Goal: Task Accomplishment & Management: Complete application form

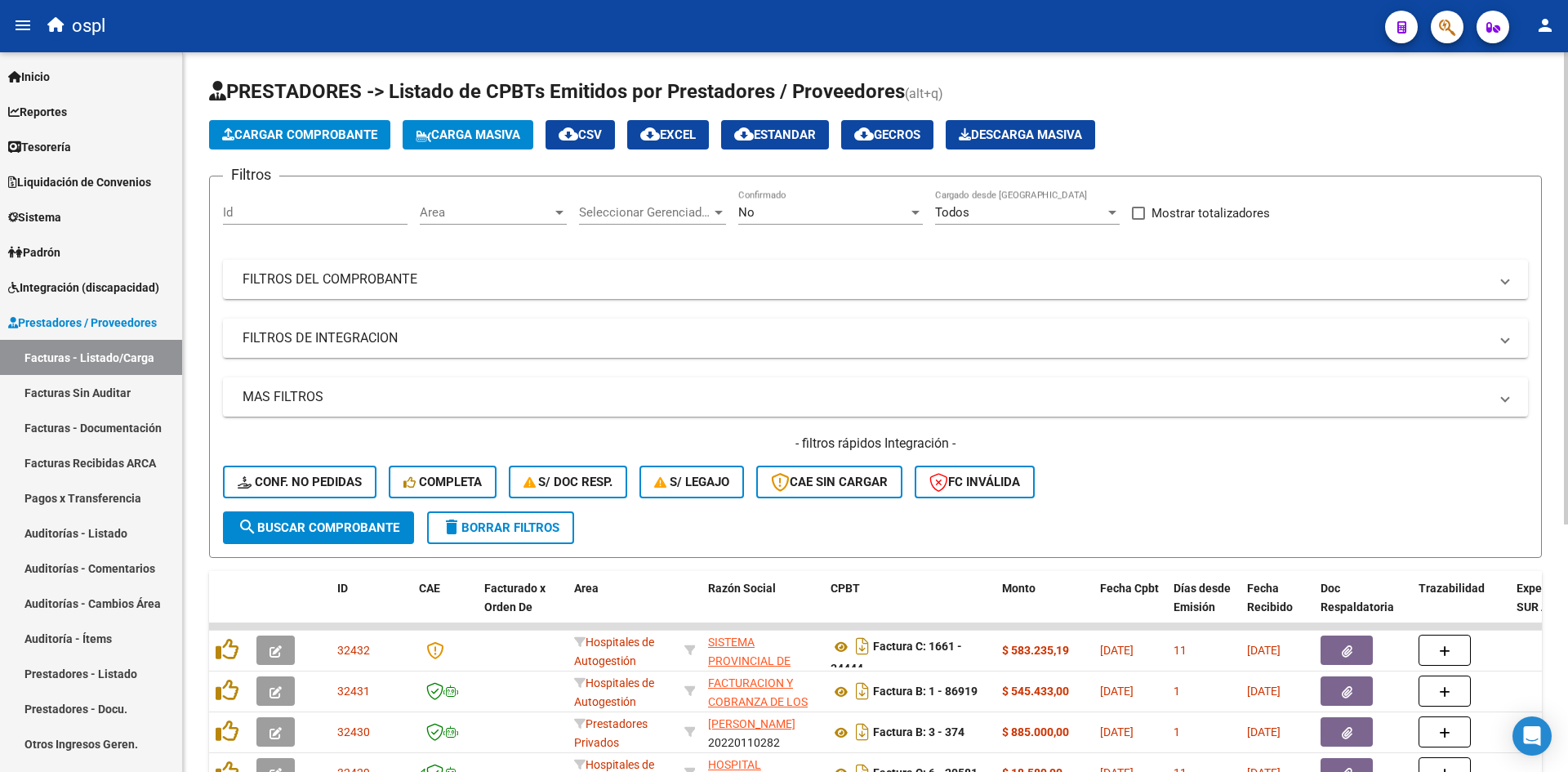
click at [331, 131] on span "Cargar Comprobante" at bounding box center [300, 134] width 155 height 15
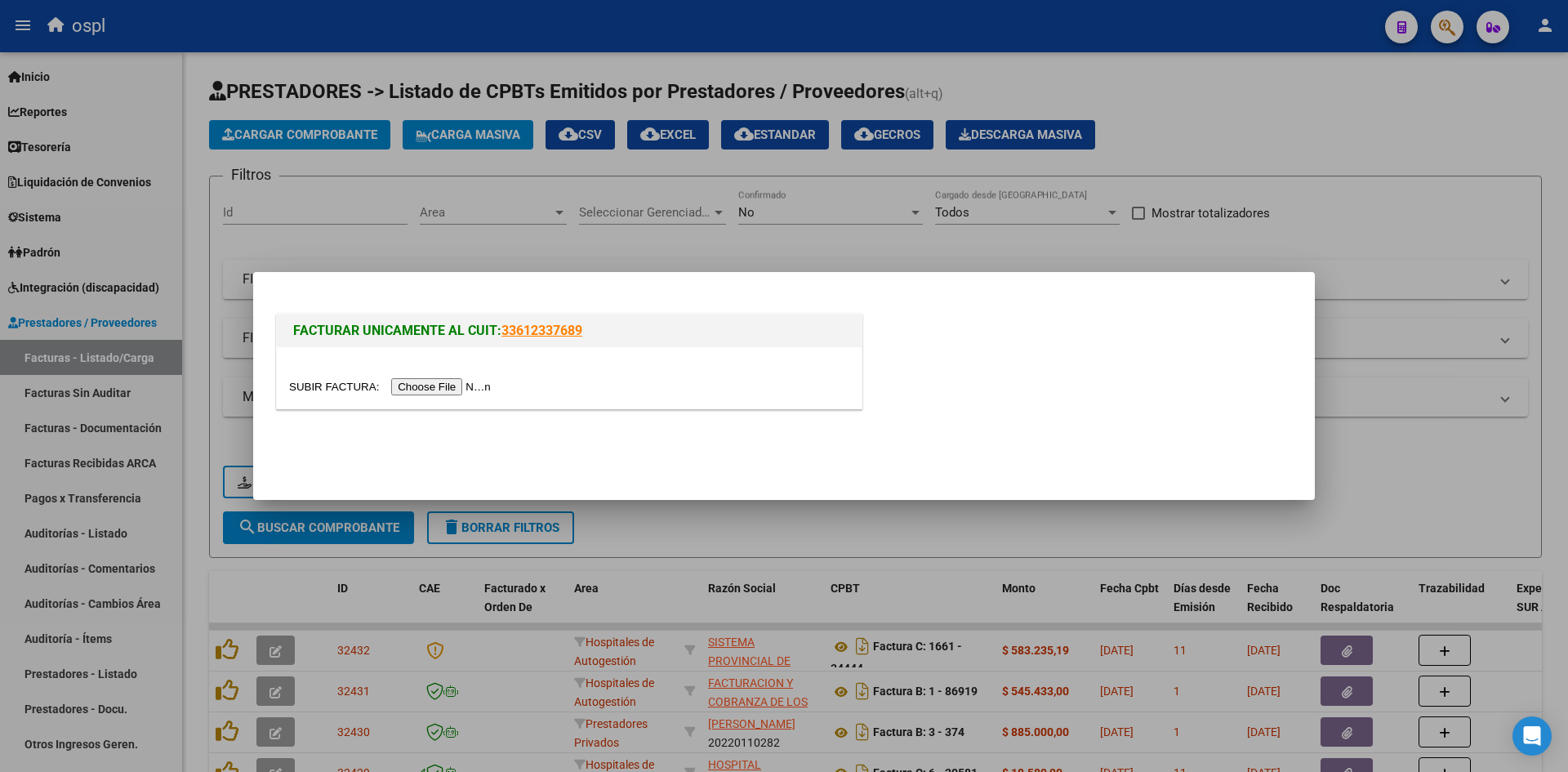
click at [1474, 220] on div at bounding box center [784, 386] width 1568 height 772
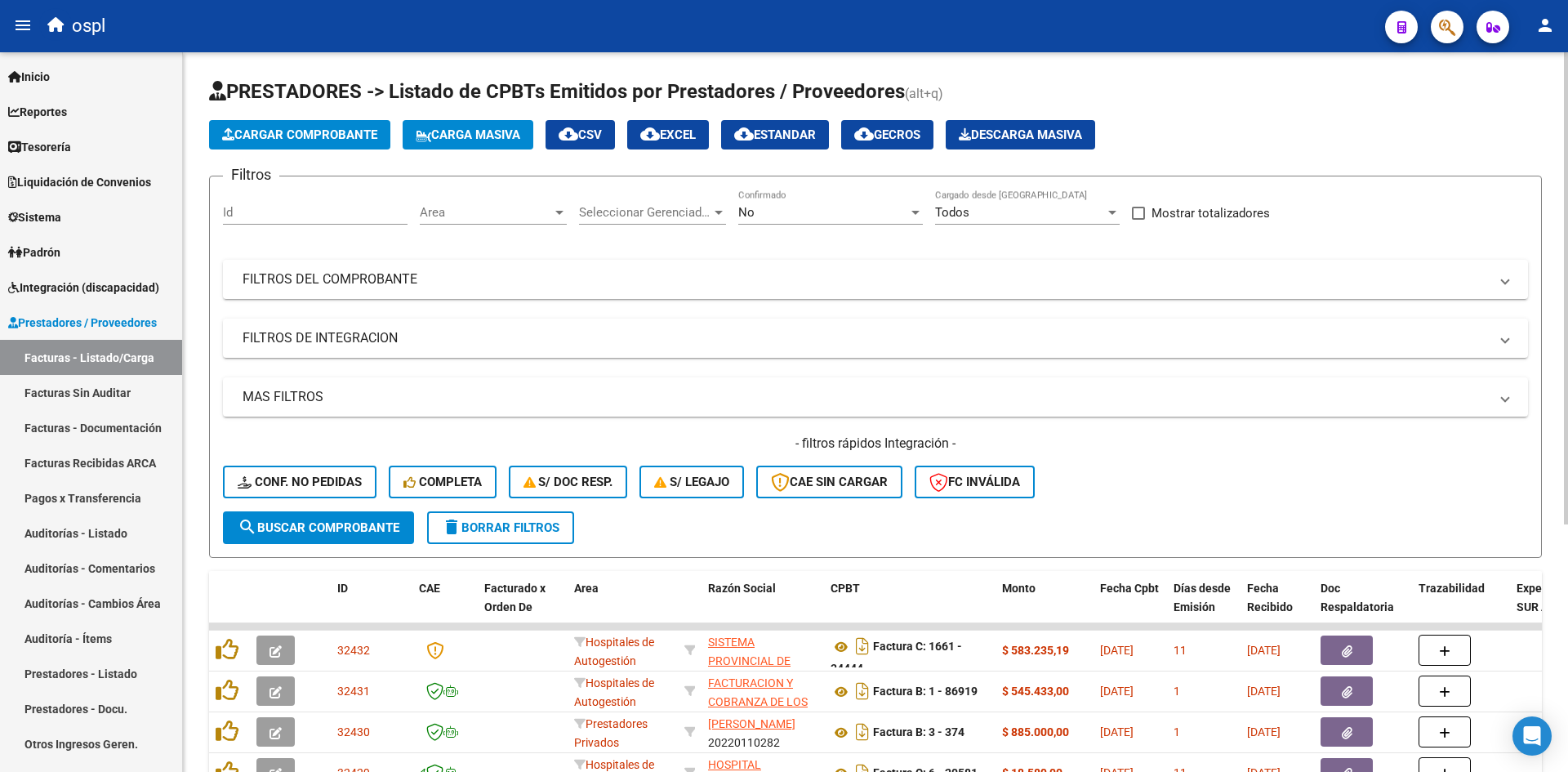
click at [810, 200] on div "No Confirmado" at bounding box center [830, 207] width 185 height 35
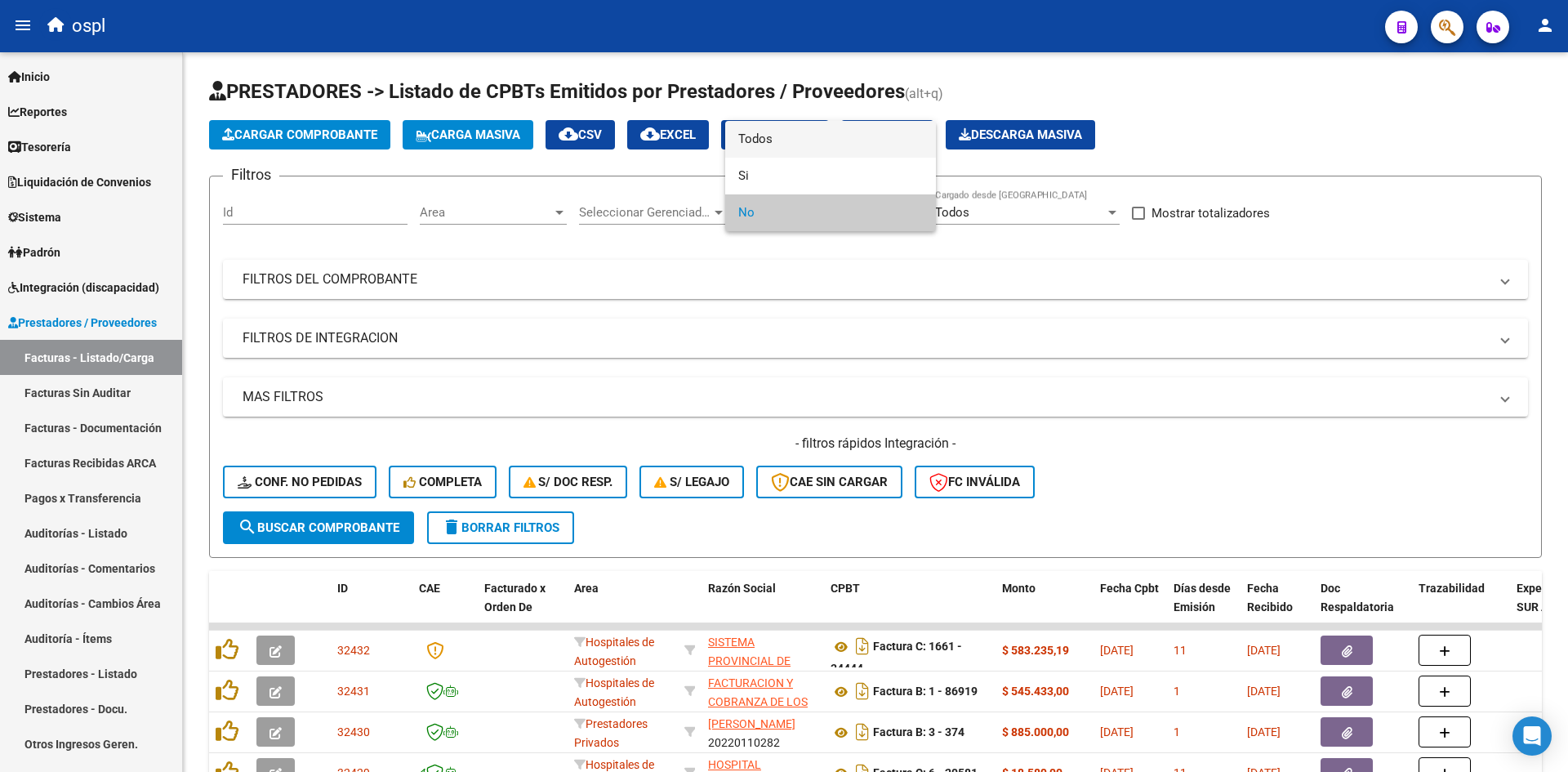
click at [830, 133] on span "Todos" at bounding box center [830, 139] width 185 height 37
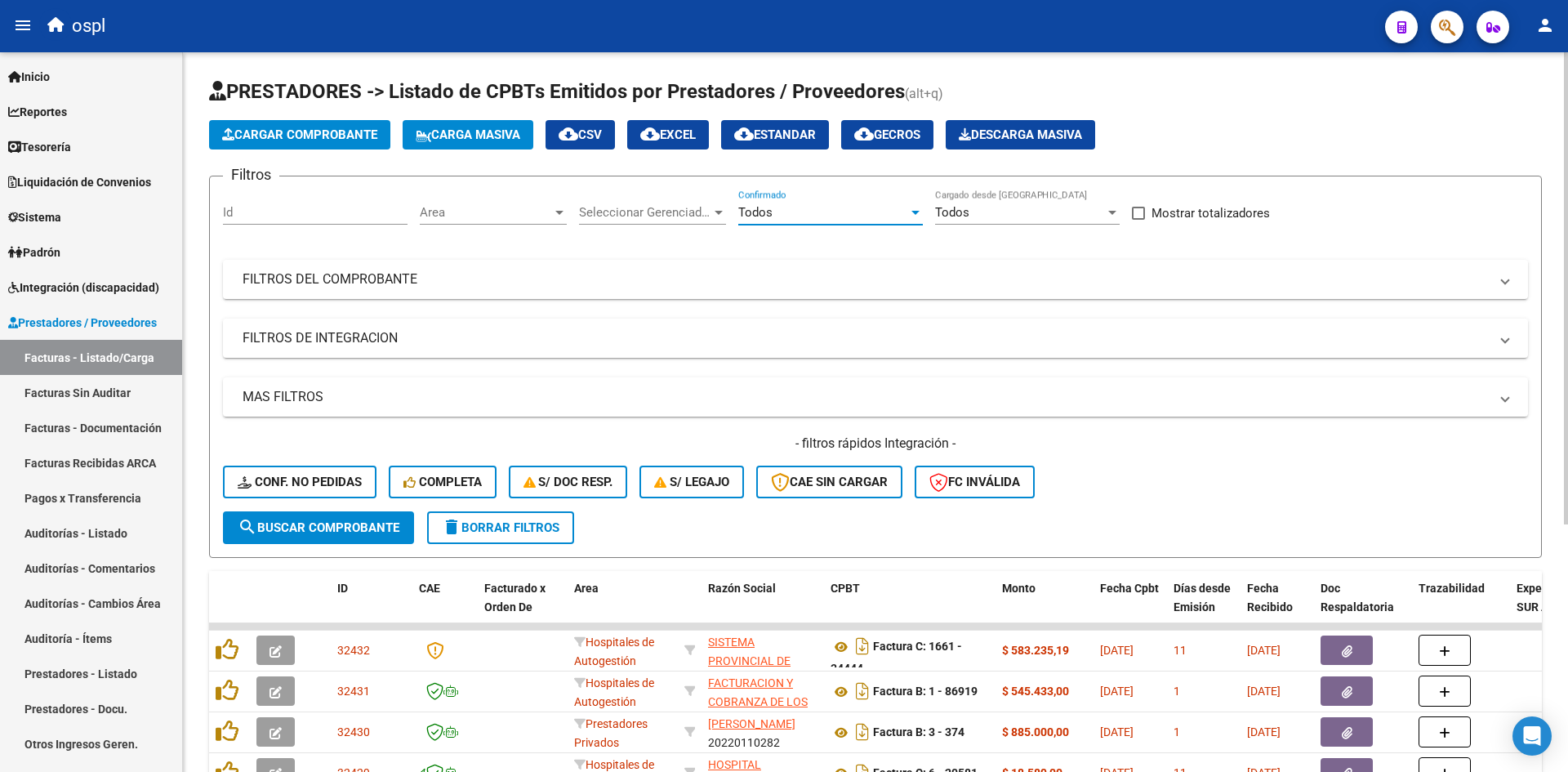
click at [1057, 222] on div "Todos Cargado desde [GEOGRAPHIC_DATA]" at bounding box center [1028, 207] width 185 height 35
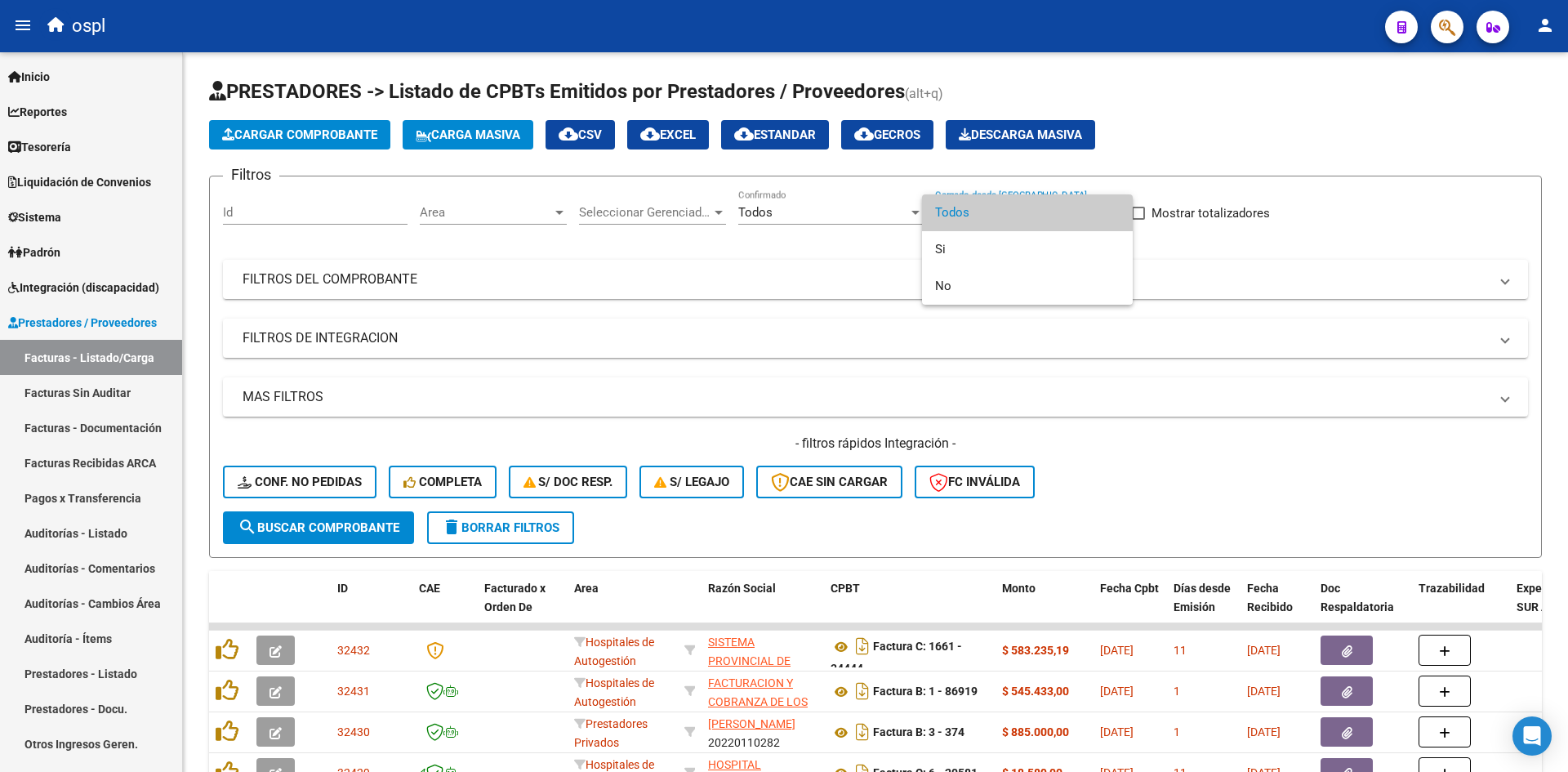
click at [663, 201] on div at bounding box center [784, 386] width 1568 height 772
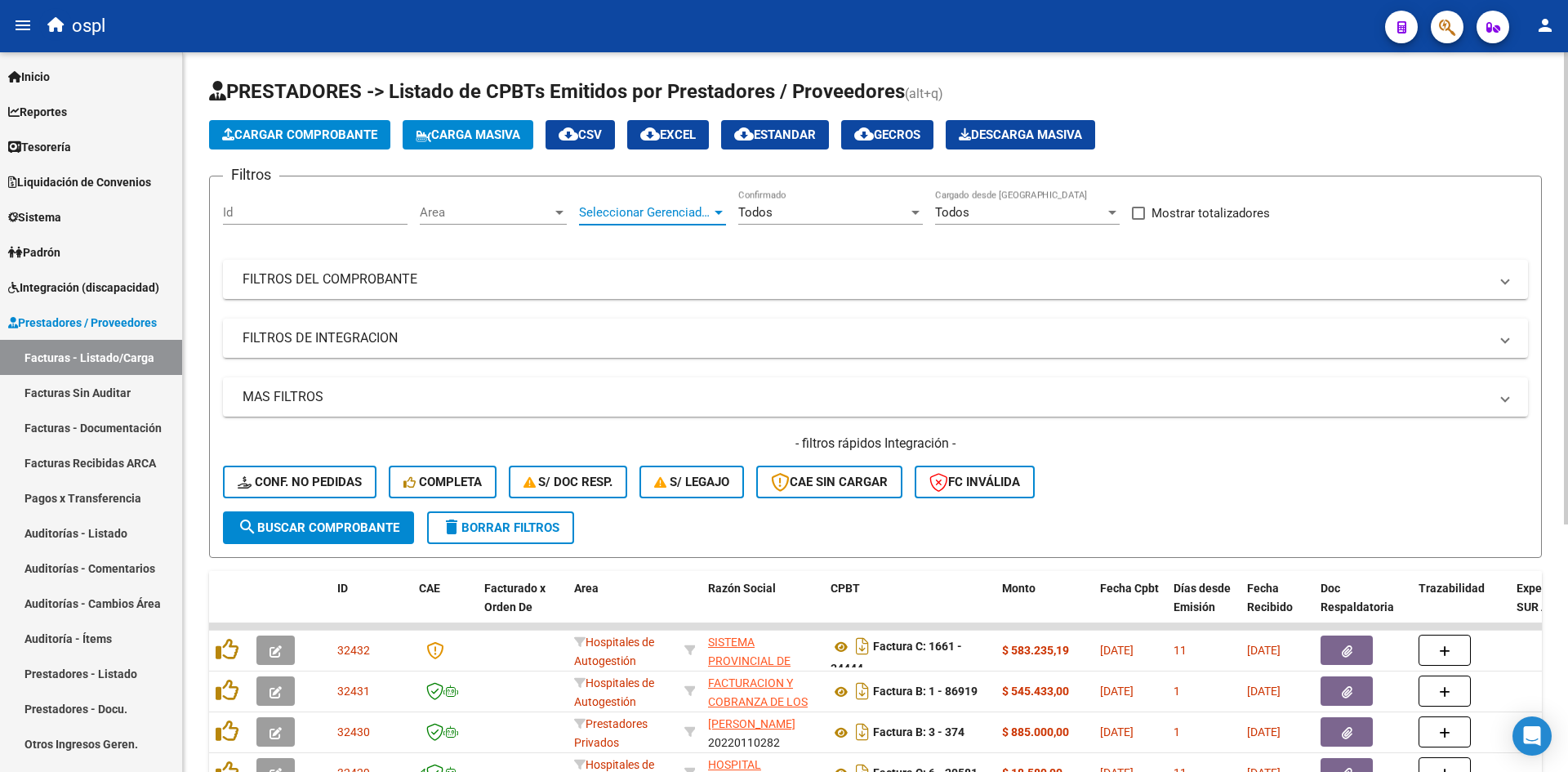
click at [659, 208] on span "Seleccionar Gerenciador" at bounding box center [645, 212] width 132 height 15
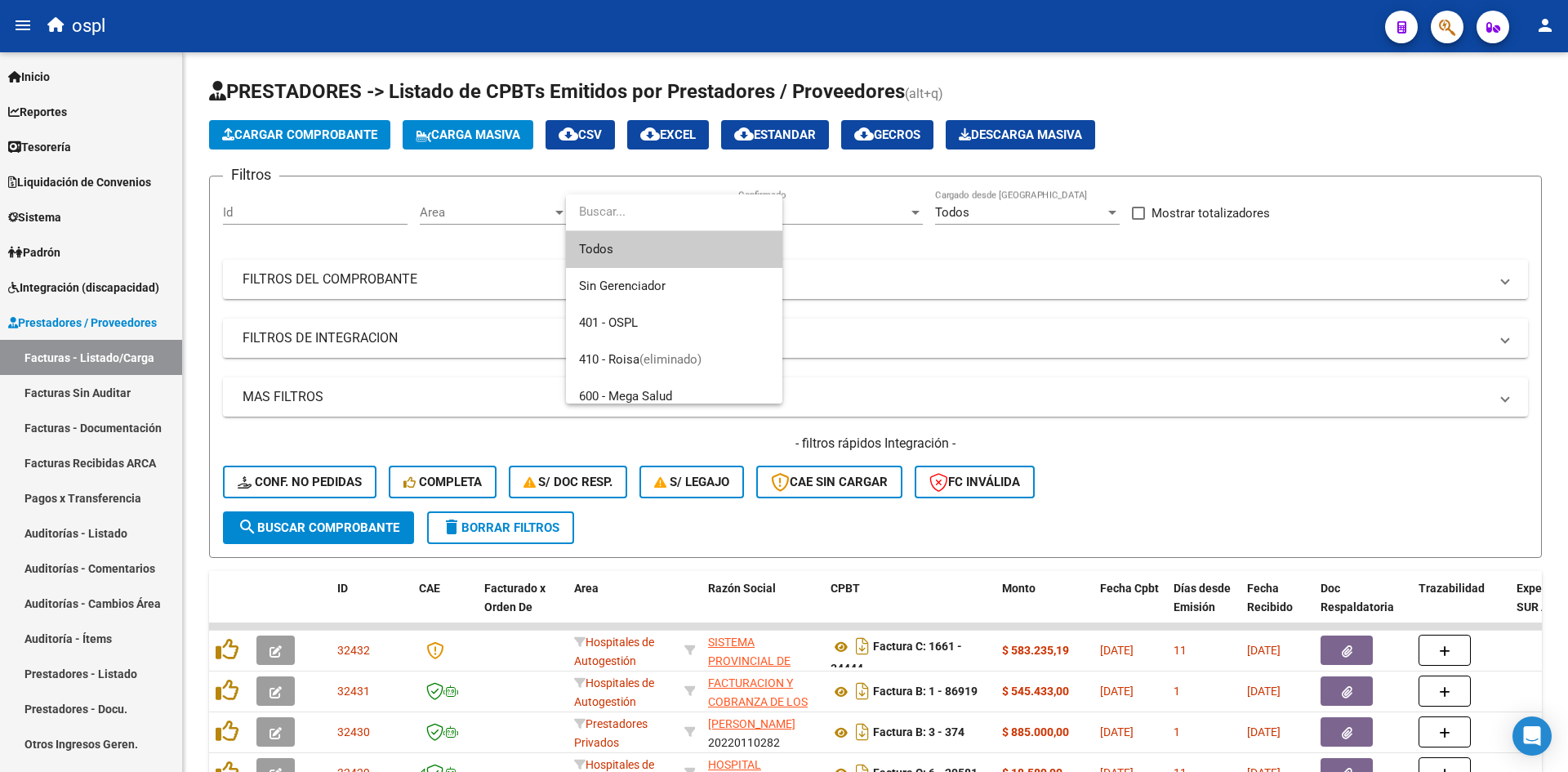
click at [498, 208] on div at bounding box center [784, 386] width 1568 height 772
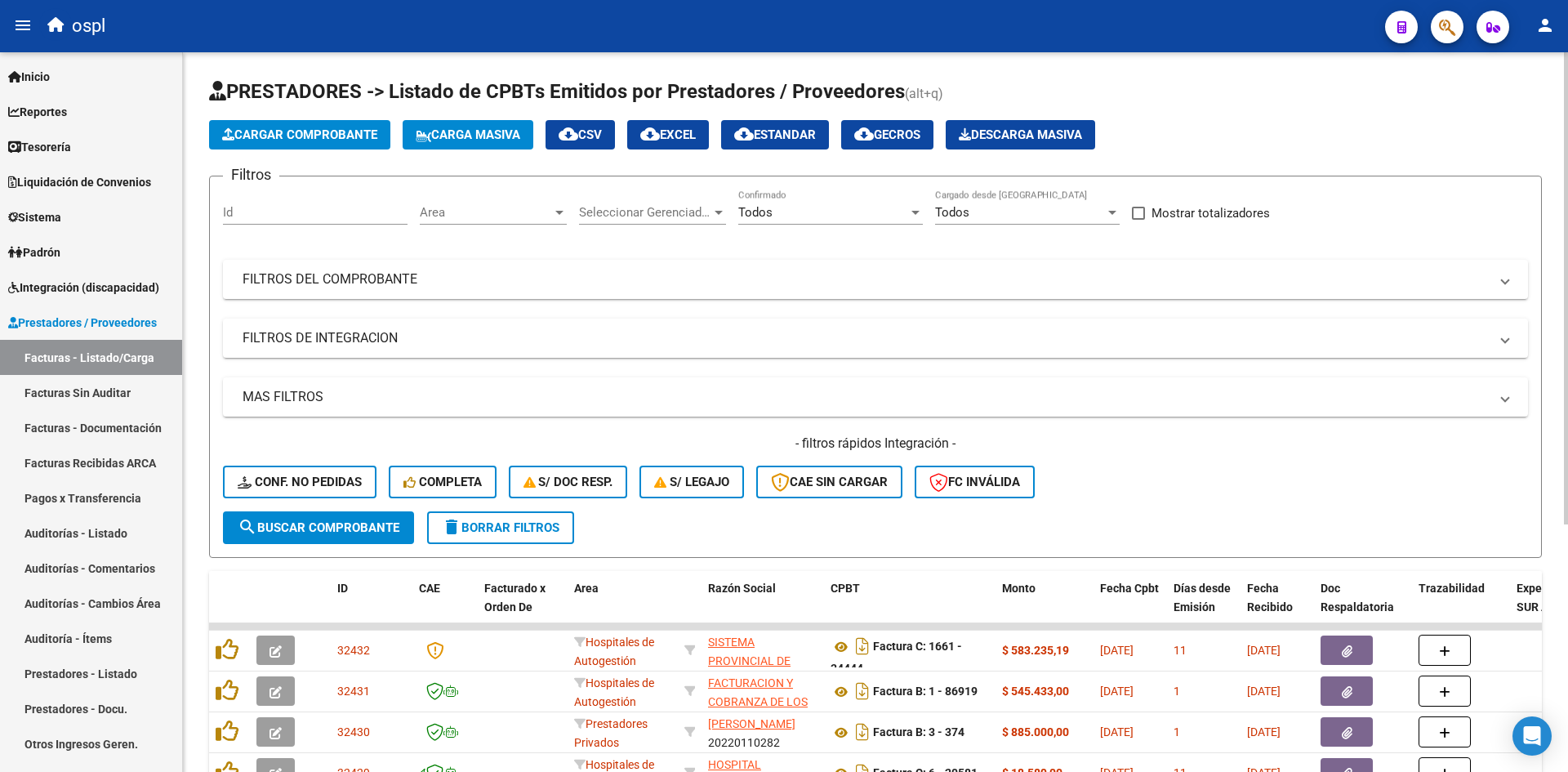
click at [501, 222] on div "Area Area" at bounding box center [493, 207] width 147 height 35
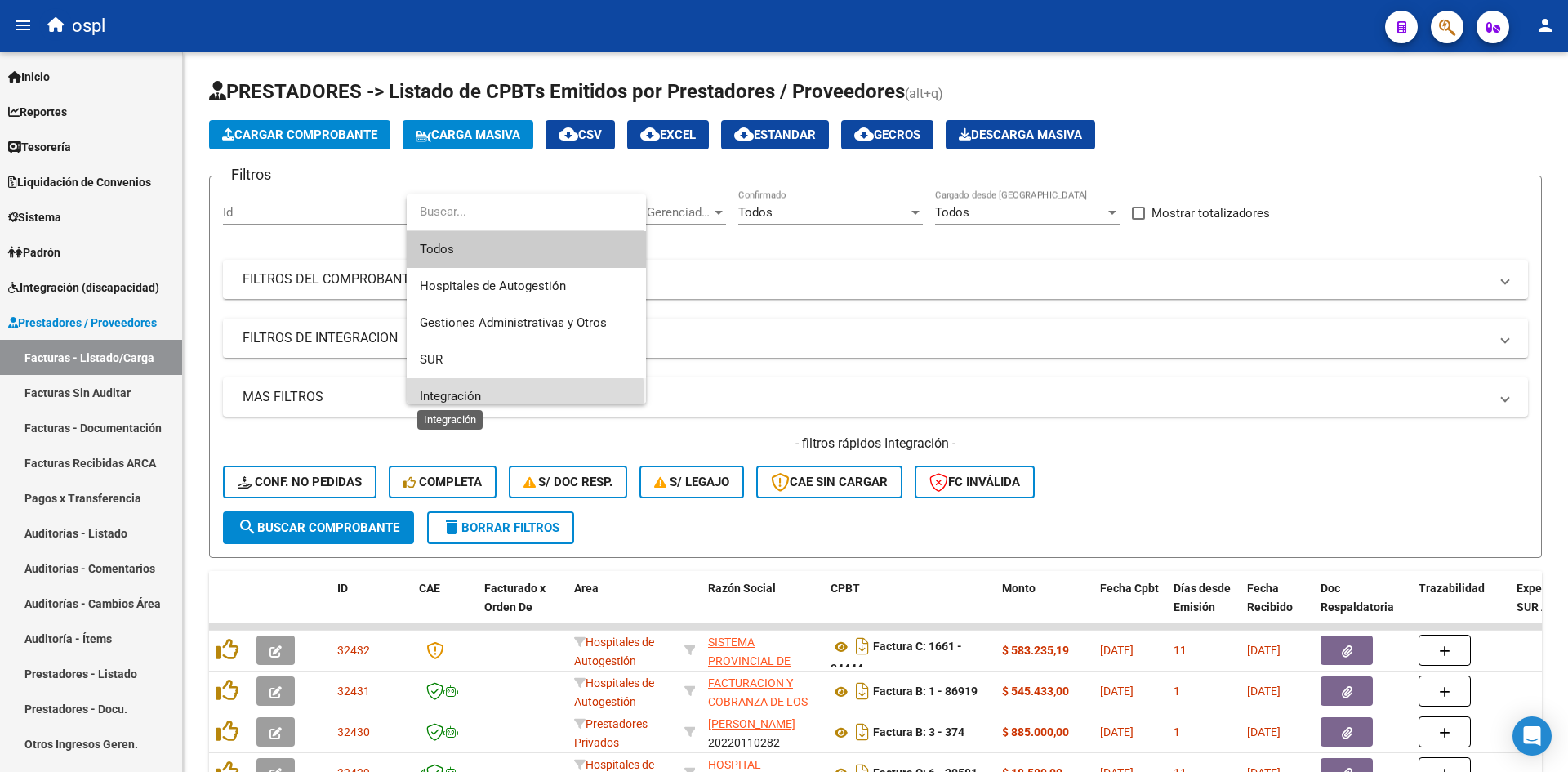
click at [460, 399] on span "Integración" at bounding box center [450, 396] width 61 height 15
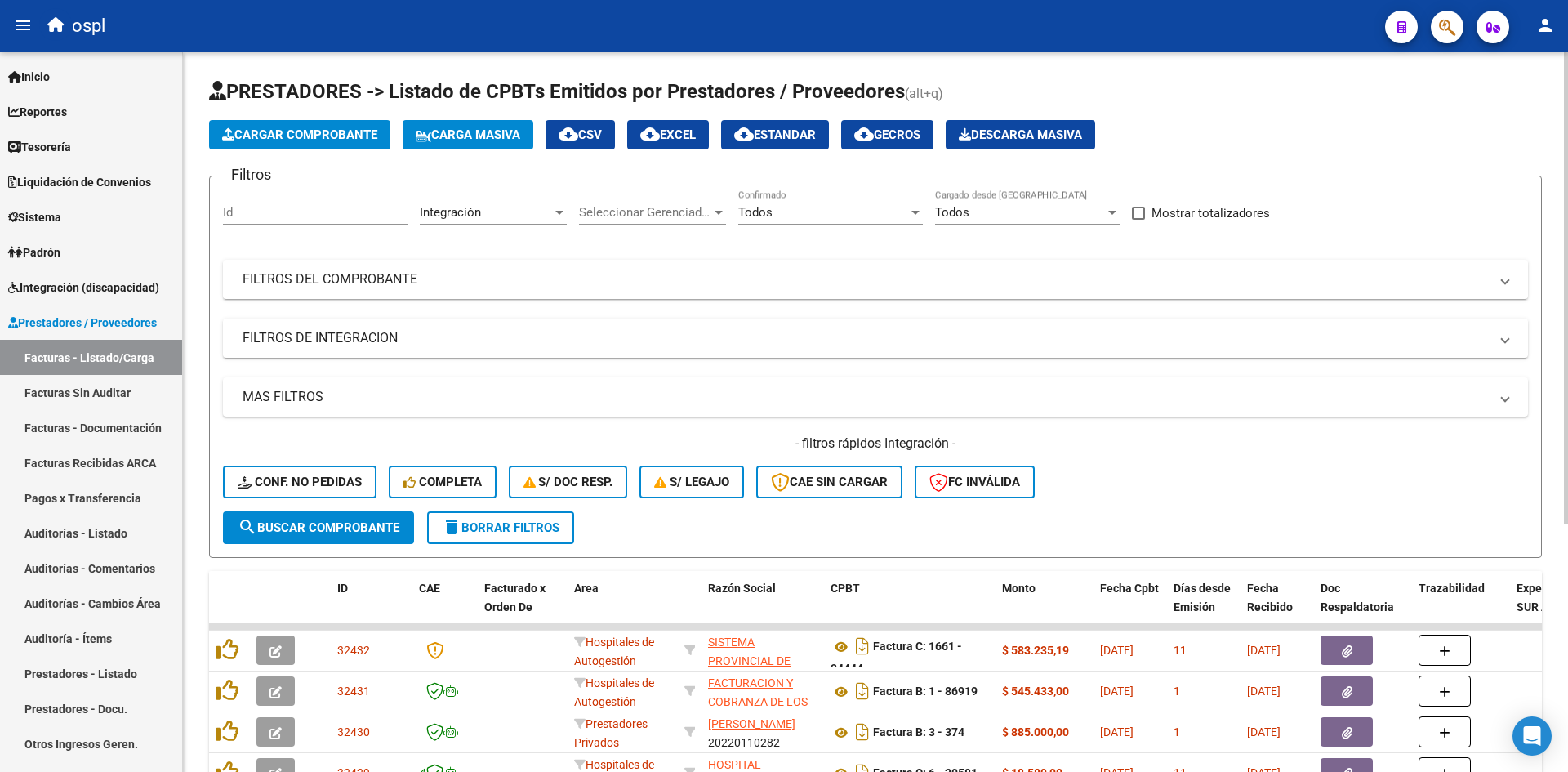
click at [1346, 154] on app-list-header "PRESTADORES -> Listado de CPBTs Emitidos por Prestadores / Proveedores (alt+q) …" at bounding box center [876, 318] width 1333 height 479
click at [304, 154] on app-list-header "PRESTADORES -> Listado de CPBTs Emitidos por Prestadores / Proveedores (alt+q) …" at bounding box center [876, 318] width 1333 height 479
click at [328, 128] on span "Cargar Comprobante" at bounding box center [300, 134] width 155 height 15
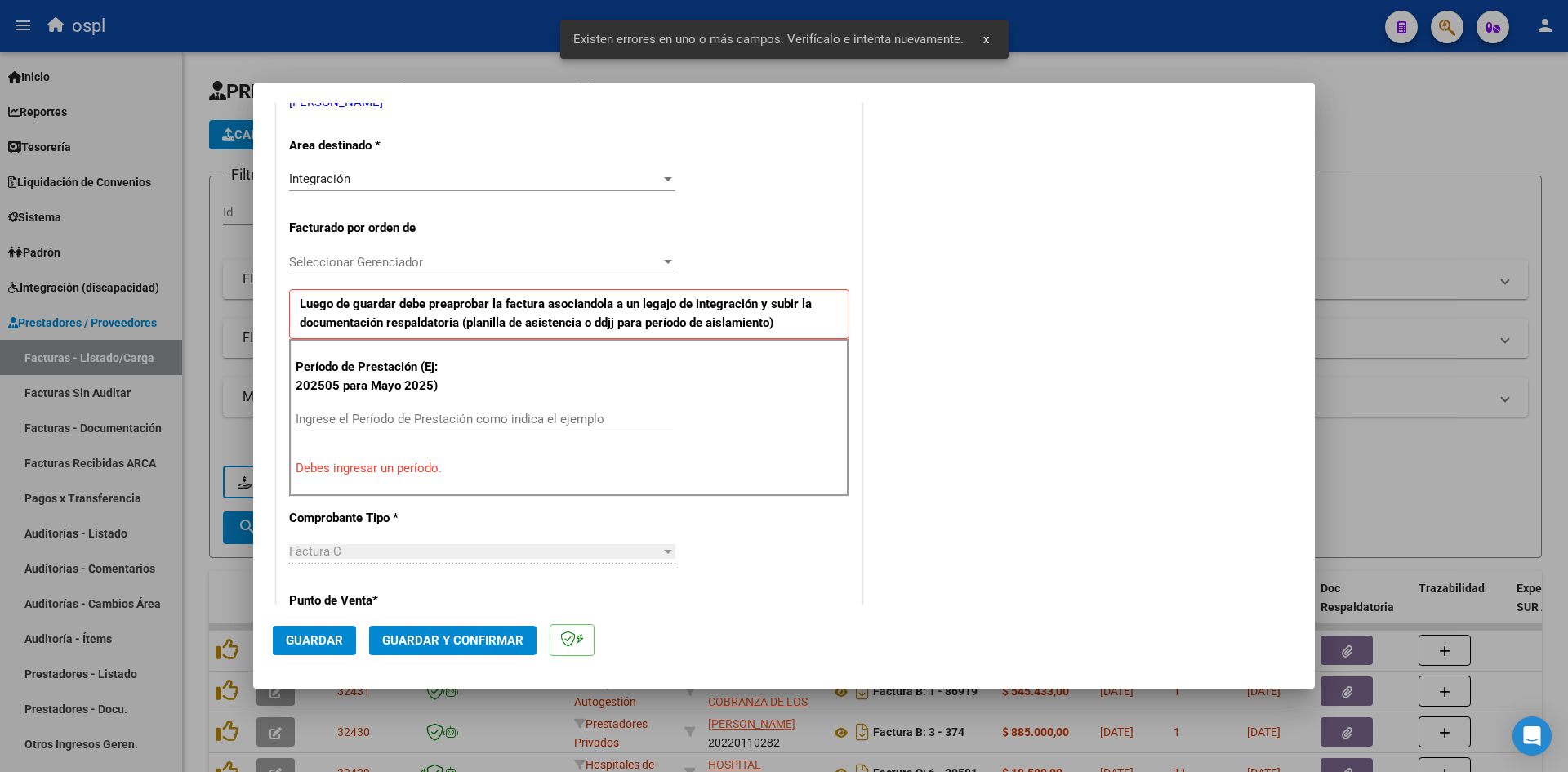
scroll to position [370, 0]
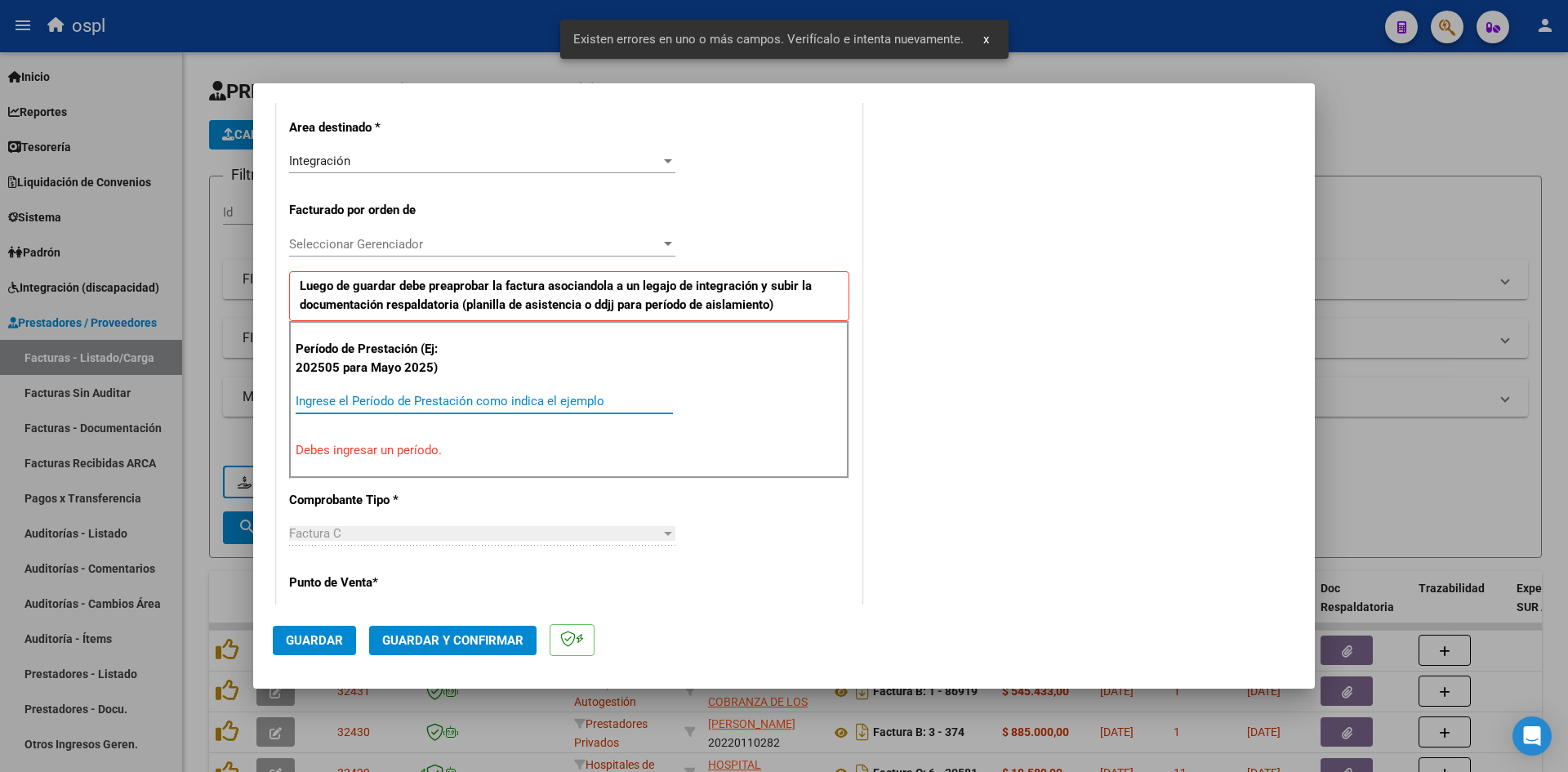
click at [410, 394] on input "Ingrese el Período de Prestación como indica el ejemplo" at bounding box center [484, 400] width 378 height 15
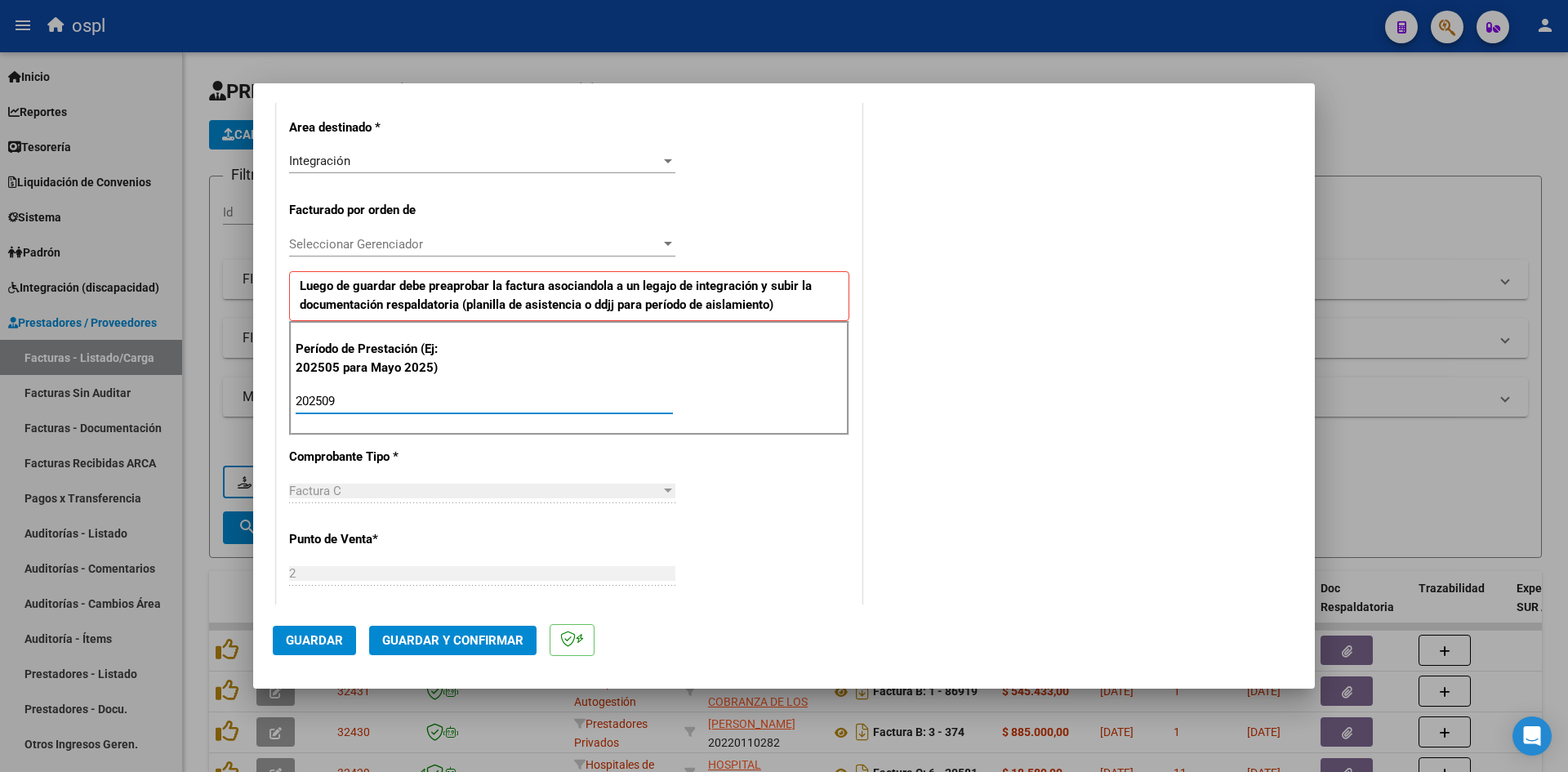
scroll to position [861, 0]
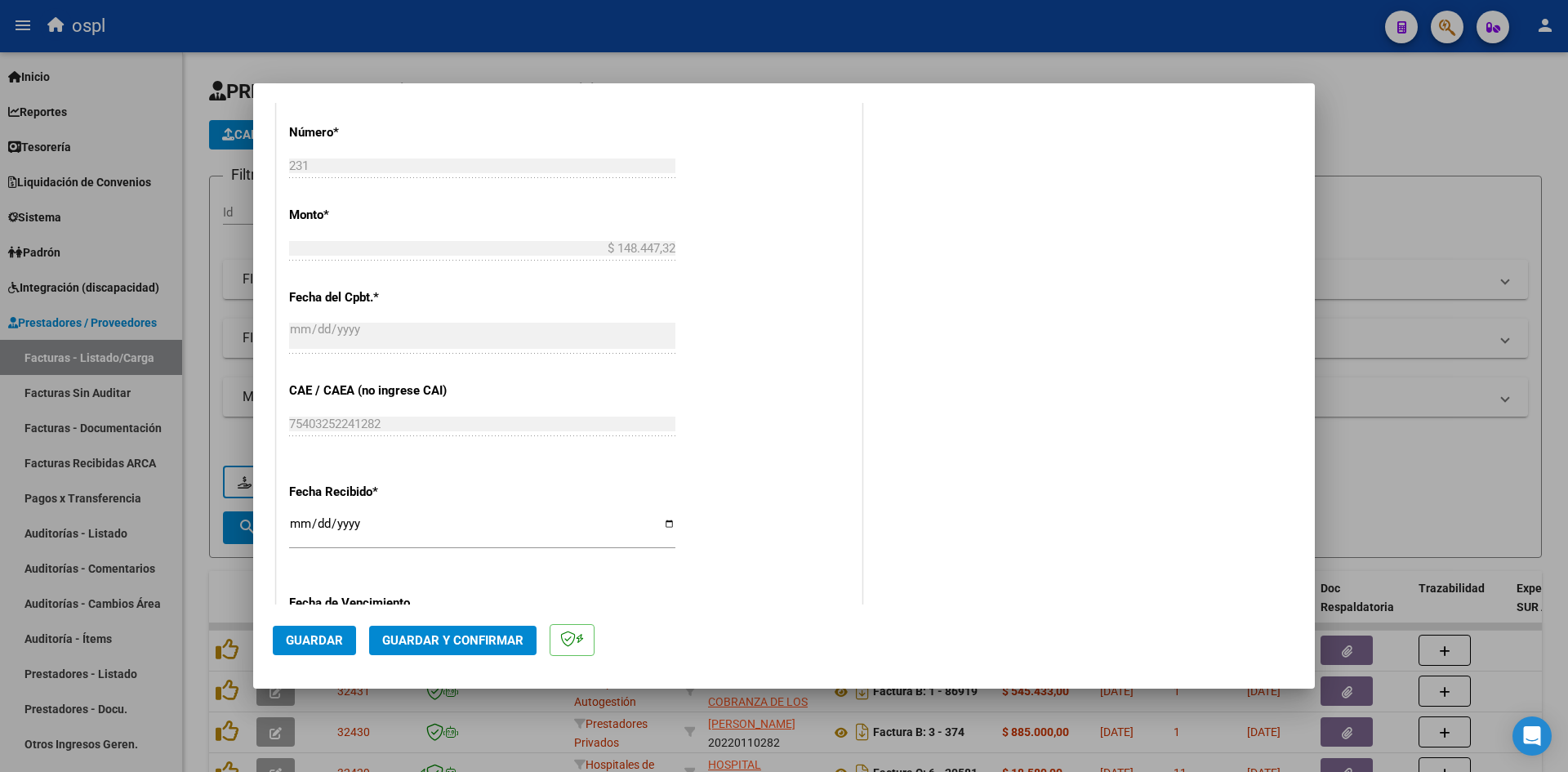
type input "202509"
click at [296, 528] on input "[DATE]" at bounding box center [482, 530] width 386 height 26
type input "[DATE]"
click at [344, 637] on button "Guardar" at bounding box center [314, 641] width 83 height 30
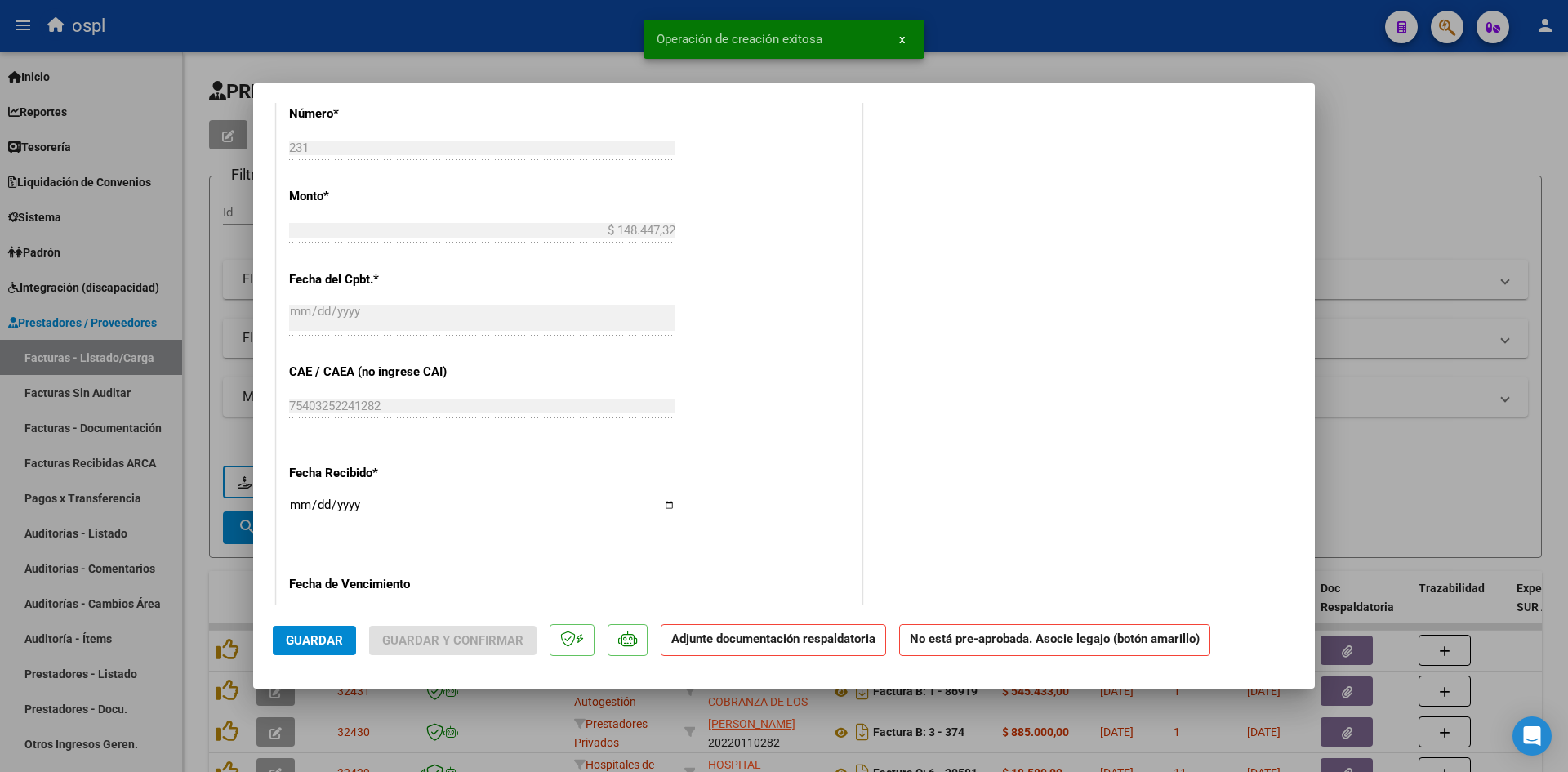
scroll to position [0, 0]
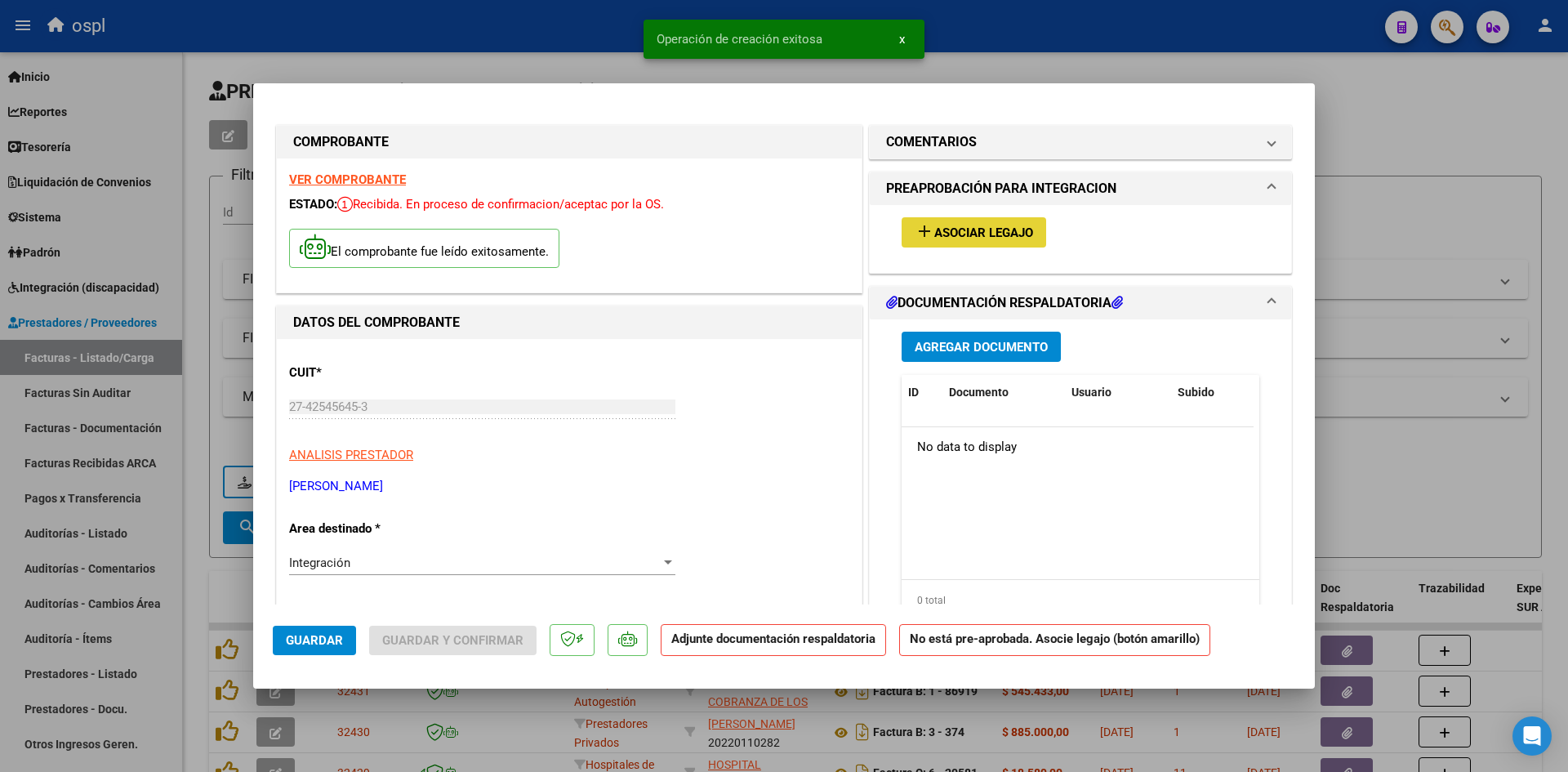
click at [991, 233] on span "Asociar Legajo" at bounding box center [984, 232] width 99 height 15
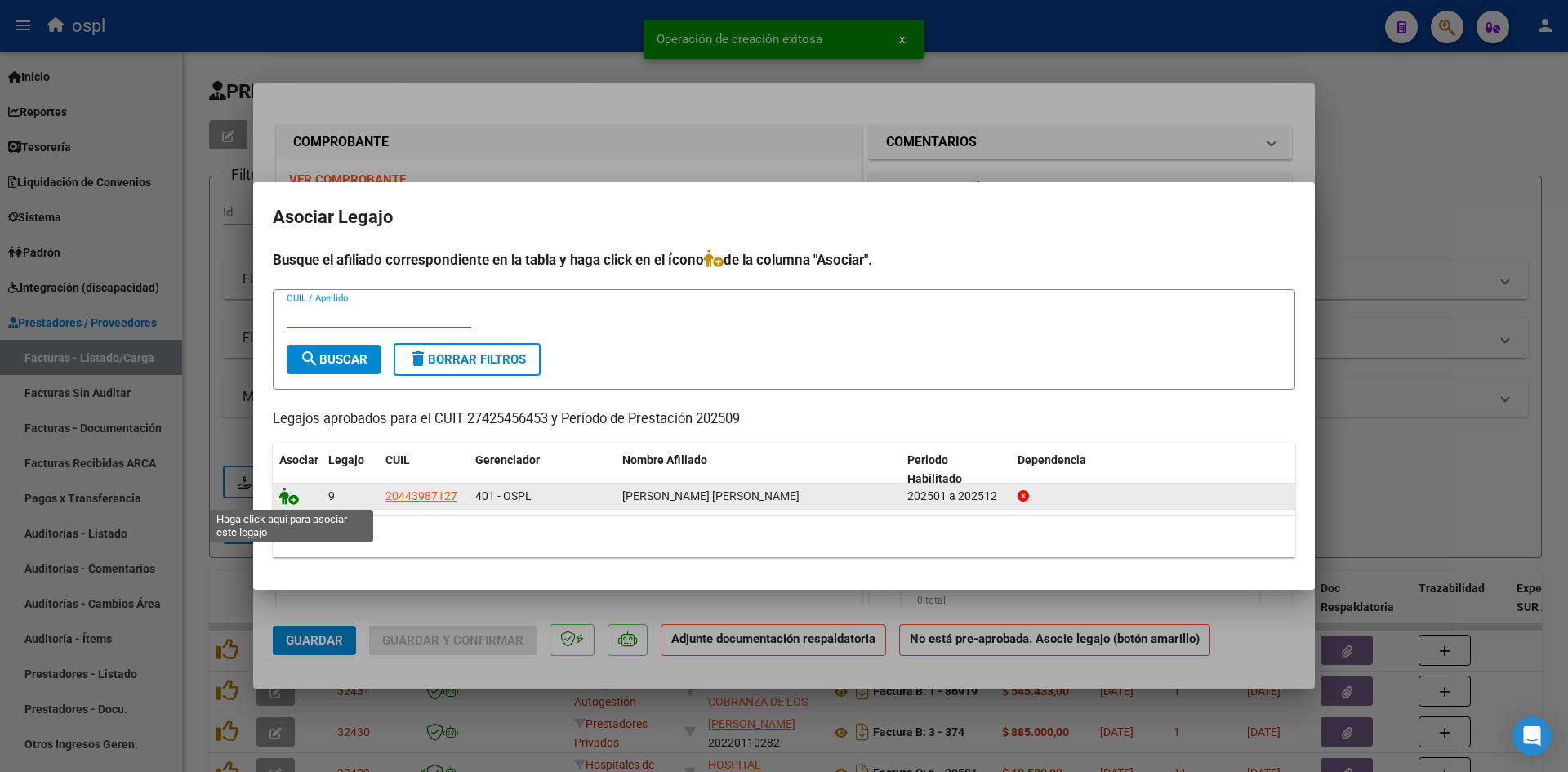
click at [292, 499] on icon at bounding box center [289, 496] width 19 height 18
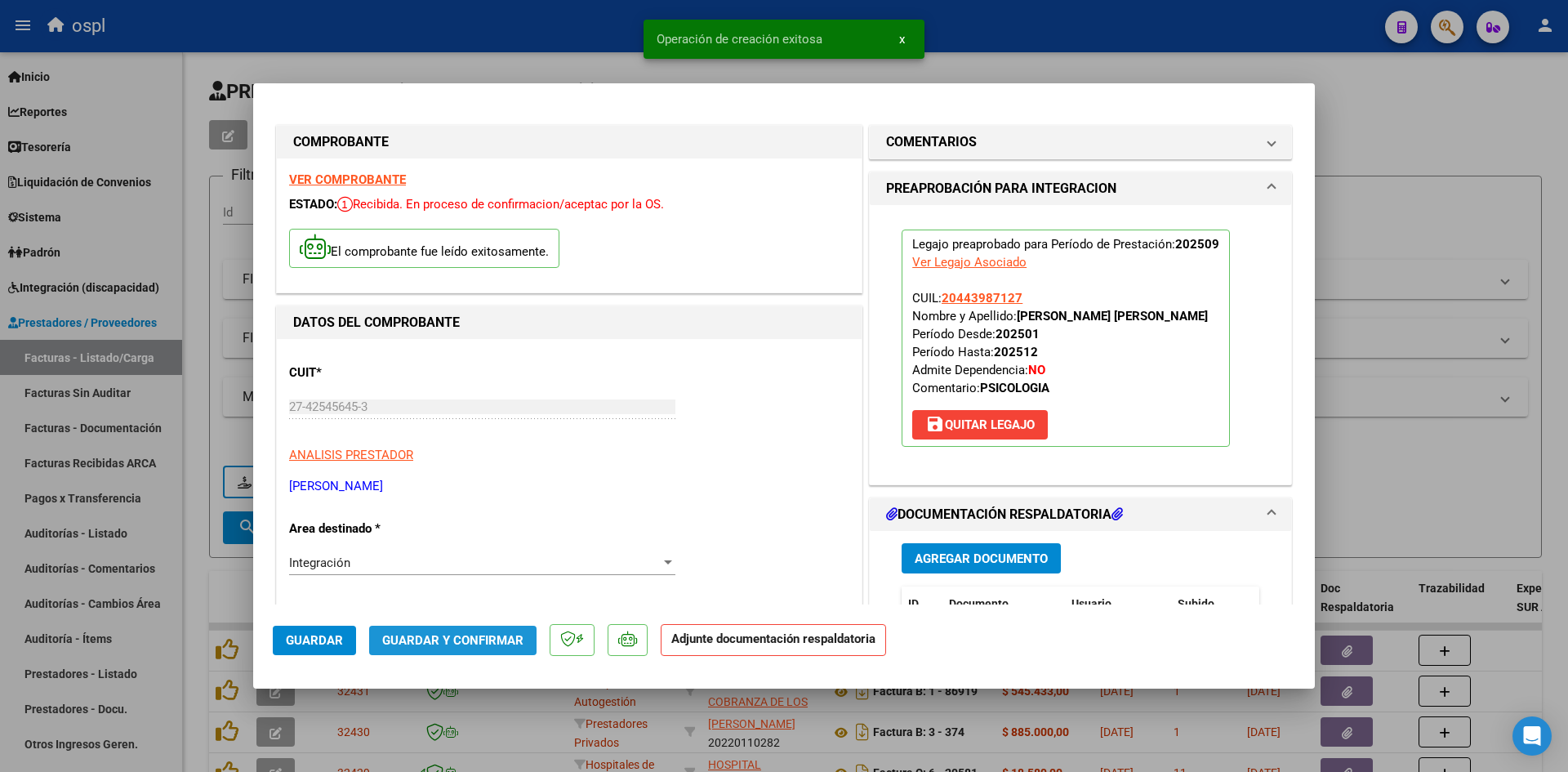
click at [456, 635] on span "Guardar y Confirmar" at bounding box center [452, 641] width 141 height 15
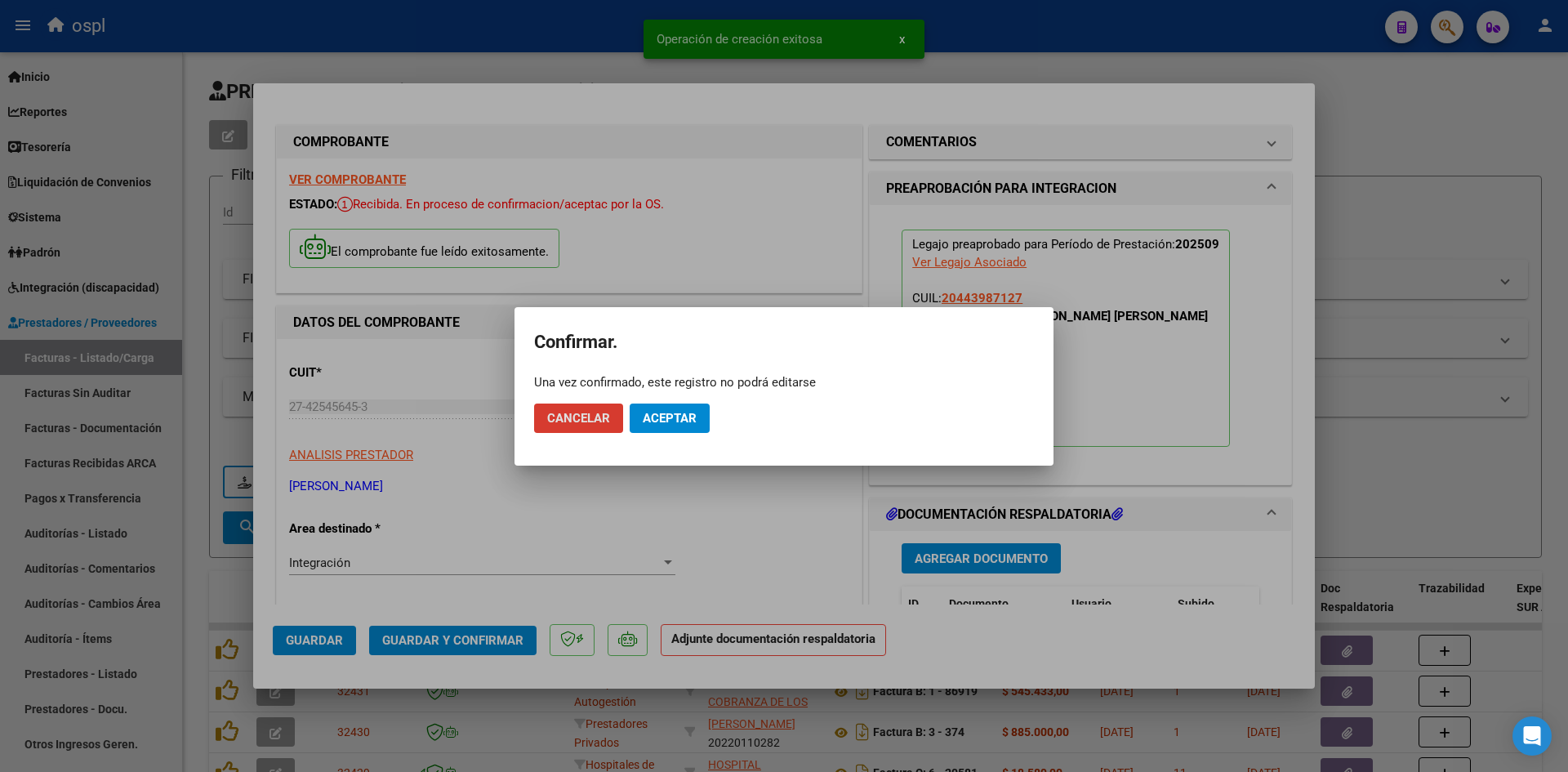
click at [696, 419] on span "Aceptar" at bounding box center [670, 418] width 54 height 15
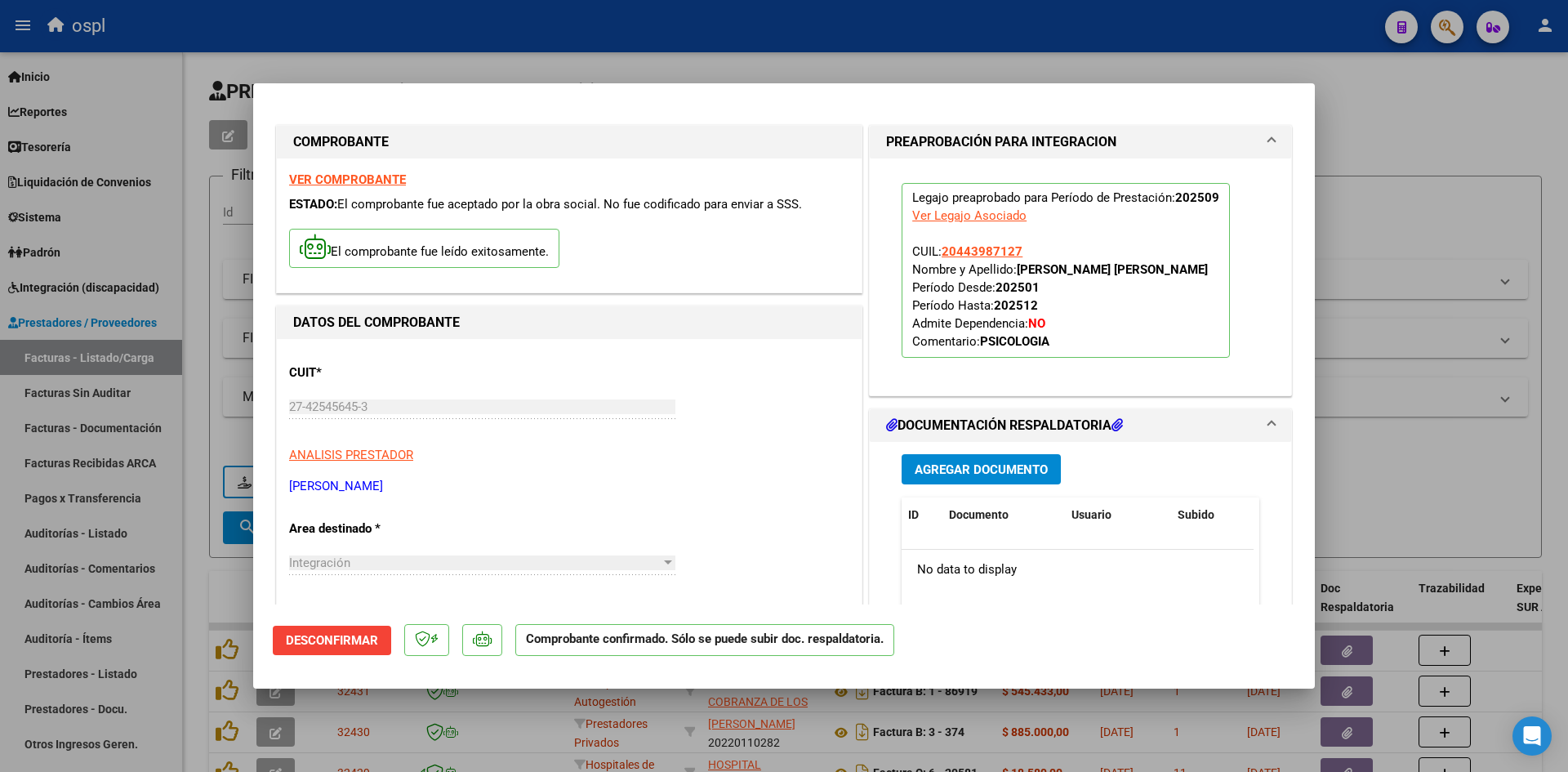
click at [1392, 209] on div at bounding box center [784, 386] width 1568 height 772
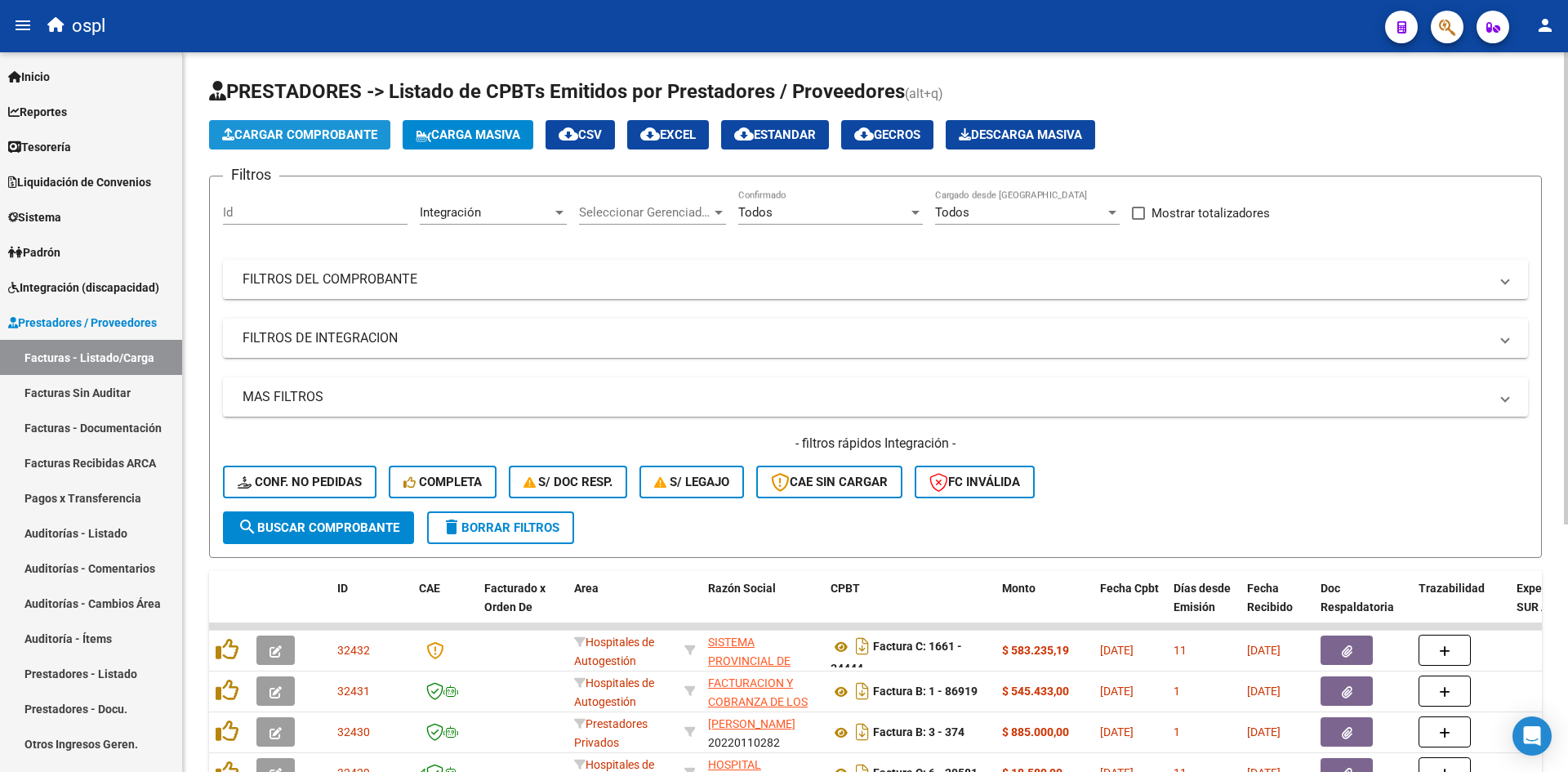
click at [324, 129] on span "Cargar Comprobante" at bounding box center [300, 134] width 155 height 15
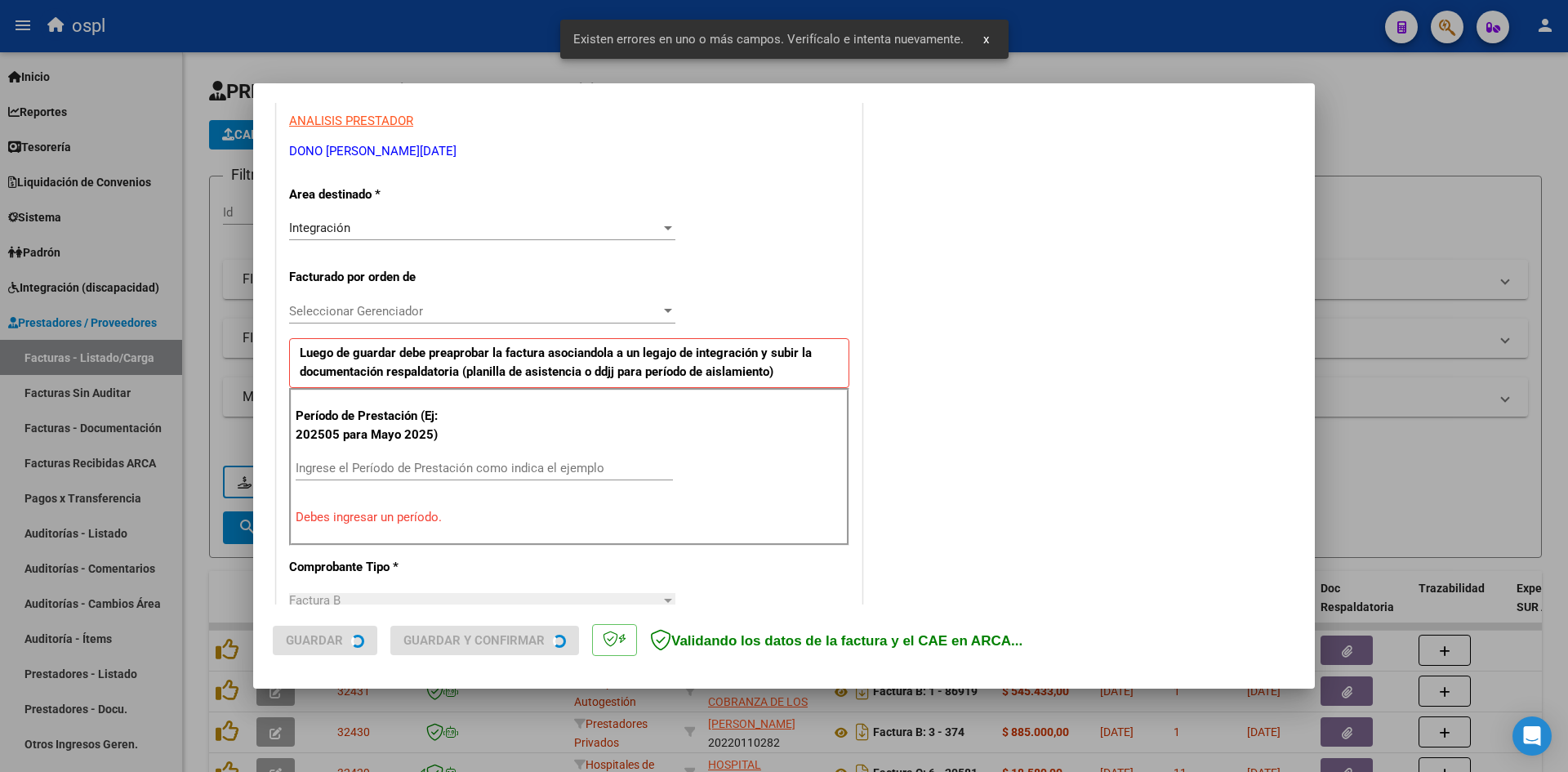
scroll to position [370, 0]
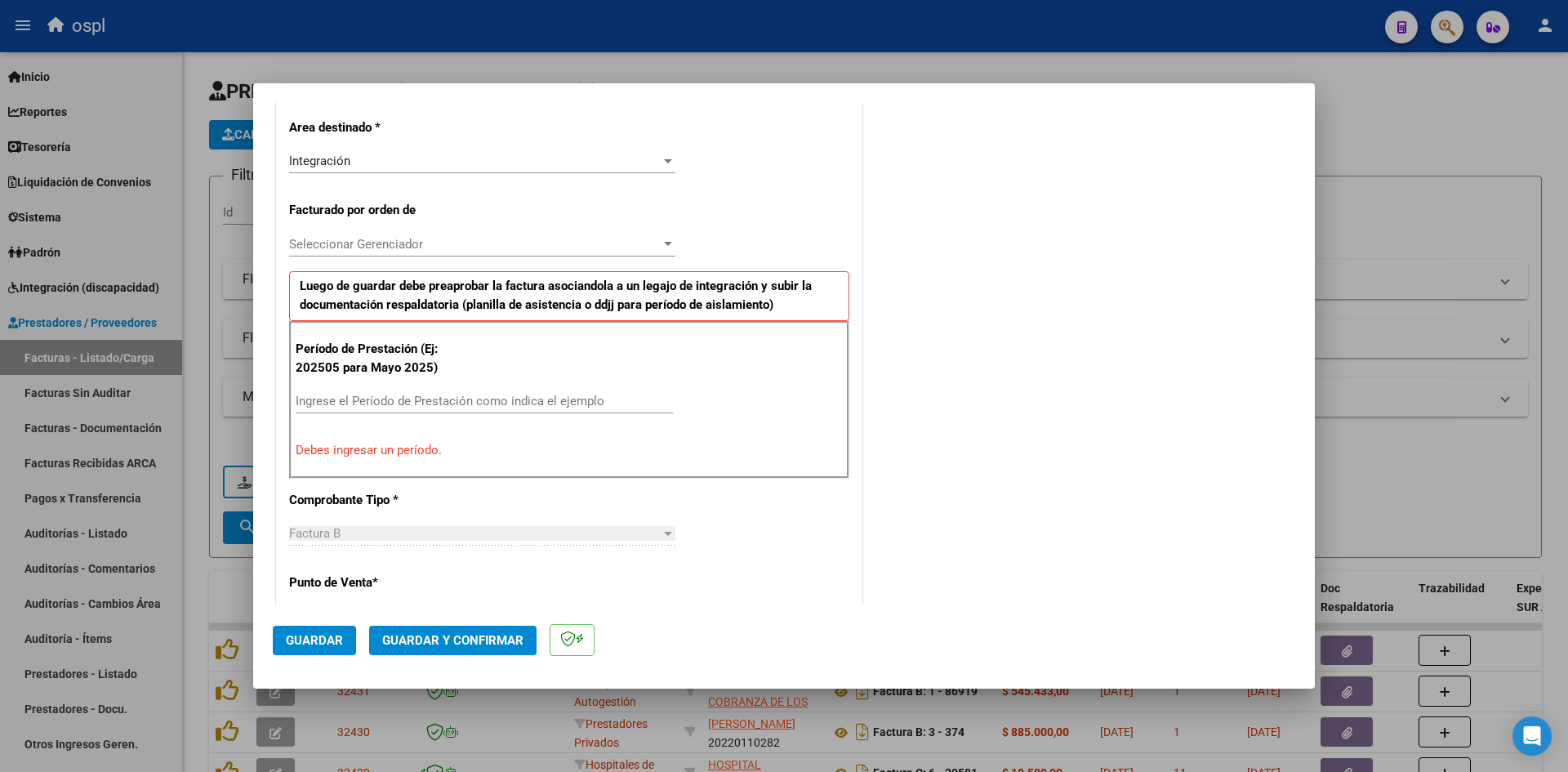
click at [450, 398] on input "Ingrese el Período de Prestación como indica el ejemplo" at bounding box center [484, 400] width 378 height 15
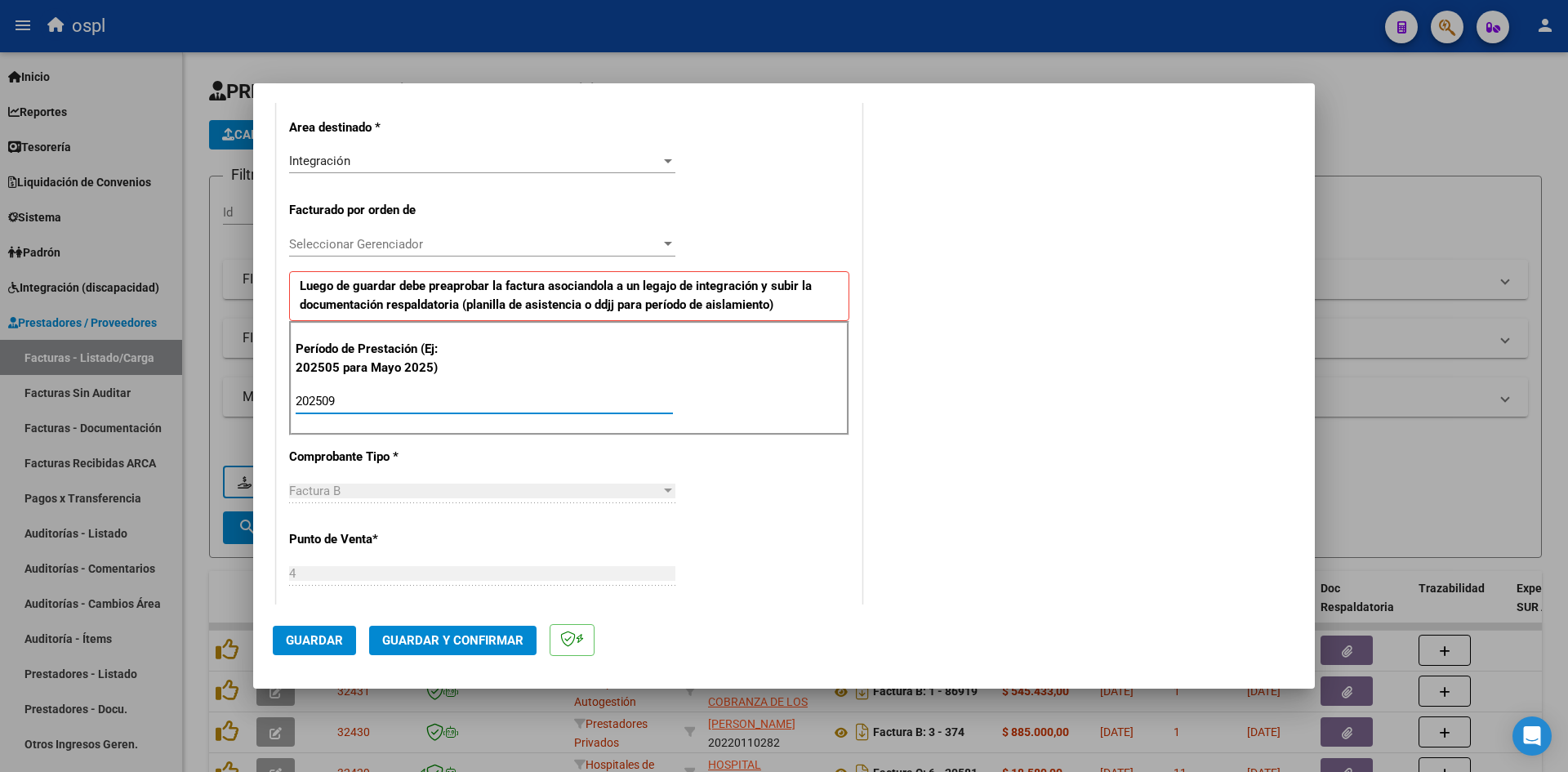
type input "202509"
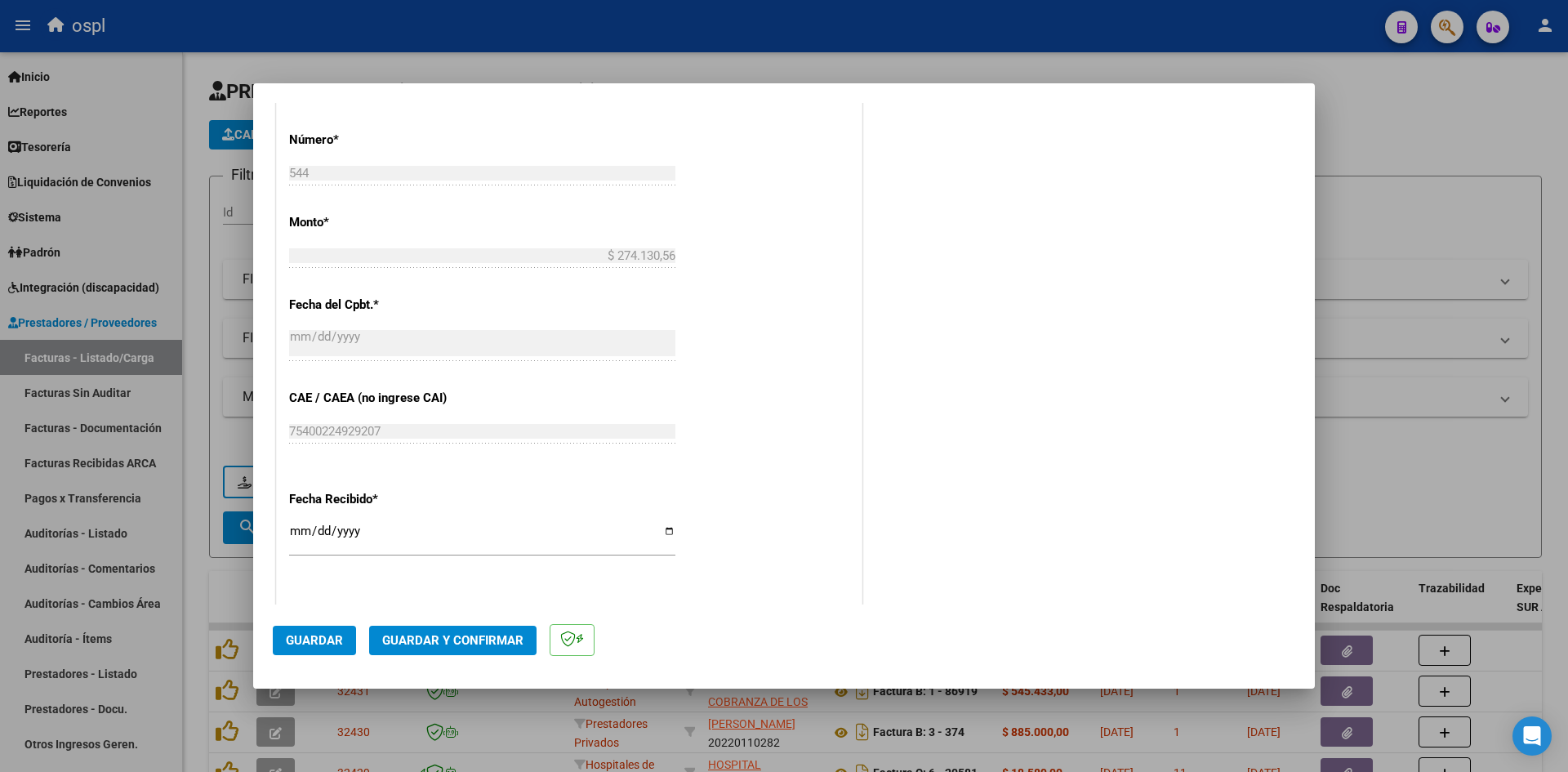
scroll to position [942, 0]
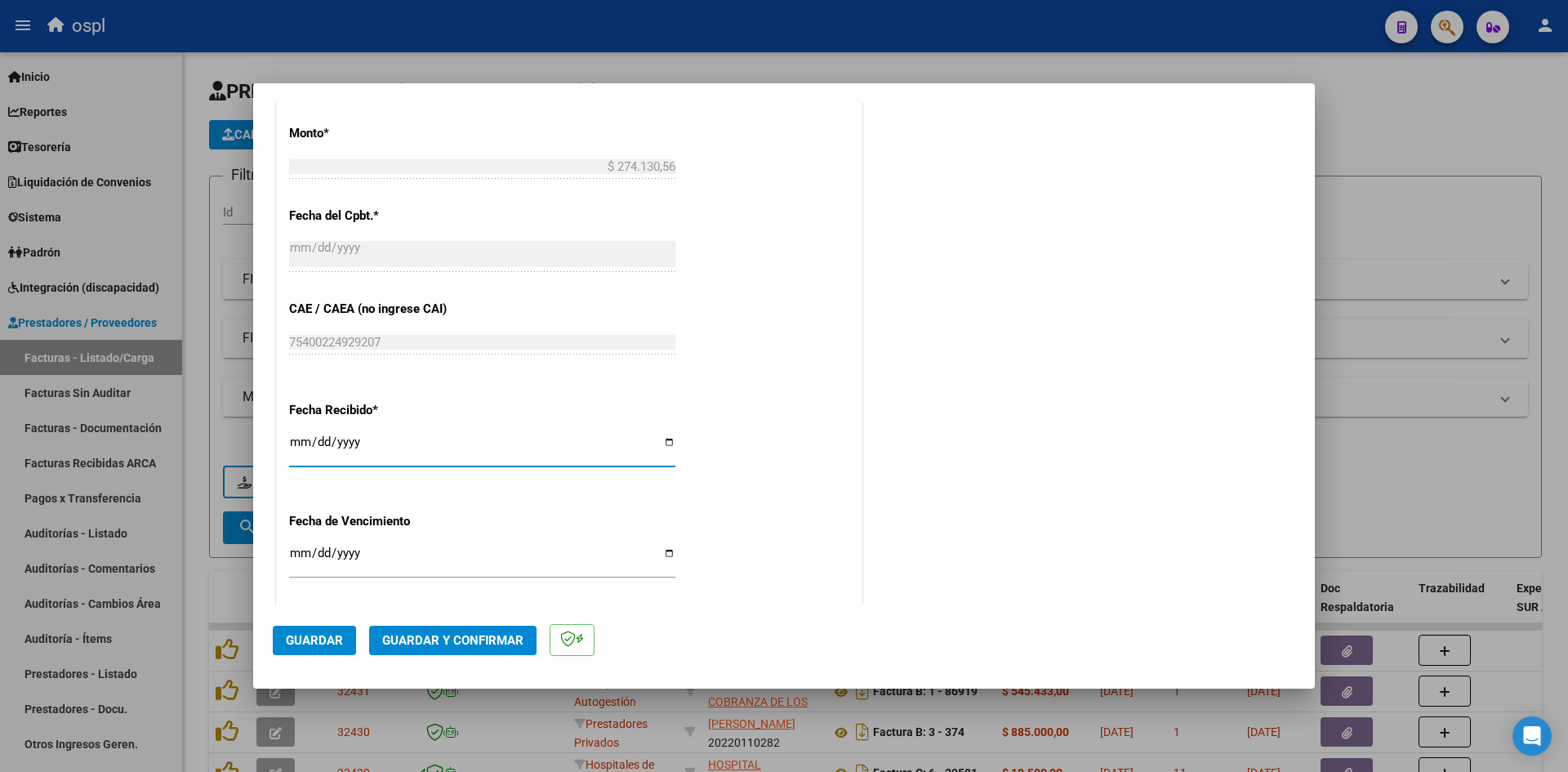
drag, startPoint x: 299, startPoint y: 443, endPoint x: 300, endPoint y: 435, distance: 8.1
click at [298, 442] on input "[DATE]" at bounding box center [482, 449] width 386 height 26
type input "[DATE]"
click at [308, 646] on span "Guardar" at bounding box center [314, 641] width 57 height 15
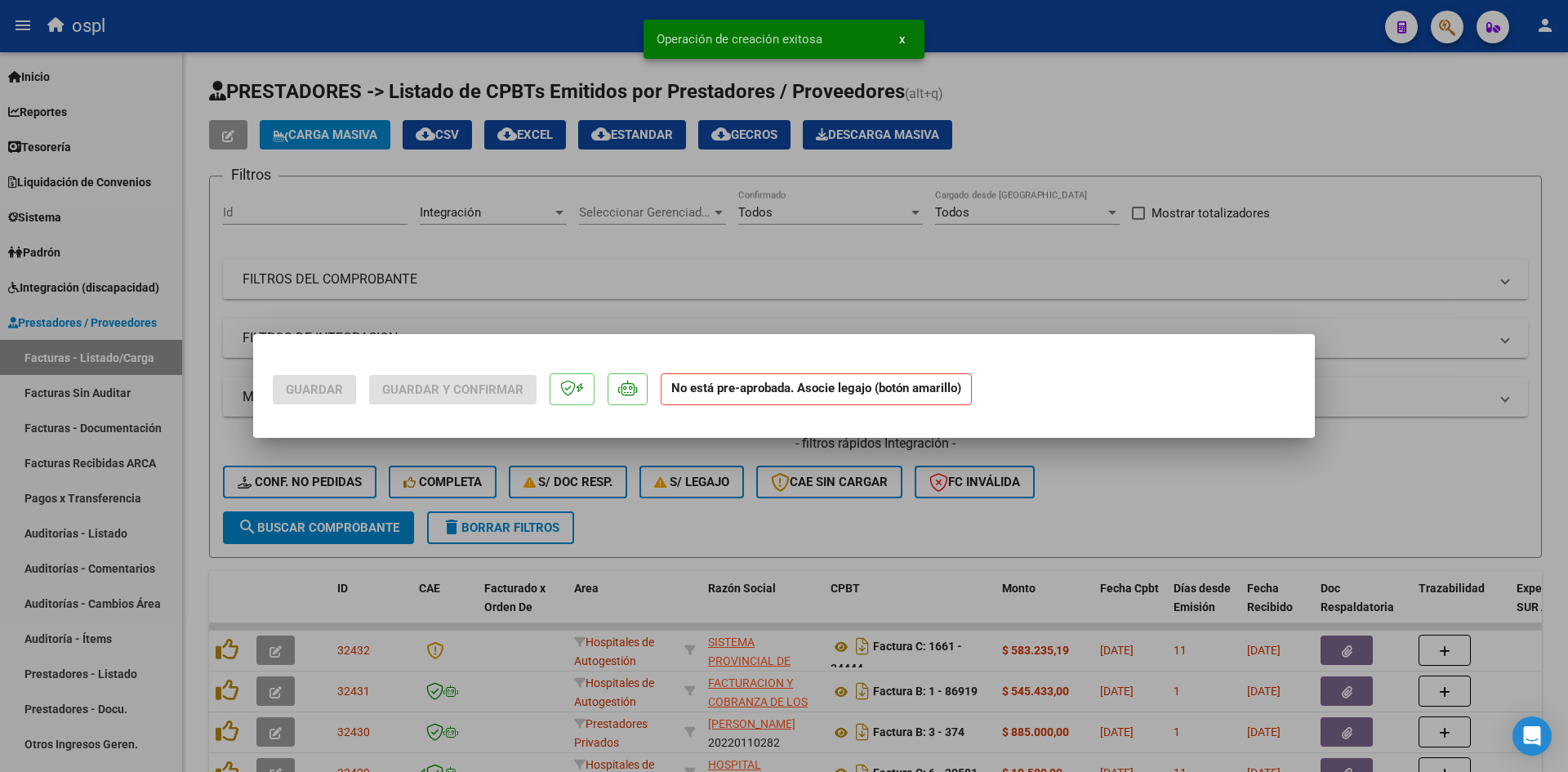
scroll to position [0, 0]
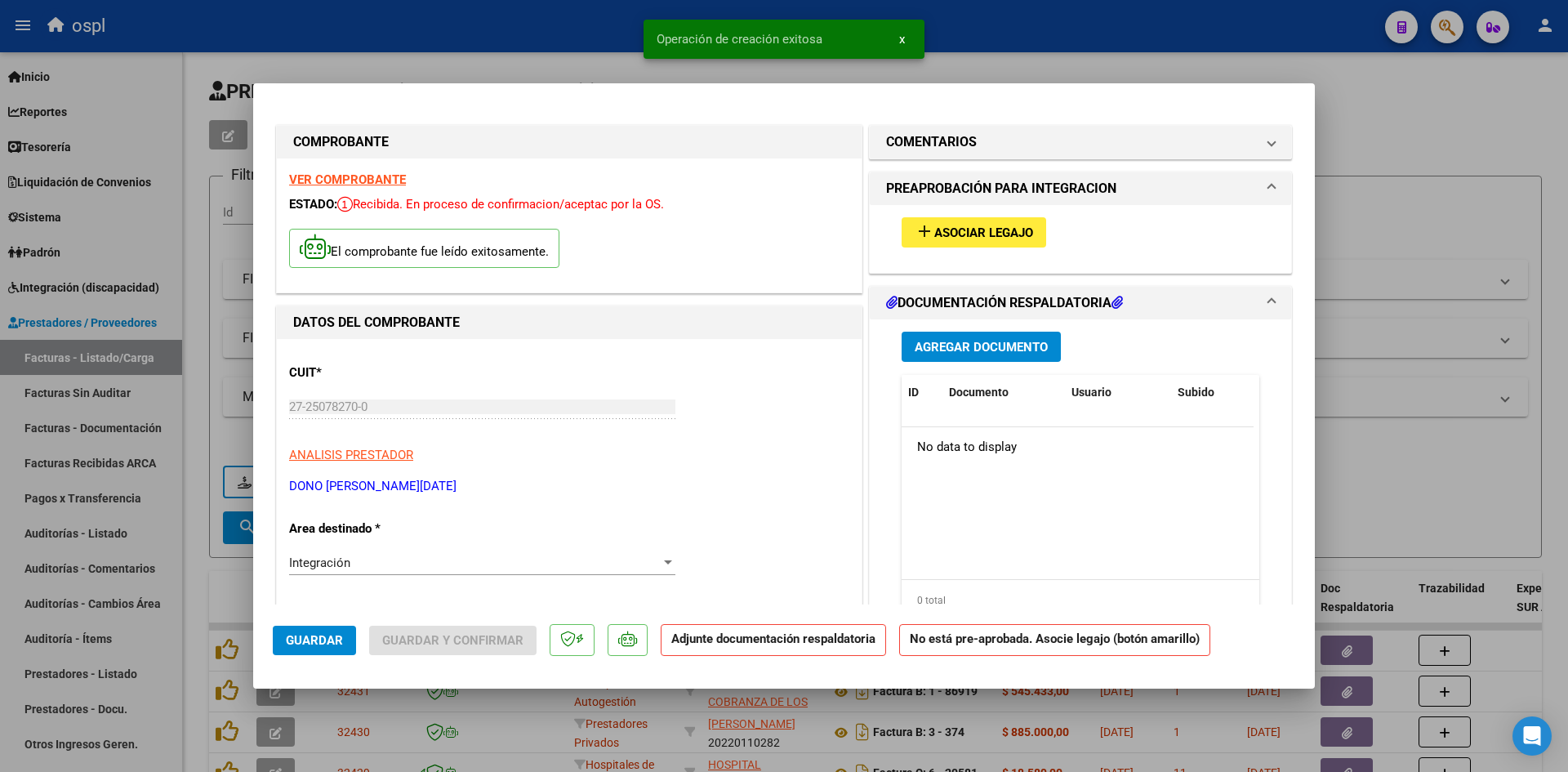
click at [1023, 240] on button "add Asociar Legajo" at bounding box center [973, 232] width 145 height 31
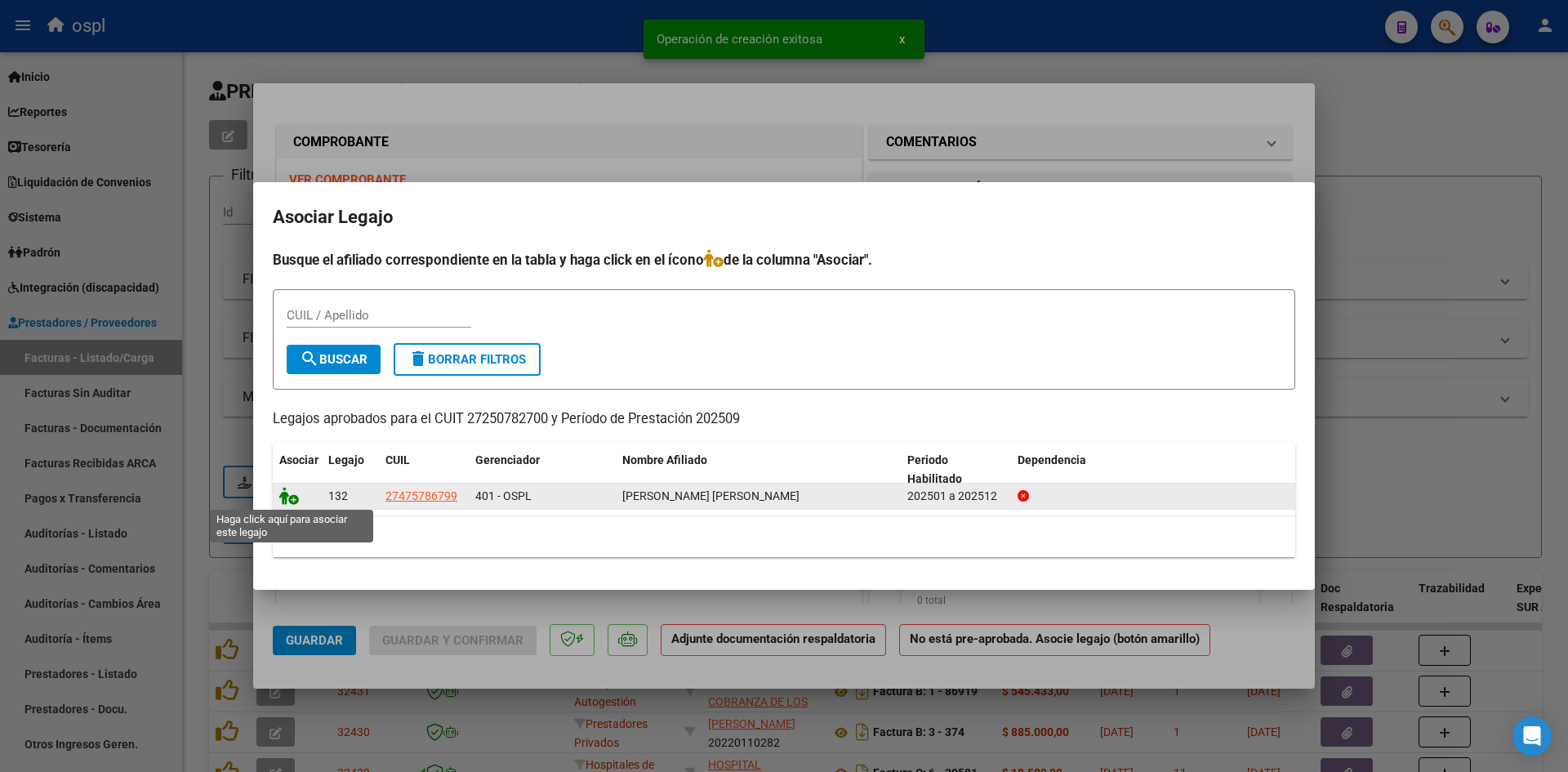
click at [298, 497] on icon at bounding box center [289, 496] width 19 height 18
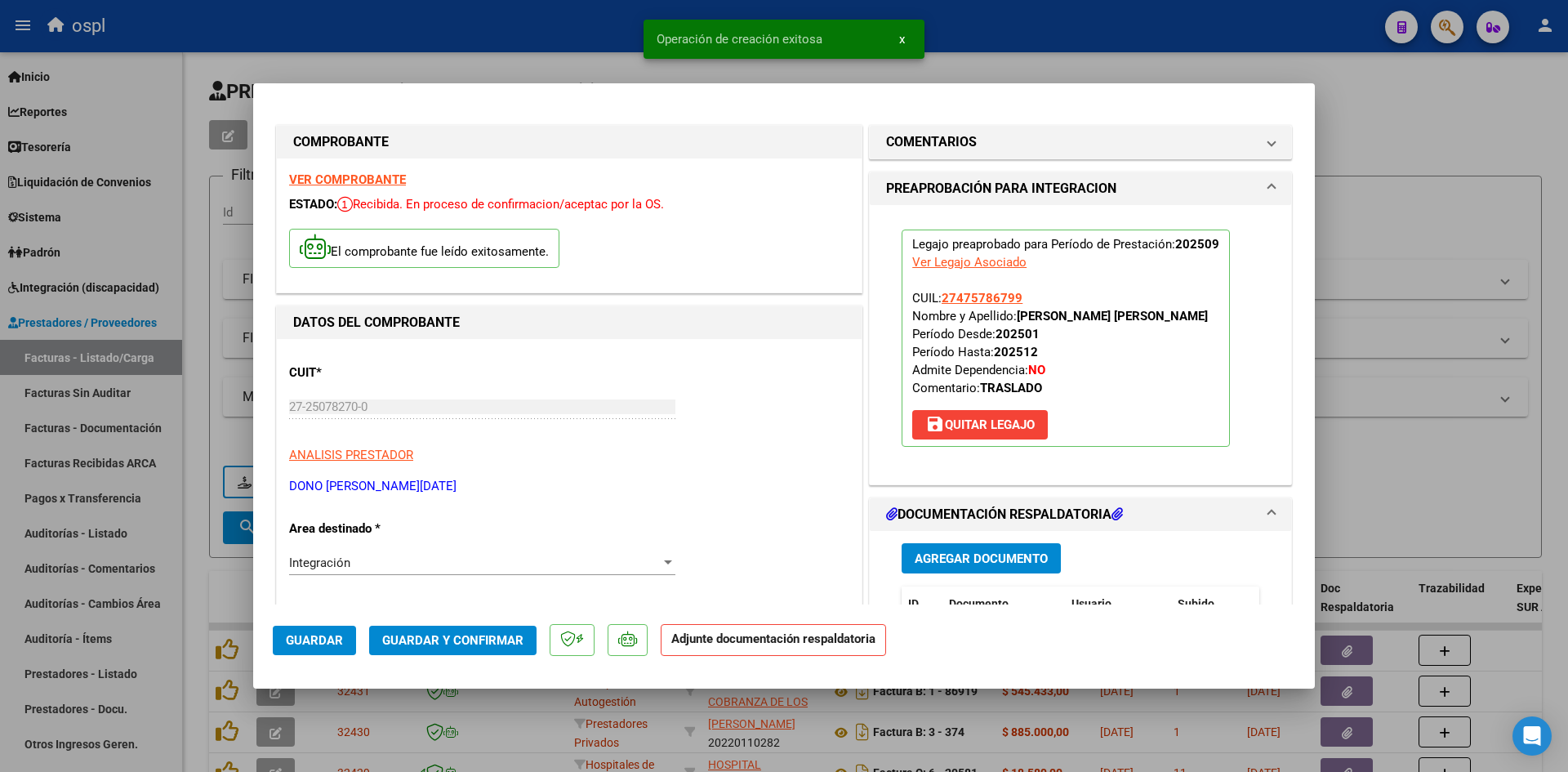
click at [512, 643] on span "Guardar y Confirmar" at bounding box center [452, 641] width 141 height 15
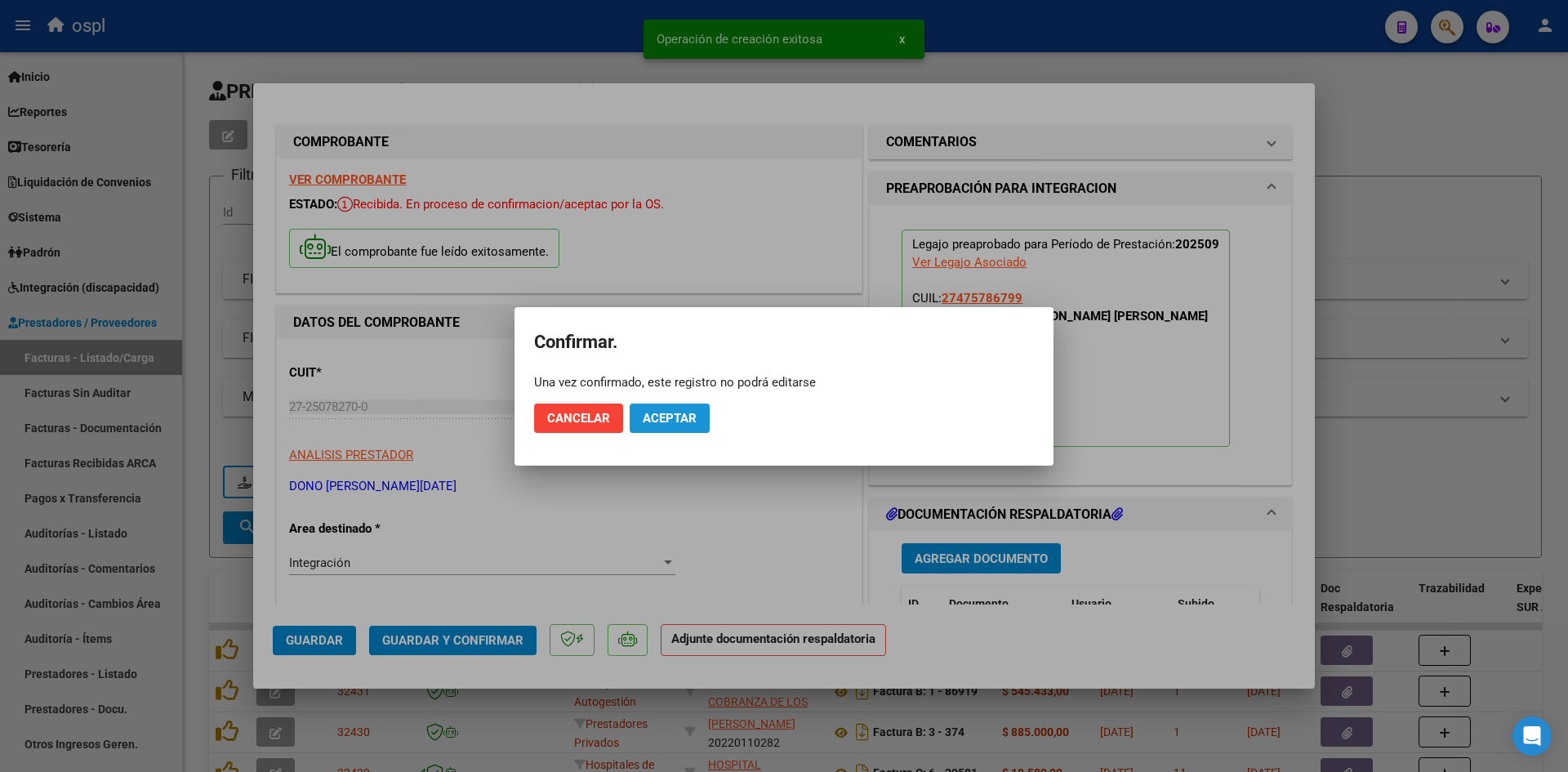
click at [671, 411] on span "Aceptar" at bounding box center [670, 418] width 54 height 15
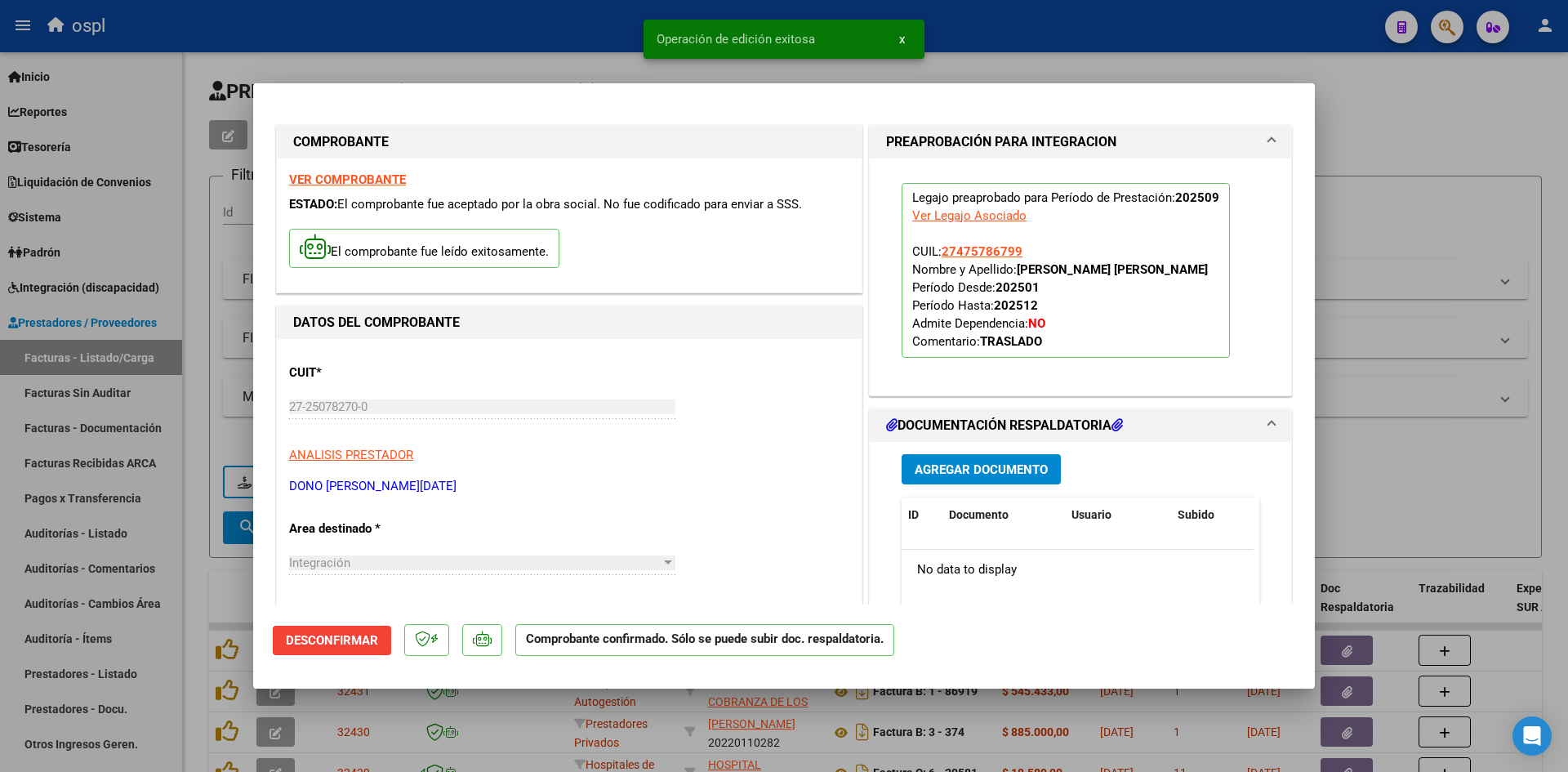
click at [1379, 187] on div at bounding box center [784, 386] width 1568 height 772
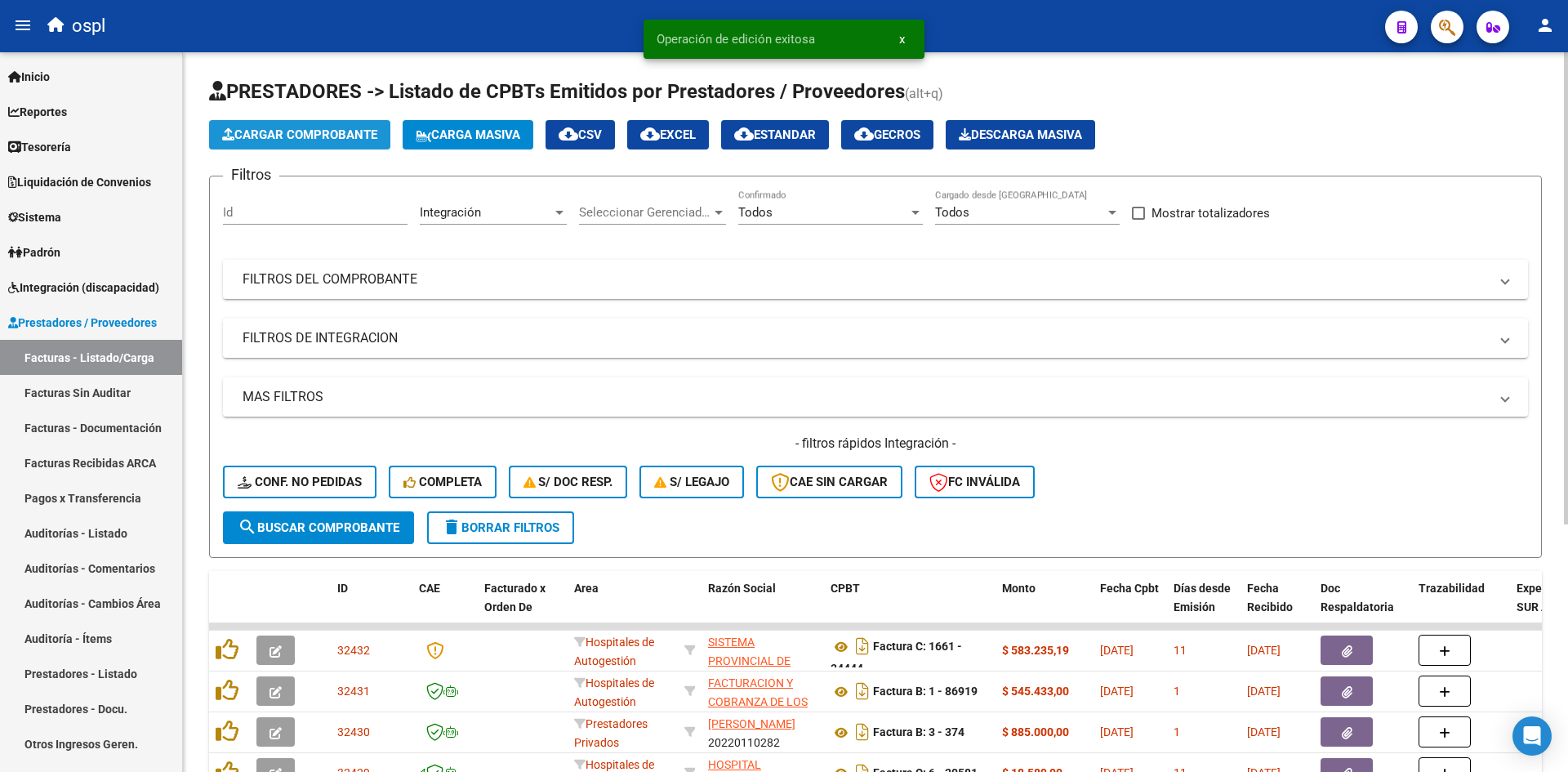
click at [292, 127] on span "Cargar Comprobante" at bounding box center [300, 134] width 155 height 15
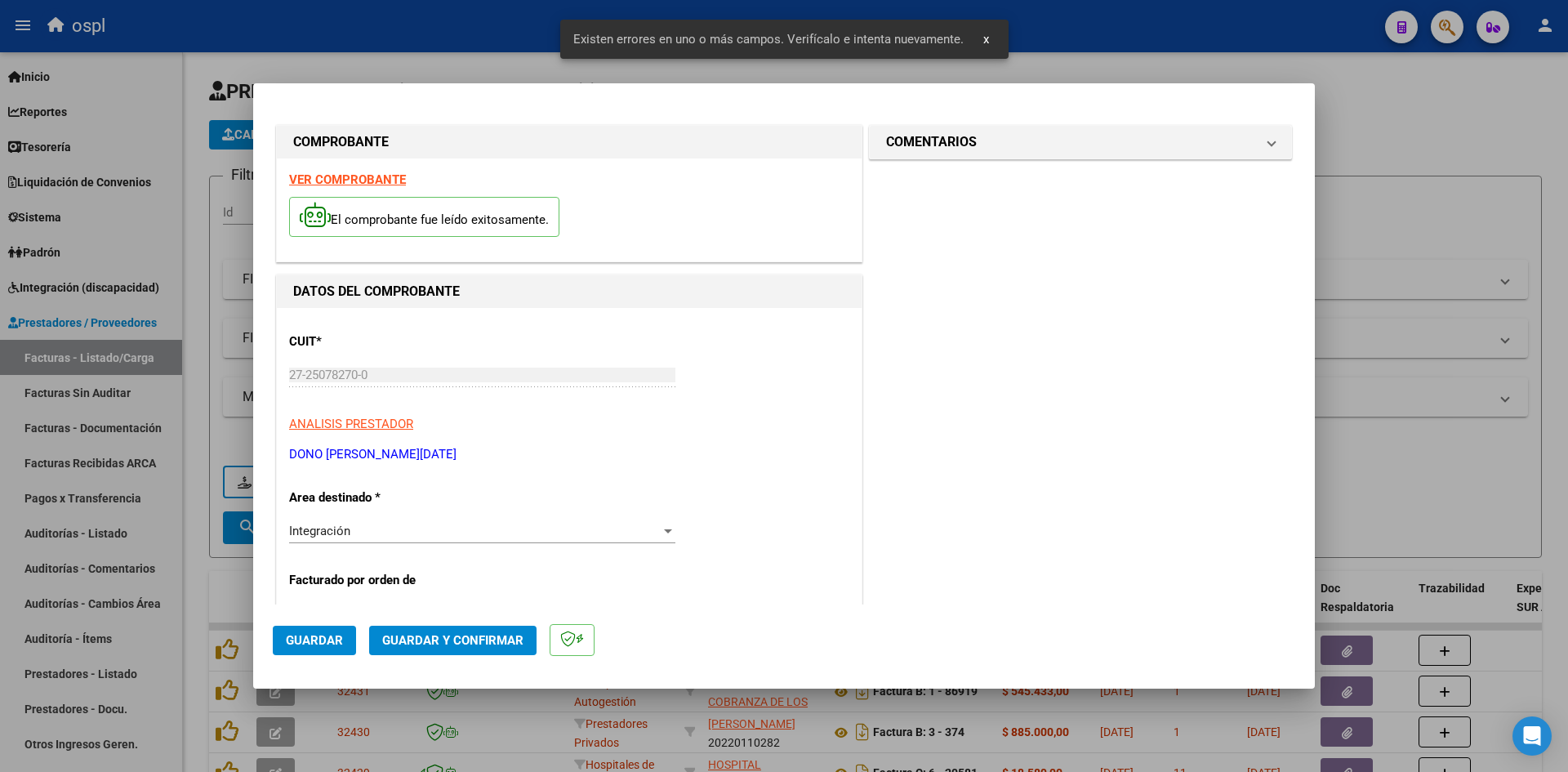
scroll to position [401, 0]
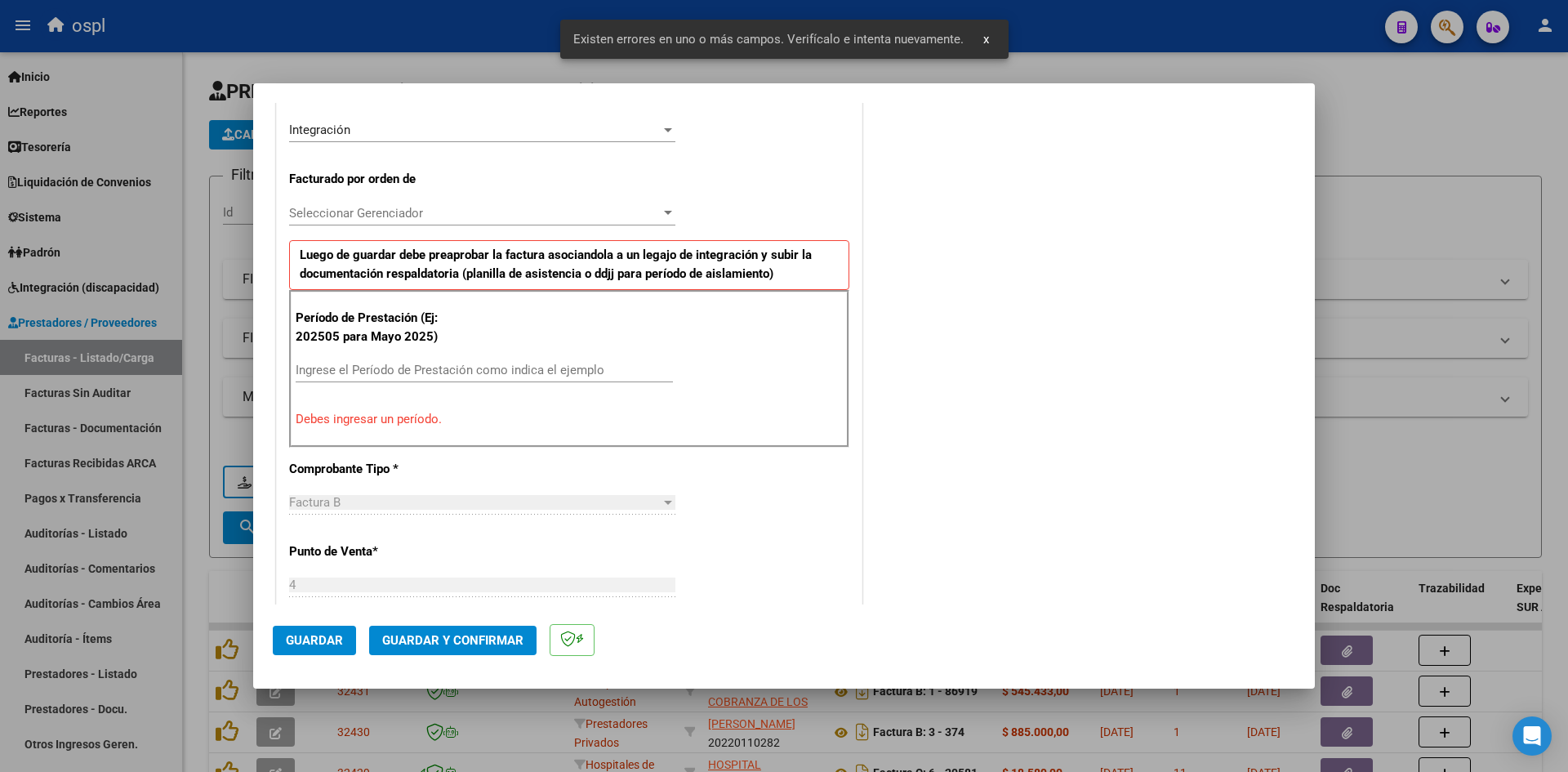
drag, startPoint x: 427, startPoint y: 365, endPoint x: 441, endPoint y: 361, distance: 14.6
click at [427, 365] on input "Ingrese el Período de Prestación como indica el ejemplo" at bounding box center [484, 370] width 378 height 15
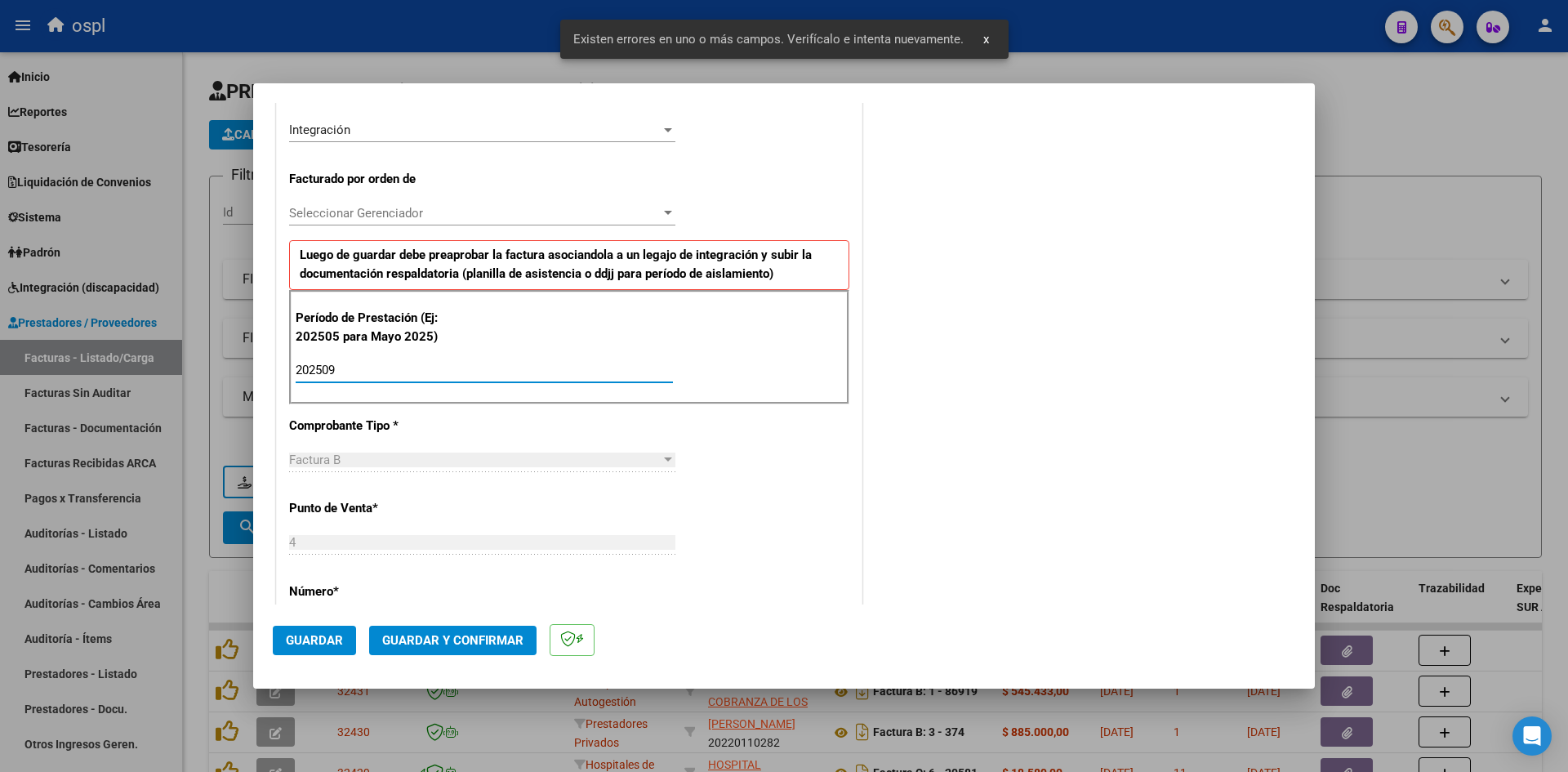
type input "202509"
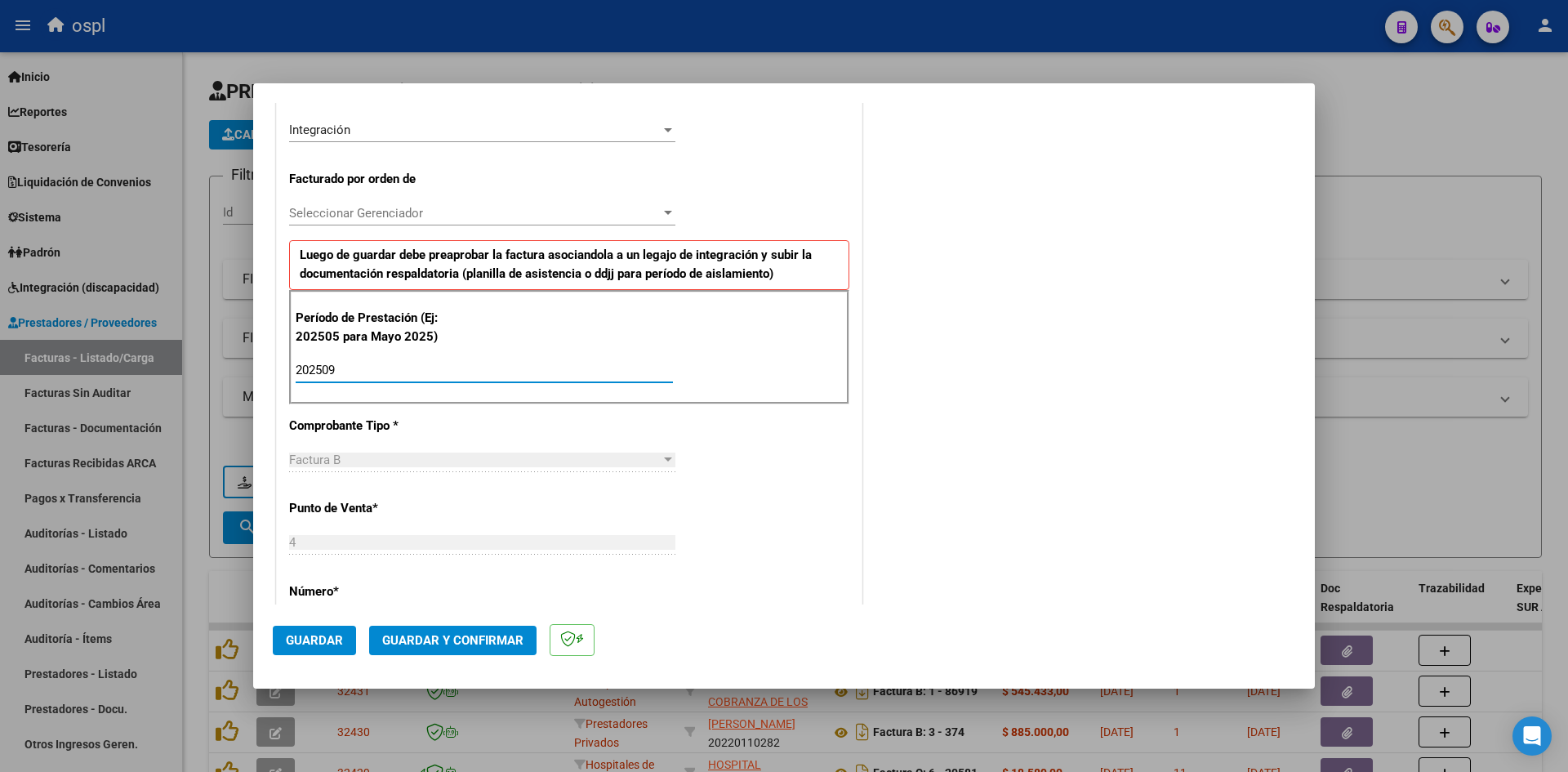
scroll to position [1112, 0]
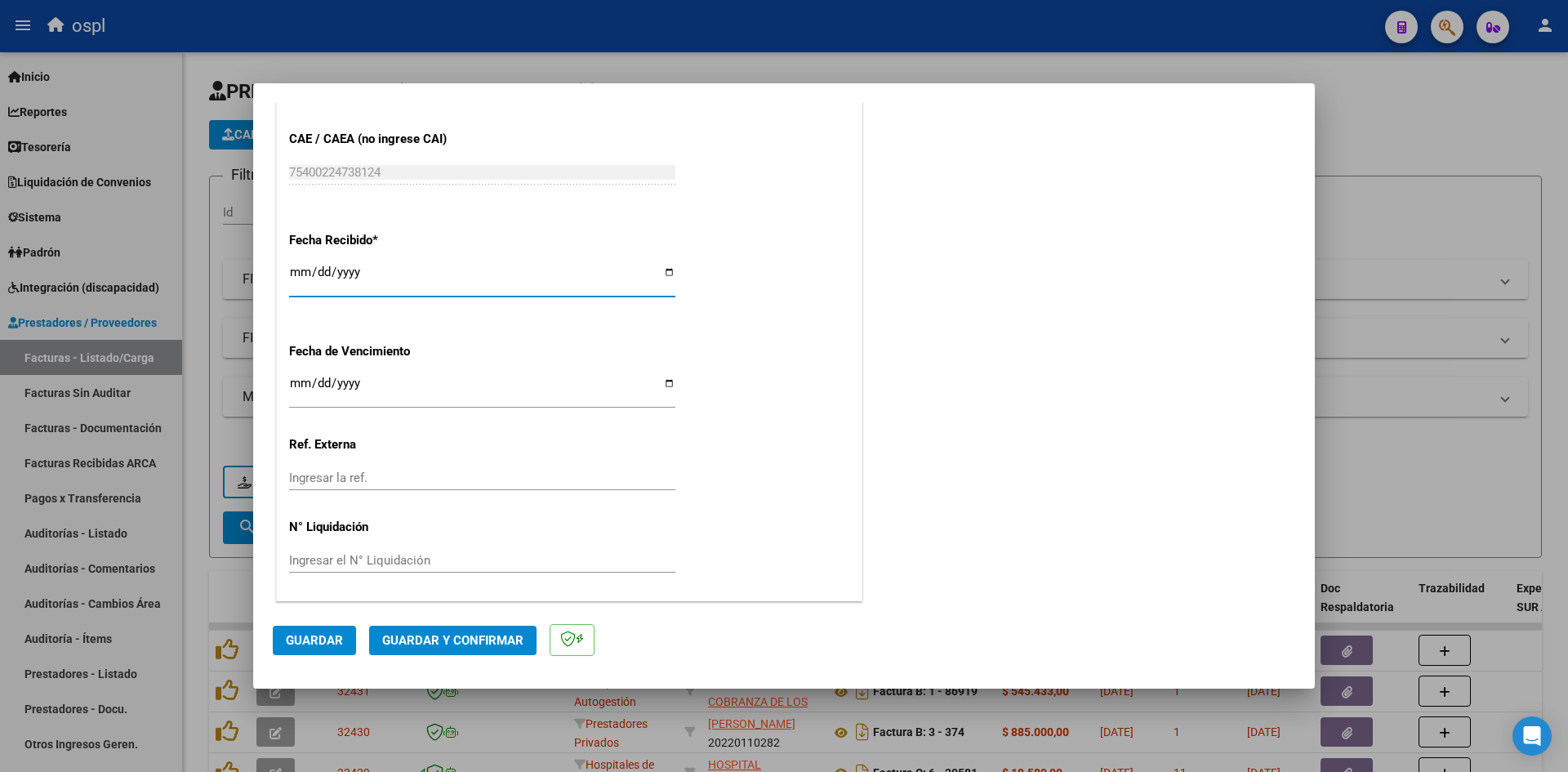
click at [301, 273] on input "[DATE]" at bounding box center [482, 279] width 386 height 26
type input "[DATE]"
click at [766, 306] on div "Fecha Recibido * [DATE] Ingresar la fecha" at bounding box center [569, 266] width 561 height 93
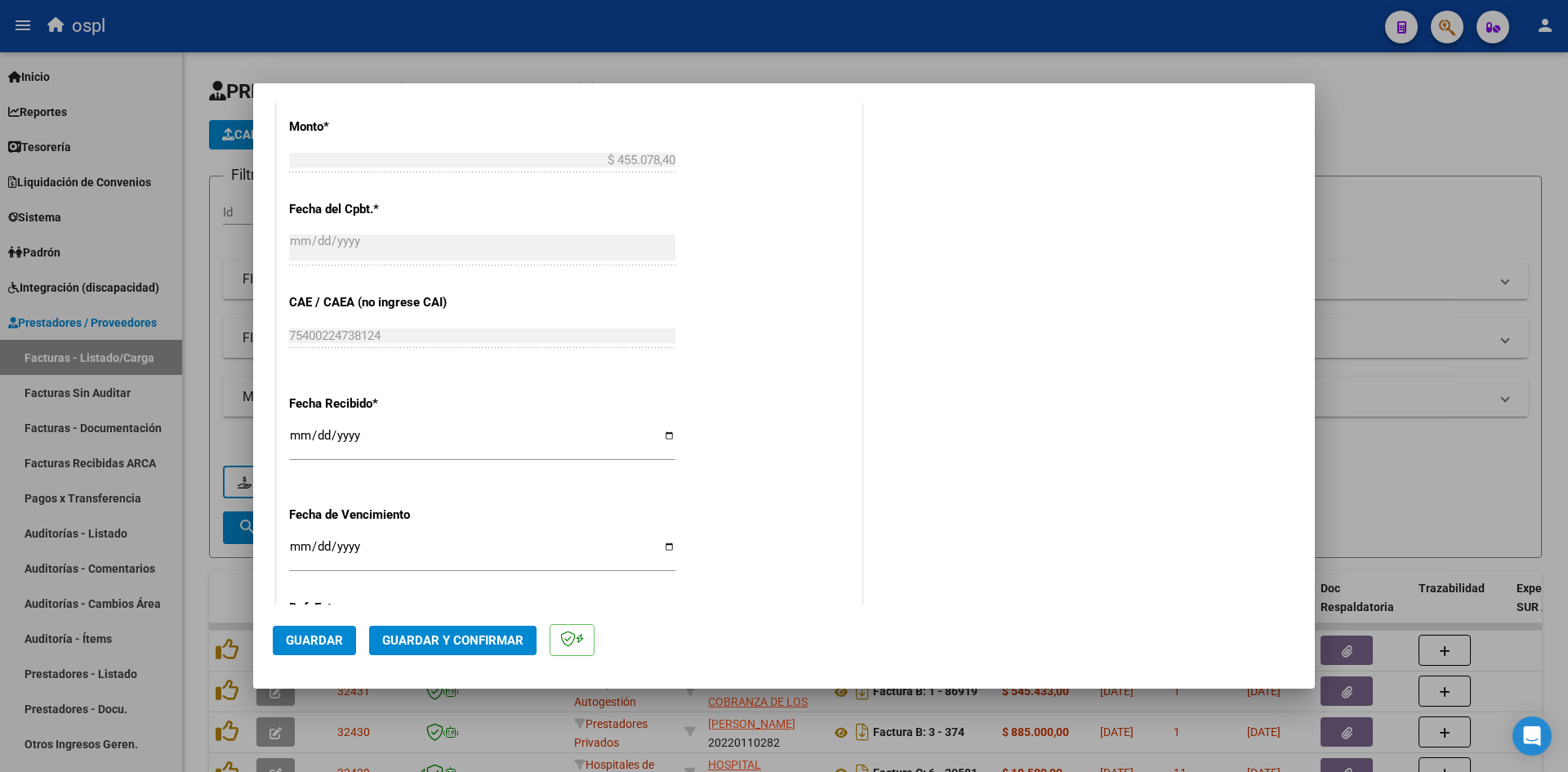
click at [322, 634] on span "Guardar" at bounding box center [314, 641] width 57 height 15
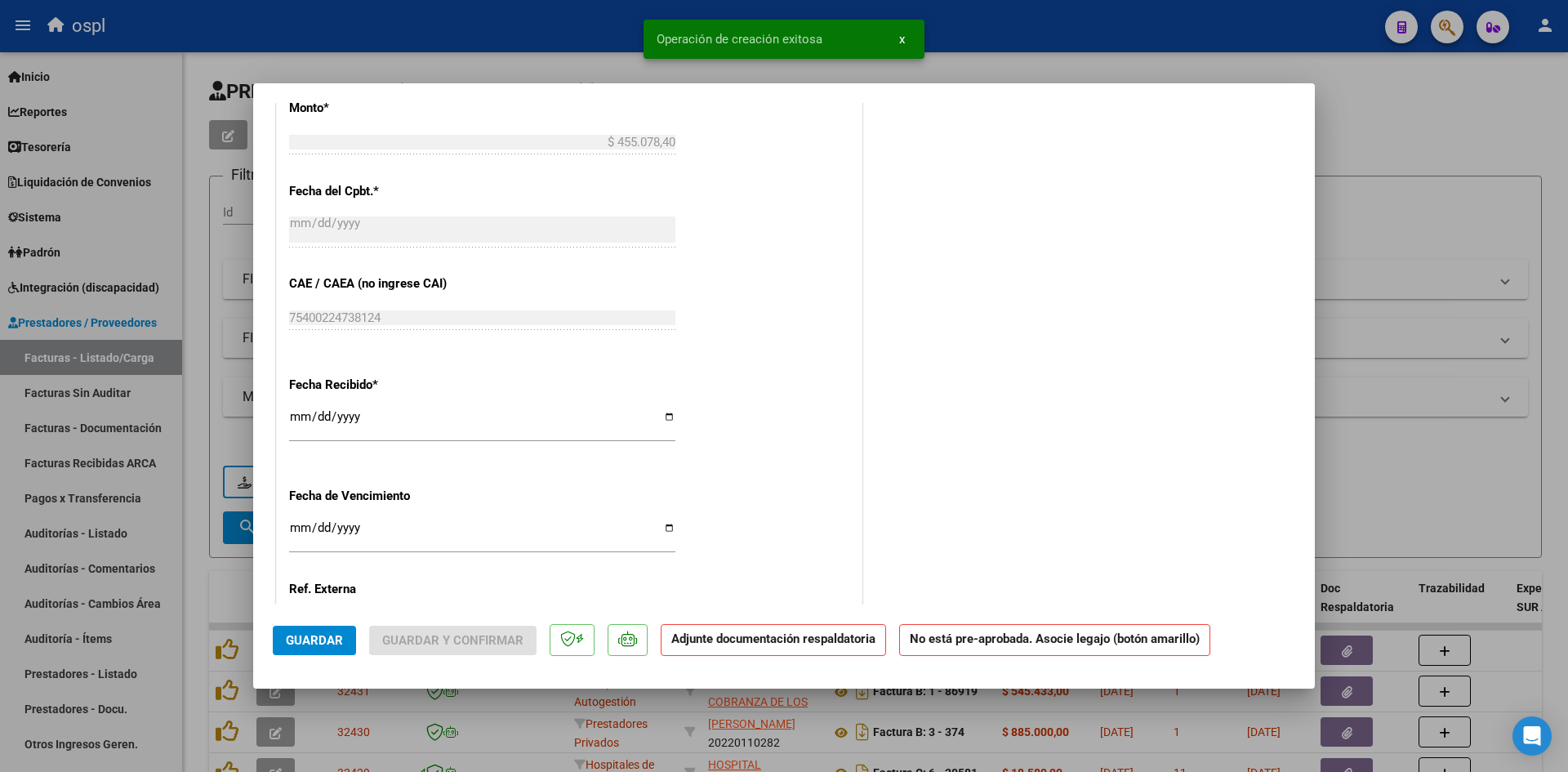
scroll to position [0, 0]
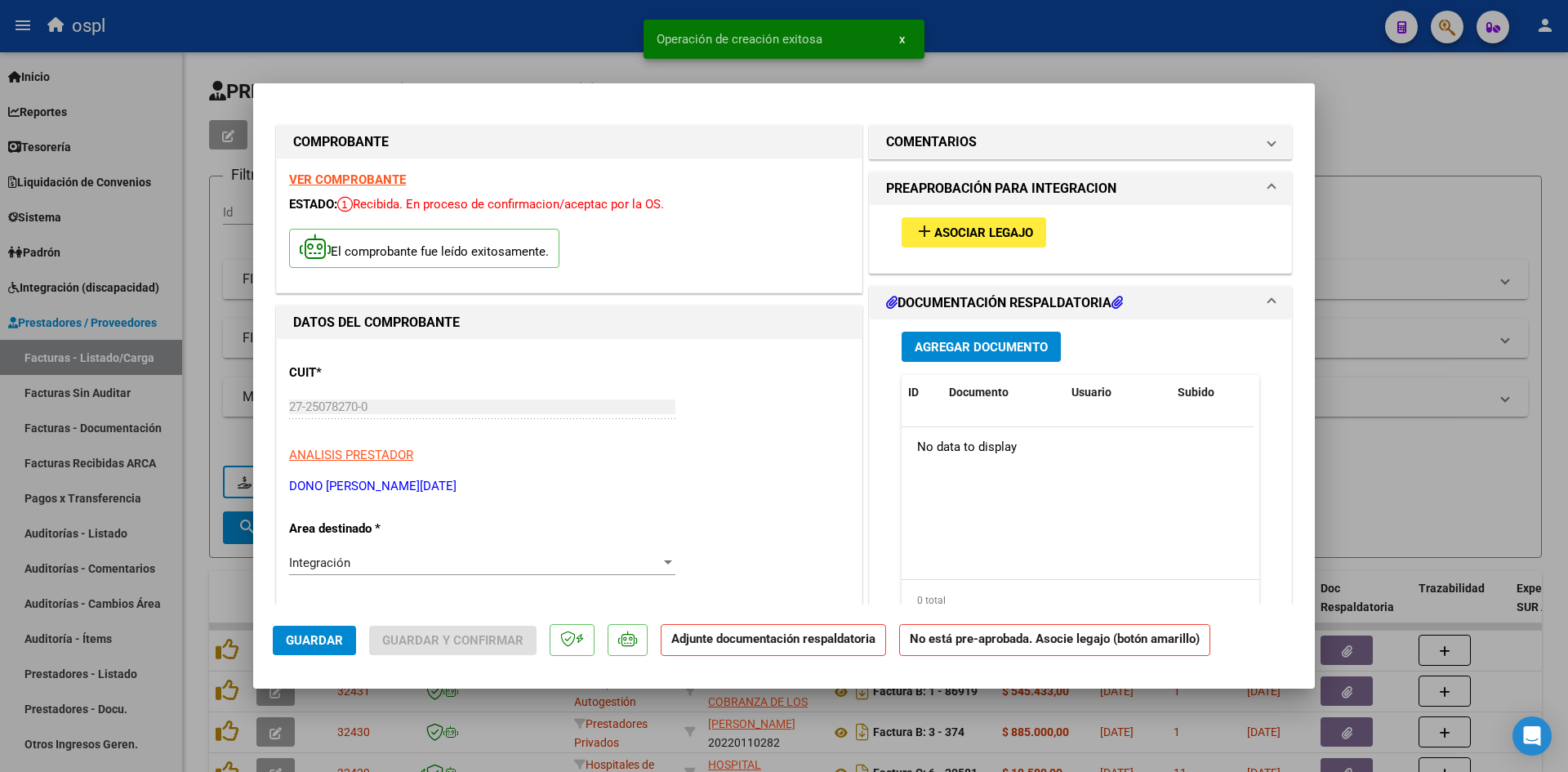
click at [1010, 239] on span "Asociar Legajo" at bounding box center [984, 232] width 99 height 15
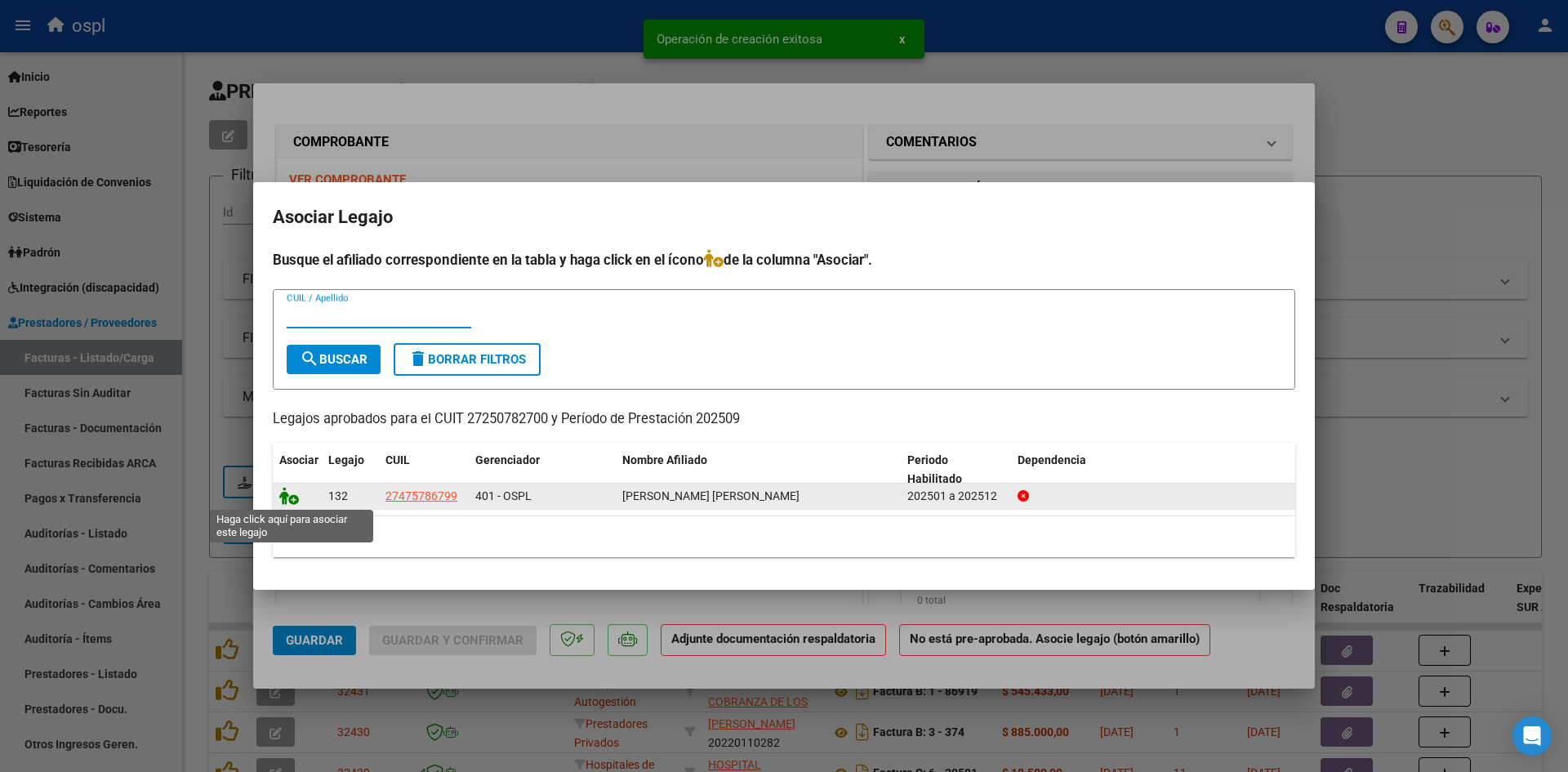
click at [288, 502] on icon at bounding box center [289, 496] width 19 height 18
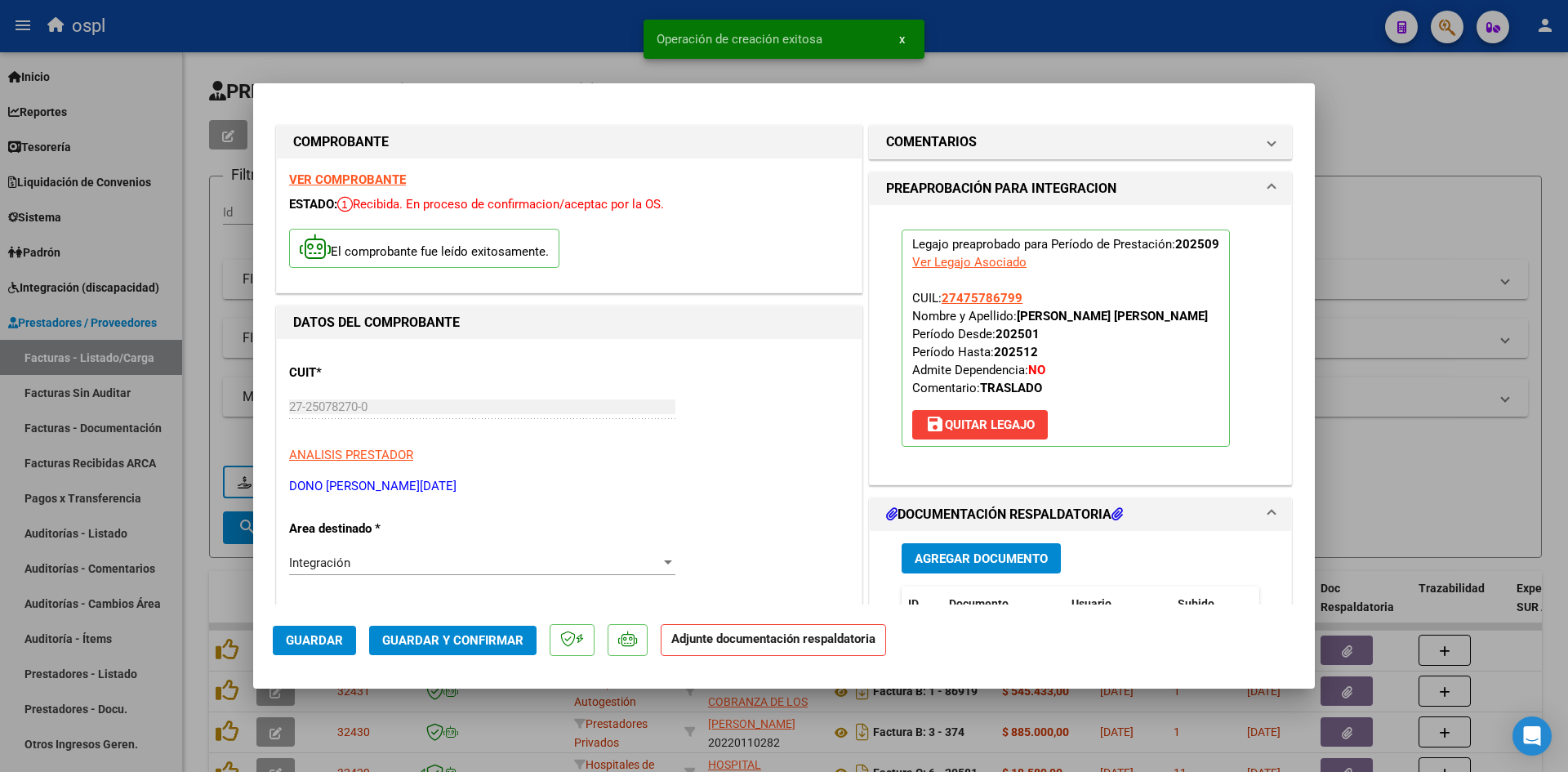
click at [435, 635] on span "Guardar y Confirmar" at bounding box center [452, 641] width 141 height 15
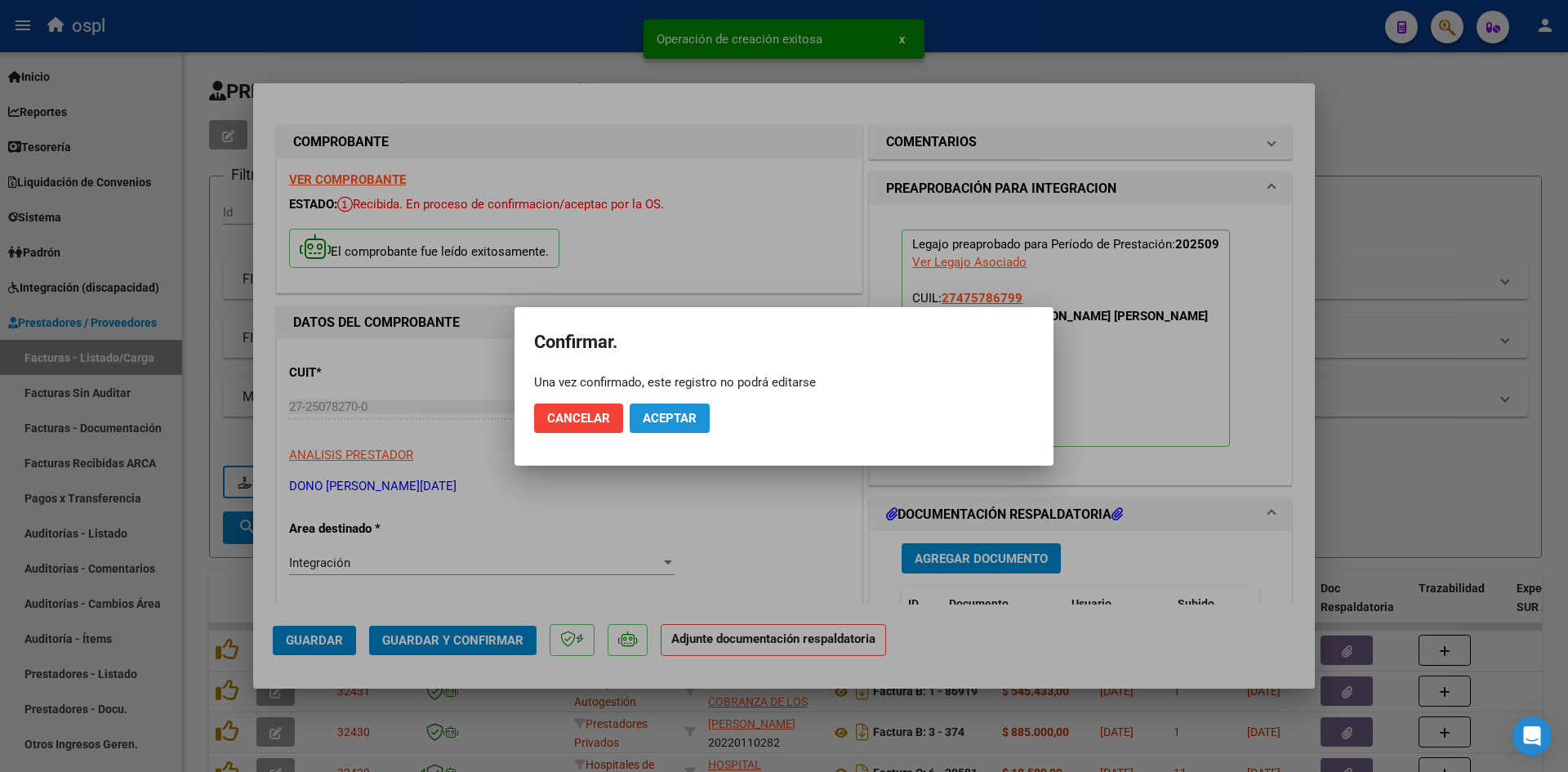
click at [674, 421] on span "Aceptar" at bounding box center [670, 418] width 54 height 15
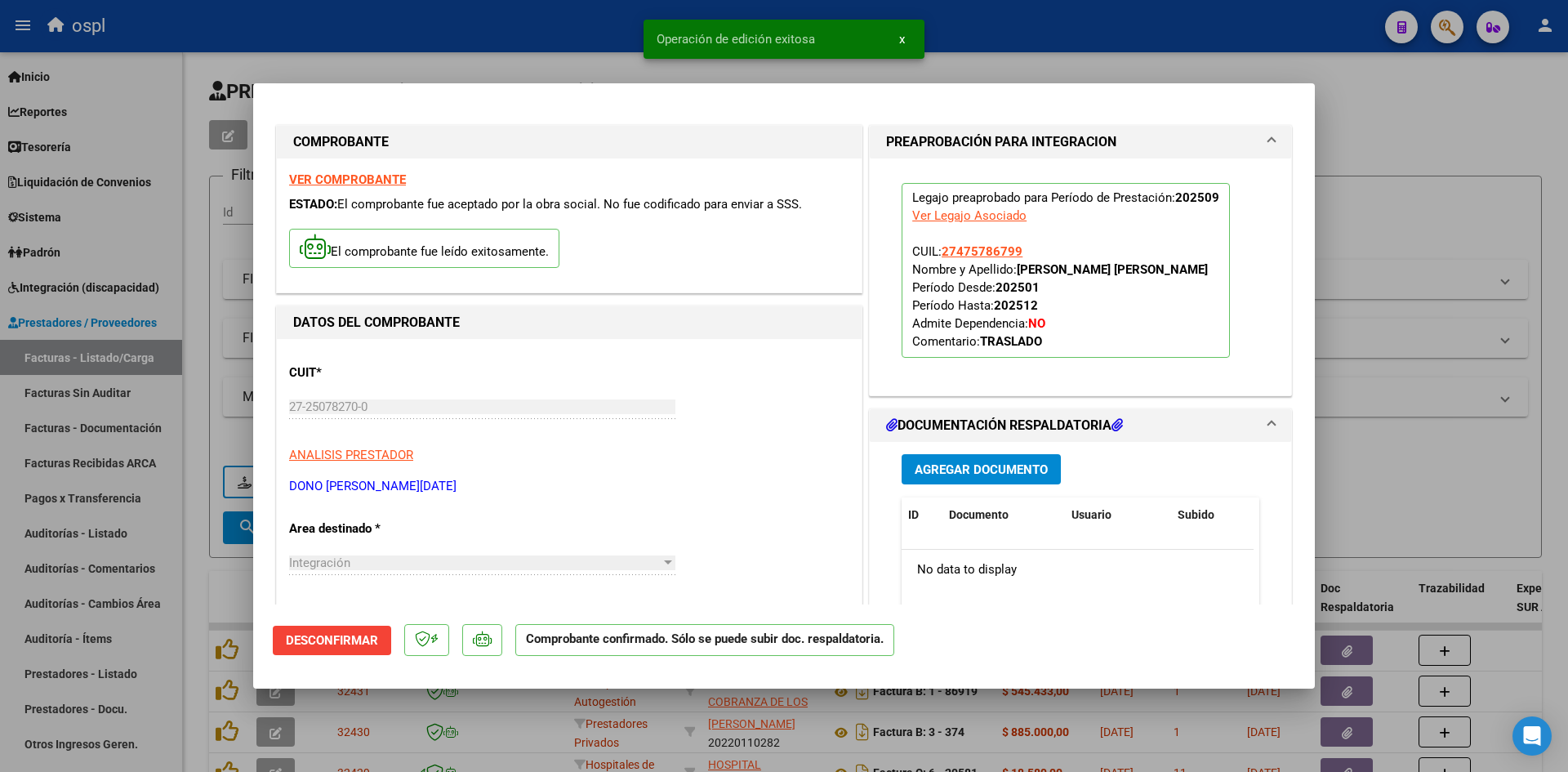
drag, startPoint x: 1345, startPoint y: 289, endPoint x: 1234, endPoint y: 230, distance: 125.7
click at [1346, 289] on div at bounding box center [784, 386] width 1568 height 772
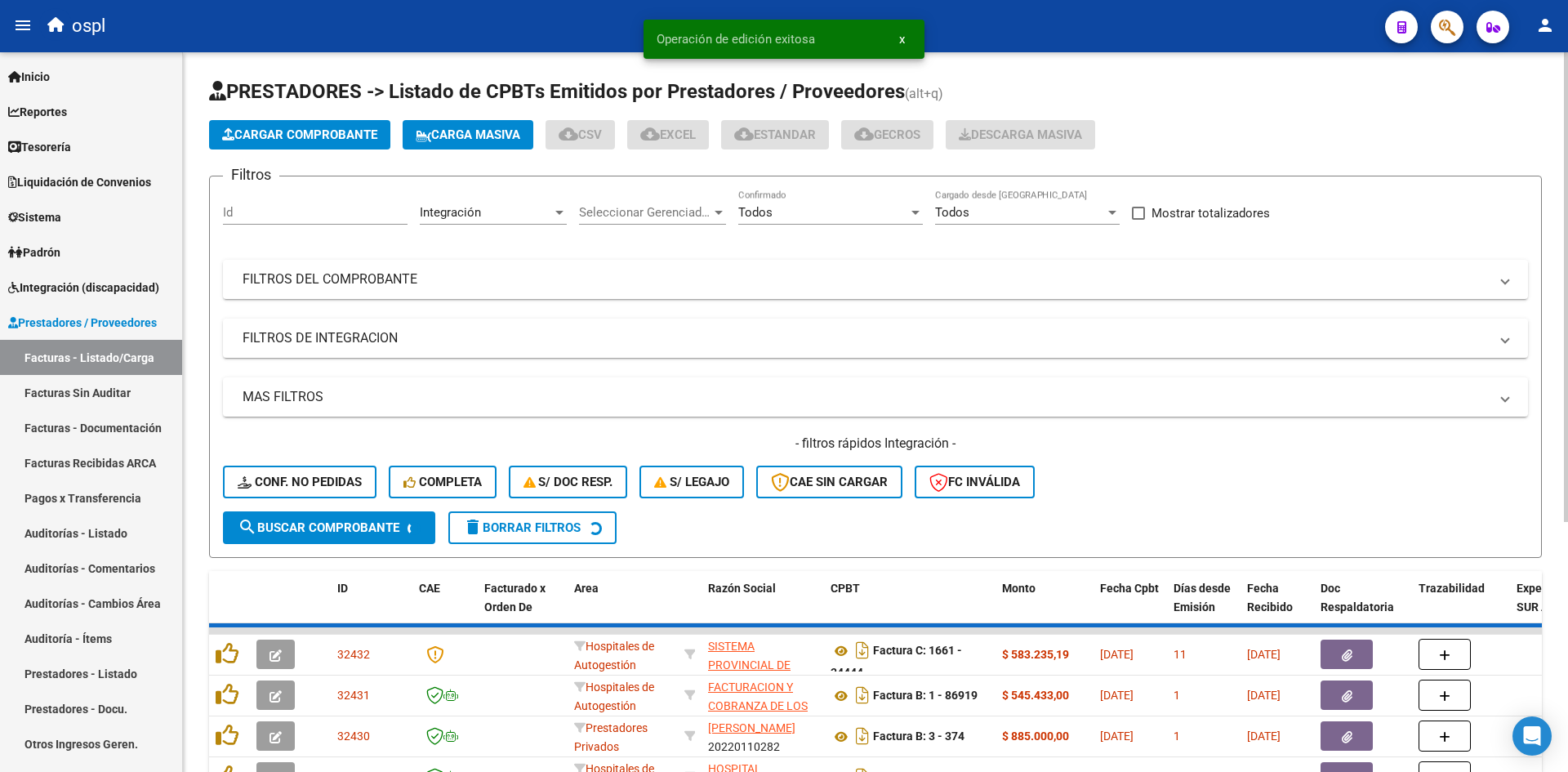
click at [321, 126] on button "Cargar Comprobante" at bounding box center [300, 135] width 181 height 30
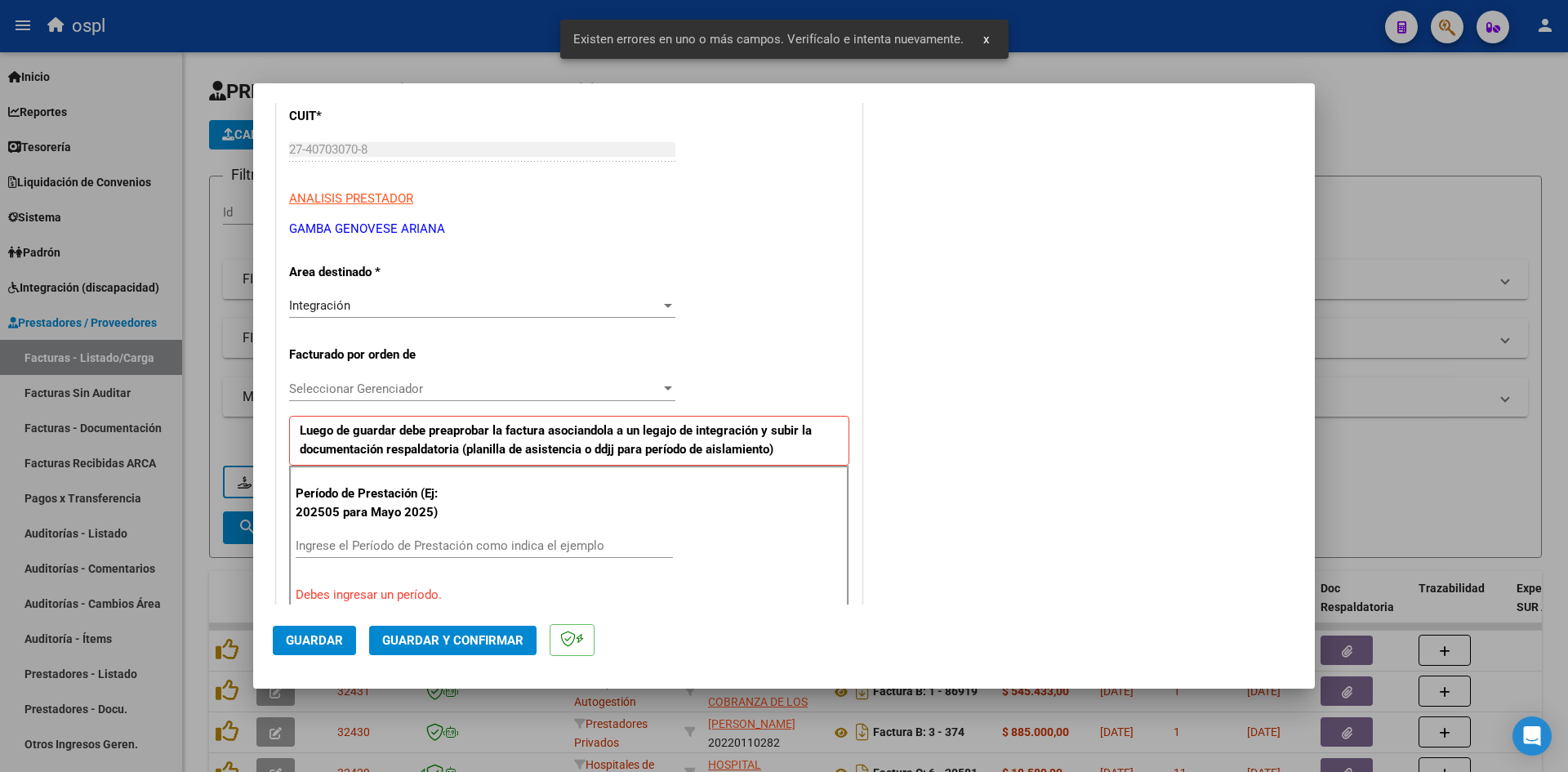
scroll to position [370, 0]
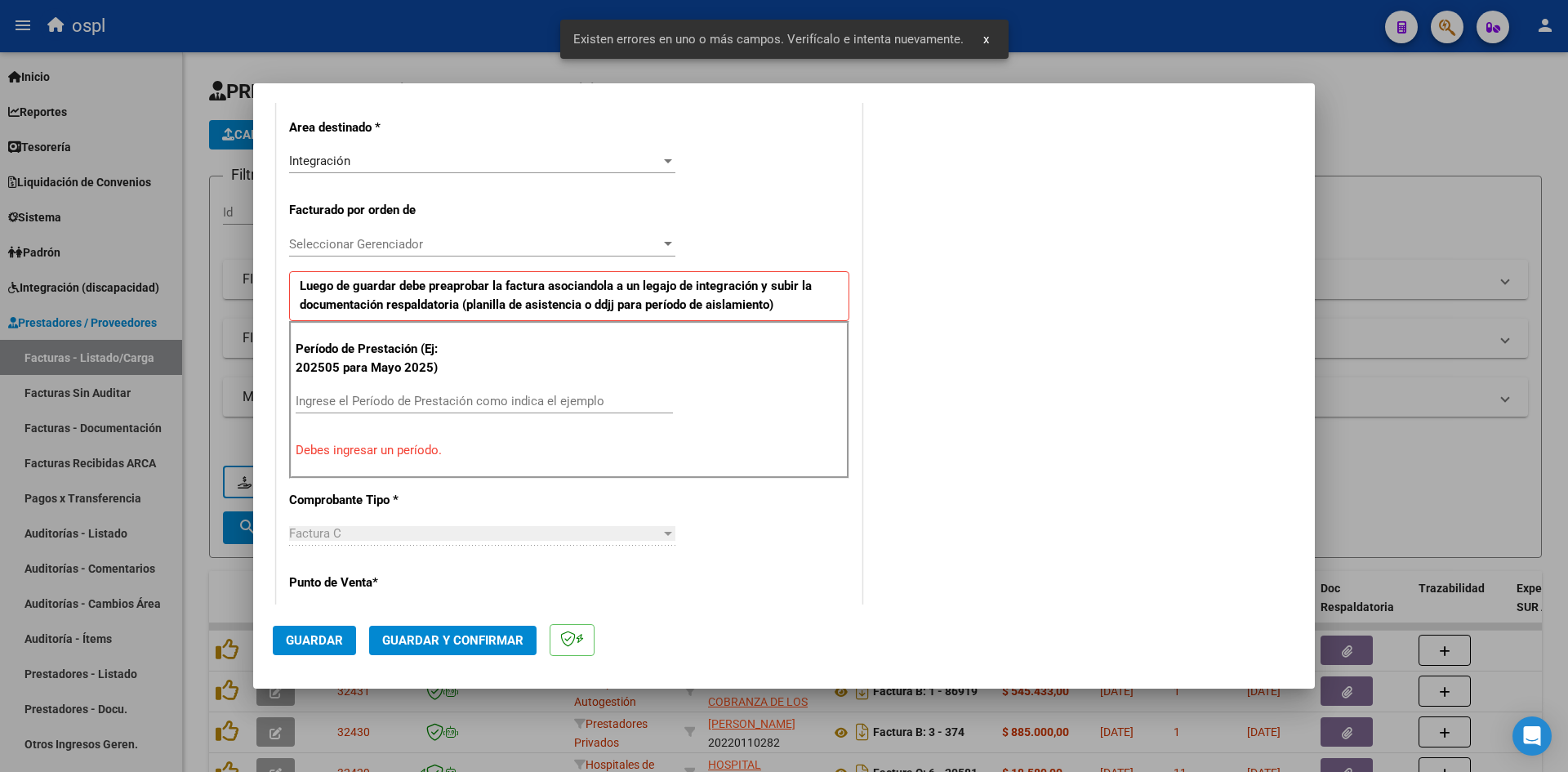
click at [419, 408] on input "Ingrese el Período de Prestación como indica el ejemplo" at bounding box center [484, 400] width 378 height 15
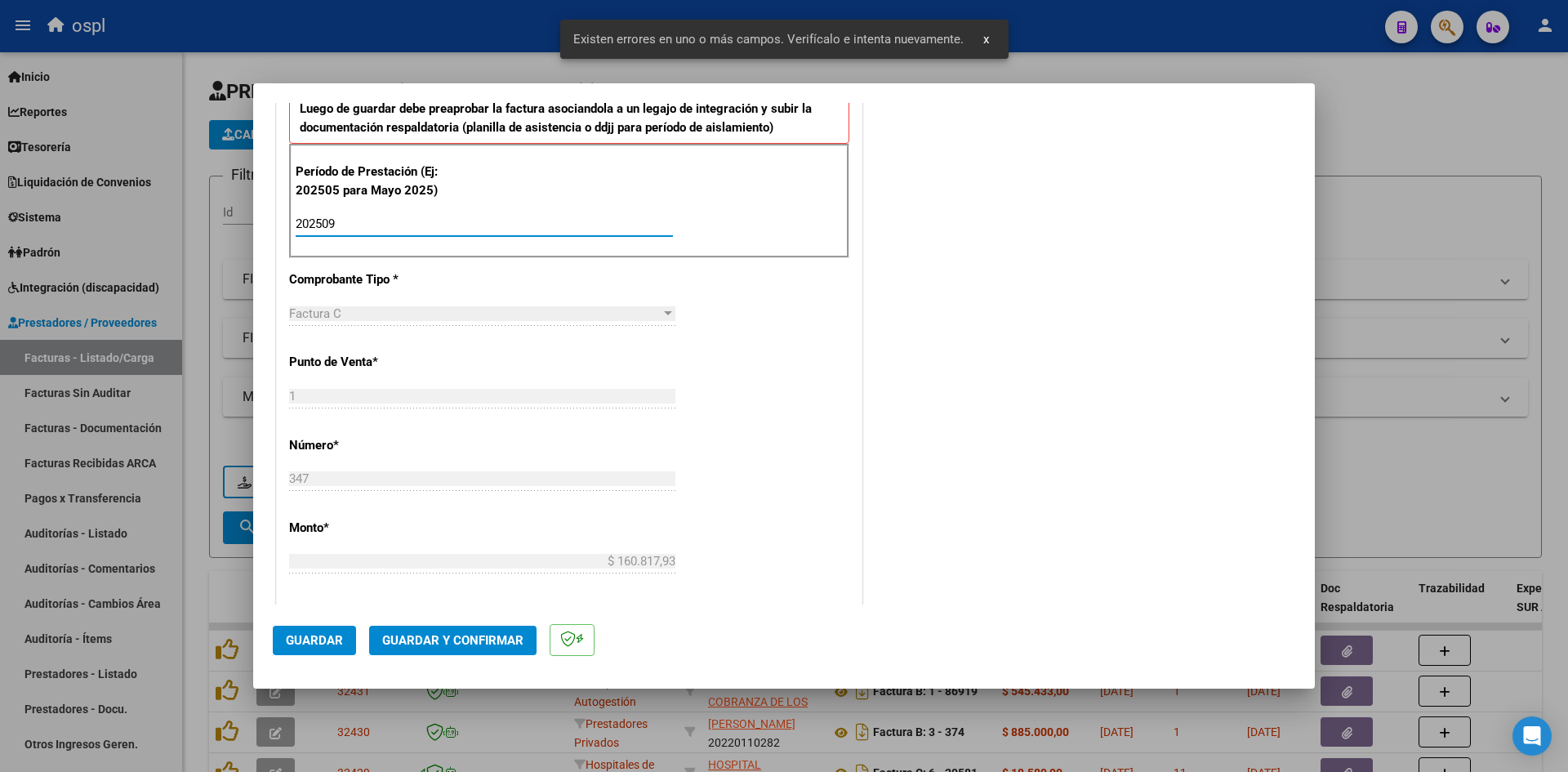
scroll to position [1106, 0]
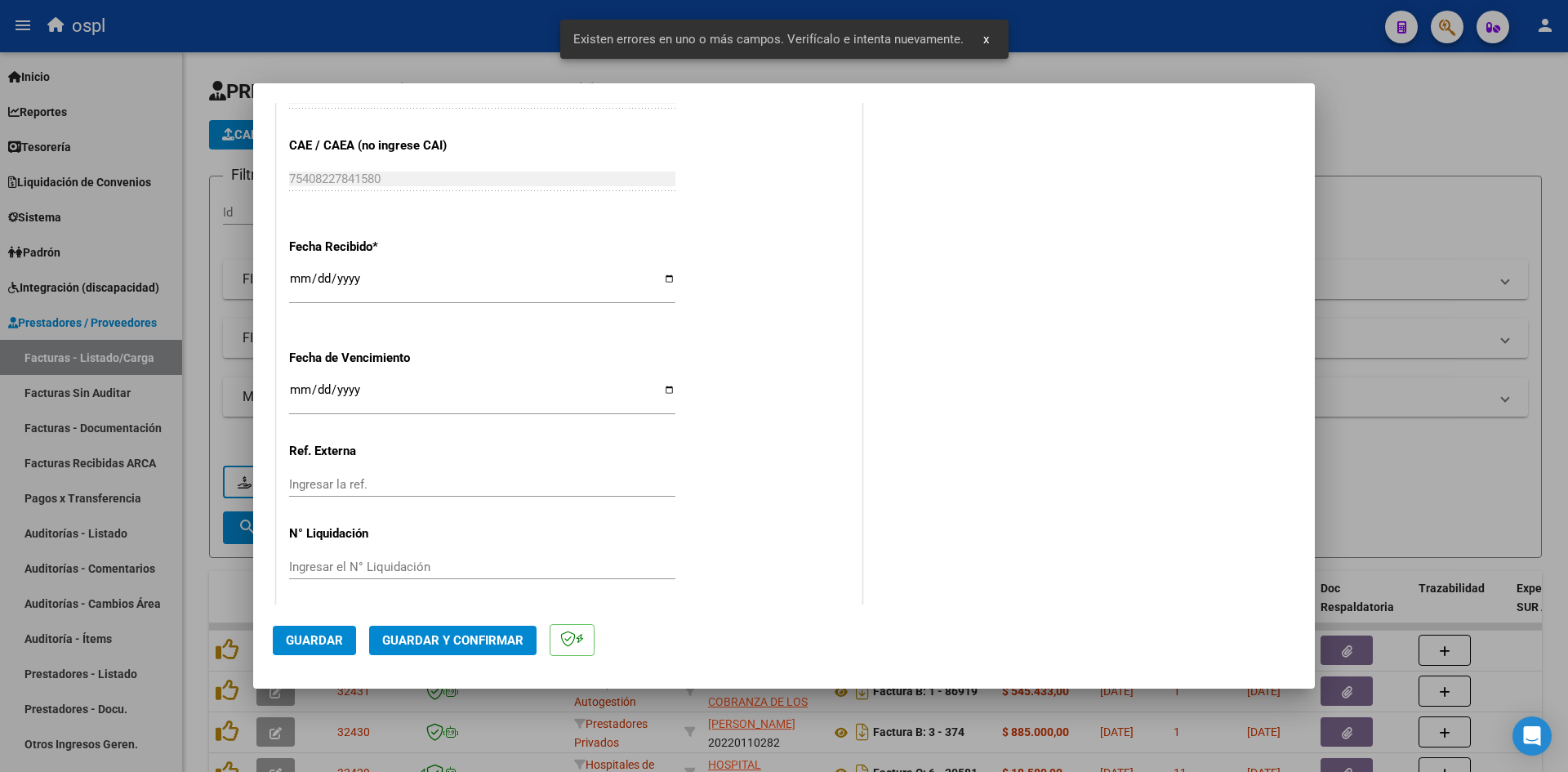
type input "202509"
click at [299, 279] on input "[DATE]" at bounding box center [482, 286] width 386 height 26
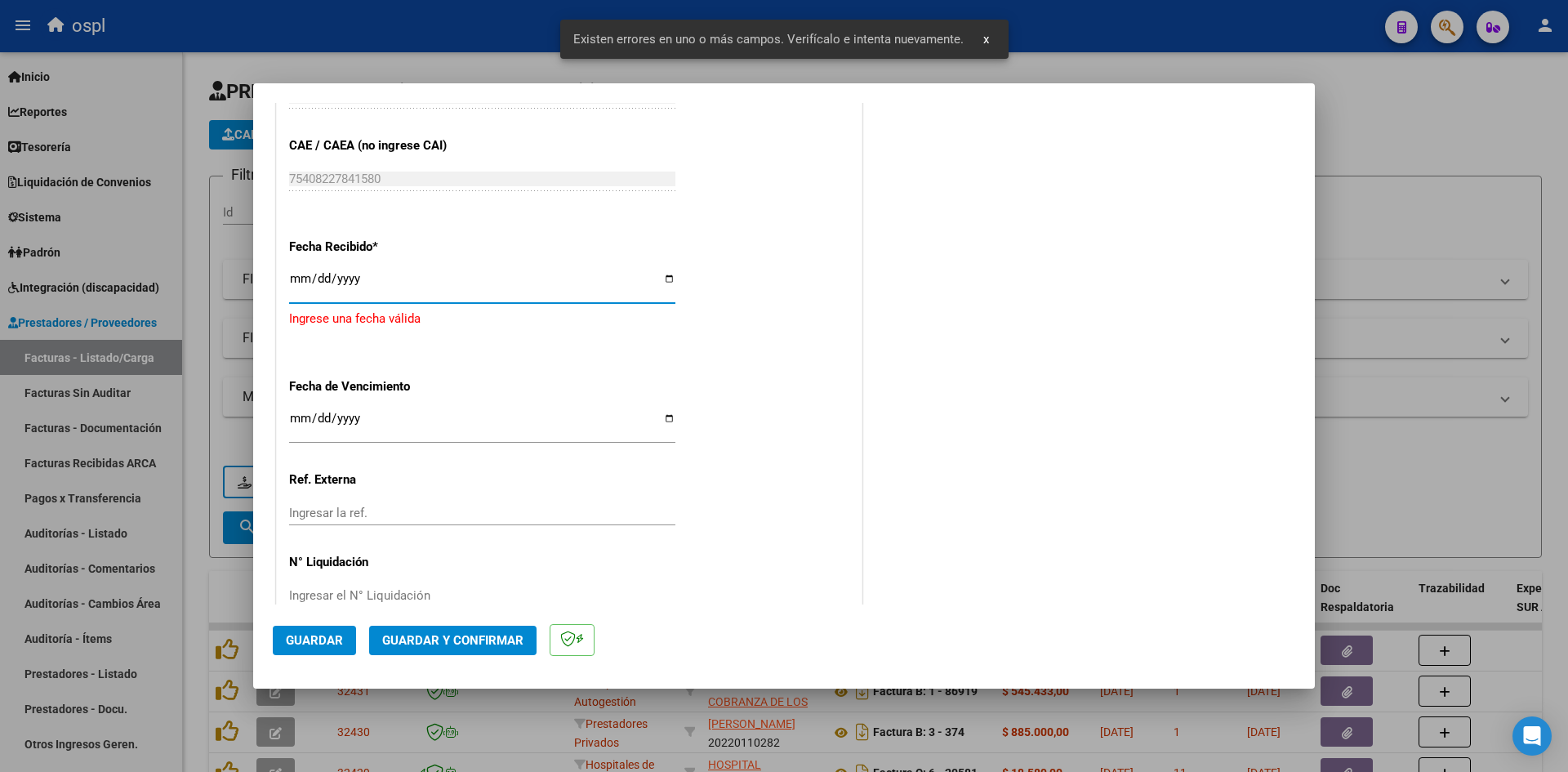
type input "[DATE]"
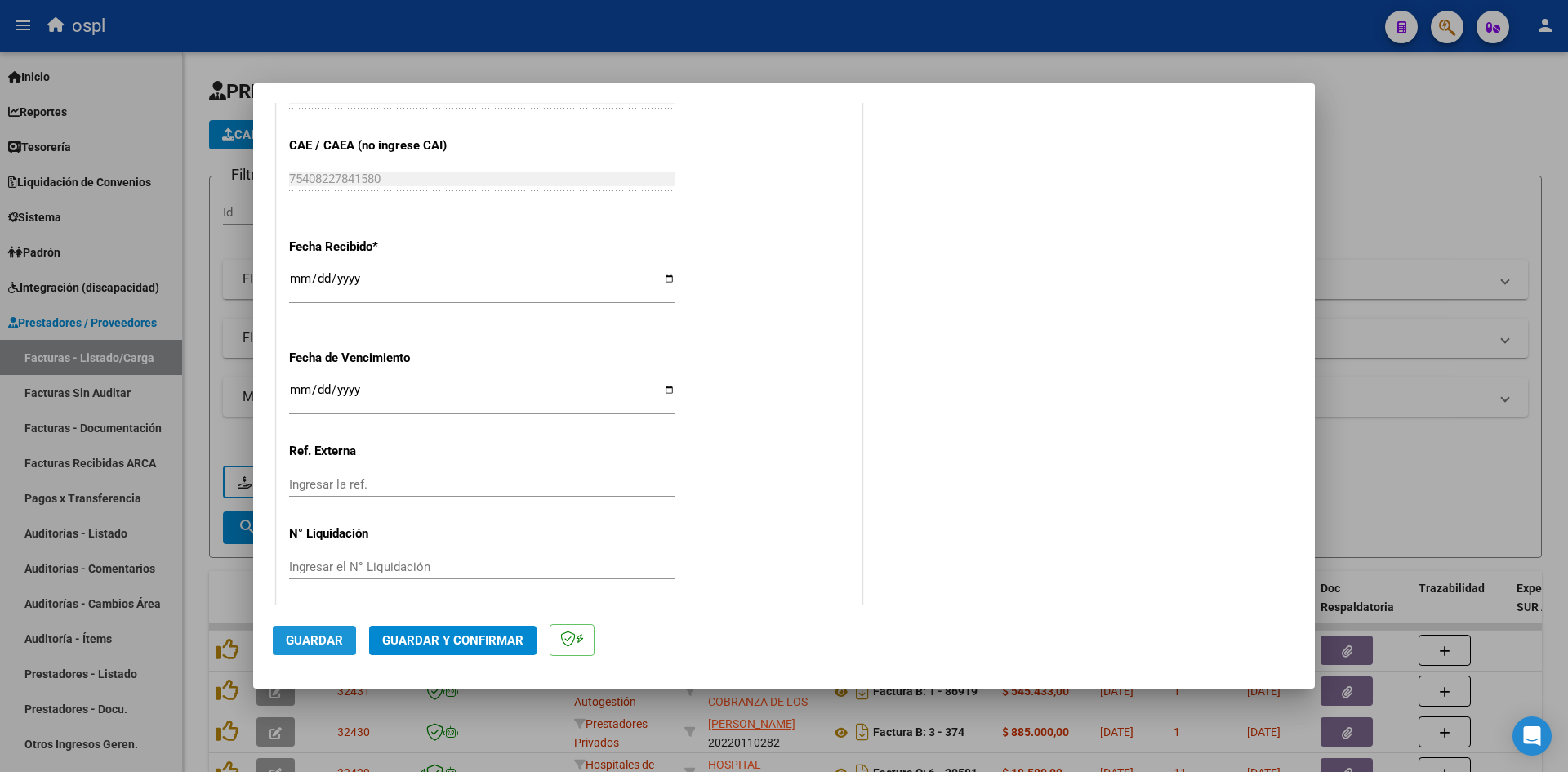
drag, startPoint x: 320, startPoint y: 634, endPoint x: 467, endPoint y: 762, distance: 194.9
click at [320, 635] on span "Guardar" at bounding box center [314, 641] width 57 height 15
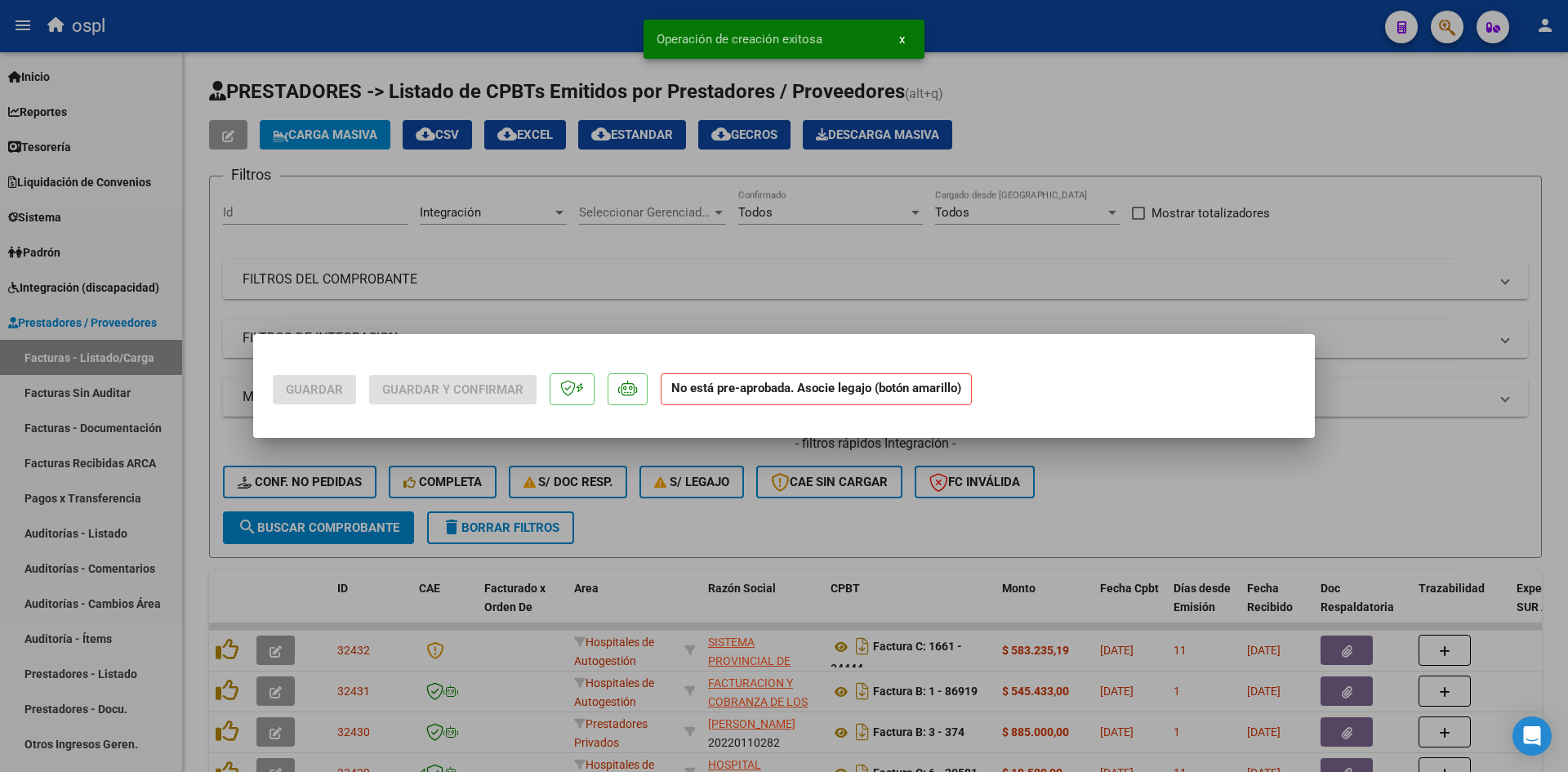
scroll to position [0, 0]
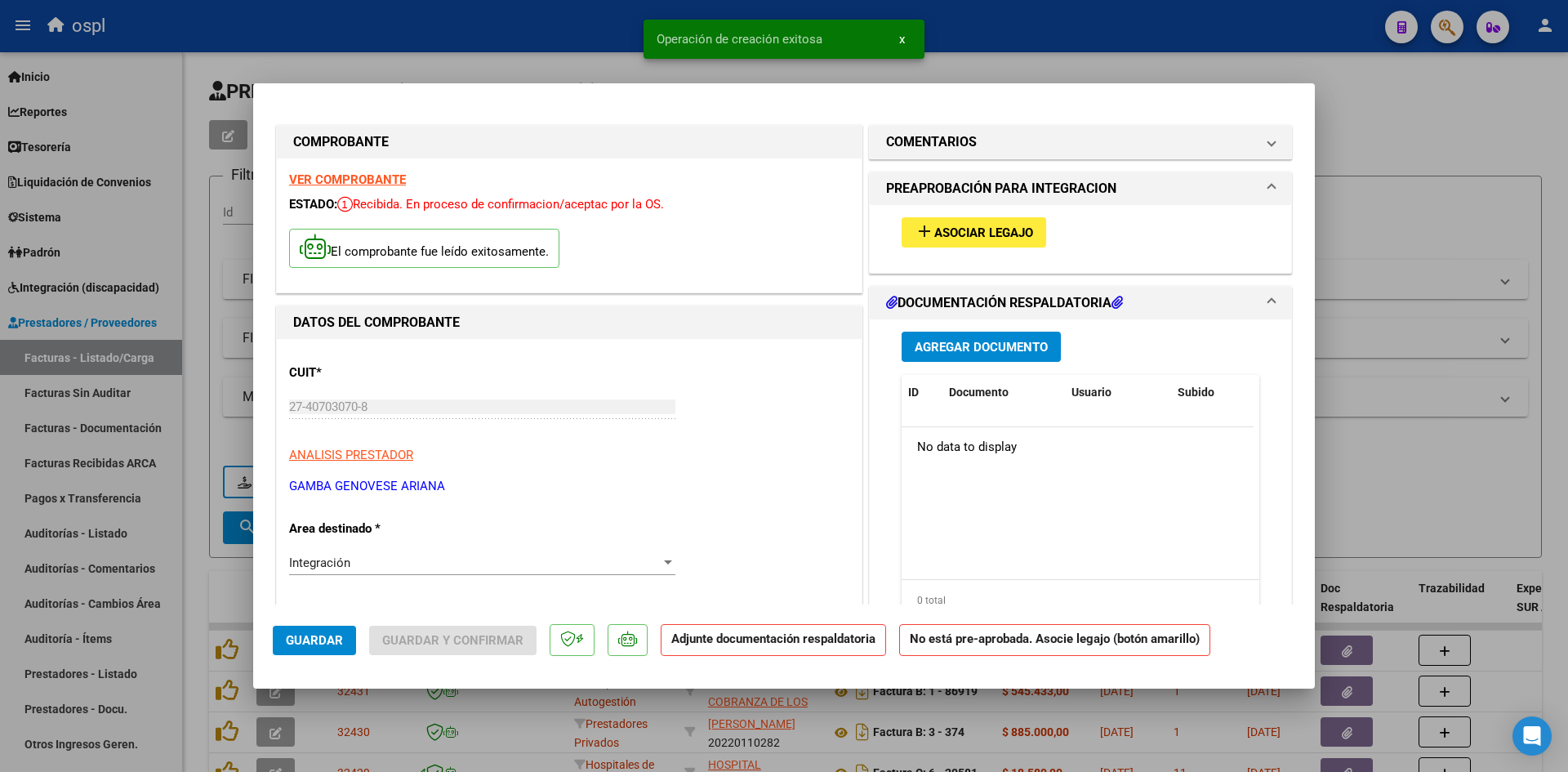
click at [997, 218] on button "add Asociar Legajo" at bounding box center [973, 232] width 145 height 31
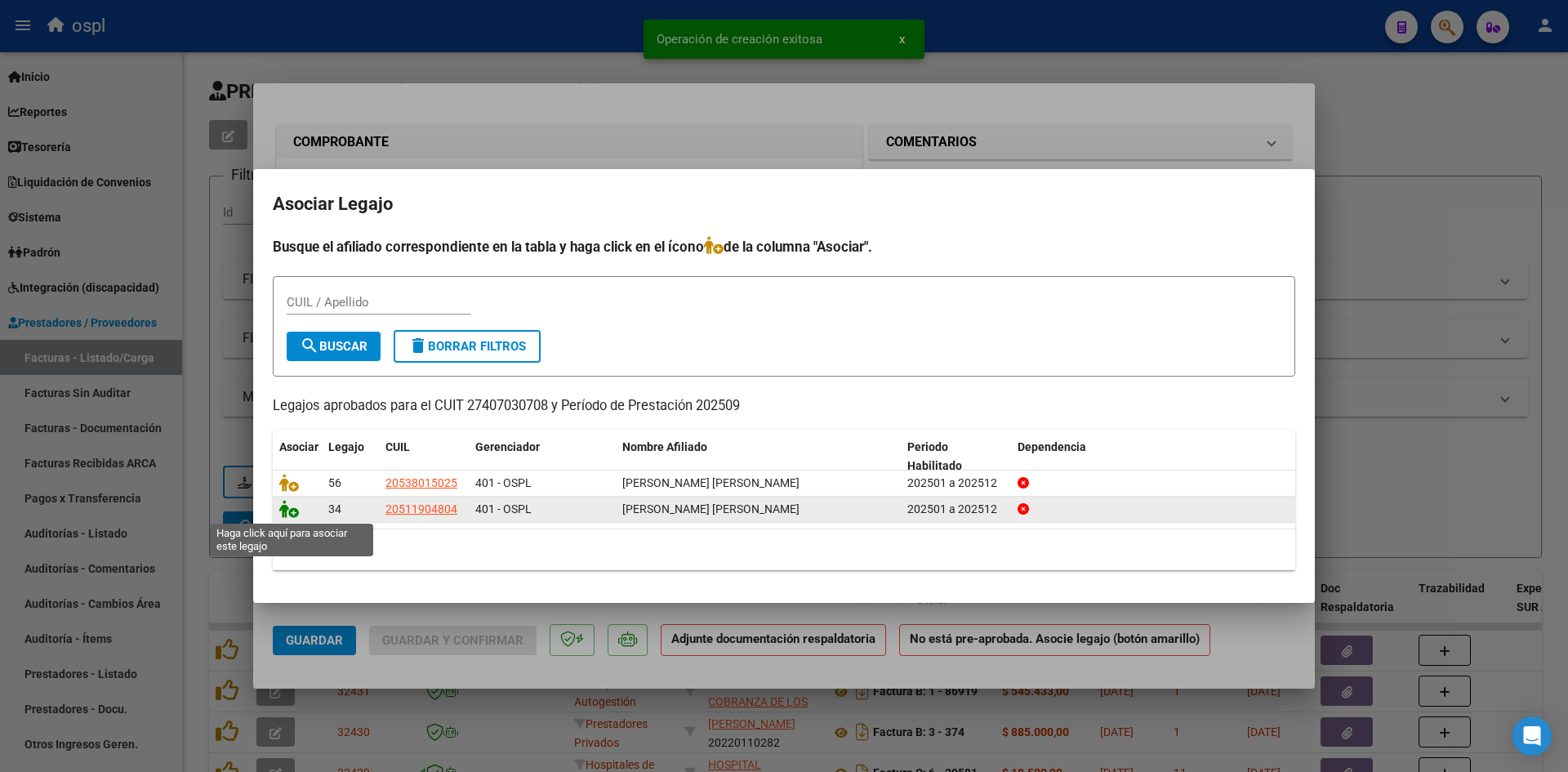
click at [288, 513] on icon at bounding box center [289, 509] width 19 height 18
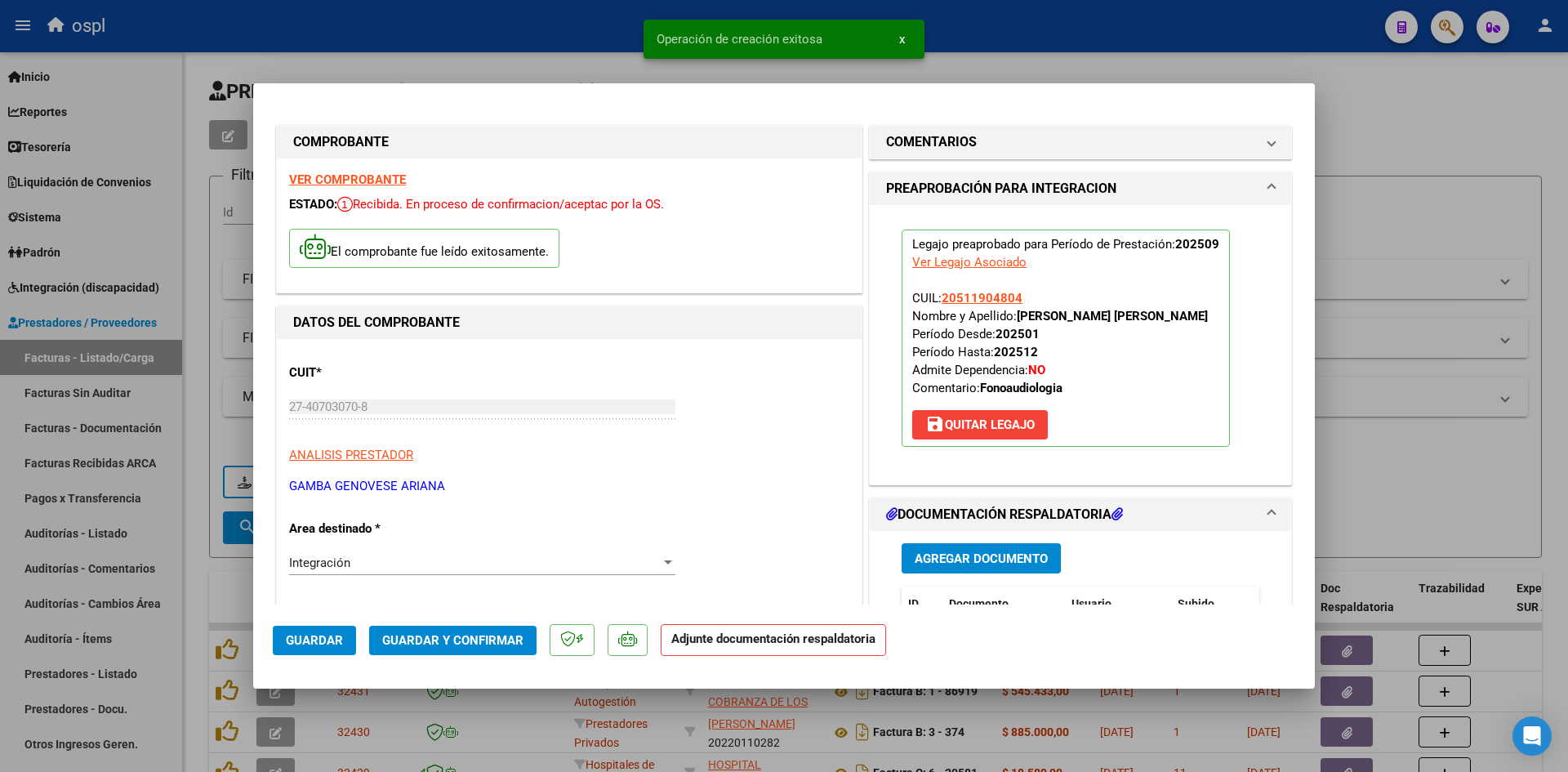
click at [449, 643] on span "Guardar y Confirmar" at bounding box center [452, 641] width 141 height 15
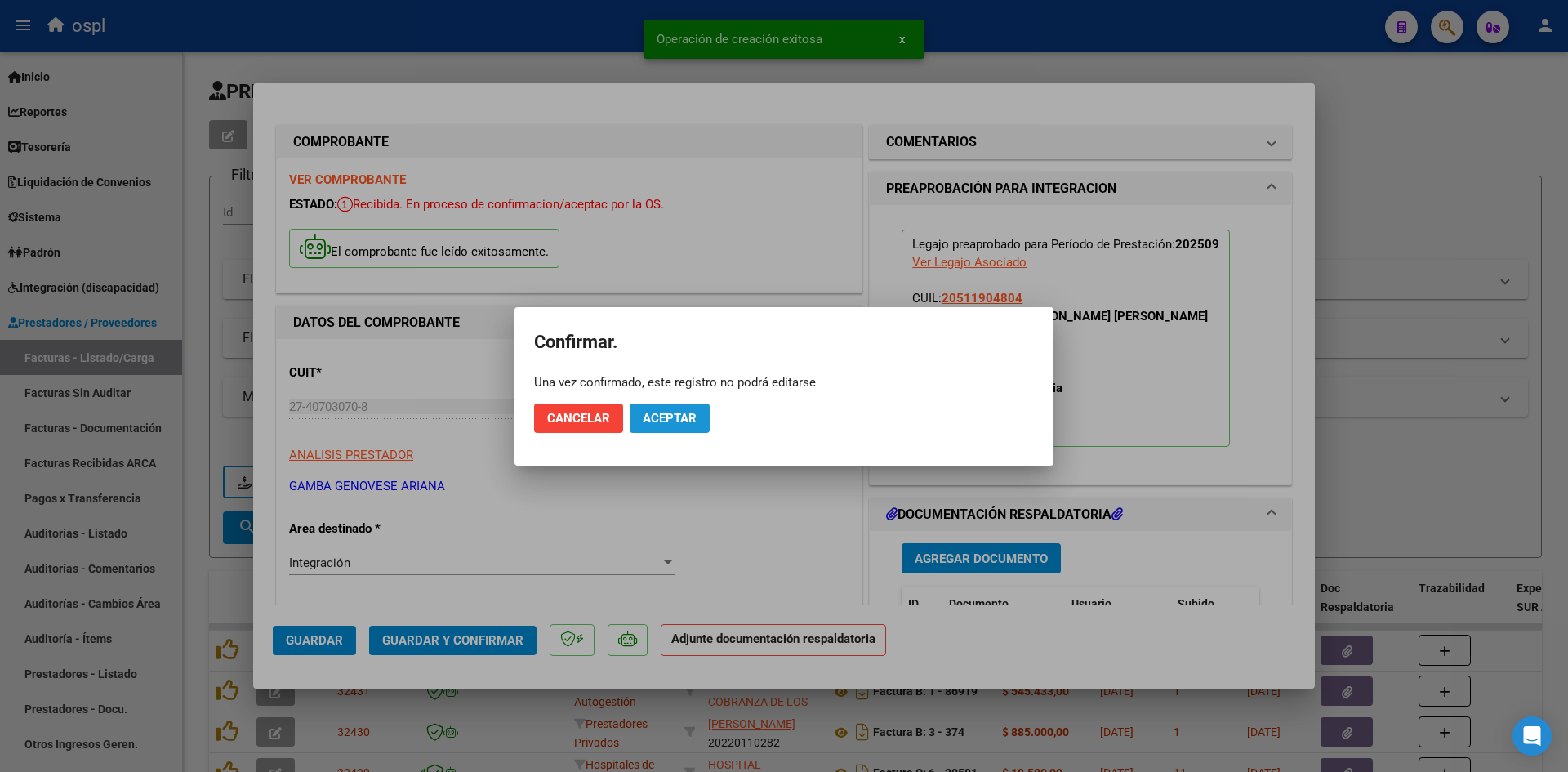
click at [696, 431] on button "Aceptar" at bounding box center [669, 419] width 80 height 30
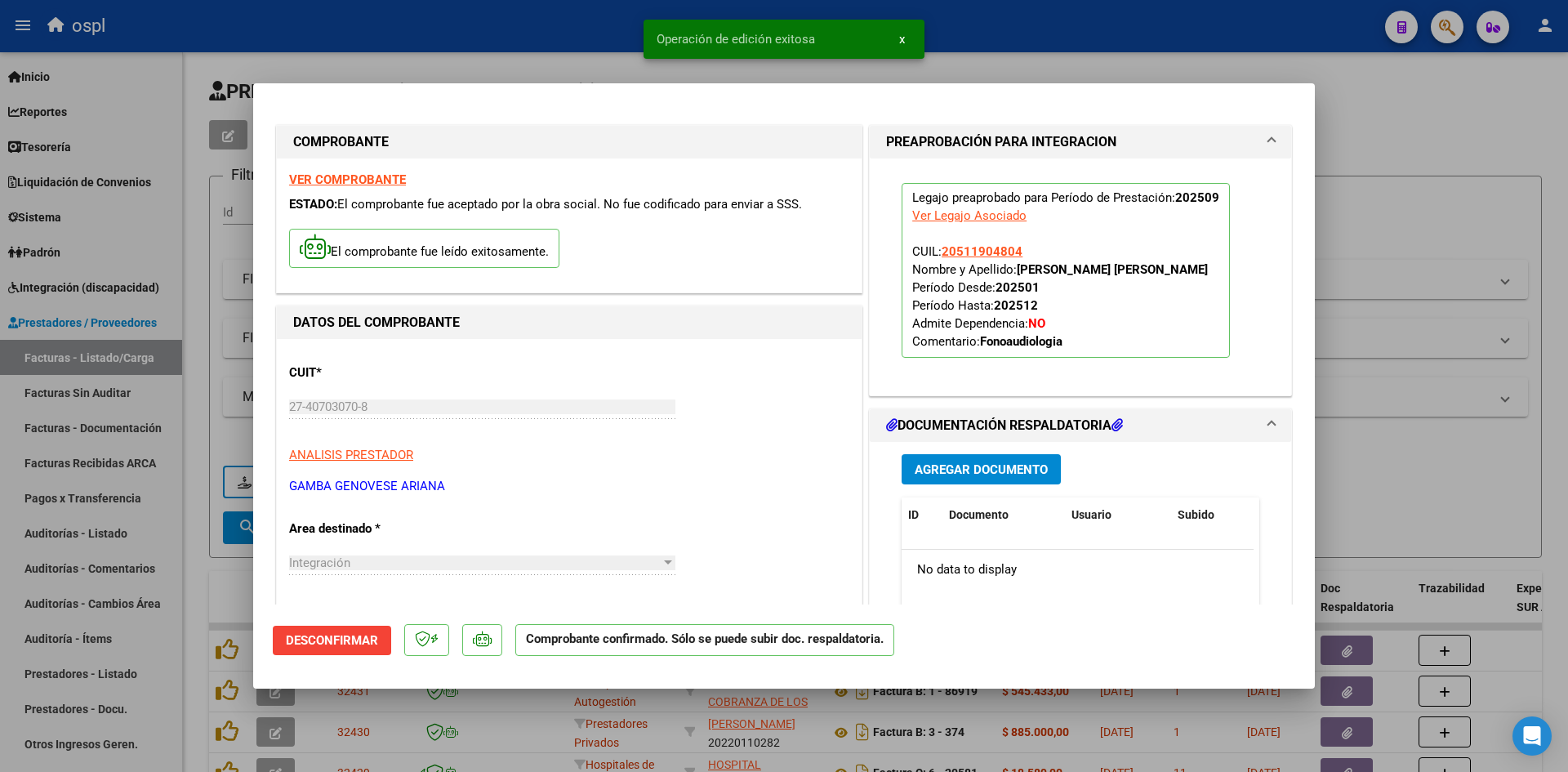
drag, startPoint x: 1421, startPoint y: 140, endPoint x: 350, endPoint y: 152, distance: 1071.1
click at [1422, 140] on div at bounding box center [784, 386] width 1568 height 772
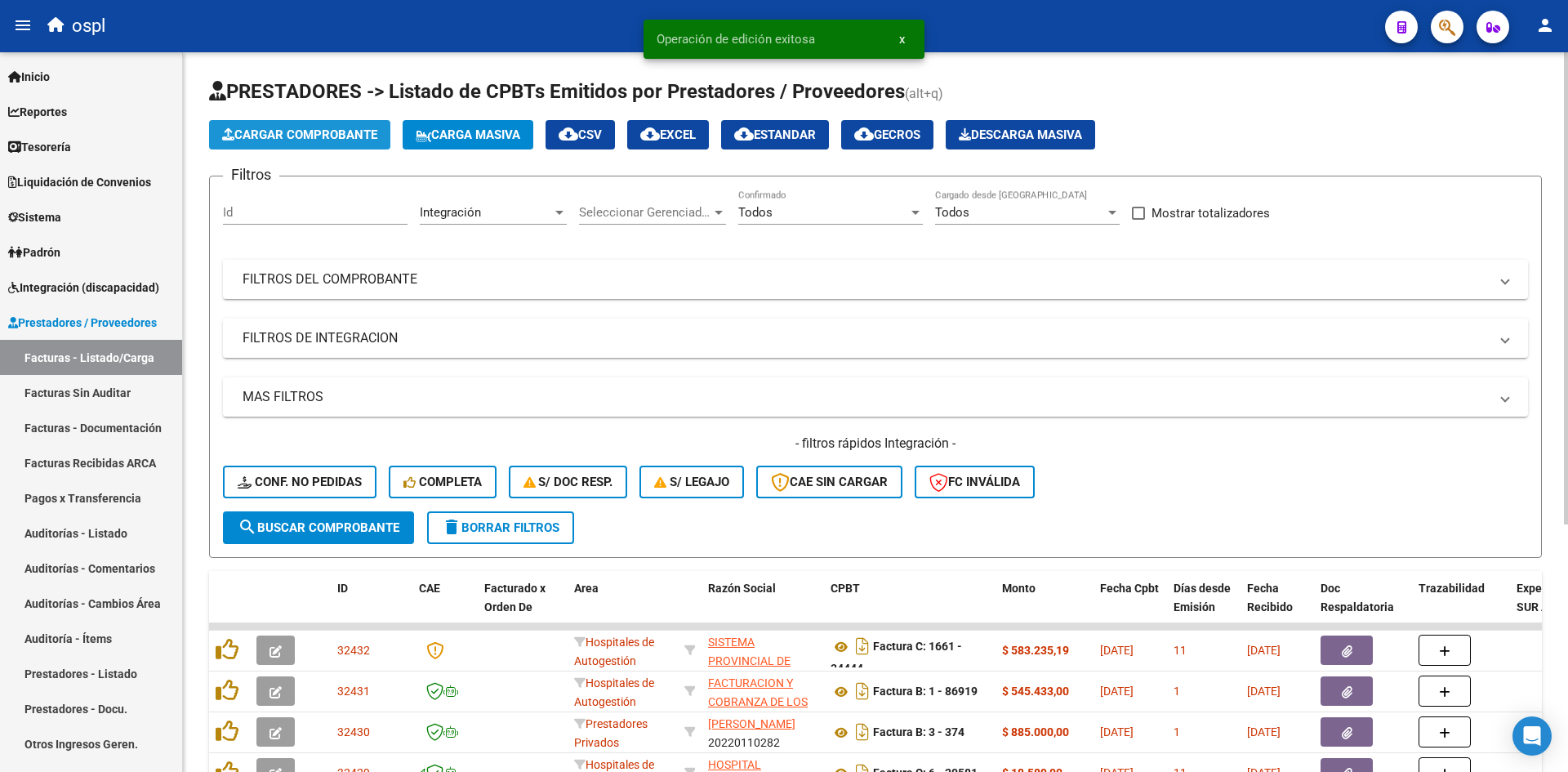
click at [311, 130] on span "Cargar Comprobante" at bounding box center [300, 134] width 155 height 15
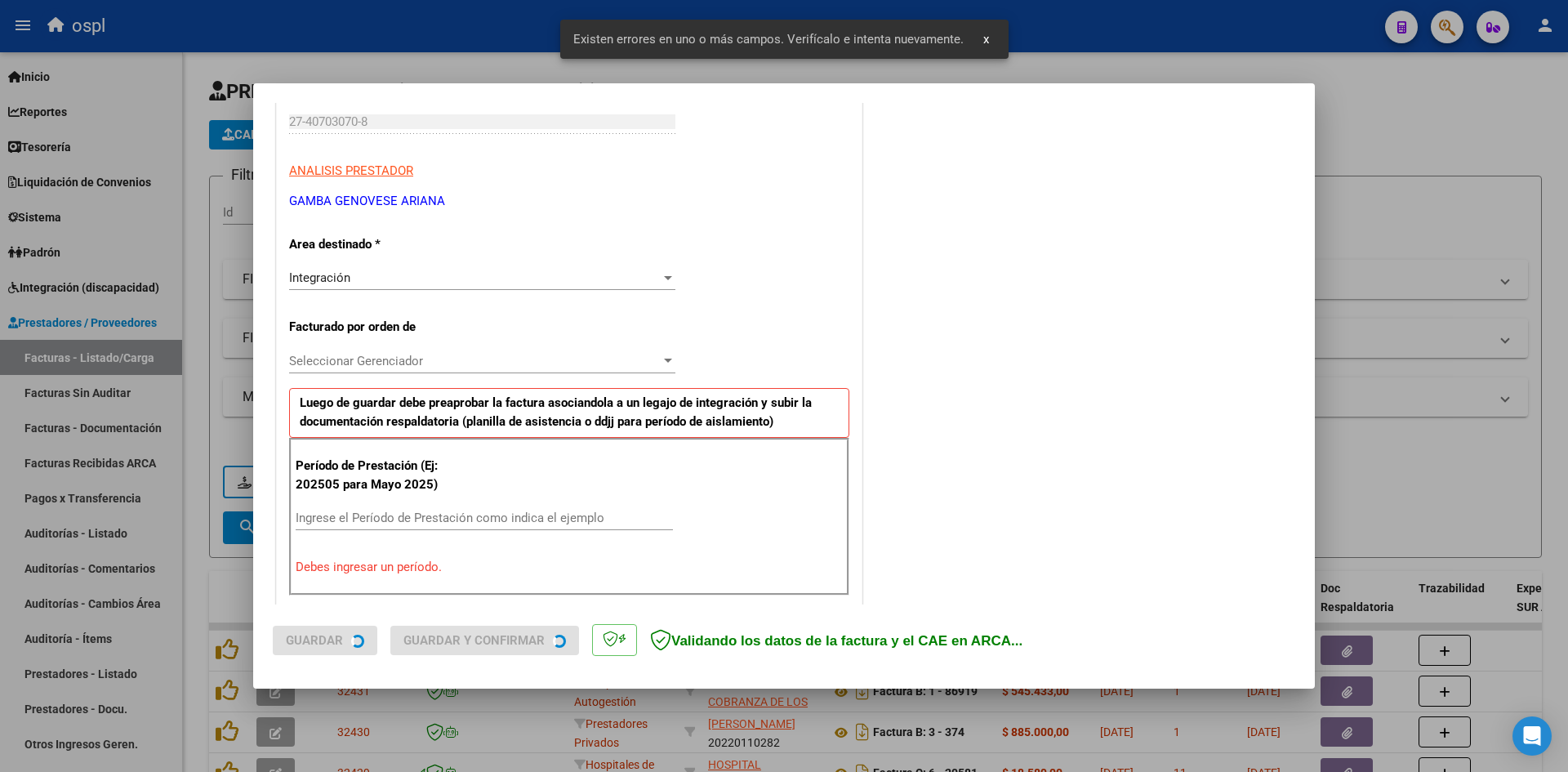
scroll to position [370, 0]
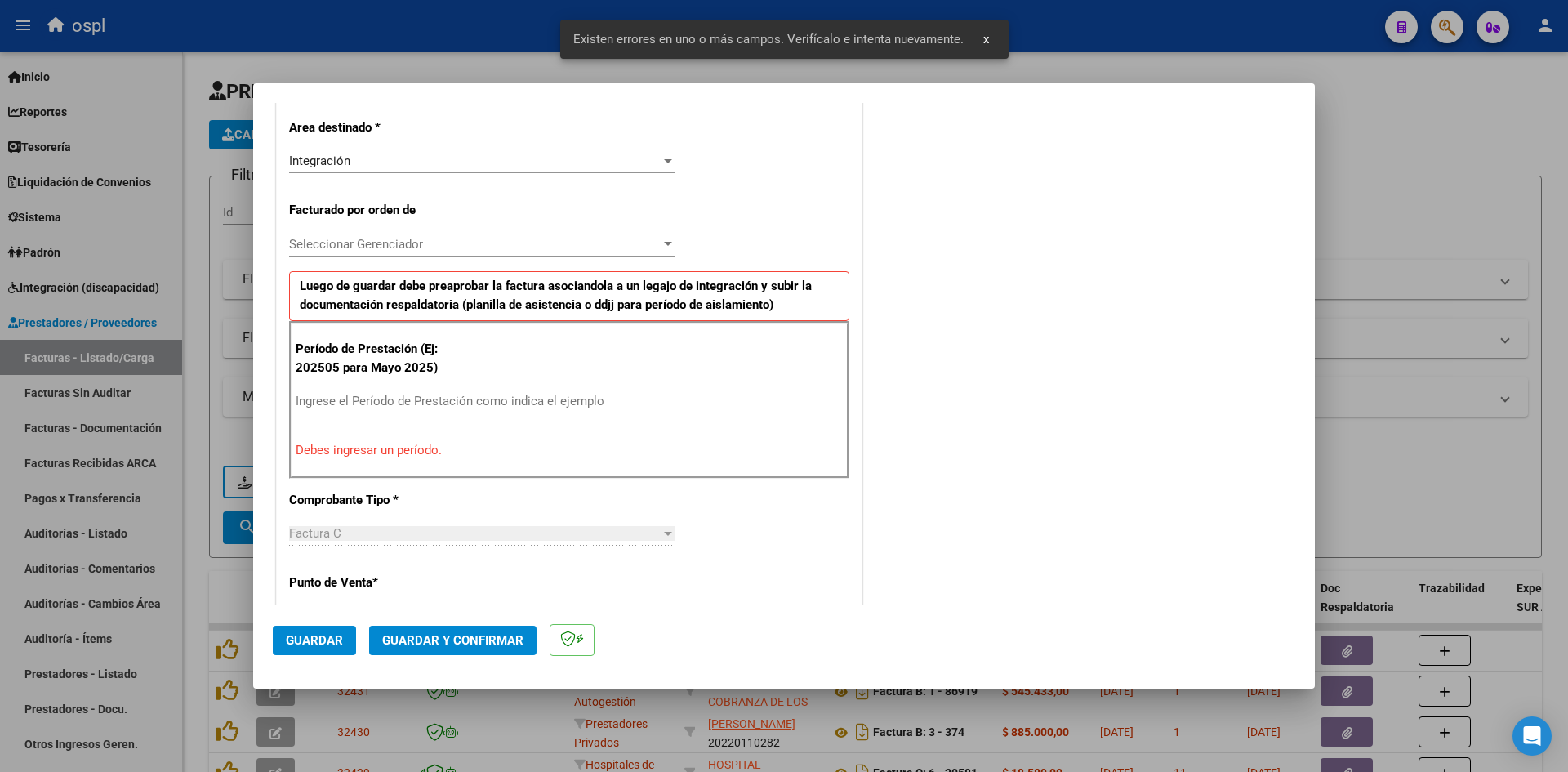
click at [406, 401] on input "Ingrese el Período de Prestación como indica el ejemplo" at bounding box center [484, 400] width 378 height 15
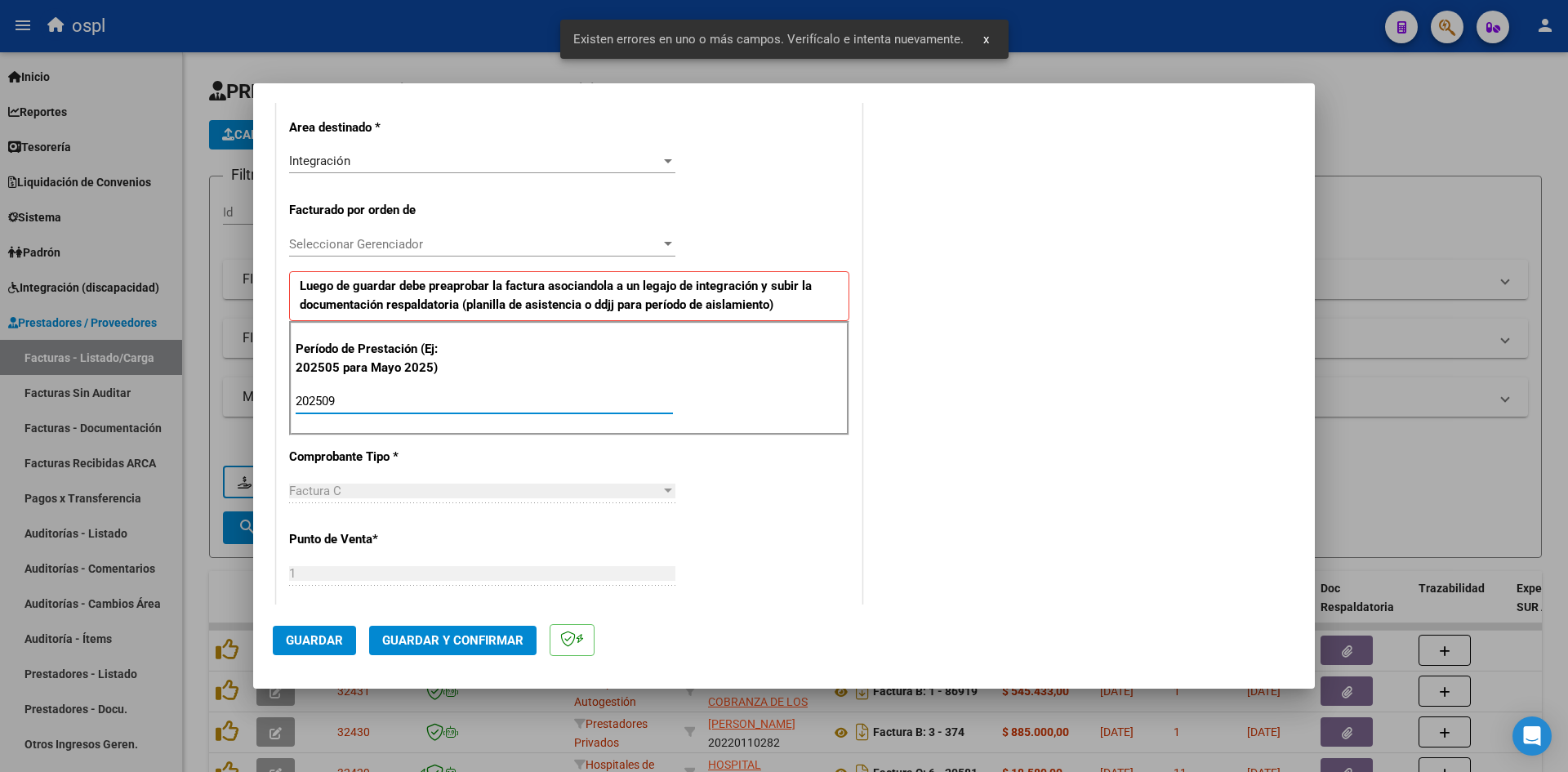
type input "202509"
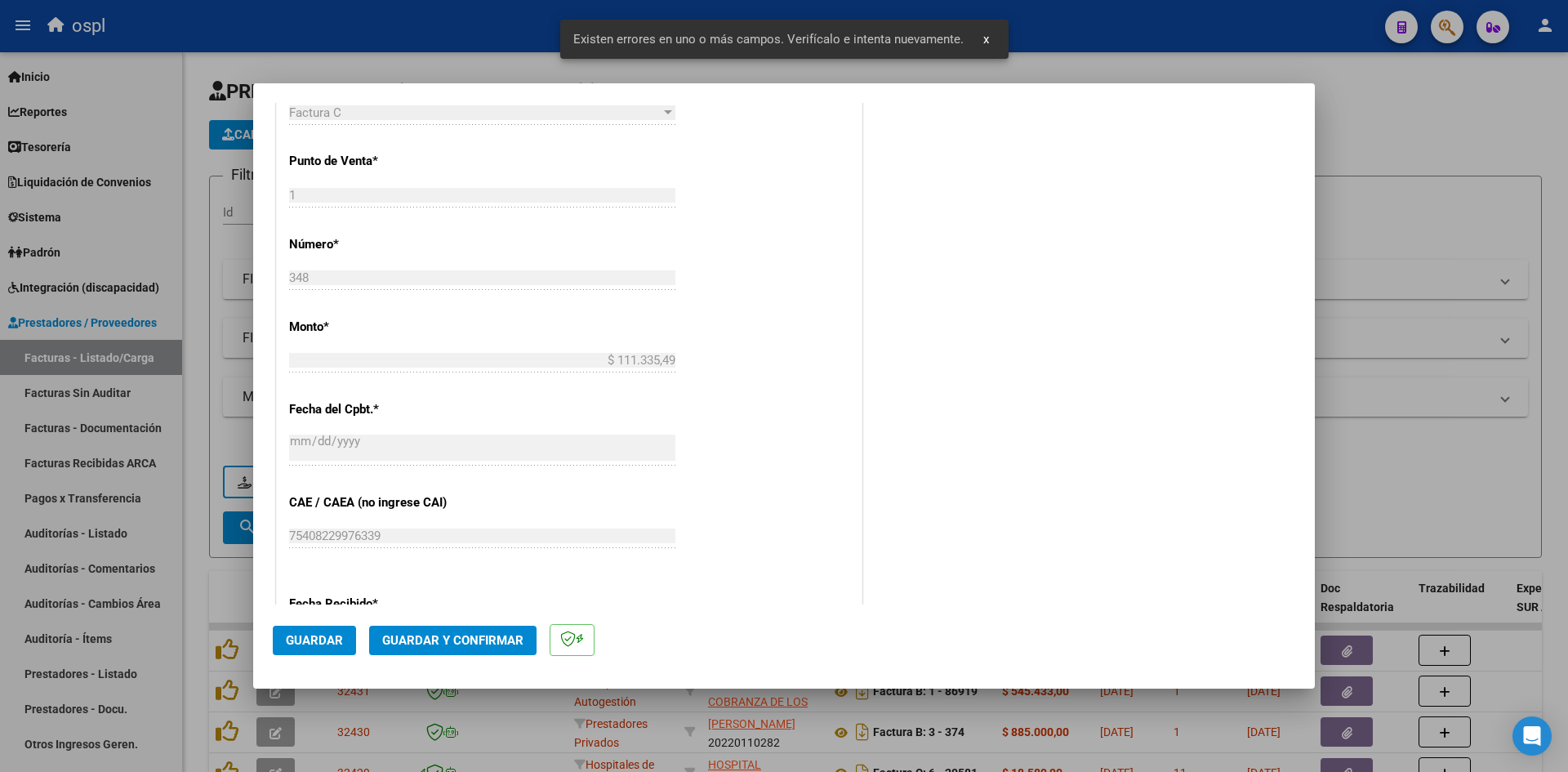
scroll to position [942, 0]
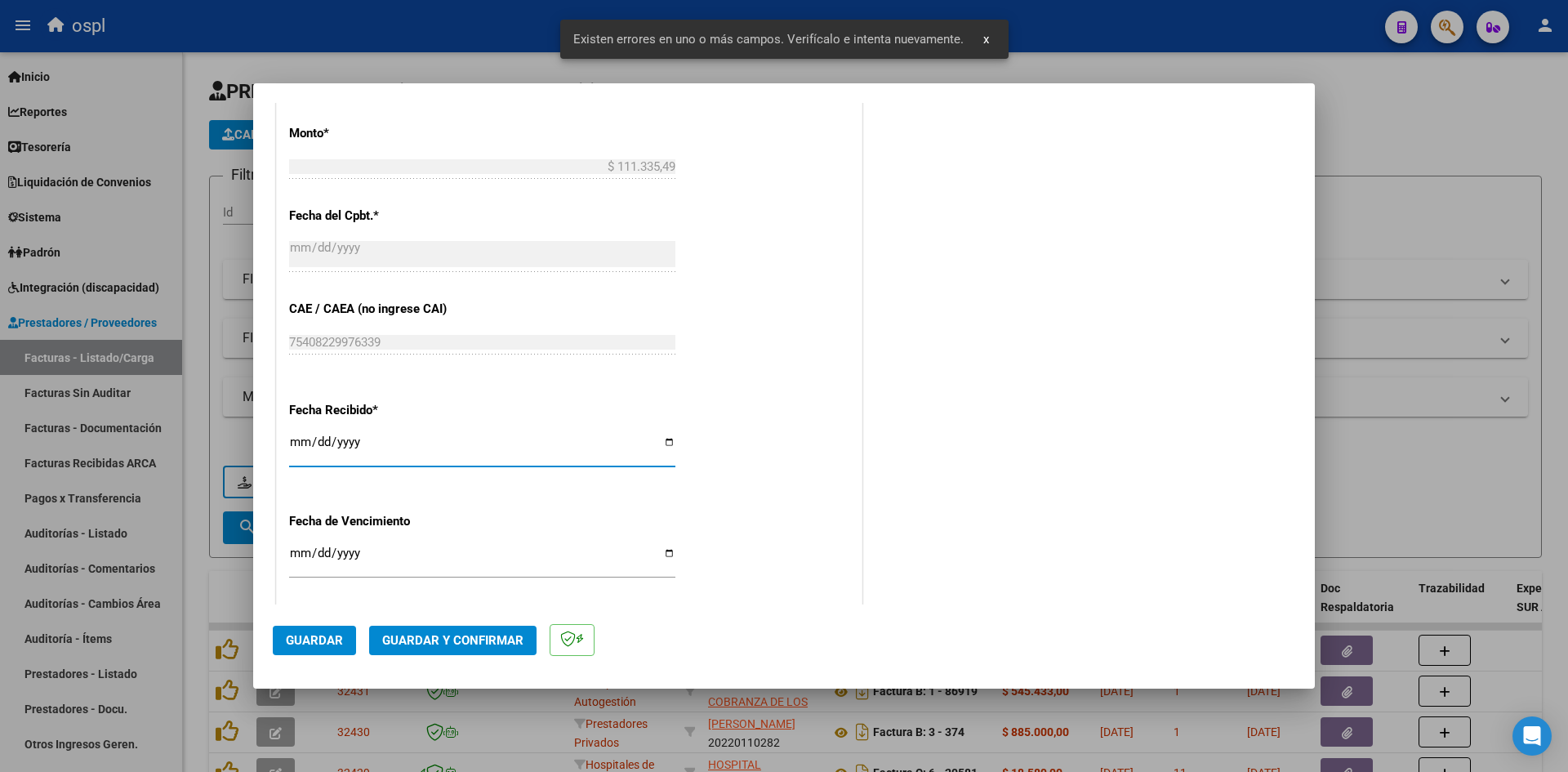
click at [307, 446] on input "[DATE]" at bounding box center [482, 449] width 386 height 26
type input "[DATE]"
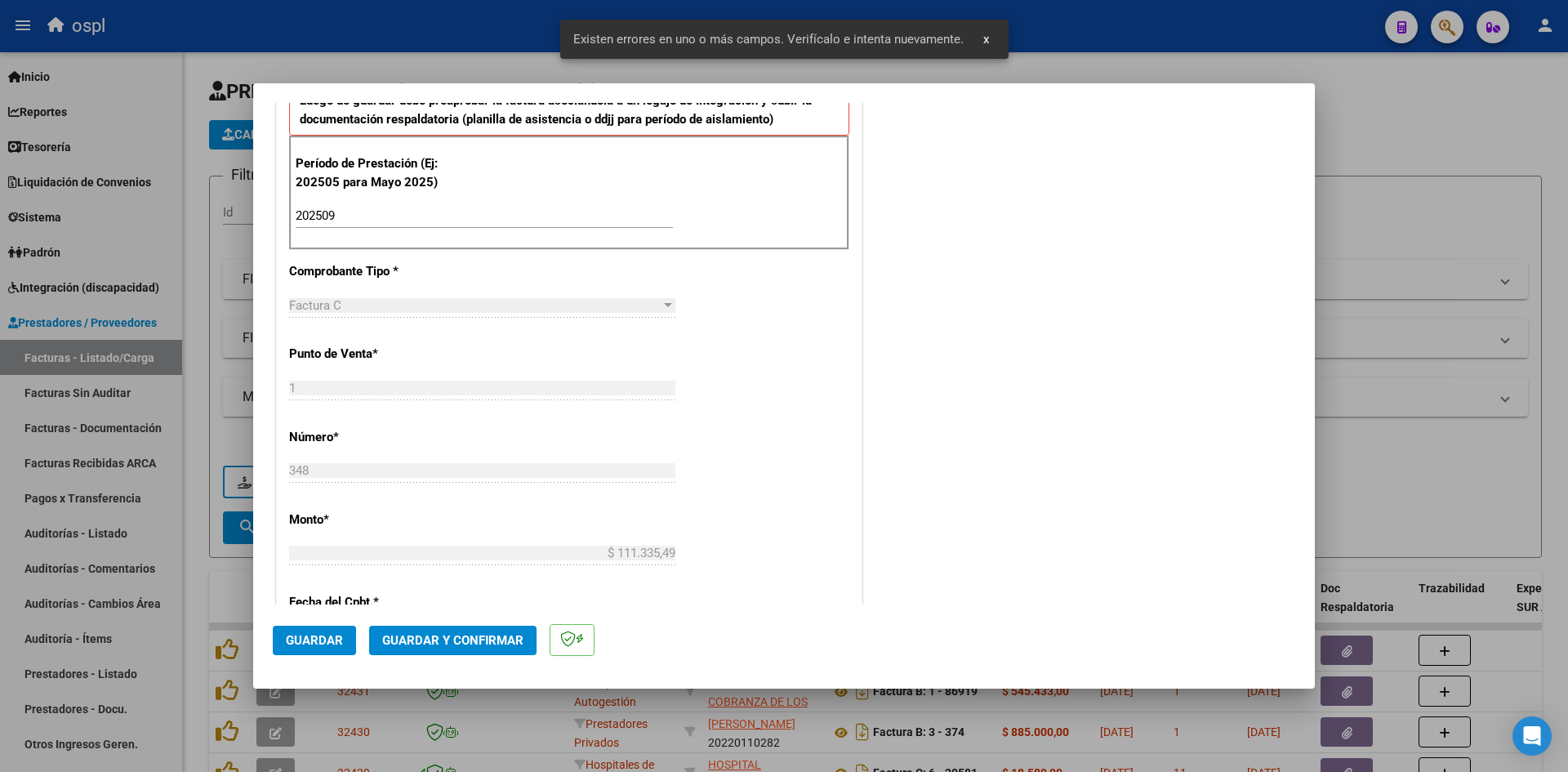
scroll to position [452, 0]
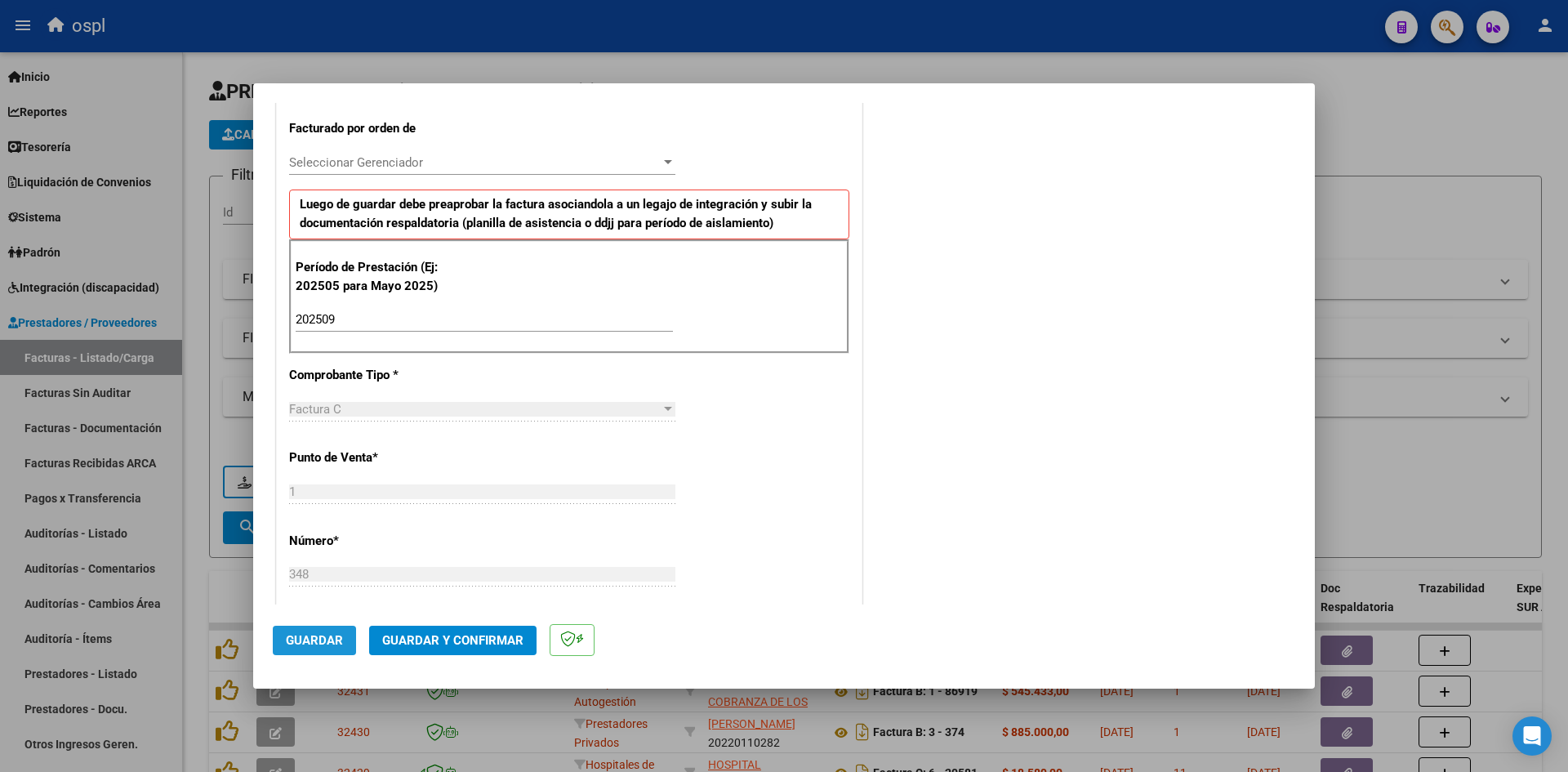
click at [328, 632] on button "Guardar" at bounding box center [314, 641] width 83 height 30
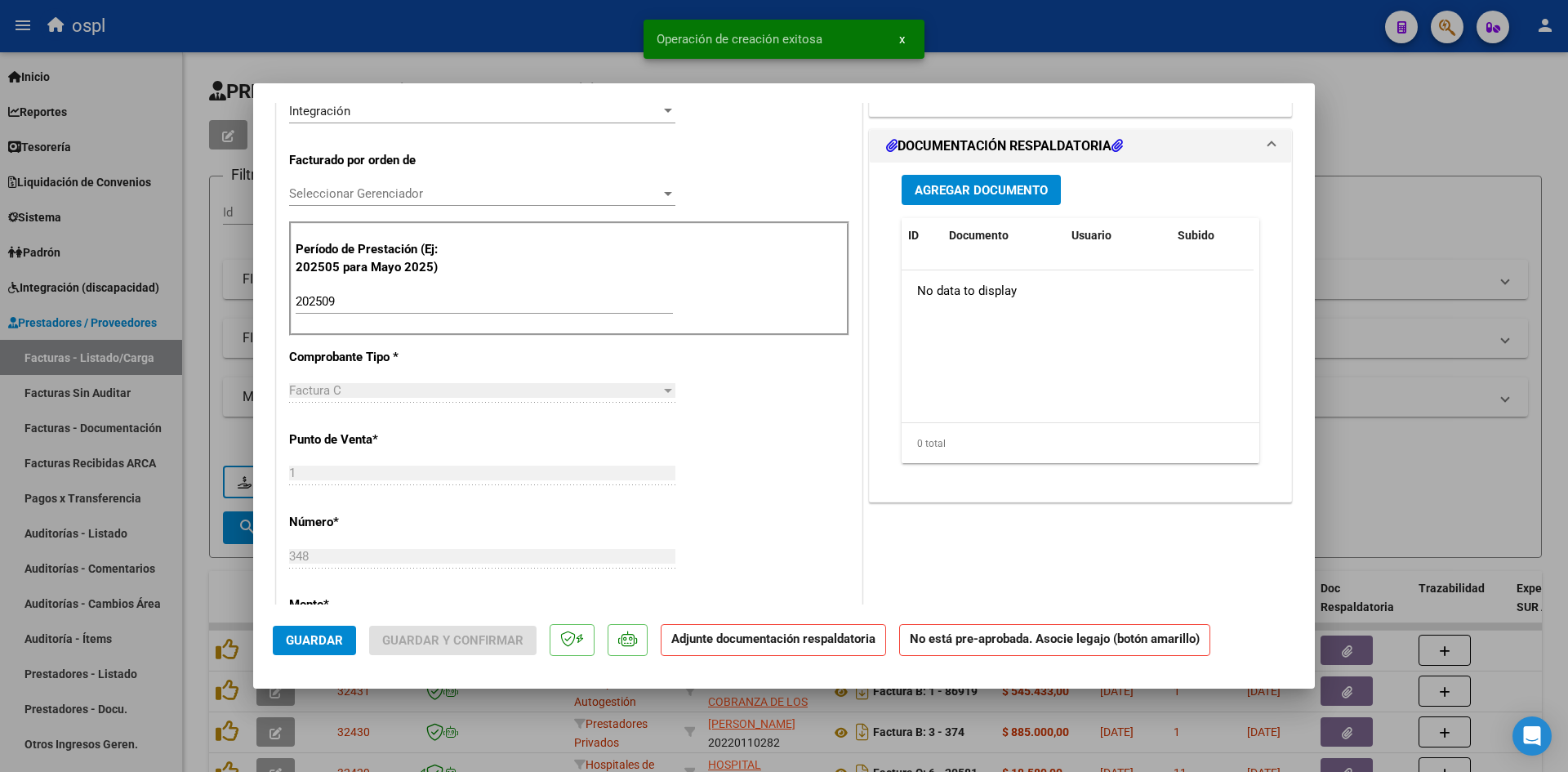
scroll to position [0, 0]
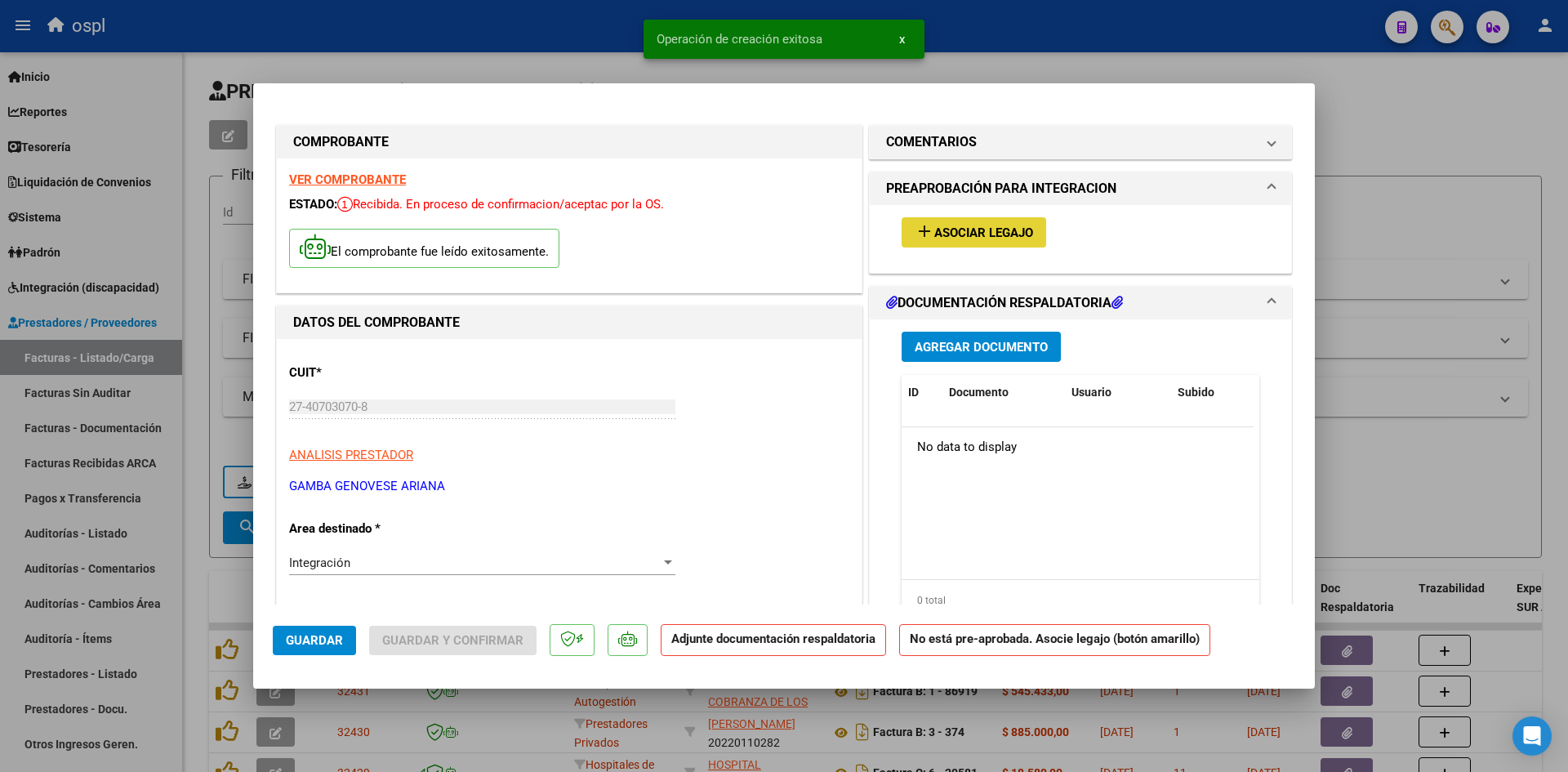
click at [982, 245] on button "add Asociar Legajo" at bounding box center [973, 232] width 145 height 31
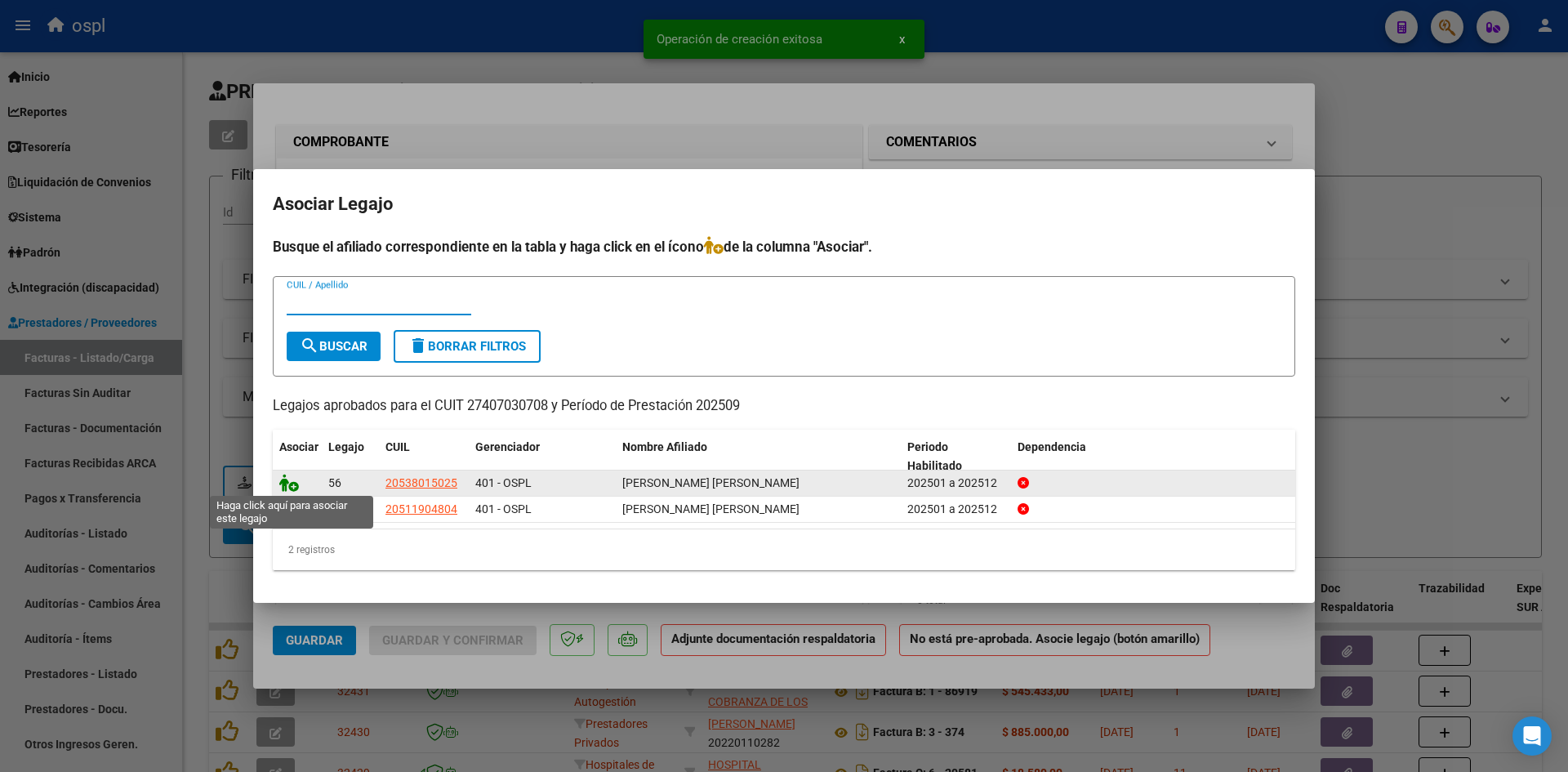
click at [285, 483] on icon at bounding box center [289, 483] width 19 height 18
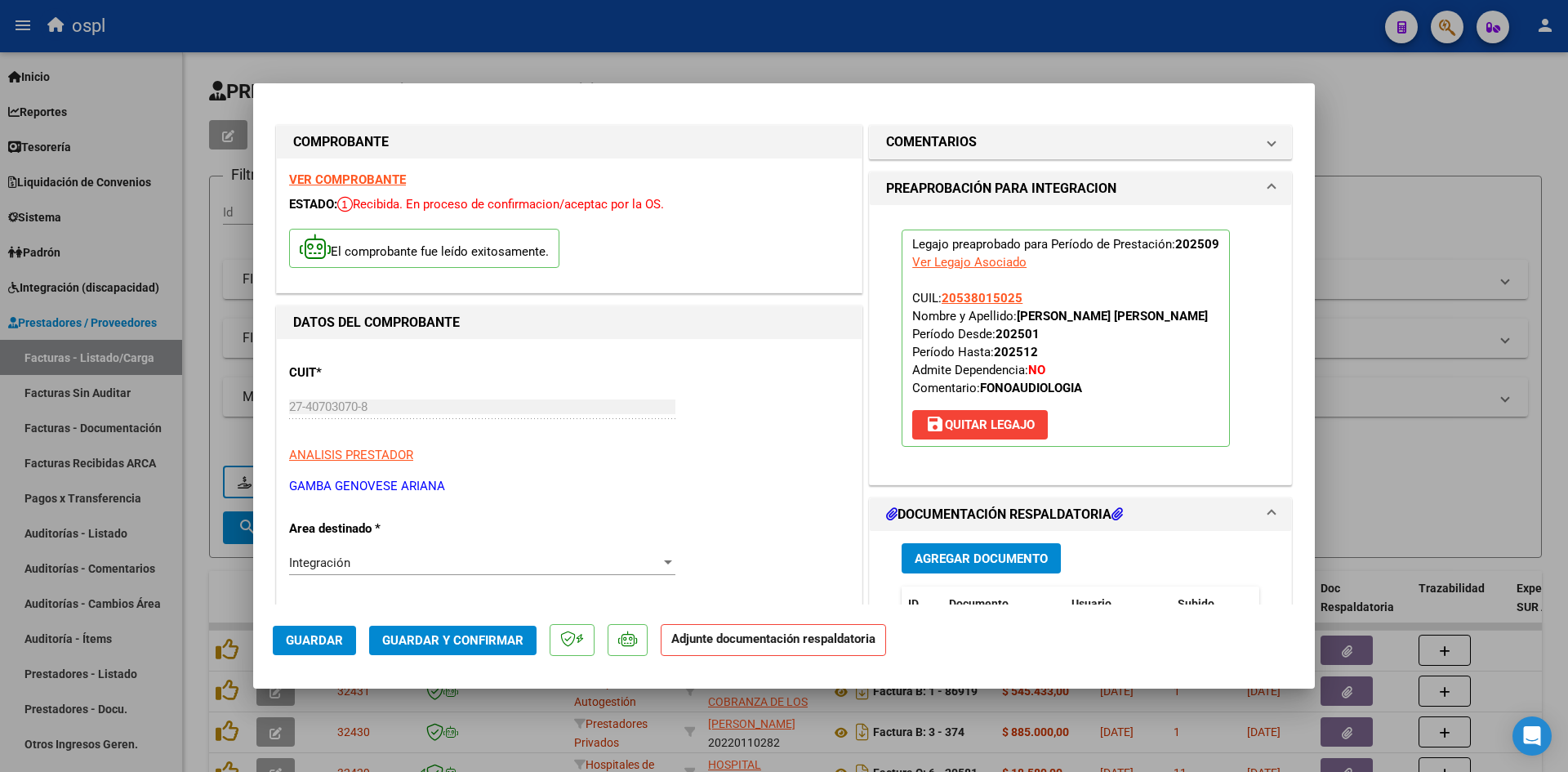
click at [478, 631] on button "Guardar y Confirmar" at bounding box center [452, 641] width 167 height 30
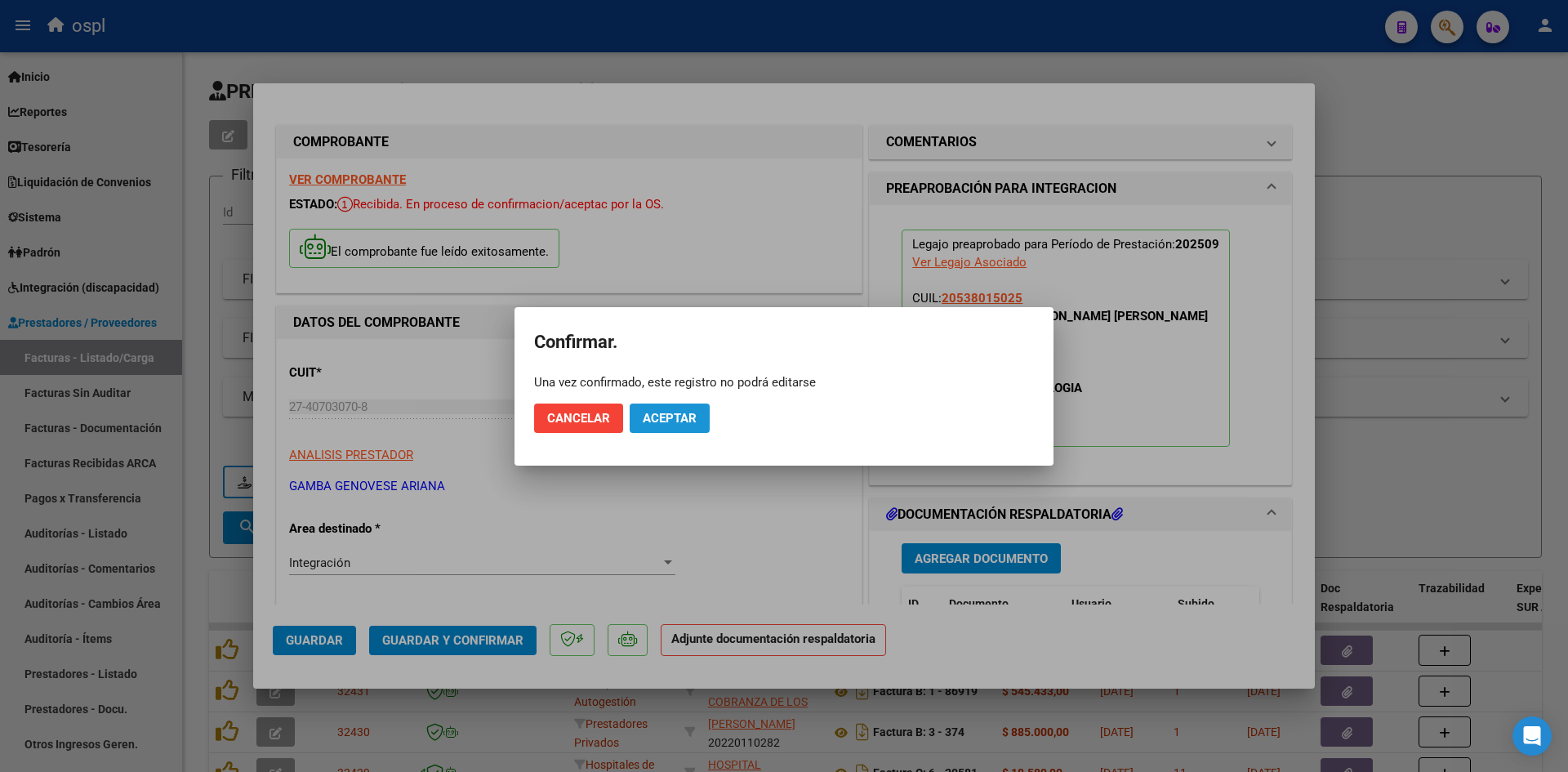
click at [686, 426] on button "Aceptar" at bounding box center [669, 419] width 80 height 30
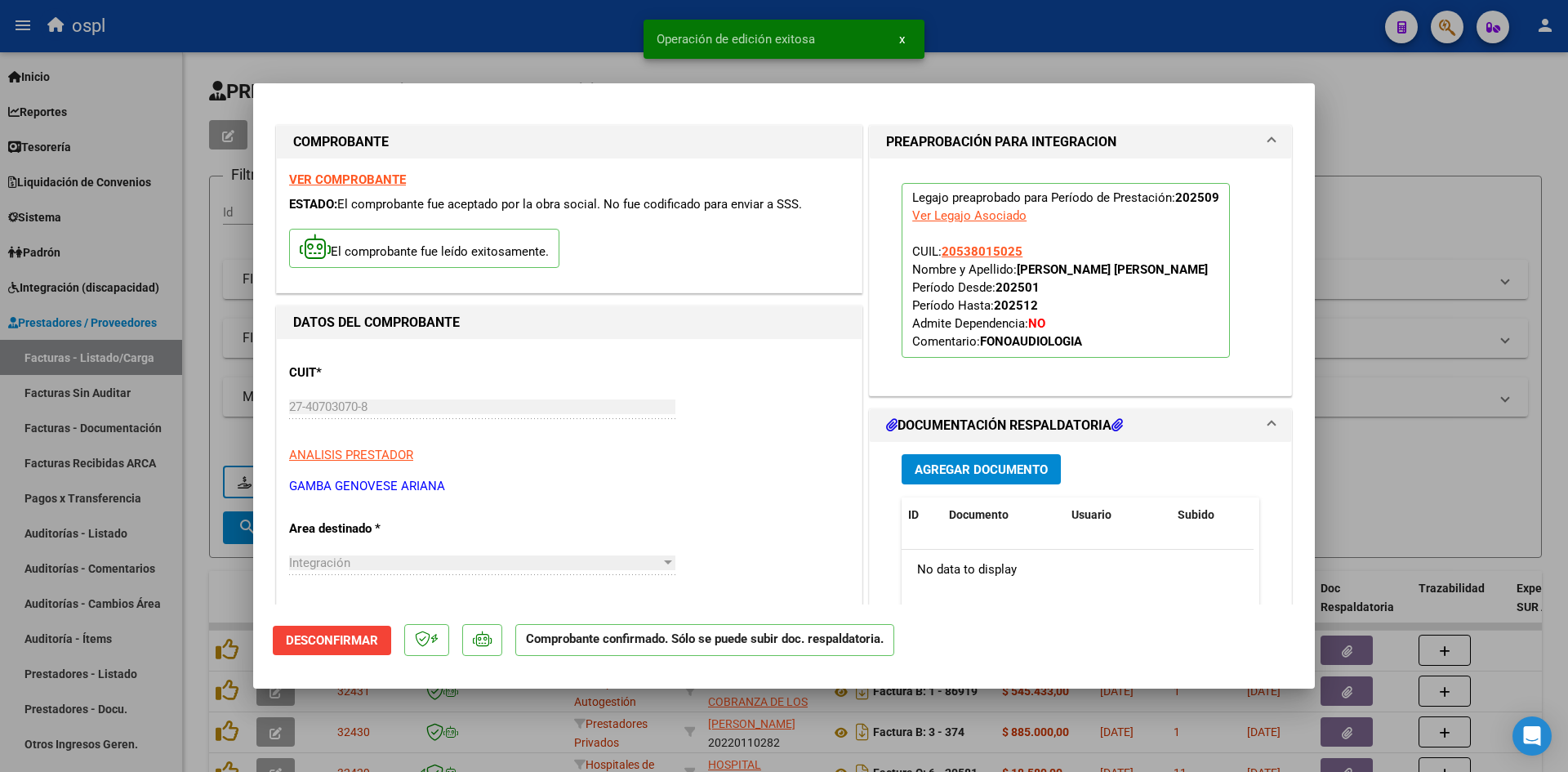
drag, startPoint x: 1380, startPoint y: 242, endPoint x: 1082, endPoint y: 202, distance: 300.7
click at [1380, 242] on div at bounding box center [784, 386] width 1568 height 772
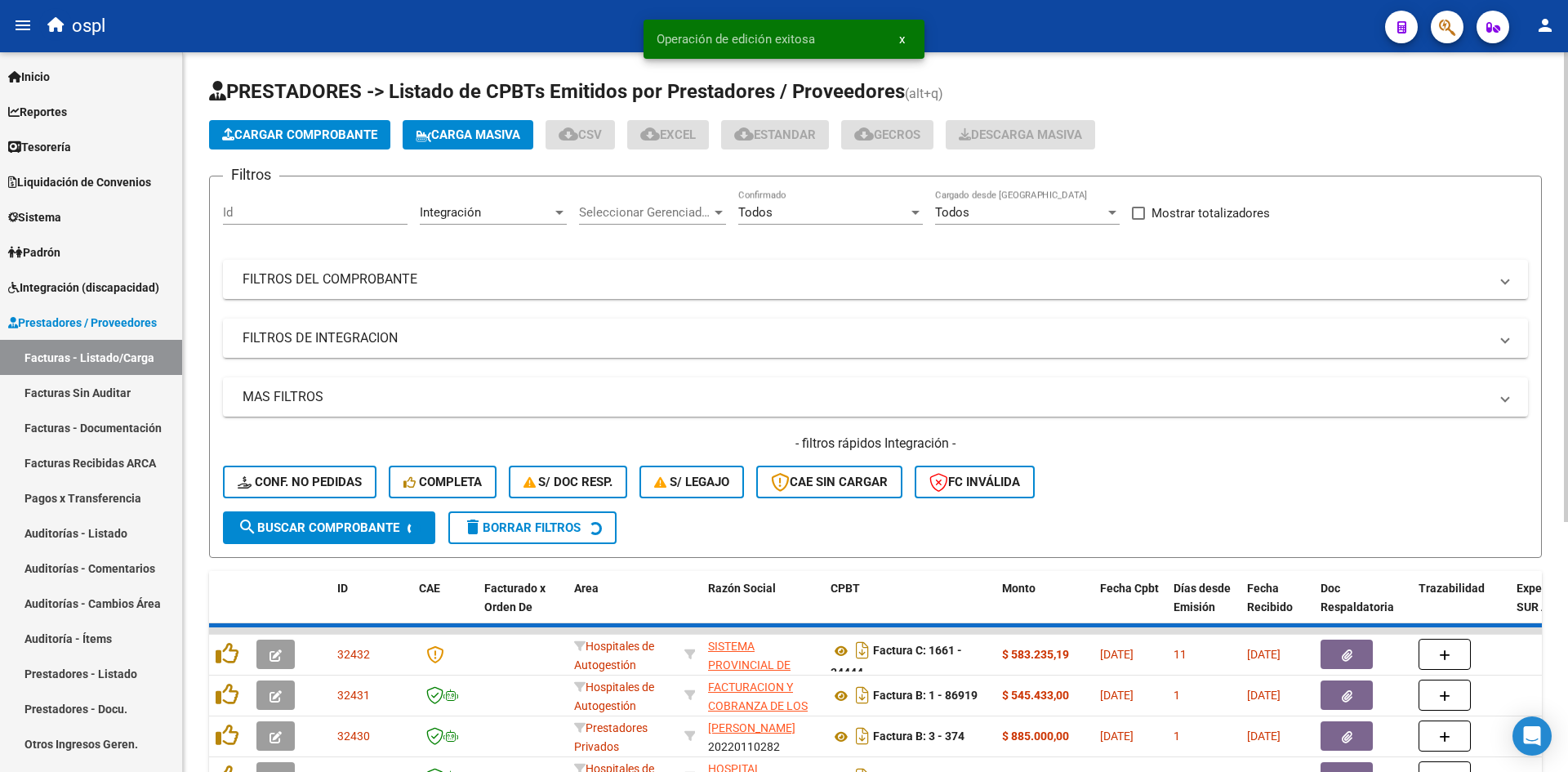
click at [324, 137] on span "Cargar Comprobante" at bounding box center [300, 134] width 155 height 15
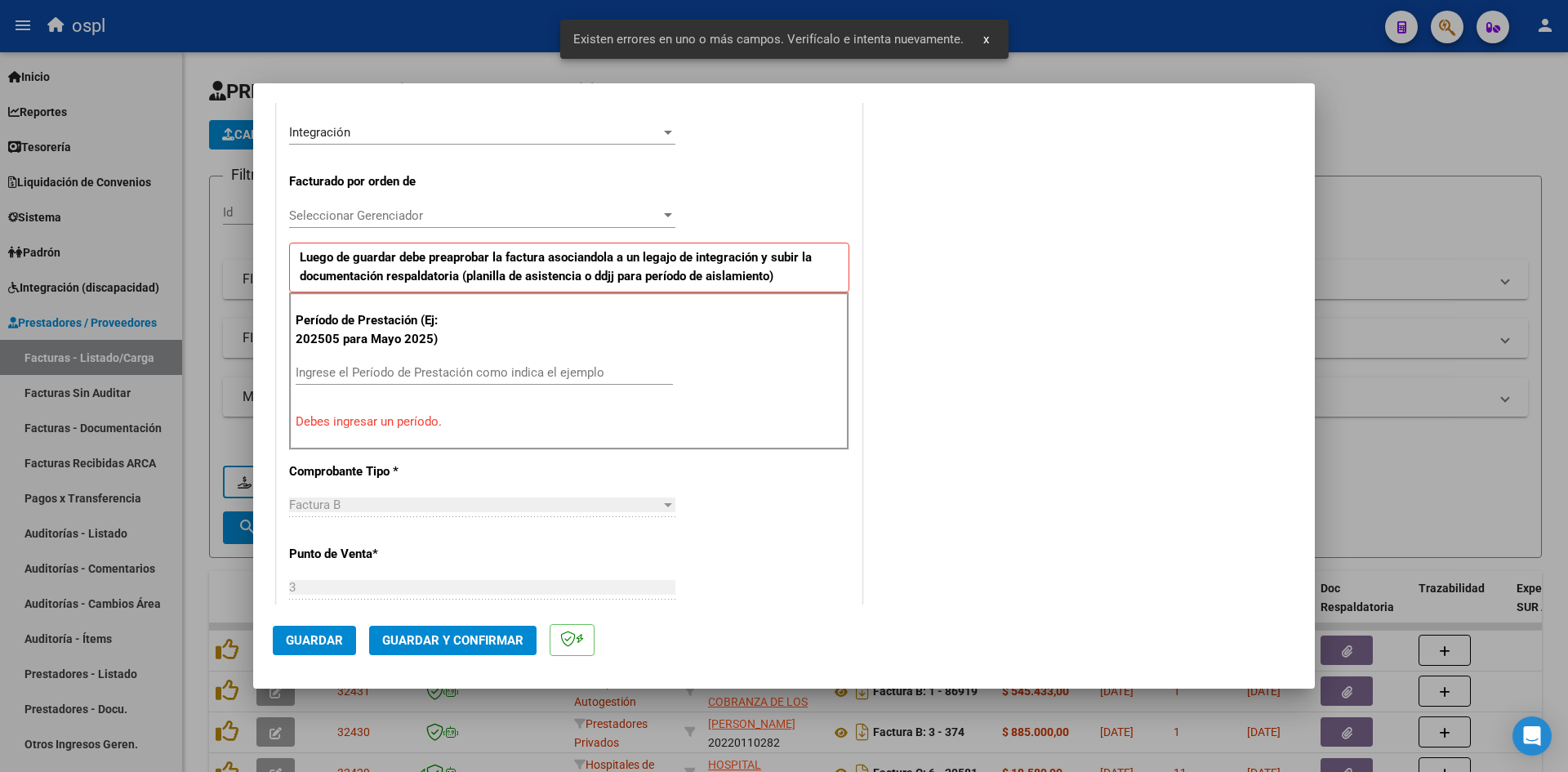
scroll to position [401, 0]
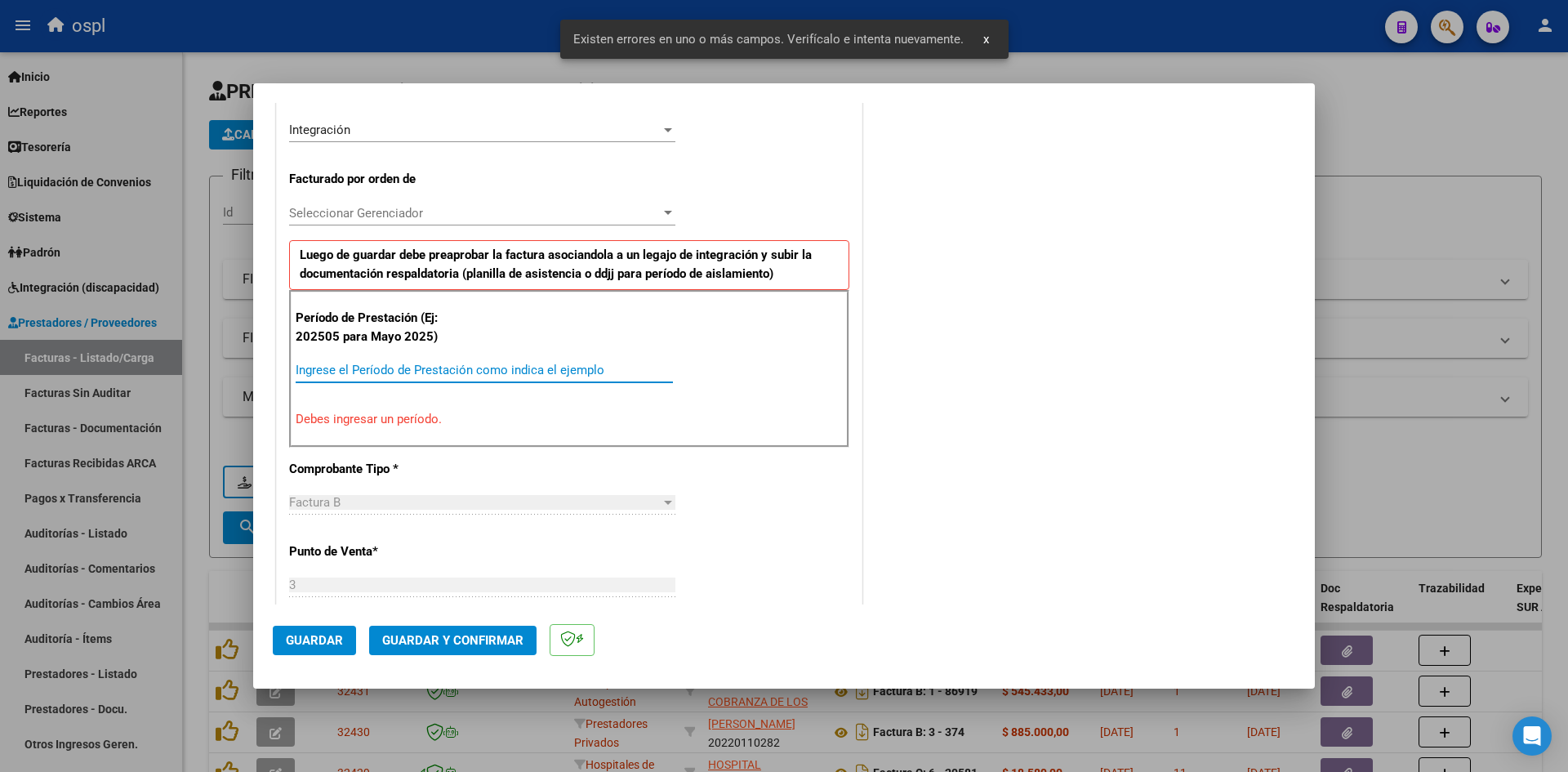
click at [369, 375] on input "Ingrese el Período de Prestación como indica el ejemplo" at bounding box center [484, 370] width 378 height 15
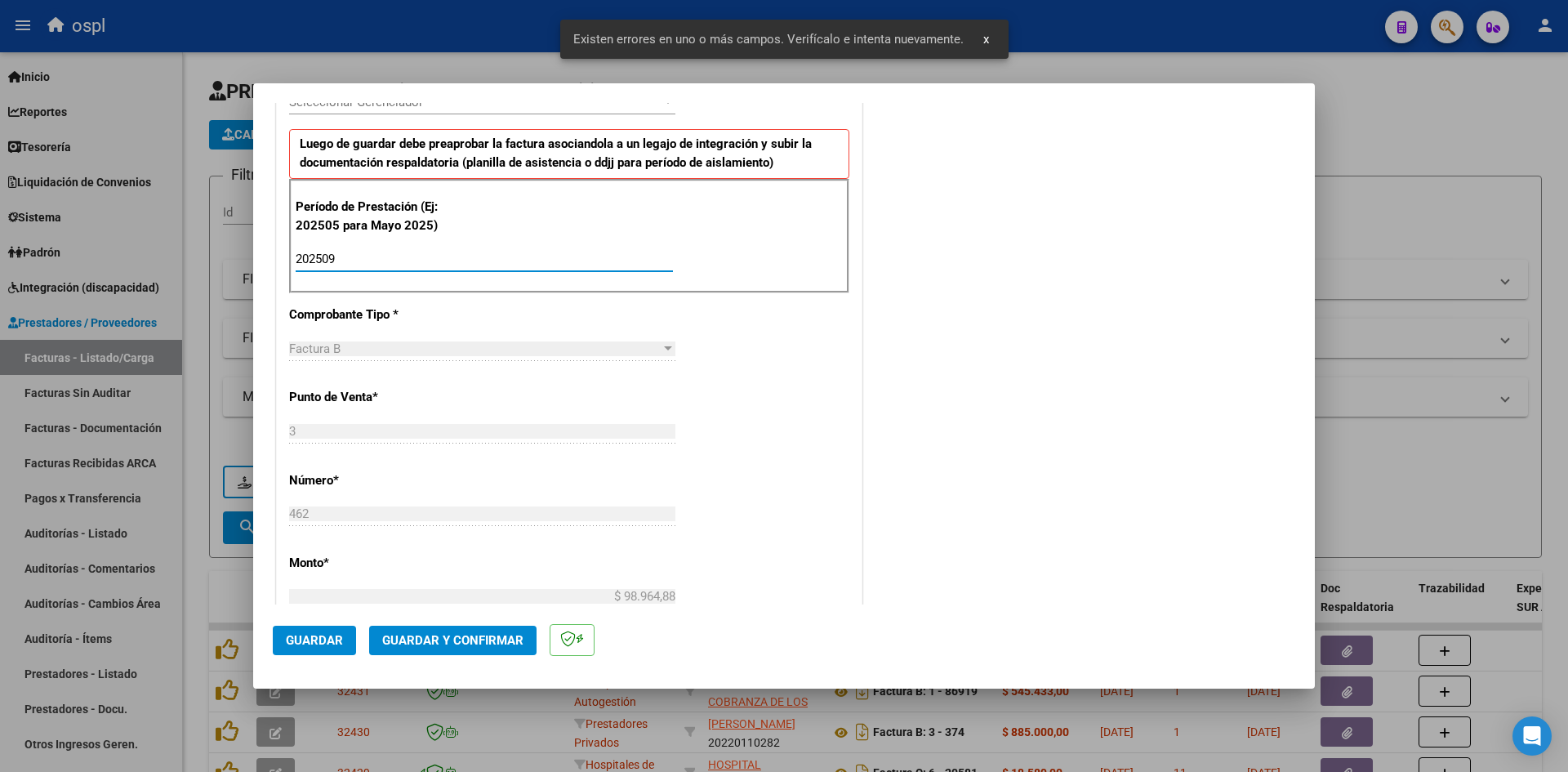
scroll to position [810, 0]
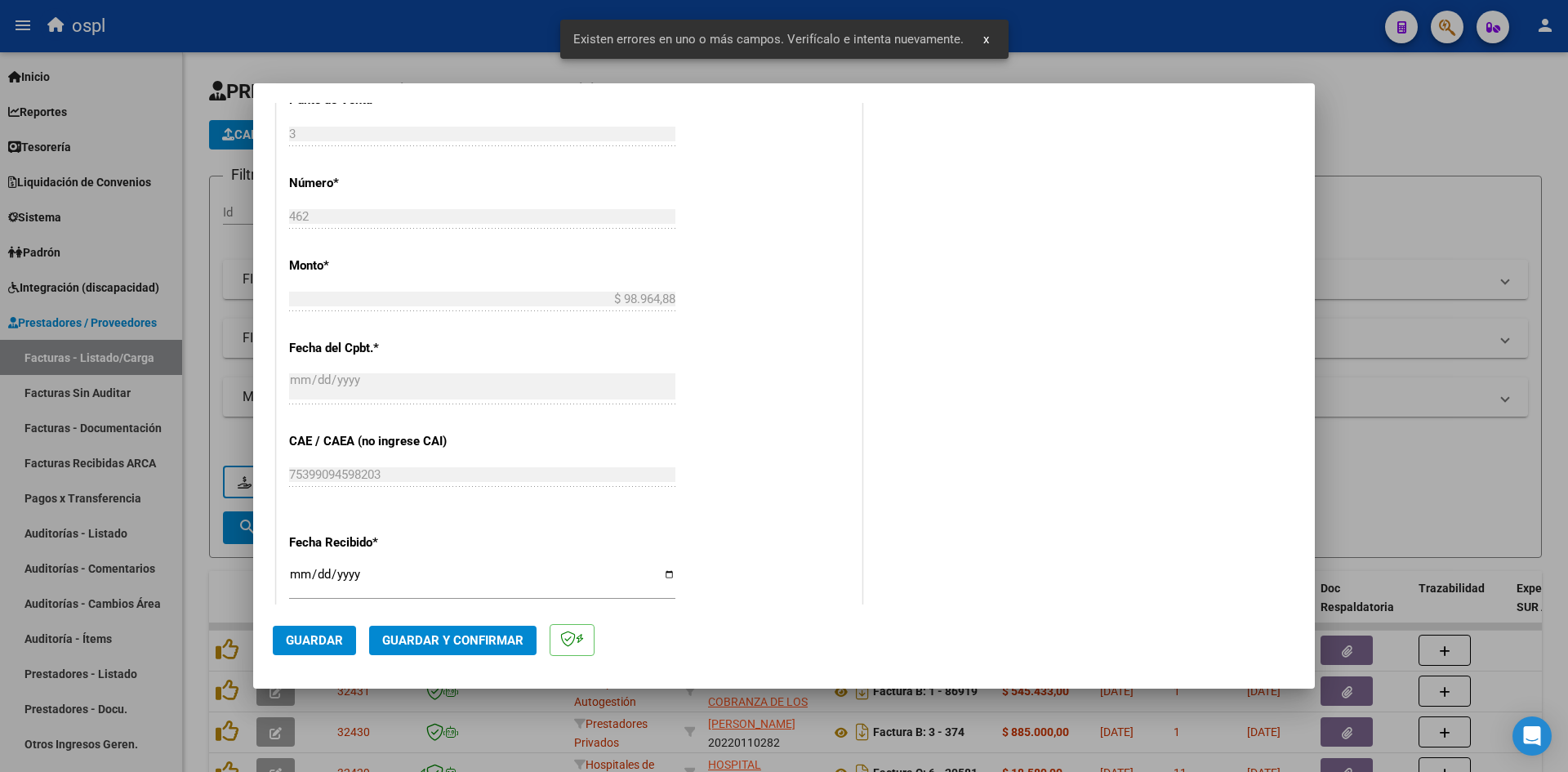
type input "202509"
click at [295, 576] on input "[DATE]" at bounding box center [482, 581] width 386 height 26
type input "[DATE]"
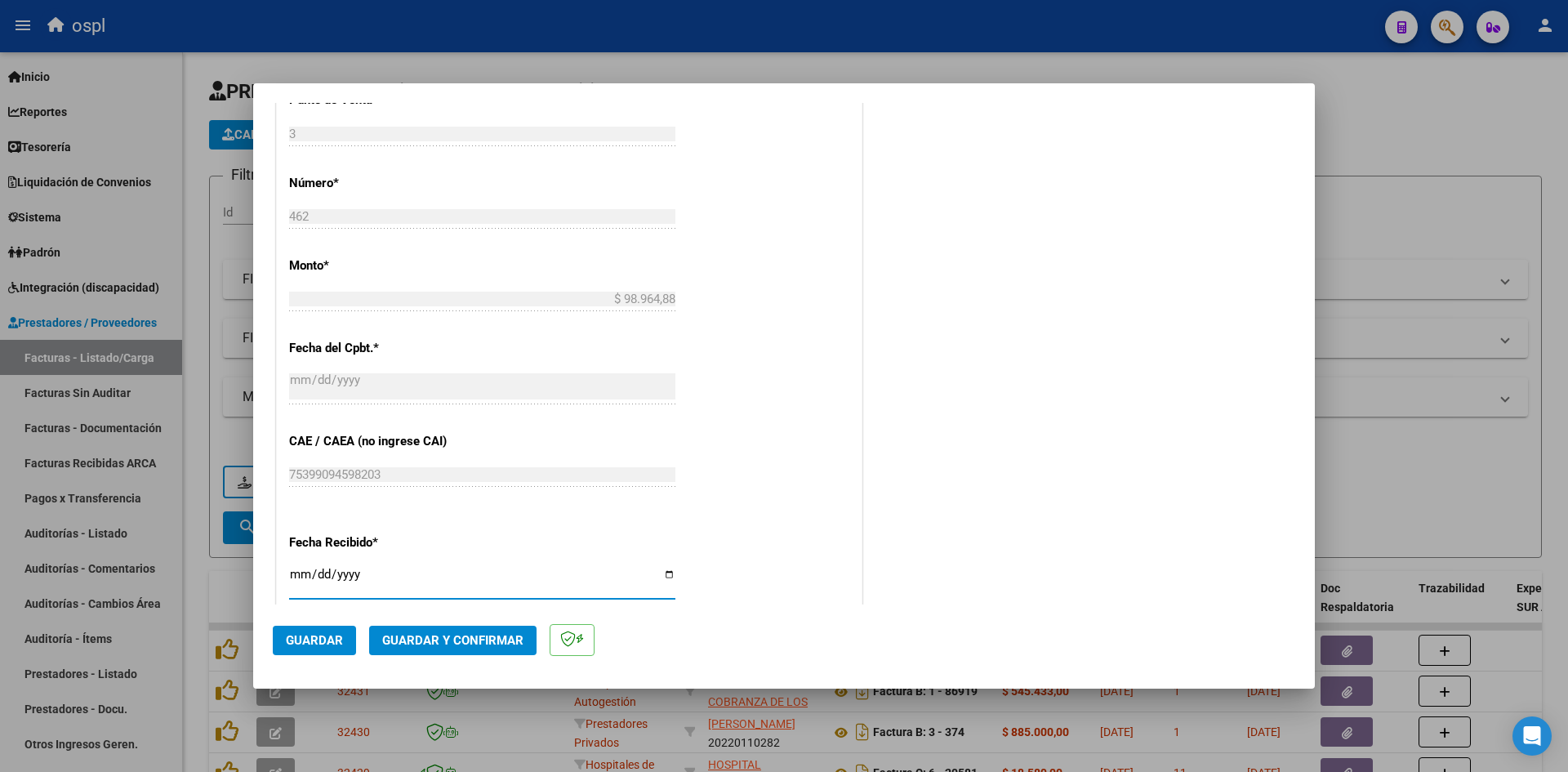
click at [328, 654] on button "Guardar" at bounding box center [314, 641] width 83 height 30
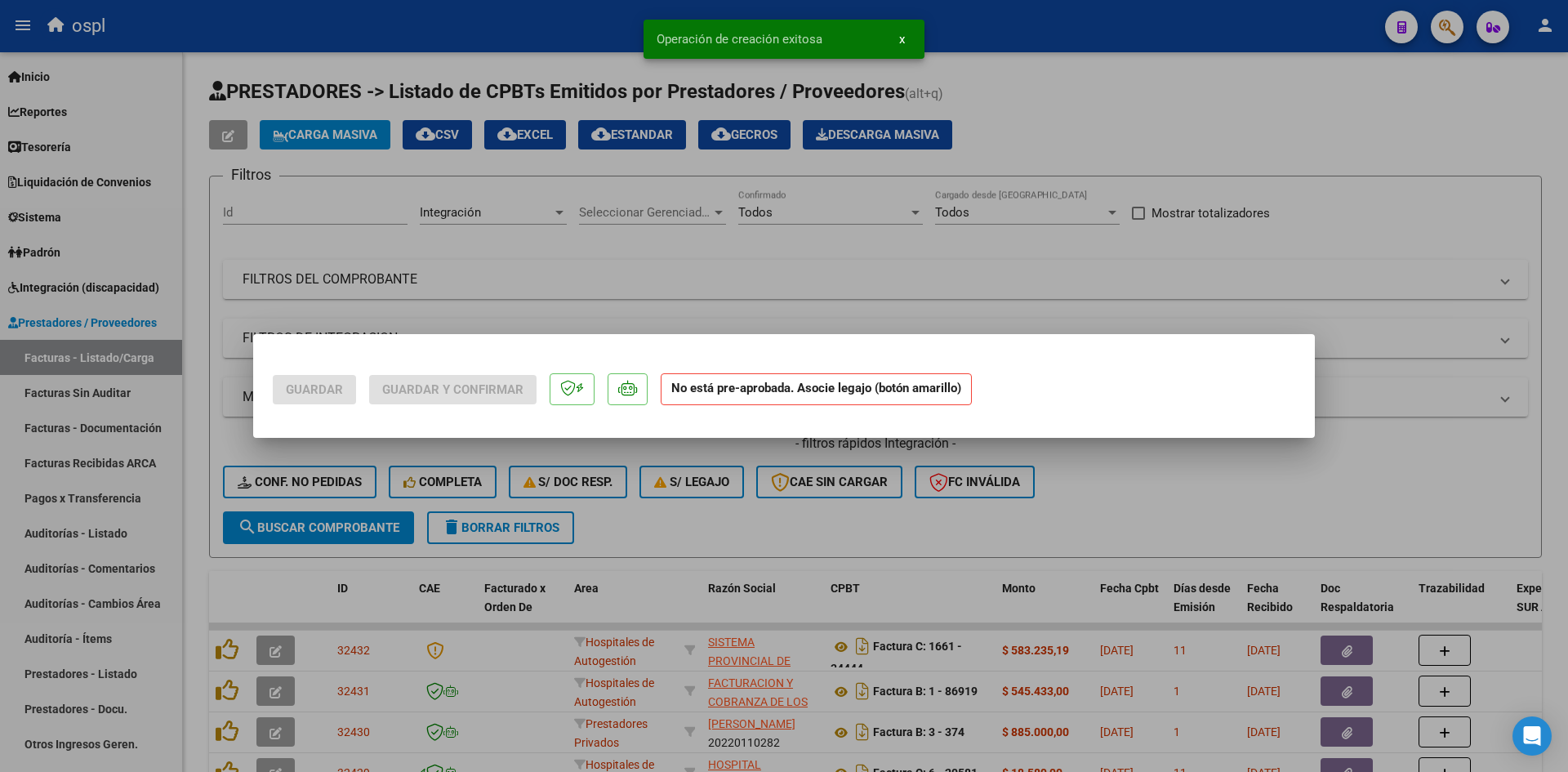
scroll to position [0, 0]
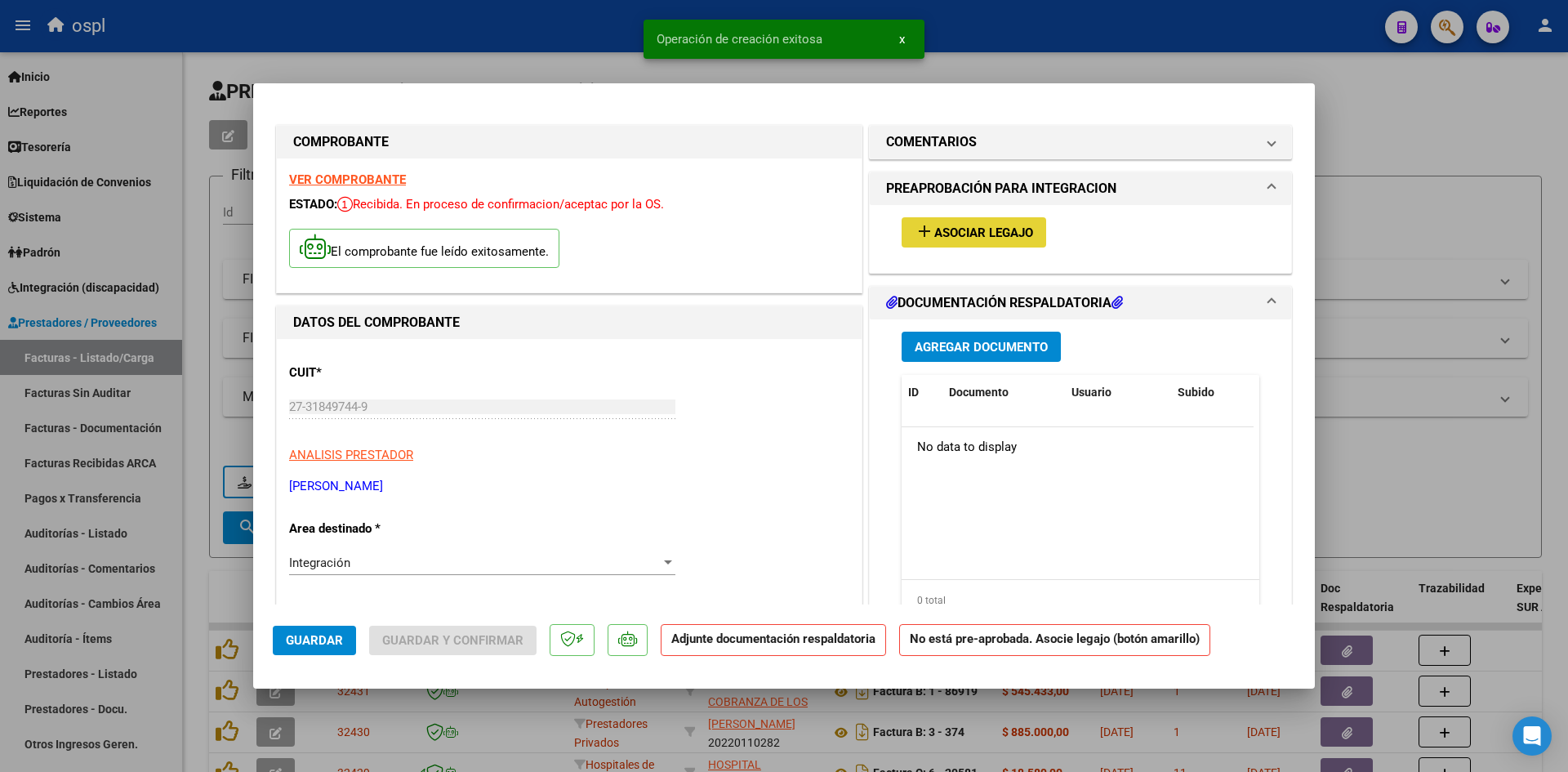
click at [935, 230] on span "Asociar Legajo" at bounding box center [984, 232] width 99 height 15
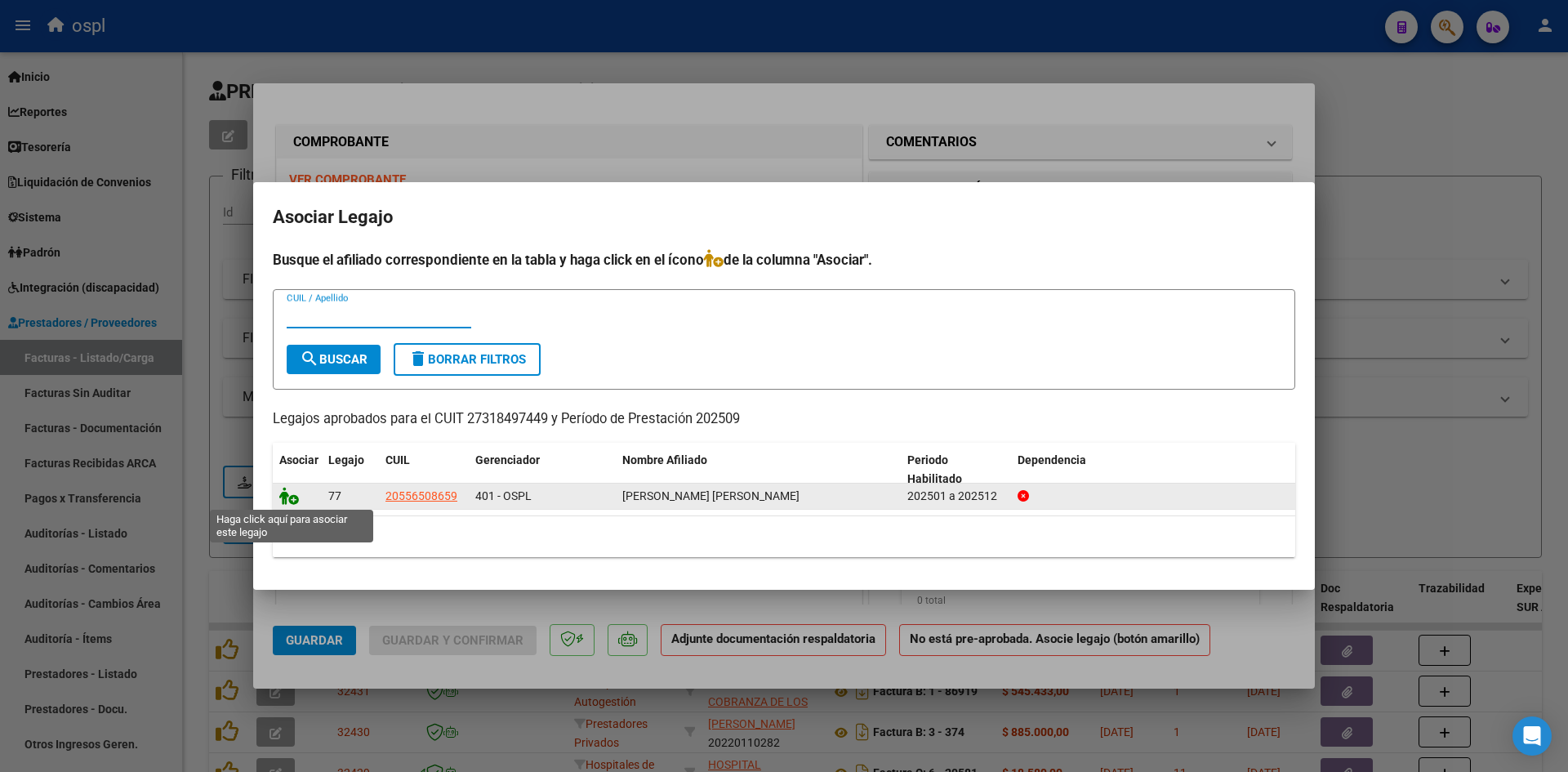
click at [293, 499] on icon at bounding box center [289, 496] width 19 height 18
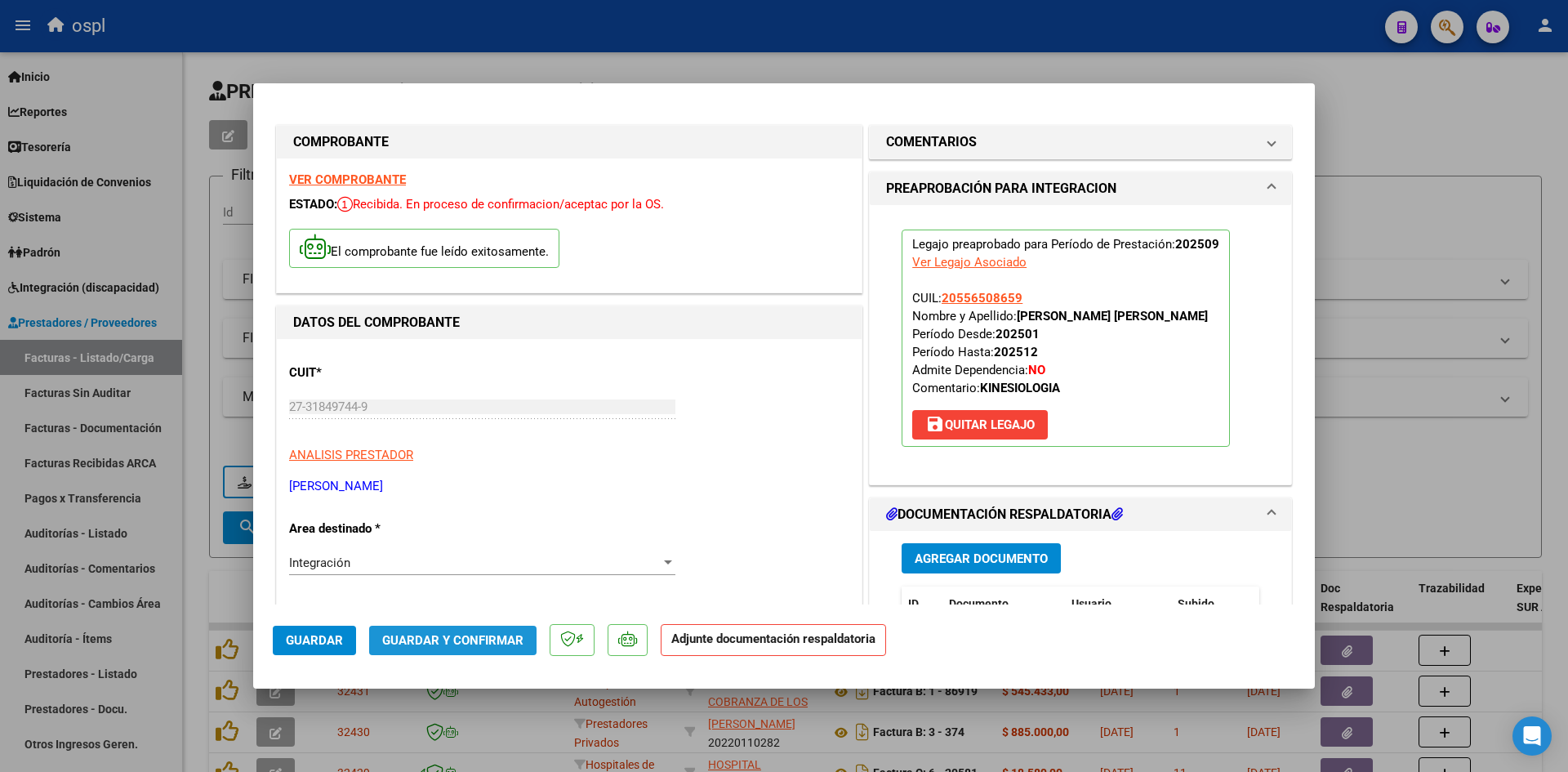
click at [511, 636] on span "Guardar y Confirmar" at bounding box center [452, 641] width 141 height 15
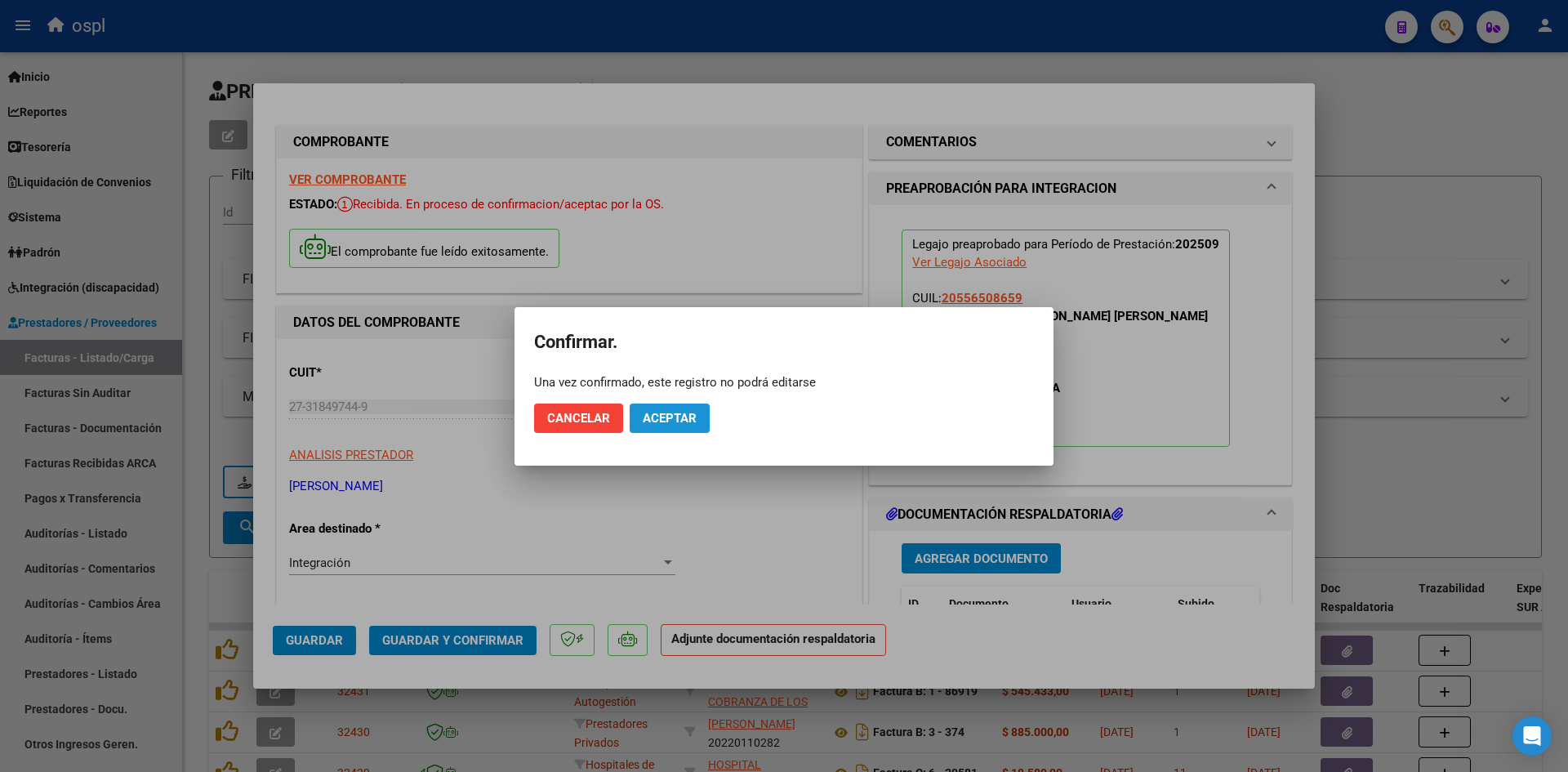
drag, startPoint x: 695, startPoint y: 420, endPoint x: 682, endPoint y: 419, distance: 13.0
click at [694, 420] on span "Aceptar" at bounding box center [670, 418] width 54 height 15
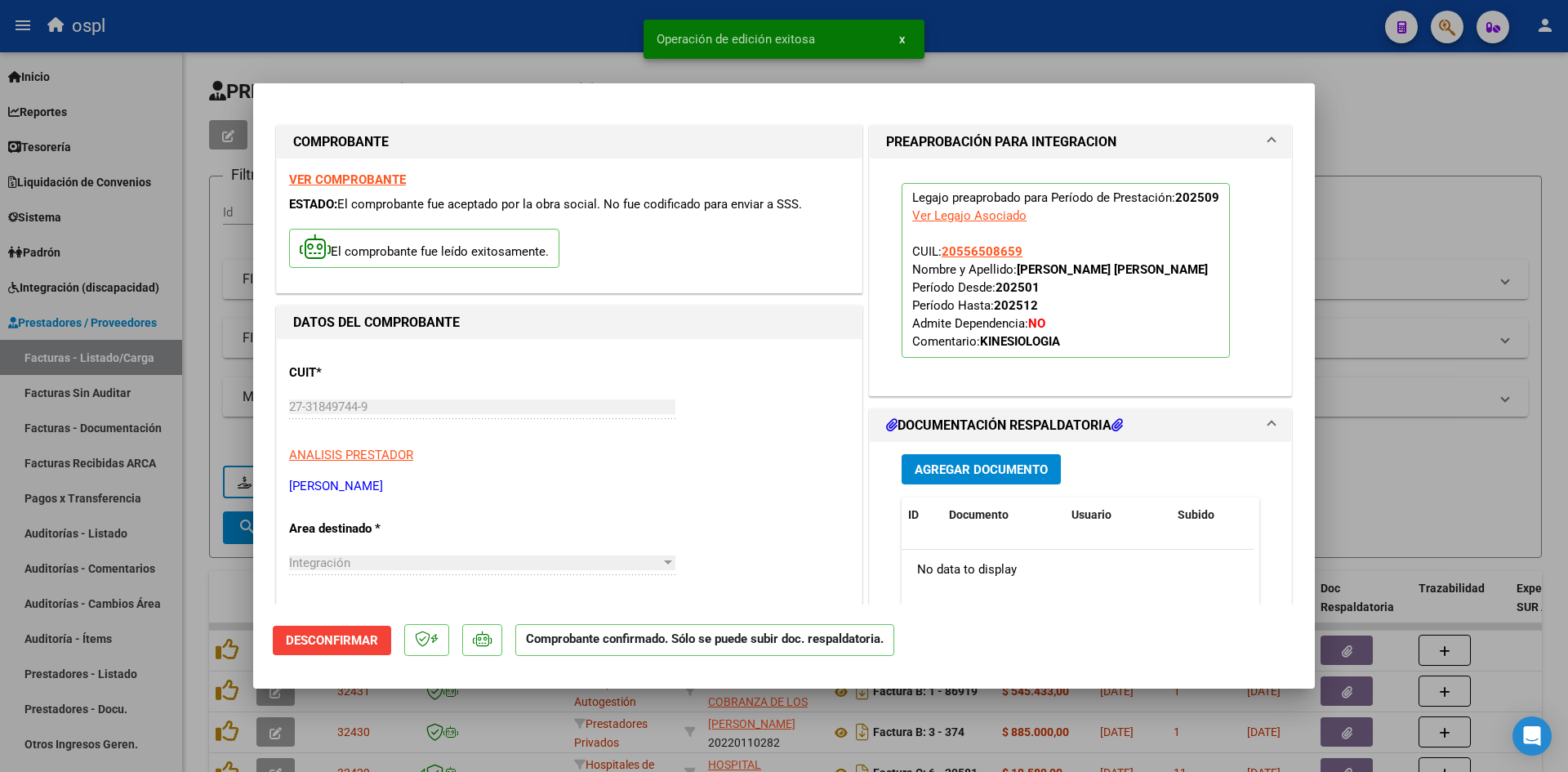
drag, startPoint x: 1278, startPoint y: 282, endPoint x: 1289, endPoint y: 280, distance: 11.2
click at [1381, 221] on div at bounding box center [784, 386] width 1568 height 772
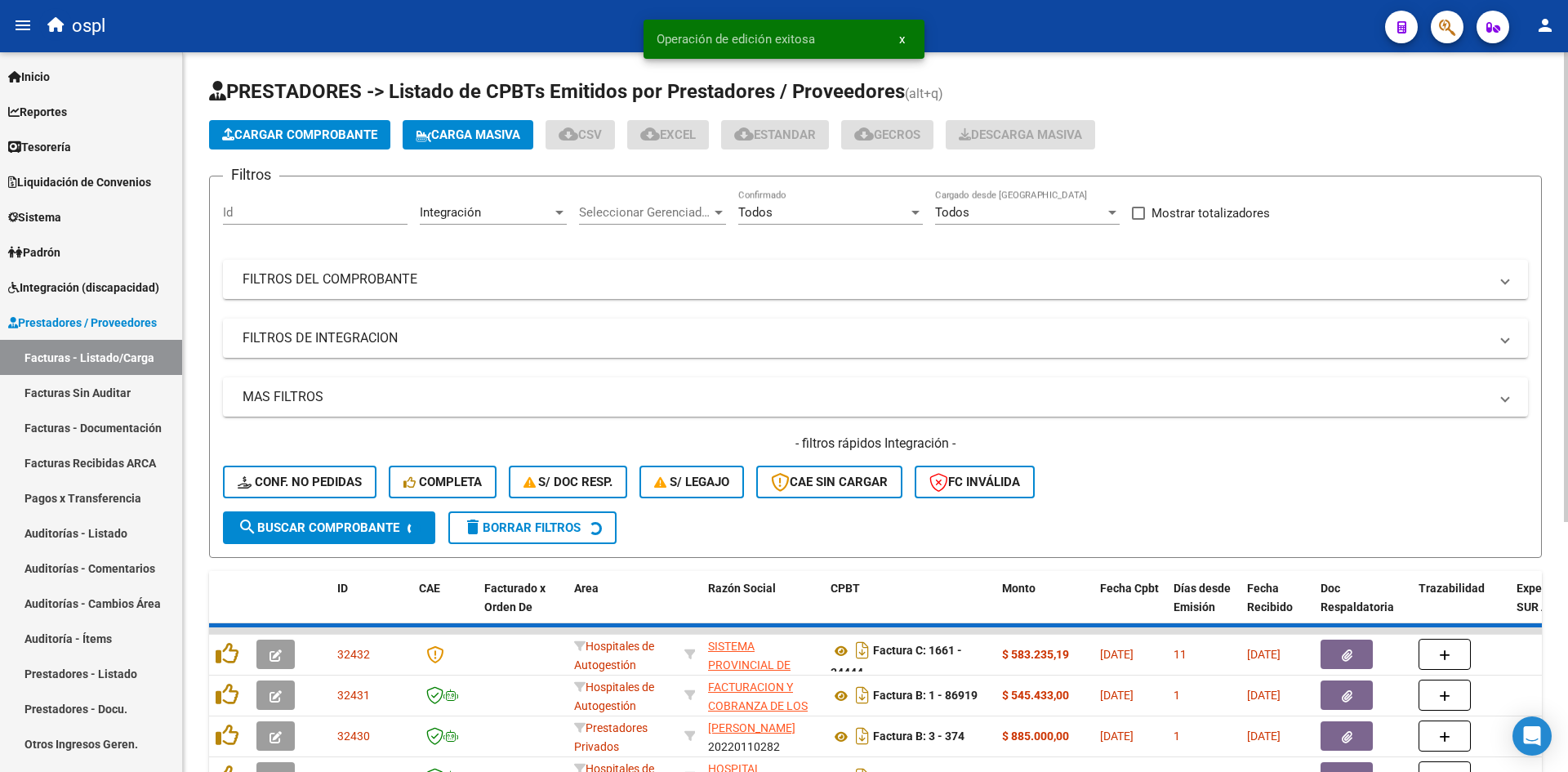
click at [281, 134] on span "Cargar Comprobante" at bounding box center [300, 134] width 155 height 15
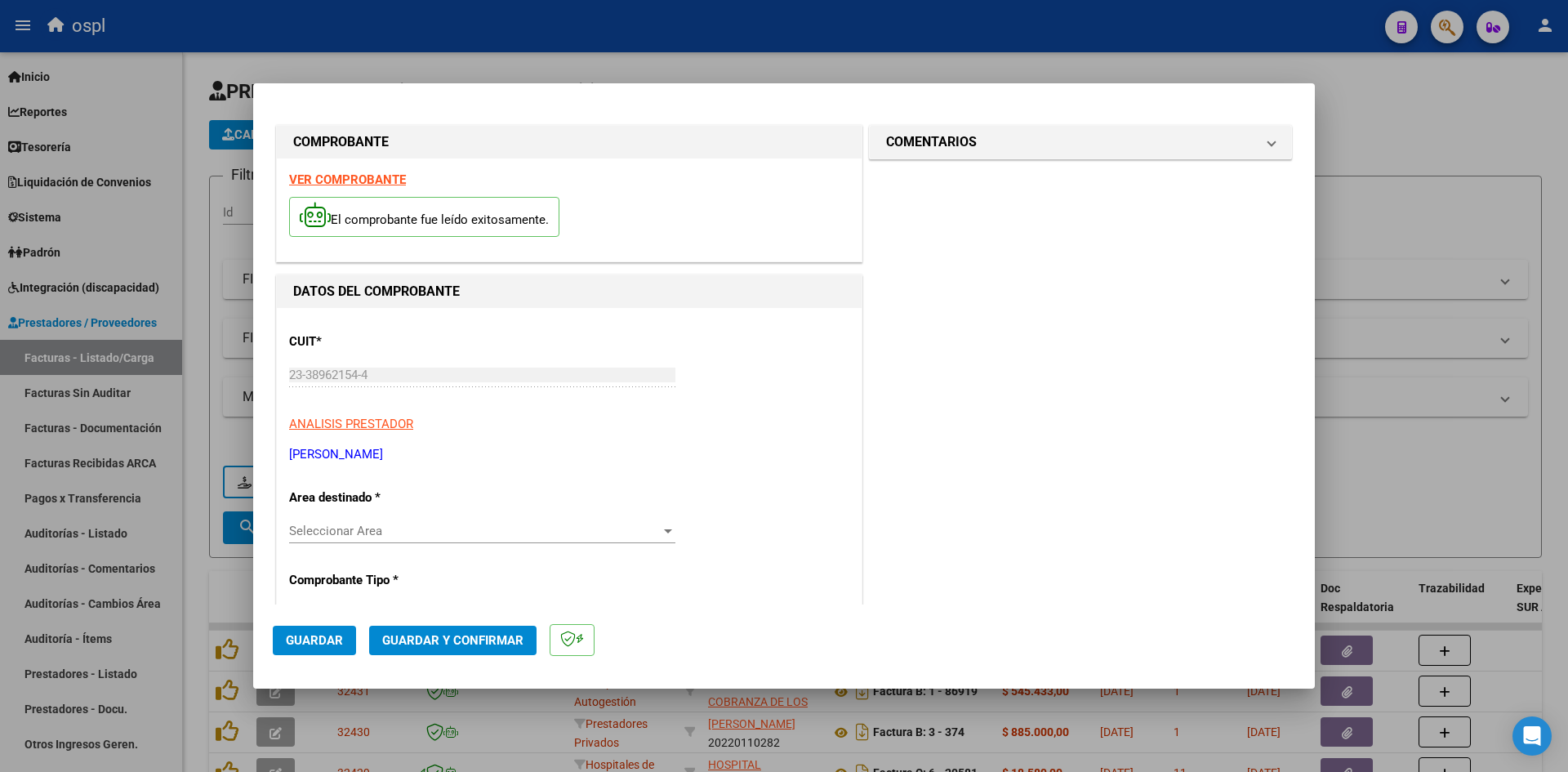
scroll to position [327, 0]
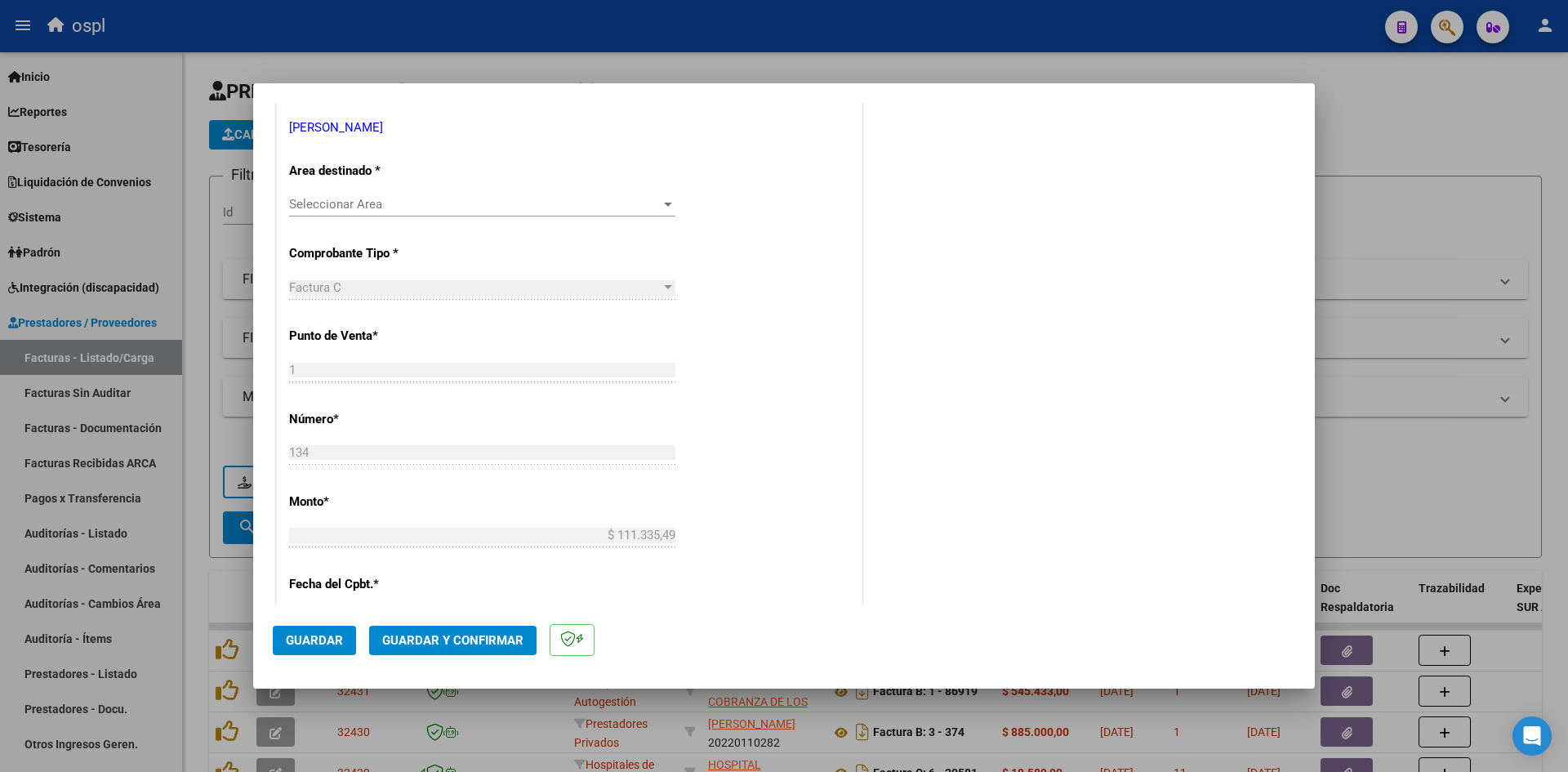
click at [640, 202] on span "Seleccionar Area" at bounding box center [475, 204] width 371 height 15
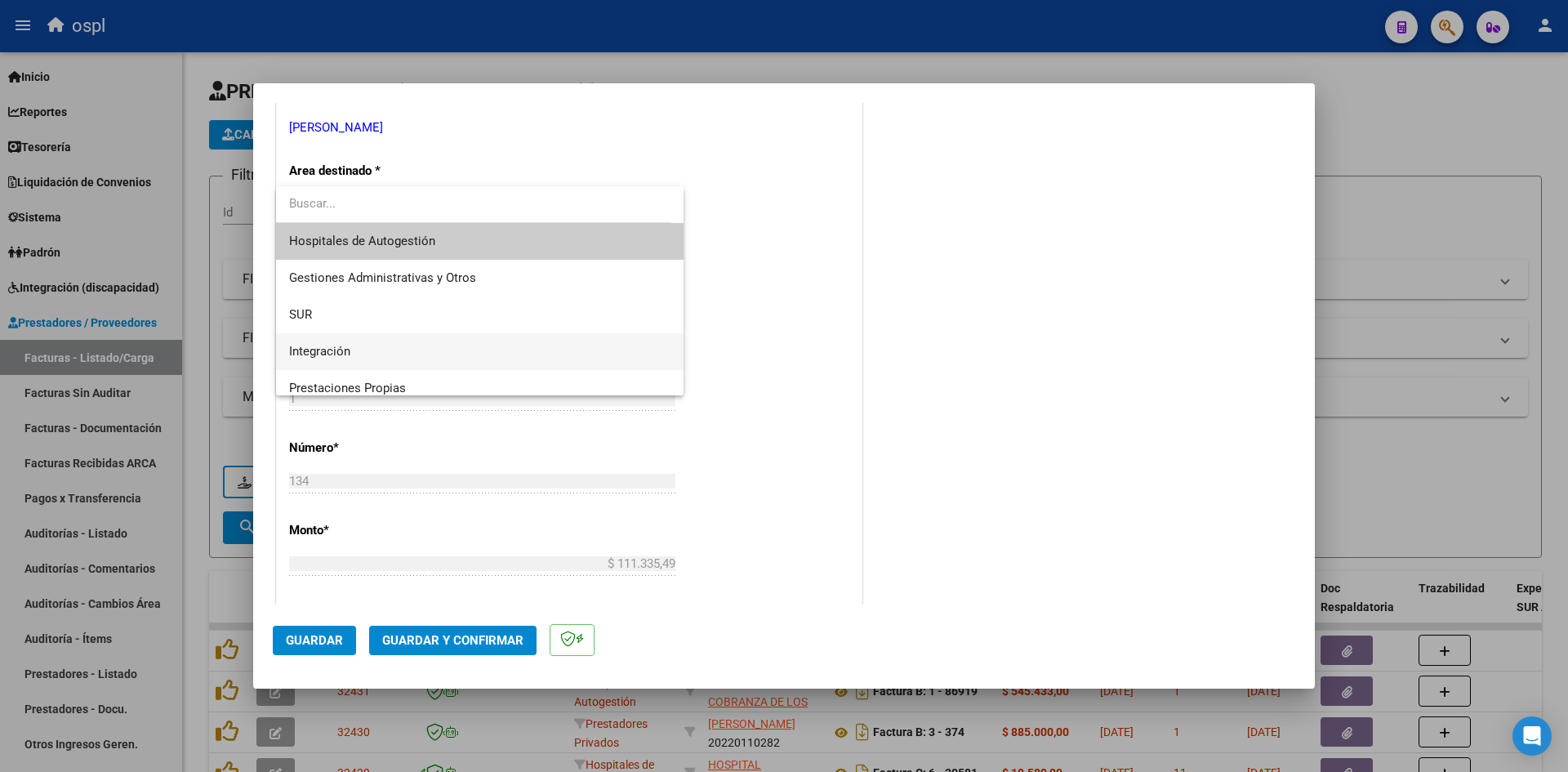
click at [413, 344] on span "Integración" at bounding box center [479, 351] width 381 height 37
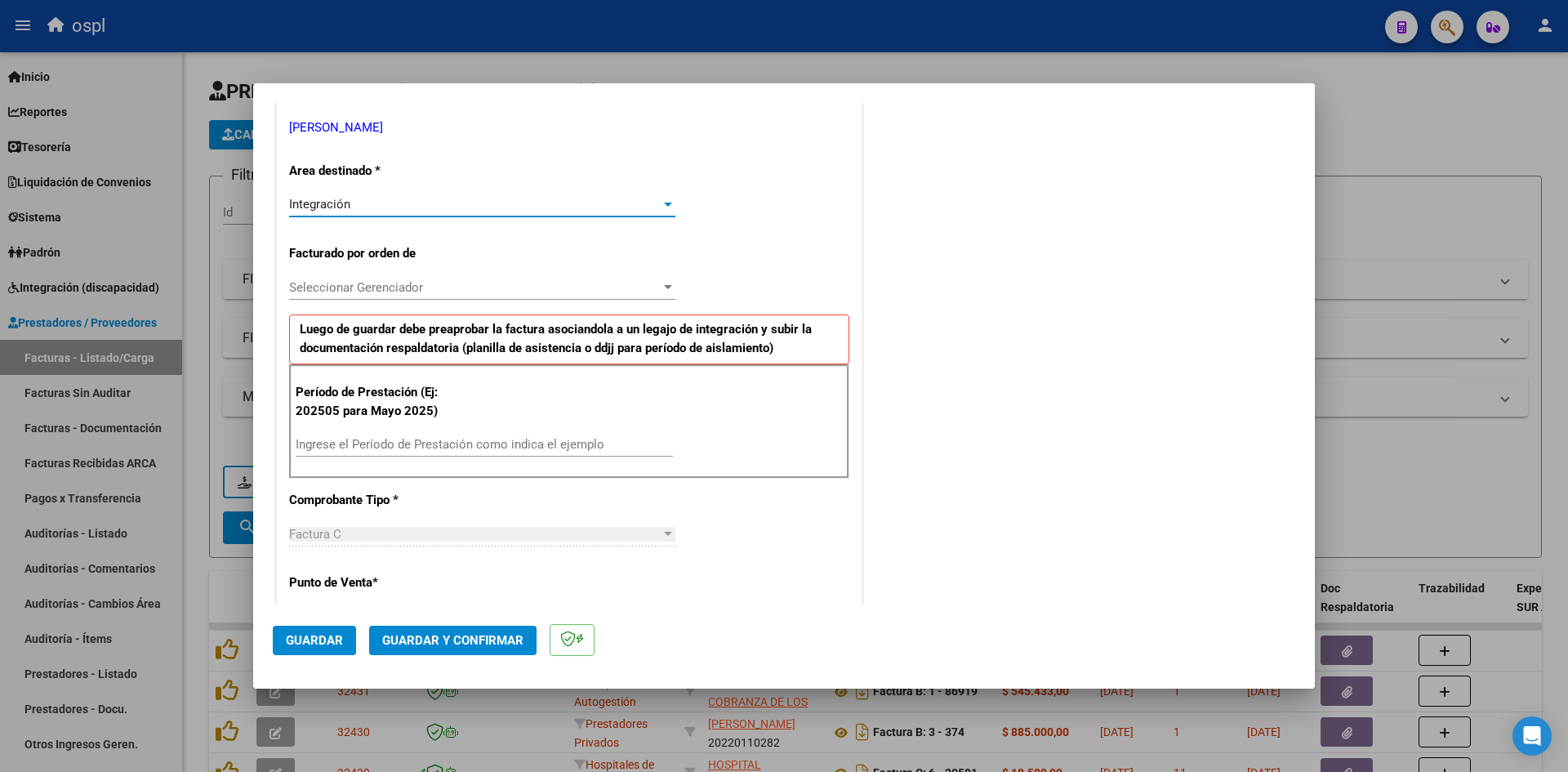
click at [385, 443] on input "Ingrese el Período de Prestación como indica el ejemplo" at bounding box center [484, 444] width 378 height 15
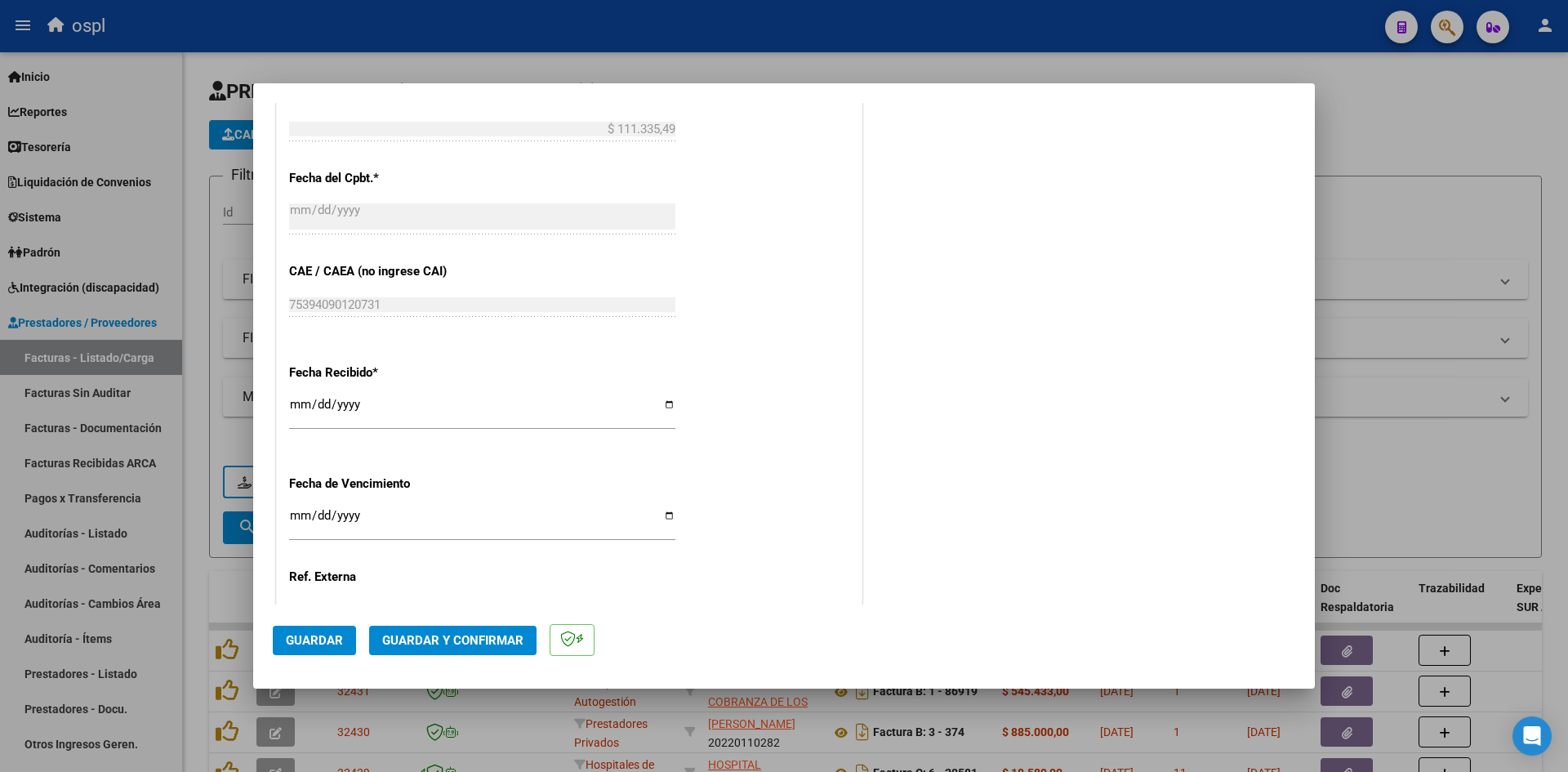
scroll to position [1062, 0]
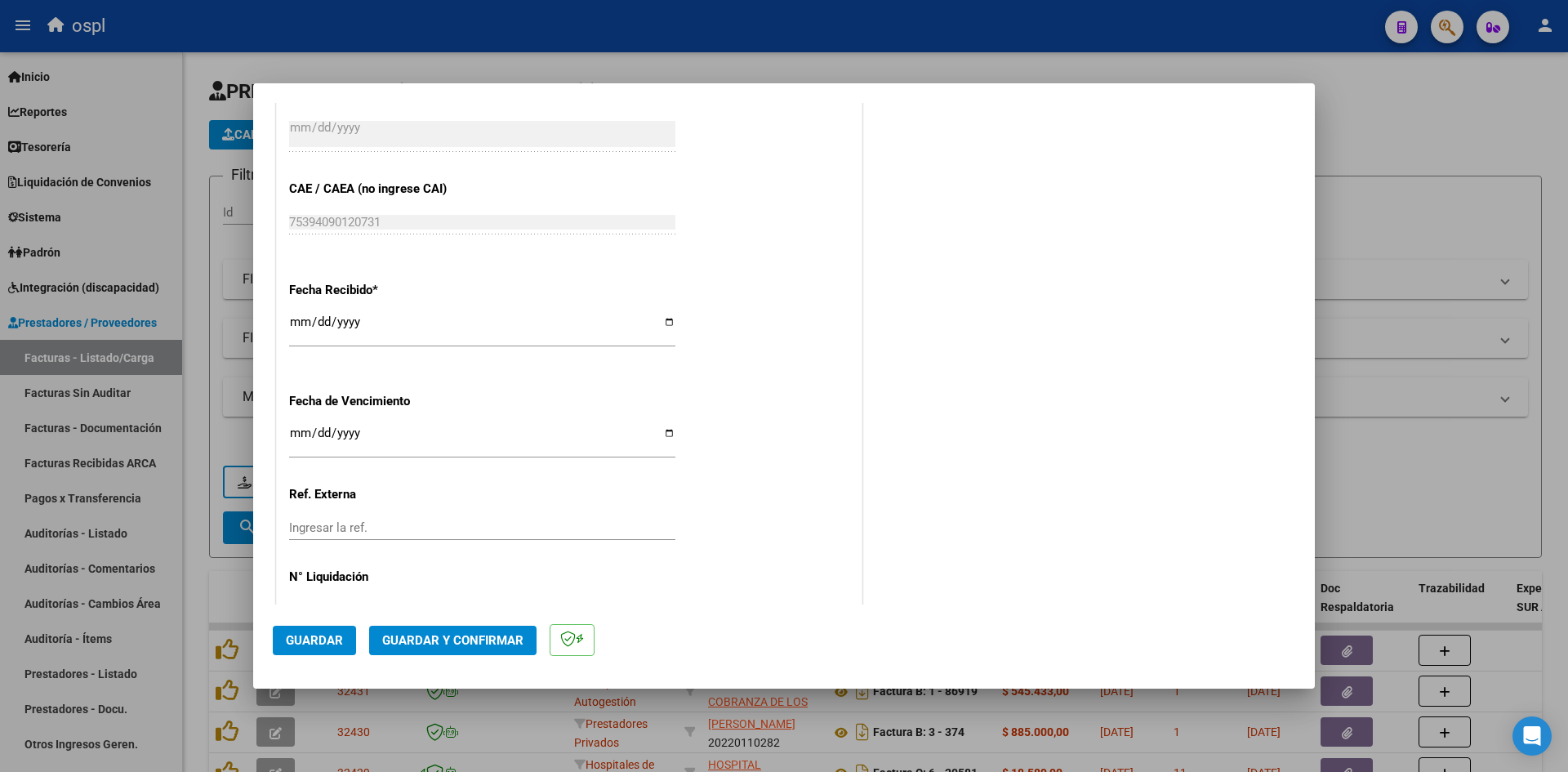
type input "202509"
drag, startPoint x: 296, startPoint y: 321, endPoint x: 272, endPoint y: 351, distance: 38.4
click at [297, 321] on input "[DATE]" at bounding box center [482, 329] width 386 height 26
type input "[DATE]"
drag, startPoint x: 314, startPoint y: 648, endPoint x: 1433, endPoint y: 27, distance: 1279.8
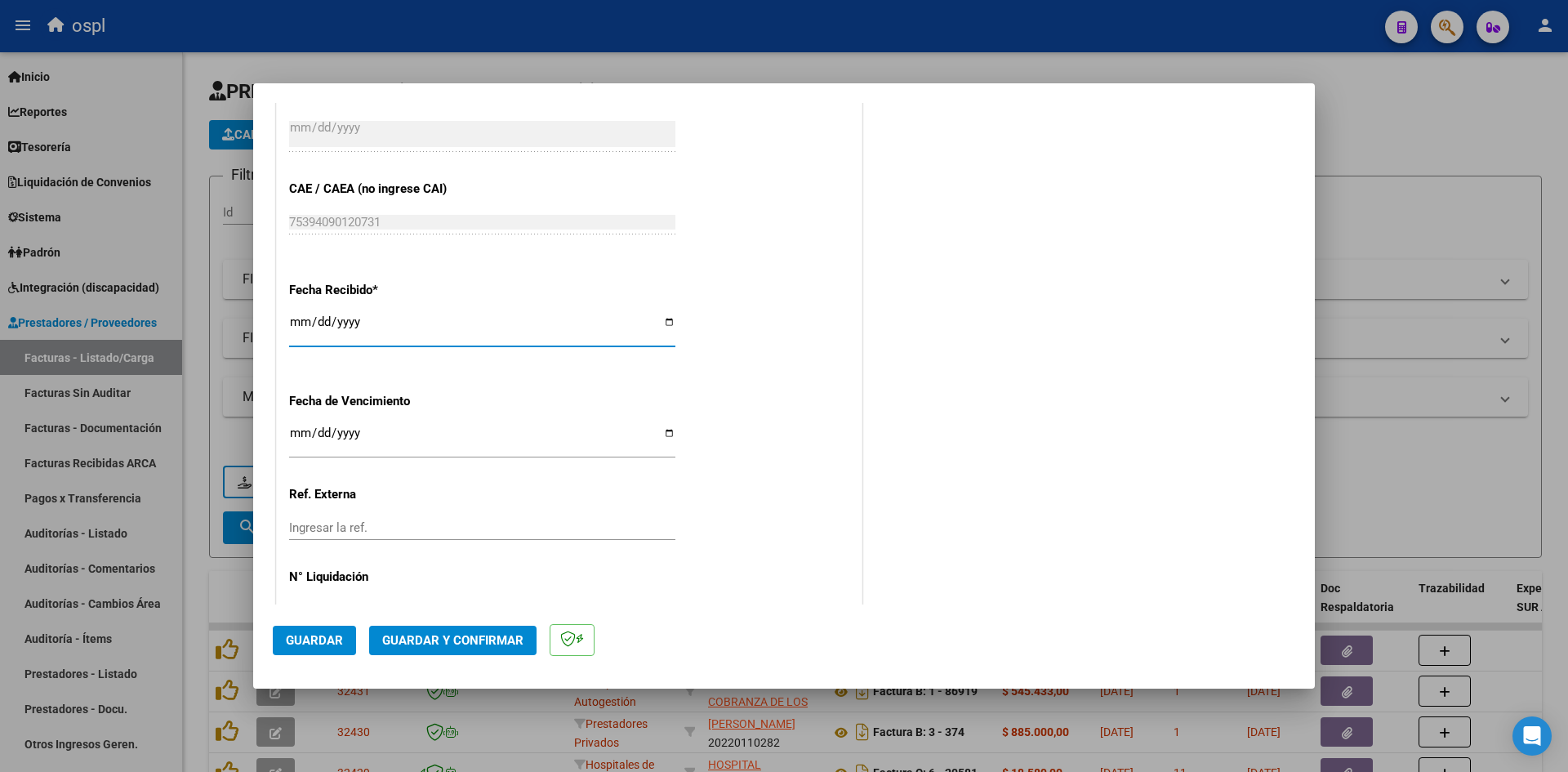
click at [315, 648] on span "Guardar" at bounding box center [314, 641] width 57 height 15
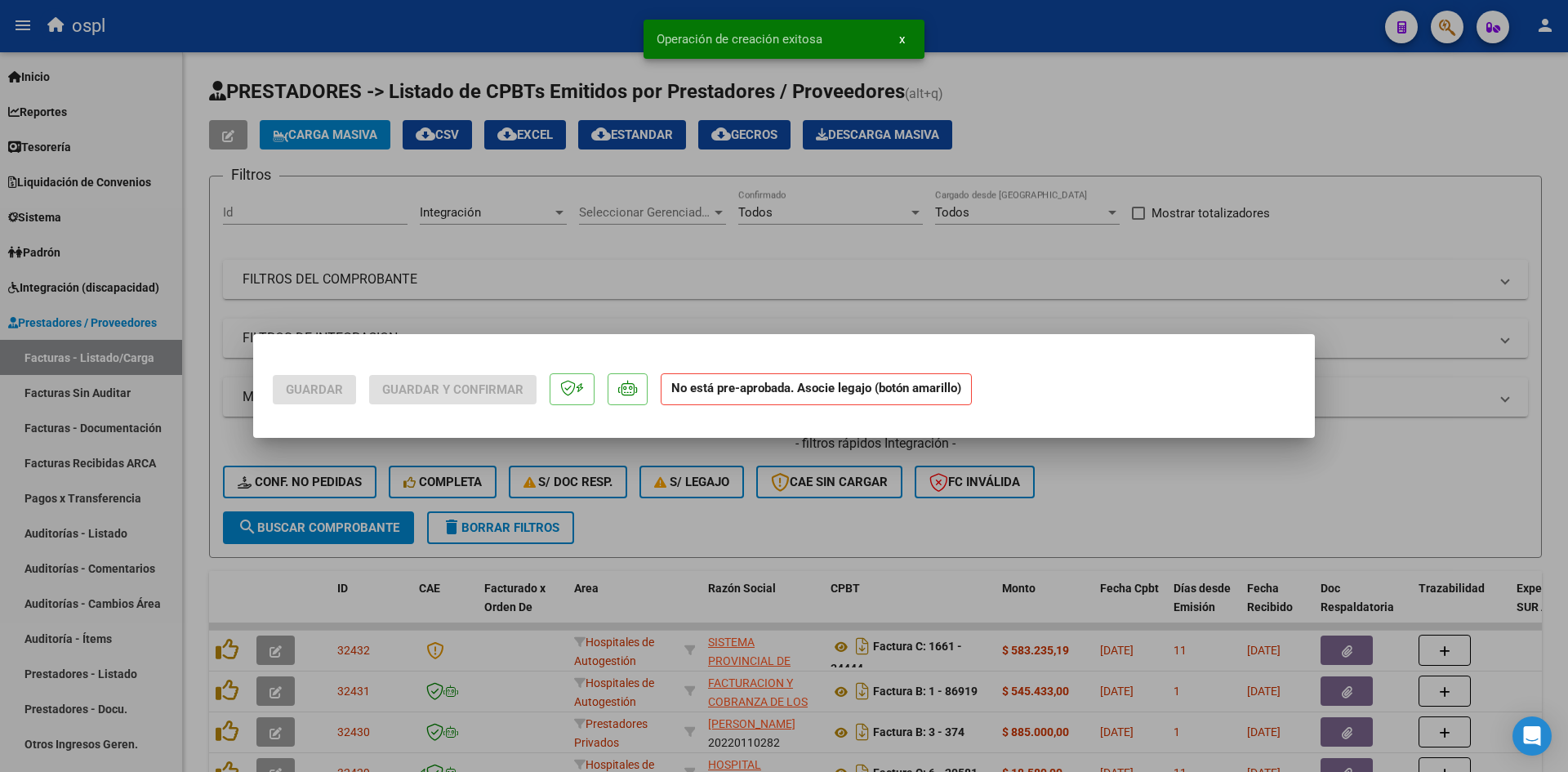
scroll to position [0, 0]
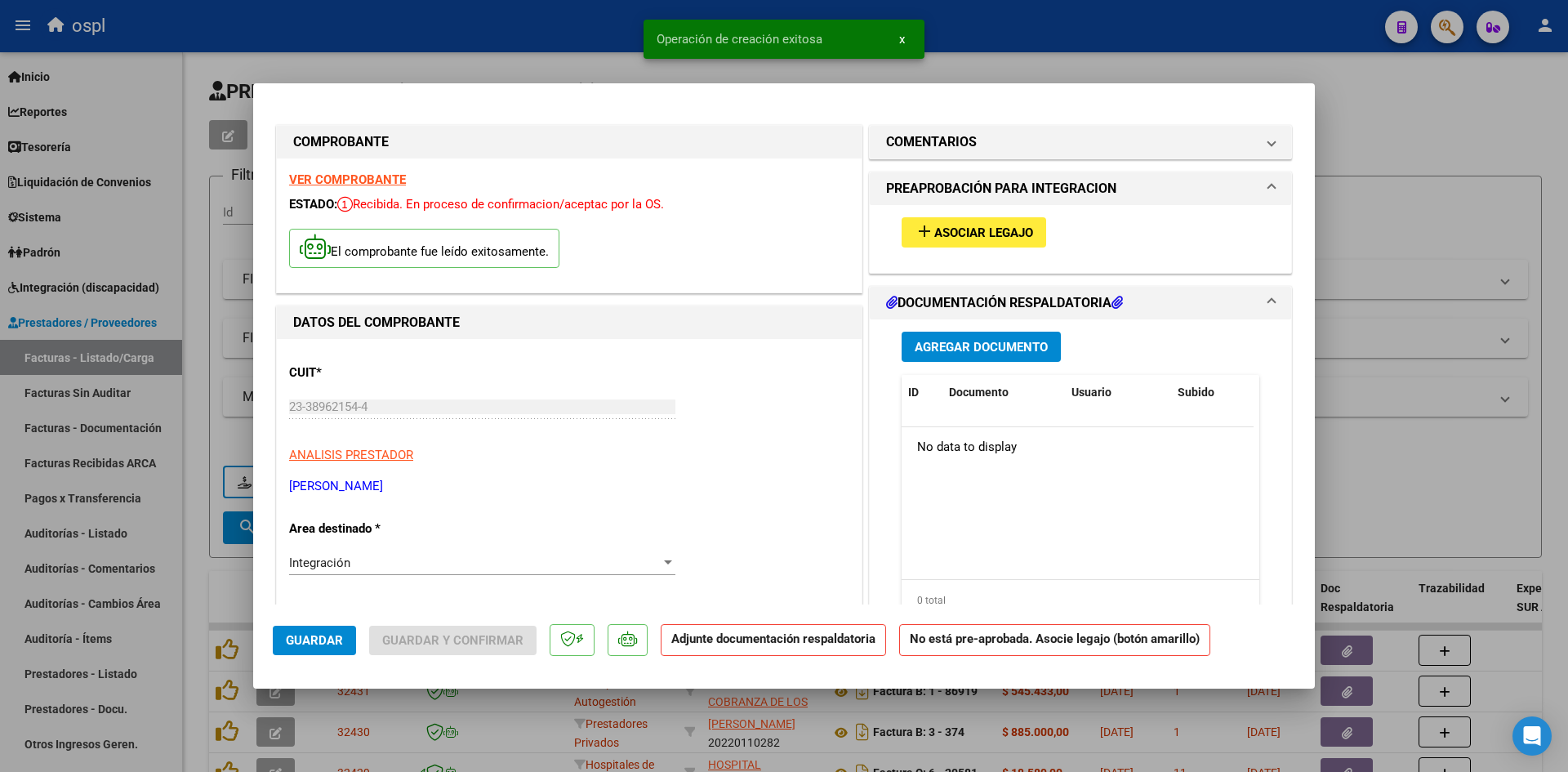
click at [1042, 213] on div "add Asociar Legajo" at bounding box center [1080, 232] width 382 height 54
click at [1011, 227] on span "Asociar Legajo" at bounding box center [984, 232] width 99 height 15
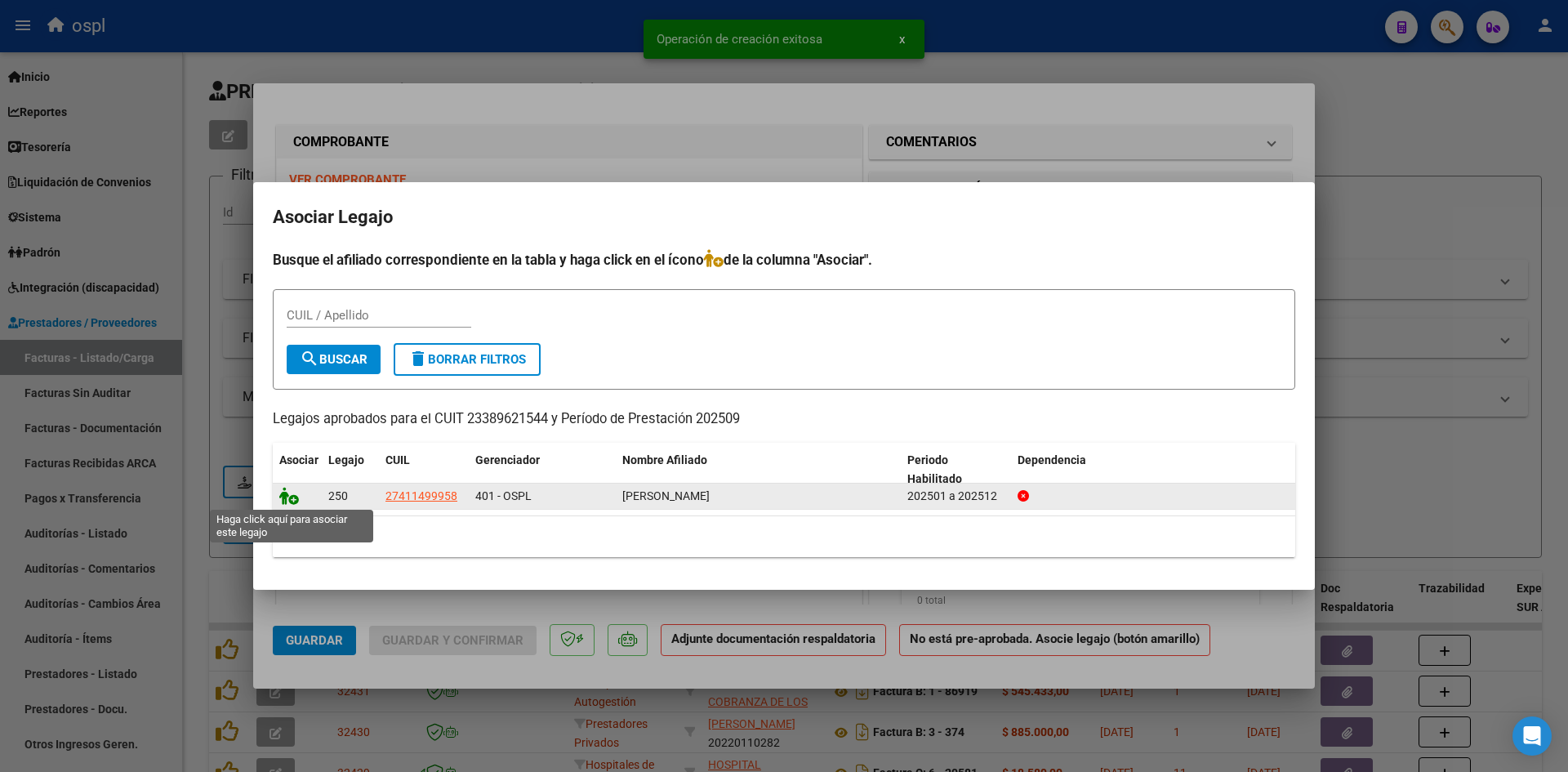
click at [291, 502] on icon at bounding box center [289, 496] width 19 height 18
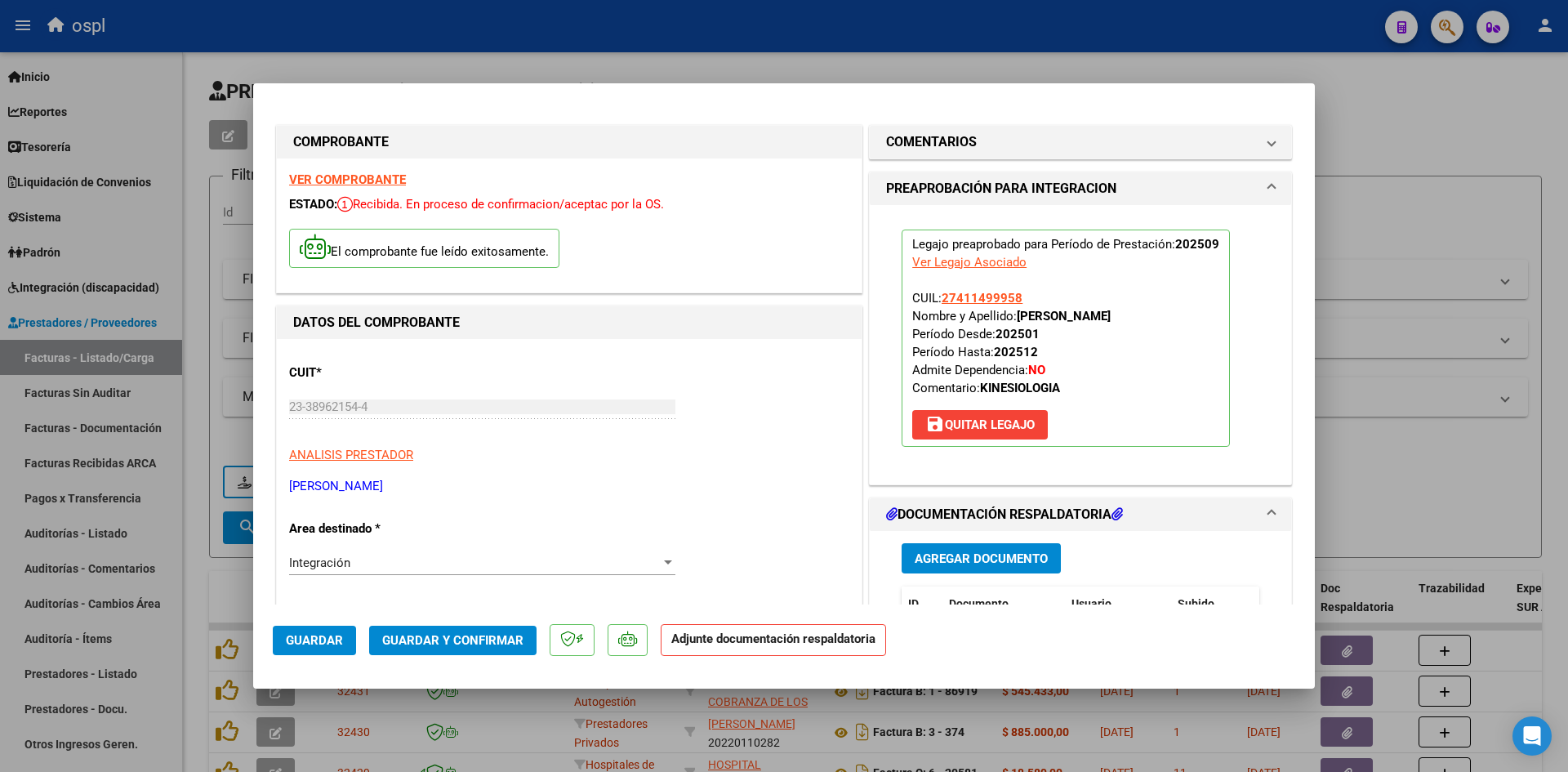
click at [463, 634] on span "Guardar y Confirmar" at bounding box center [452, 641] width 141 height 15
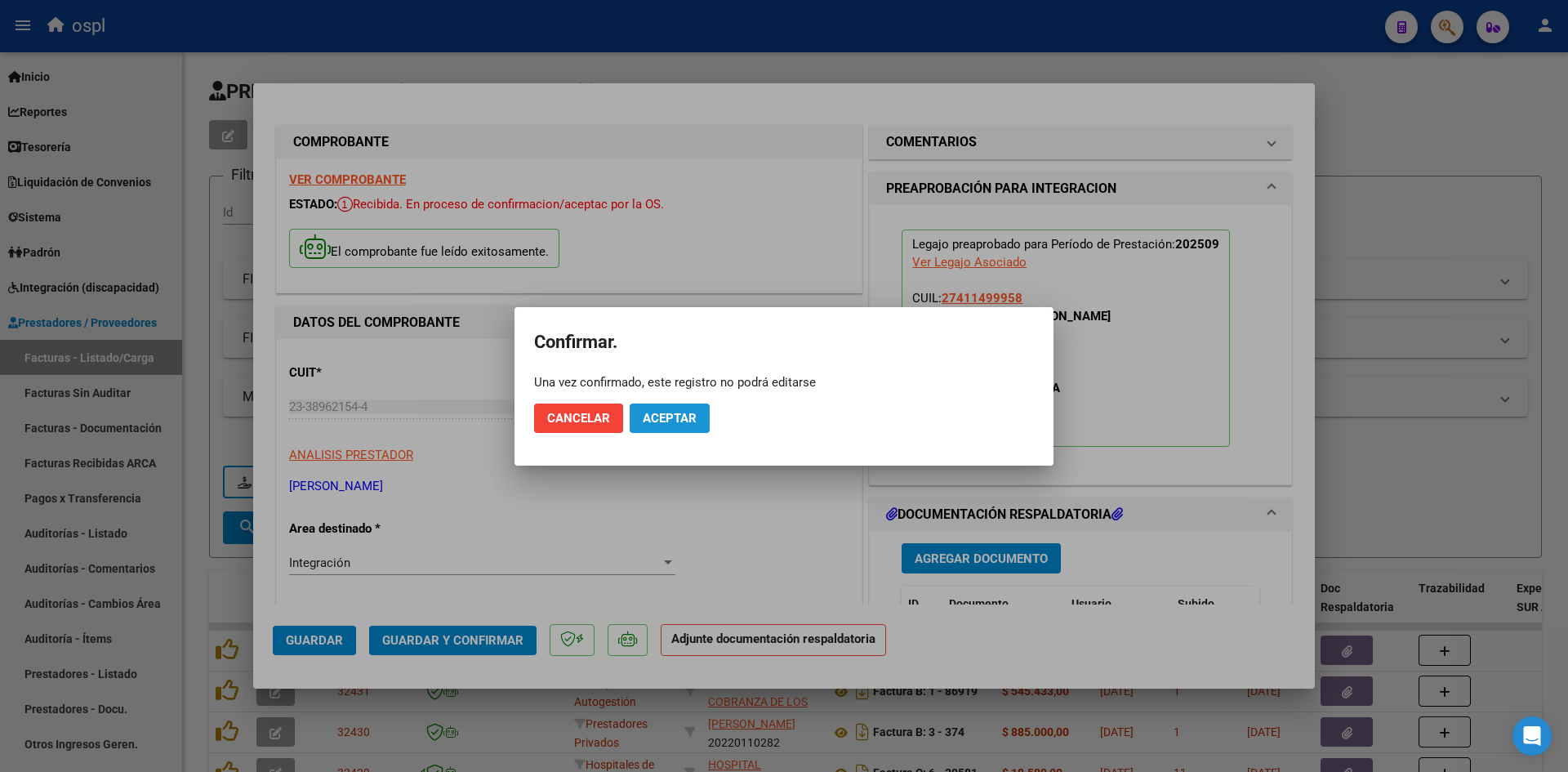
click at [679, 426] on button "Aceptar" at bounding box center [669, 419] width 80 height 30
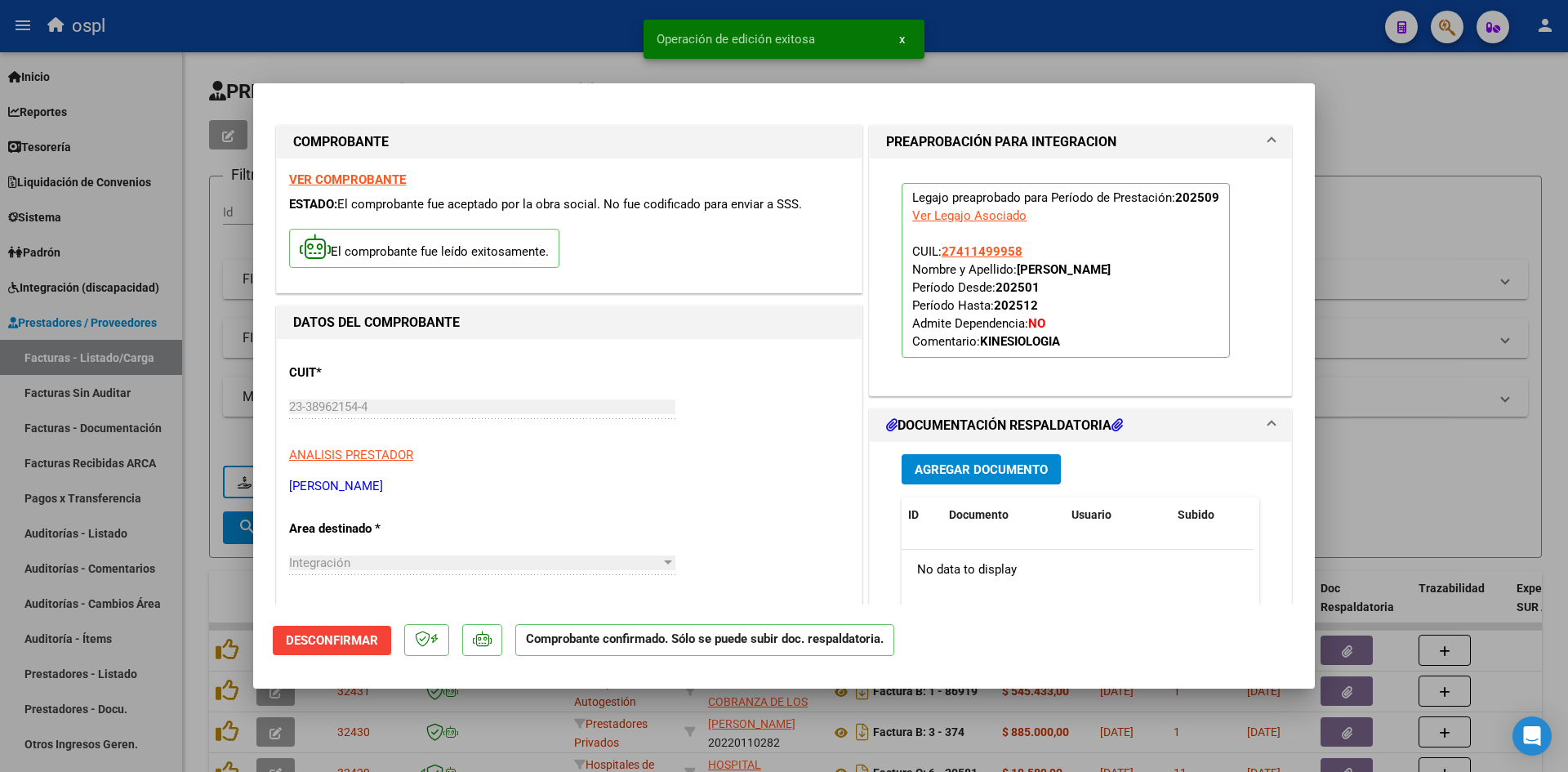
click at [1463, 196] on div at bounding box center [784, 386] width 1568 height 772
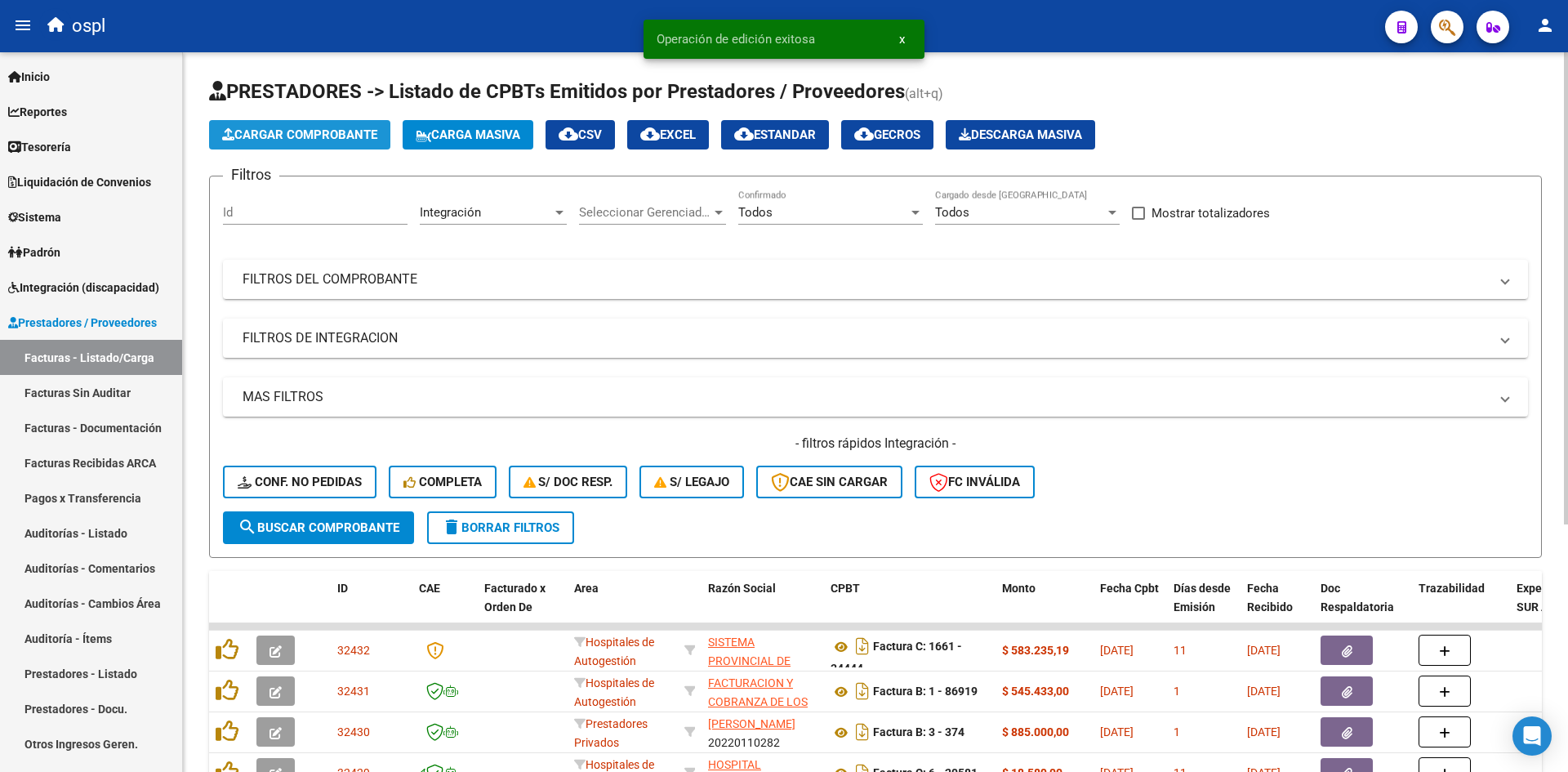
click at [314, 137] on span "Cargar Comprobante" at bounding box center [300, 134] width 155 height 15
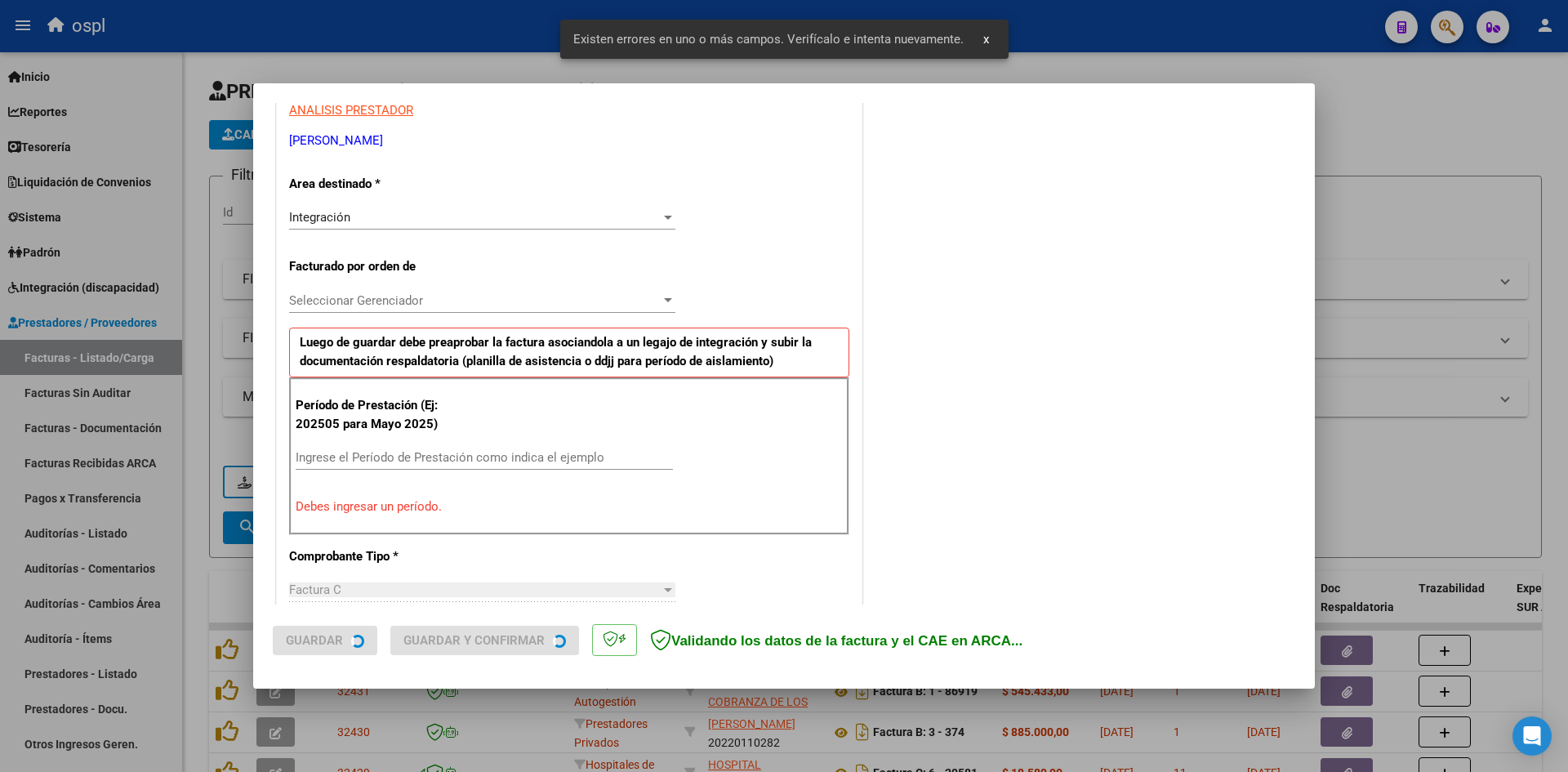
scroll to position [401, 0]
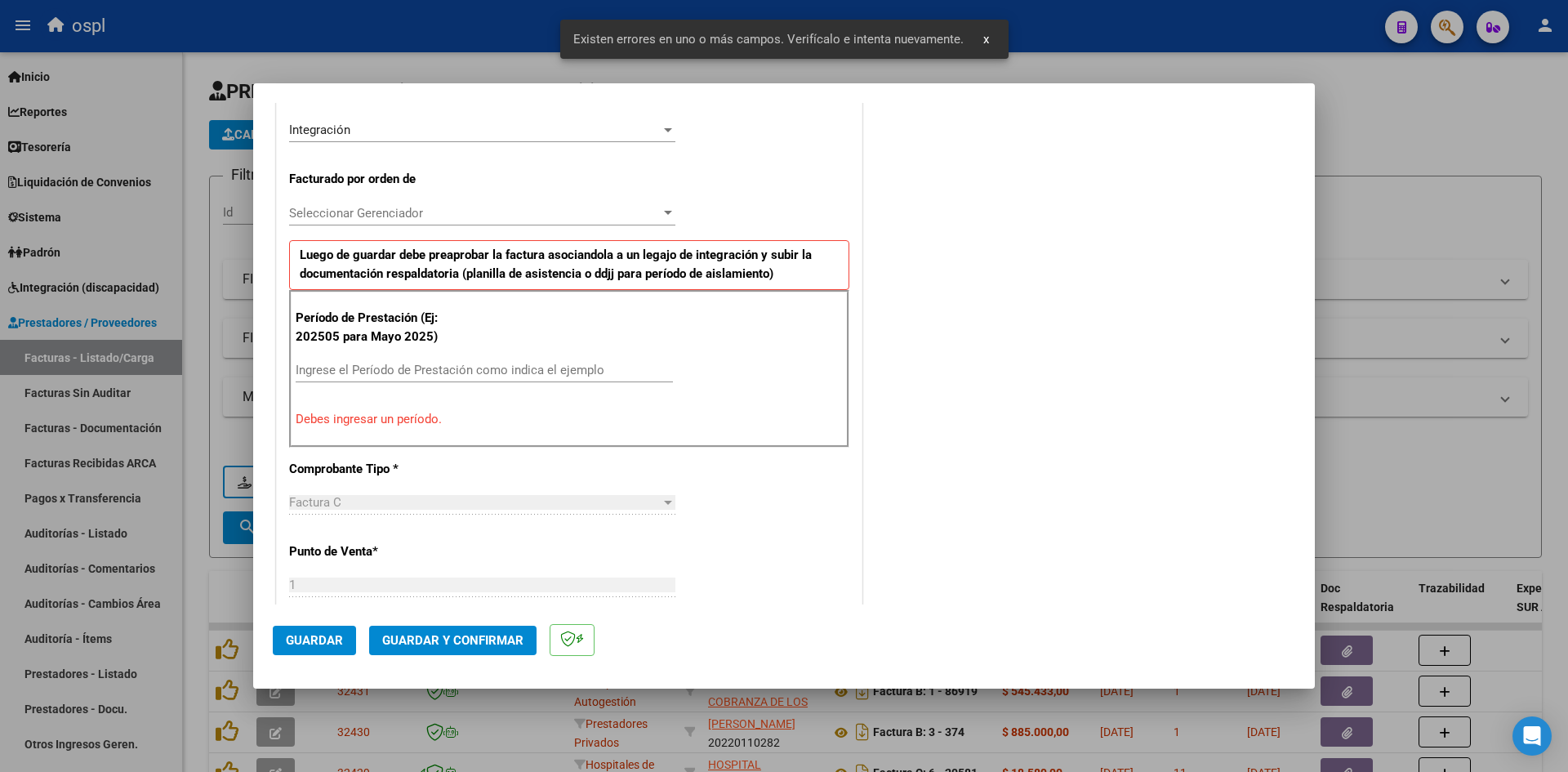
click at [529, 366] on input "Ingrese el Período de Prestación como indica el ejemplo" at bounding box center [484, 370] width 378 height 15
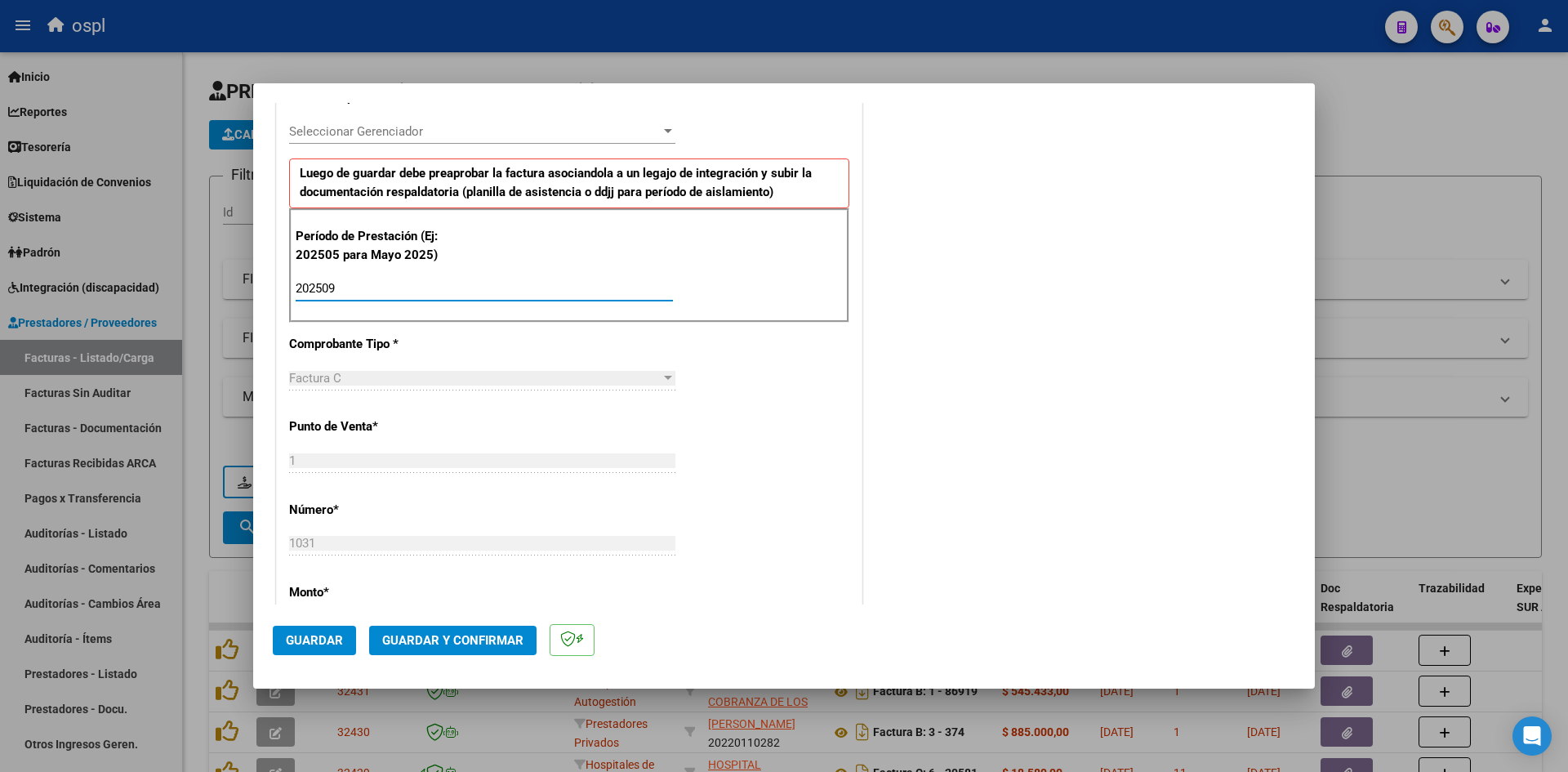
scroll to position [891, 0]
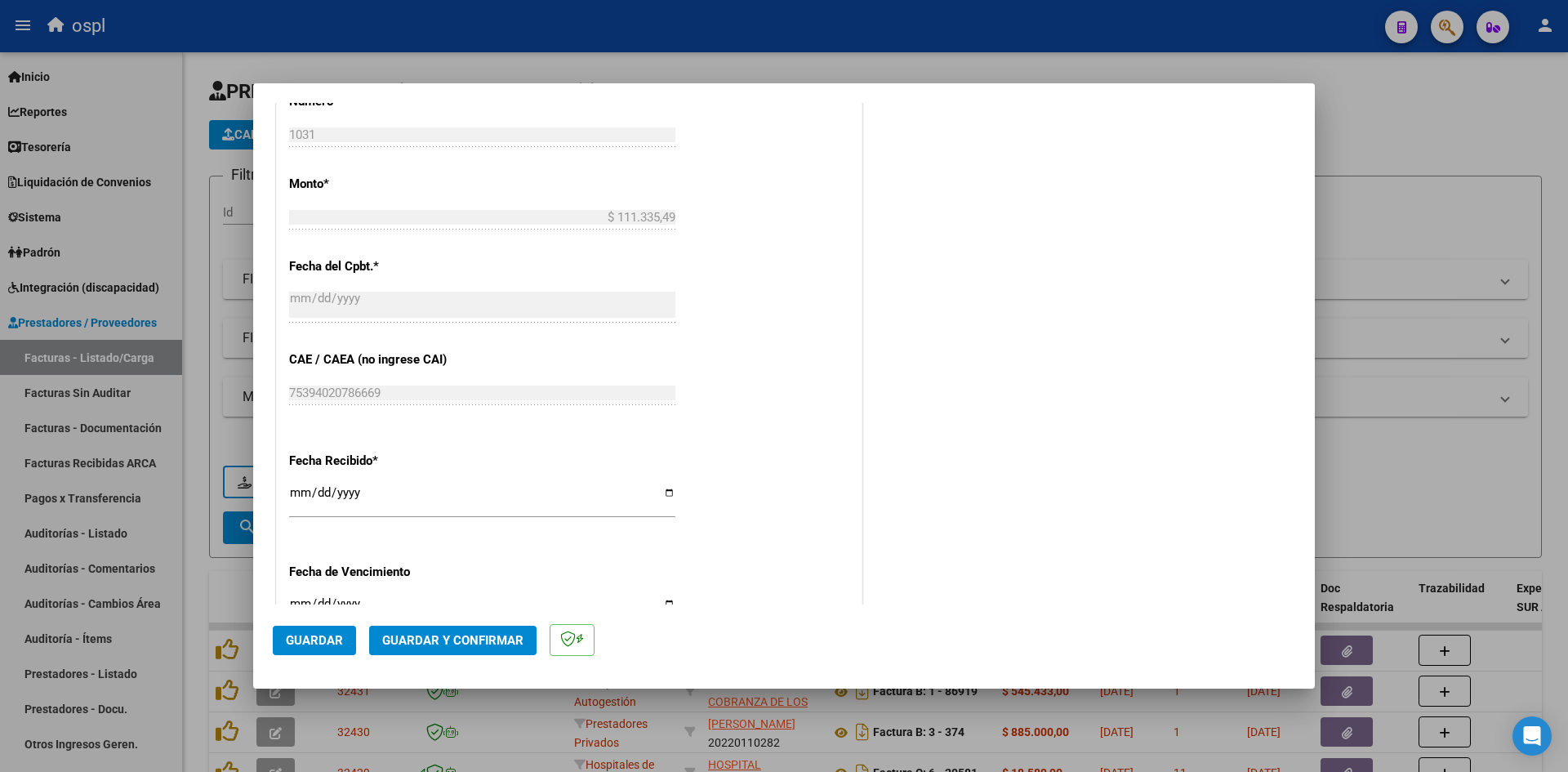
type input "202509"
click at [296, 490] on input "[DATE]" at bounding box center [482, 499] width 386 height 26
type input "[DATE]"
click at [314, 638] on span "Guardar" at bounding box center [314, 641] width 57 height 15
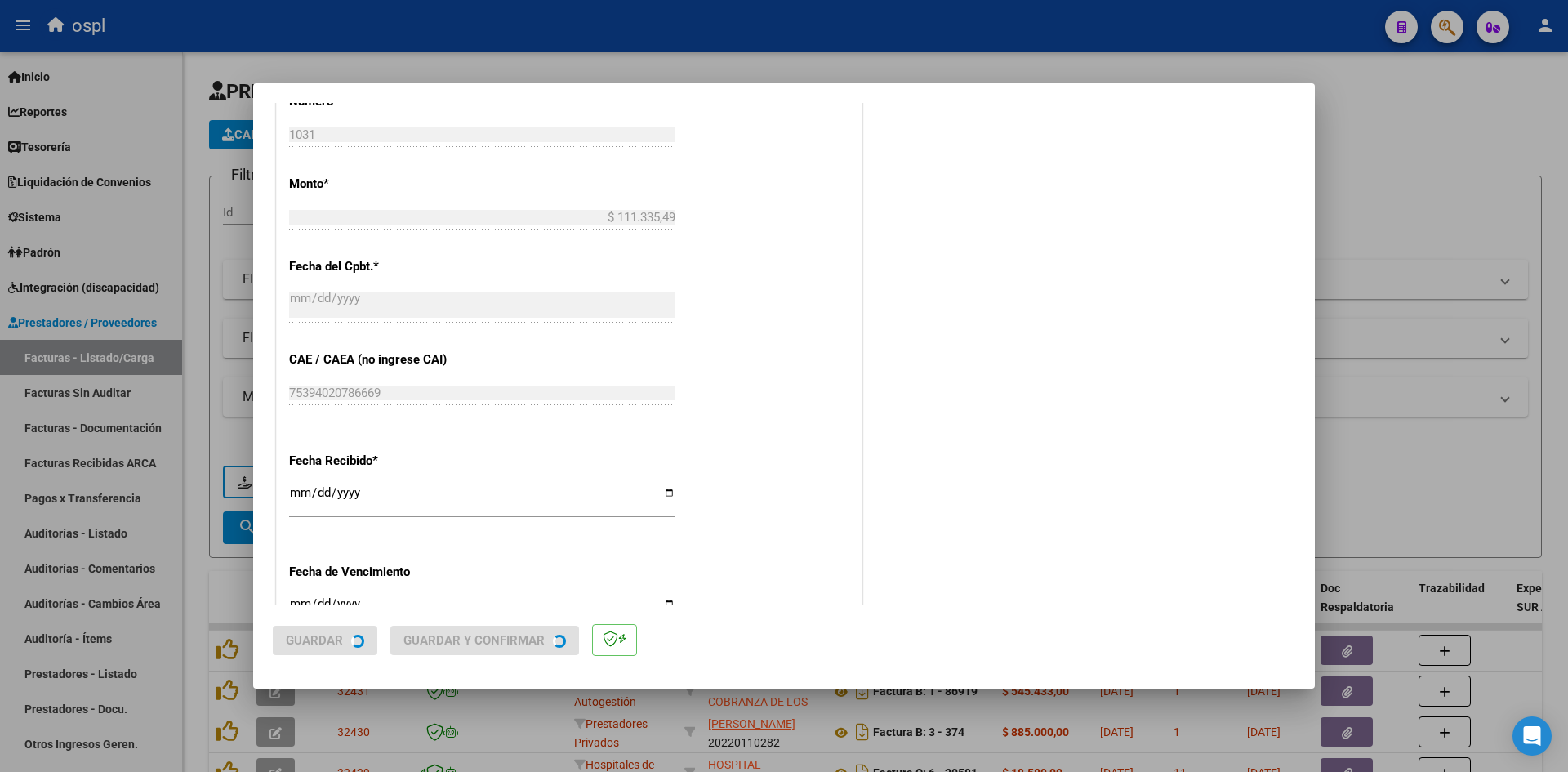
scroll to position [0, 0]
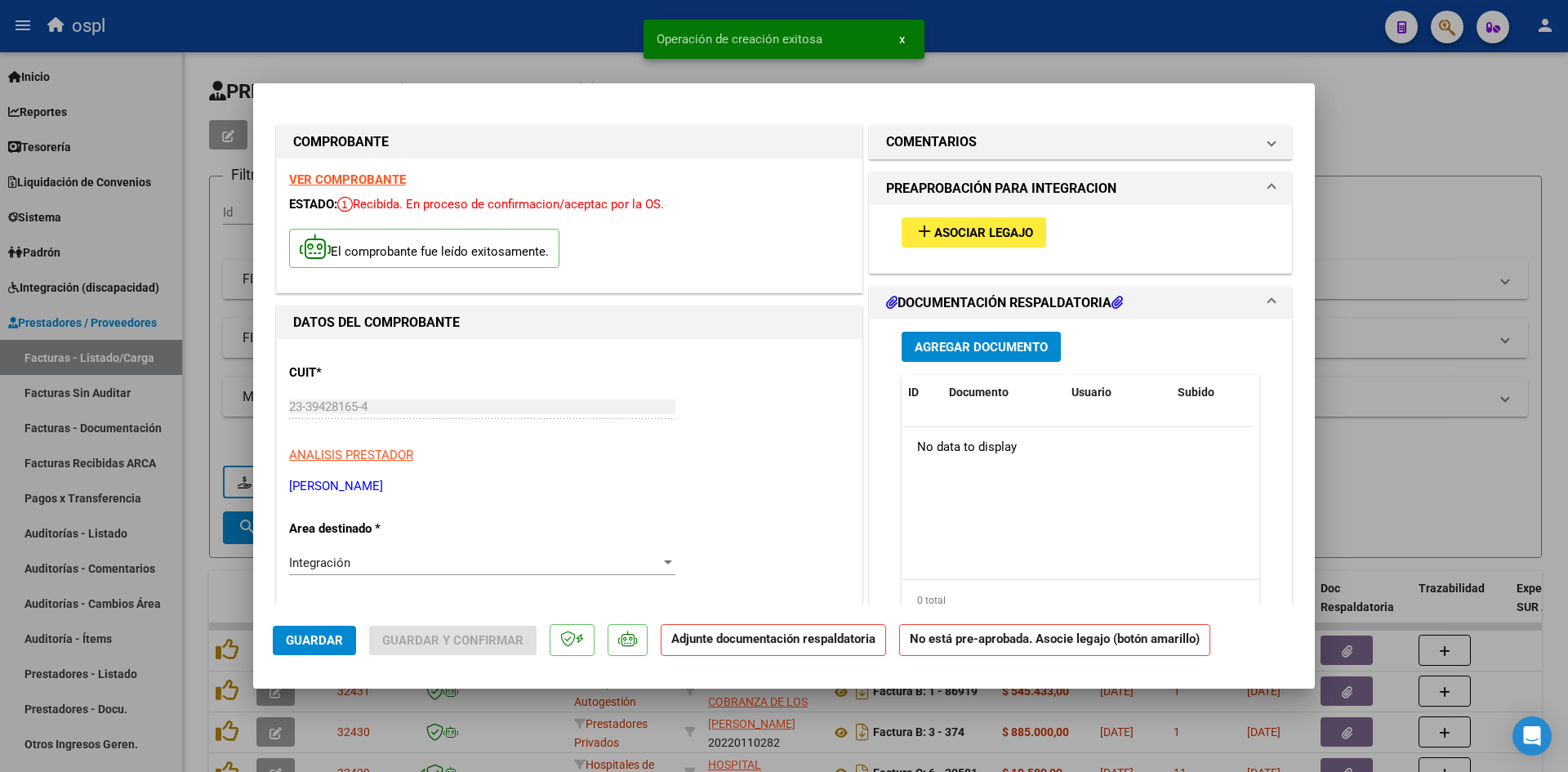
click at [1056, 237] on div "add Asociar Legajo" at bounding box center [1080, 232] width 382 height 54
click at [1021, 236] on span "Asociar Legajo" at bounding box center [984, 232] width 99 height 15
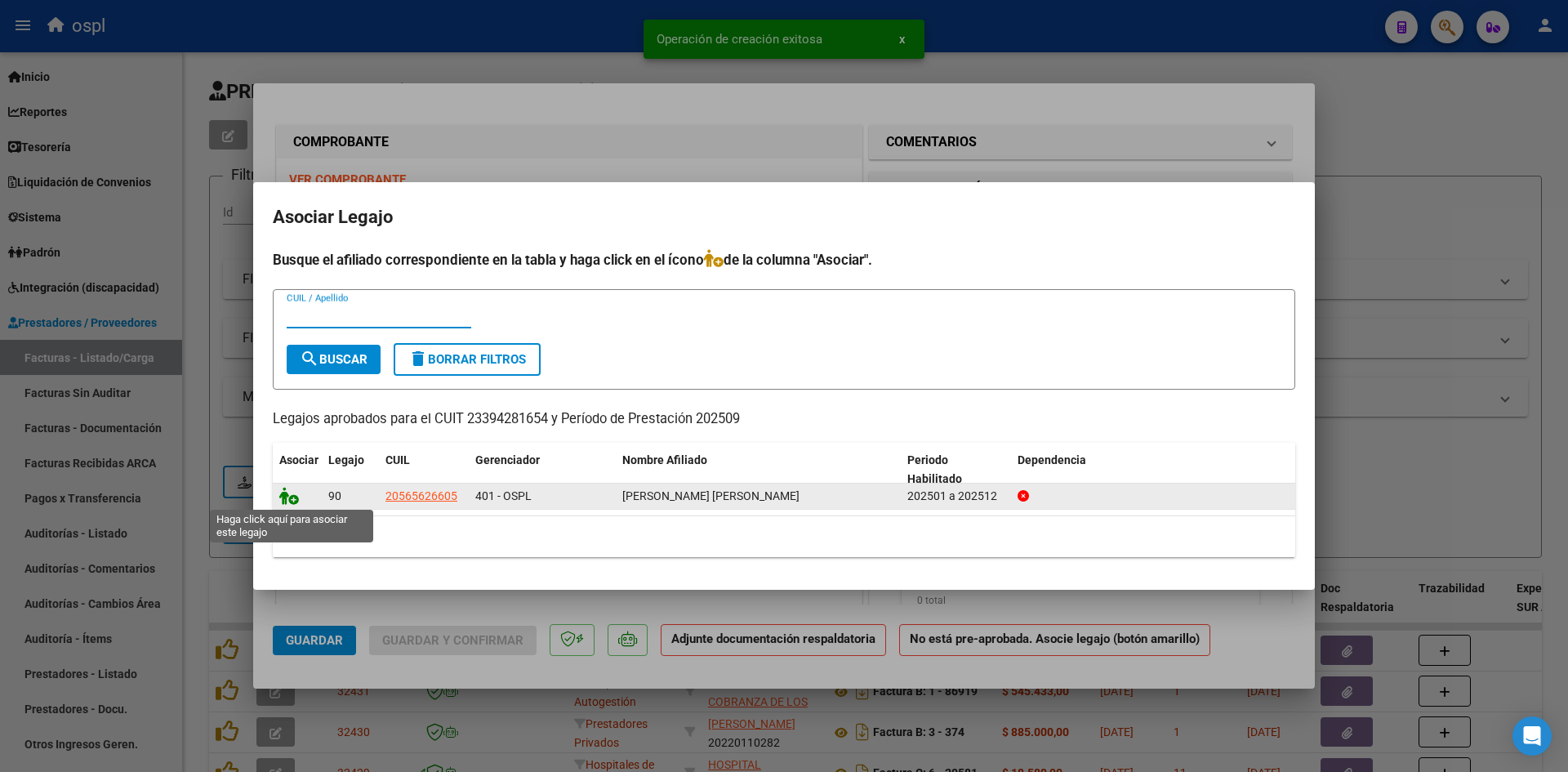
click at [291, 490] on icon at bounding box center [289, 496] width 19 height 18
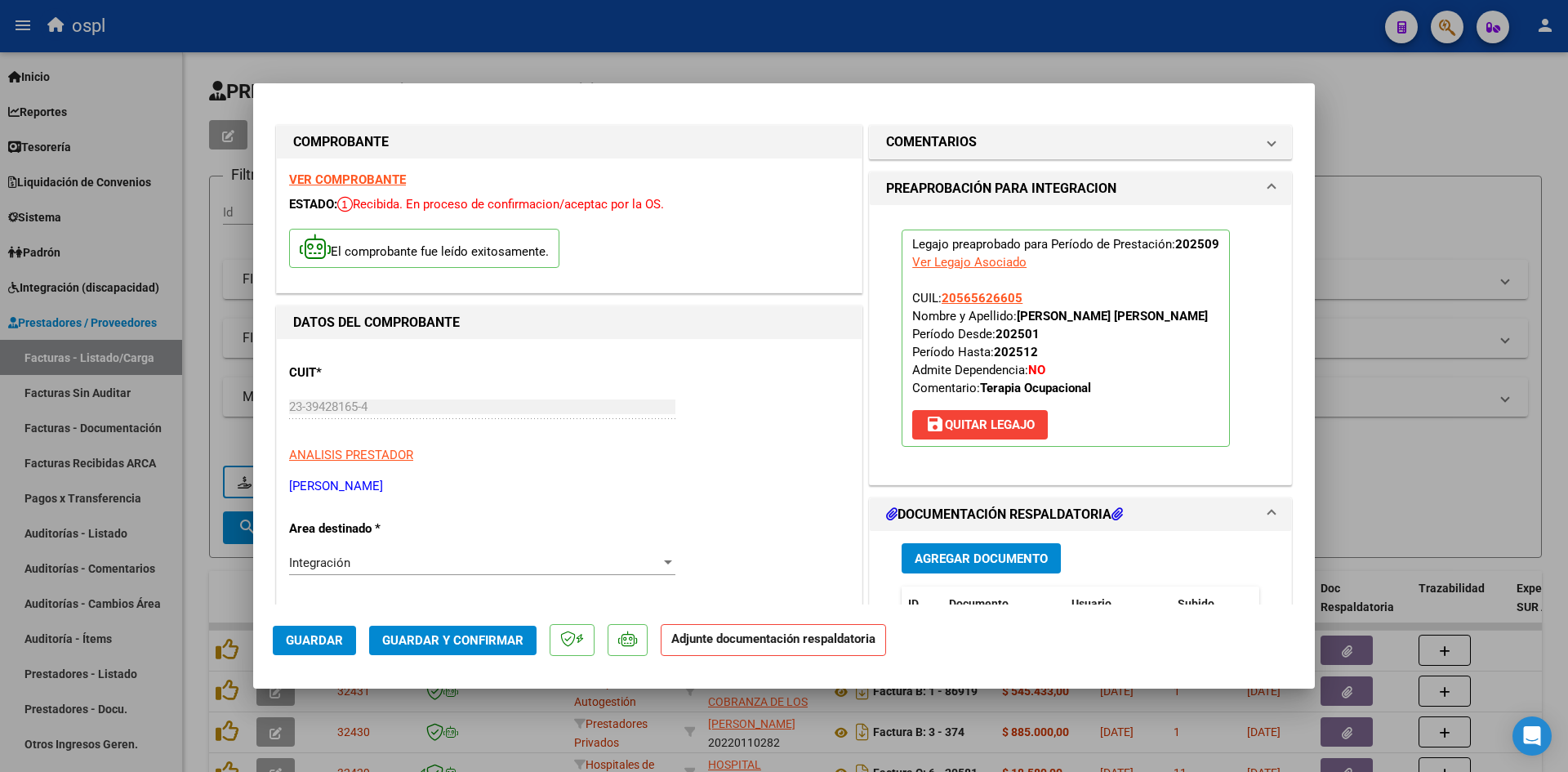
click at [470, 635] on span "Guardar y Confirmar" at bounding box center [452, 641] width 141 height 15
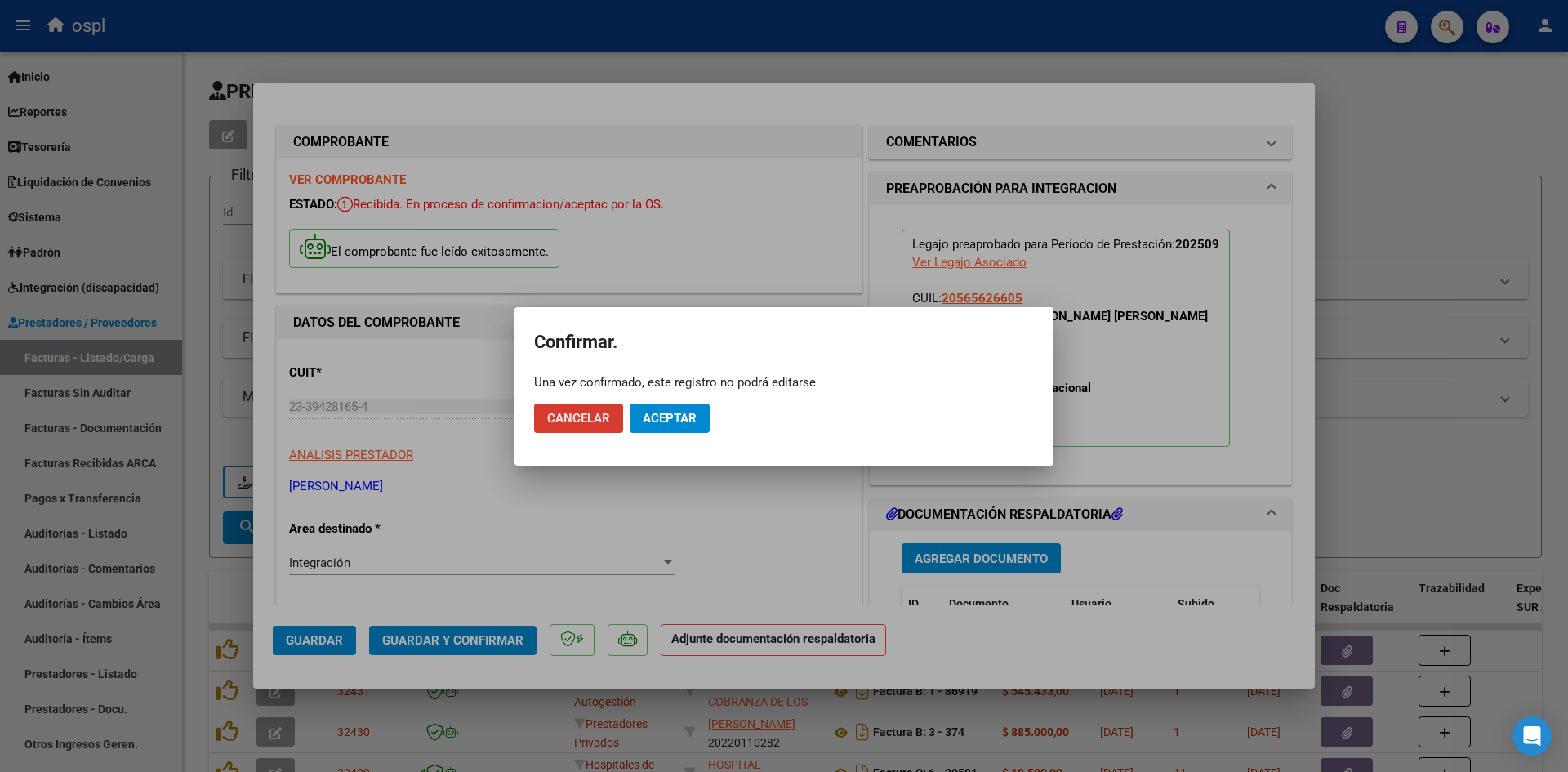
click at [665, 429] on button "Aceptar" at bounding box center [669, 419] width 80 height 30
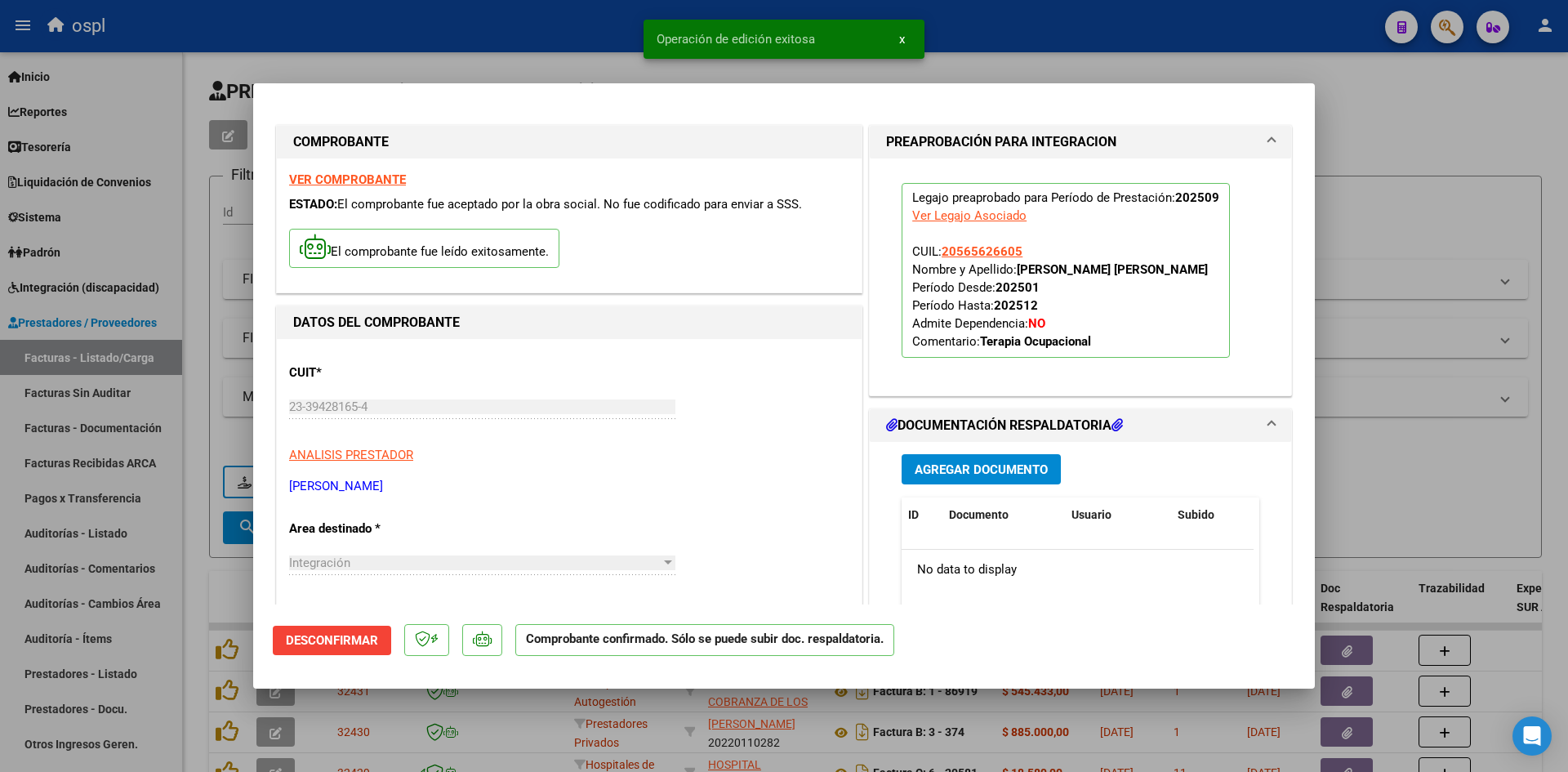
click at [1375, 245] on div at bounding box center [784, 386] width 1568 height 772
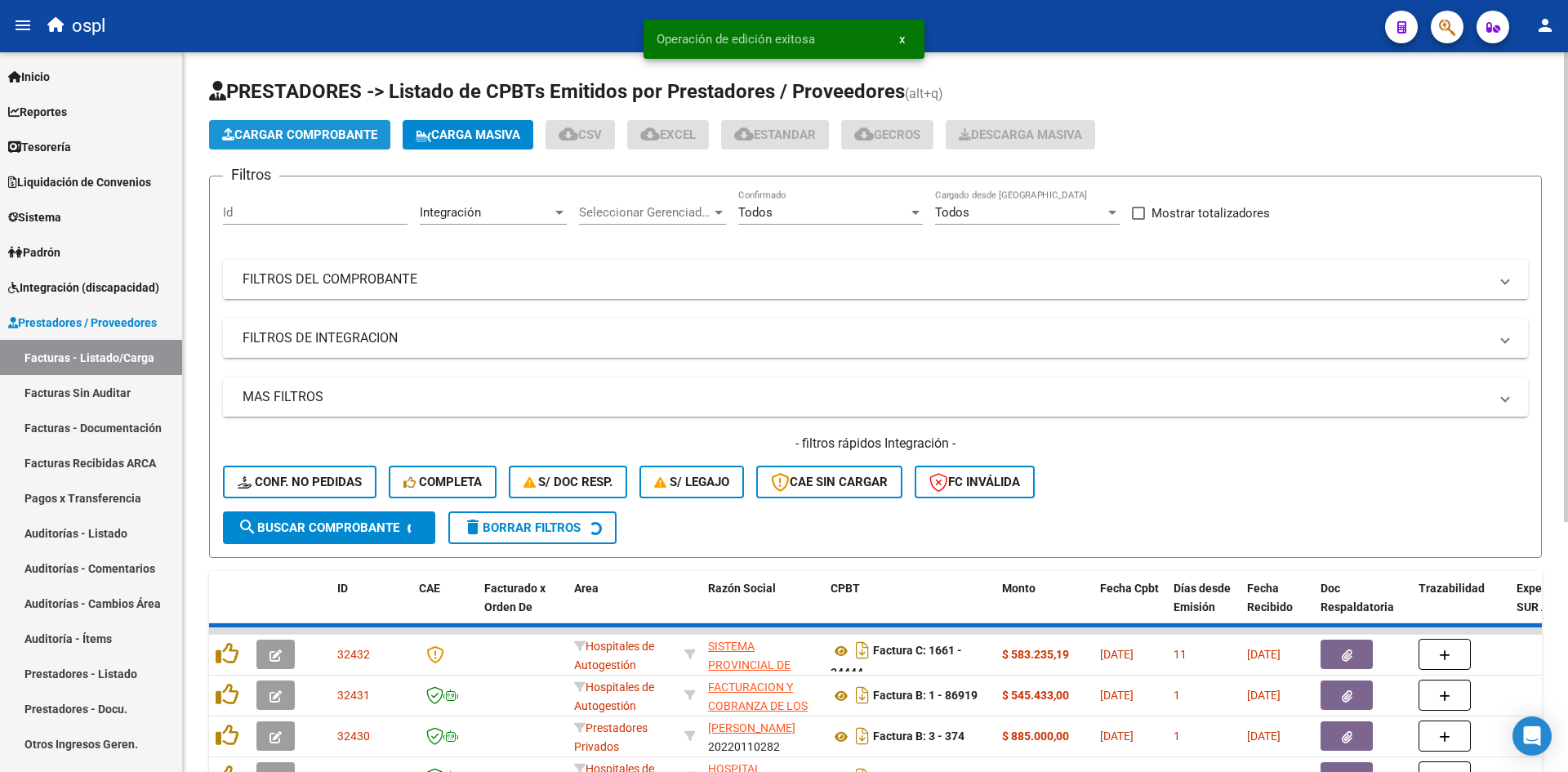
click at [309, 141] on button "Cargar Comprobante" at bounding box center [300, 135] width 181 height 30
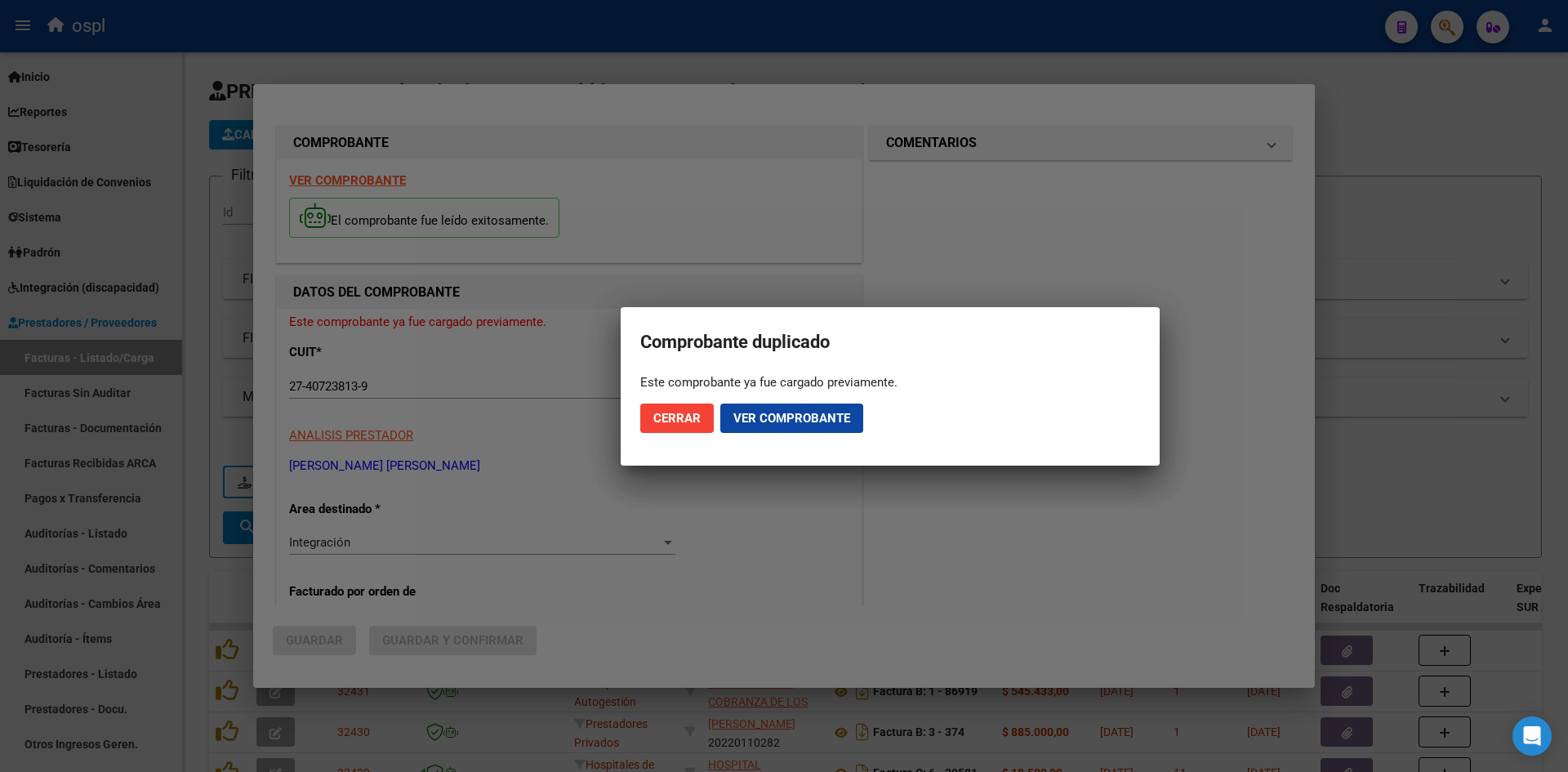
click at [693, 417] on span "Cerrar" at bounding box center [677, 418] width 47 height 15
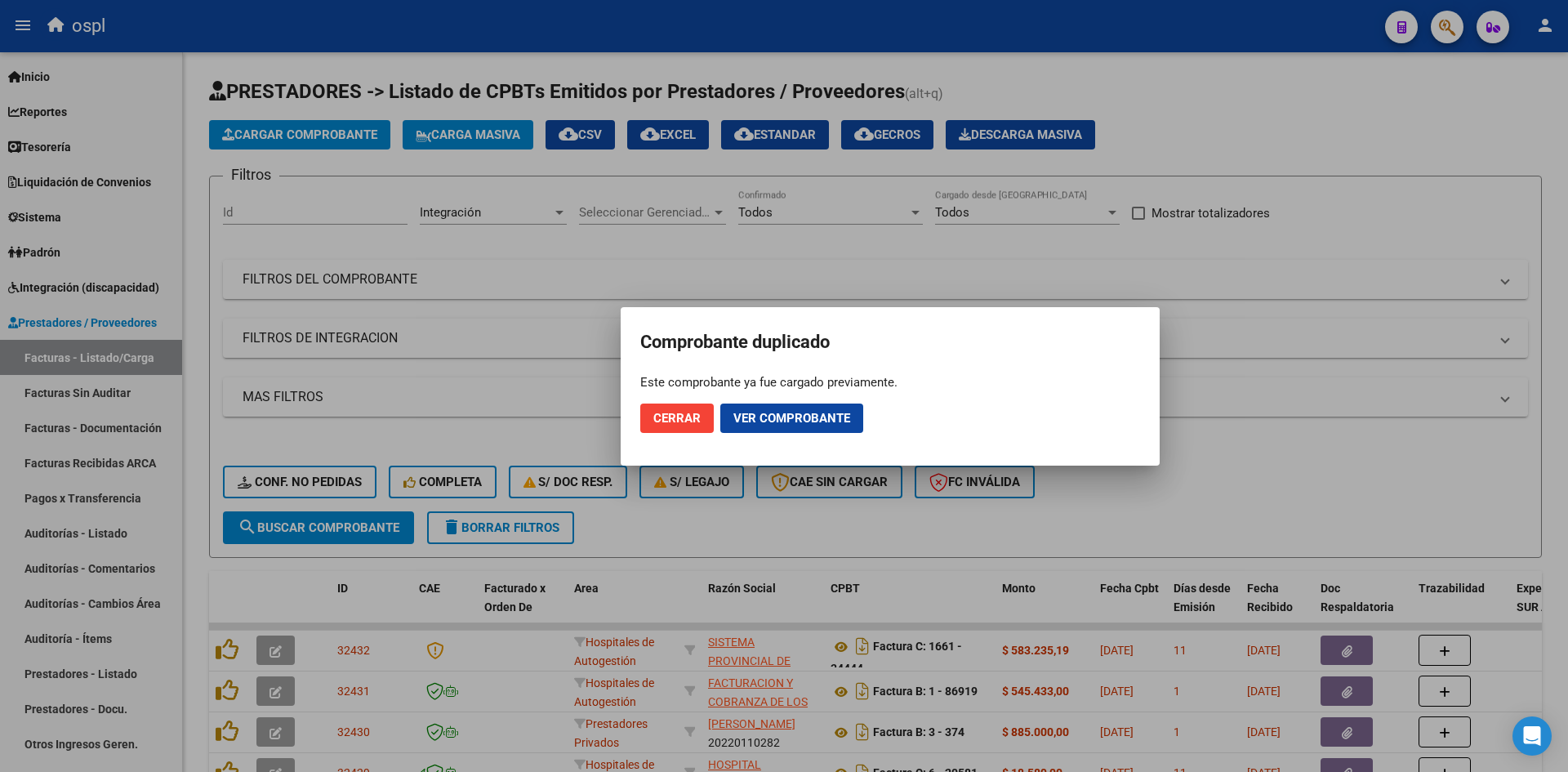
drag, startPoint x: 1424, startPoint y: 124, endPoint x: 77, endPoint y: 15, distance: 1351.4
click at [1424, 124] on div at bounding box center [784, 386] width 1568 height 772
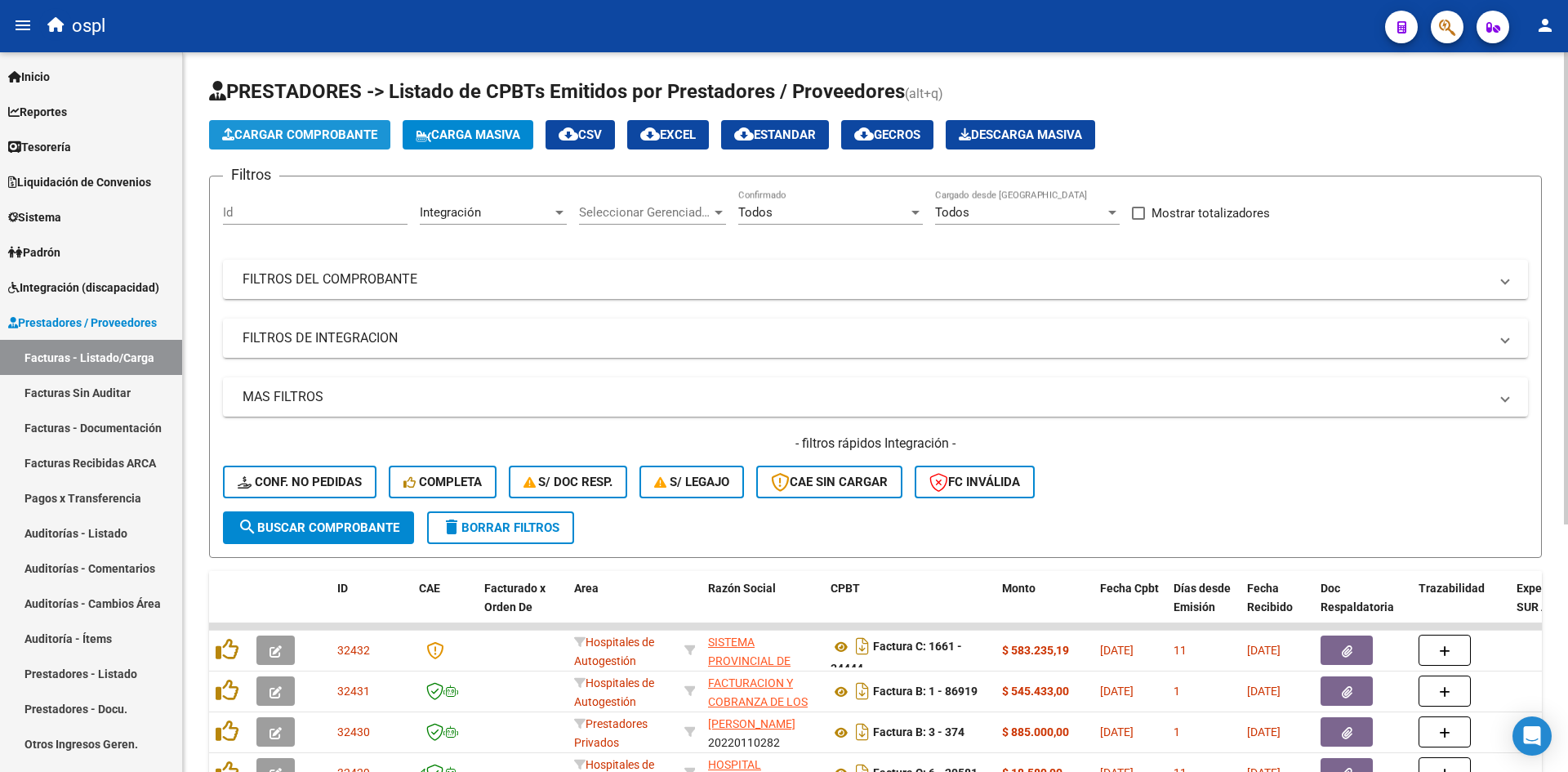
click at [265, 125] on button "Cargar Comprobante" at bounding box center [300, 135] width 181 height 30
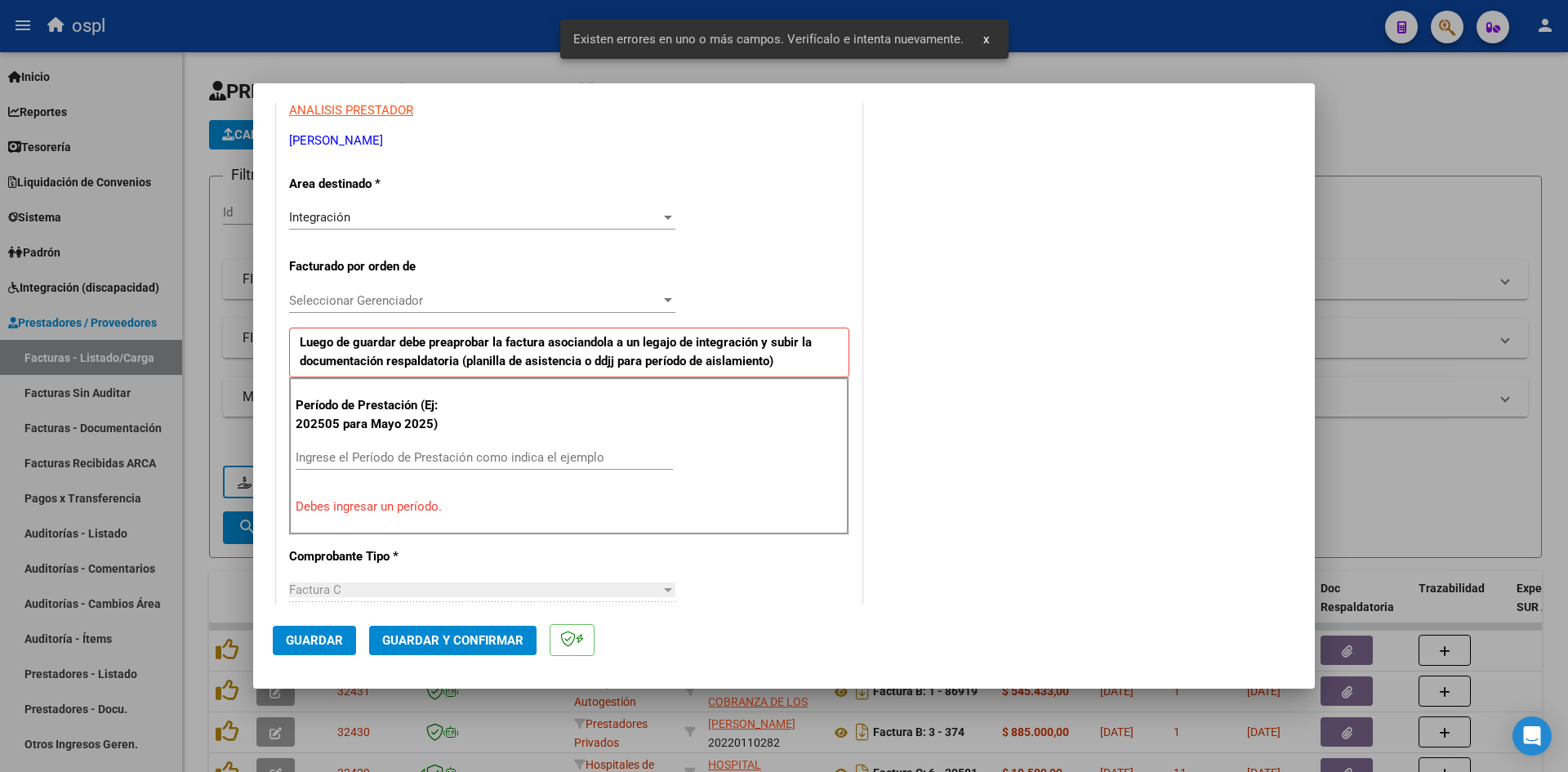
scroll to position [401, 0]
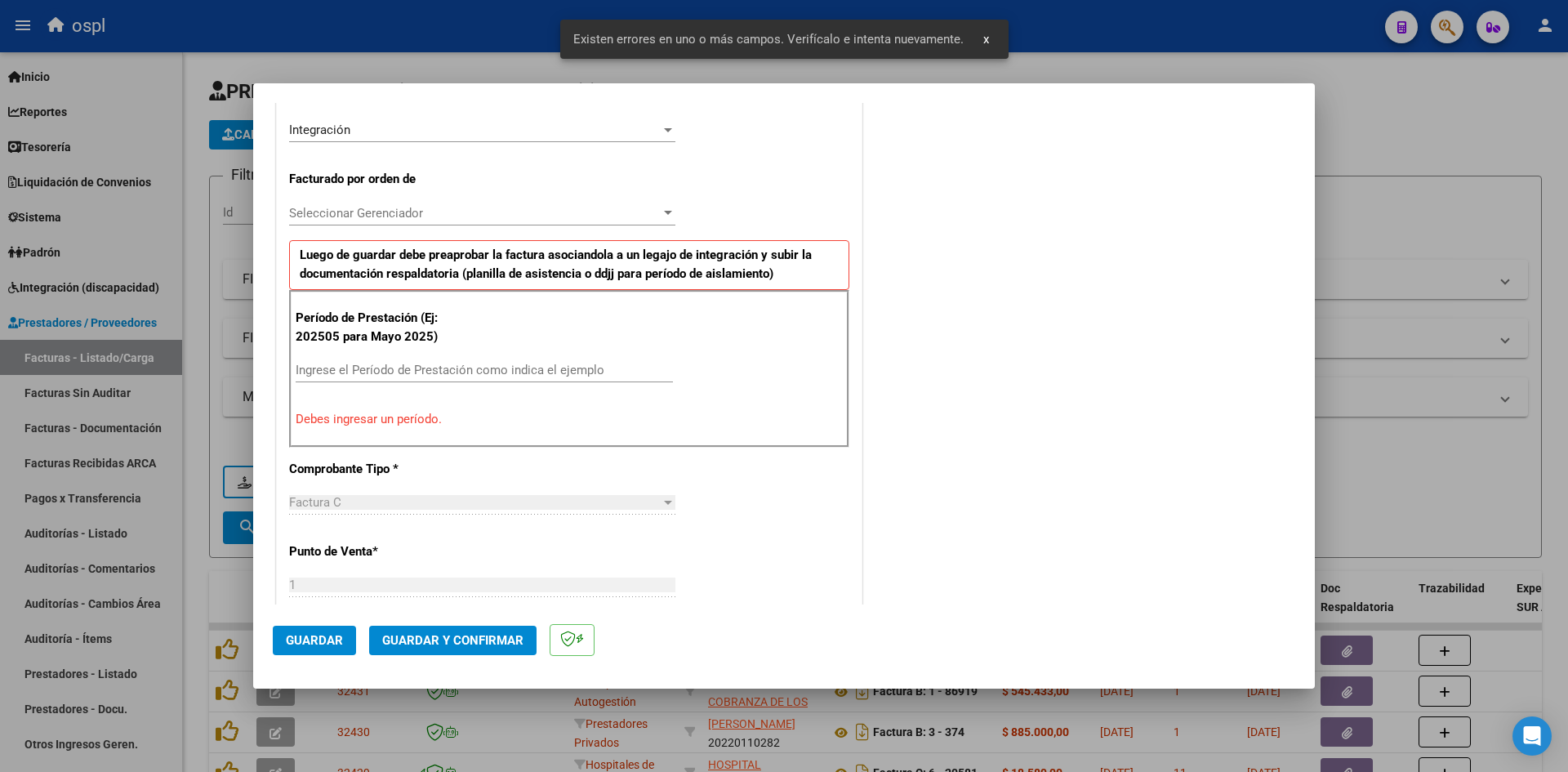
click at [409, 357] on div "Período de Prestación (Ej: 202505 para Mayo 2025) Ingrese el Período de Prestac…" at bounding box center [569, 368] width 561 height 157
click at [414, 368] on input "Ingrese el Período de Prestación como indica el ejemplo" at bounding box center [484, 370] width 378 height 15
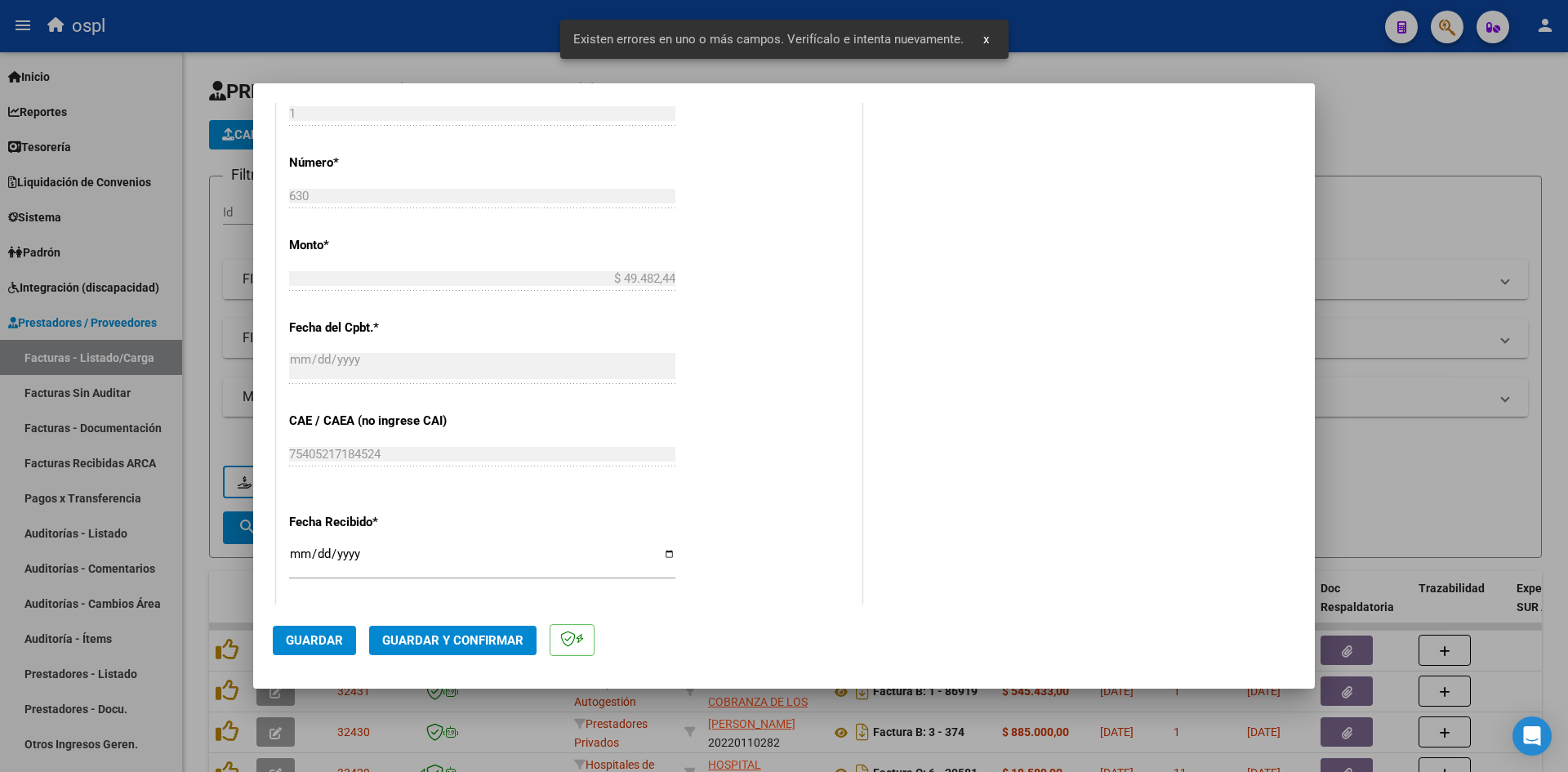
scroll to position [974, 0]
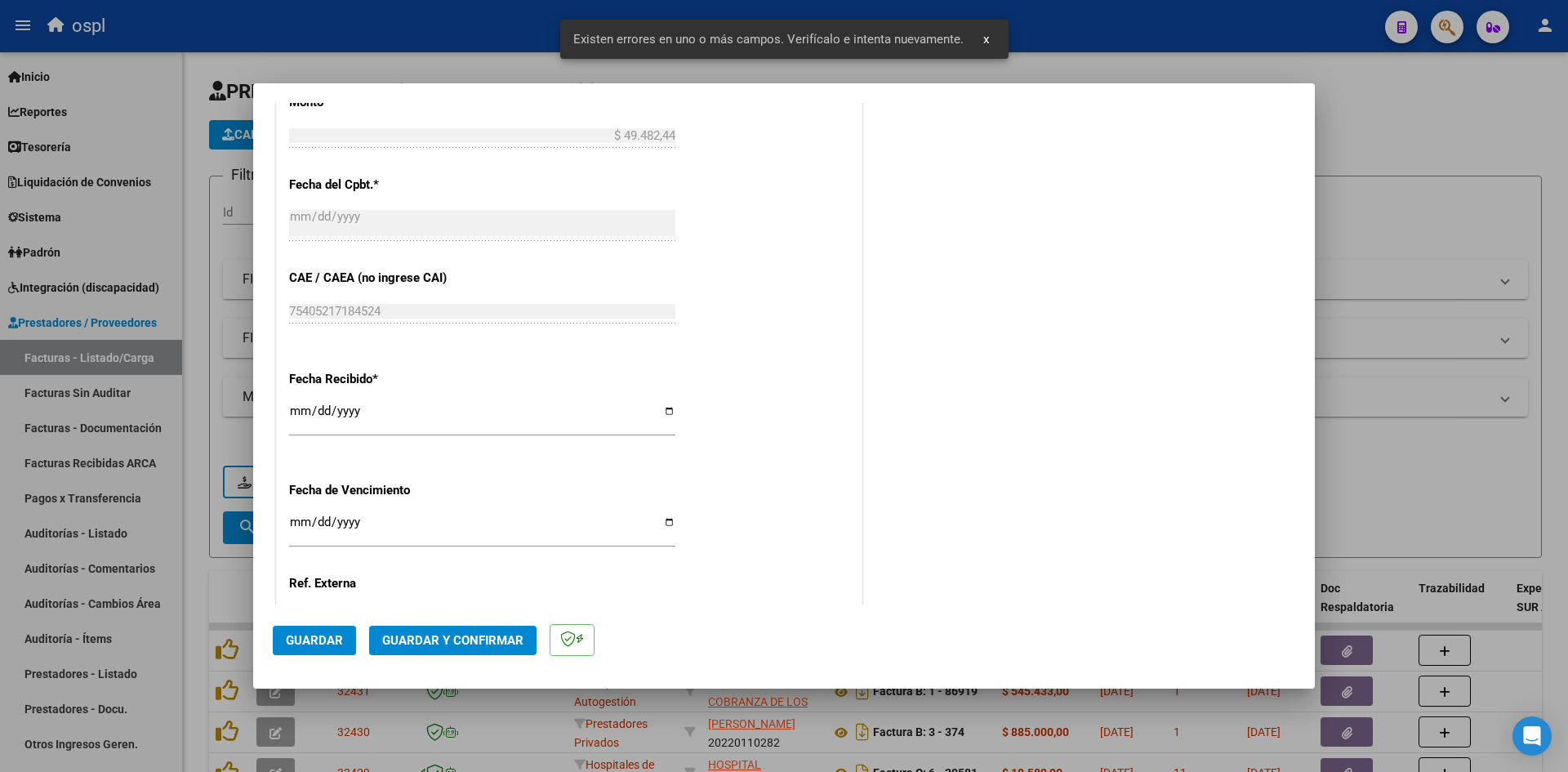
type input "202509"
click at [301, 413] on input "[DATE]" at bounding box center [482, 418] width 386 height 26
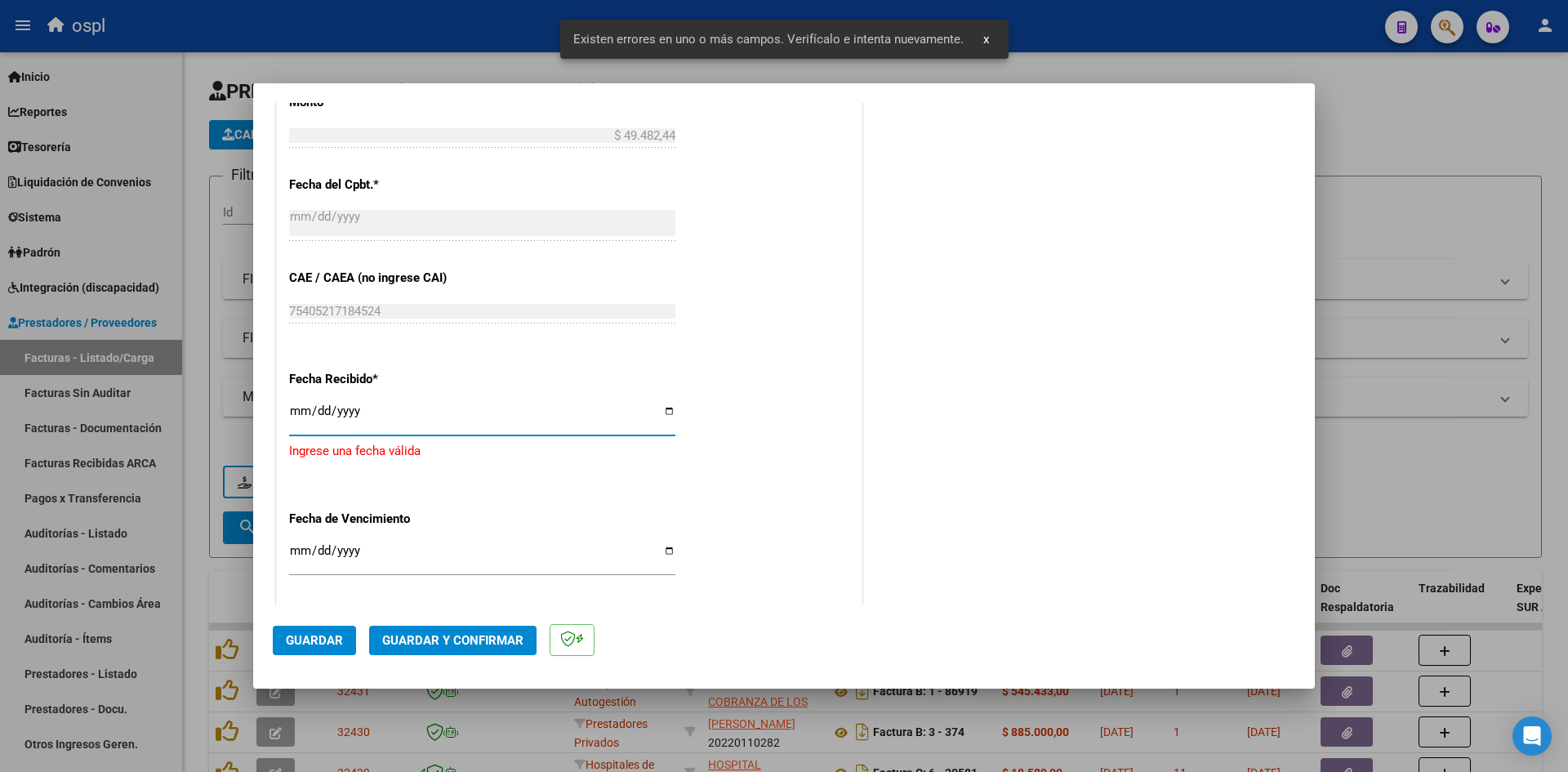
type input "[DATE]"
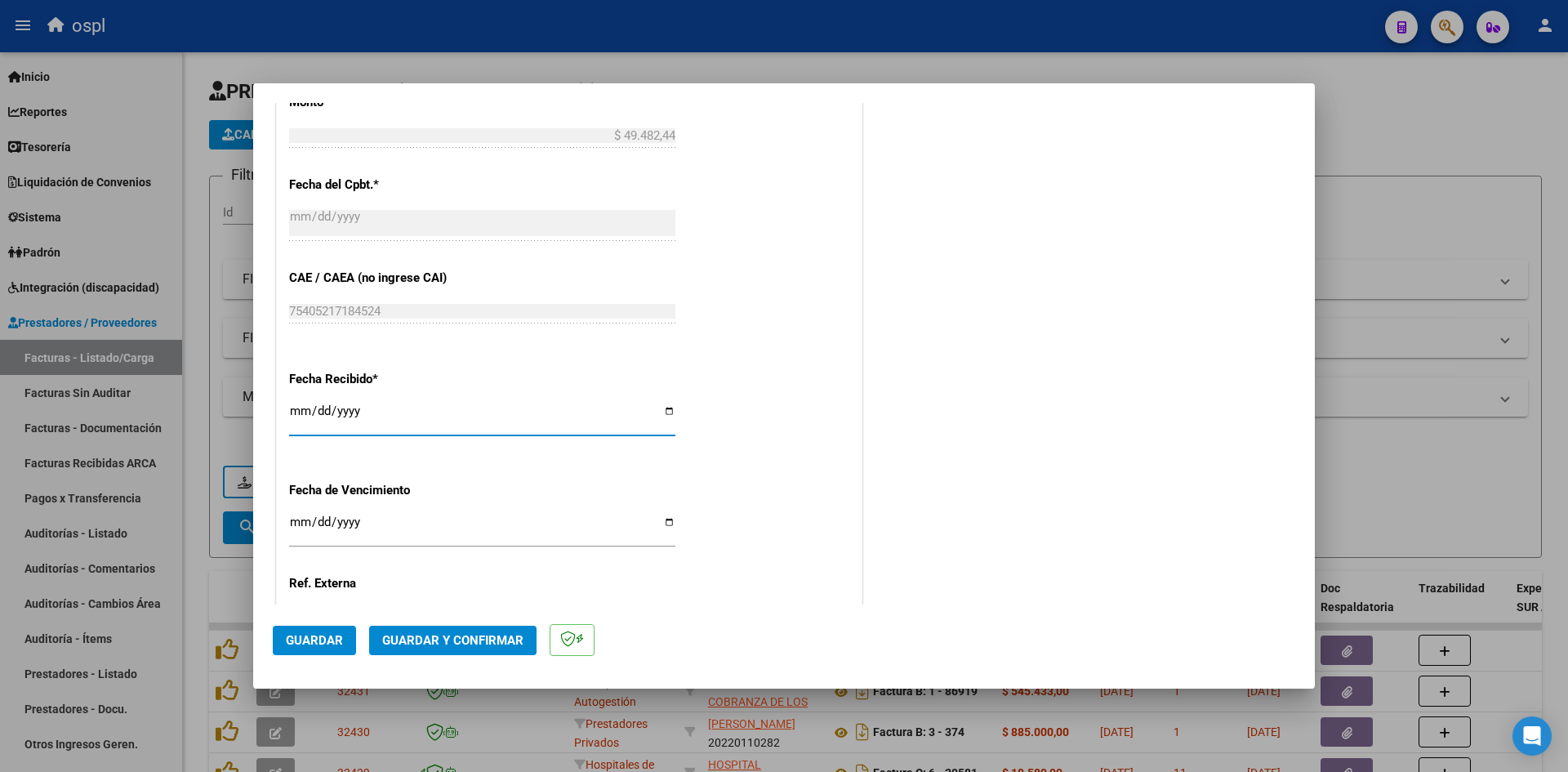
click at [319, 642] on span "Guardar" at bounding box center [314, 641] width 57 height 15
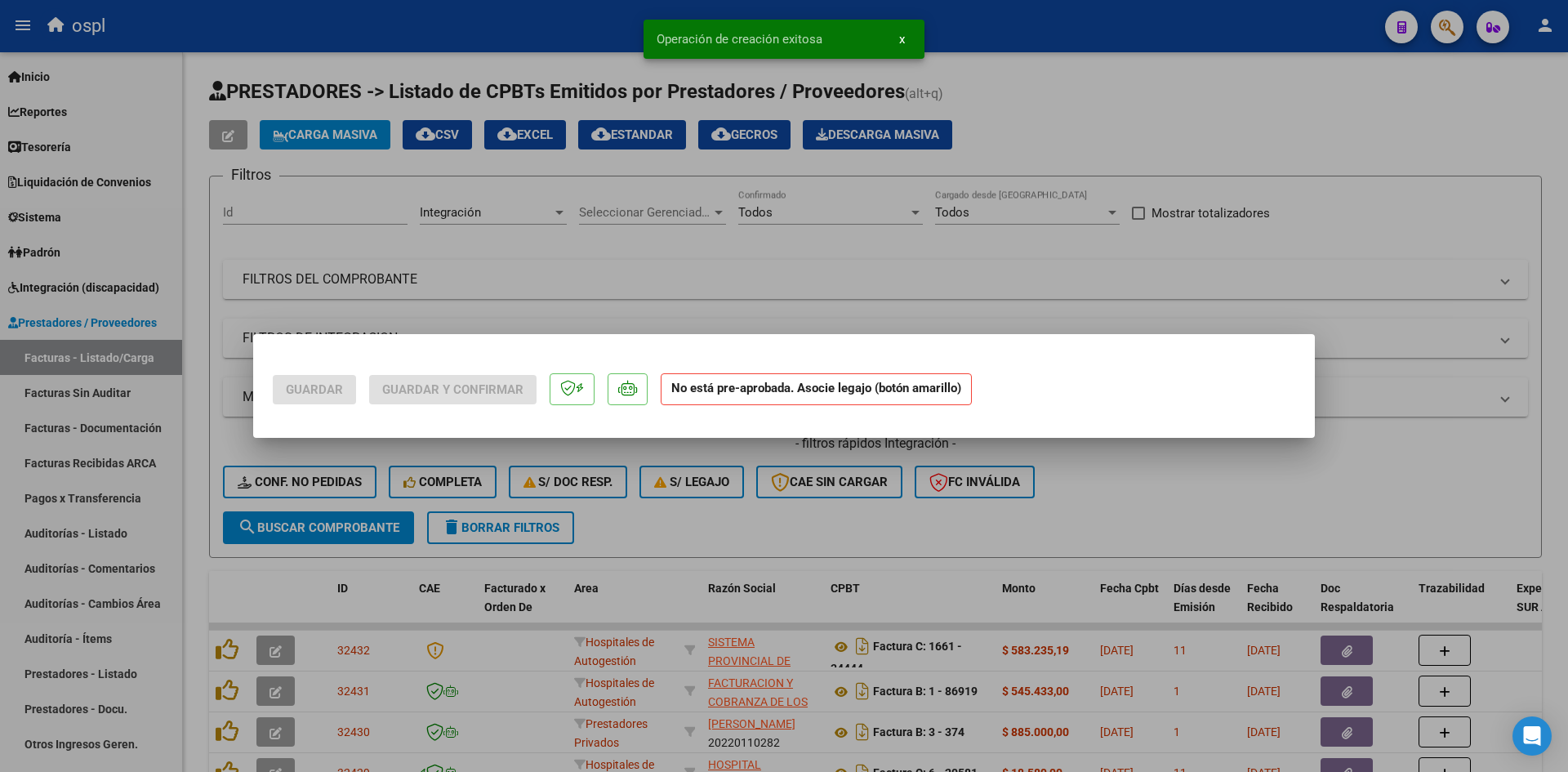
scroll to position [0, 0]
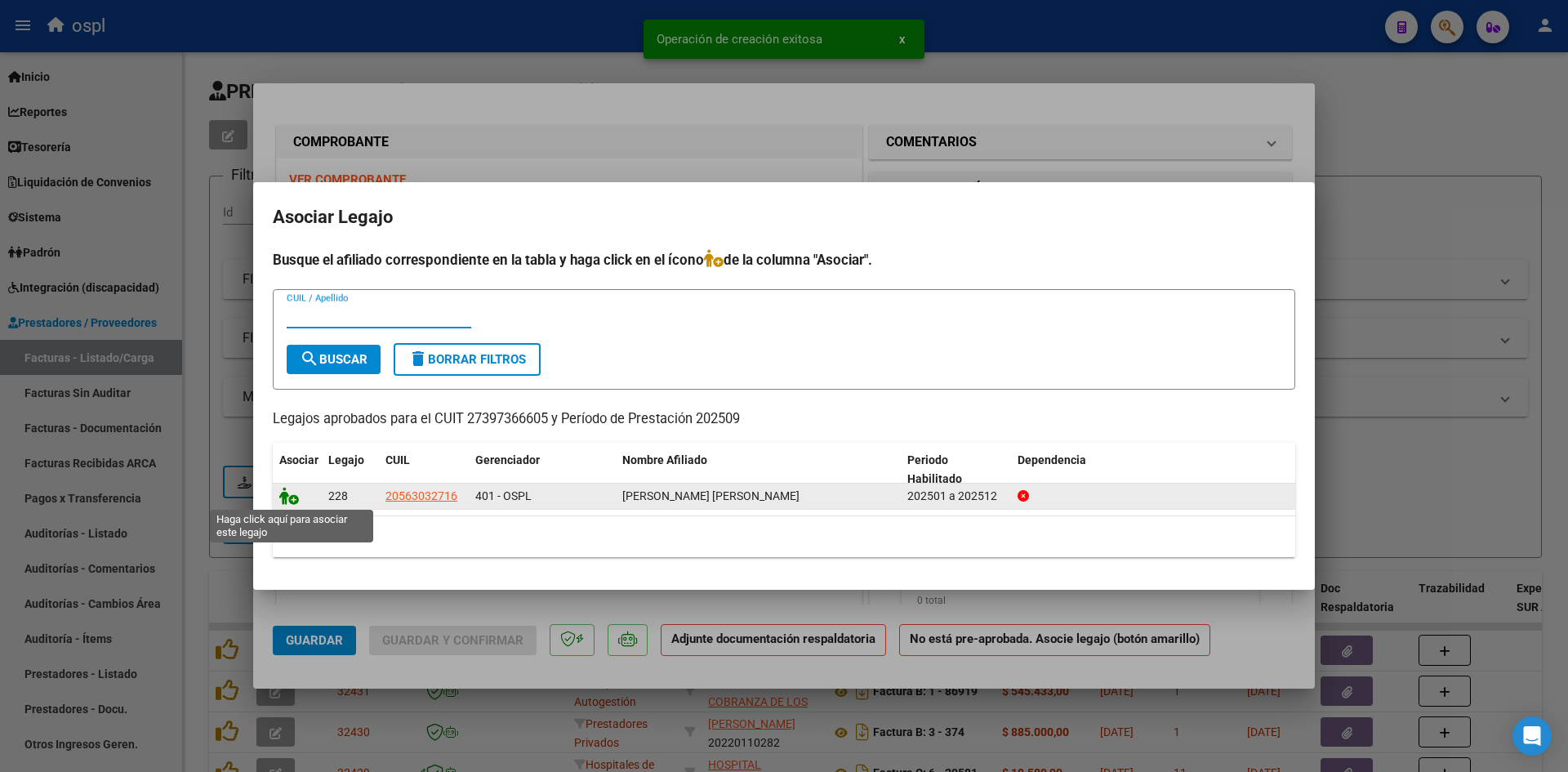
click at [293, 502] on icon at bounding box center [289, 496] width 19 height 18
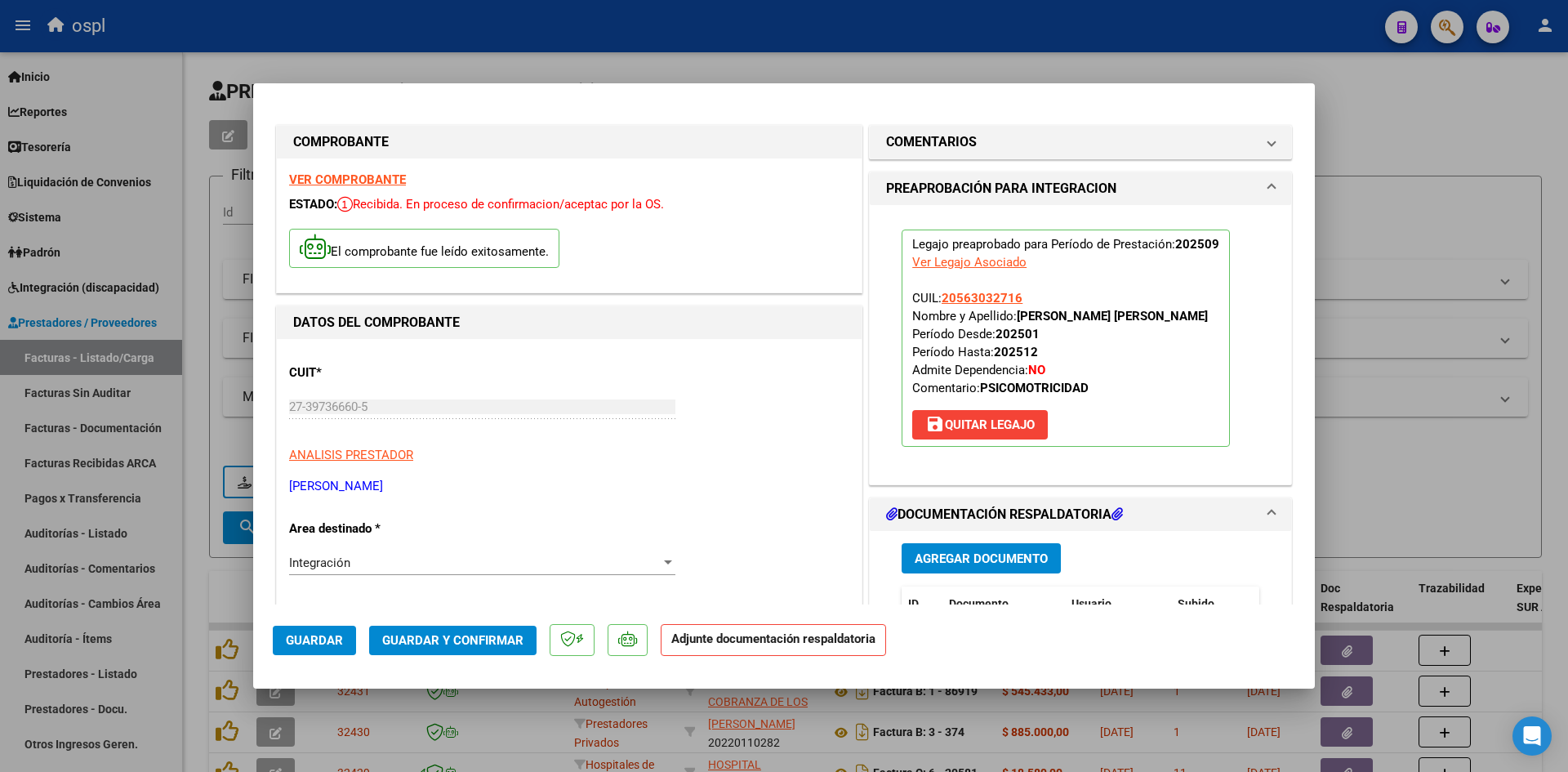
click at [974, 556] on span "Agregar Documento" at bounding box center [981, 558] width 133 height 15
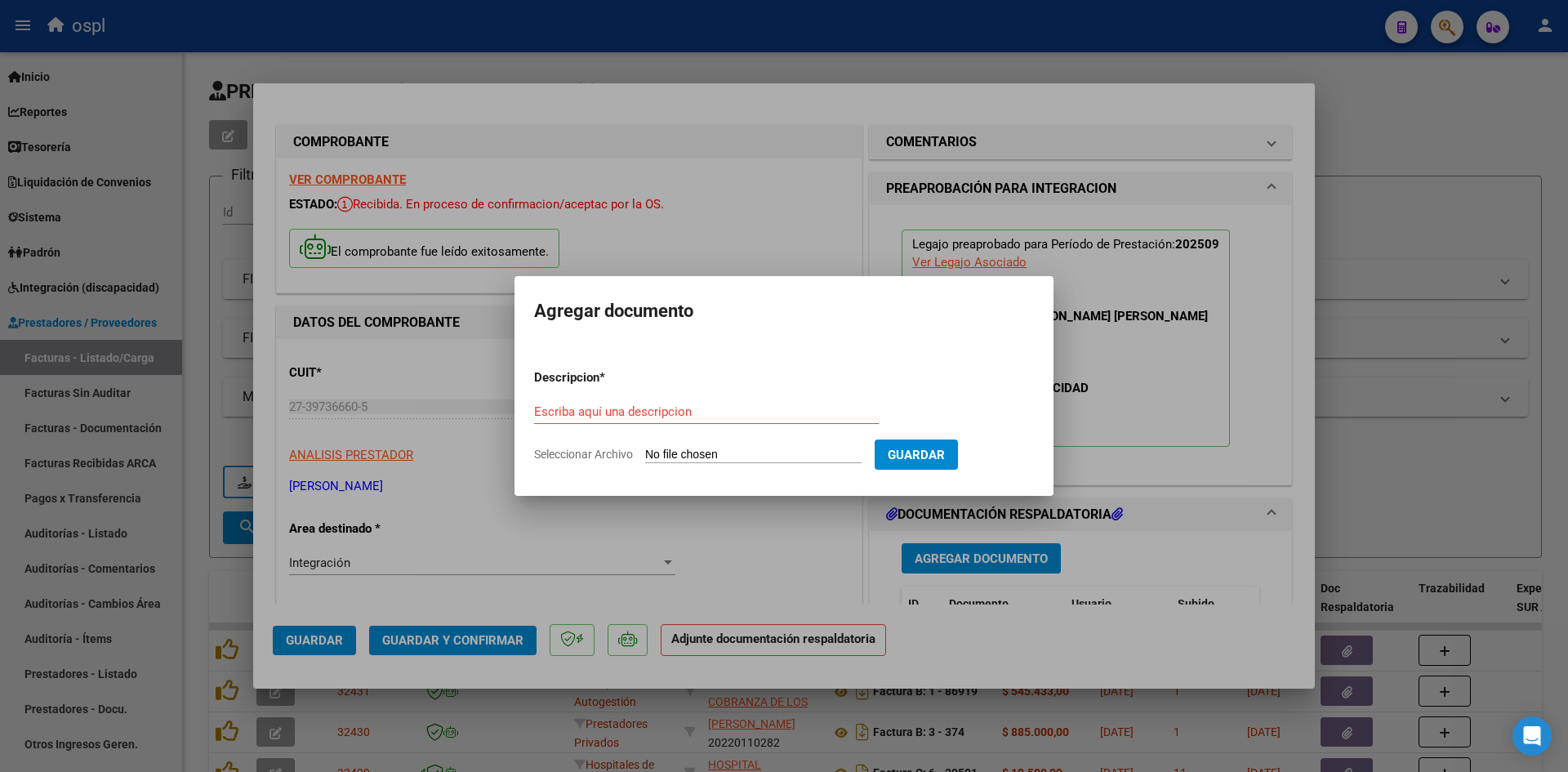
type input "C:\fakepath\Asistencia [MEDICAL_DATA] [DATE] [PERSON_NAME].pdf"
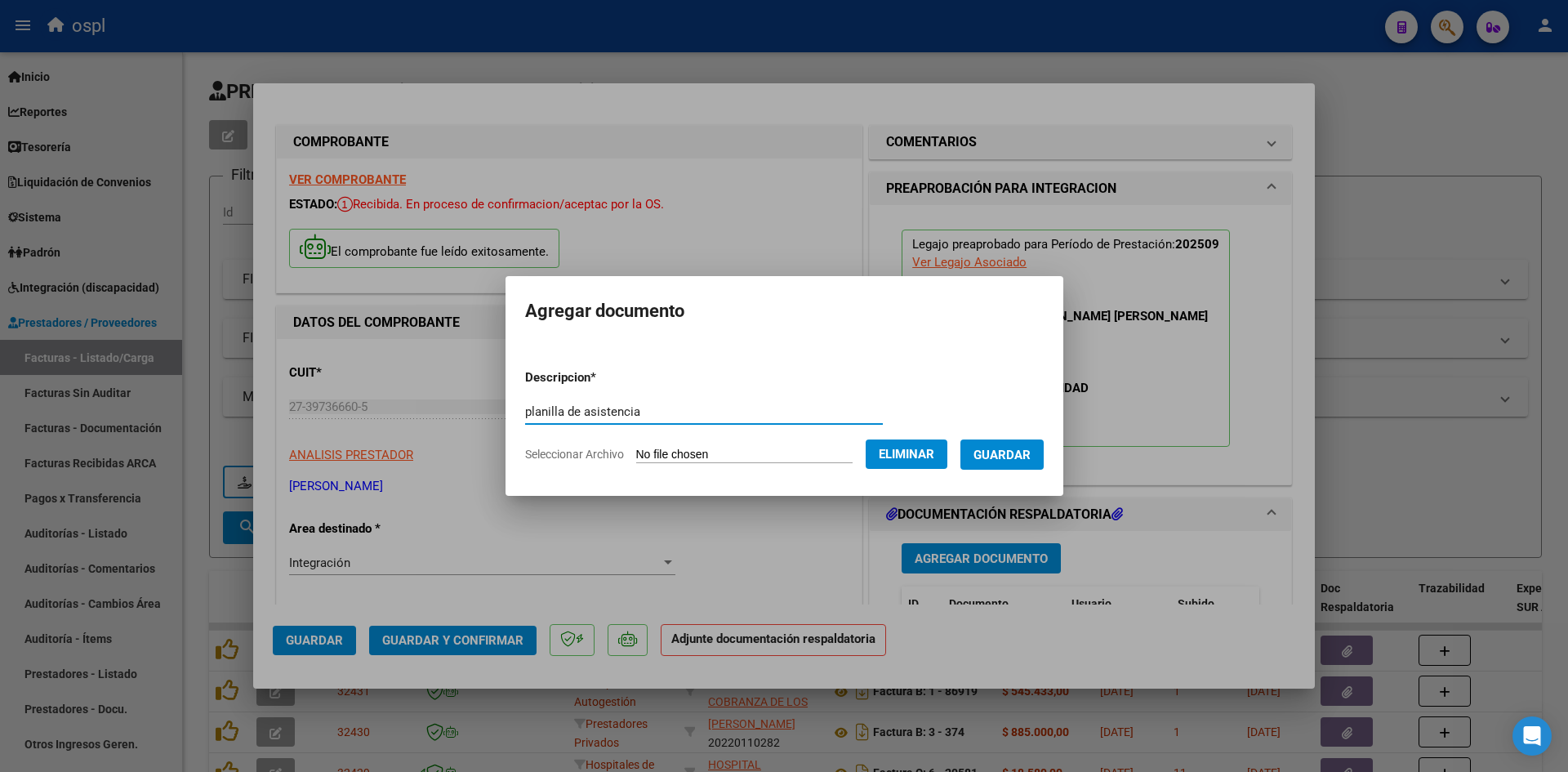
type input "planilla de asistencia"
click at [1031, 460] on span "Guardar" at bounding box center [1001, 455] width 57 height 15
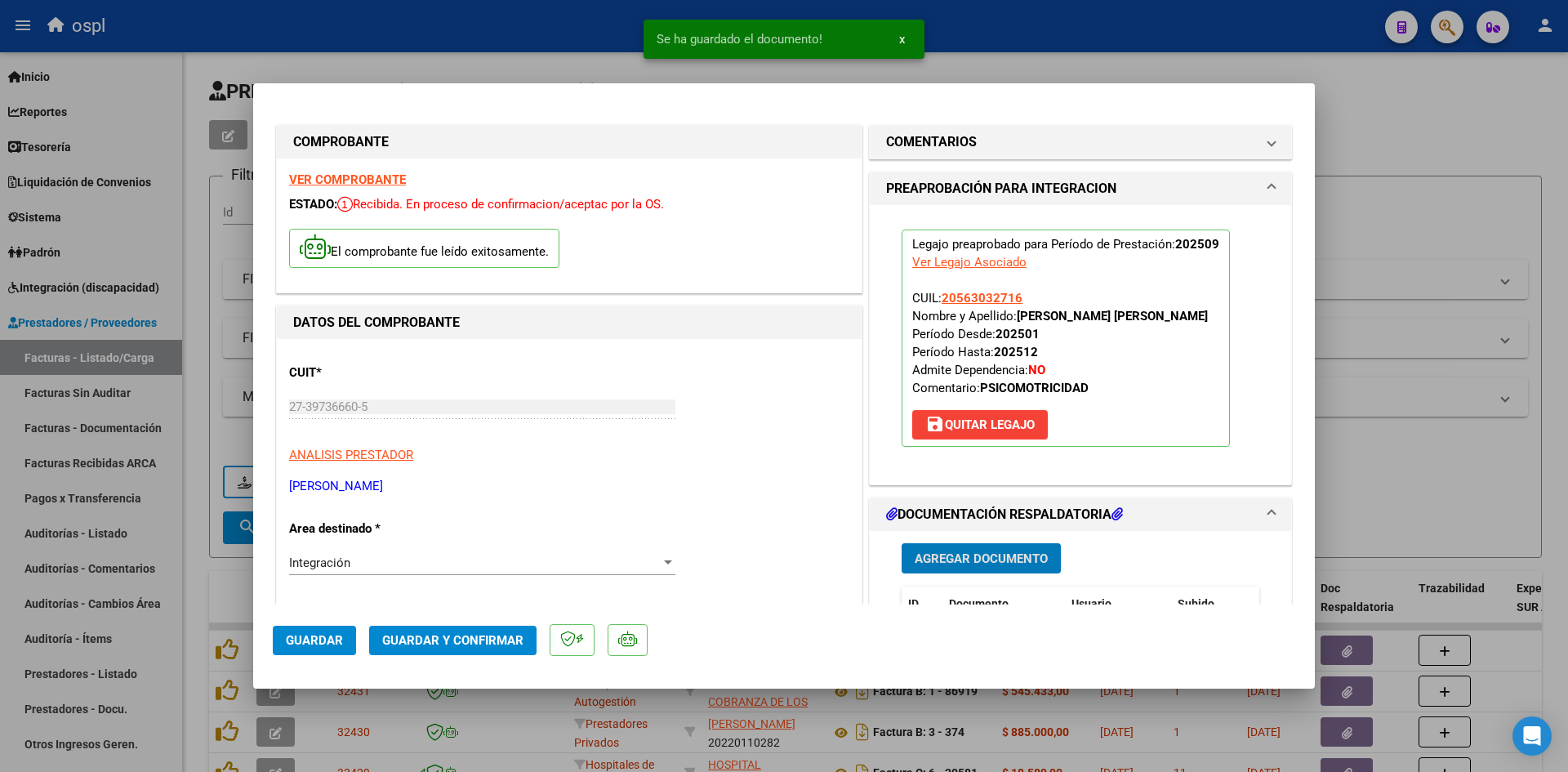
click at [443, 641] on span "Guardar y Confirmar" at bounding box center [452, 641] width 141 height 15
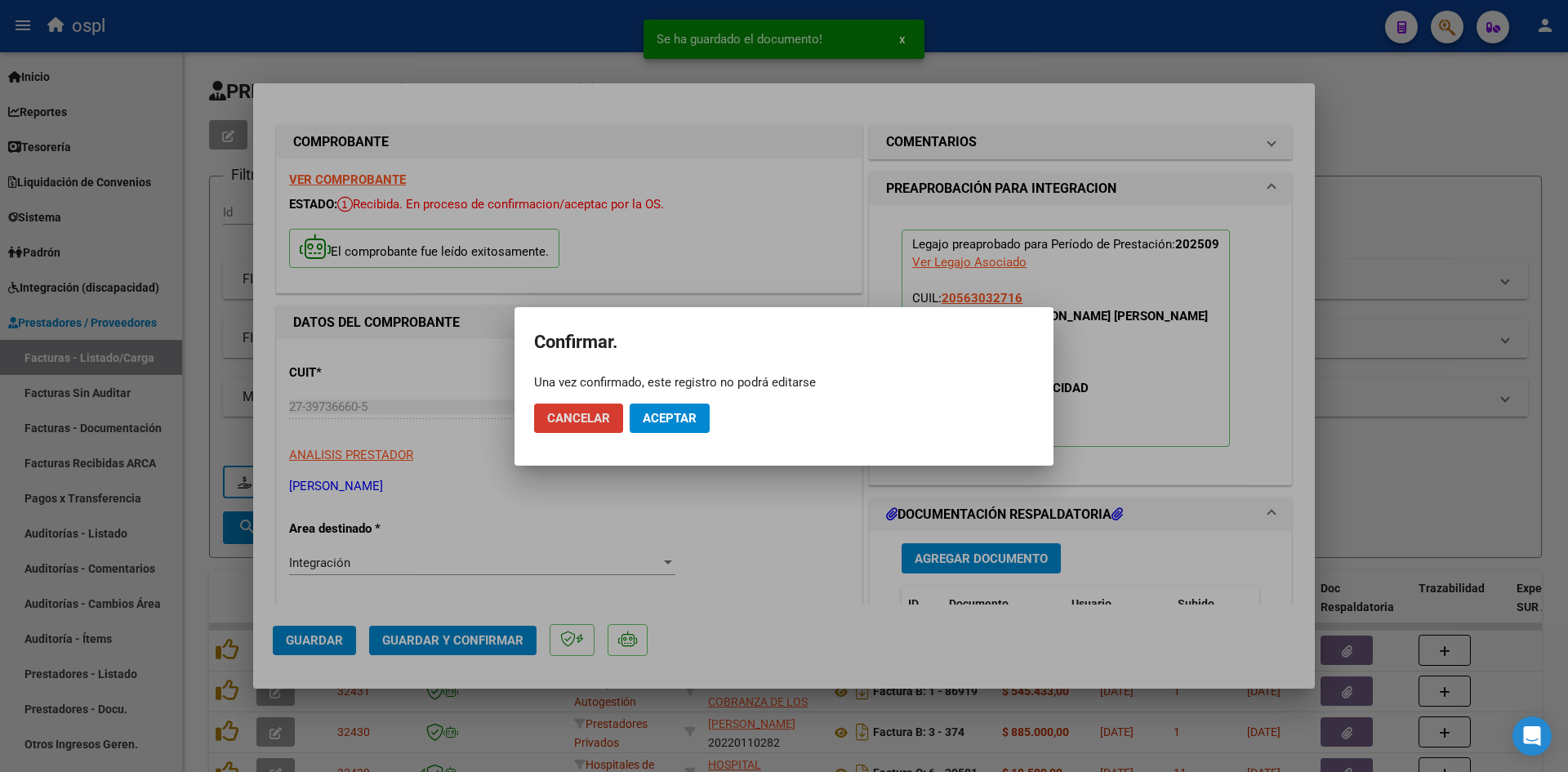
click at [678, 411] on span "Aceptar" at bounding box center [670, 418] width 54 height 15
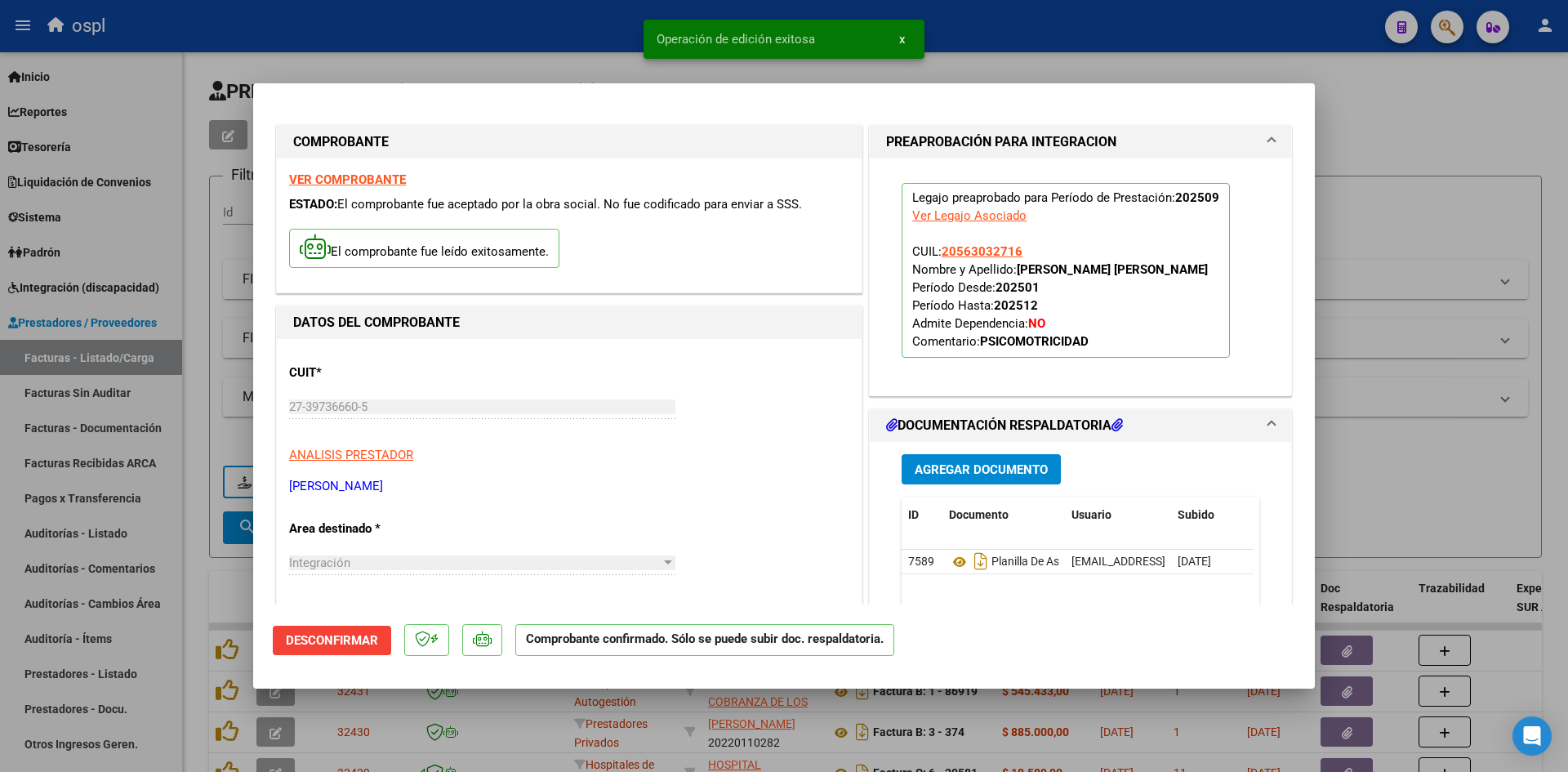
drag, startPoint x: 1421, startPoint y: 263, endPoint x: 319, endPoint y: 93, distance: 1115.0
click at [1421, 263] on div at bounding box center [784, 386] width 1568 height 772
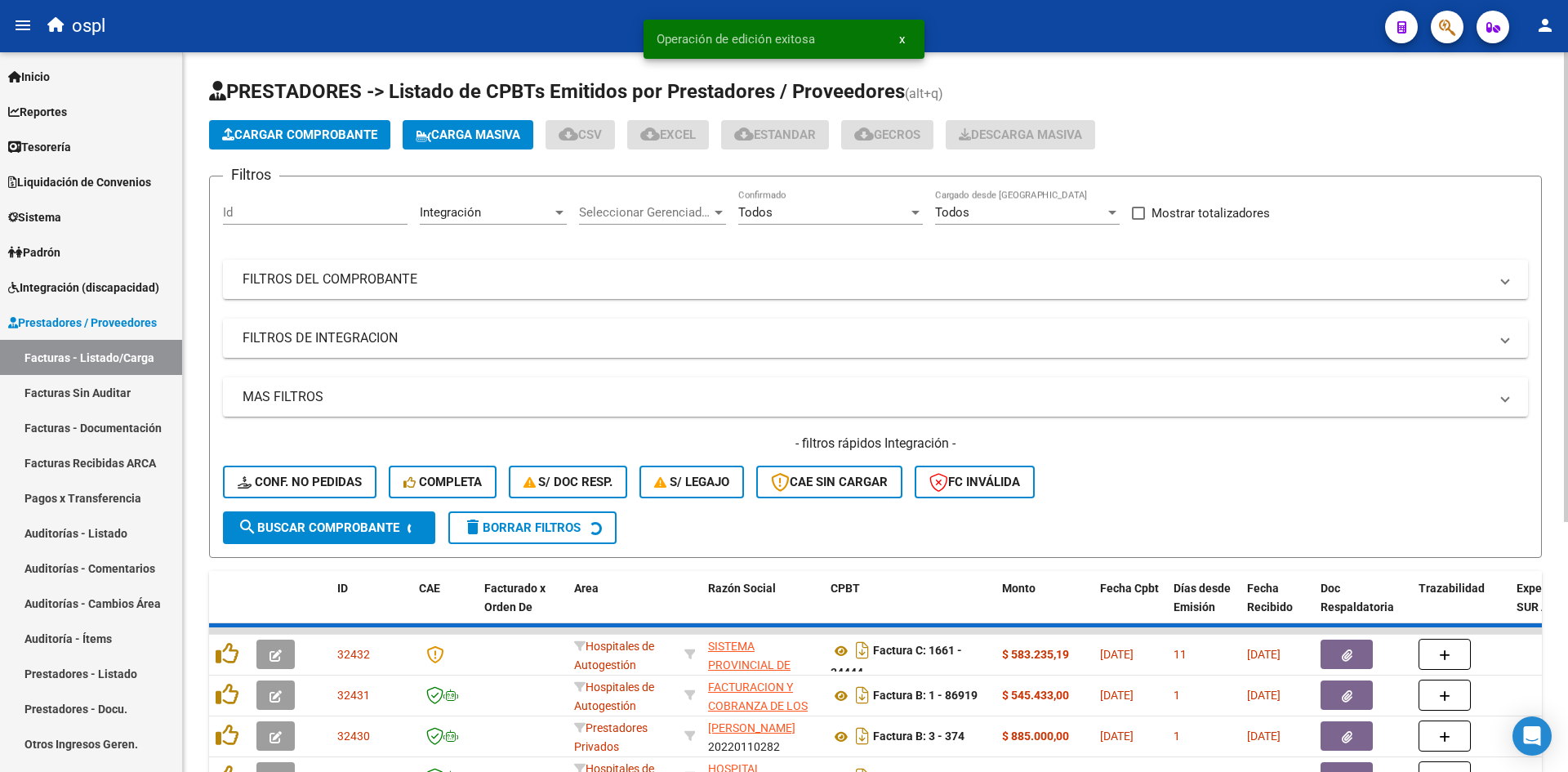
click at [303, 139] on span "Cargar Comprobante" at bounding box center [300, 134] width 155 height 15
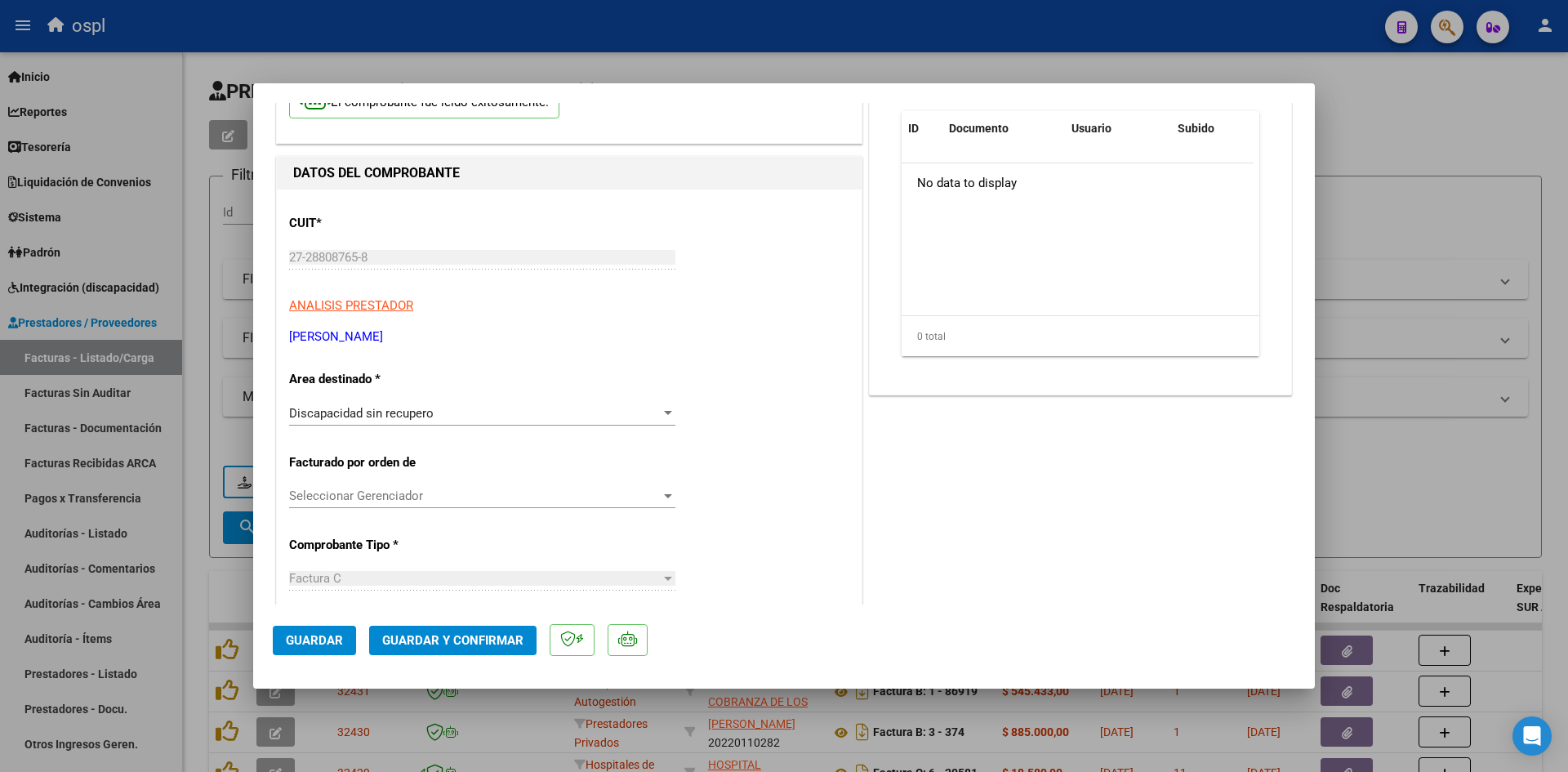
scroll to position [245, 0]
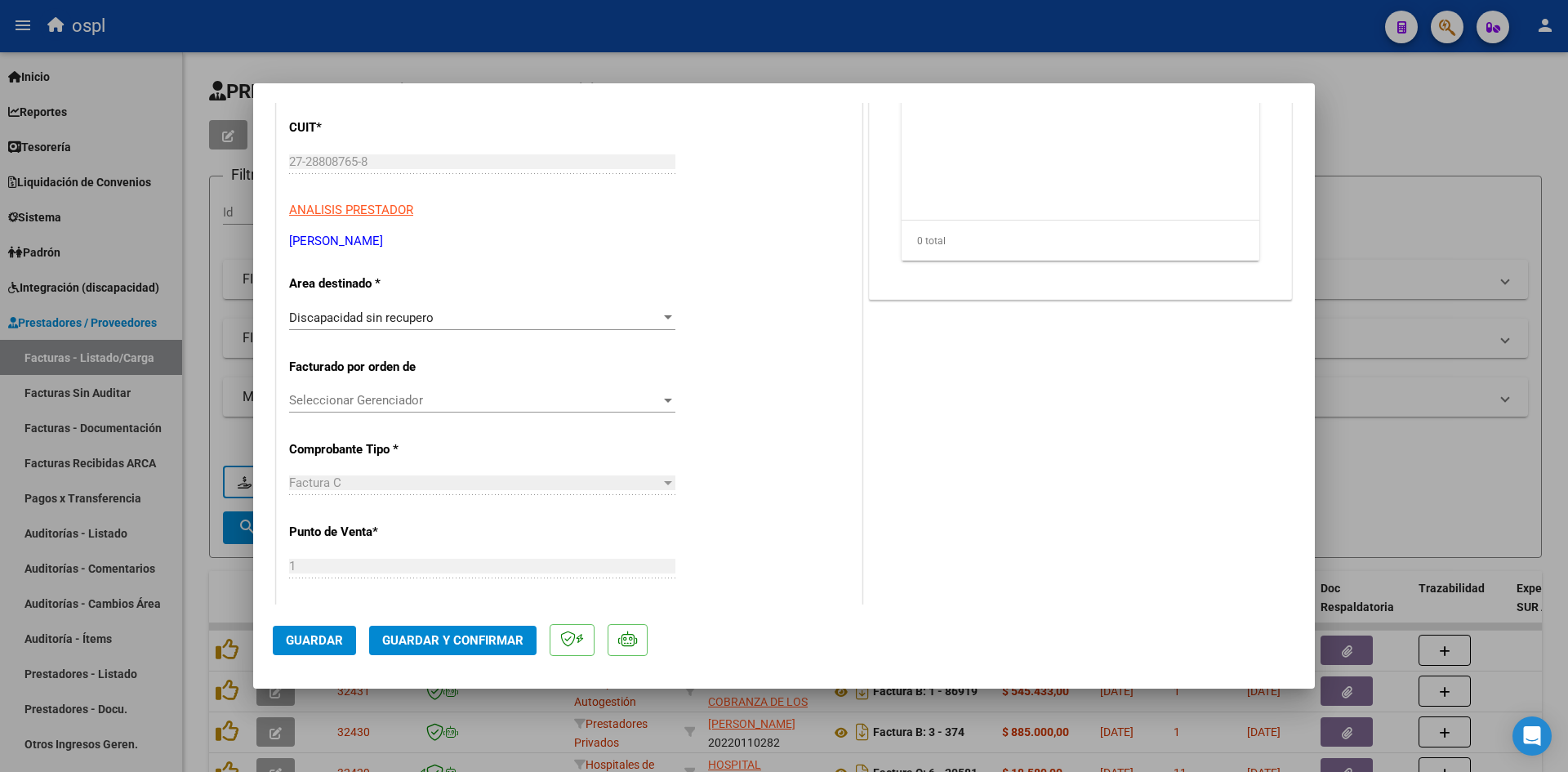
click at [660, 320] on div at bounding box center [667, 317] width 15 height 13
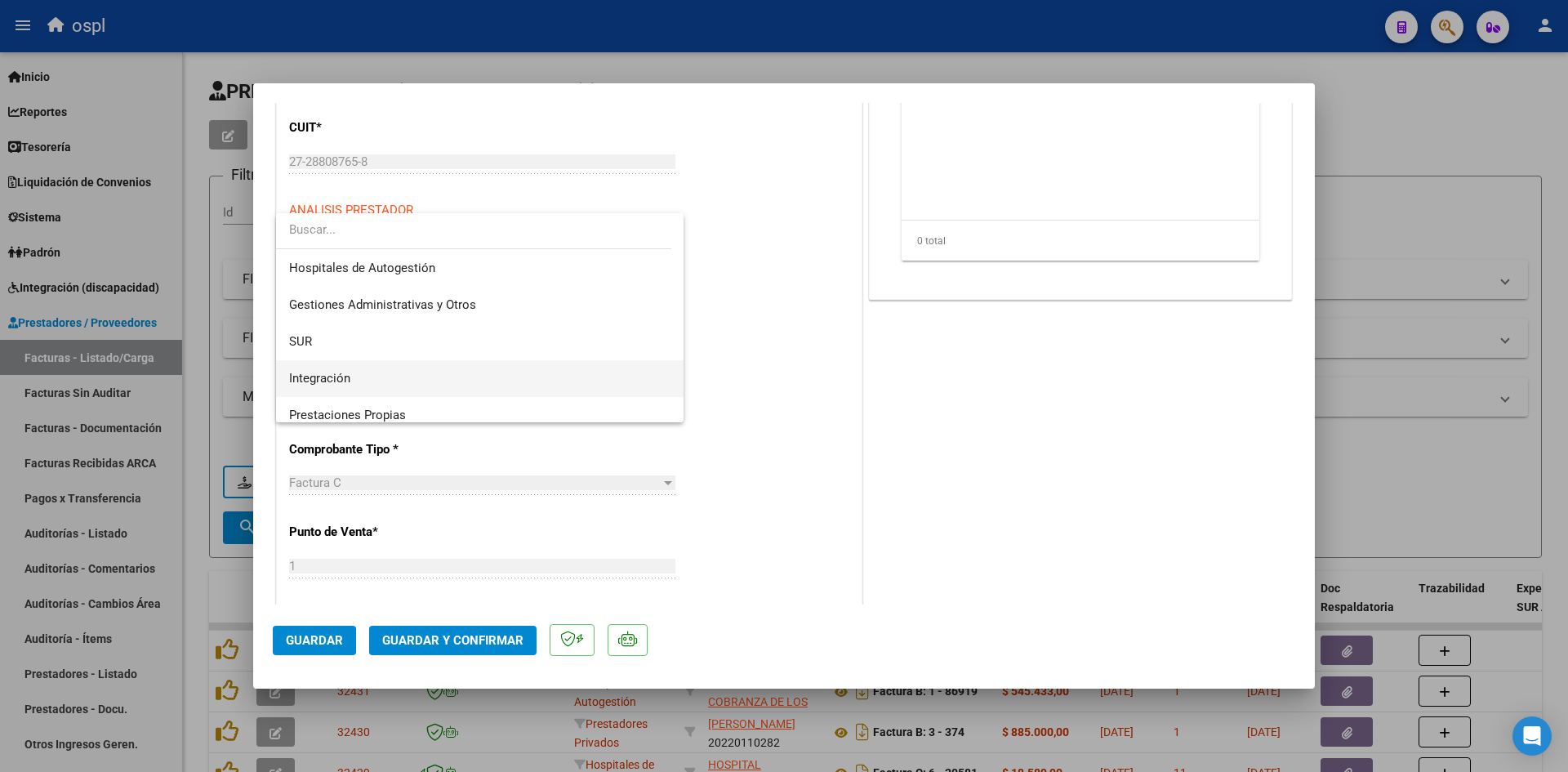
click at [477, 373] on span "Integración" at bounding box center [479, 379] width 381 height 37
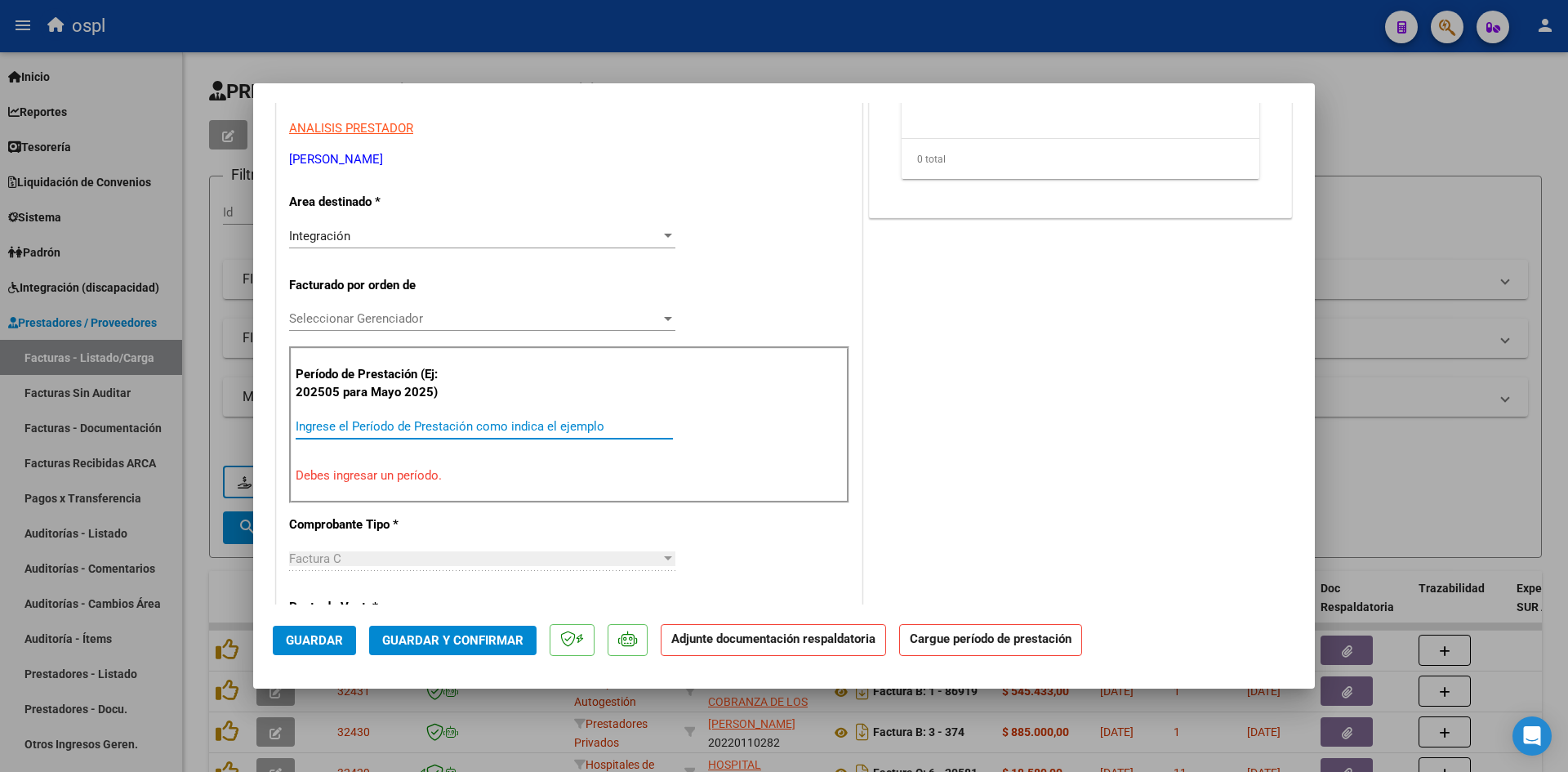
click at [494, 424] on input "Ingrese el Período de Prestación como indica el ejemplo" at bounding box center [484, 426] width 378 height 15
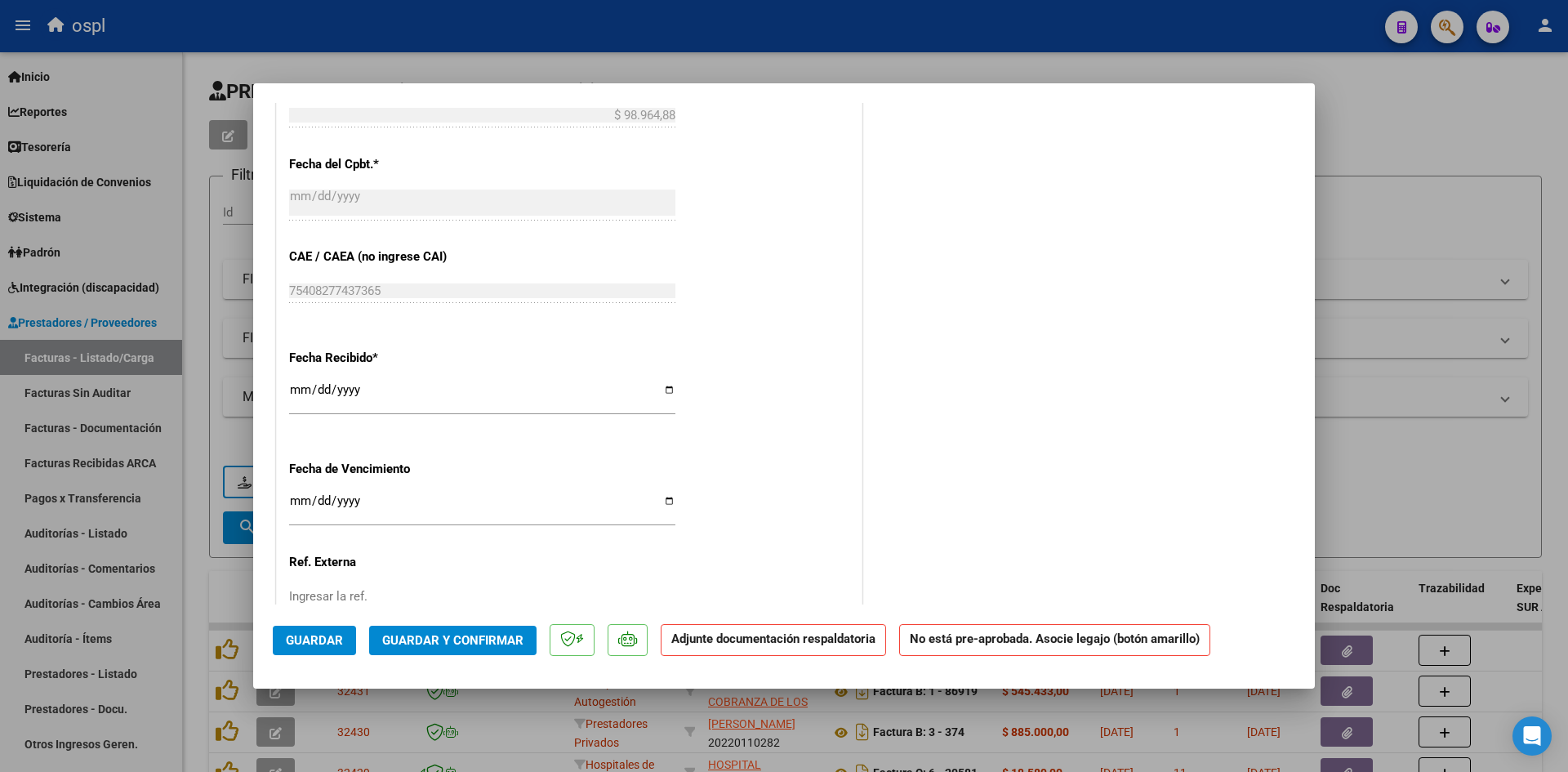
scroll to position [981, 0]
type input "202509"
click at [293, 384] on input "[DATE]" at bounding box center [482, 392] width 386 height 26
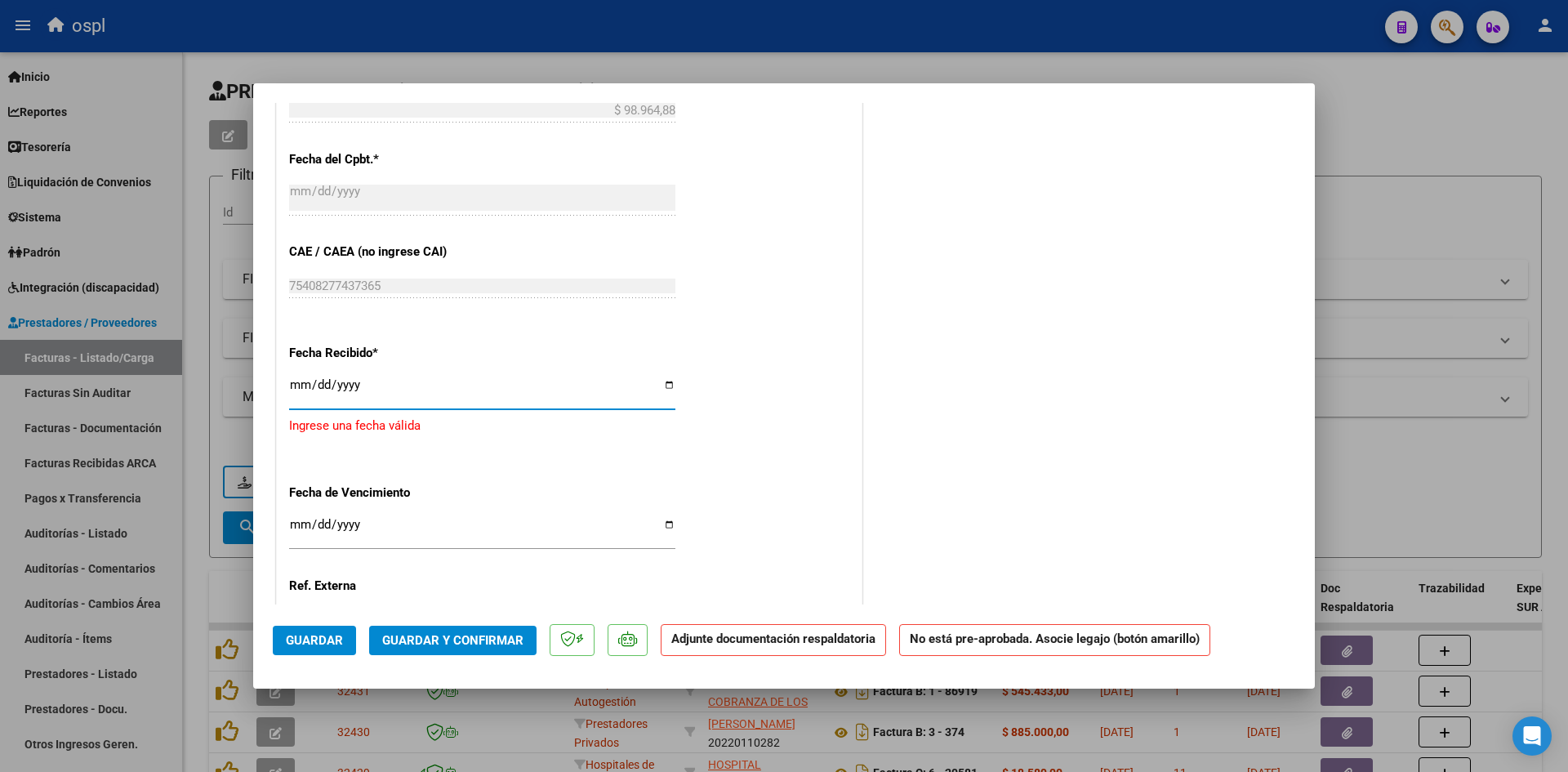
type input "[DATE]"
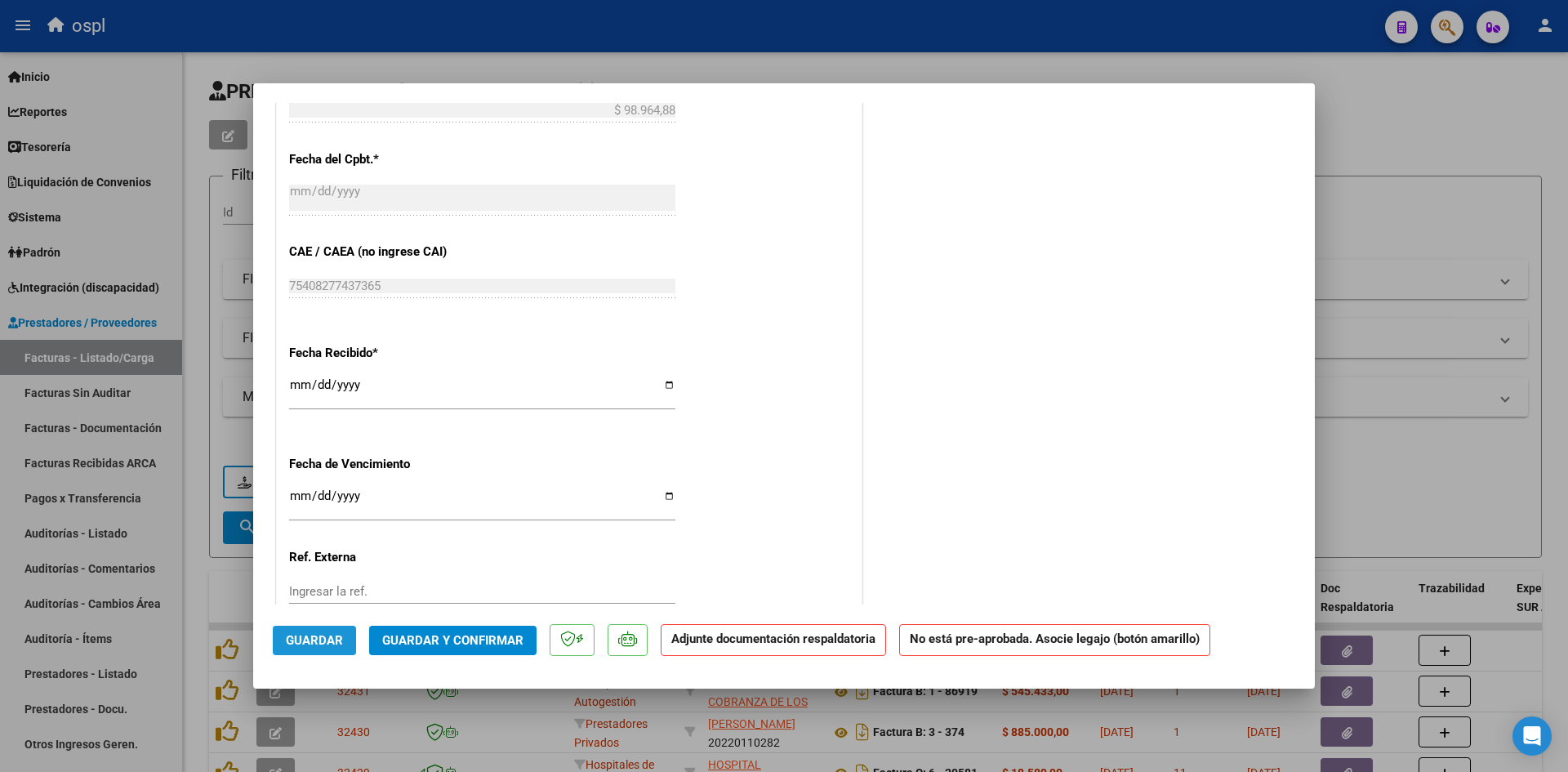
click at [317, 648] on button "Guardar" at bounding box center [314, 641] width 83 height 30
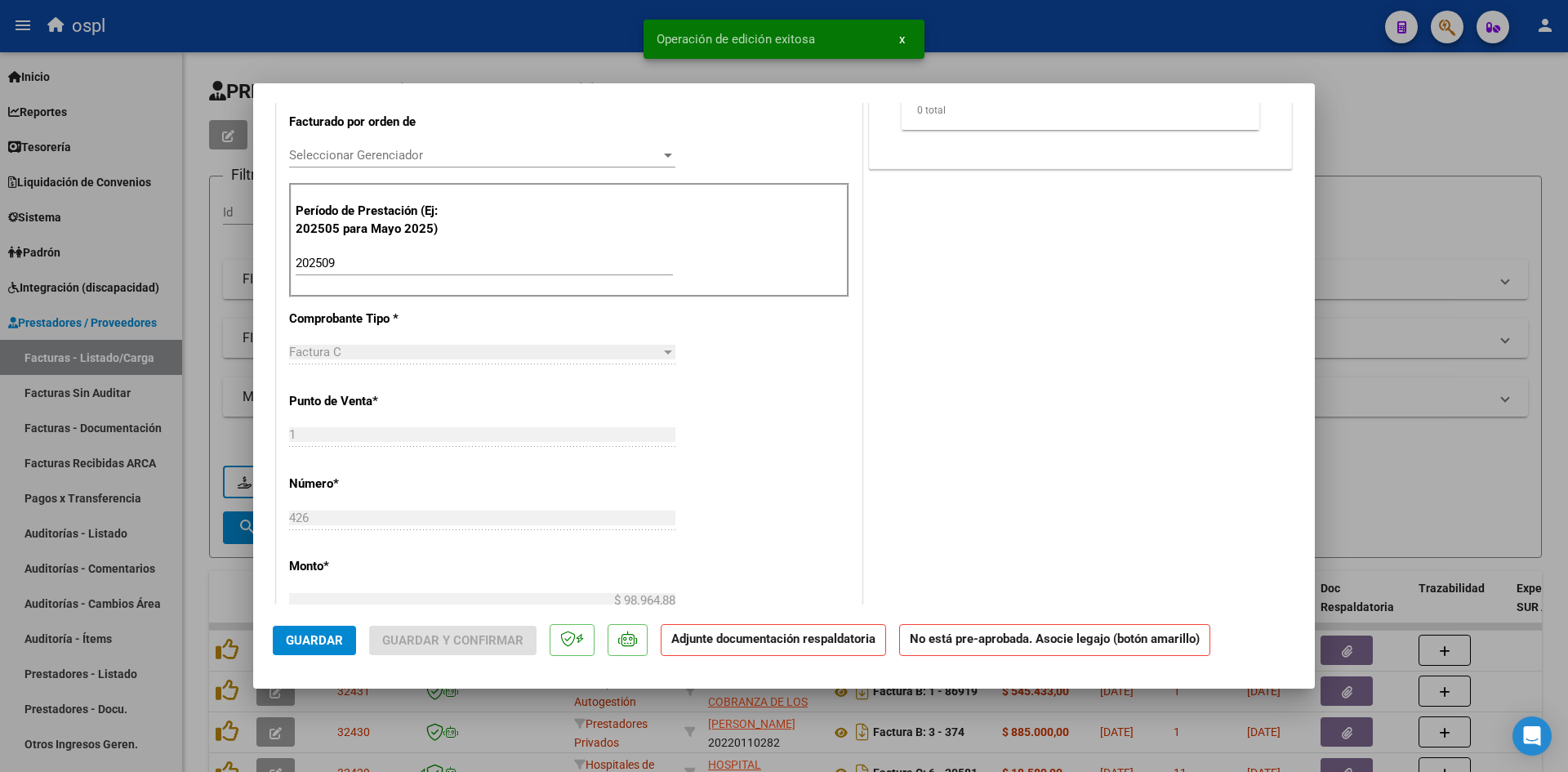
scroll to position [0, 0]
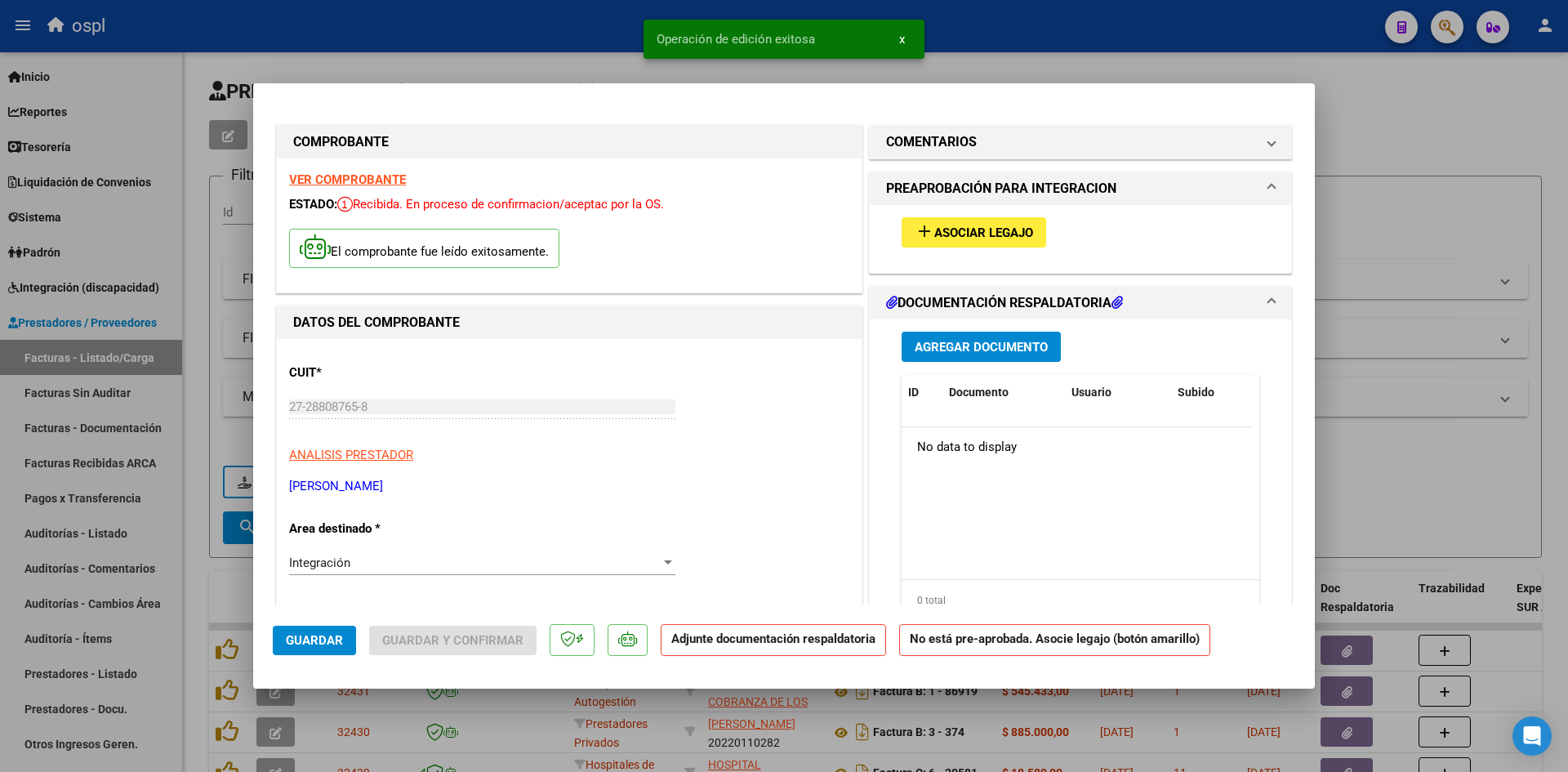
click at [957, 232] on span "Asociar Legajo" at bounding box center [984, 232] width 99 height 15
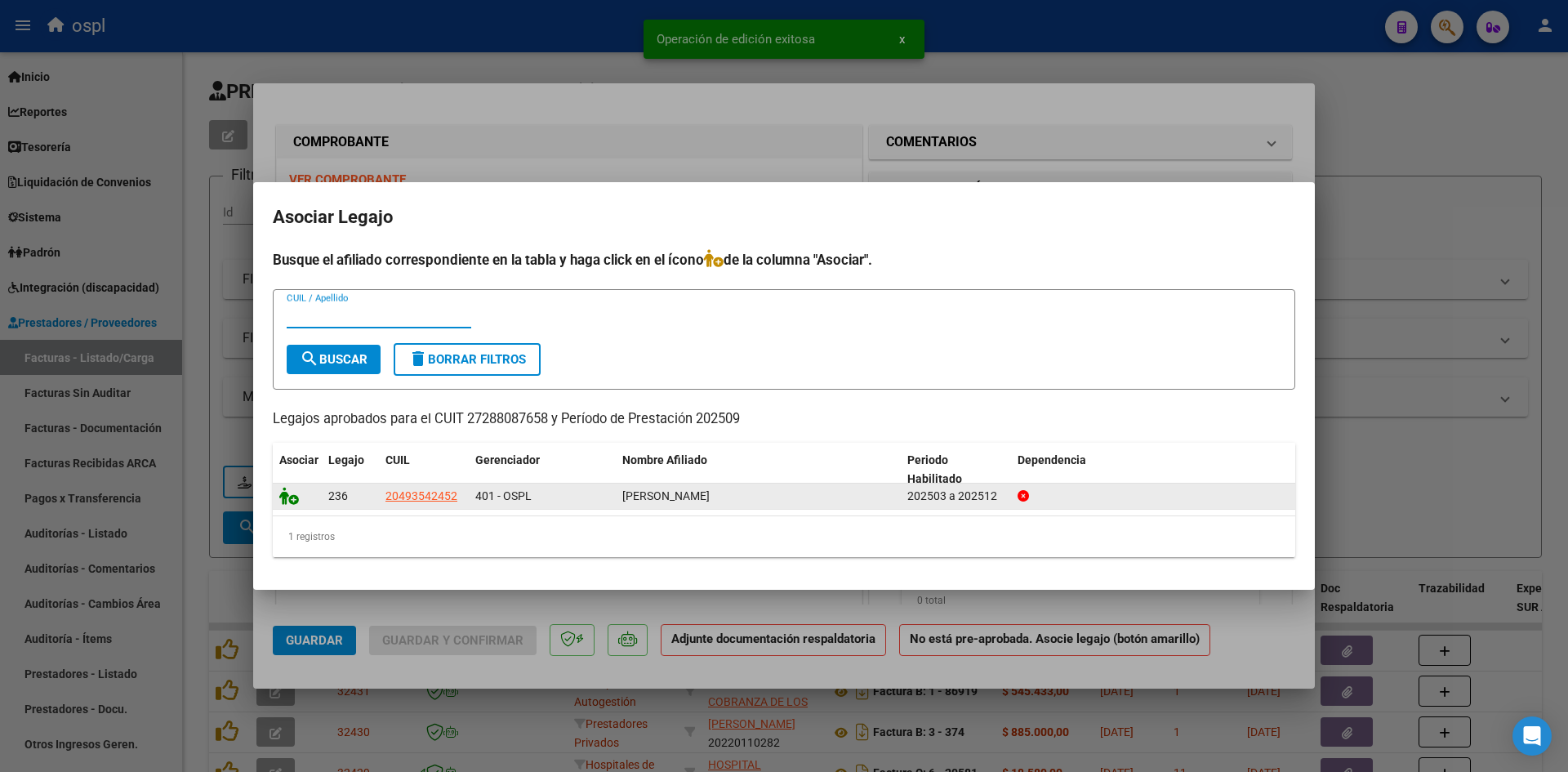
click at [297, 503] on icon at bounding box center [289, 496] width 19 height 18
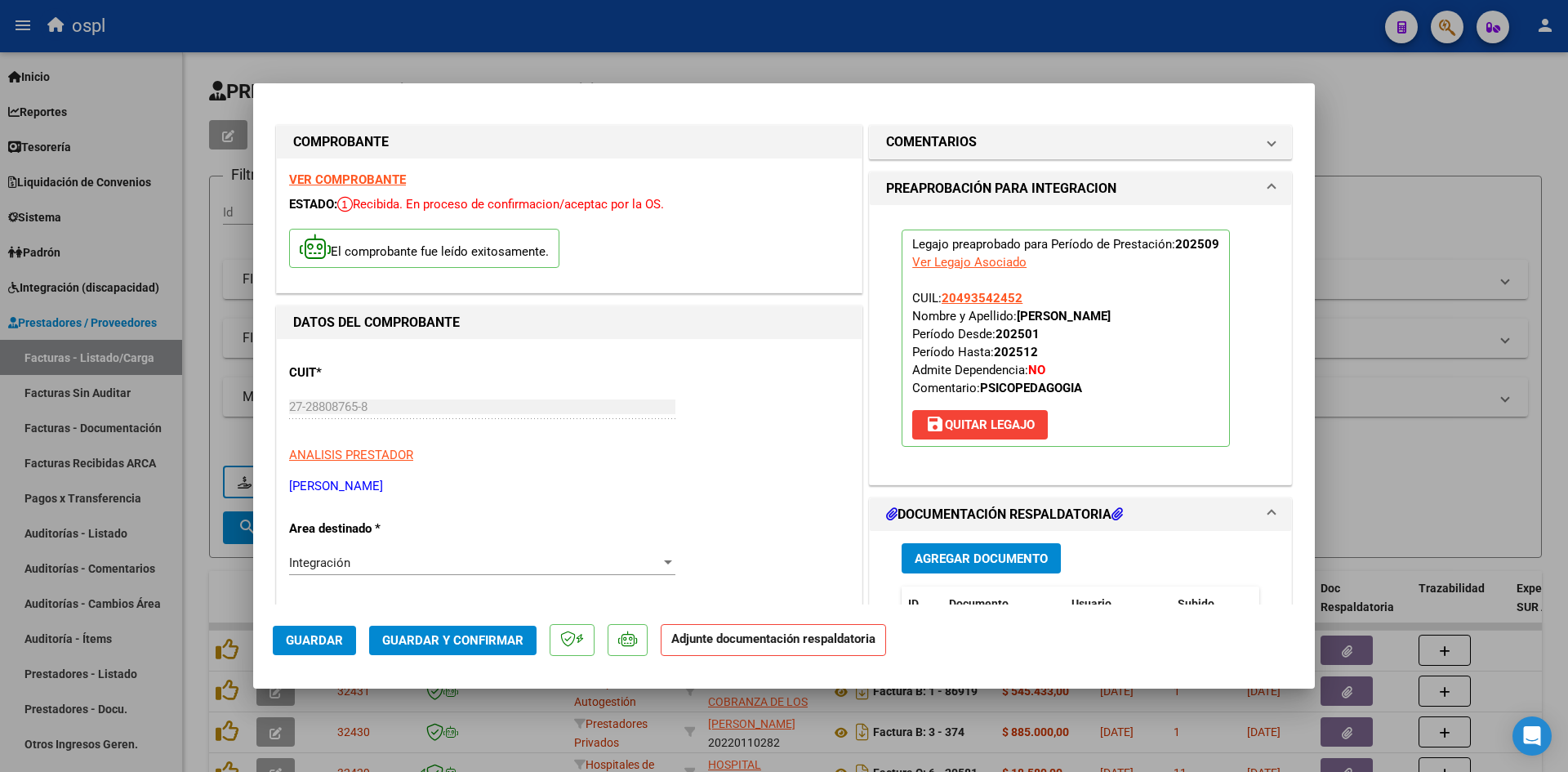
click at [971, 555] on span "Agregar Documento" at bounding box center [981, 558] width 133 height 15
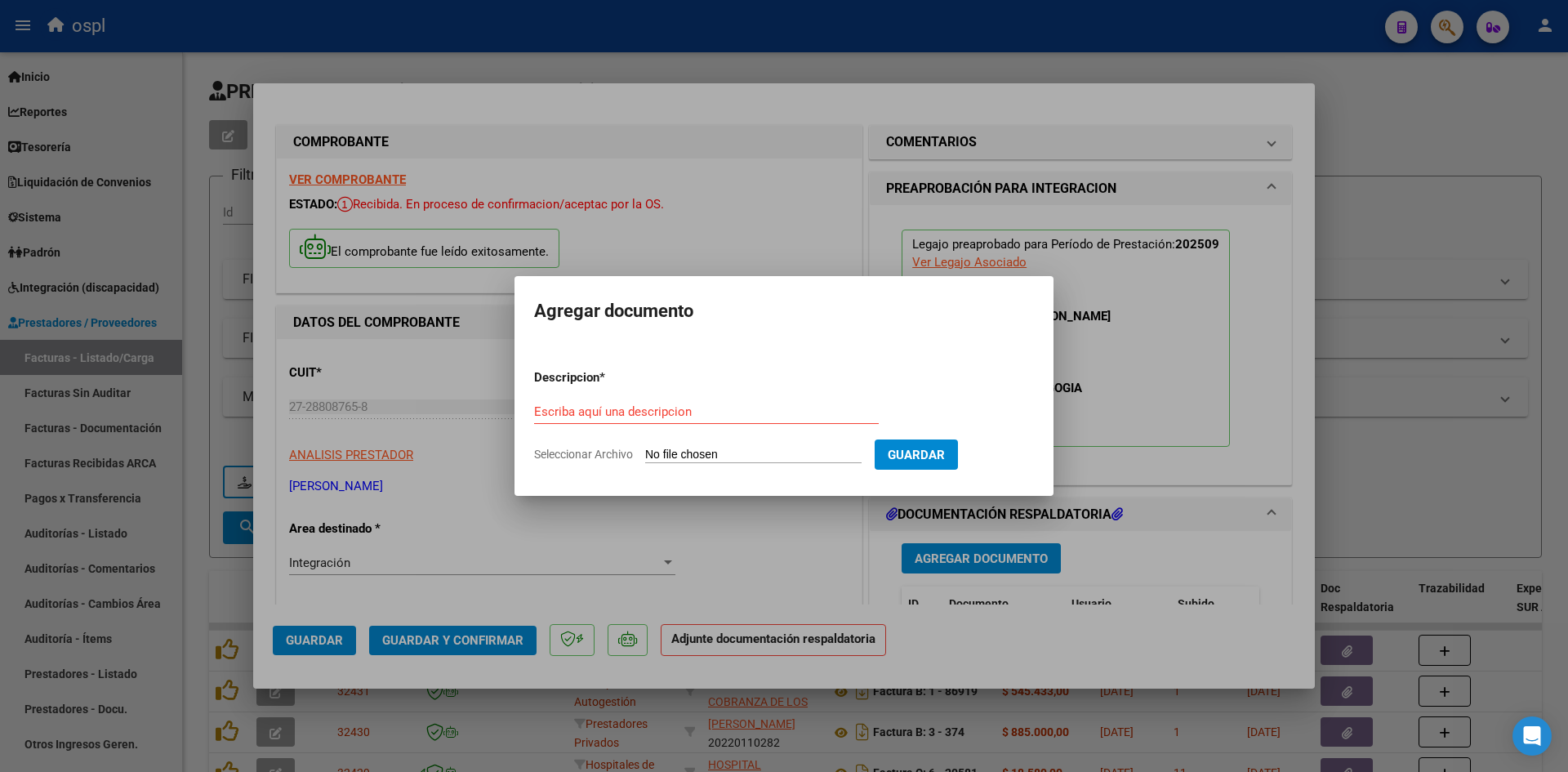
type input "C:\fakepath\[DATE] – [PERSON_NAME] – Psicopedagogía – Asistencia.pdf"
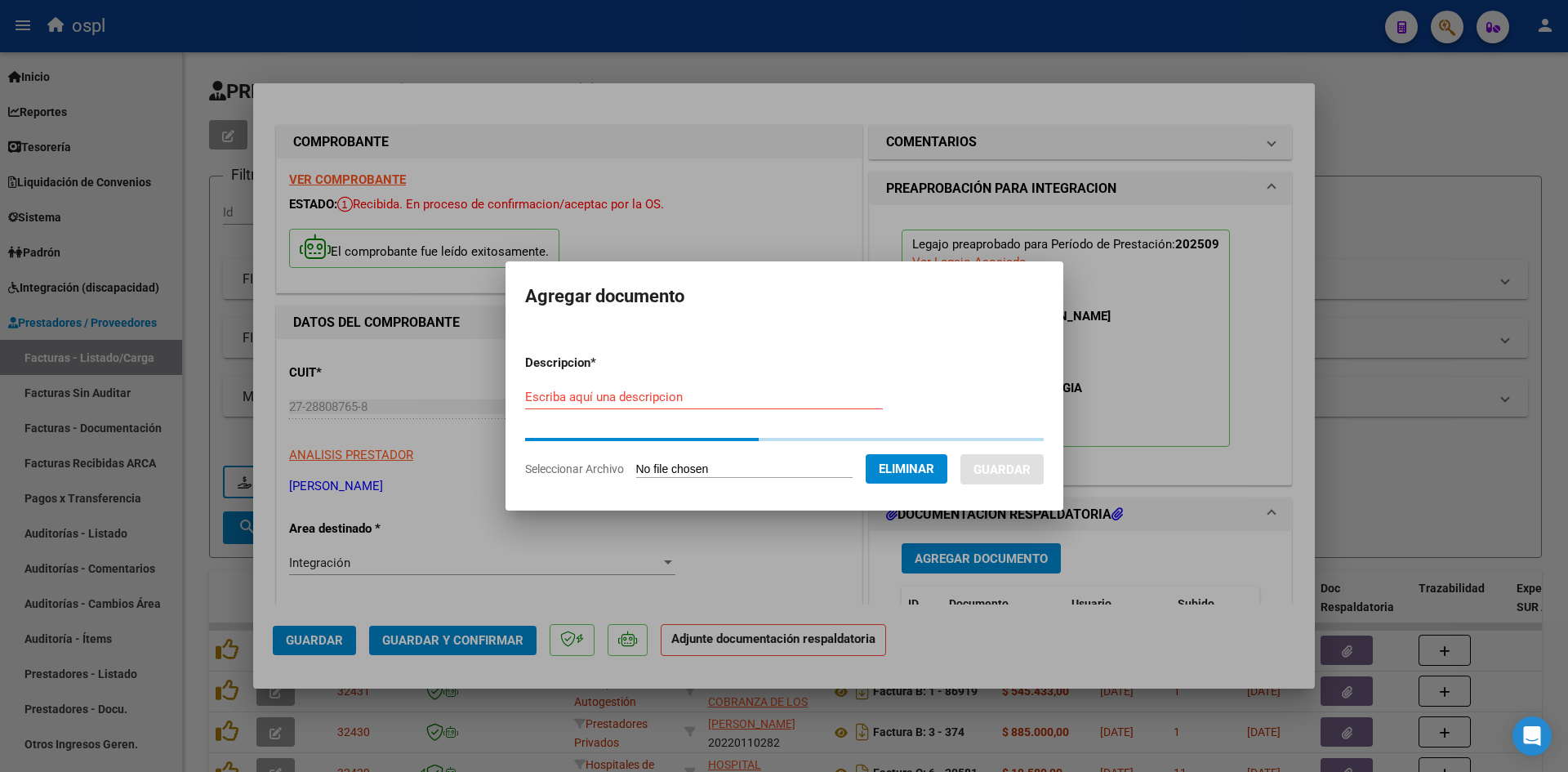
click at [778, 399] on input "Escriba aquí una descripcion" at bounding box center [704, 397] width 357 height 15
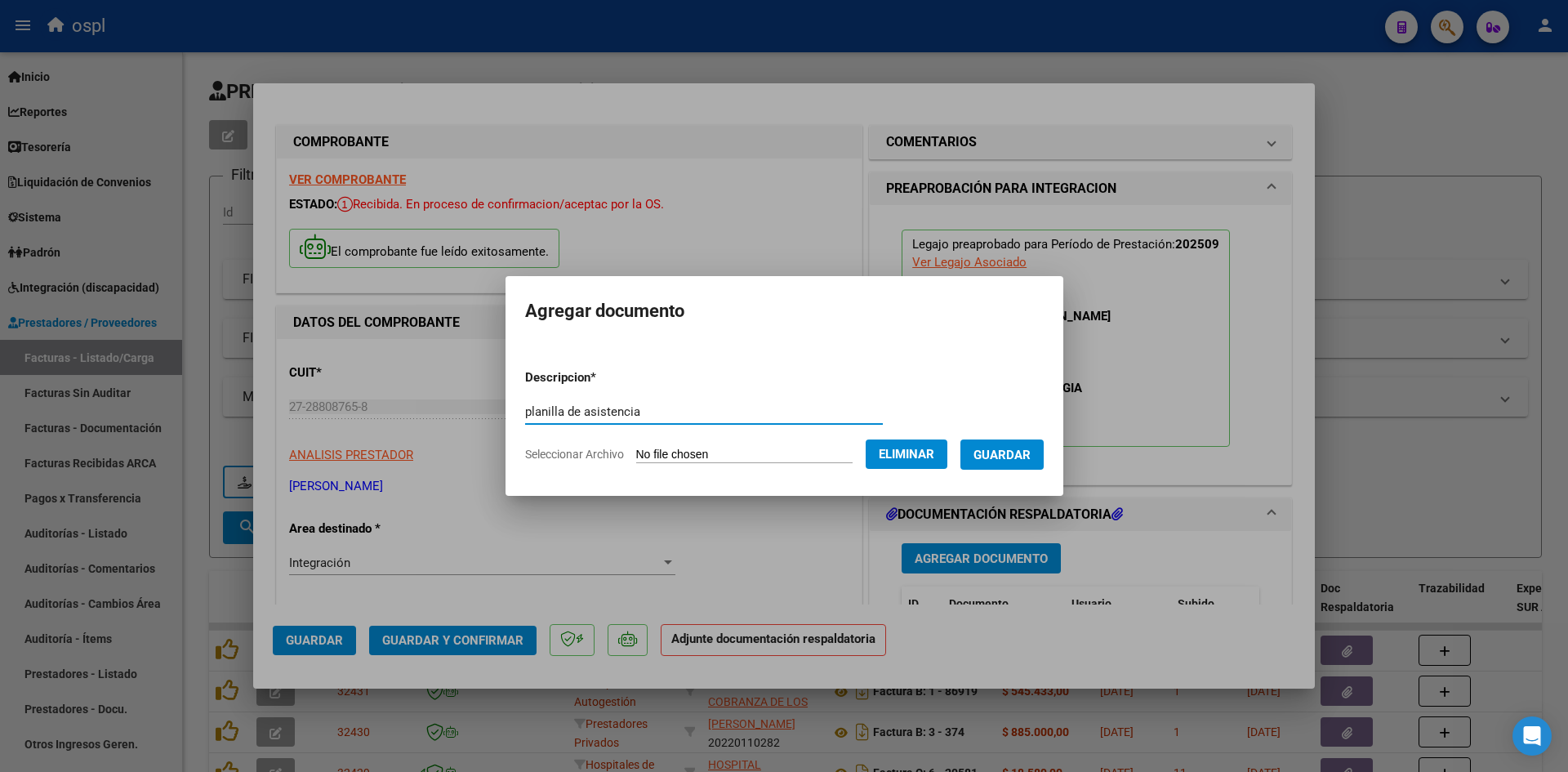
type input "planilla de asistencia"
click at [1029, 461] on span "Guardar" at bounding box center [1001, 455] width 57 height 15
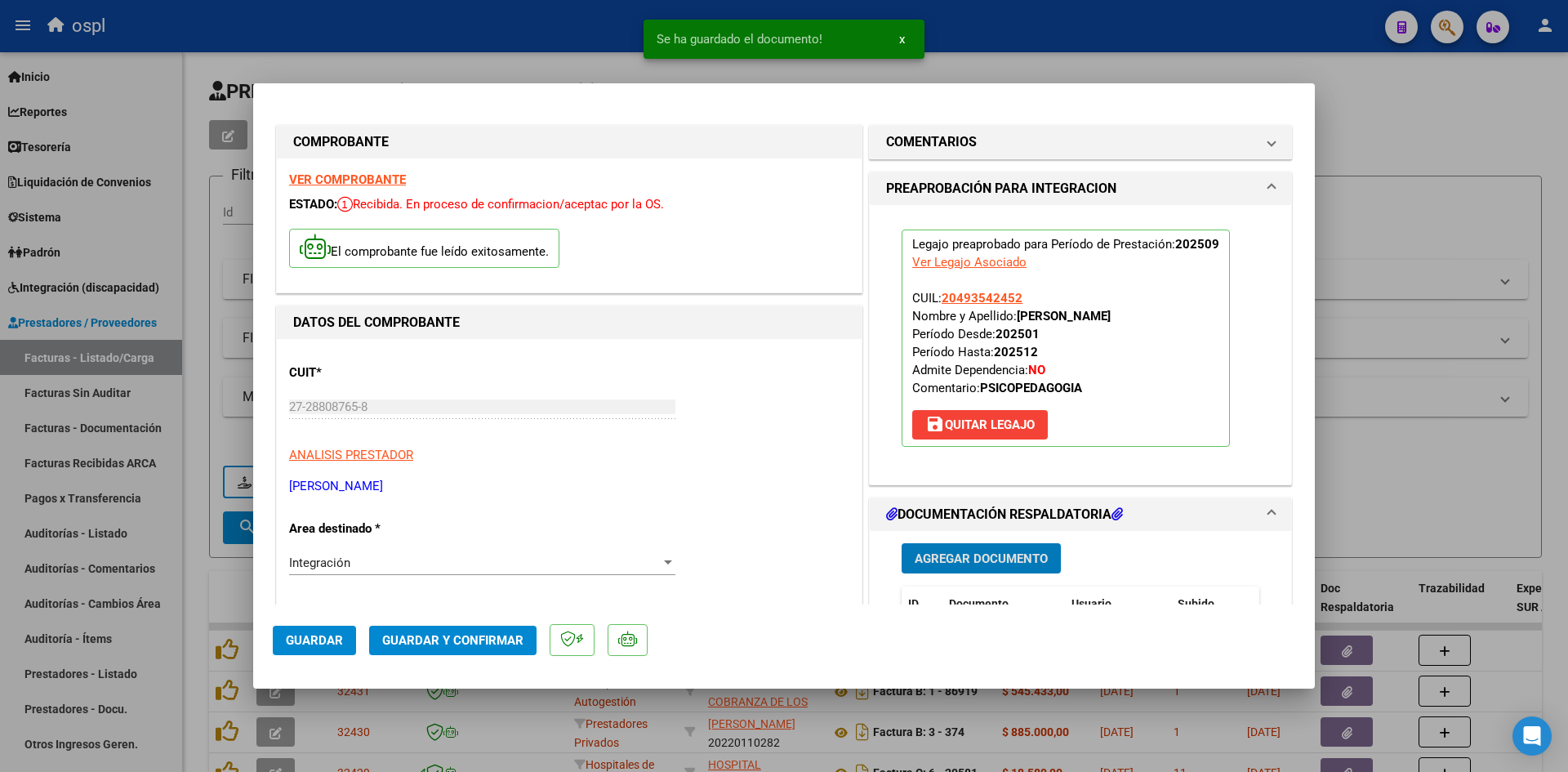
click at [468, 644] on span "Guardar y Confirmar" at bounding box center [452, 641] width 141 height 15
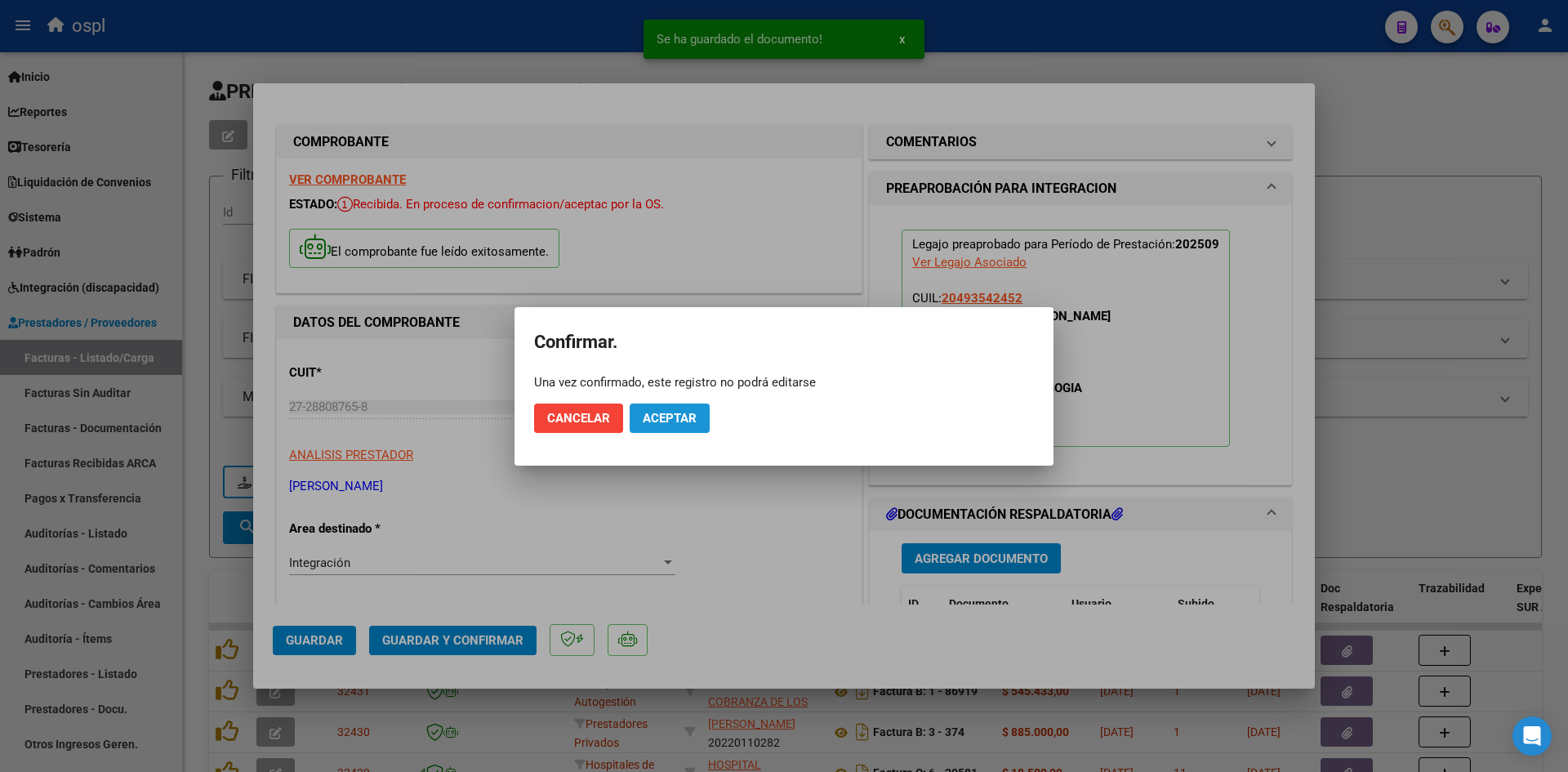
click at [651, 414] on span "Aceptar" at bounding box center [670, 418] width 54 height 15
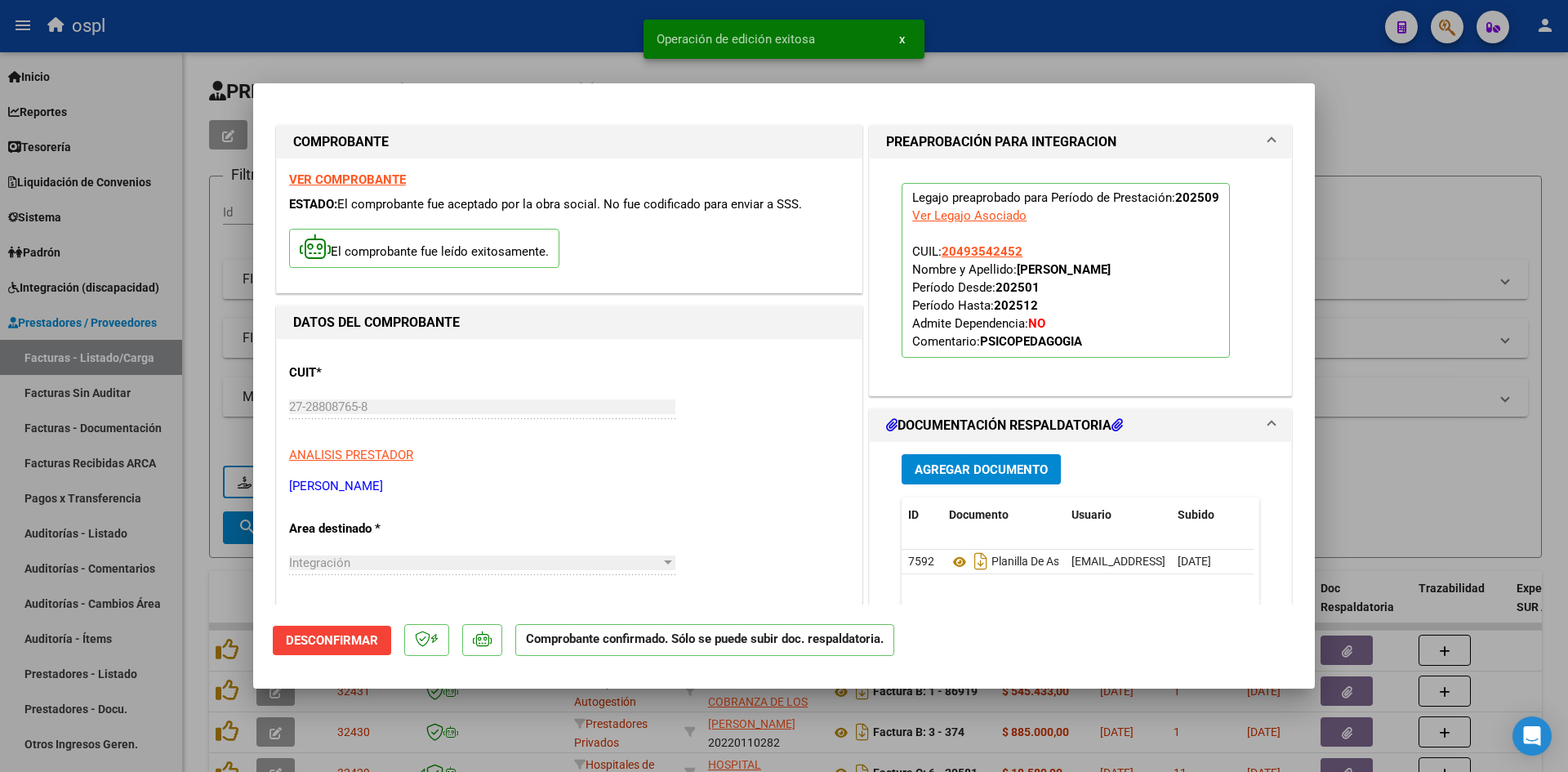
click at [1363, 145] on div at bounding box center [784, 386] width 1568 height 772
type input "$ 0,00"
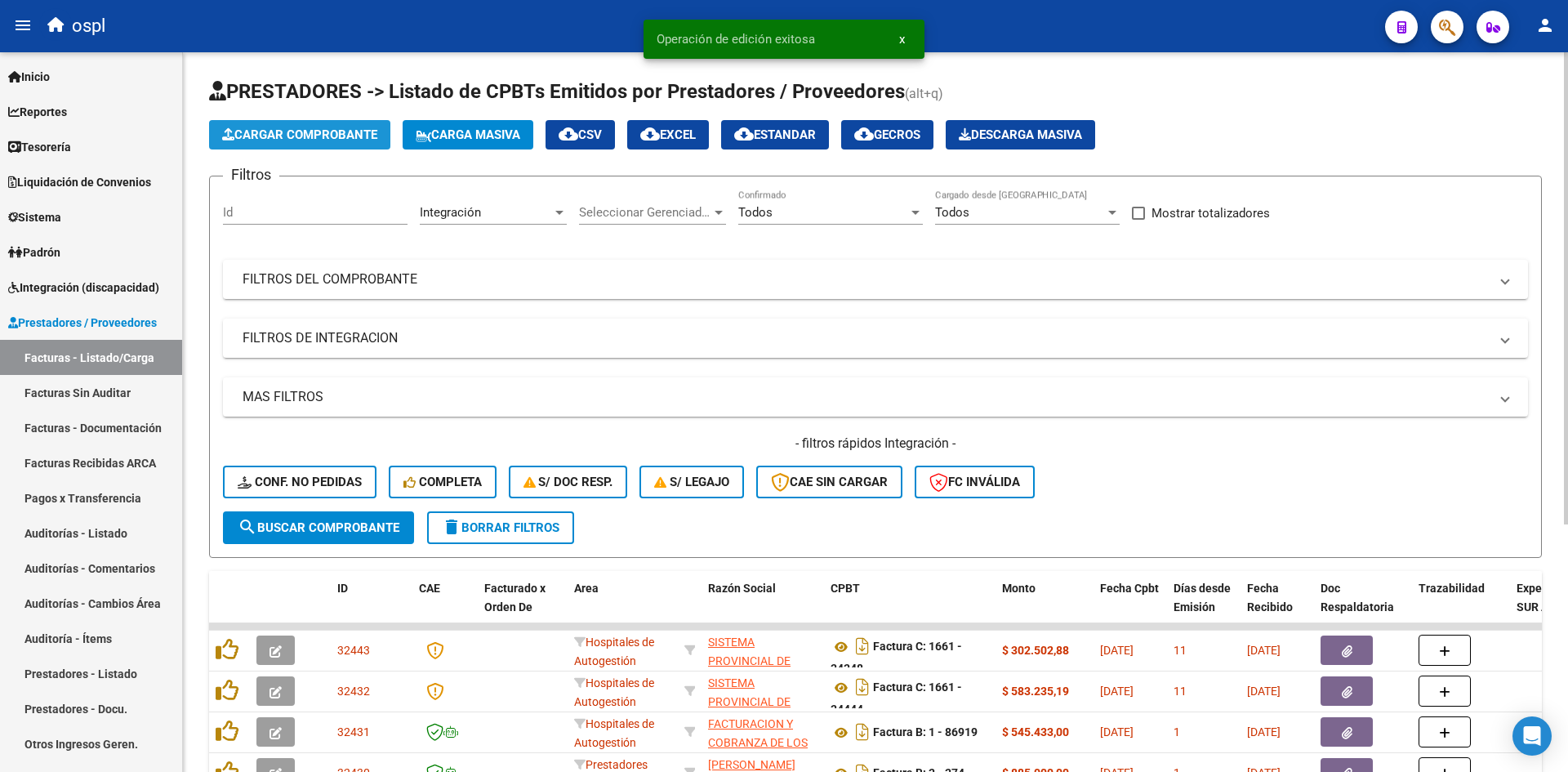
click at [327, 142] on button "Cargar Comprobante" at bounding box center [300, 135] width 181 height 30
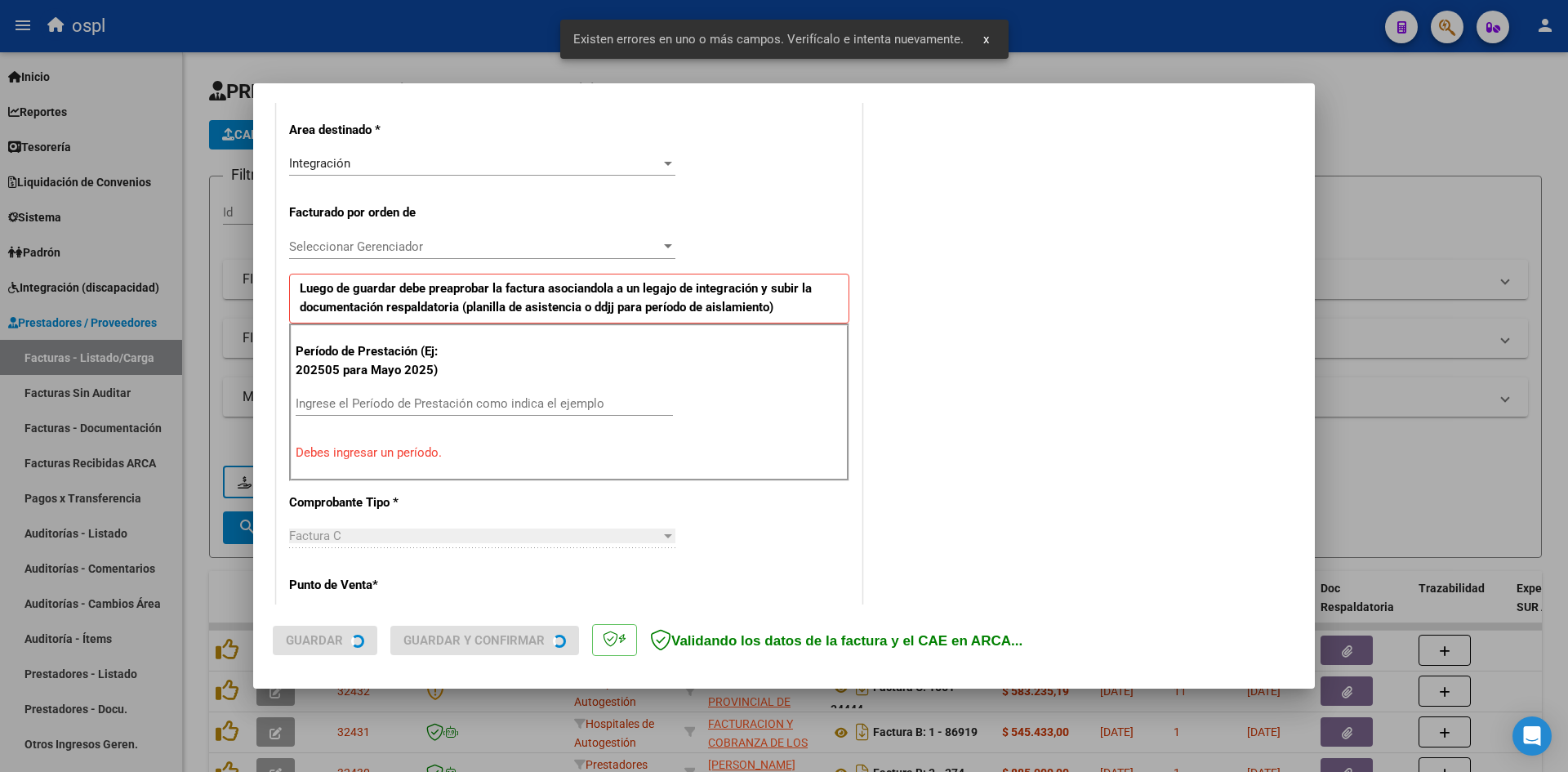
scroll to position [370, 0]
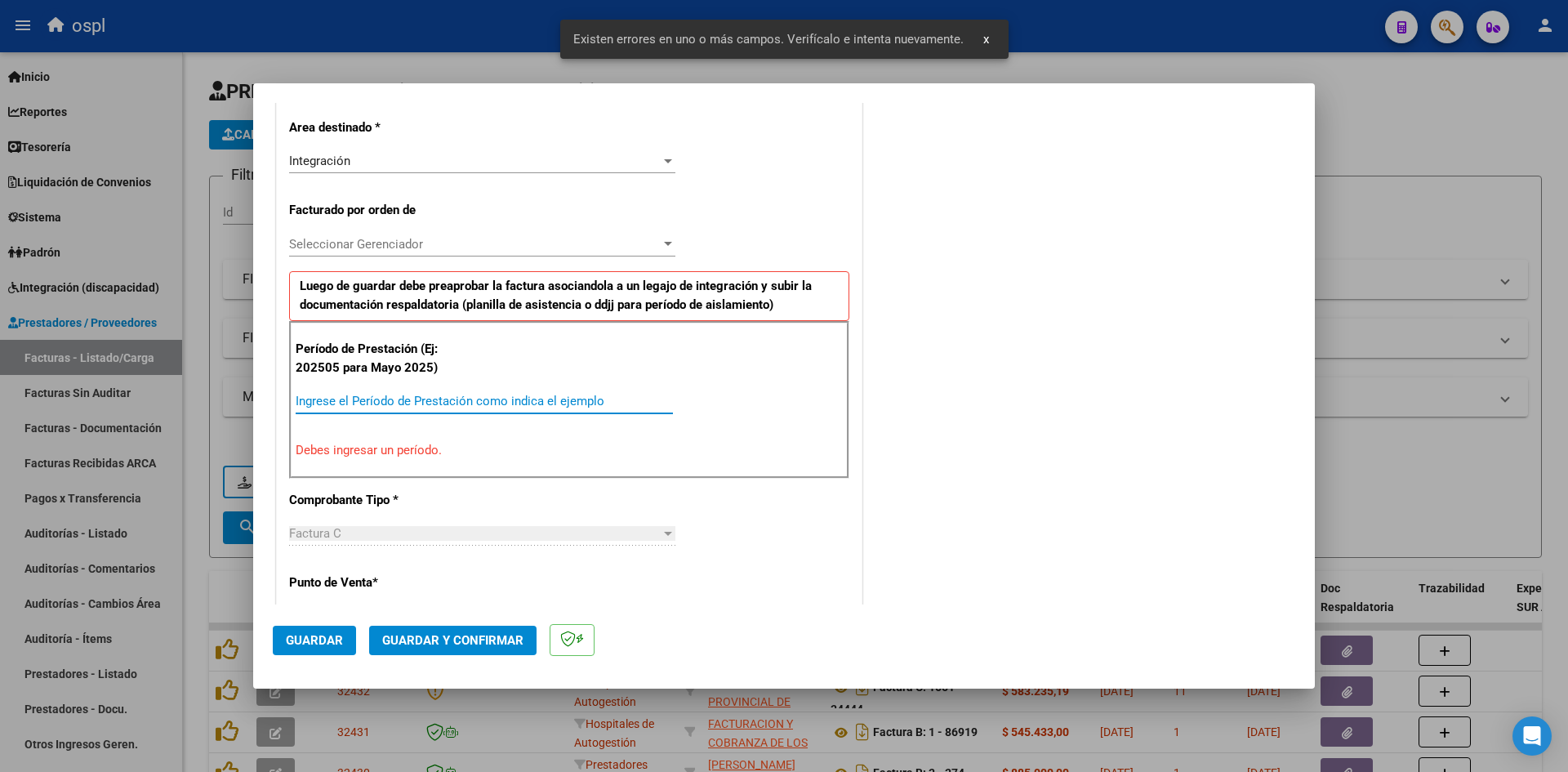
click at [372, 406] on input "Ingrese el Período de Prestación como indica el ejemplo" at bounding box center [484, 400] width 378 height 15
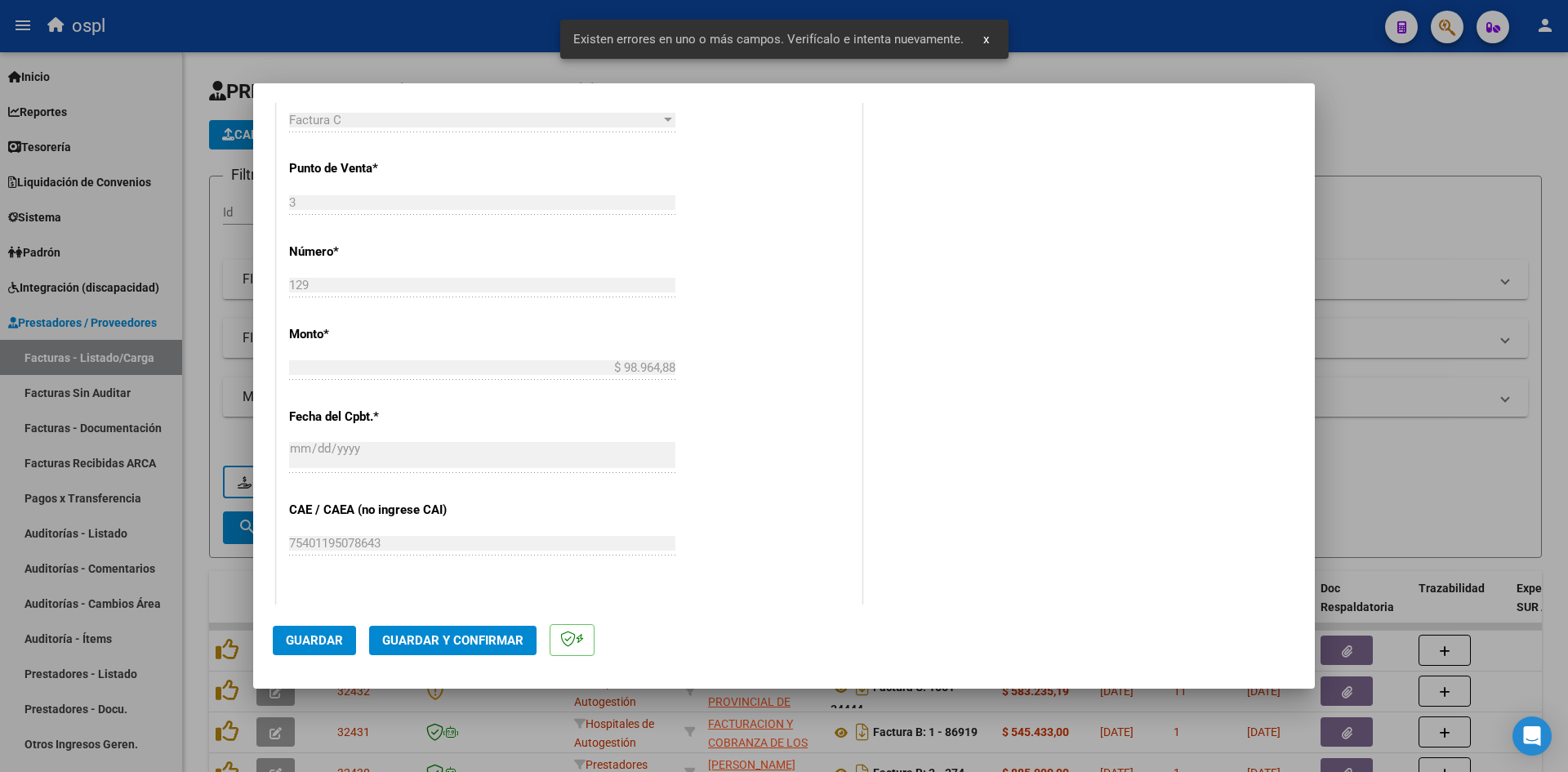
scroll to position [861, 0]
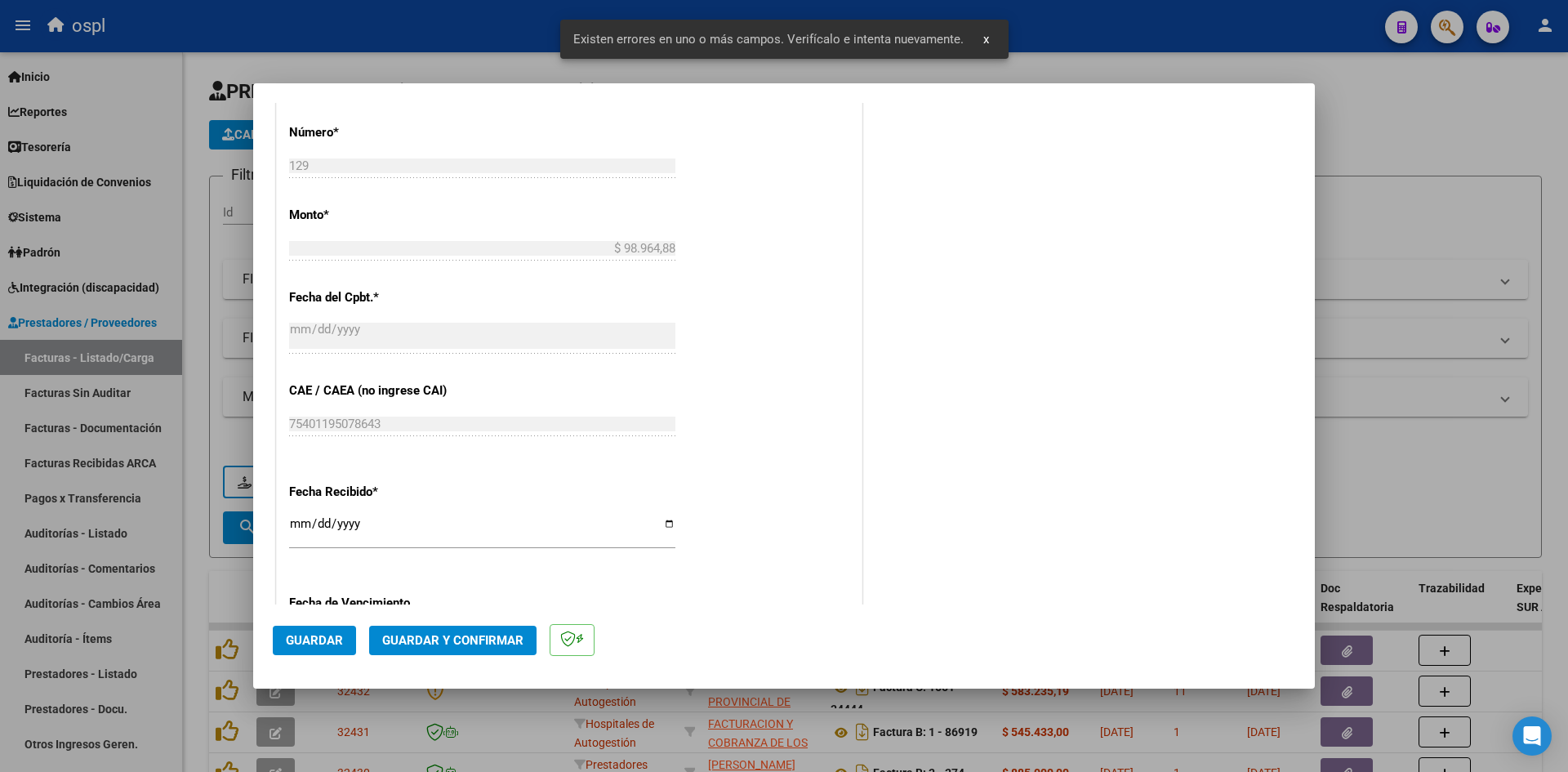
type input "202509"
click at [299, 519] on input "[DATE]" at bounding box center [482, 530] width 386 height 26
type input "[DATE]"
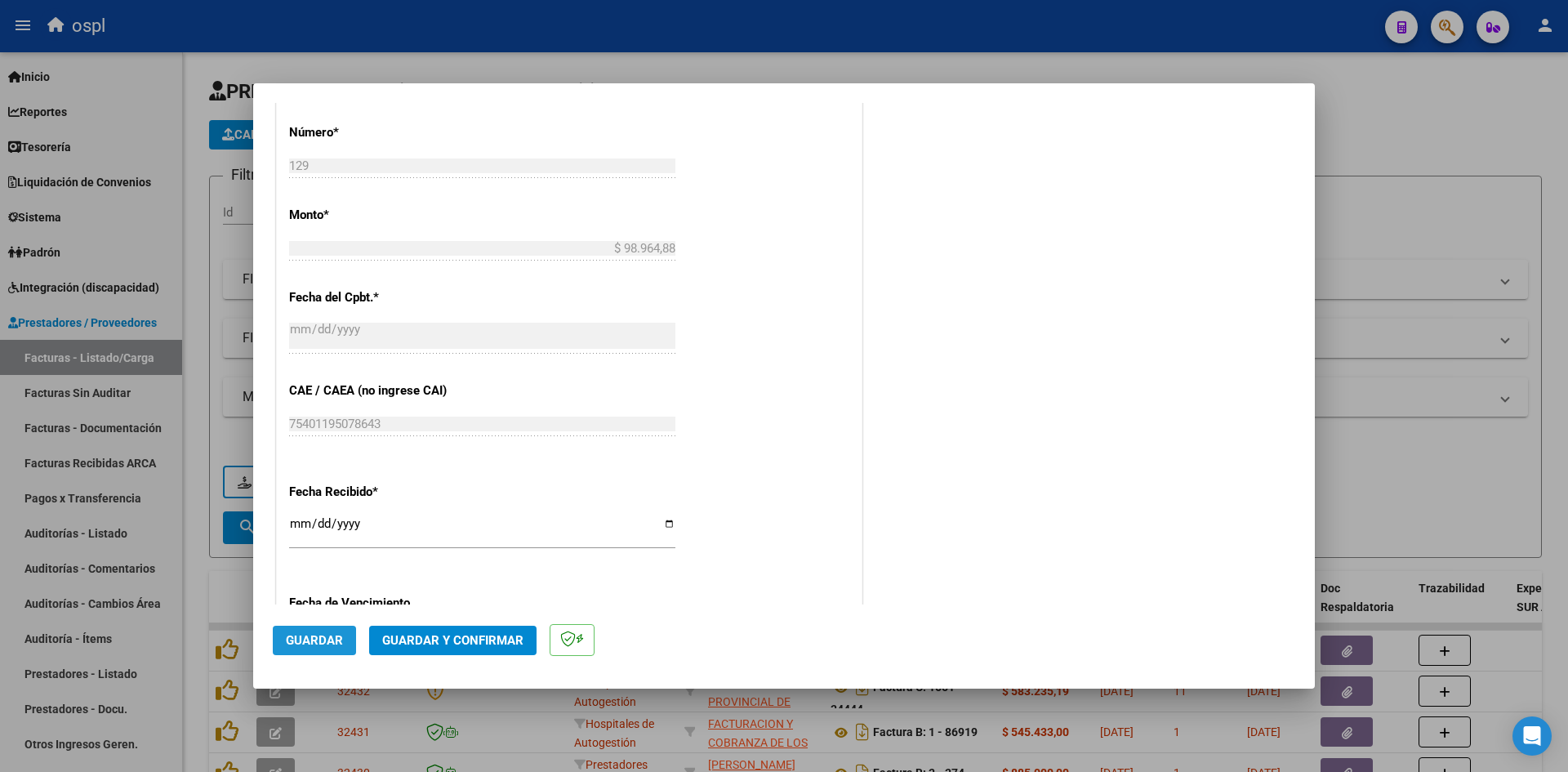
click at [335, 630] on button "Guardar" at bounding box center [314, 641] width 83 height 30
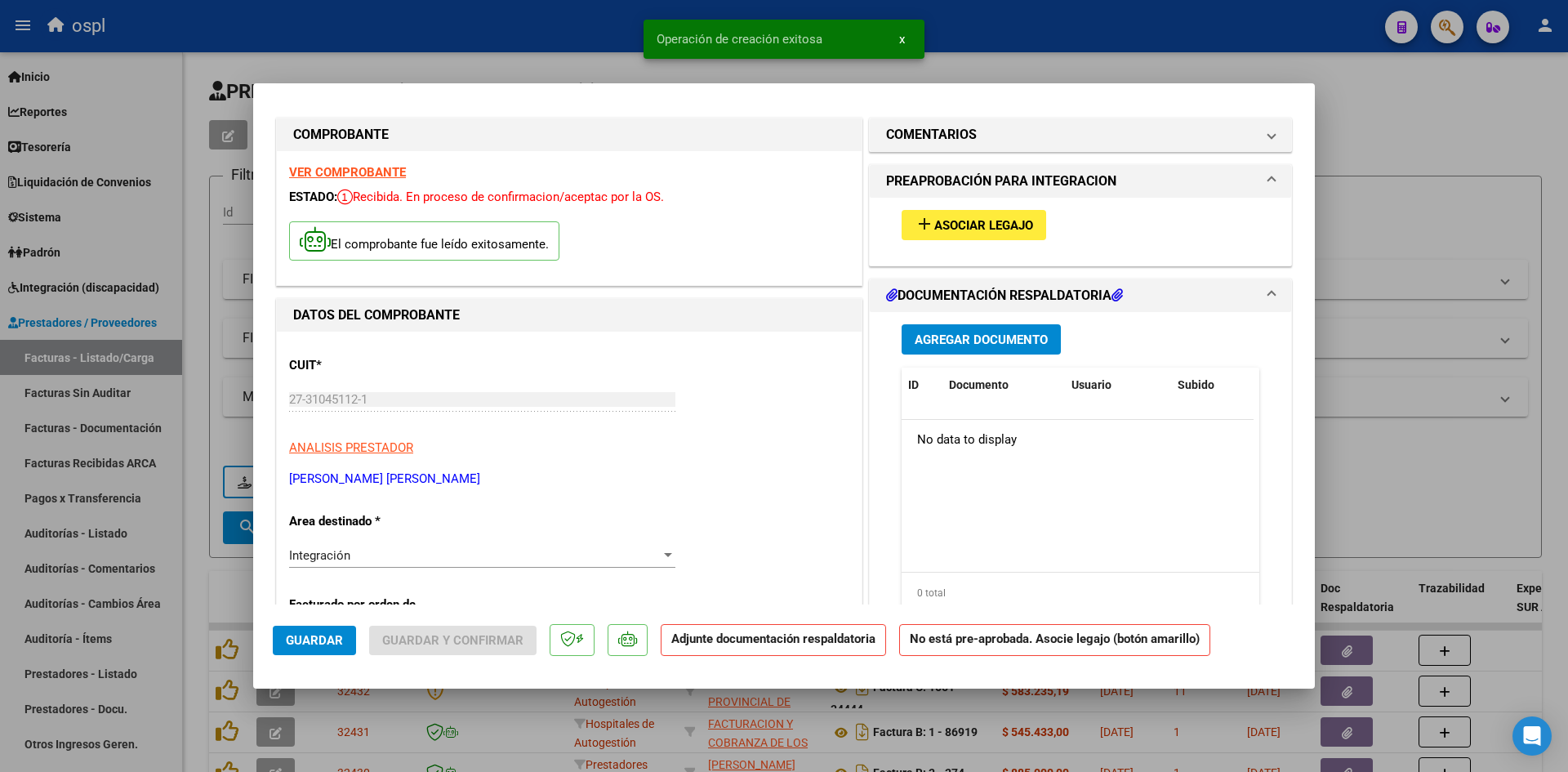
scroll to position [0, 0]
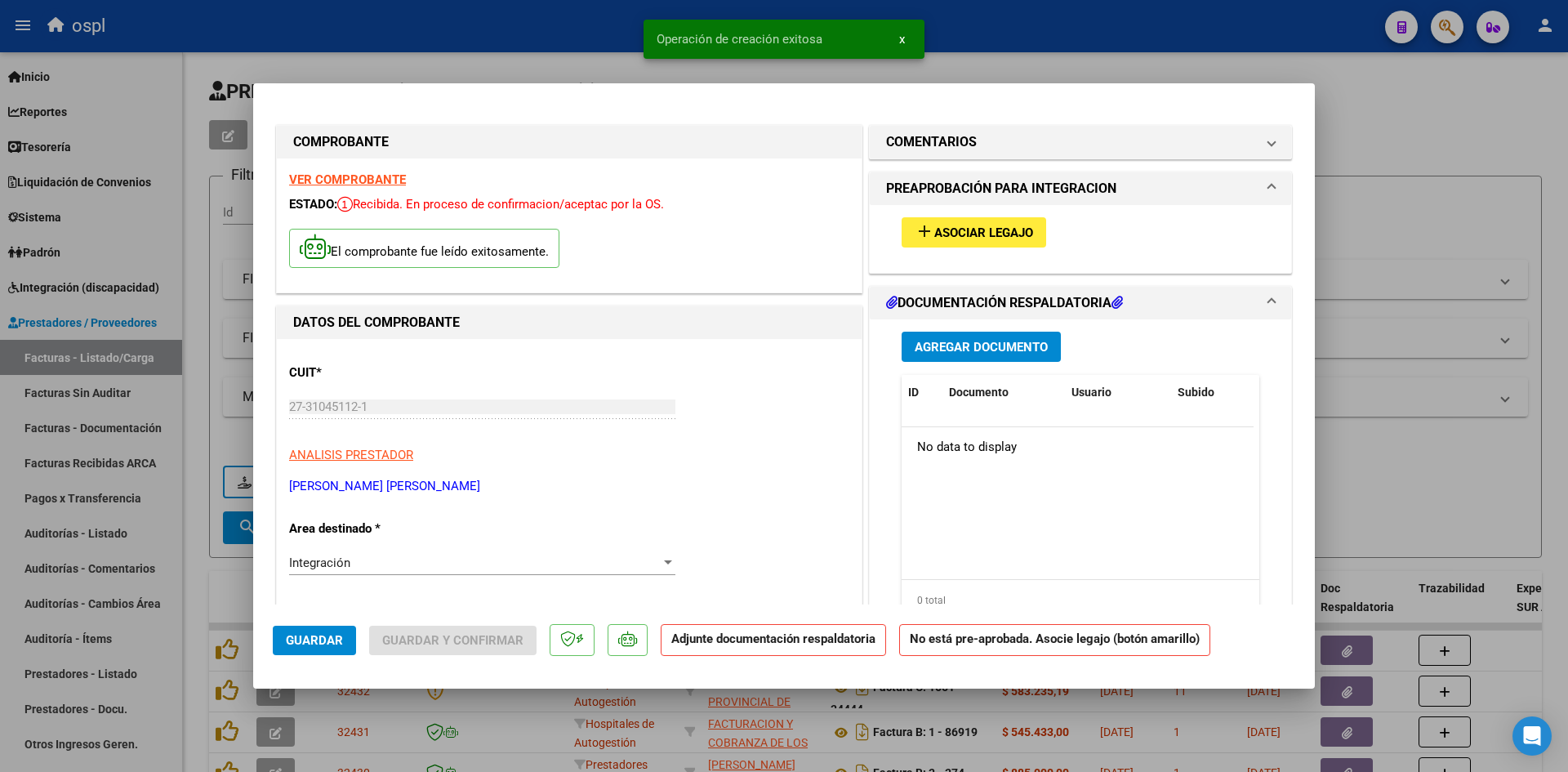
click at [973, 221] on button "add Asociar Legajo" at bounding box center [973, 232] width 145 height 31
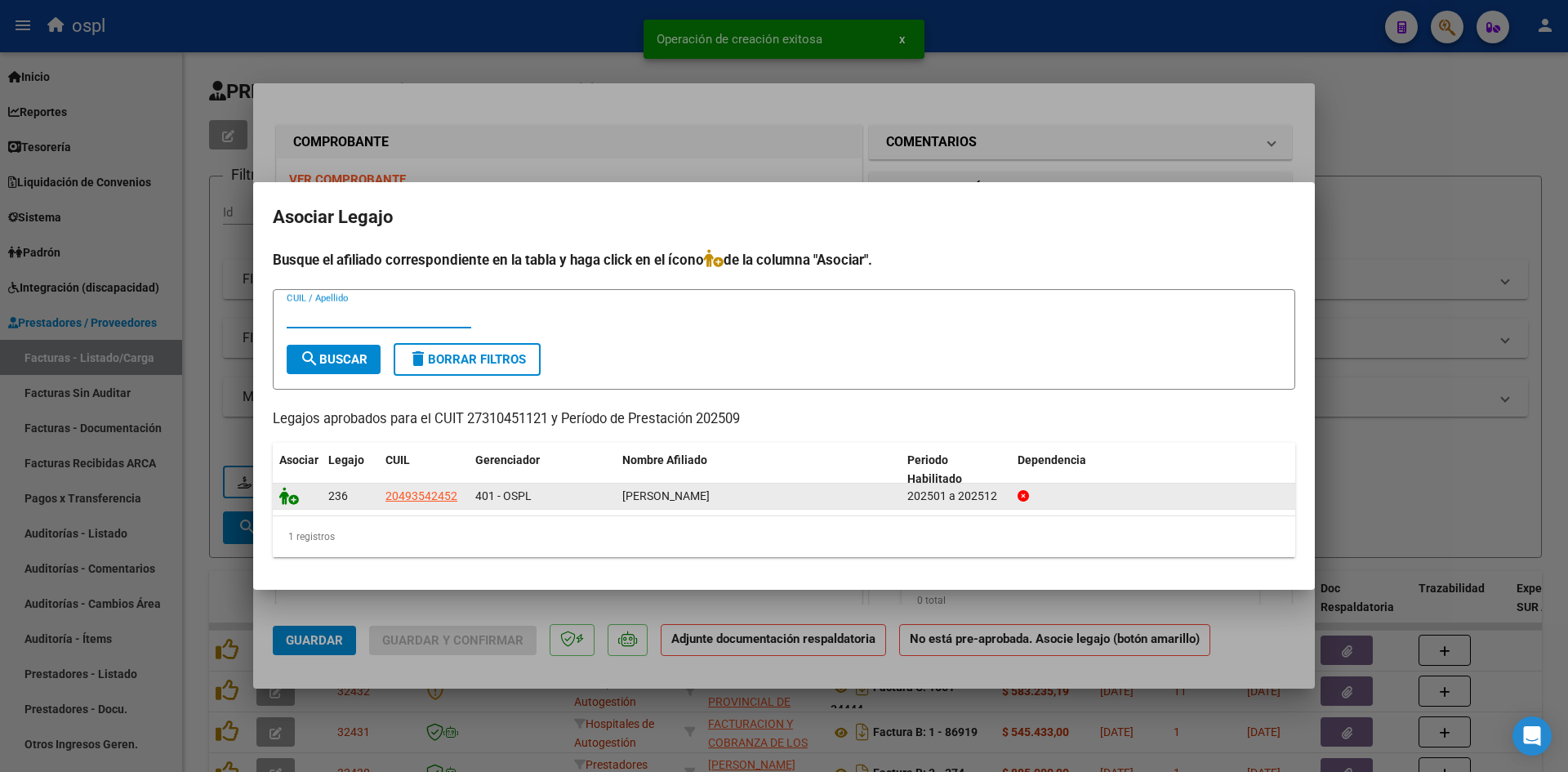
click at [292, 502] on icon at bounding box center [289, 496] width 19 height 18
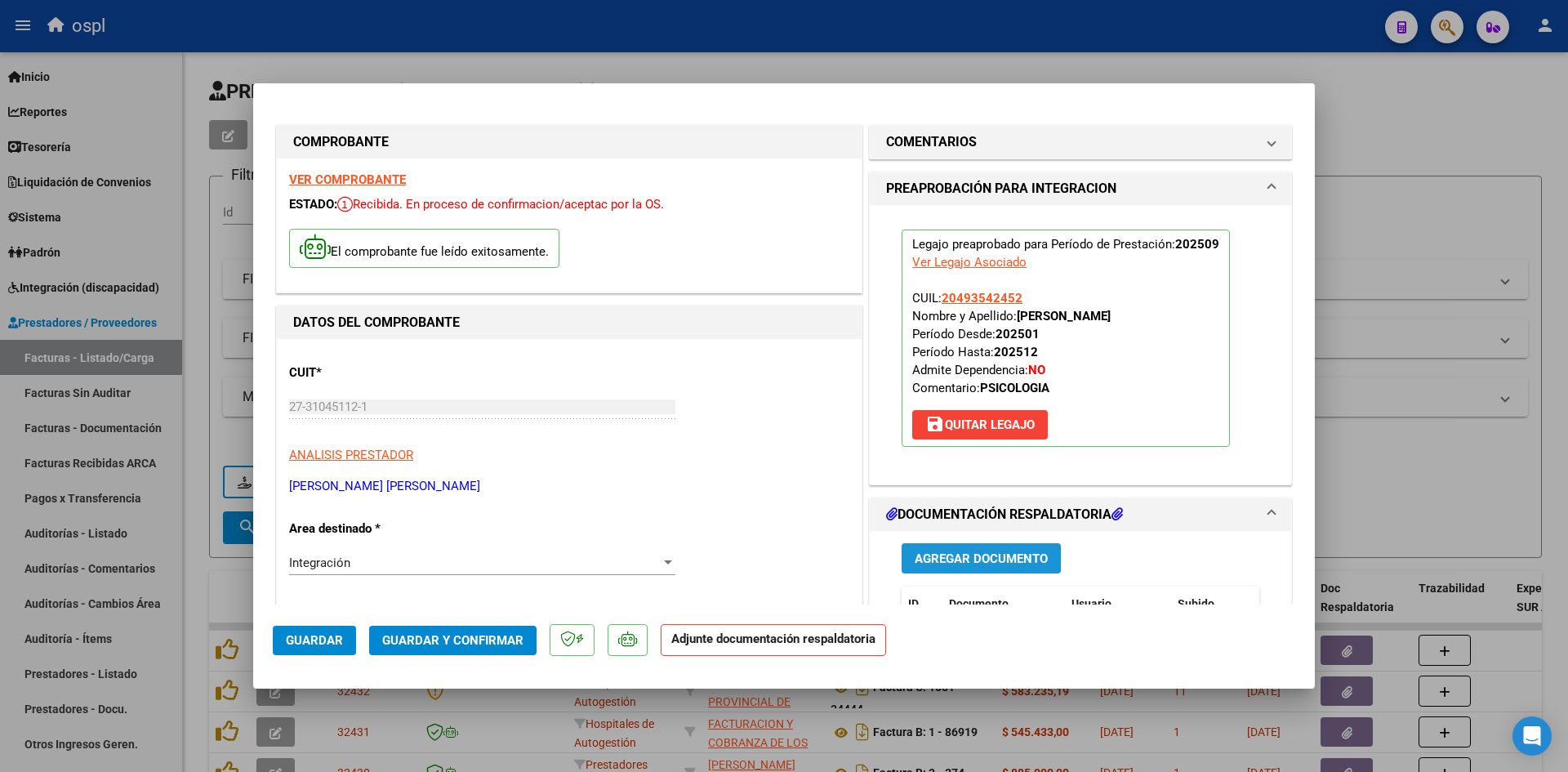
click at [947, 553] on span "Agregar Documento" at bounding box center [981, 558] width 133 height 15
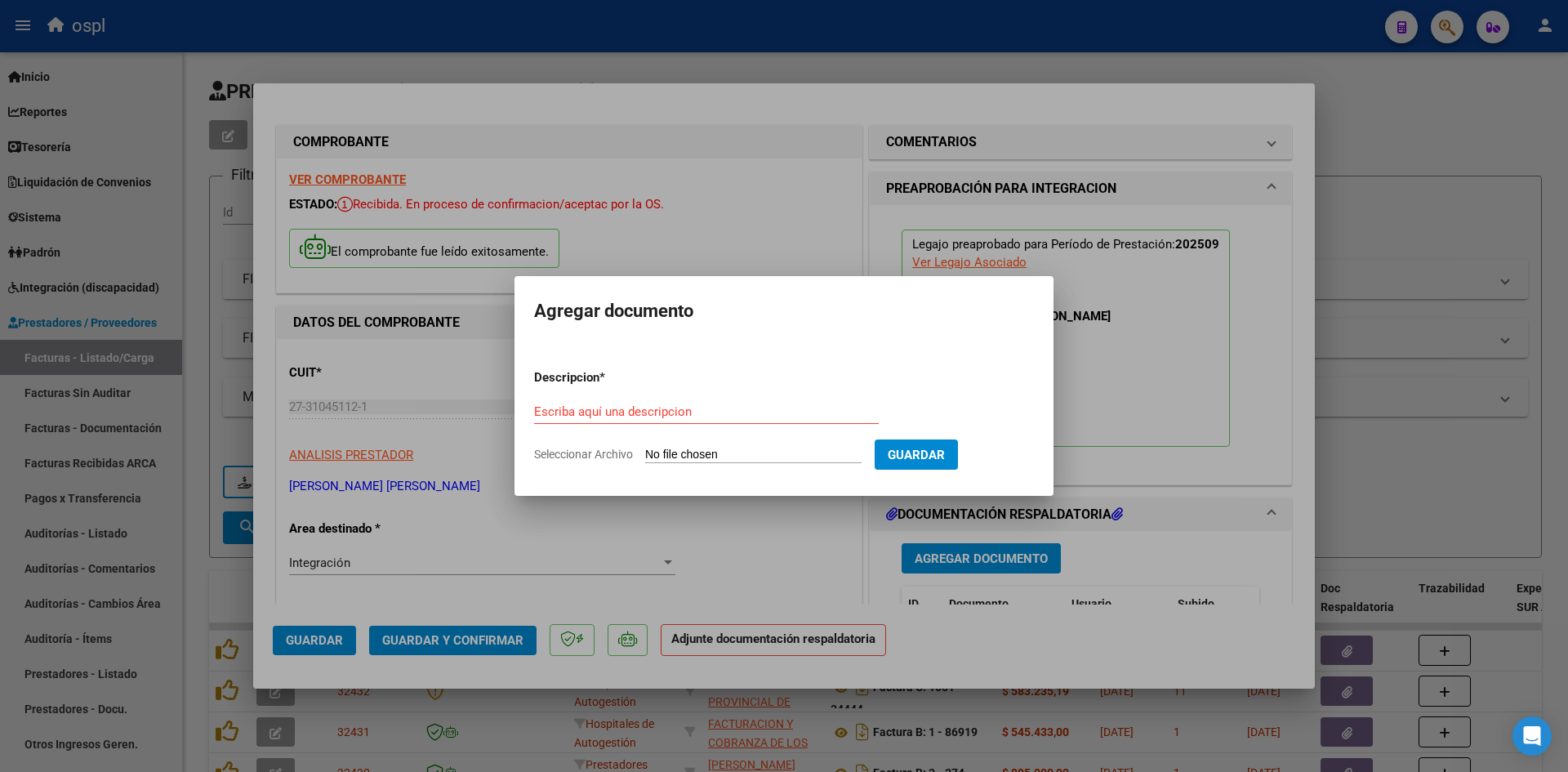
type input "C:\fakepath\[DATE] – [PERSON_NAME] – Psicología – Asistencia.pdf"
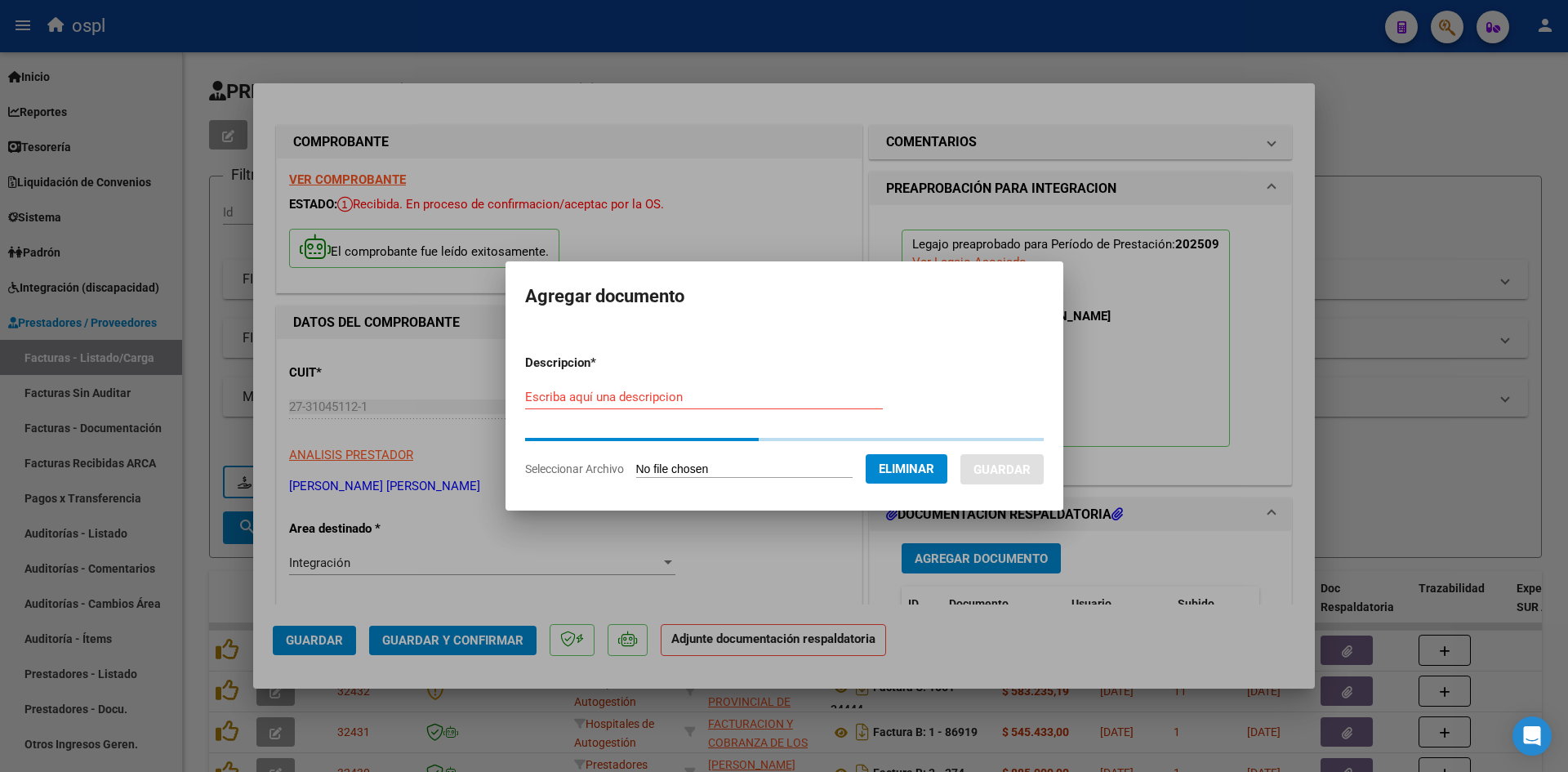
click at [745, 393] on input "Escriba aquí una descripcion" at bounding box center [704, 397] width 357 height 15
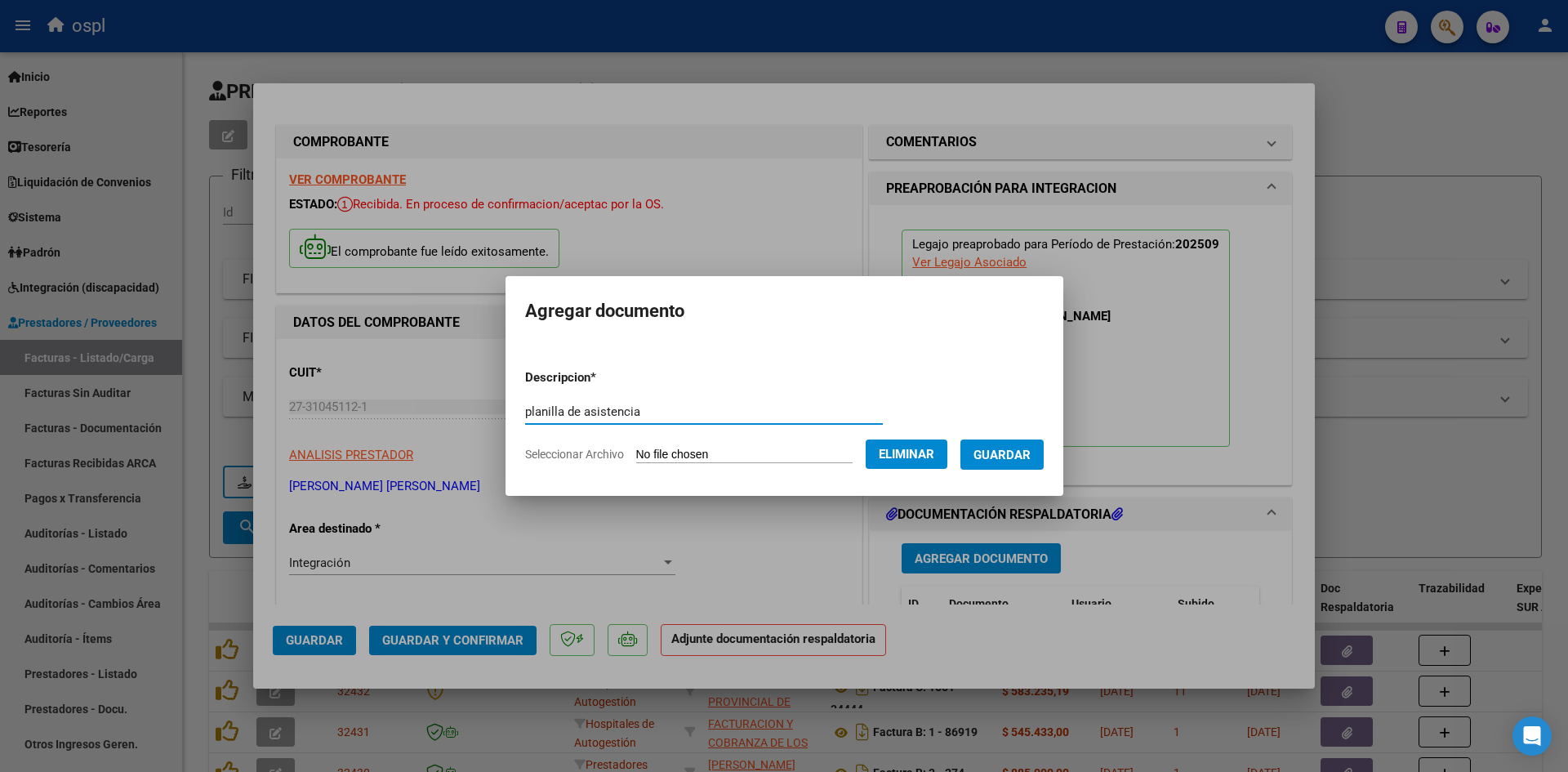
type input "planilla de asistencia"
click at [1044, 453] on button "Guardar" at bounding box center [1002, 455] width 83 height 31
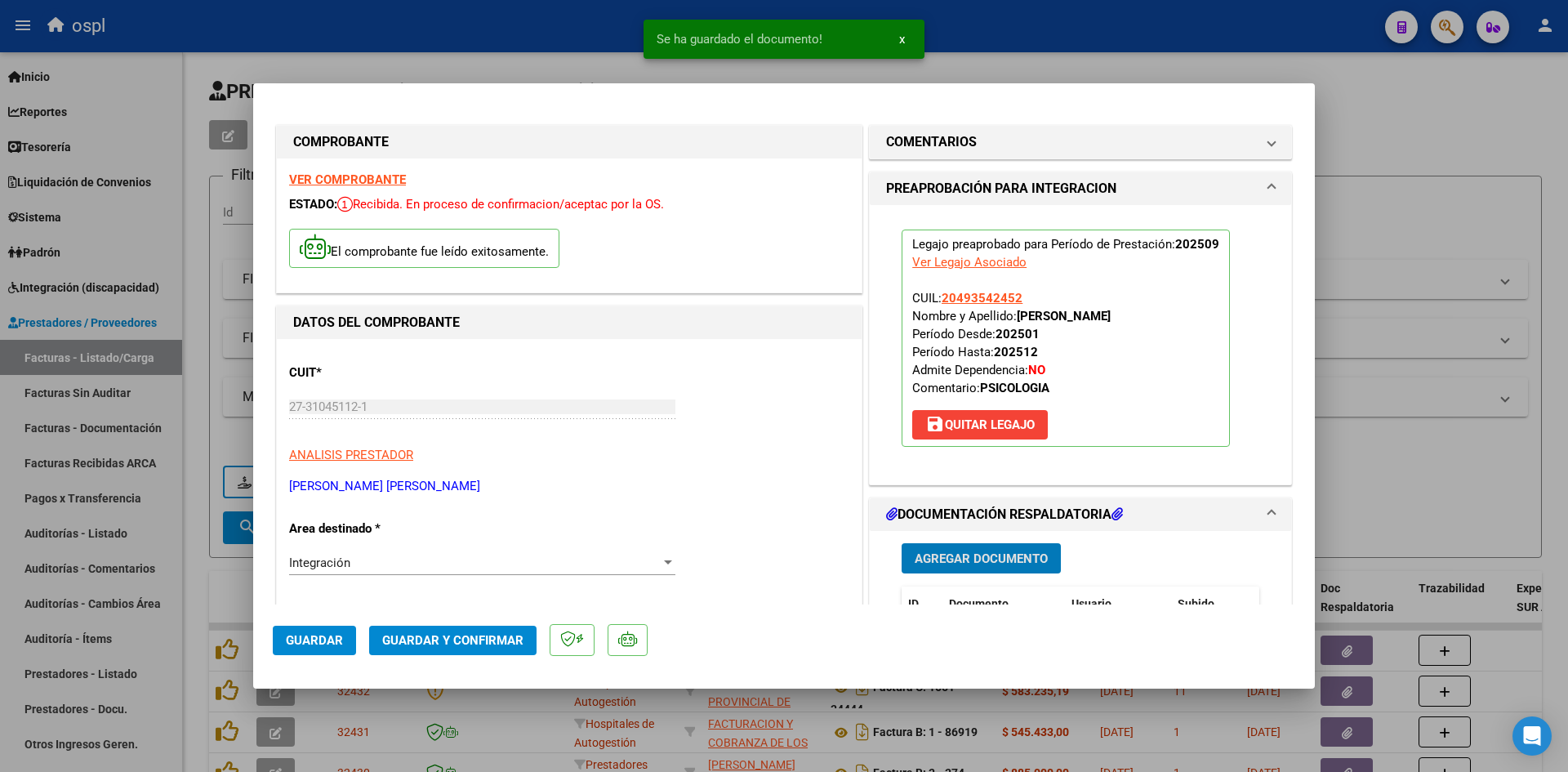
click at [456, 643] on span "Guardar y Confirmar" at bounding box center [452, 641] width 141 height 15
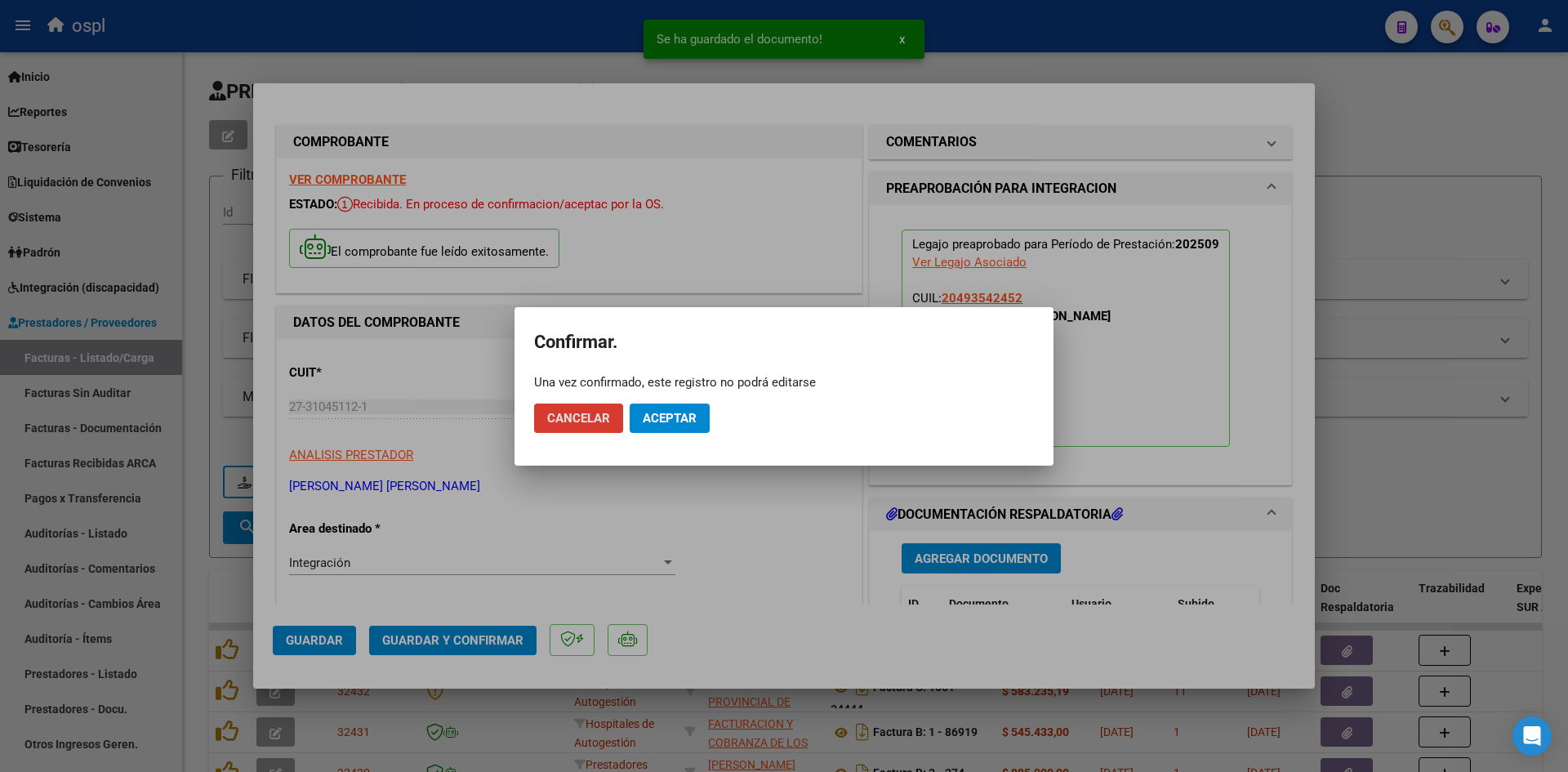
click at [664, 407] on button "Aceptar" at bounding box center [669, 419] width 80 height 30
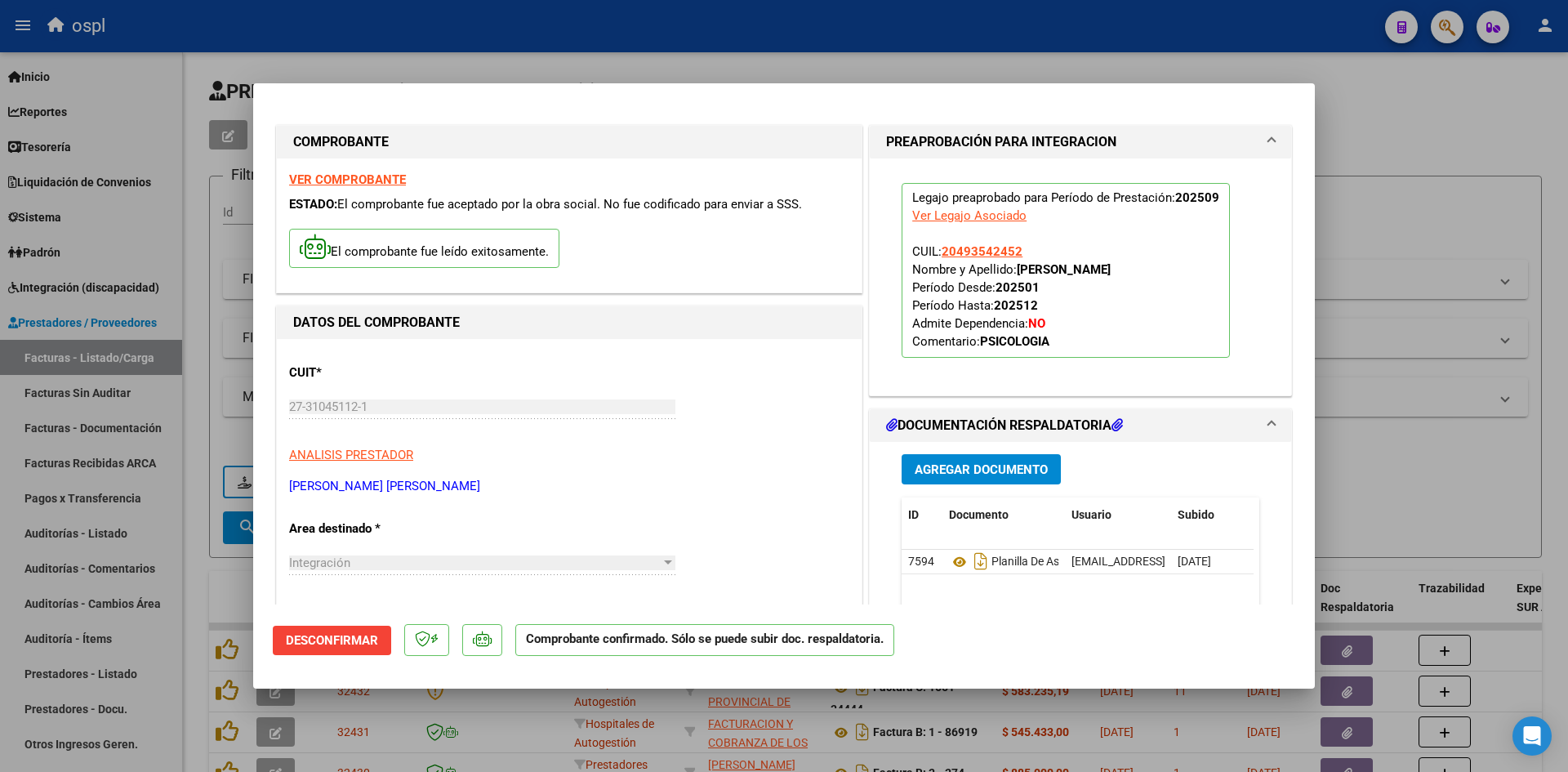
click at [1388, 255] on div at bounding box center [784, 386] width 1568 height 772
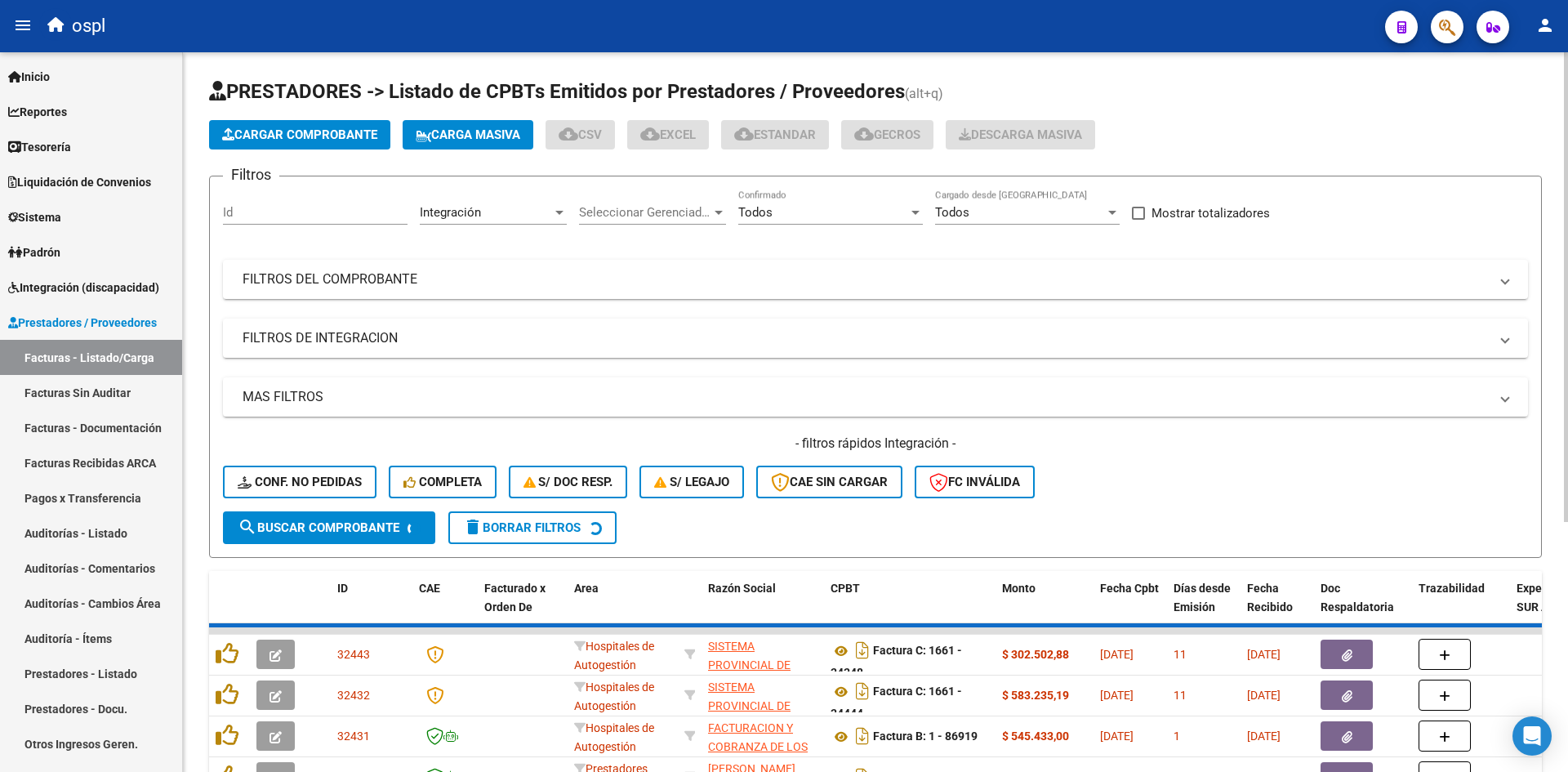
click at [293, 137] on span "Cargar Comprobante" at bounding box center [300, 134] width 155 height 15
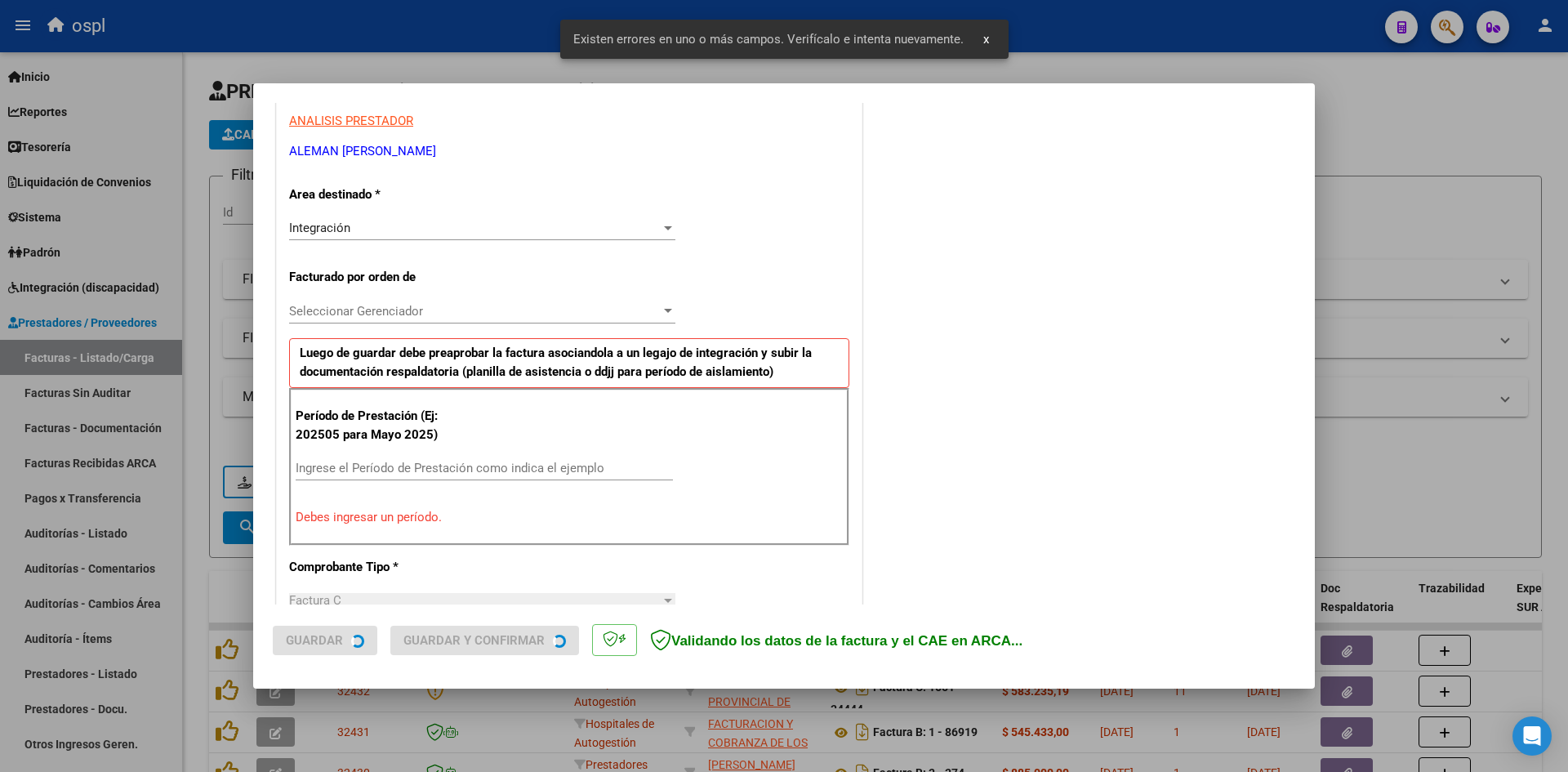
scroll to position [370, 0]
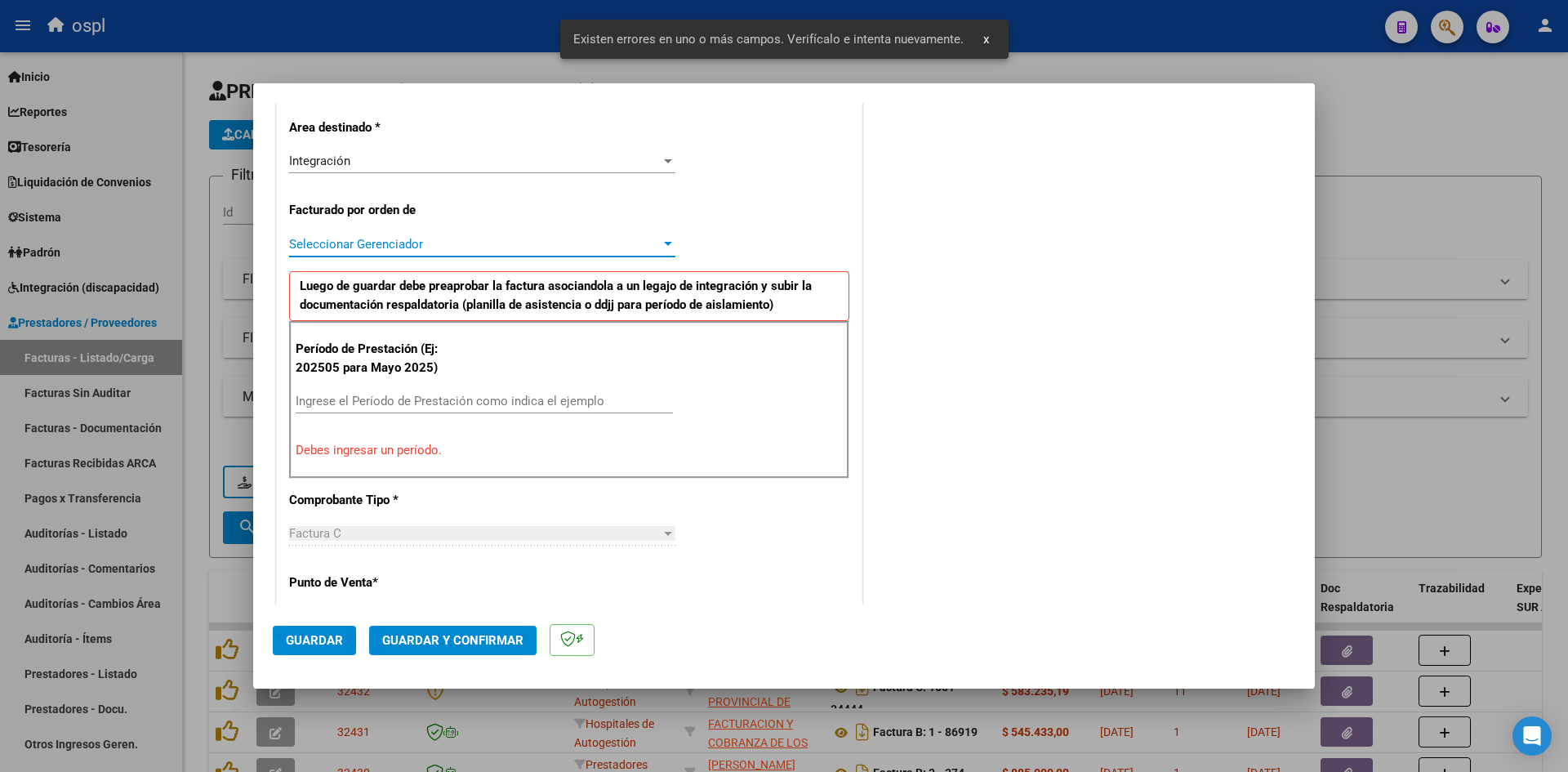
click at [477, 240] on span "Seleccionar Gerenciador" at bounding box center [475, 244] width 371 height 15
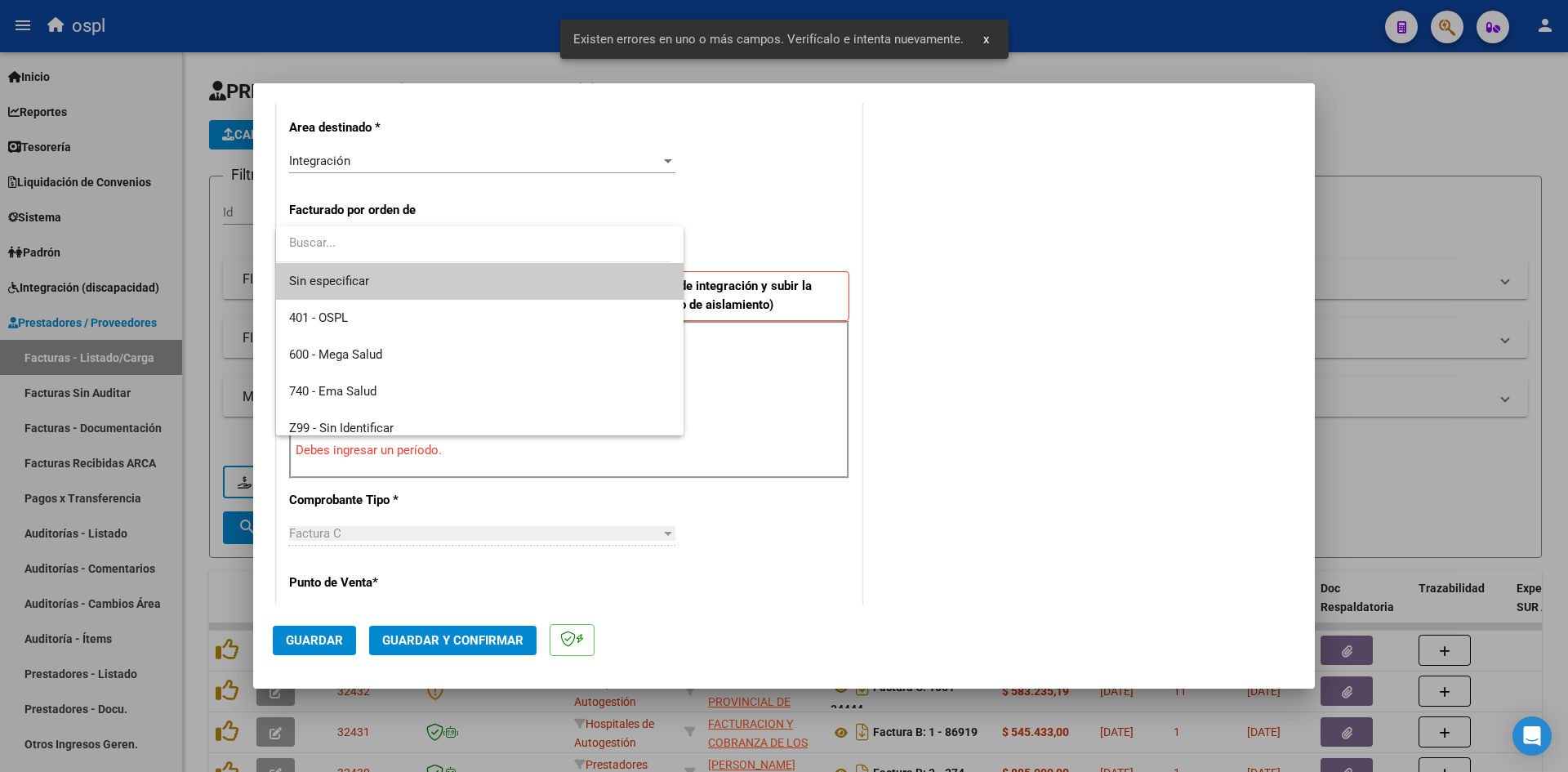
click at [823, 202] on div at bounding box center [784, 386] width 1568 height 772
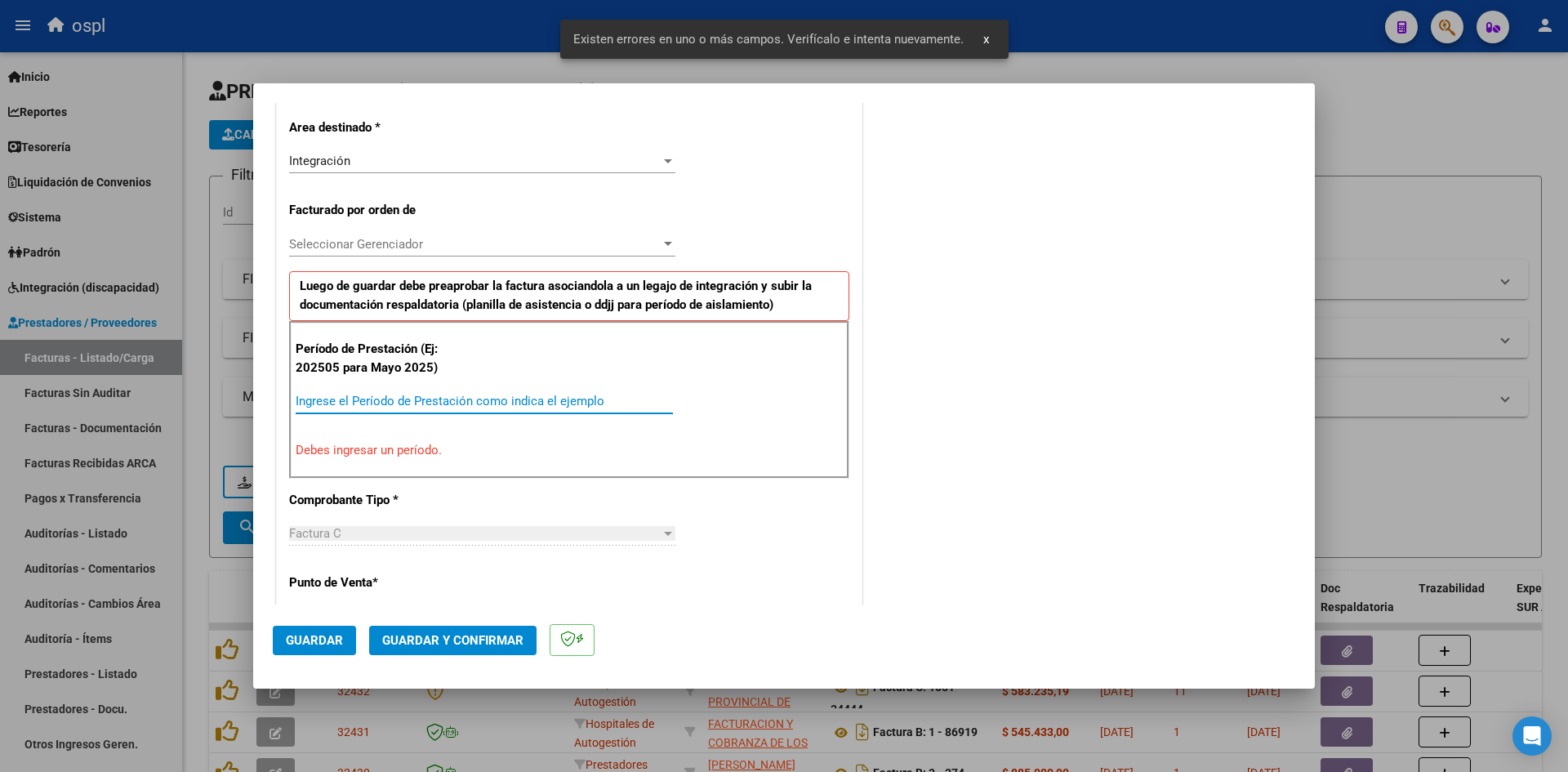
click at [384, 399] on input "Ingrese el Período de Prestación como indica el ejemplo" at bounding box center [484, 400] width 378 height 15
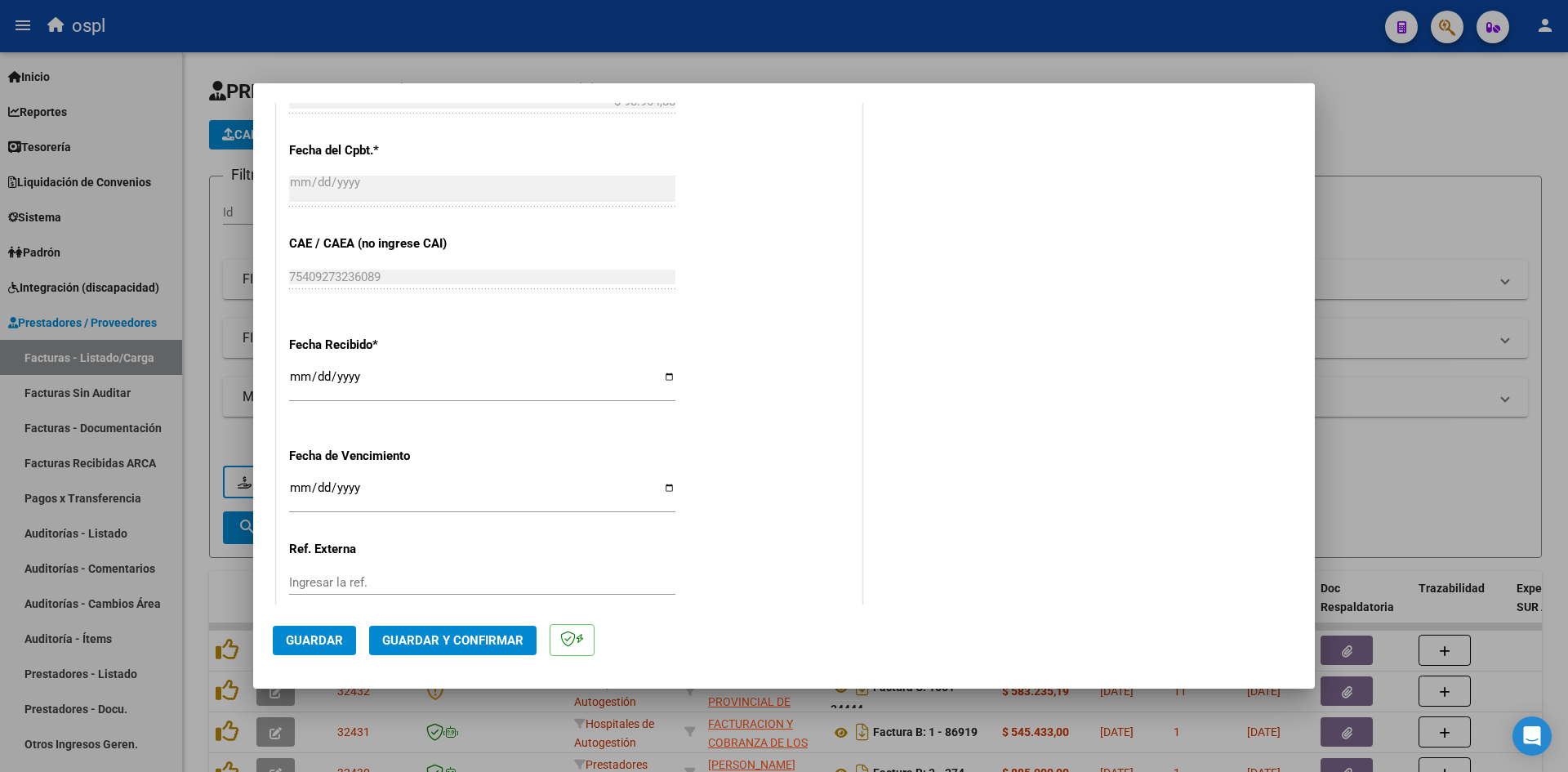
scroll to position [1023, 0]
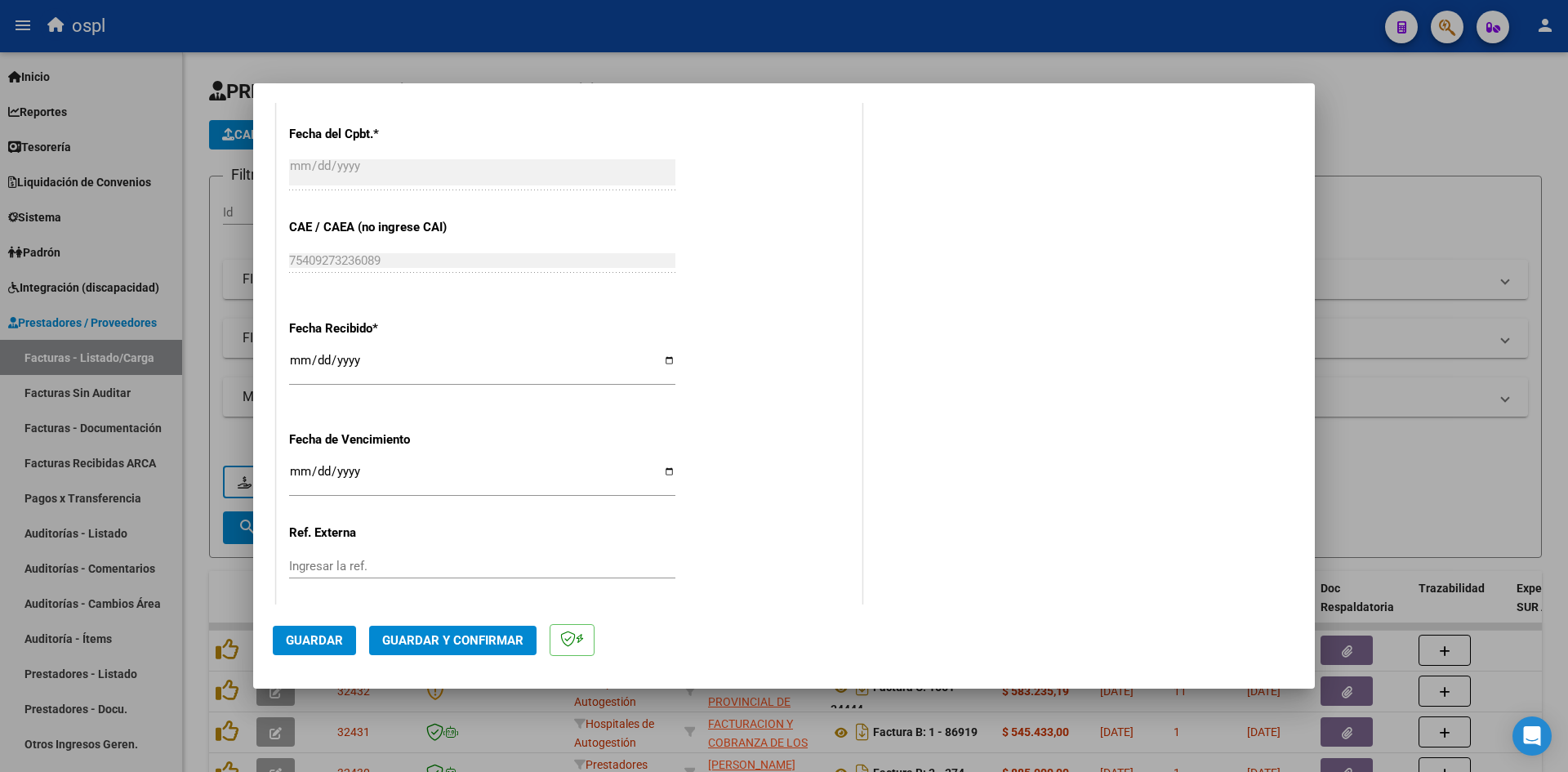
type input "202509"
click at [292, 361] on input "[DATE]" at bounding box center [482, 367] width 386 height 26
type input "[DATE]"
click at [322, 624] on mat-dialog-actions "Guardar Guardar y Confirmar" at bounding box center [783, 637] width 1022 height 65
click at [317, 632] on button "Guardar" at bounding box center [314, 641] width 83 height 30
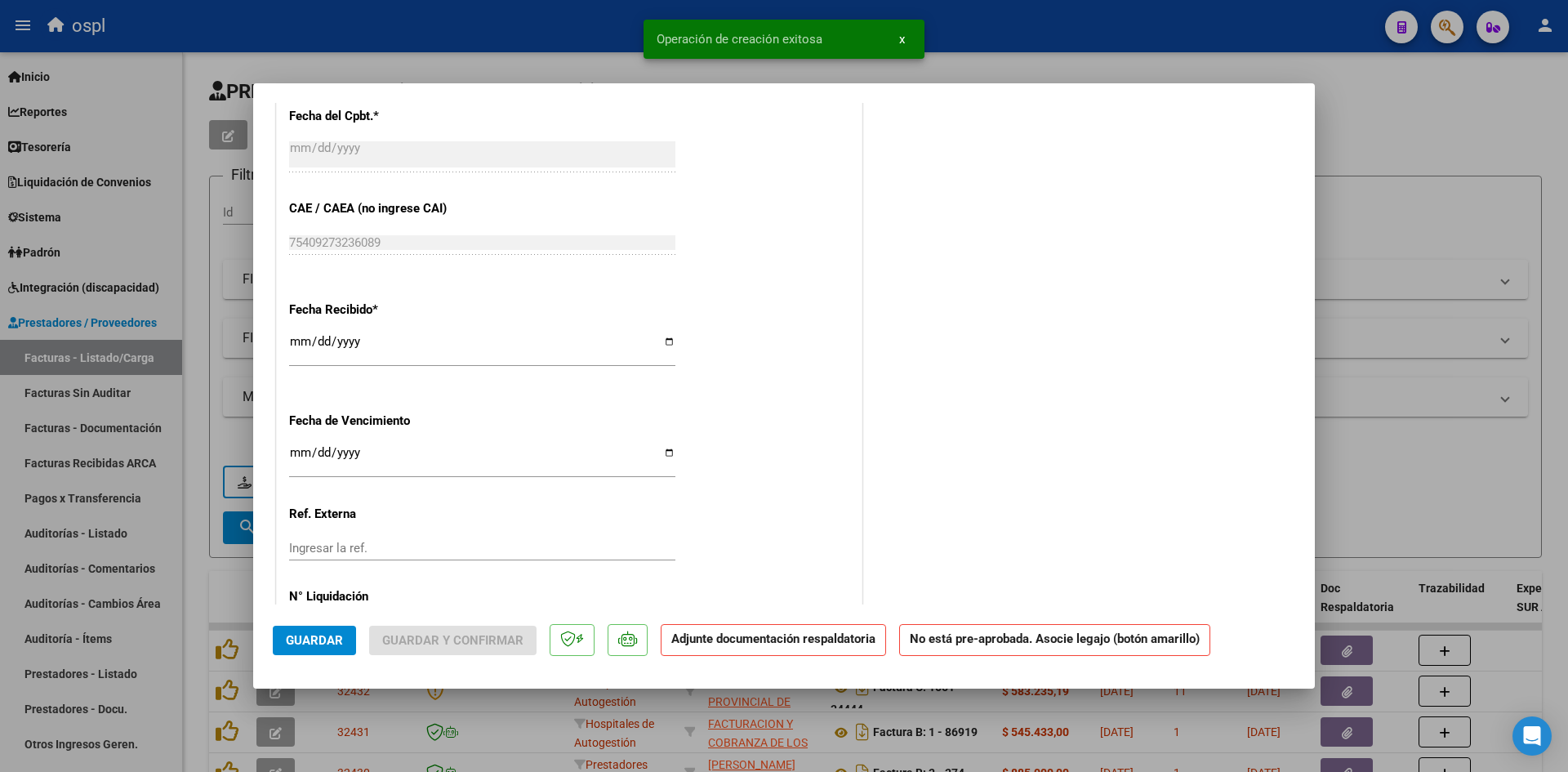
scroll to position [0, 0]
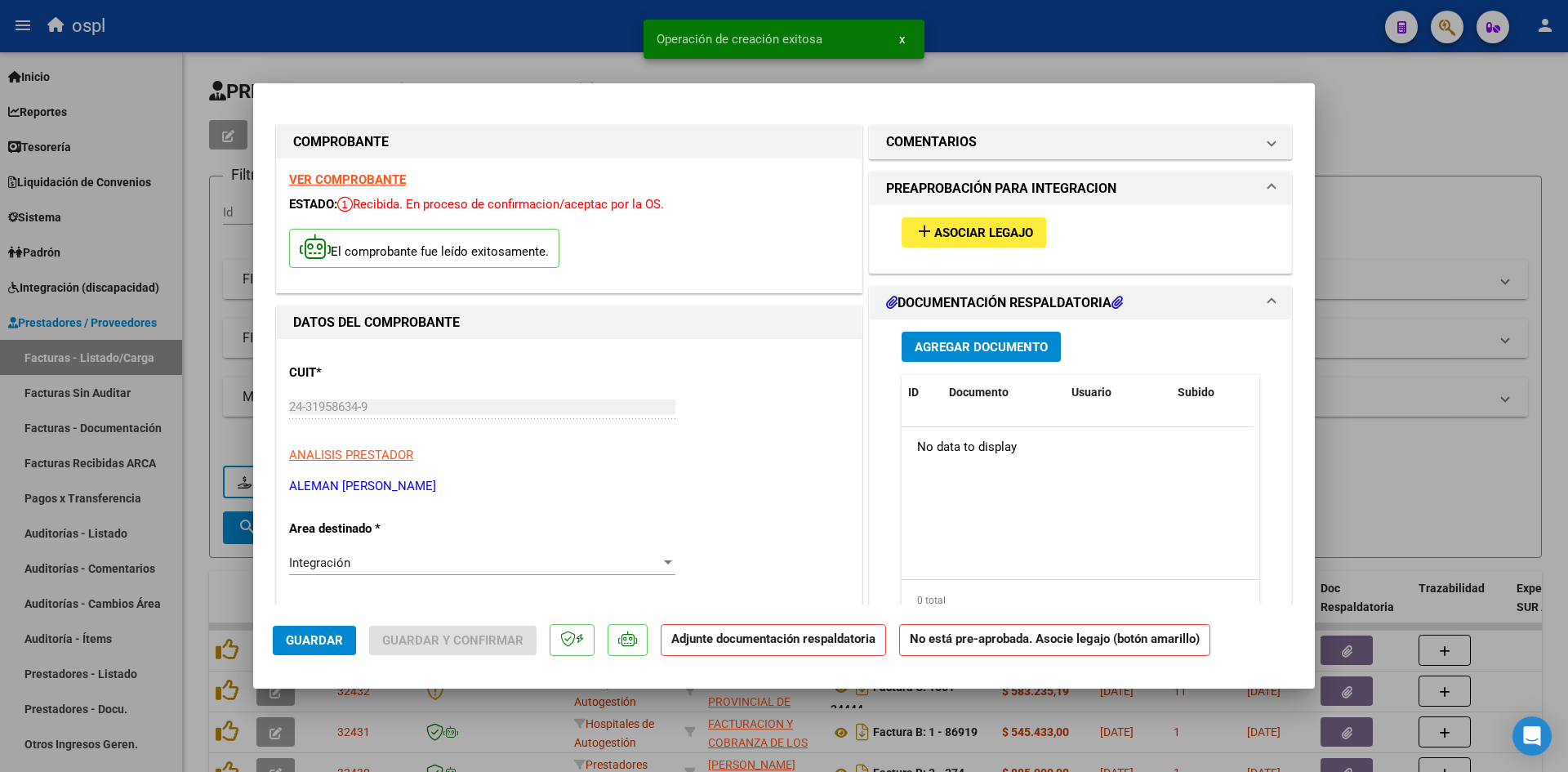
click at [999, 230] on span "Asociar Legajo" at bounding box center [984, 232] width 99 height 15
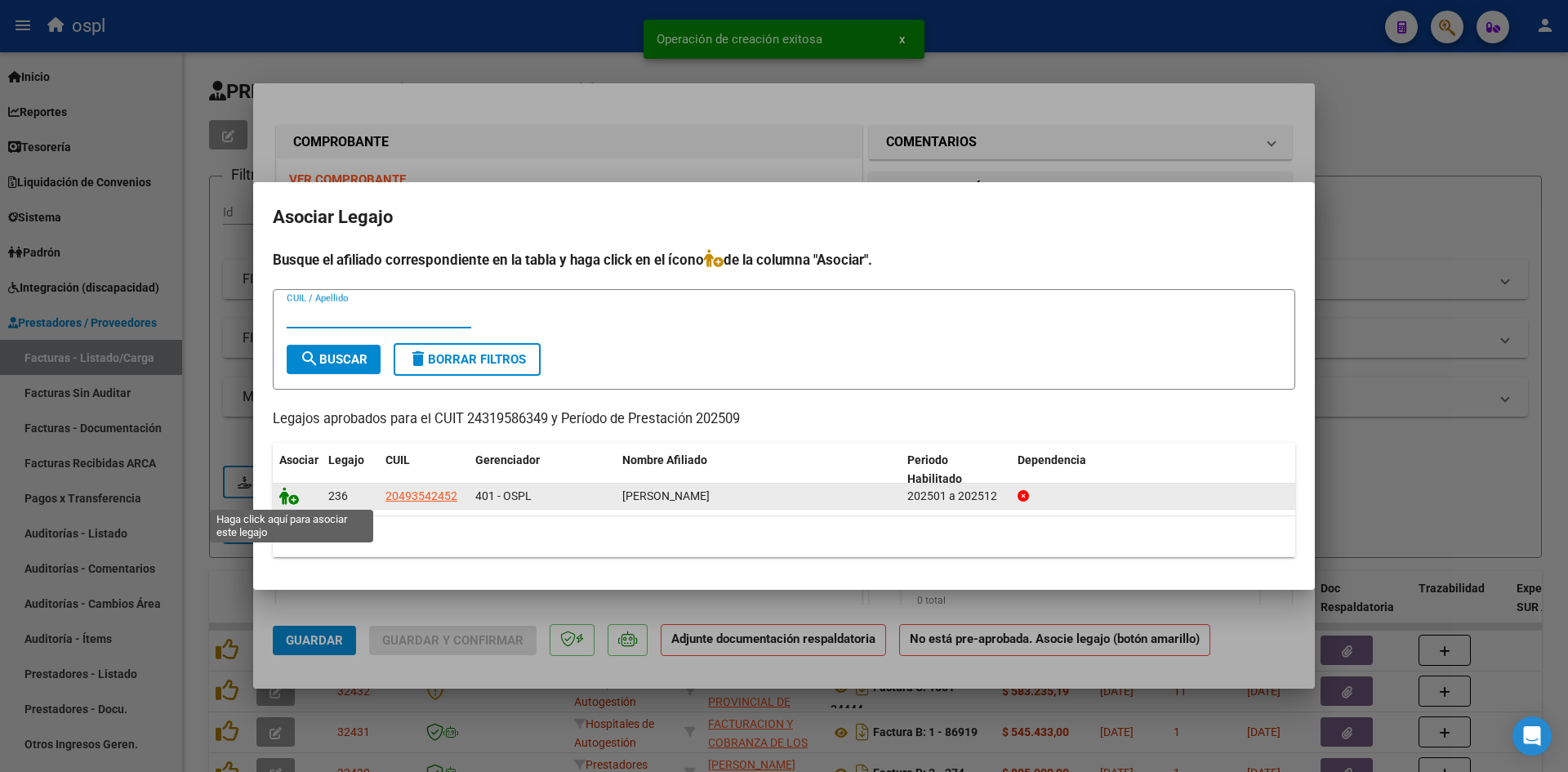
click at [295, 499] on icon at bounding box center [289, 496] width 19 height 18
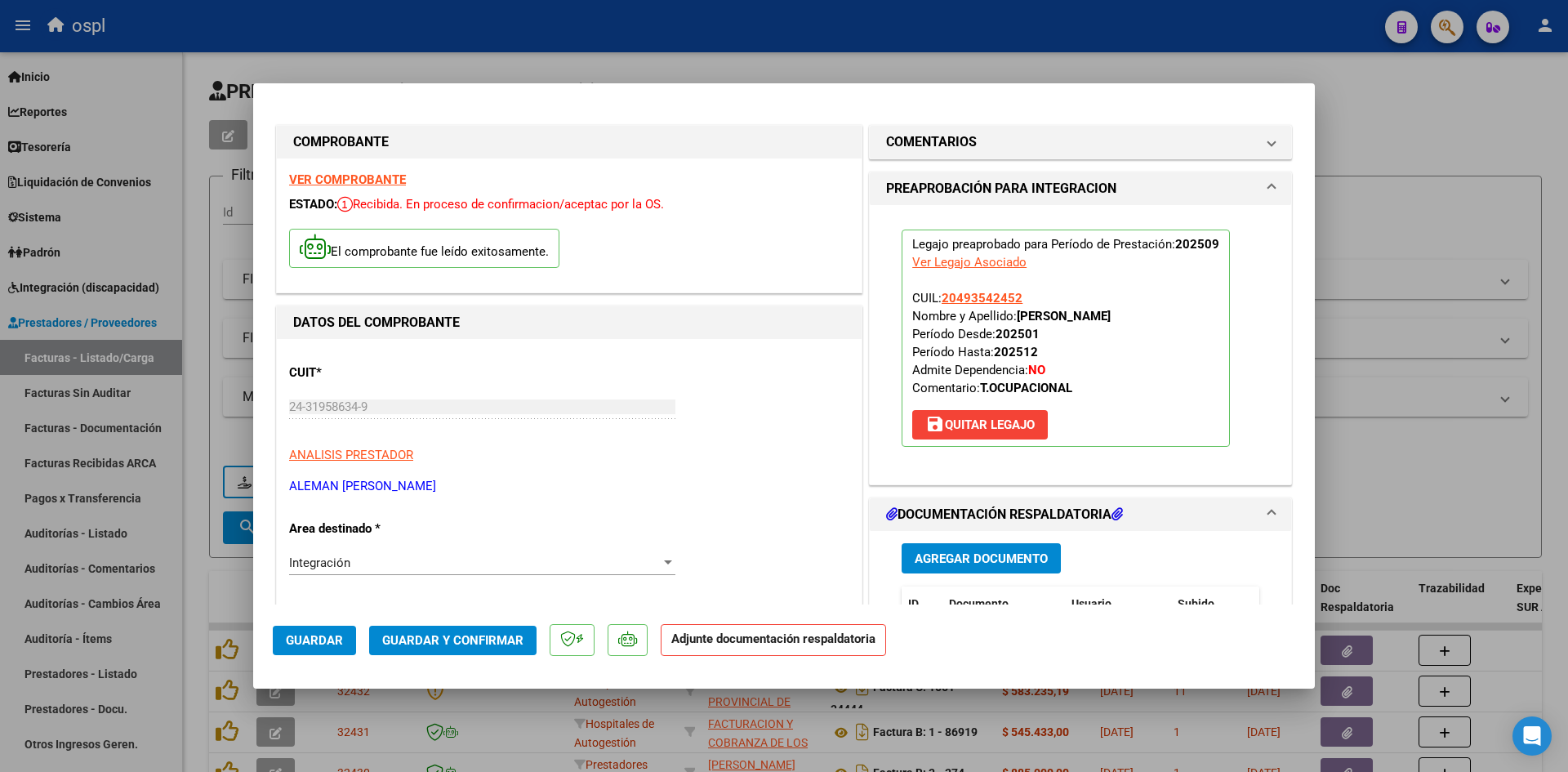
click at [959, 562] on span "Agregar Documento" at bounding box center [981, 558] width 133 height 15
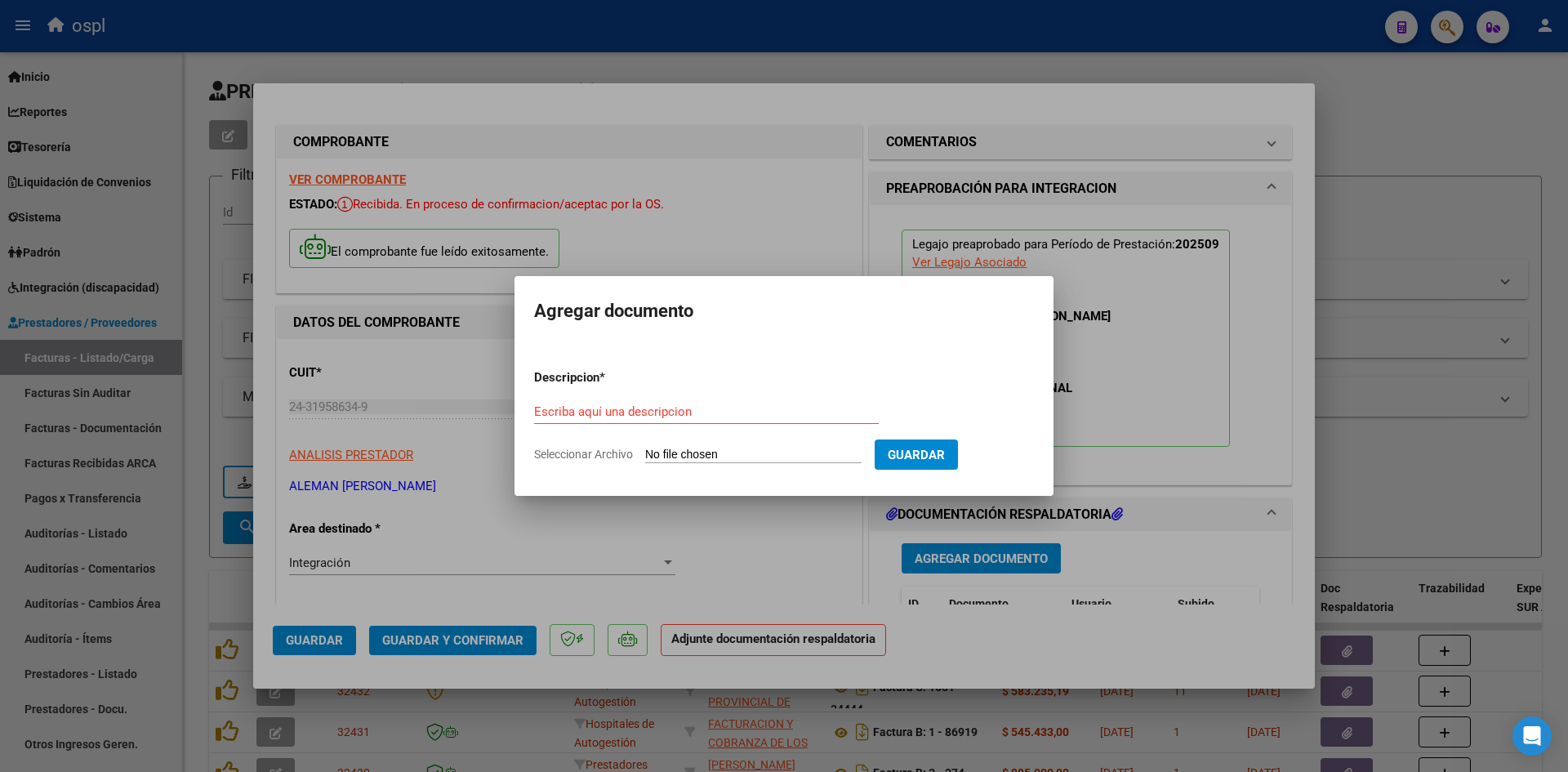
type input "C:\fakepath\[DATE] – [PERSON_NAME] – TO – Asistencia.pdf"
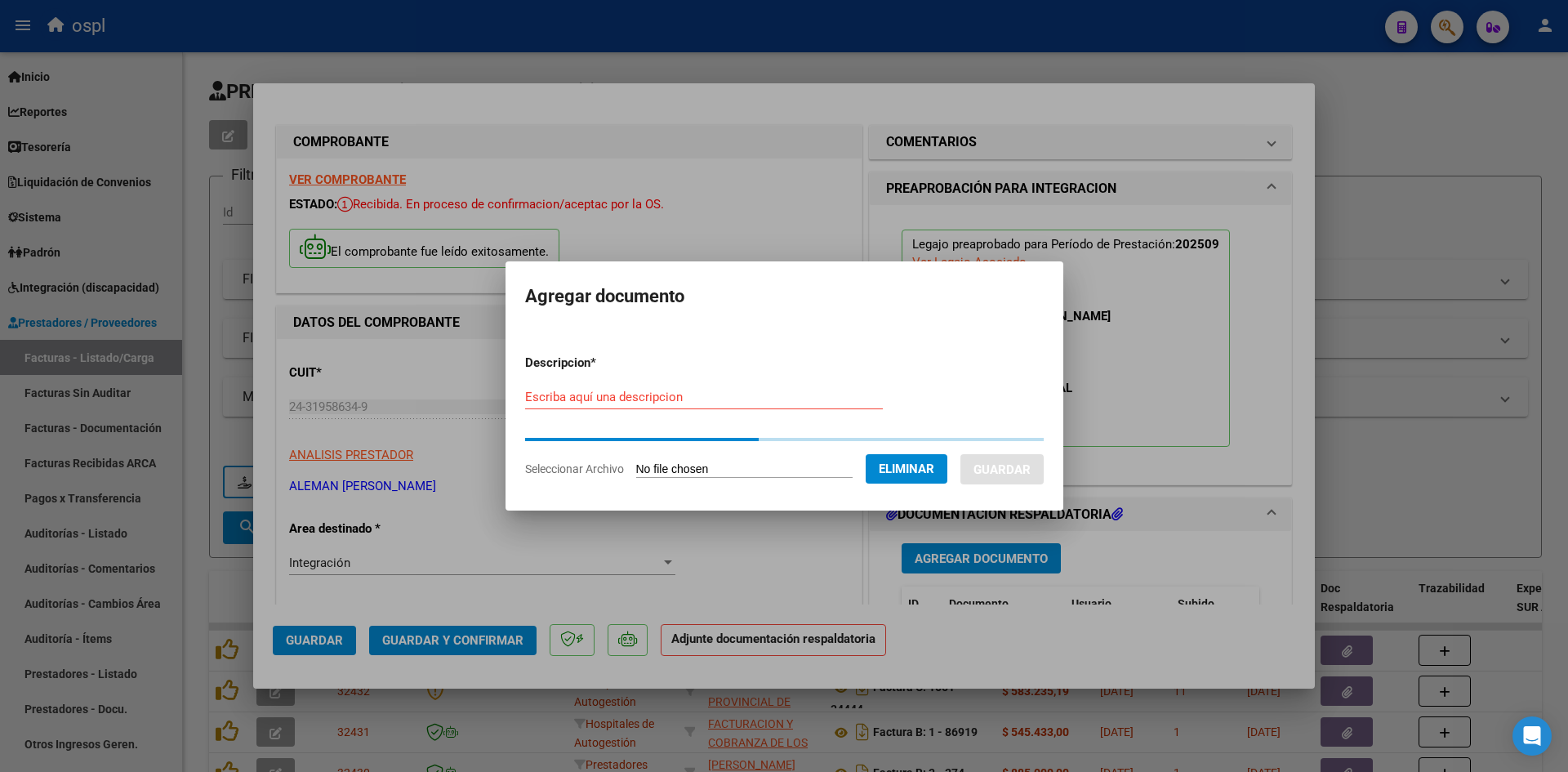
click at [780, 406] on div "Escriba aquí una descripcion" at bounding box center [704, 397] width 357 height 25
click at [790, 400] on input "Escriba aquí una descripcion" at bounding box center [704, 397] width 357 height 15
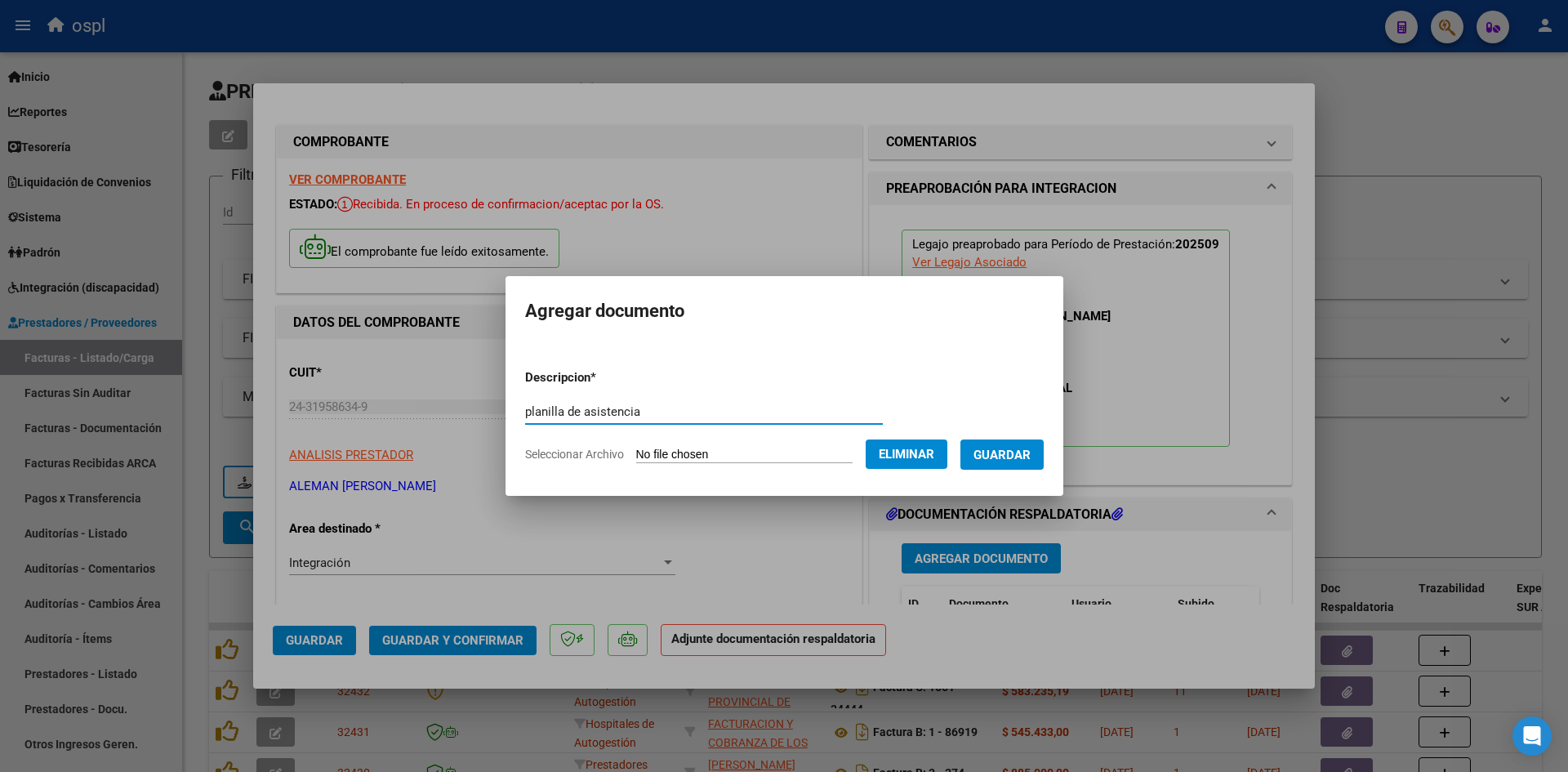
type input "planilla de asistencia"
click at [1028, 459] on span "Guardar" at bounding box center [1001, 455] width 57 height 15
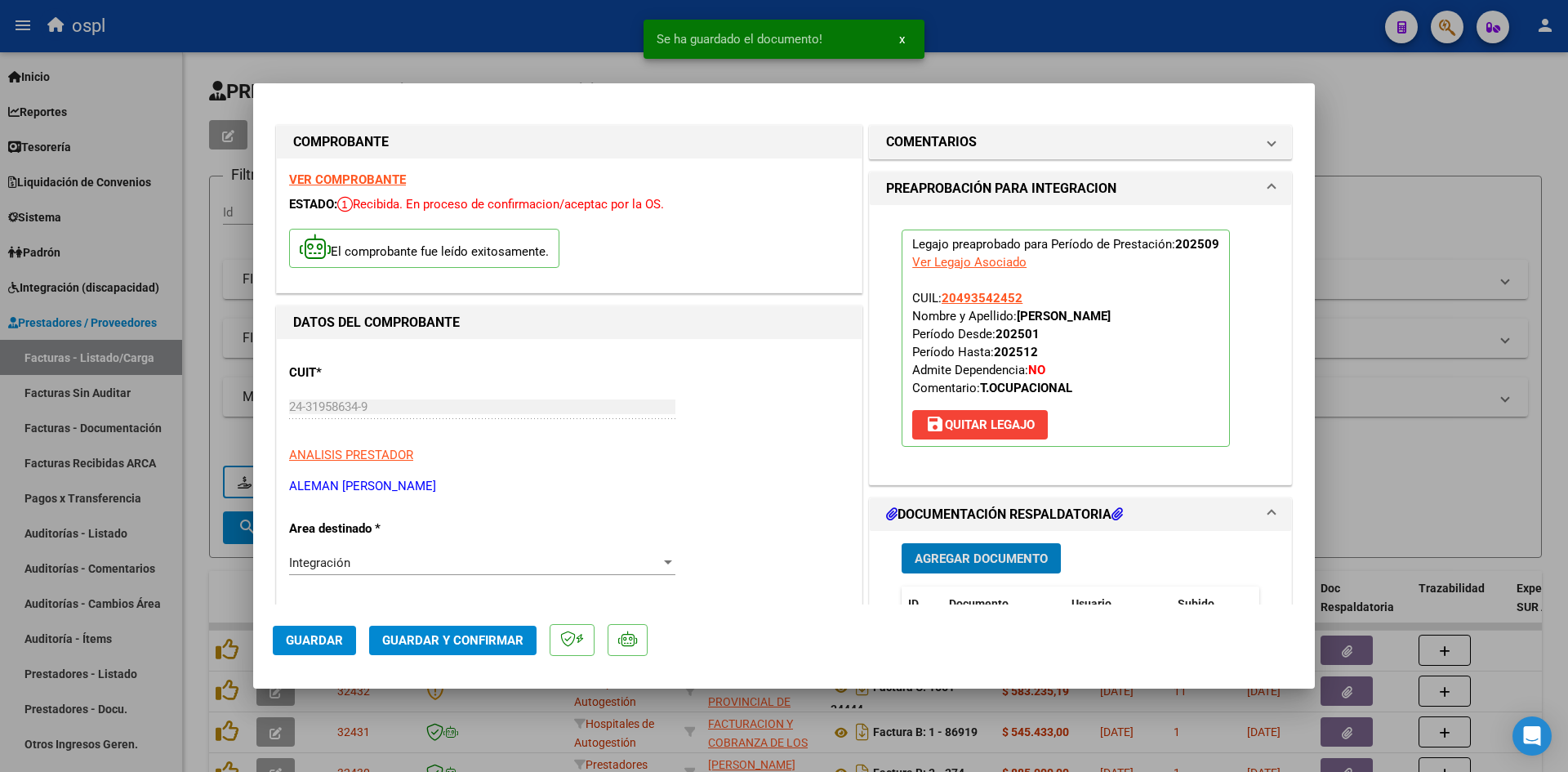
click at [426, 640] on span "Guardar y Confirmar" at bounding box center [452, 641] width 141 height 15
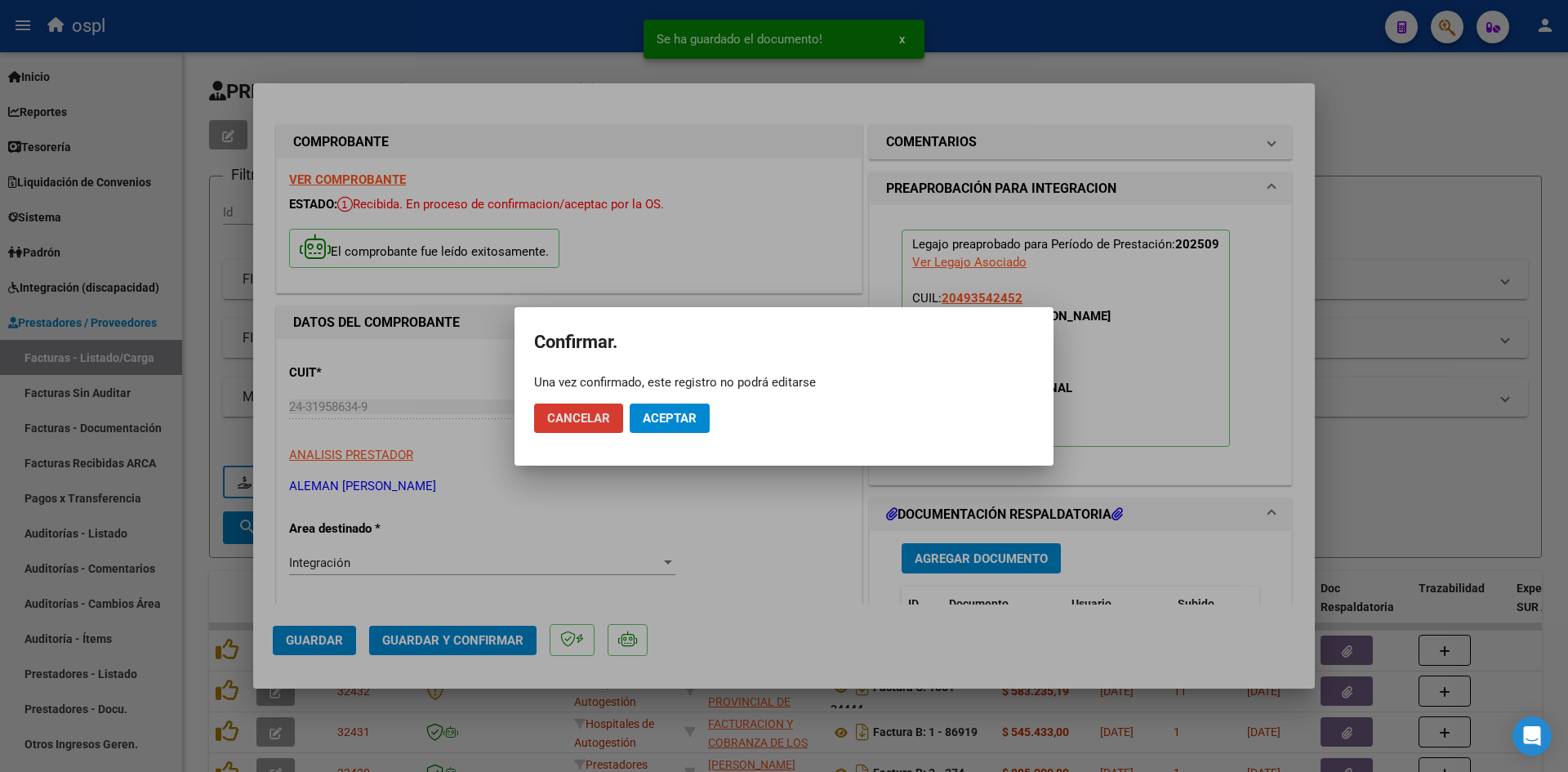
click at [667, 404] on button "Aceptar" at bounding box center [669, 419] width 80 height 30
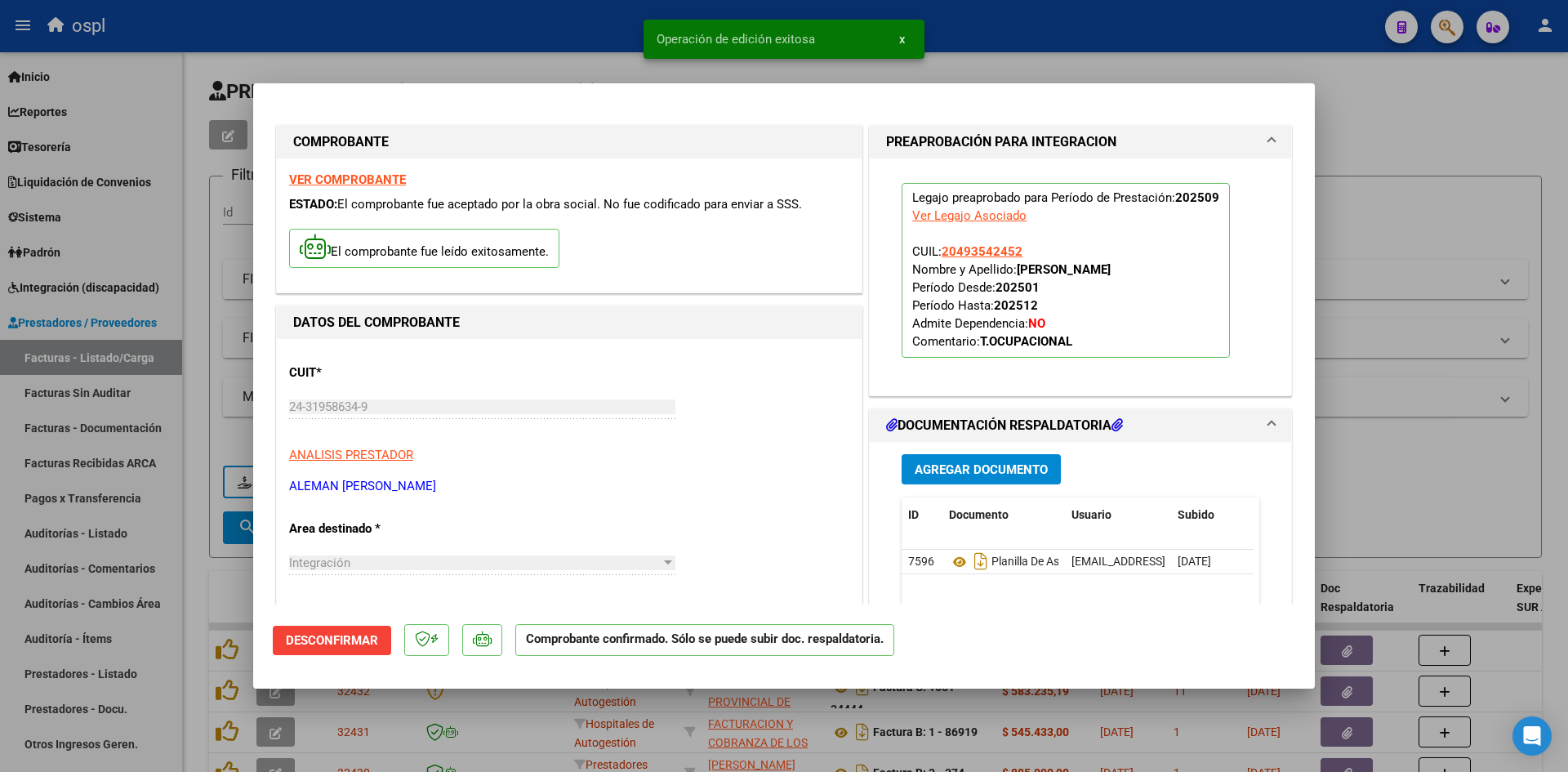
drag, startPoint x: 1439, startPoint y: 239, endPoint x: 1155, endPoint y: 231, distance: 284.1
click at [1439, 239] on div at bounding box center [784, 386] width 1568 height 772
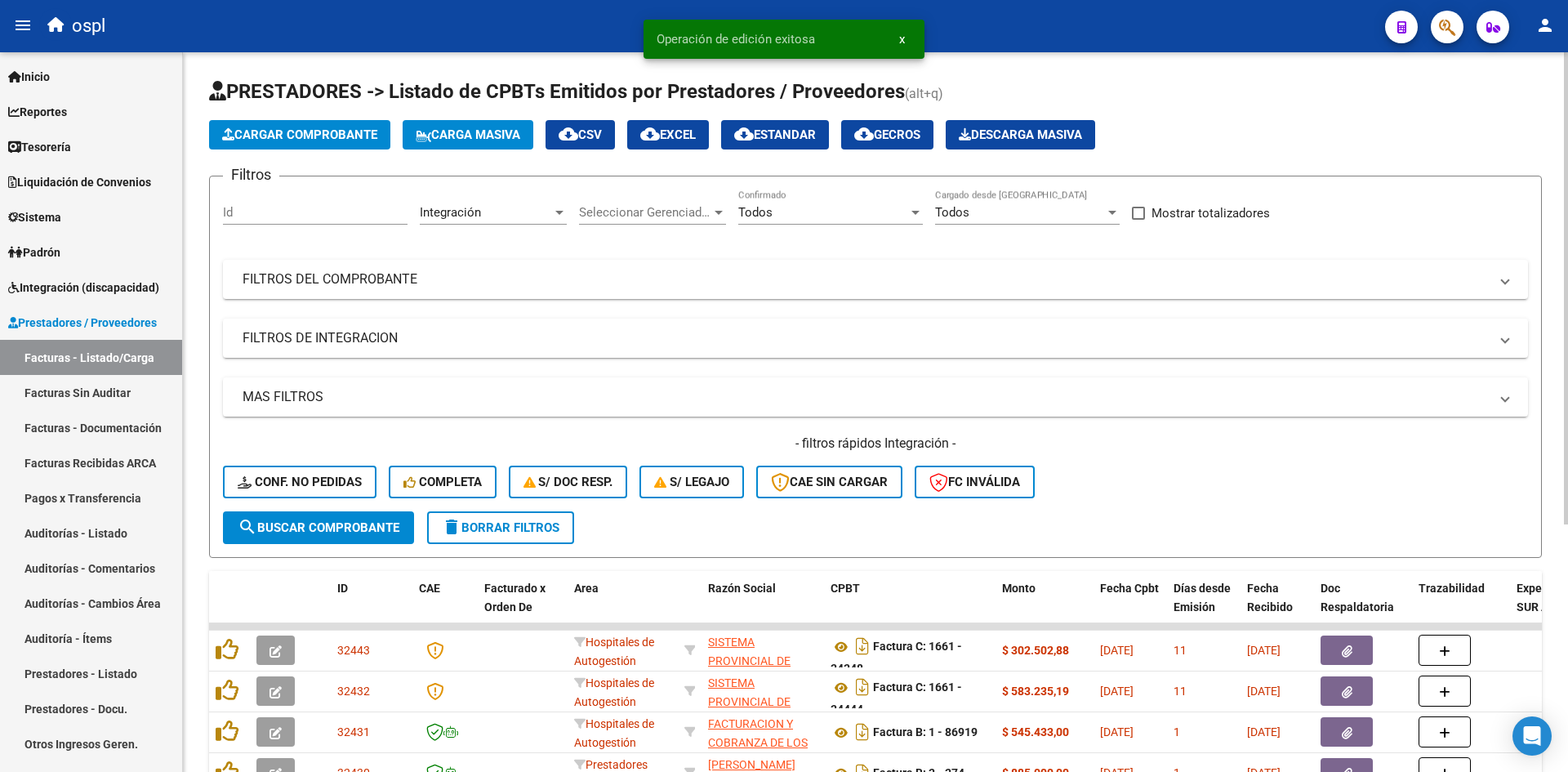
click at [352, 137] on span "Cargar Comprobante" at bounding box center [300, 134] width 155 height 15
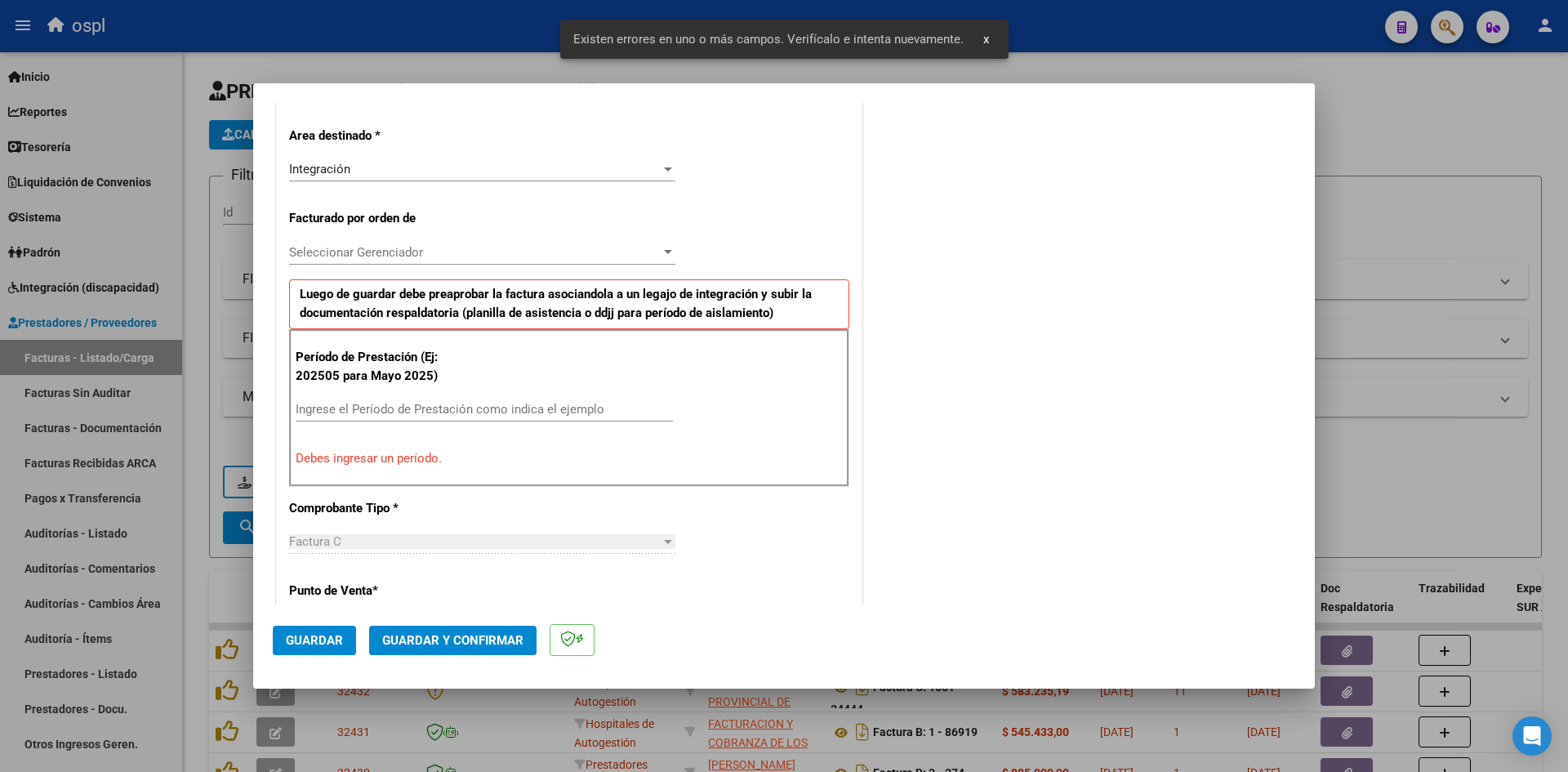
scroll to position [370, 0]
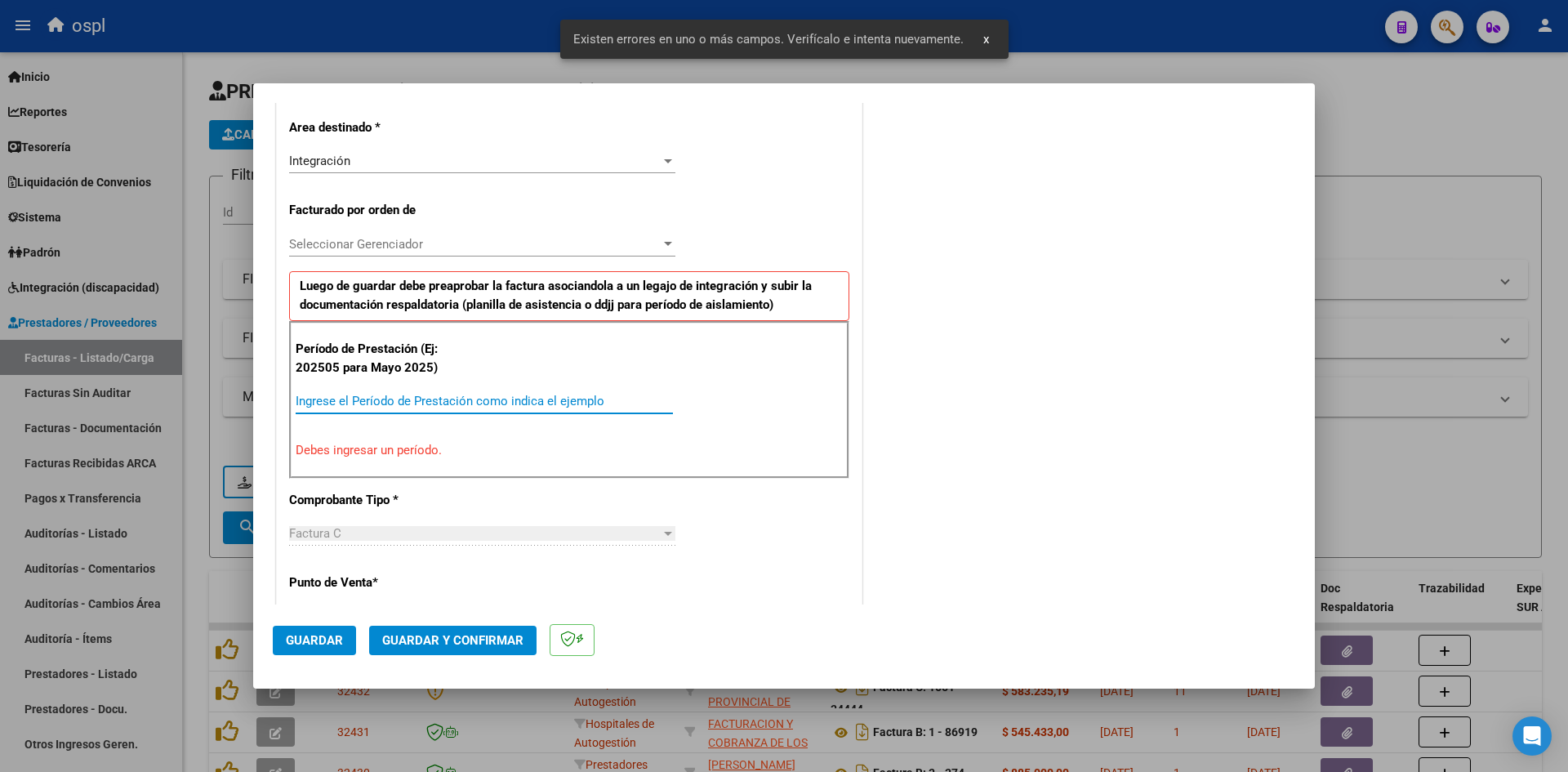
click at [448, 393] on input "Ingrese el Período de Prestación como indica el ejemplo" at bounding box center [484, 400] width 378 height 15
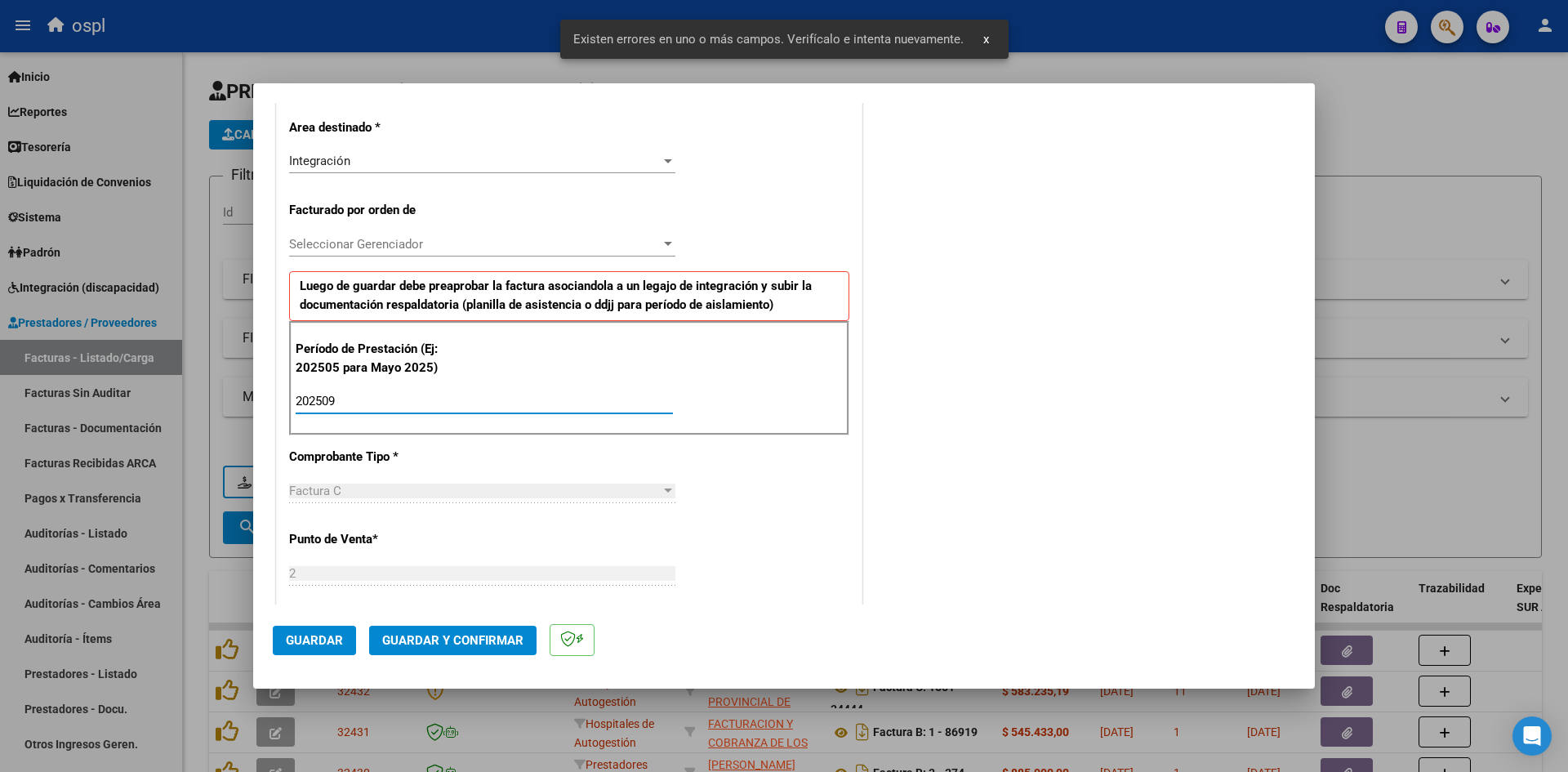
type input "202509"
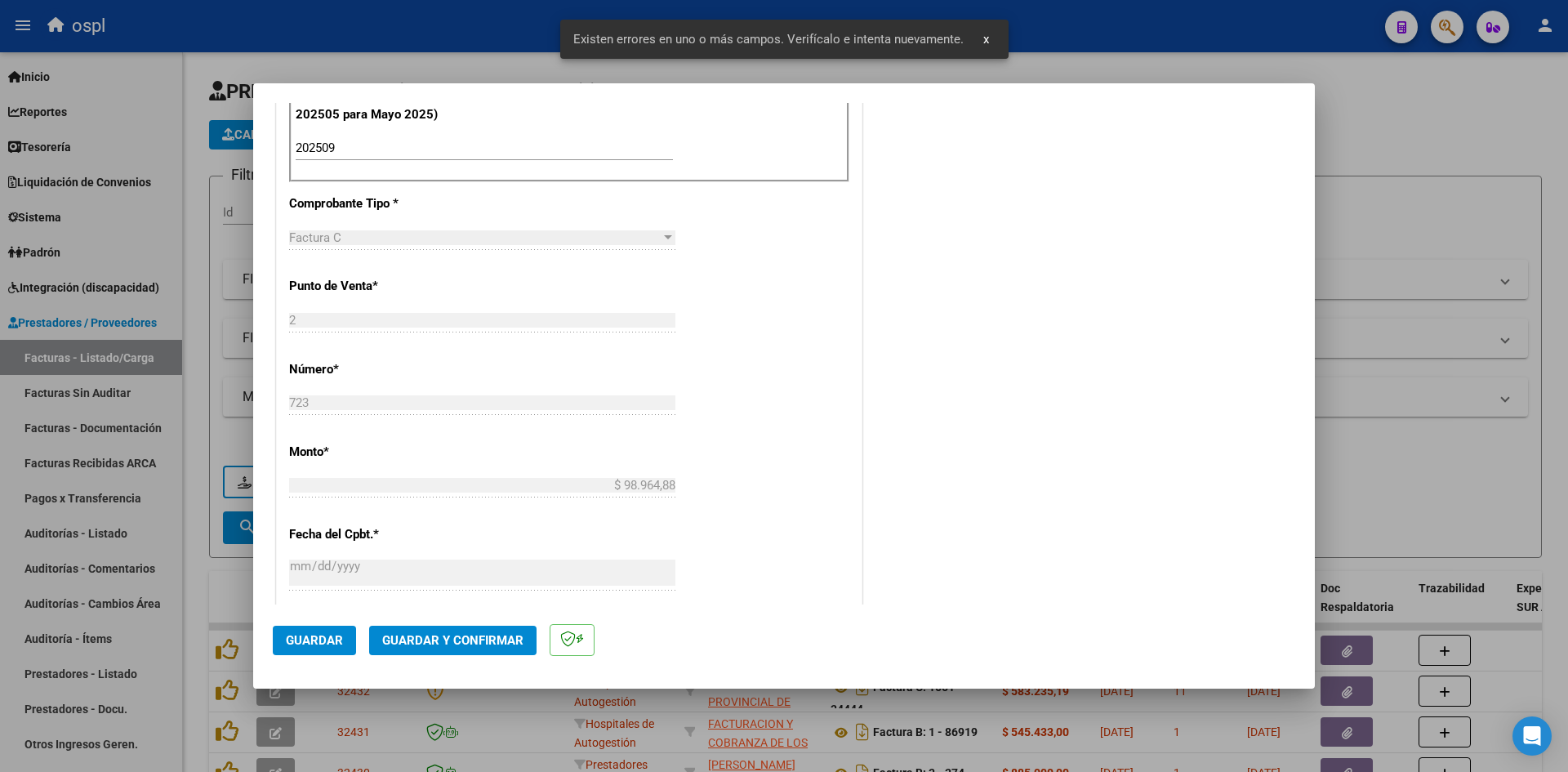
scroll to position [942, 0]
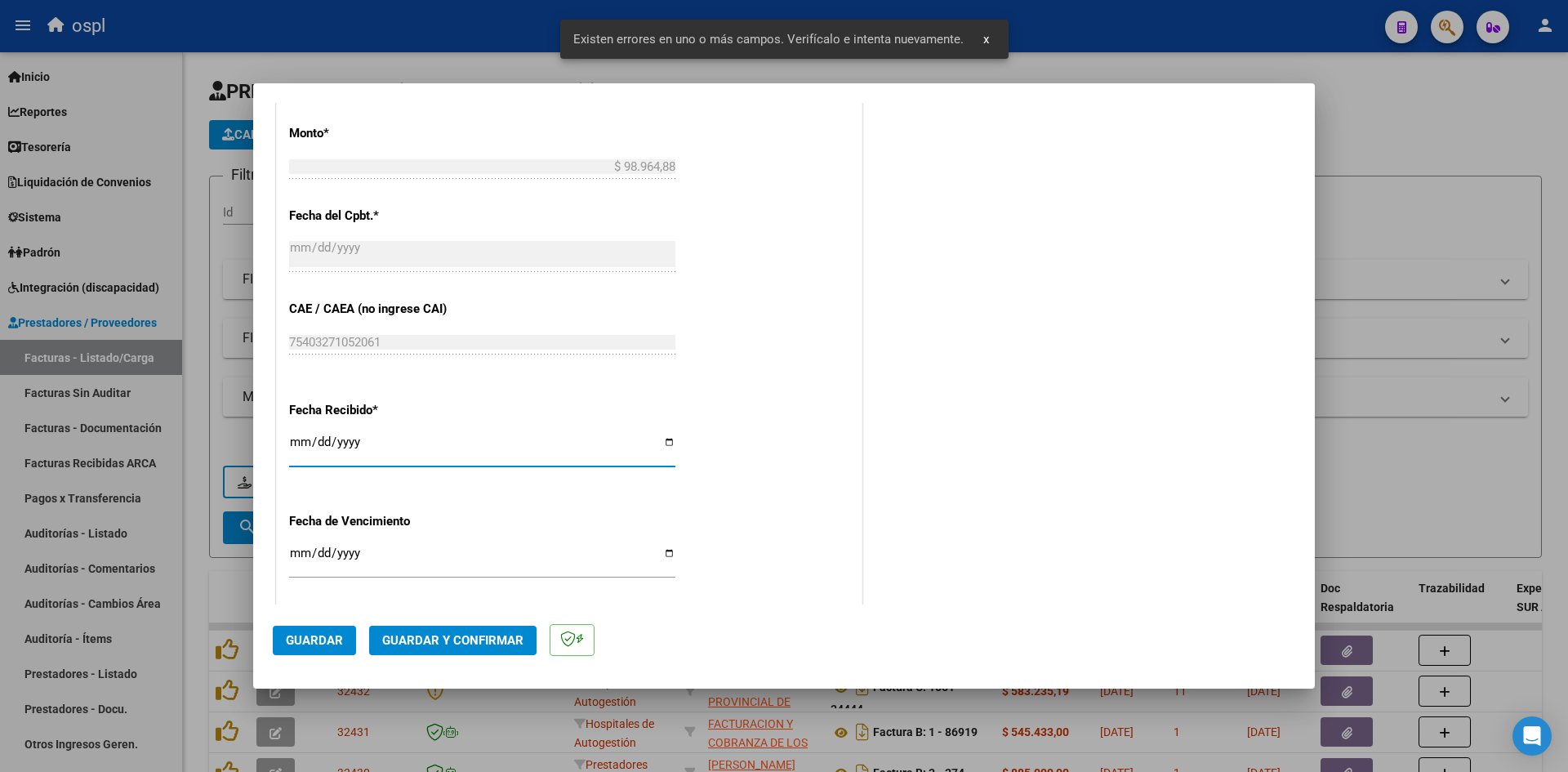
click at [295, 441] on input "[DATE]" at bounding box center [482, 449] width 386 height 26
type input "[DATE]"
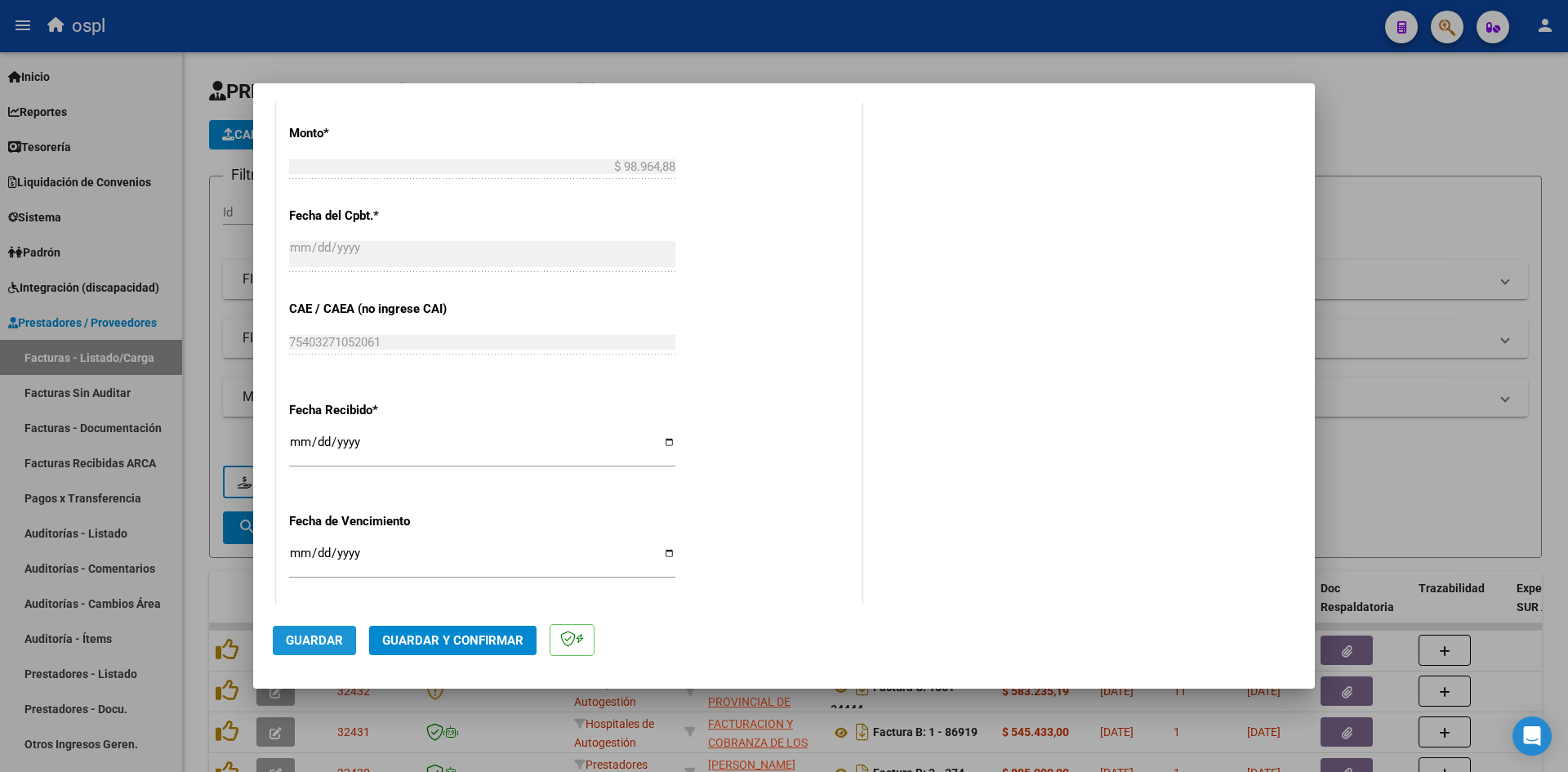
click at [303, 648] on span "Guardar" at bounding box center [314, 641] width 57 height 15
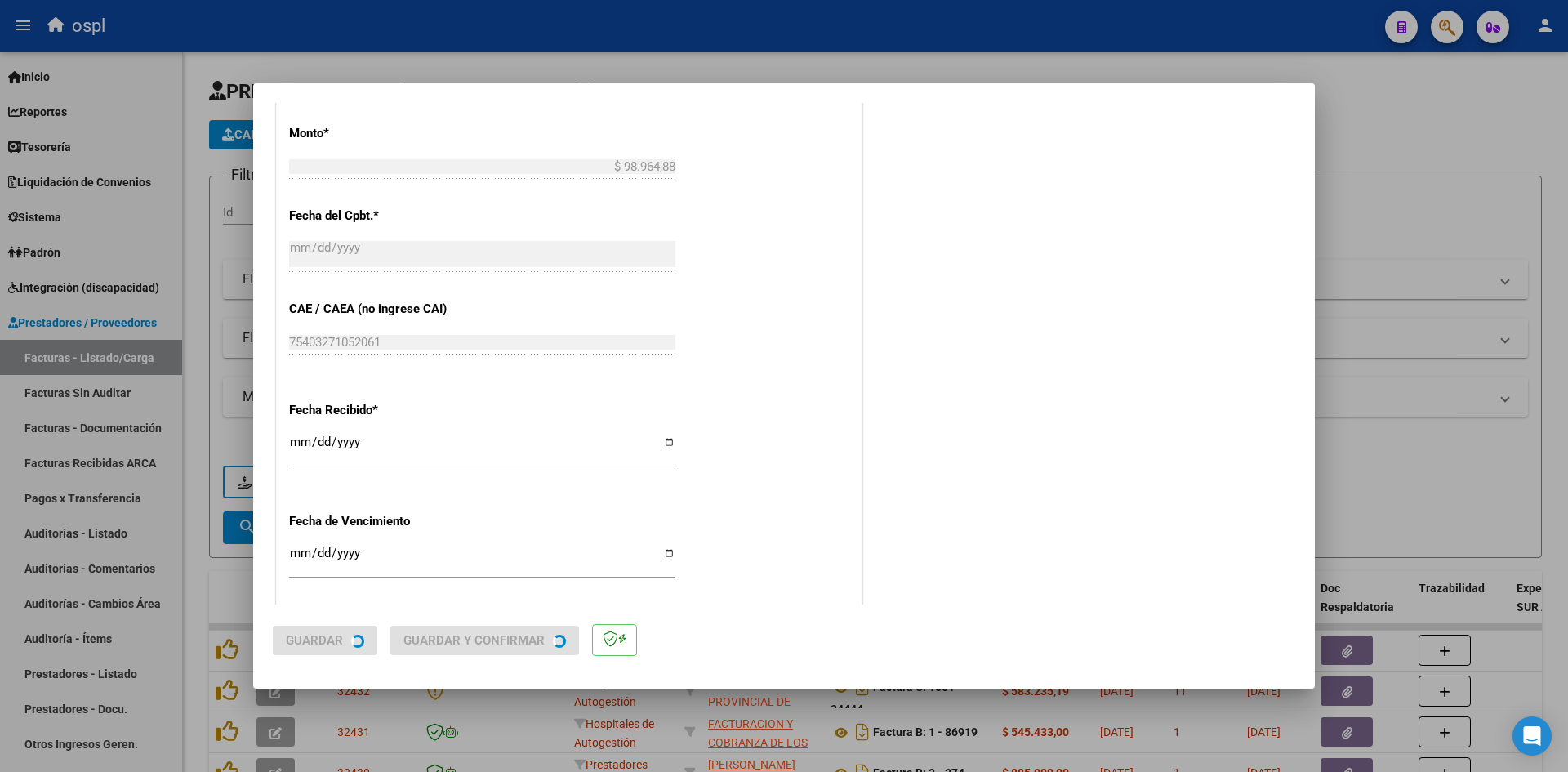
scroll to position [0, 0]
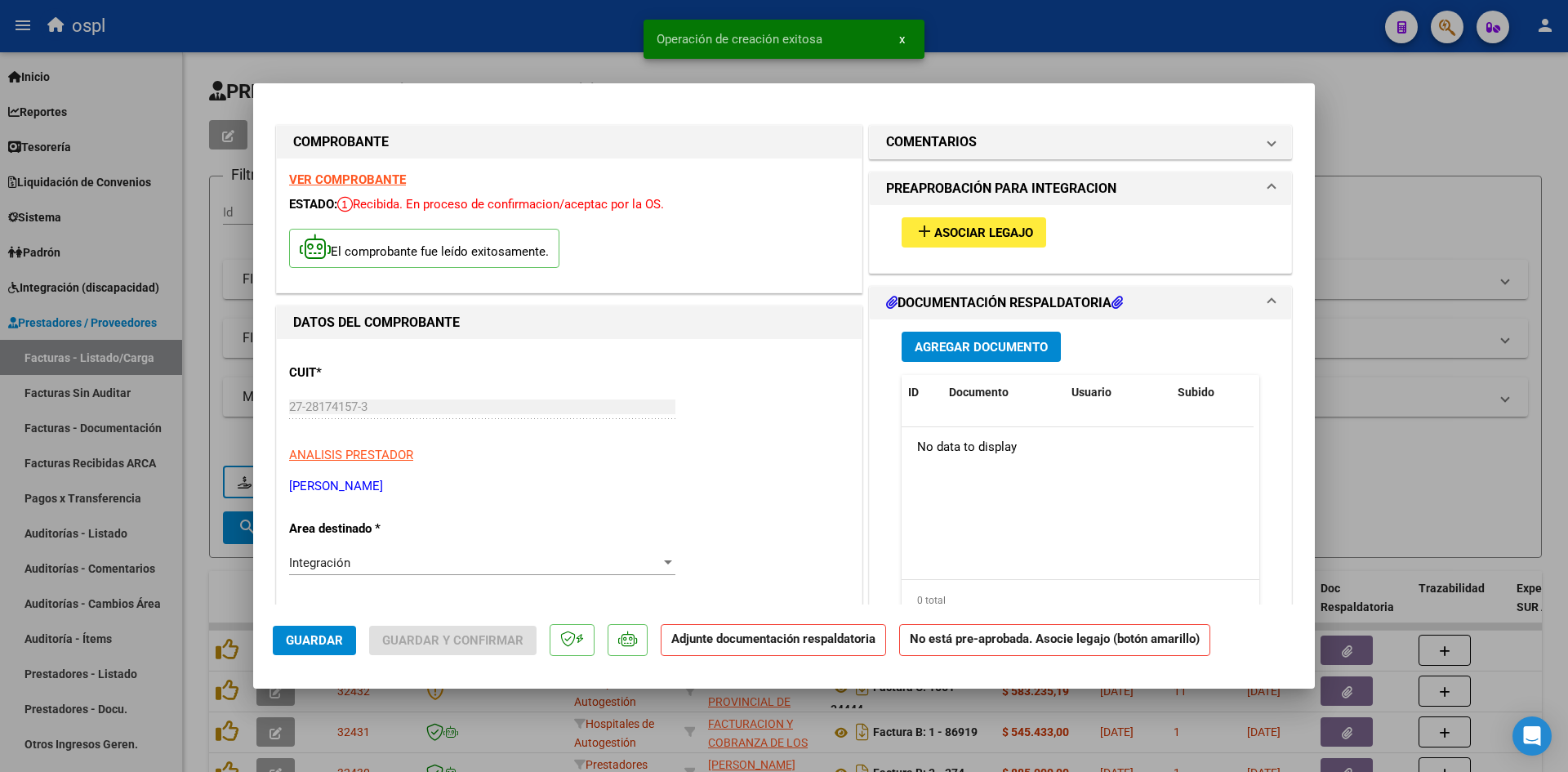
click at [926, 223] on mat-icon "add" at bounding box center [924, 231] width 19 height 19
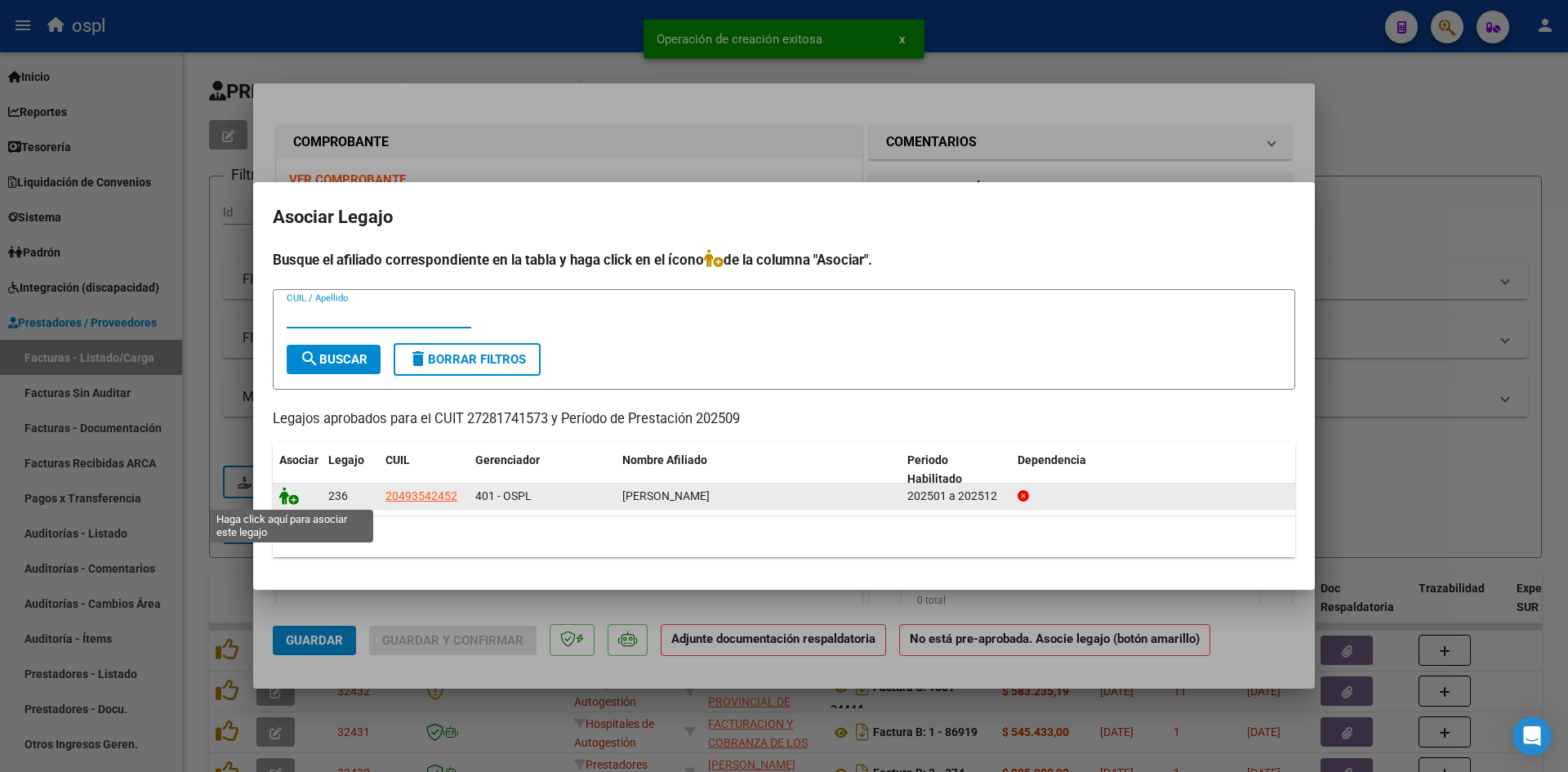
click at [284, 503] on icon at bounding box center [289, 496] width 19 height 18
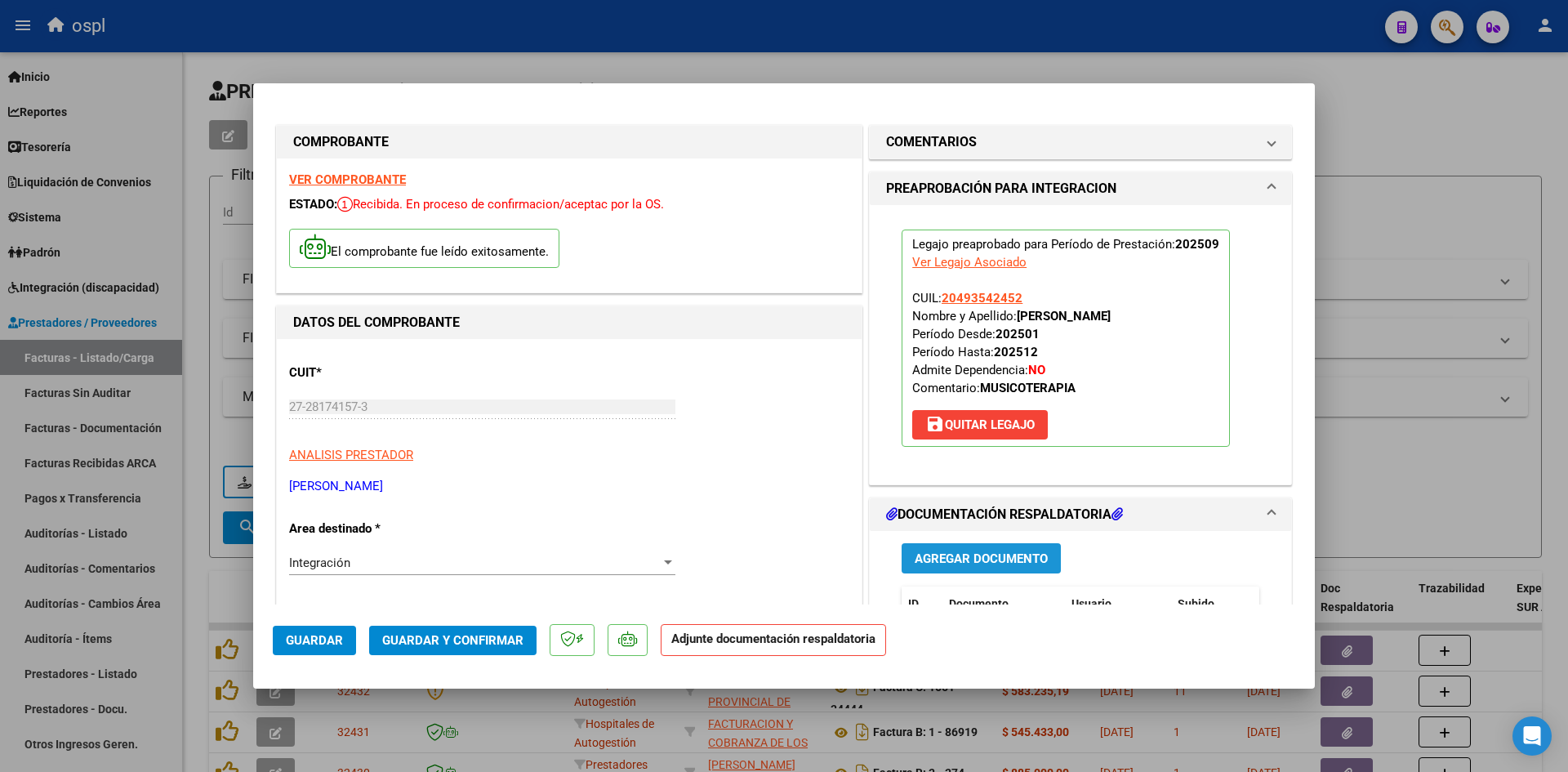
click at [958, 556] on span "Agregar Documento" at bounding box center [981, 558] width 133 height 15
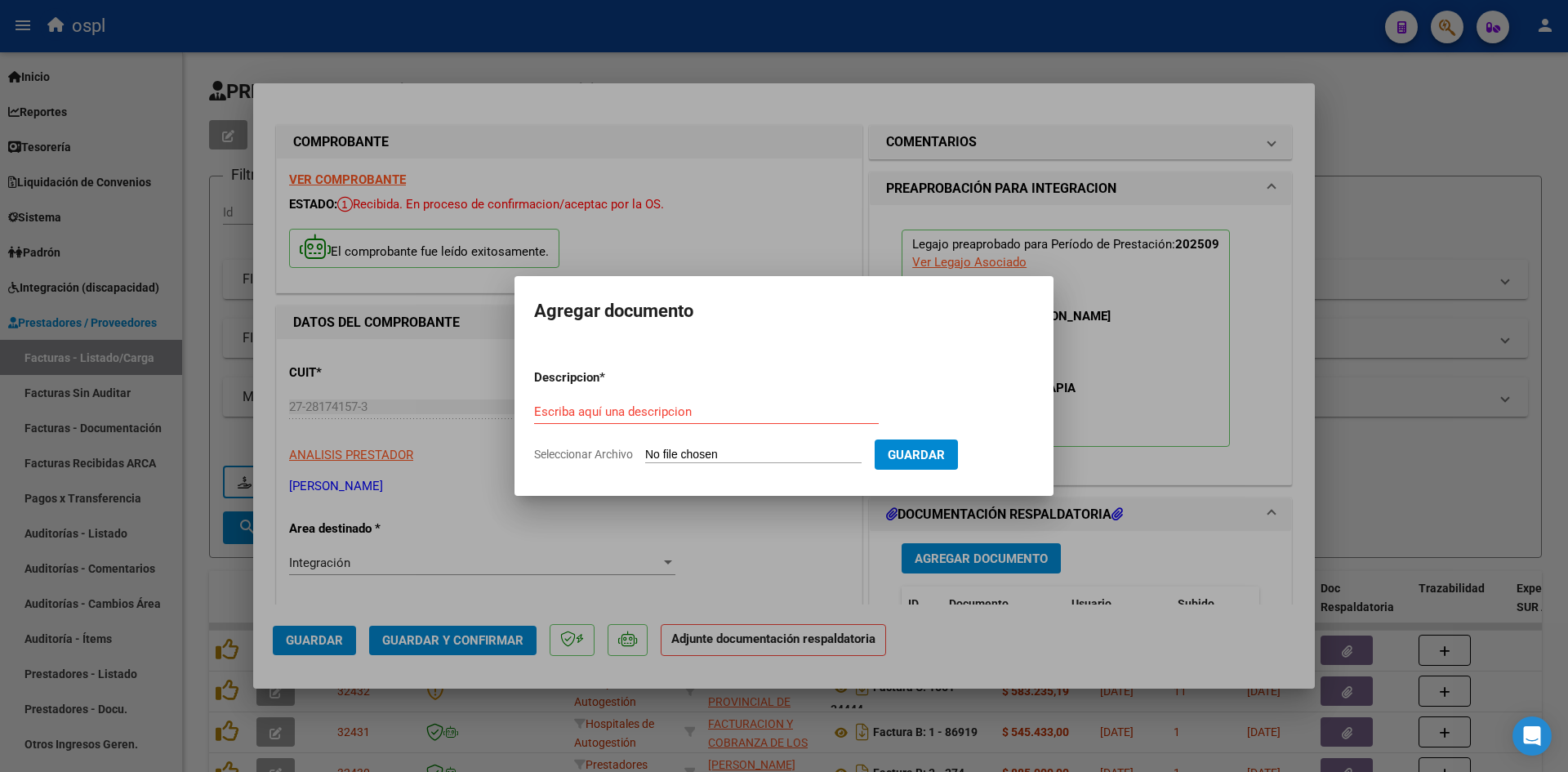
type input "C:\fakepath\[DATE] – [PERSON_NAME] – [MEDICAL_DATA] – Asistencia.pdf"
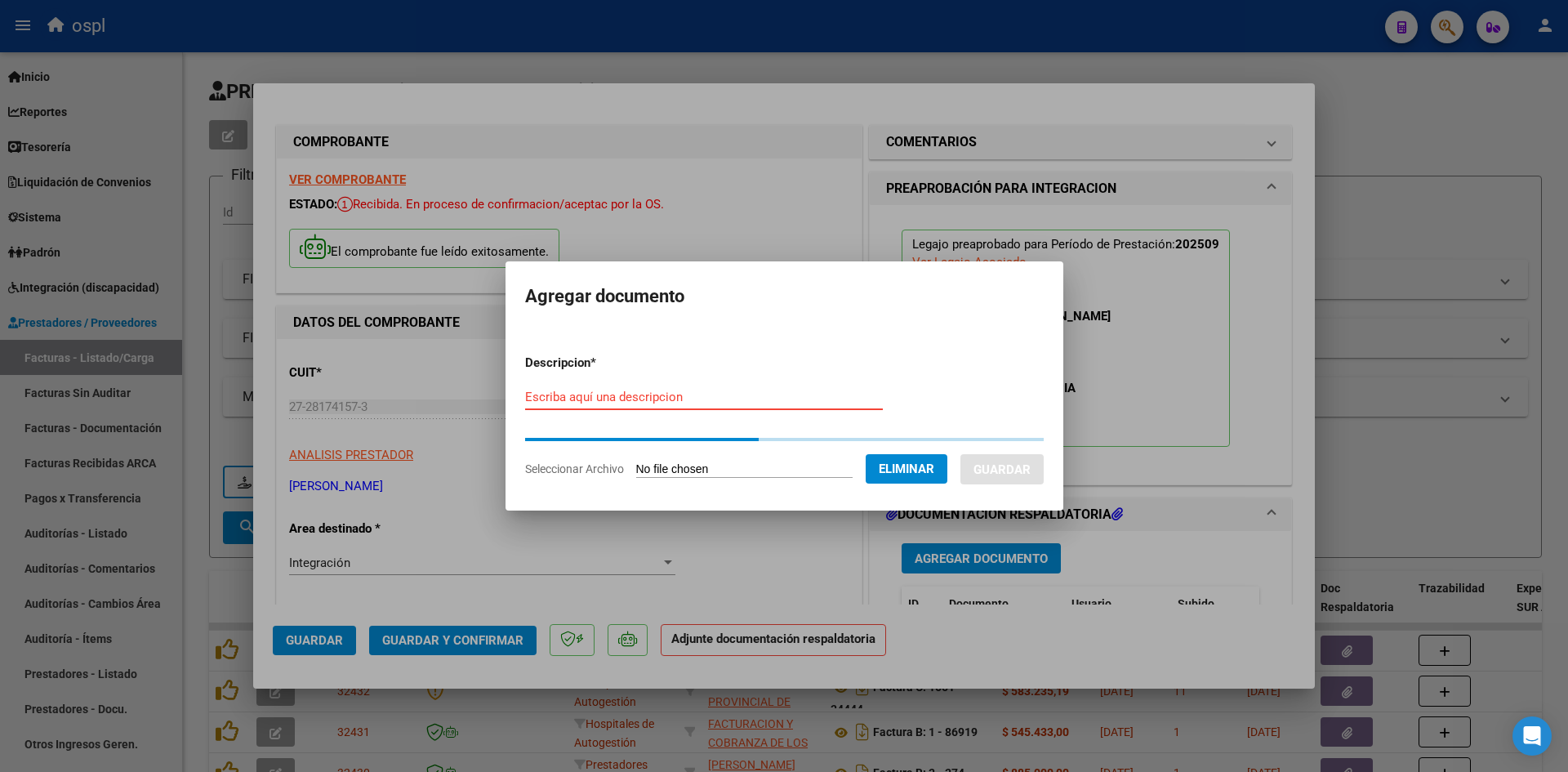
click at [793, 395] on input "Escriba aquí una descripcion" at bounding box center [704, 397] width 357 height 15
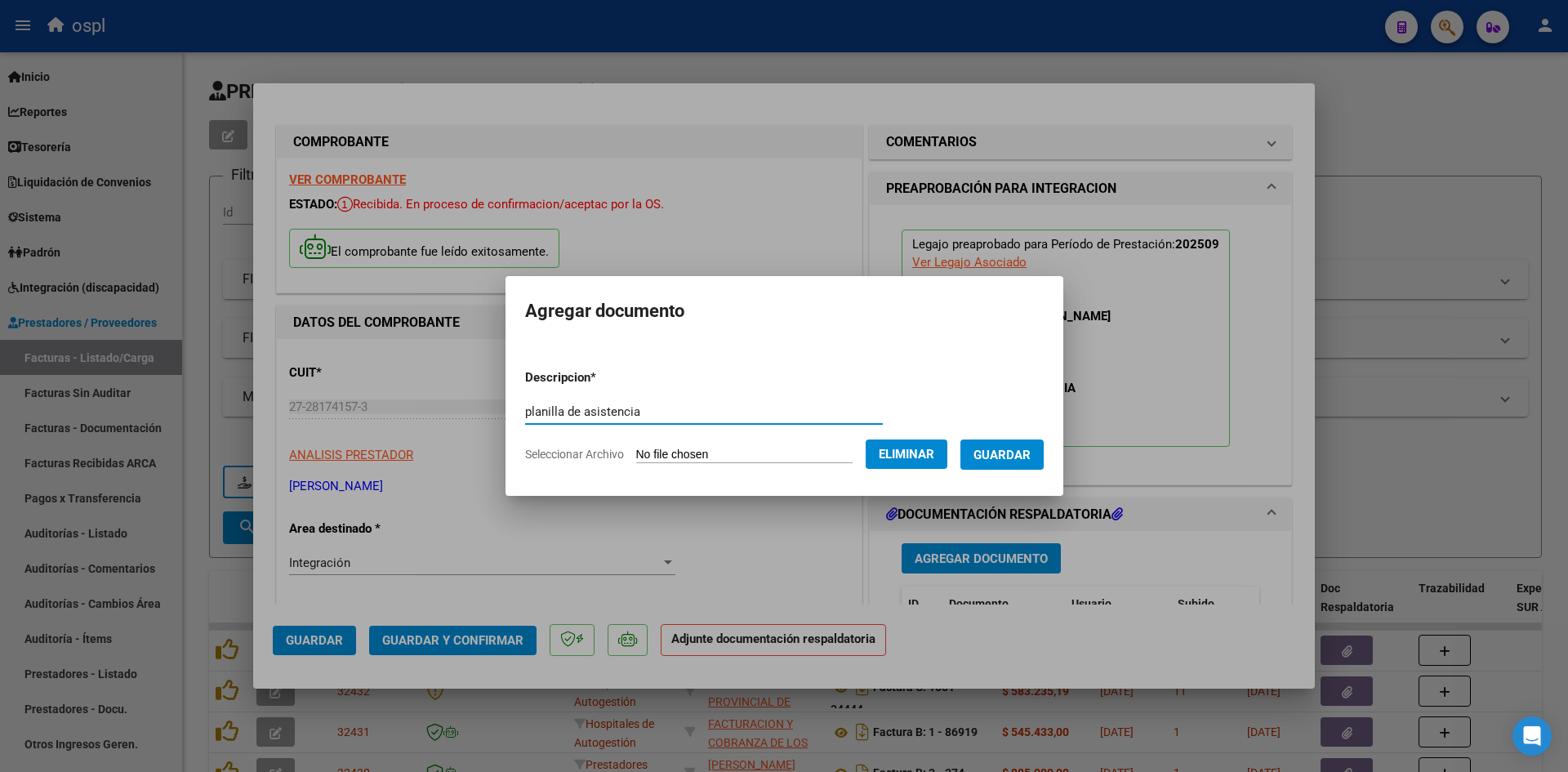
type input "planilla de asistencia"
click at [1031, 448] on span "Guardar" at bounding box center [1001, 455] width 57 height 15
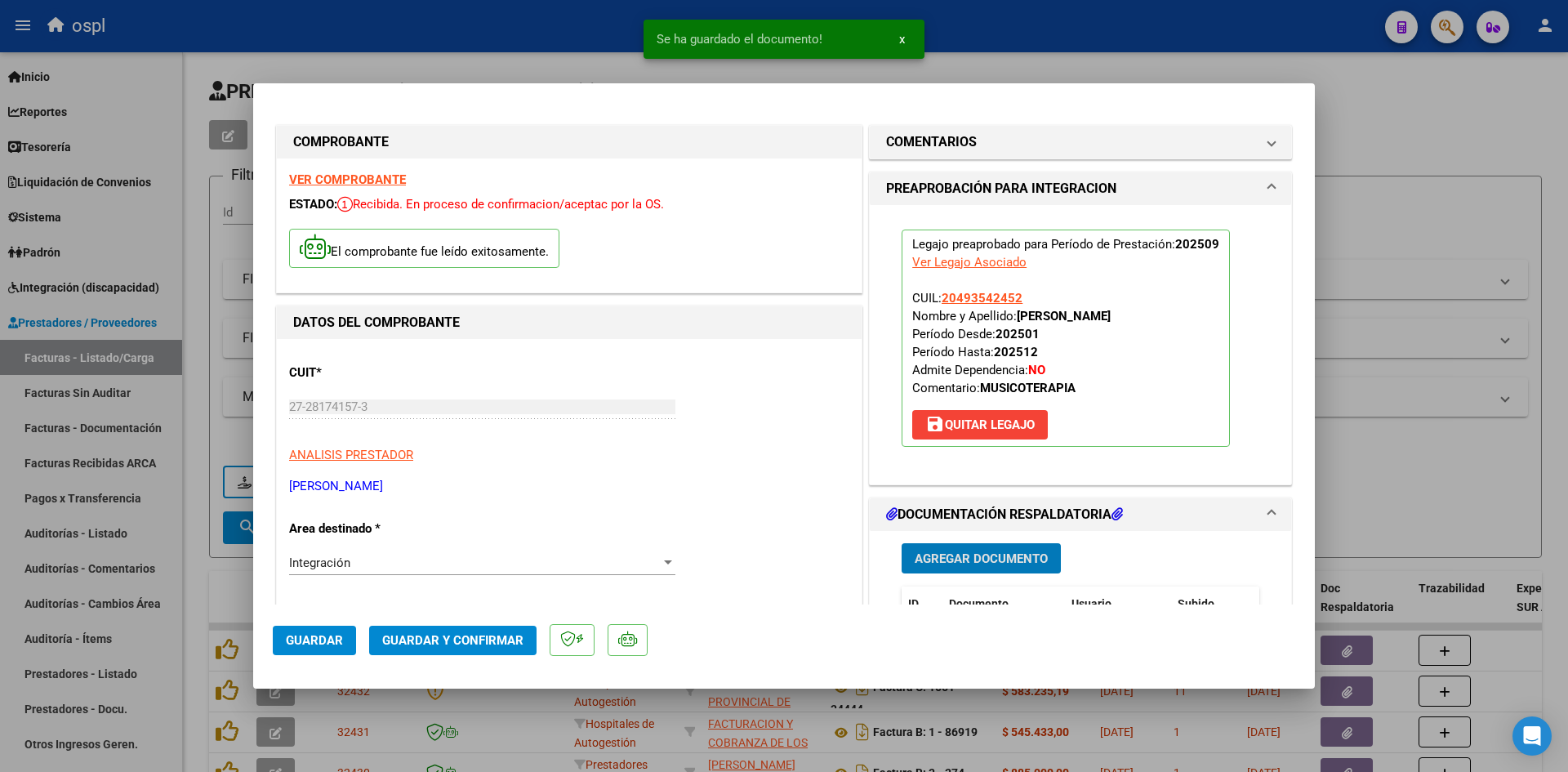
click at [471, 636] on span "Guardar y Confirmar" at bounding box center [452, 641] width 141 height 15
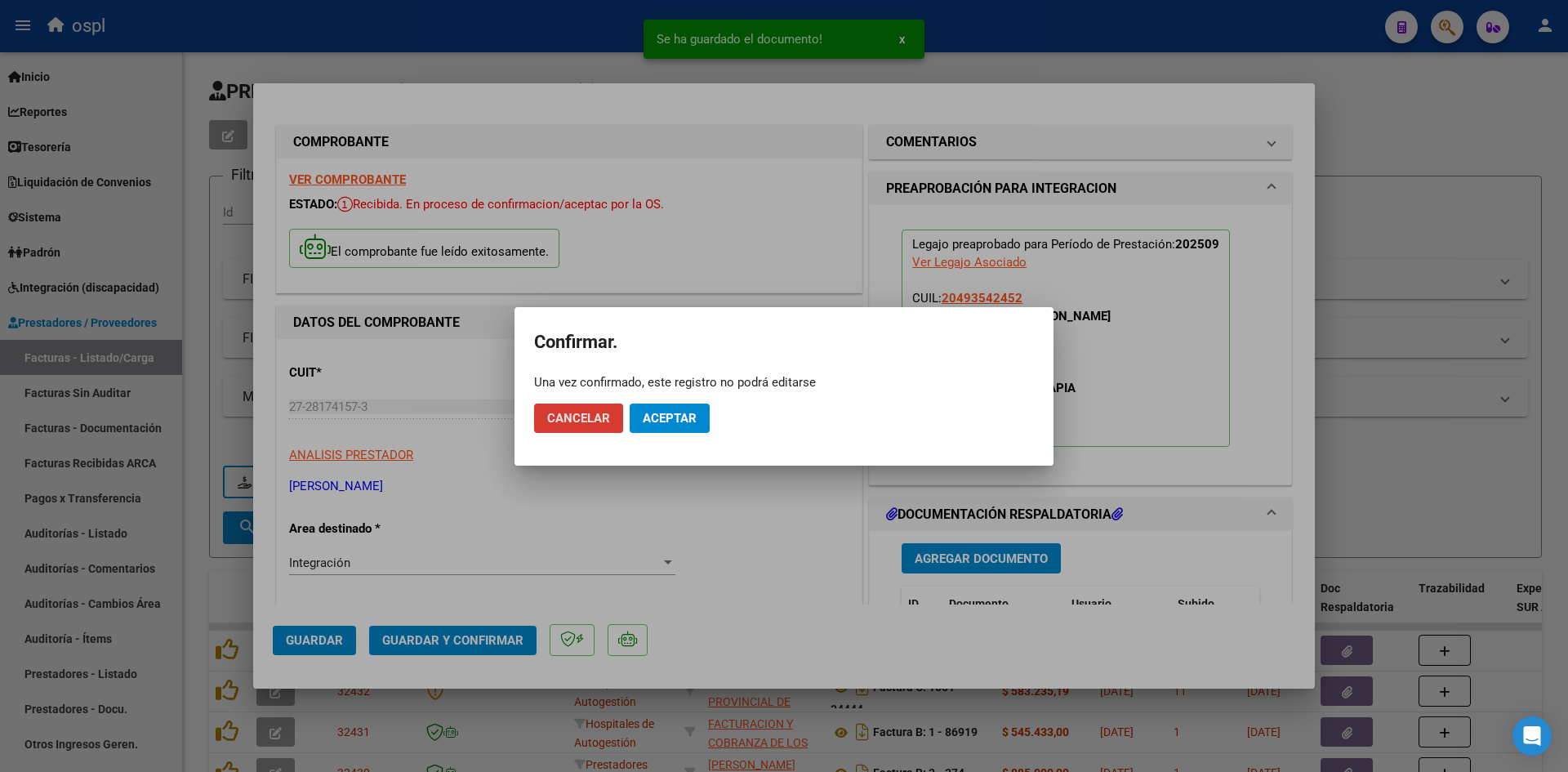
click at [695, 409] on button "Aceptar" at bounding box center [669, 419] width 80 height 30
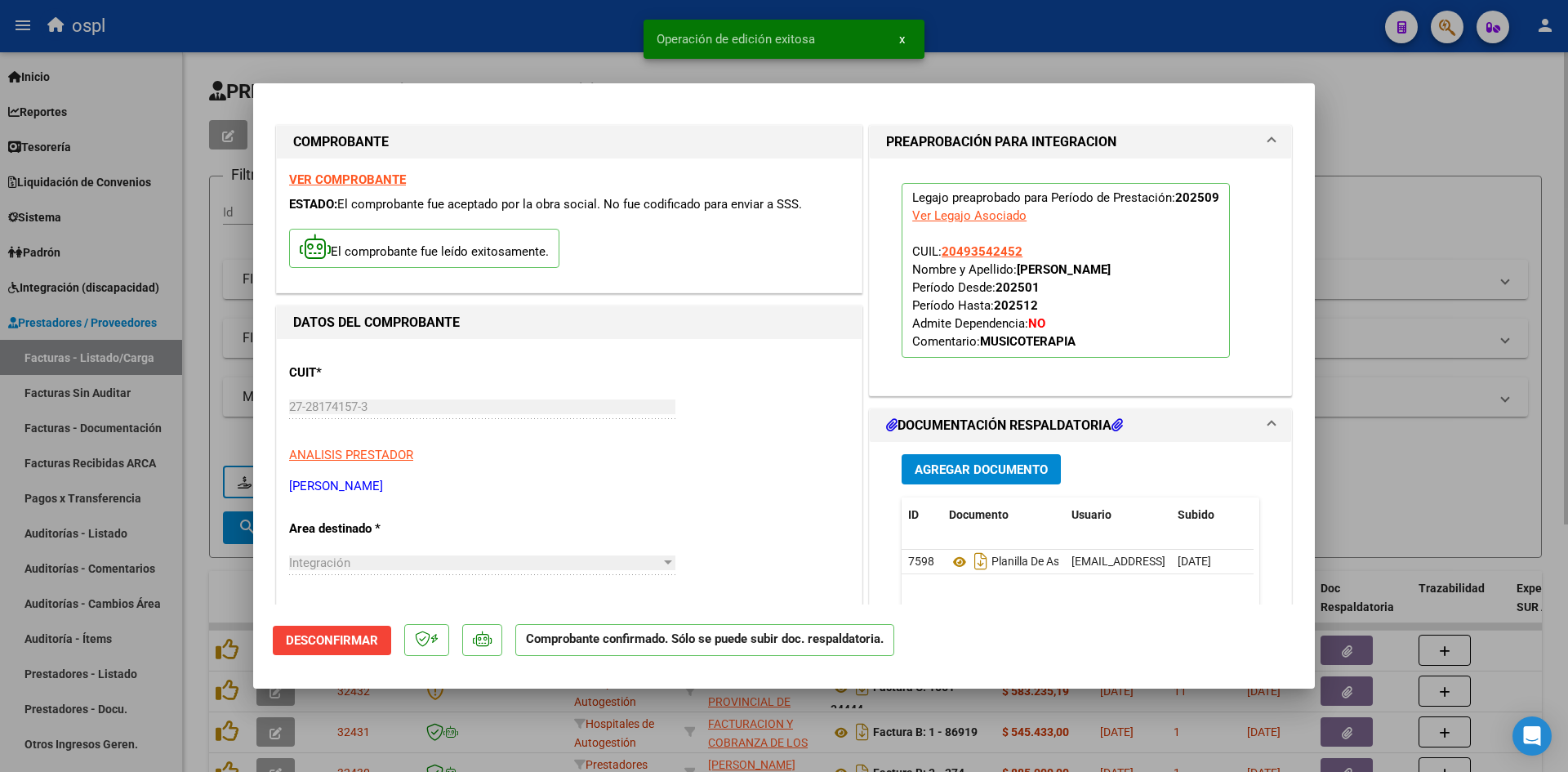
drag, startPoint x: 1481, startPoint y: 152, endPoint x: 417, endPoint y: 67, distance: 1067.4
click at [1481, 152] on div at bounding box center [784, 386] width 1568 height 772
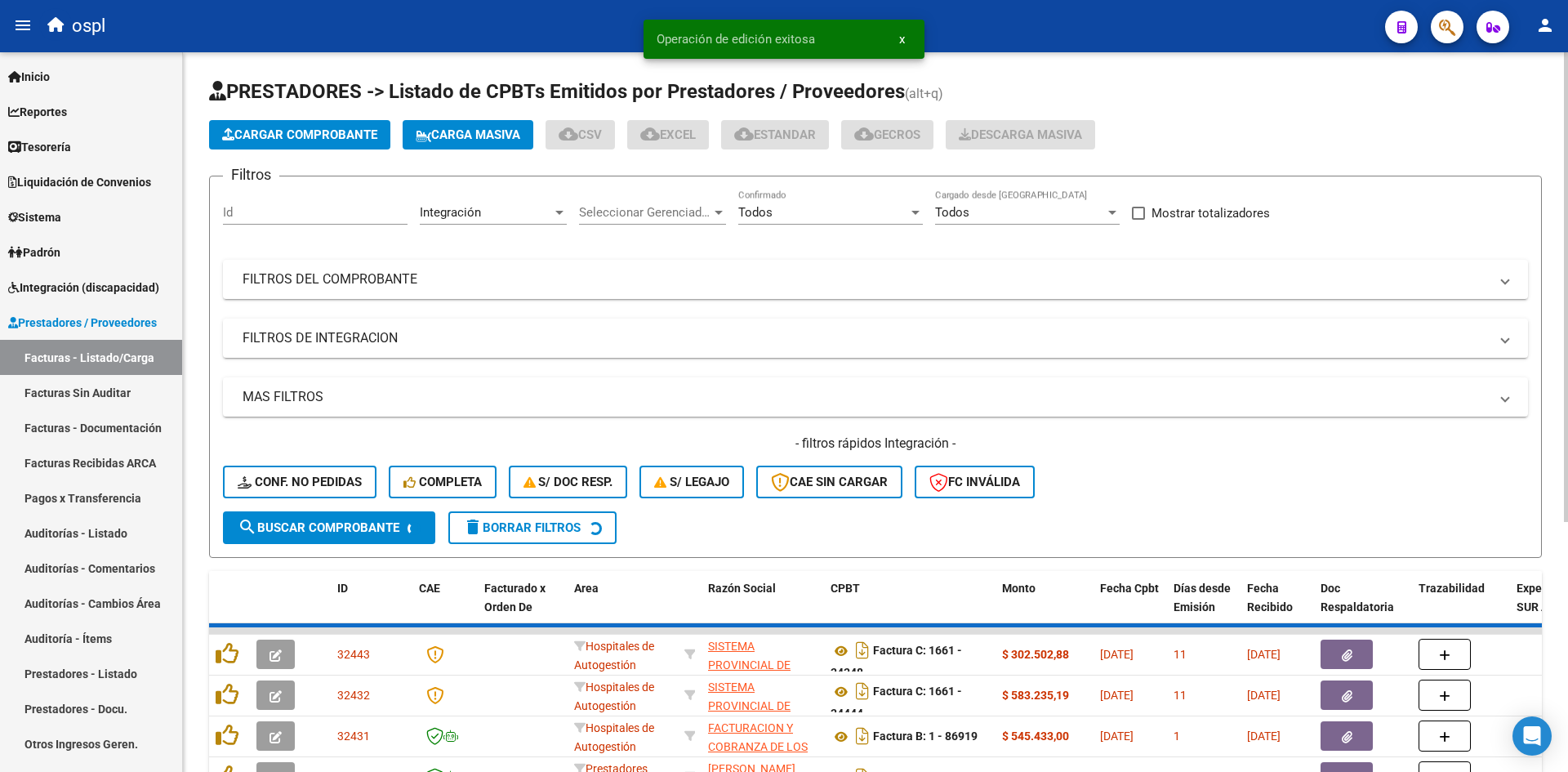
click at [312, 145] on button "Cargar Comprobante" at bounding box center [300, 135] width 181 height 30
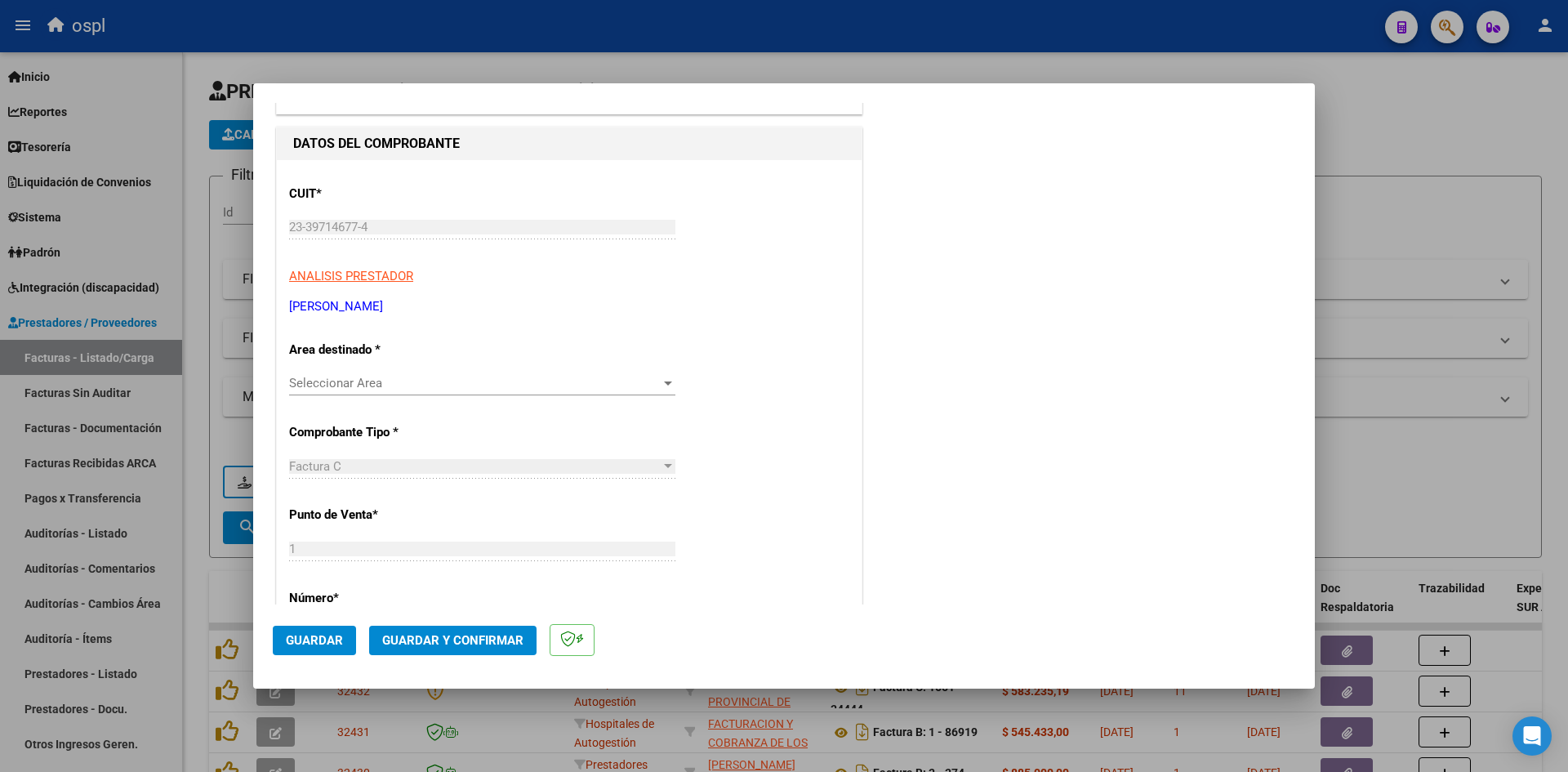
scroll to position [163, 0]
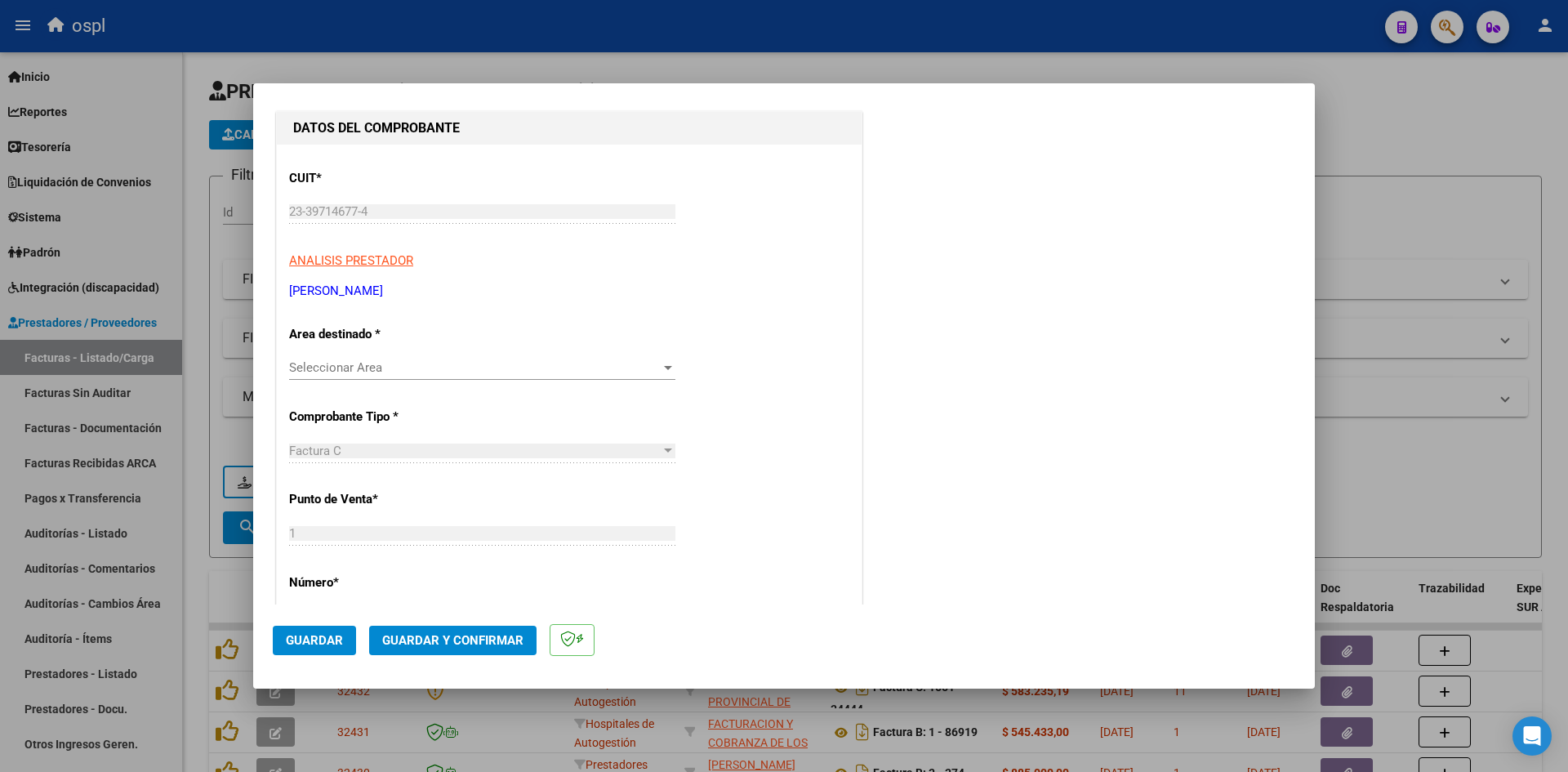
click at [534, 379] on div "Seleccionar Area Seleccionar Area" at bounding box center [482, 368] width 386 height 25
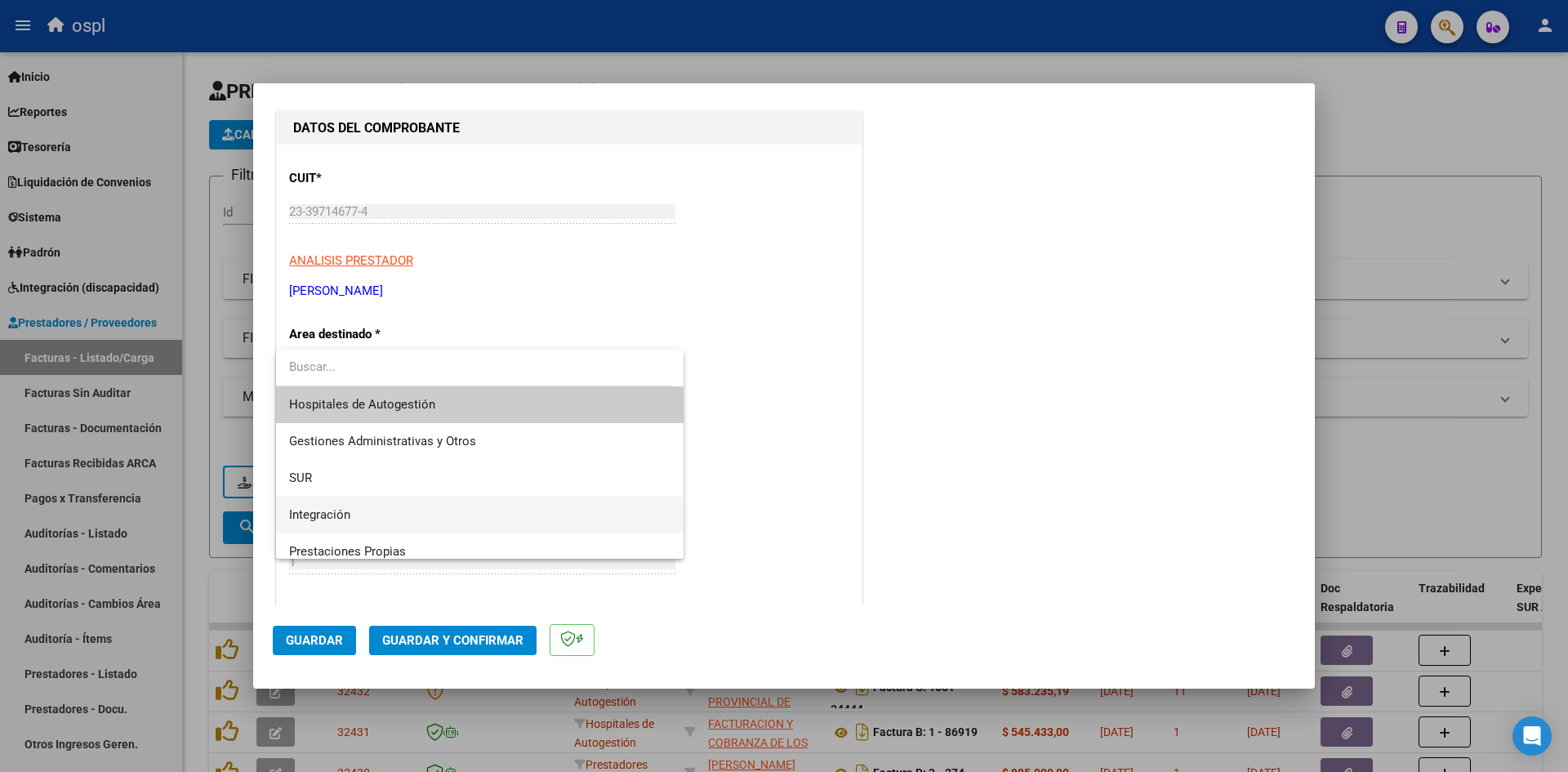
click at [411, 519] on span "Integración" at bounding box center [479, 515] width 381 height 37
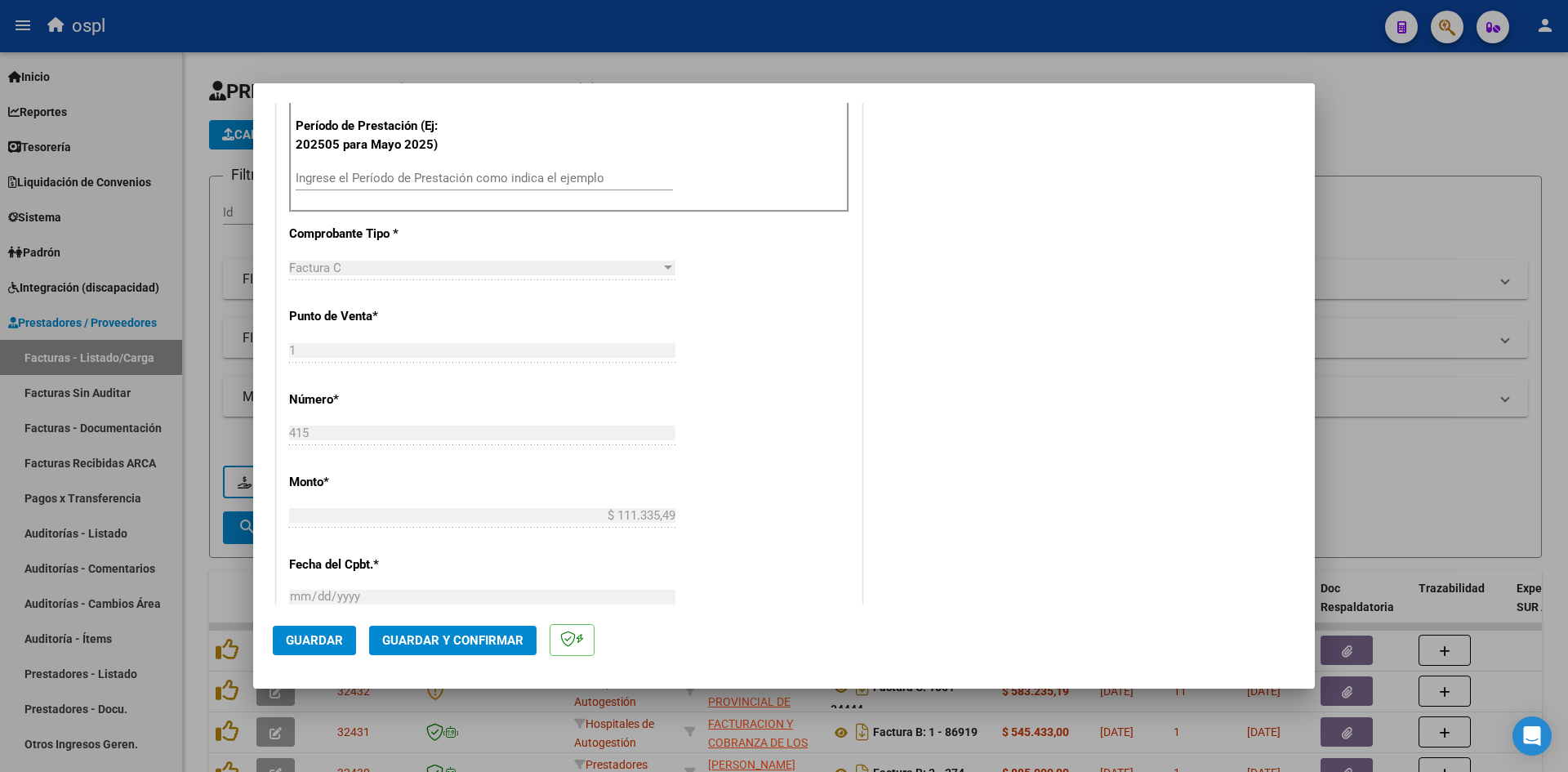
scroll to position [490, 0]
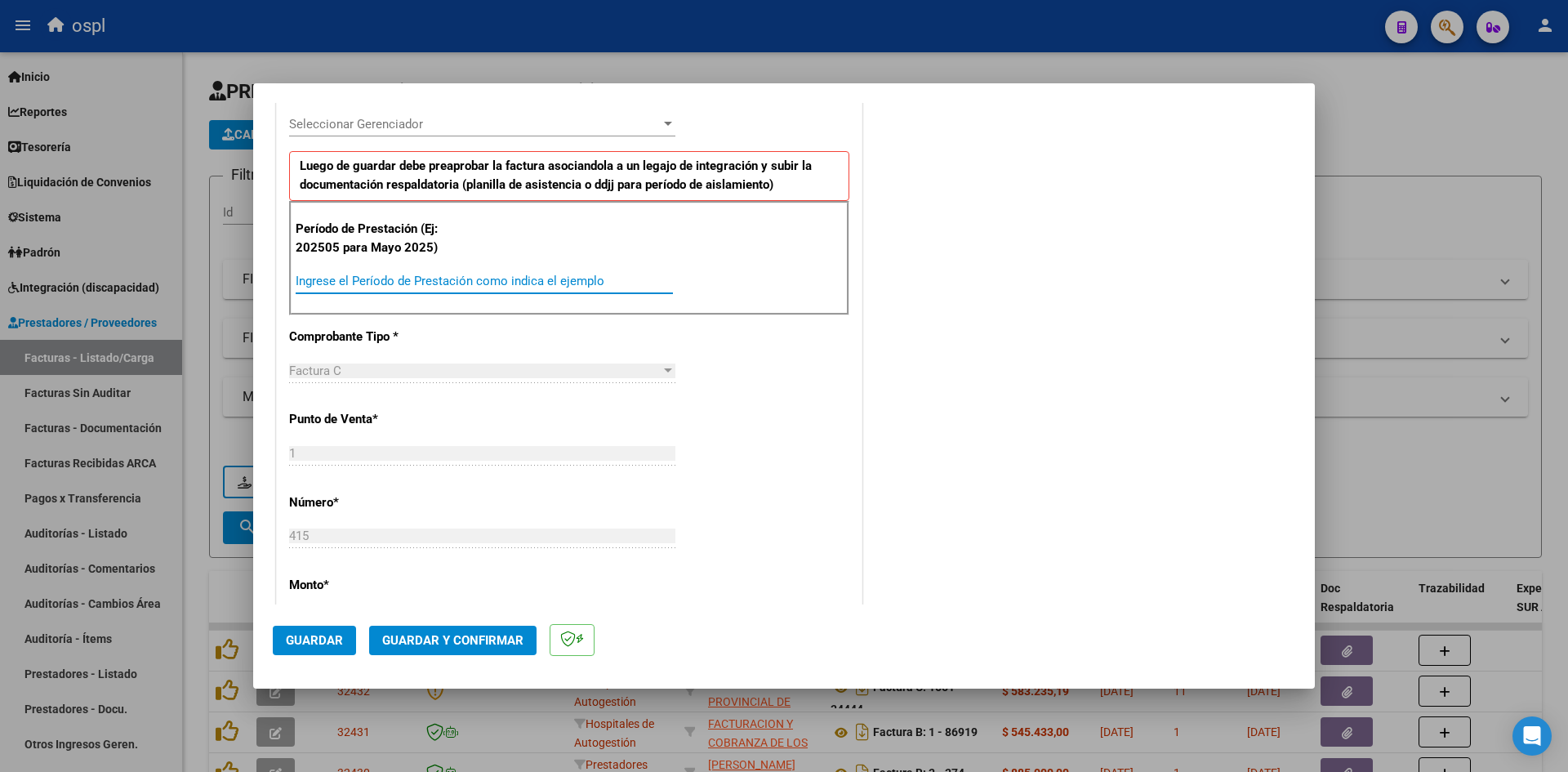
click at [449, 288] on input "Ingrese el Período de Prestación como indica el ejemplo" at bounding box center [484, 280] width 378 height 15
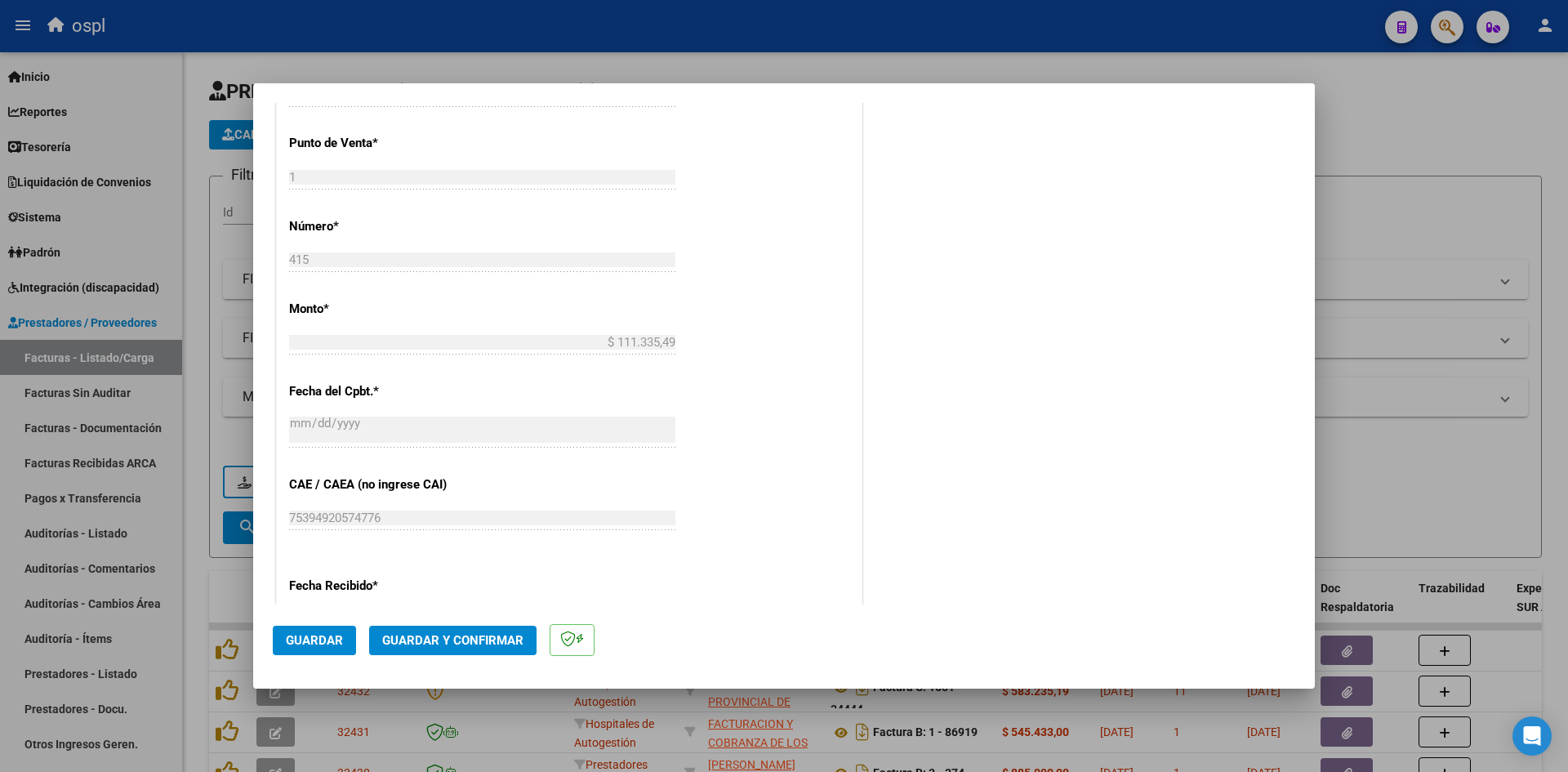
scroll to position [817, 0]
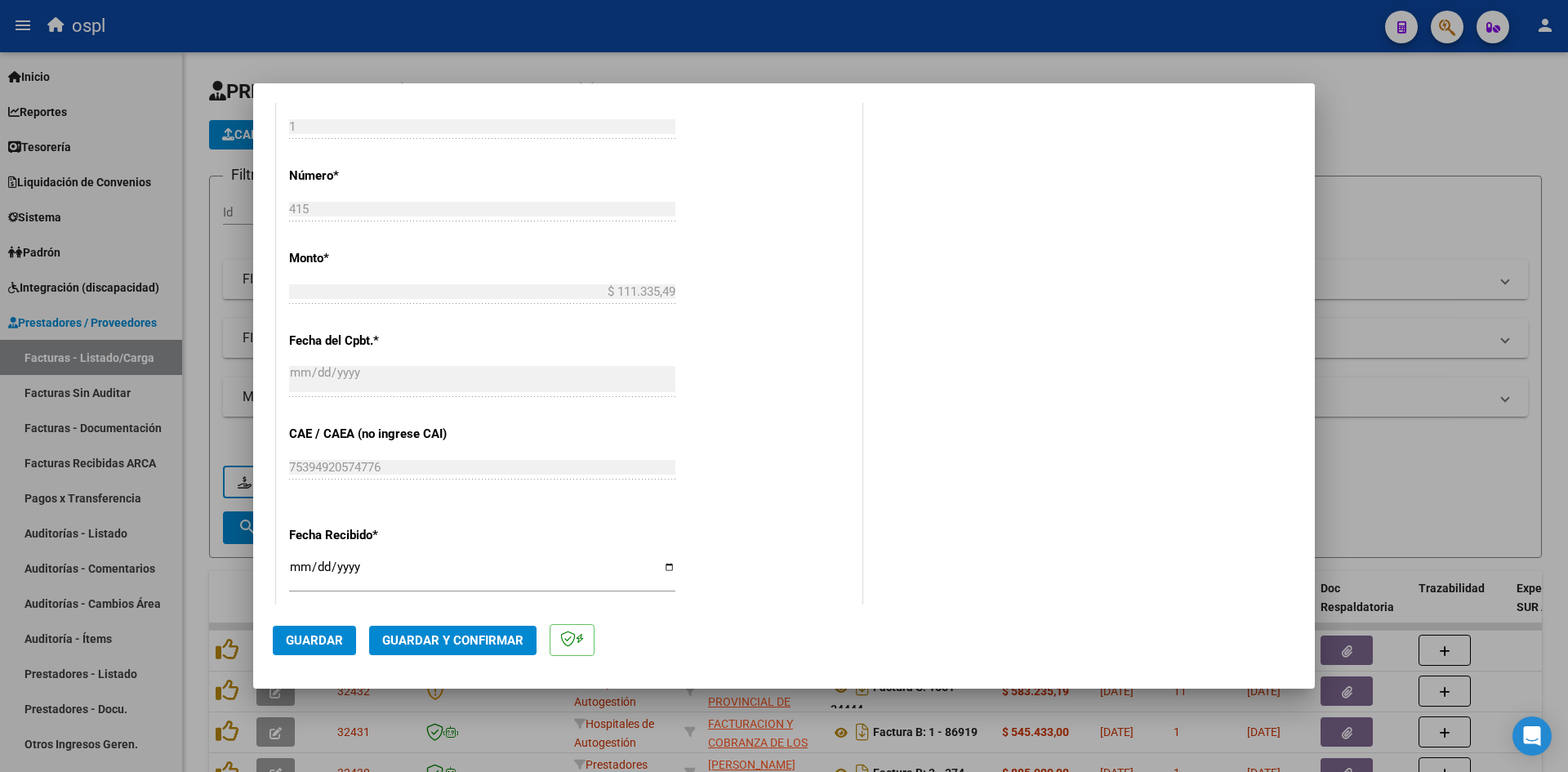
type input "202509"
click at [300, 564] on input "[DATE]" at bounding box center [482, 574] width 386 height 26
type input "[DATE]"
click at [341, 632] on button "Guardar" at bounding box center [314, 641] width 83 height 30
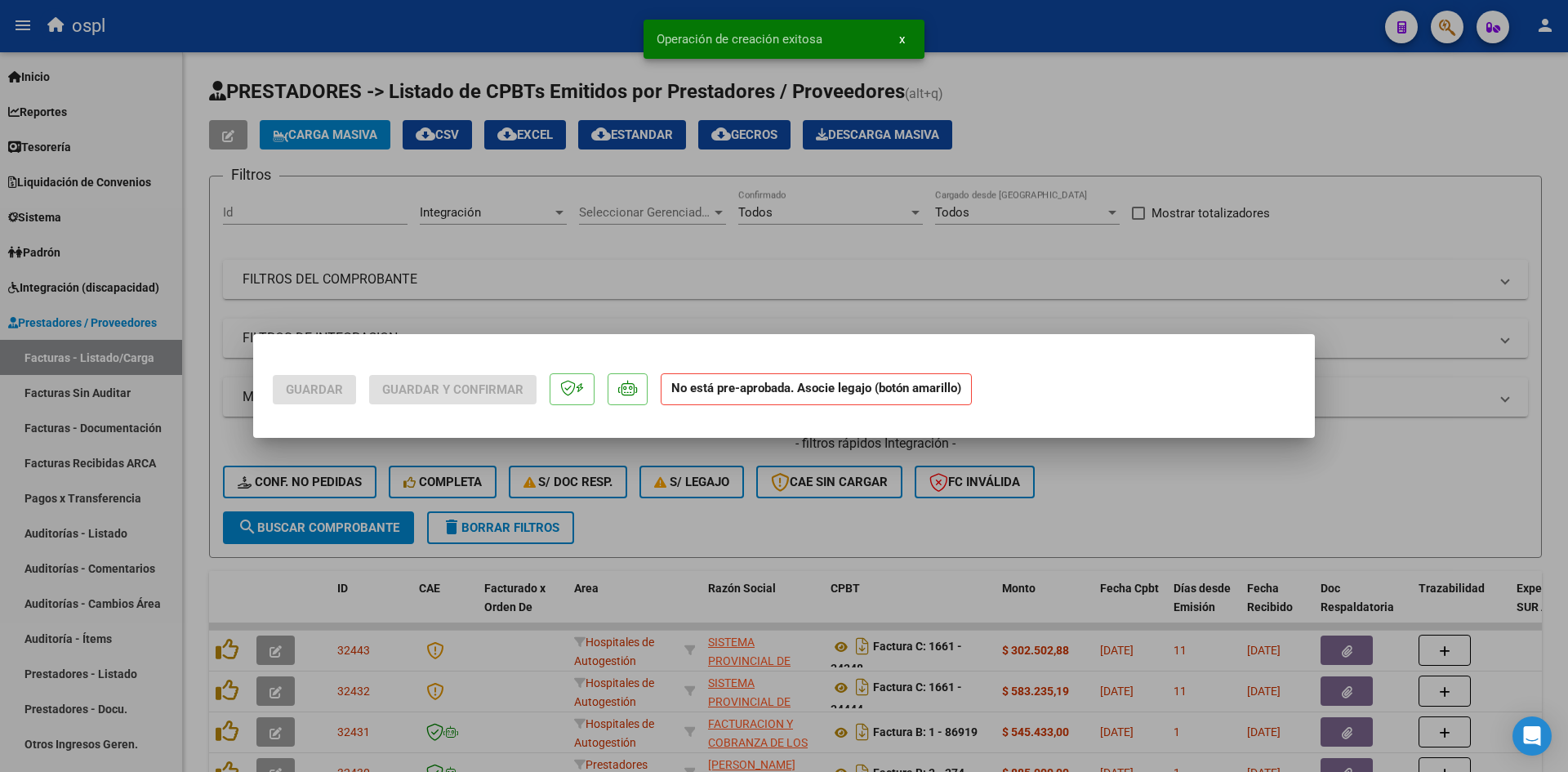
scroll to position [0, 0]
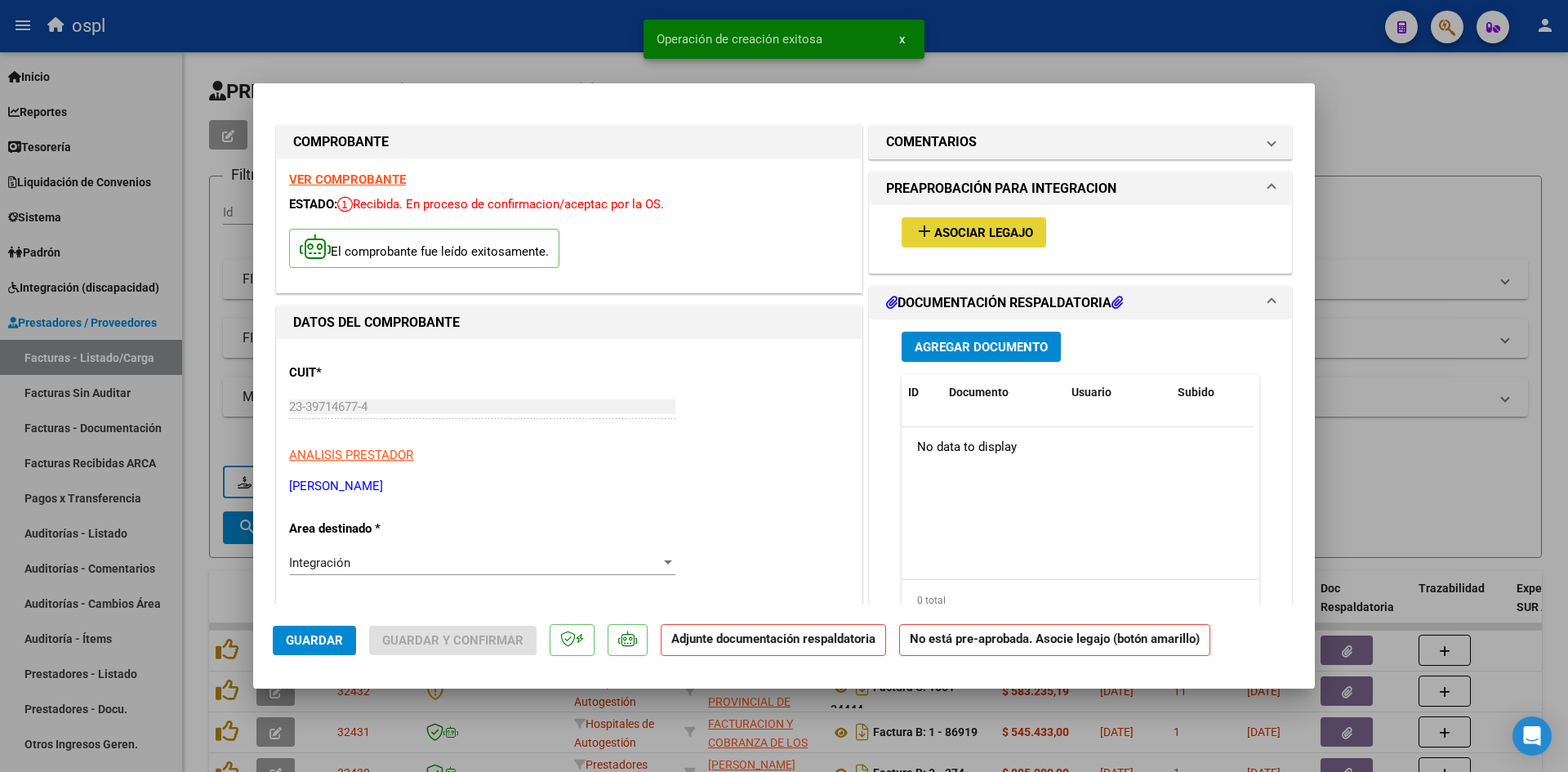
click at [937, 243] on button "add Asociar Legajo" at bounding box center [973, 232] width 145 height 31
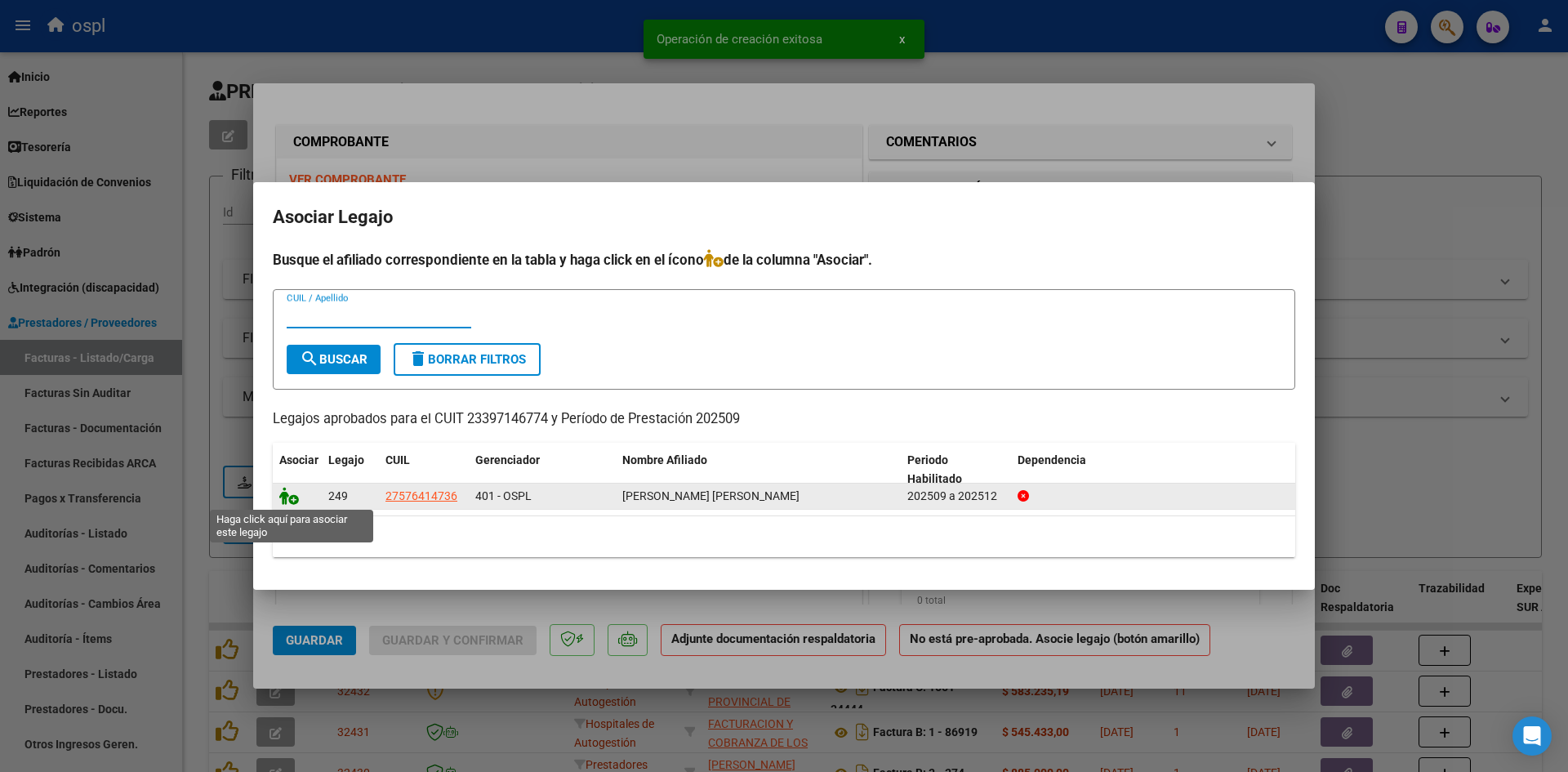
click at [288, 499] on icon at bounding box center [289, 496] width 19 height 18
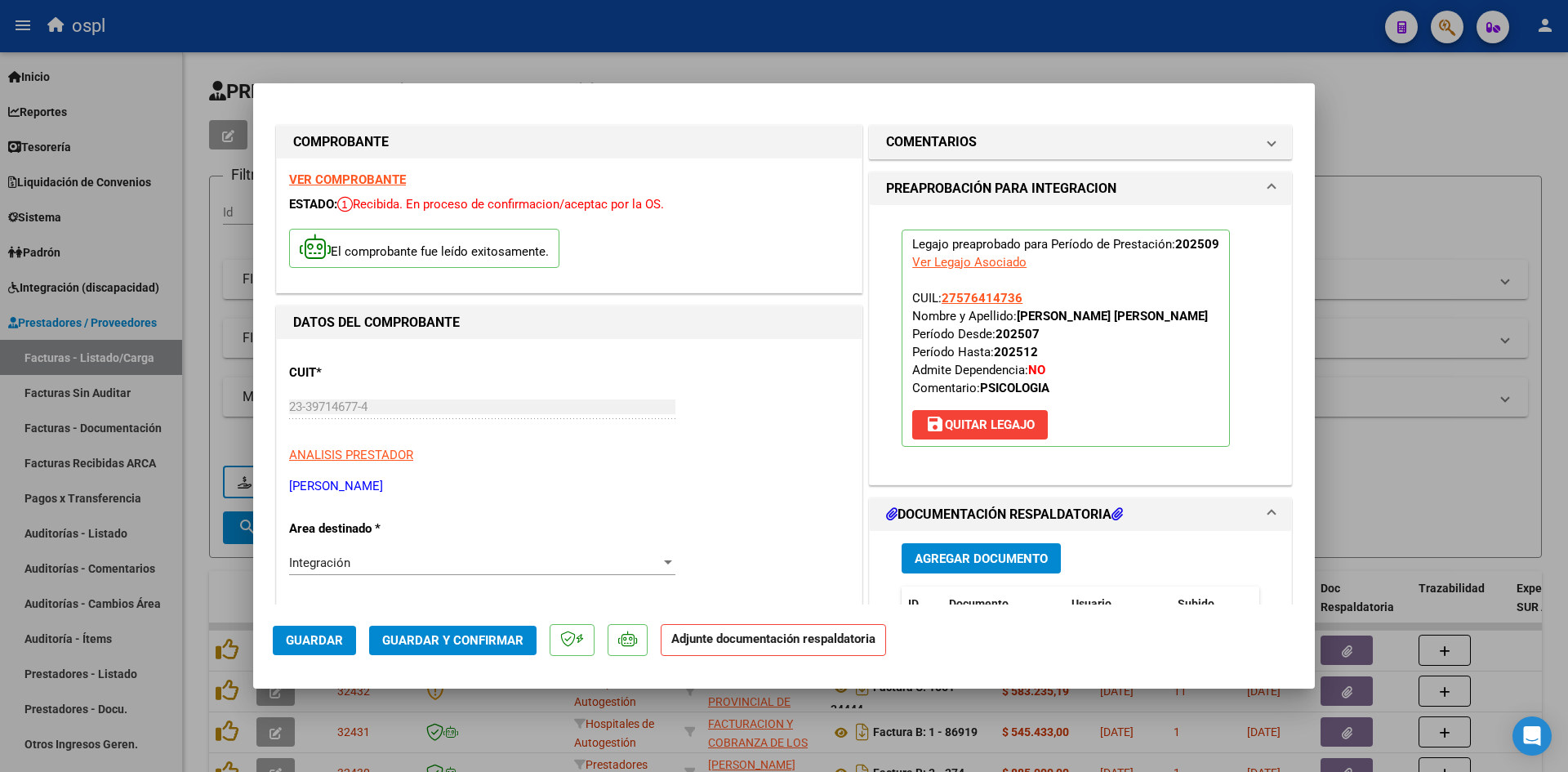
click at [964, 565] on span "Agregar Documento" at bounding box center [981, 557] width 133 height 15
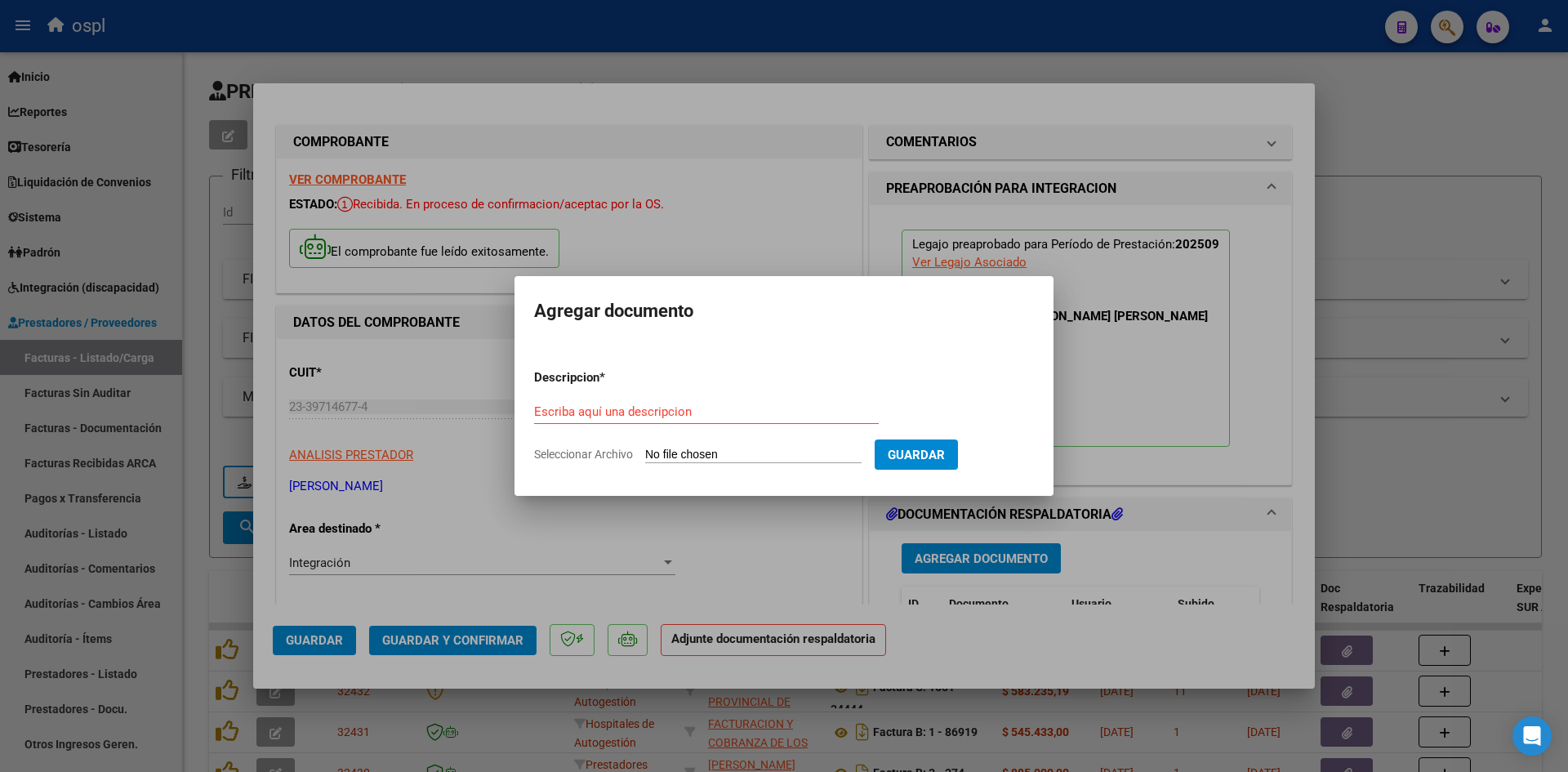
type input "C:\fakepath\planilla sept catarina.pdf"
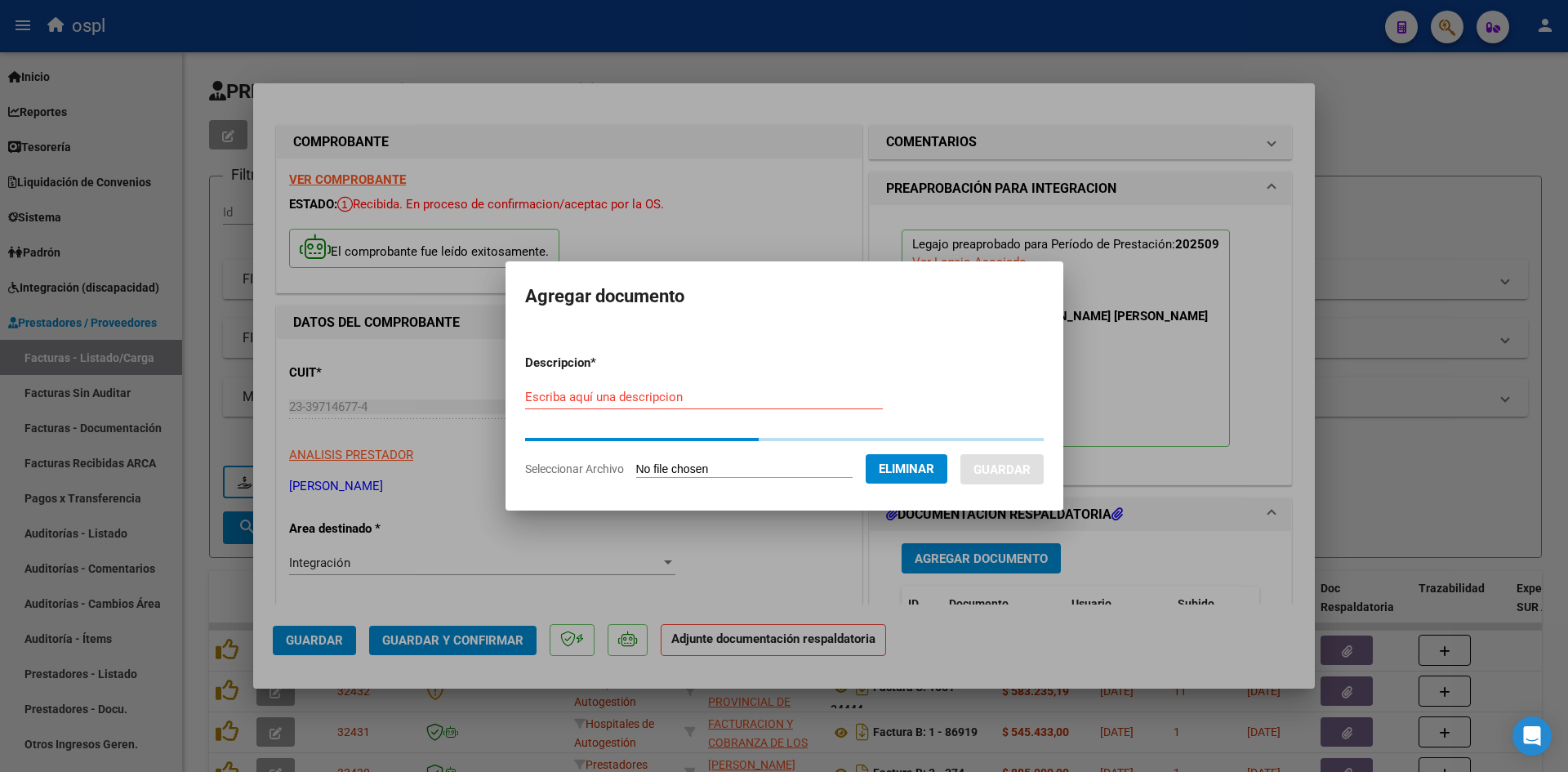
click at [836, 407] on div "Escriba aquí una descripcion" at bounding box center [704, 397] width 357 height 25
click at [841, 400] on div "Escriba aquí una descripcion" at bounding box center [704, 397] width 357 height 25
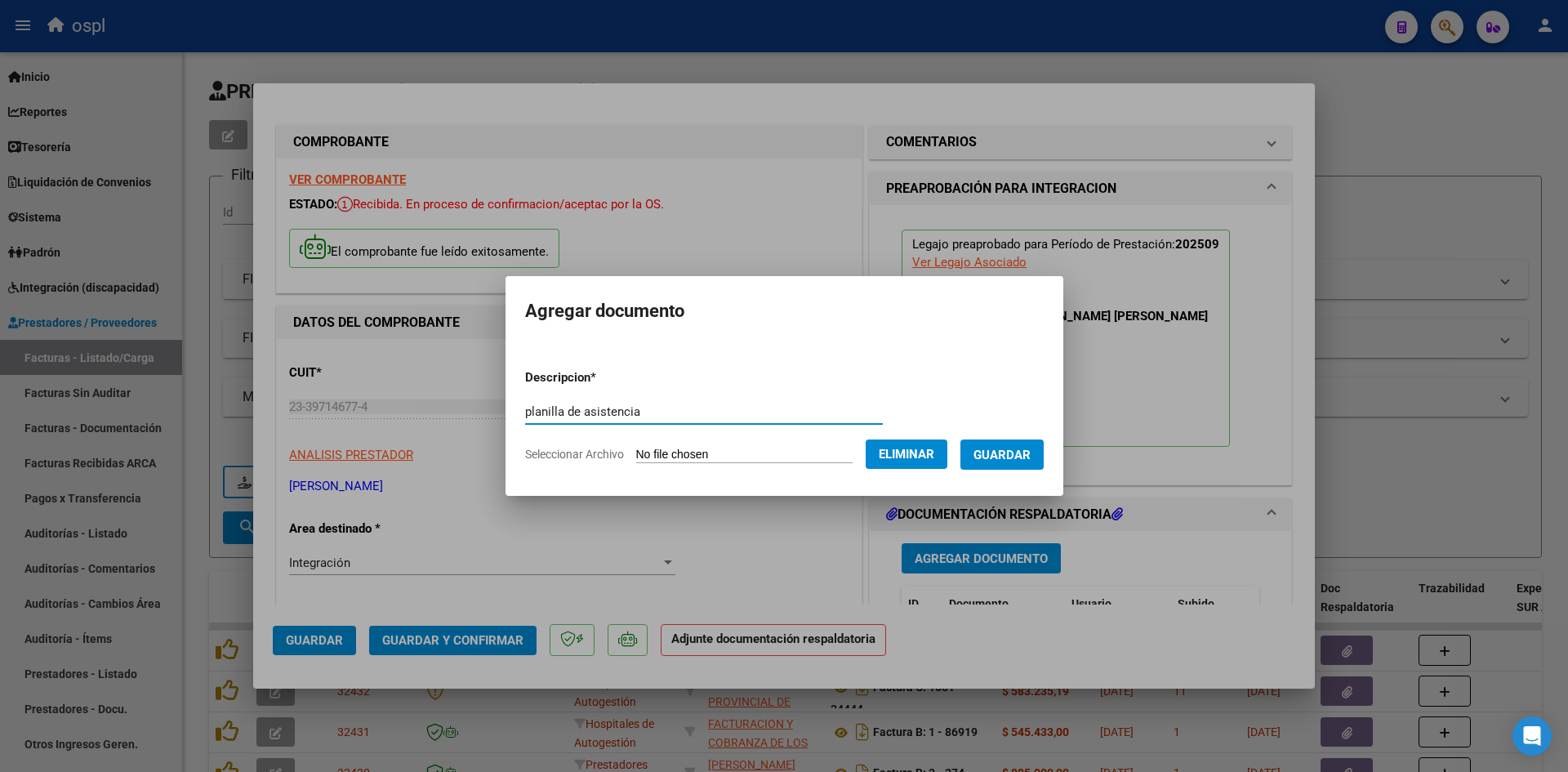
type input "planilla de asistencia"
click at [1013, 452] on span "Guardar" at bounding box center [1001, 455] width 57 height 15
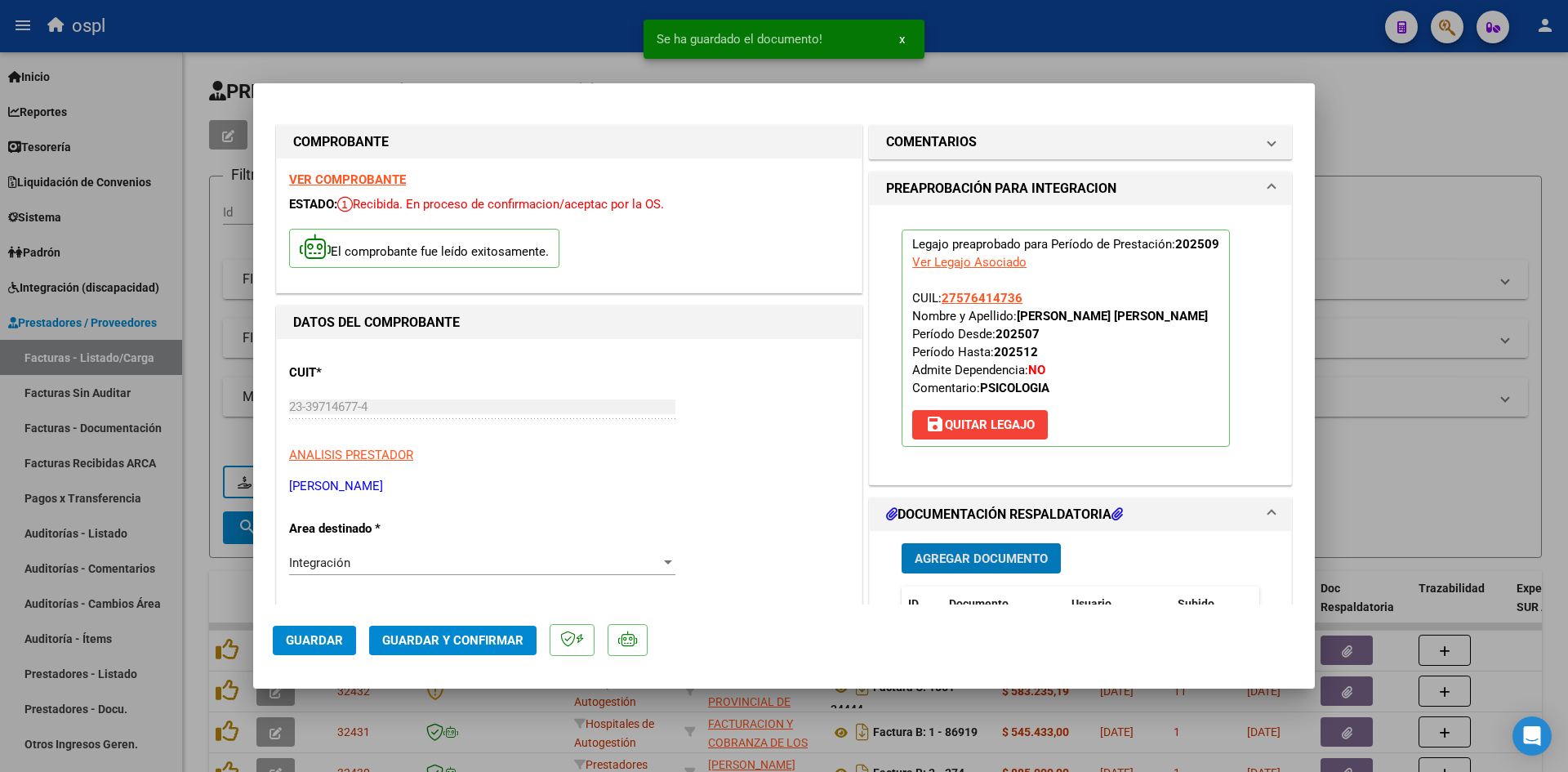
click at [441, 637] on span "Guardar y Confirmar" at bounding box center [452, 641] width 141 height 15
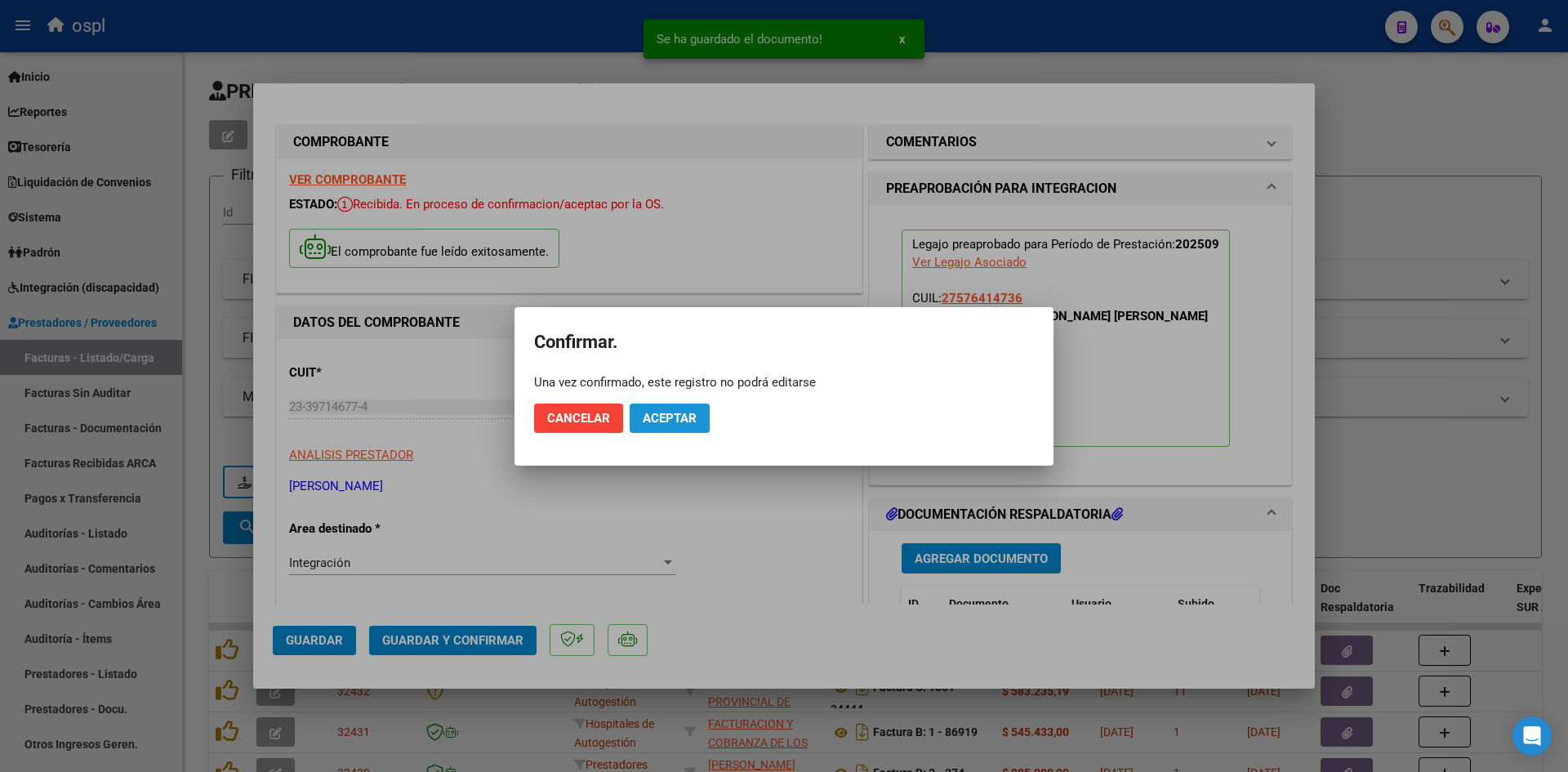
click at [685, 408] on button "Aceptar" at bounding box center [669, 419] width 80 height 30
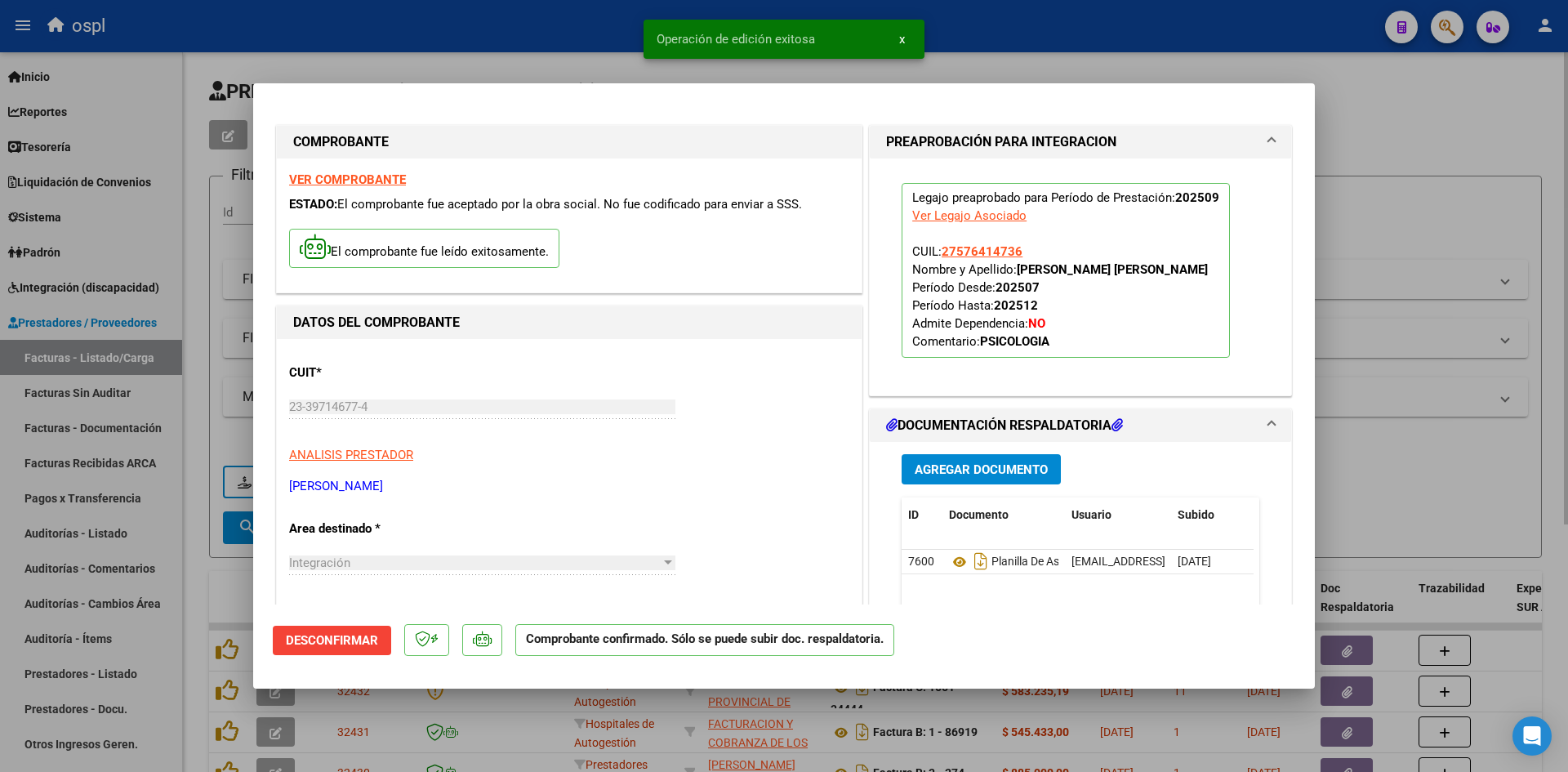
click at [1422, 221] on div at bounding box center [784, 386] width 1568 height 772
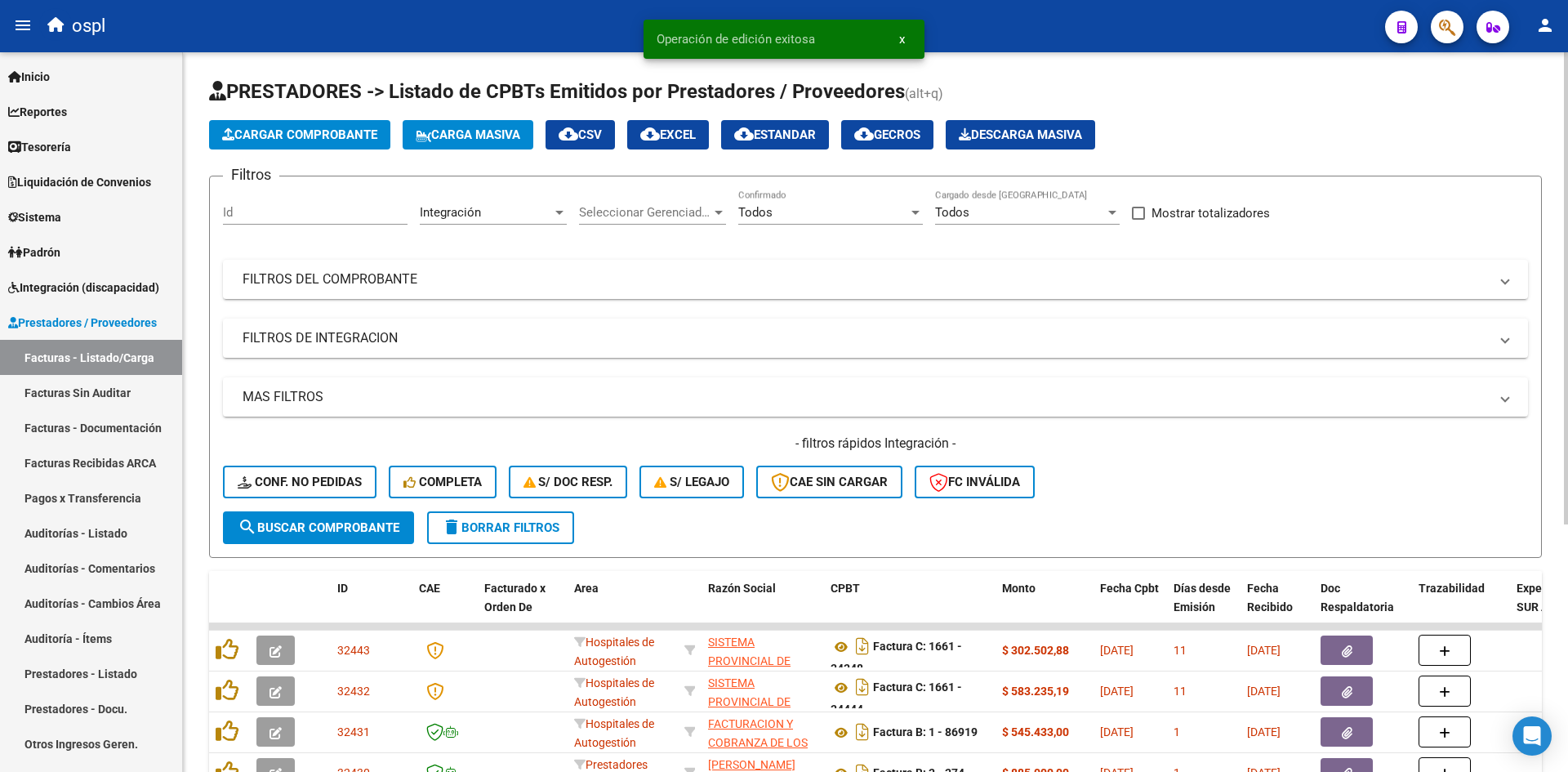
click at [328, 138] on span "Cargar Comprobante" at bounding box center [300, 134] width 155 height 15
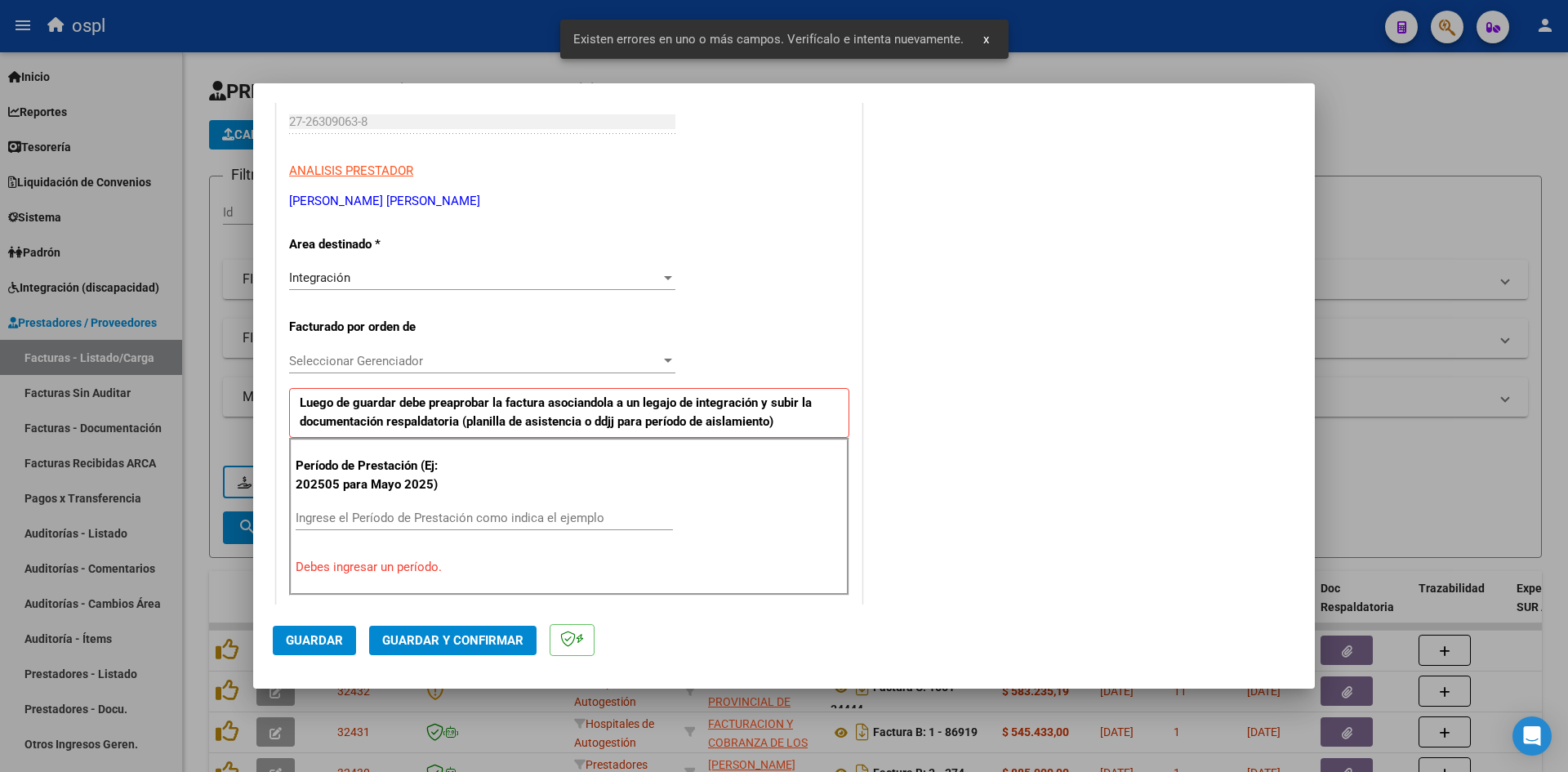
scroll to position [370, 0]
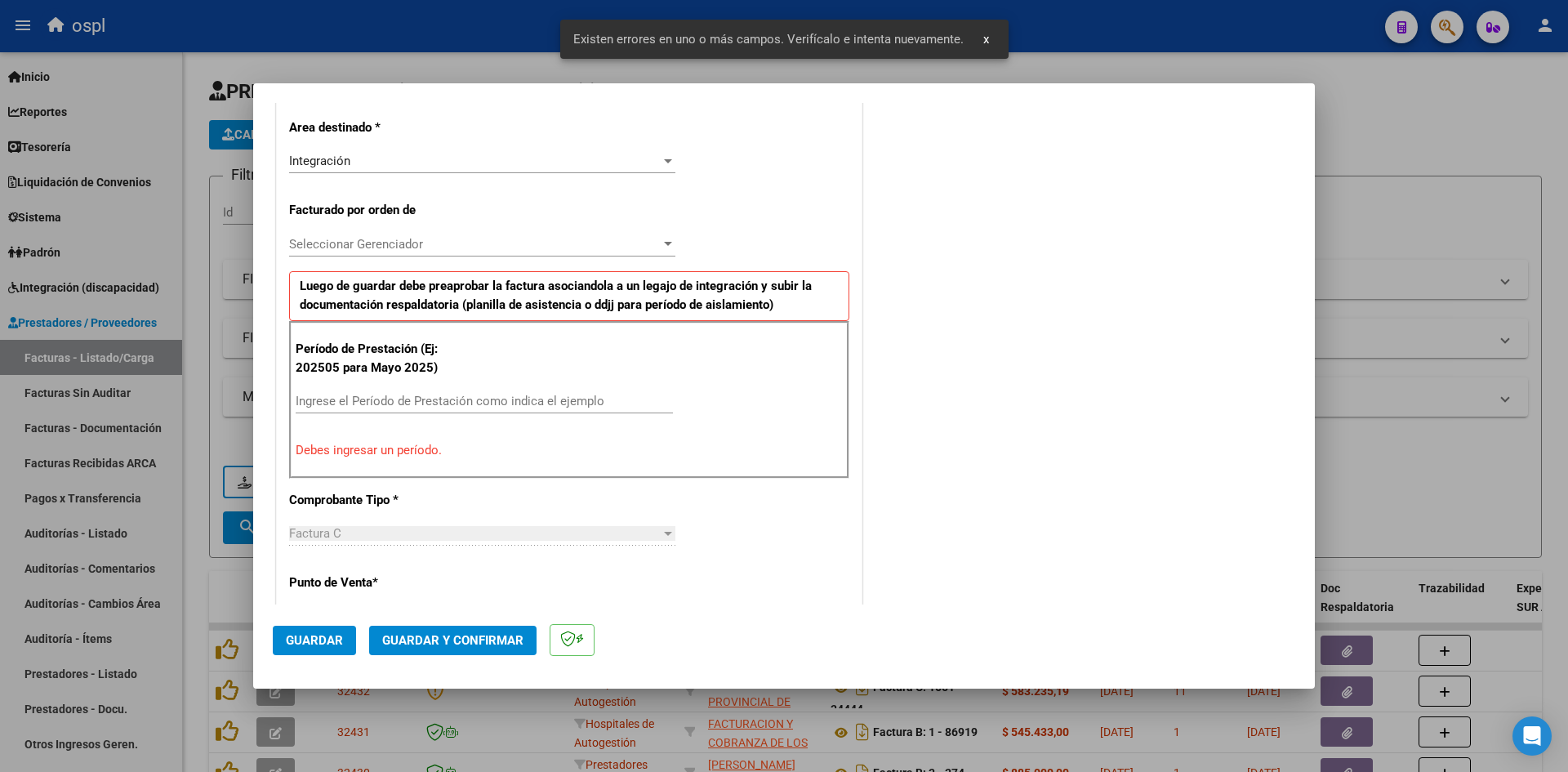
click at [435, 248] on span "Seleccionar Gerenciador" at bounding box center [475, 244] width 371 height 15
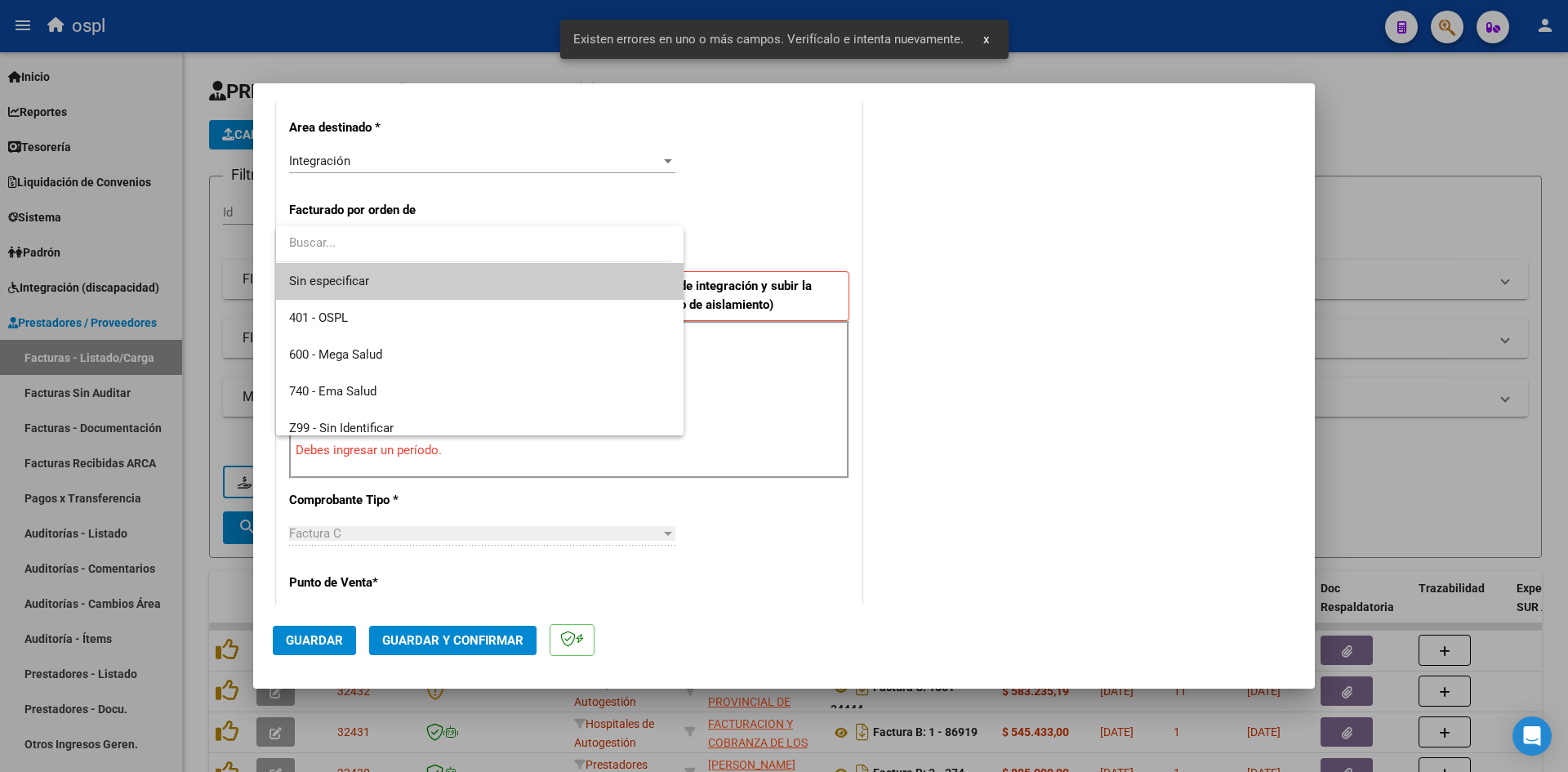
drag, startPoint x: 730, startPoint y: 227, endPoint x: 720, endPoint y: 240, distance: 16.4
click at [730, 226] on div at bounding box center [784, 386] width 1568 height 772
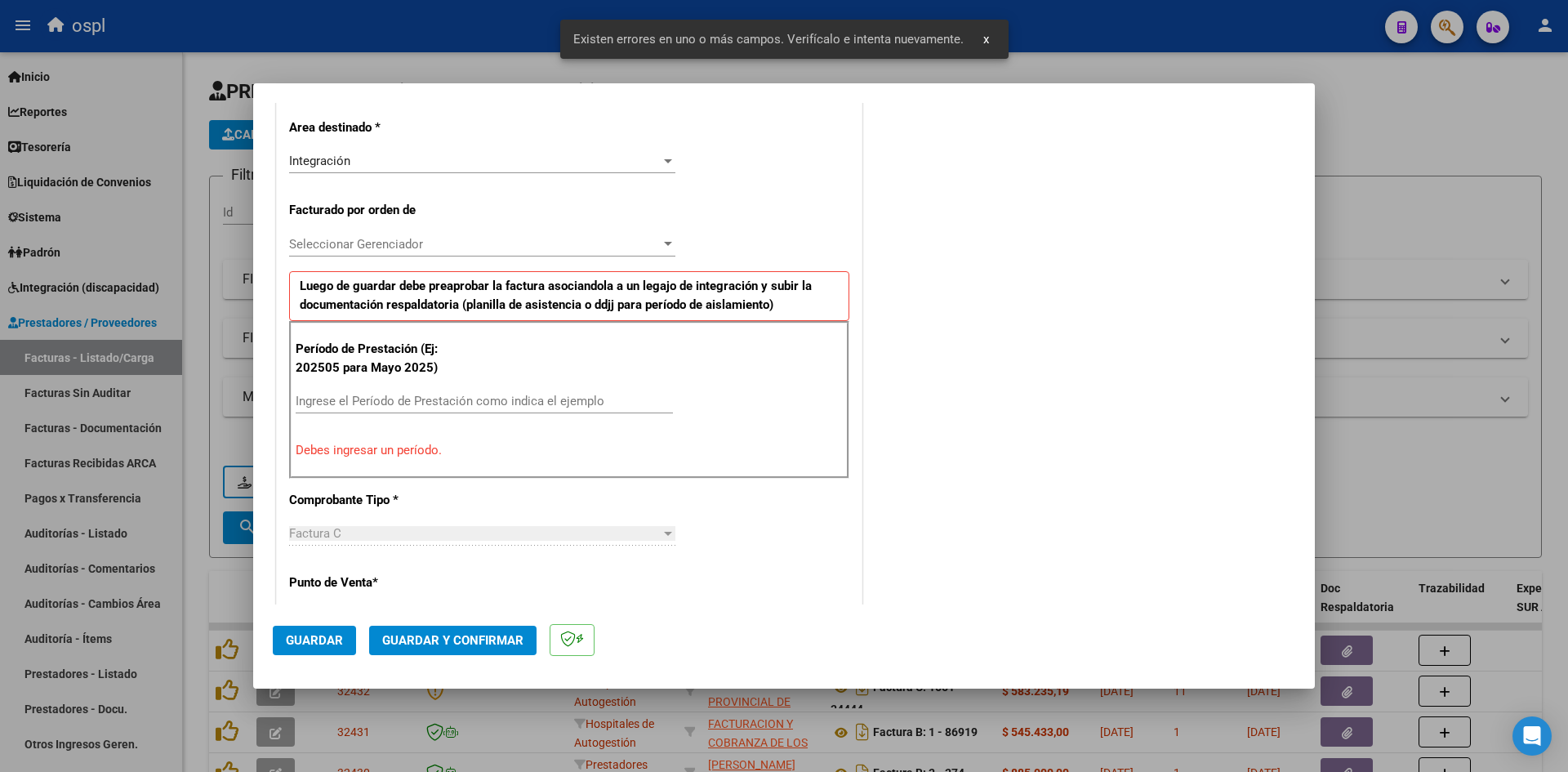
click at [439, 390] on div "Ingrese el Período de Prestación como indica el ejemplo" at bounding box center [484, 401] width 378 height 25
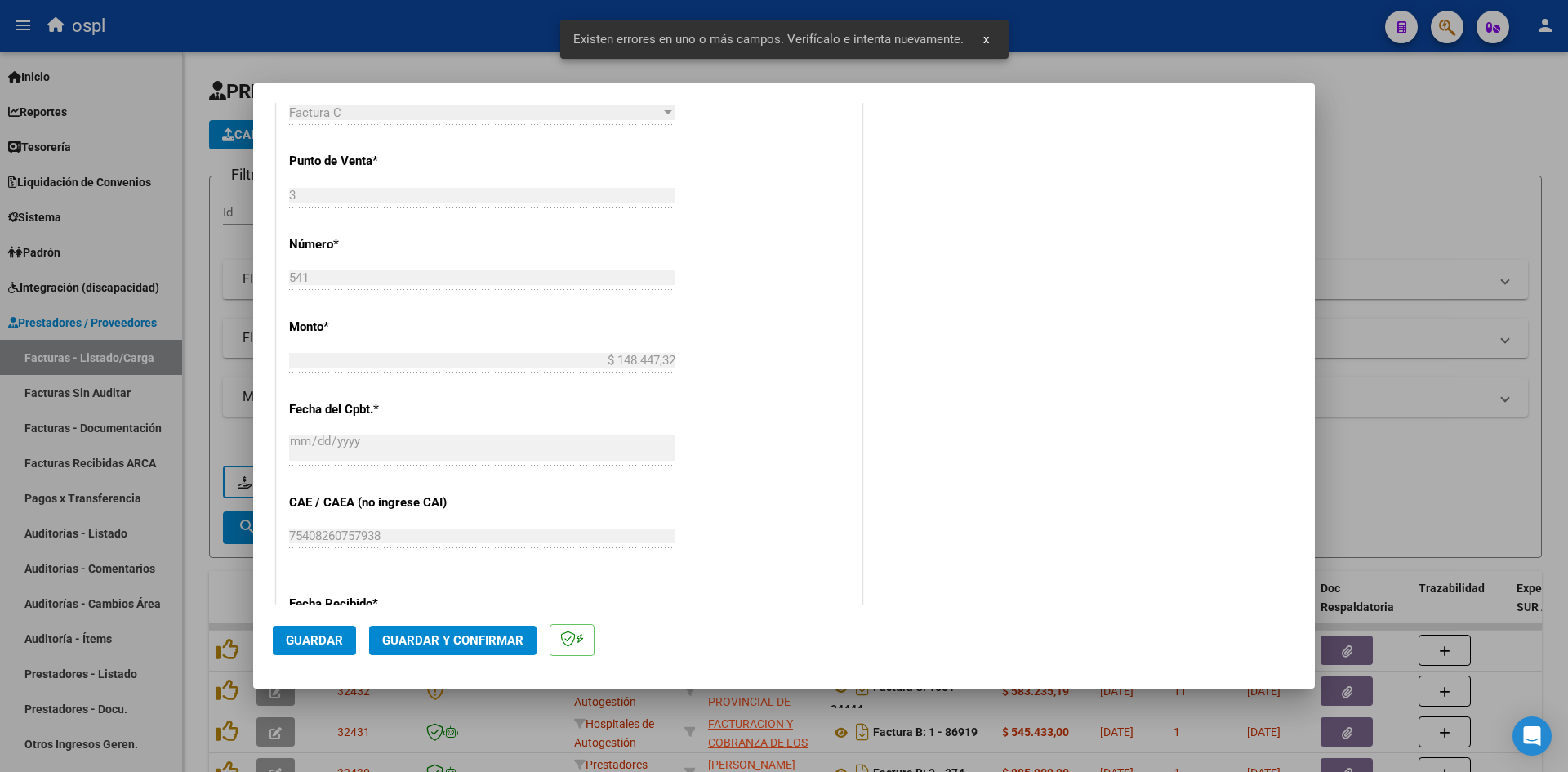
scroll to position [861, 0]
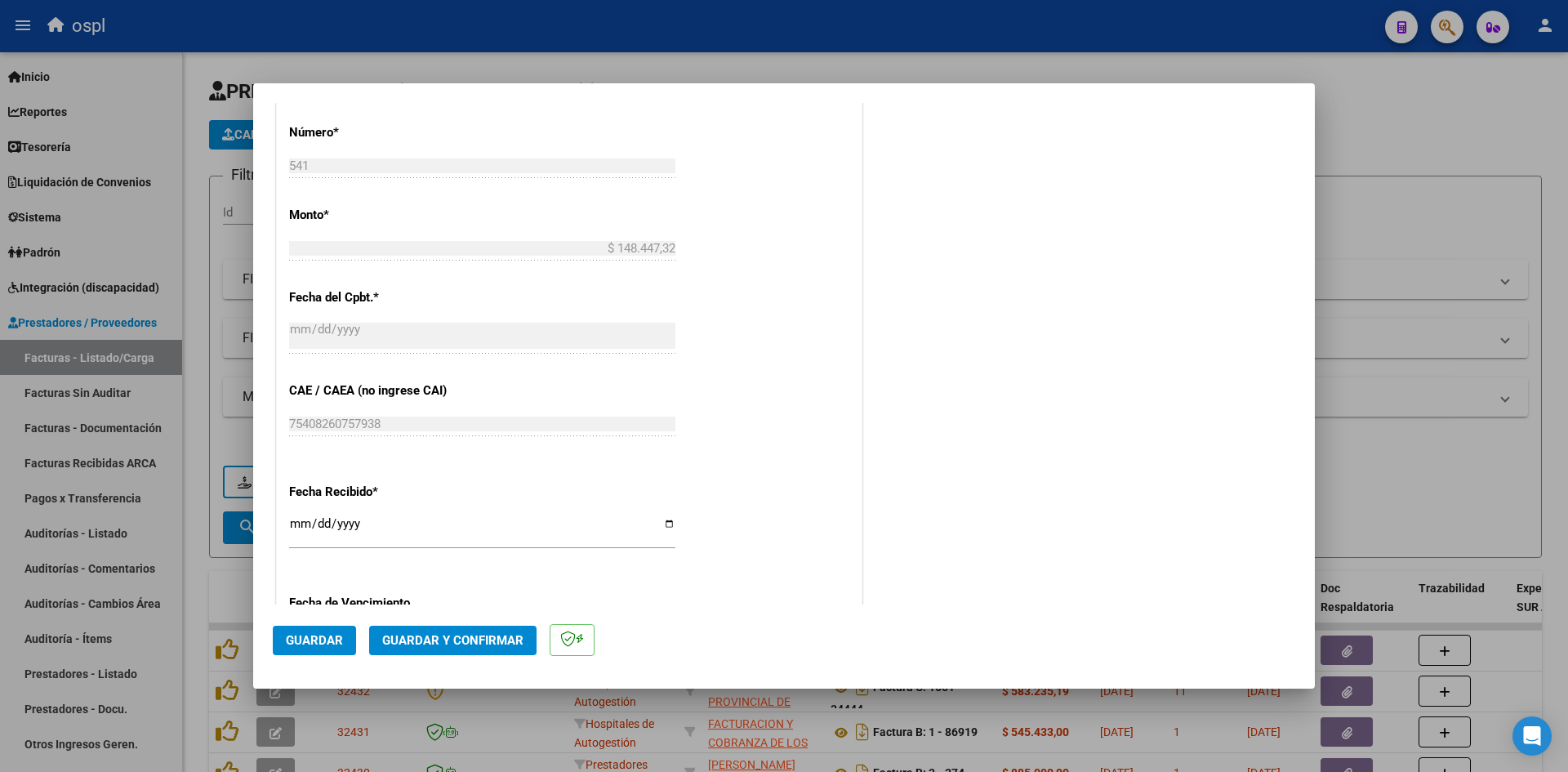
type input "202509"
click at [300, 521] on input "[DATE]" at bounding box center [482, 530] width 386 height 26
type input "[DATE]"
click at [310, 628] on button "Guardar" at bounding box center [314, 641] width 83 height 30
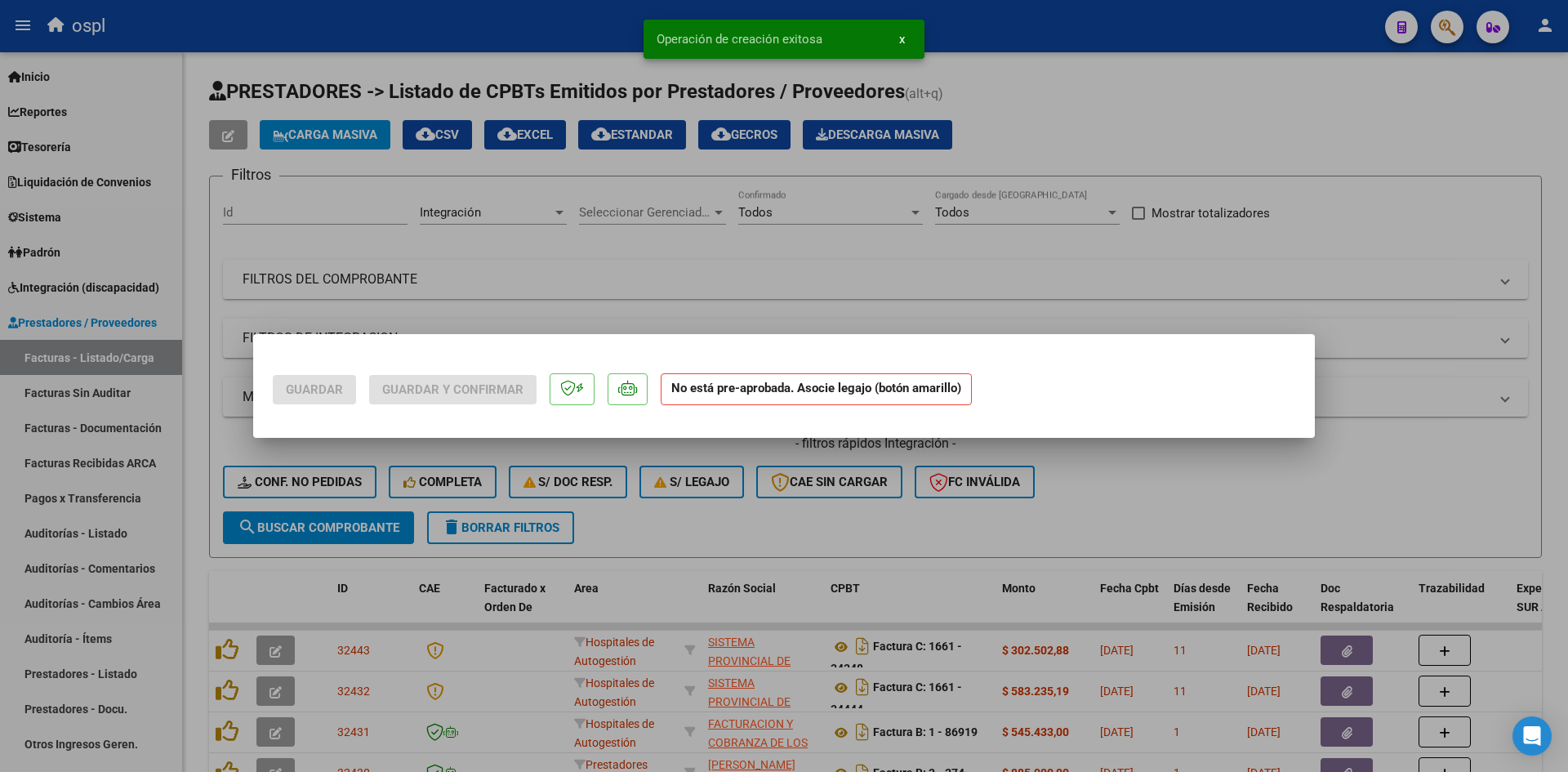
scroll to position [0, 0]
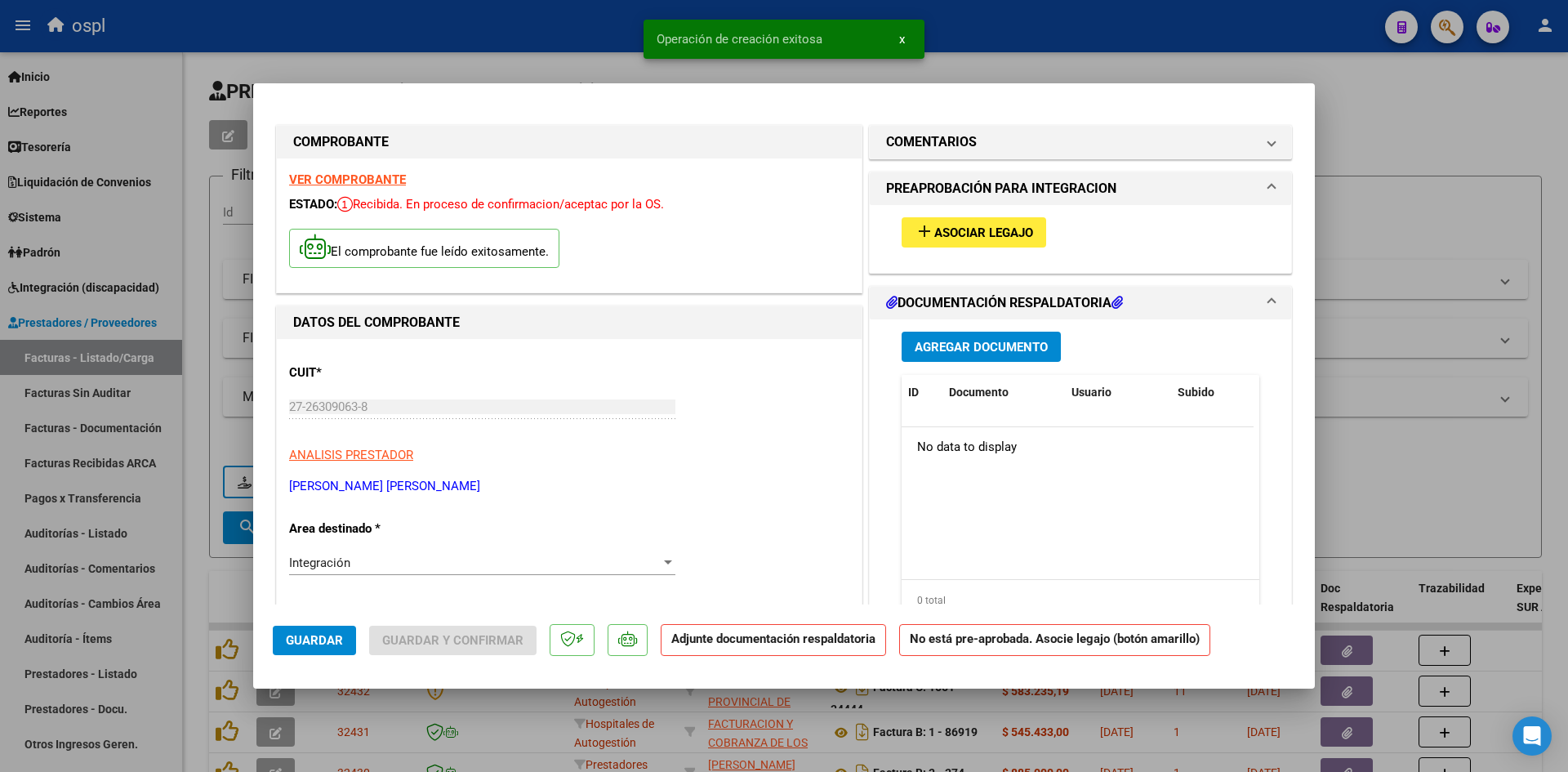
click at [992, 221] on button "add Asociar Legajo" at bounding box center [973, 232] width 145 height 31
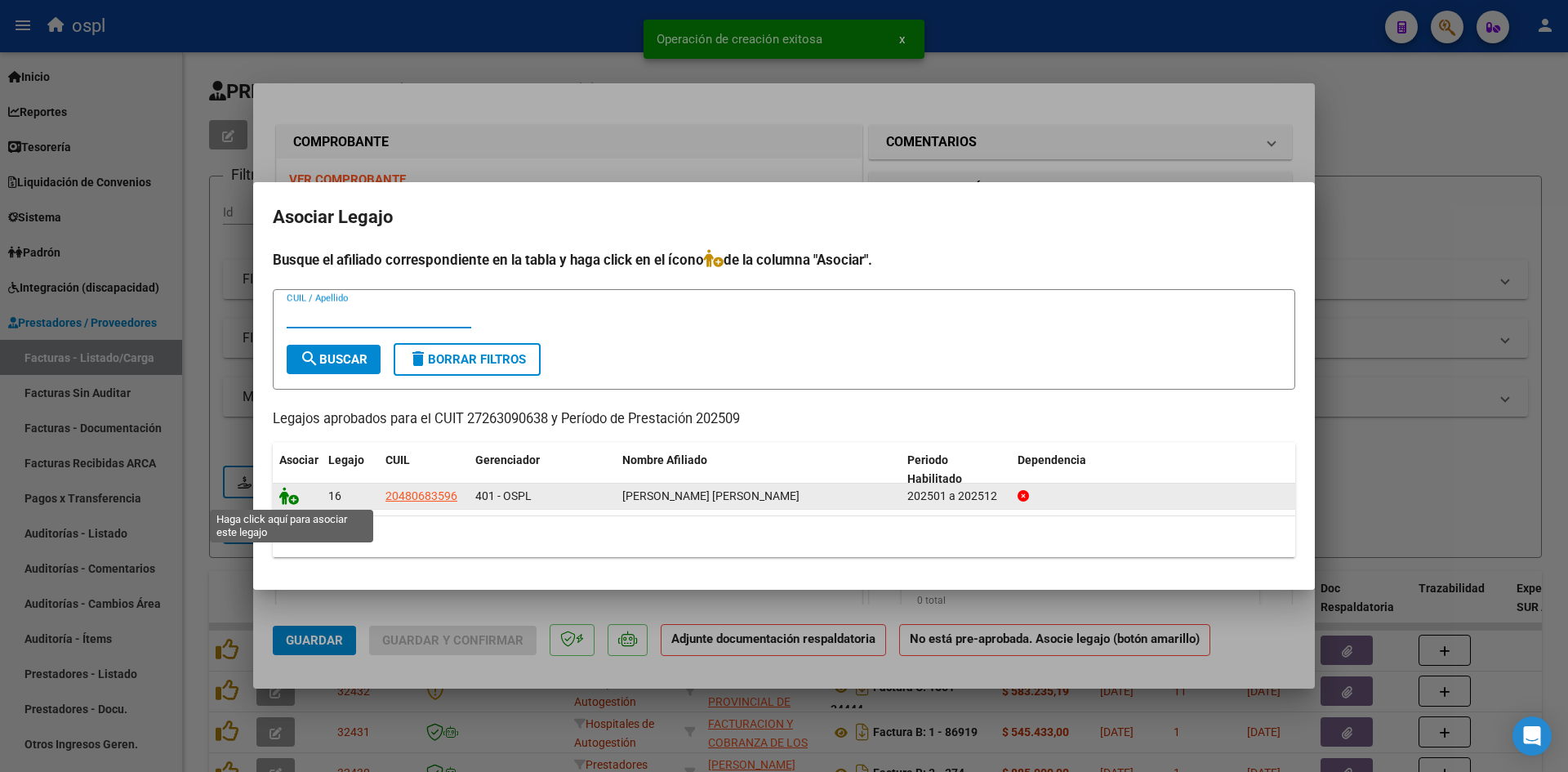
click at [286, 502] on icon at bounding box center [289, 496] width 19 height 18
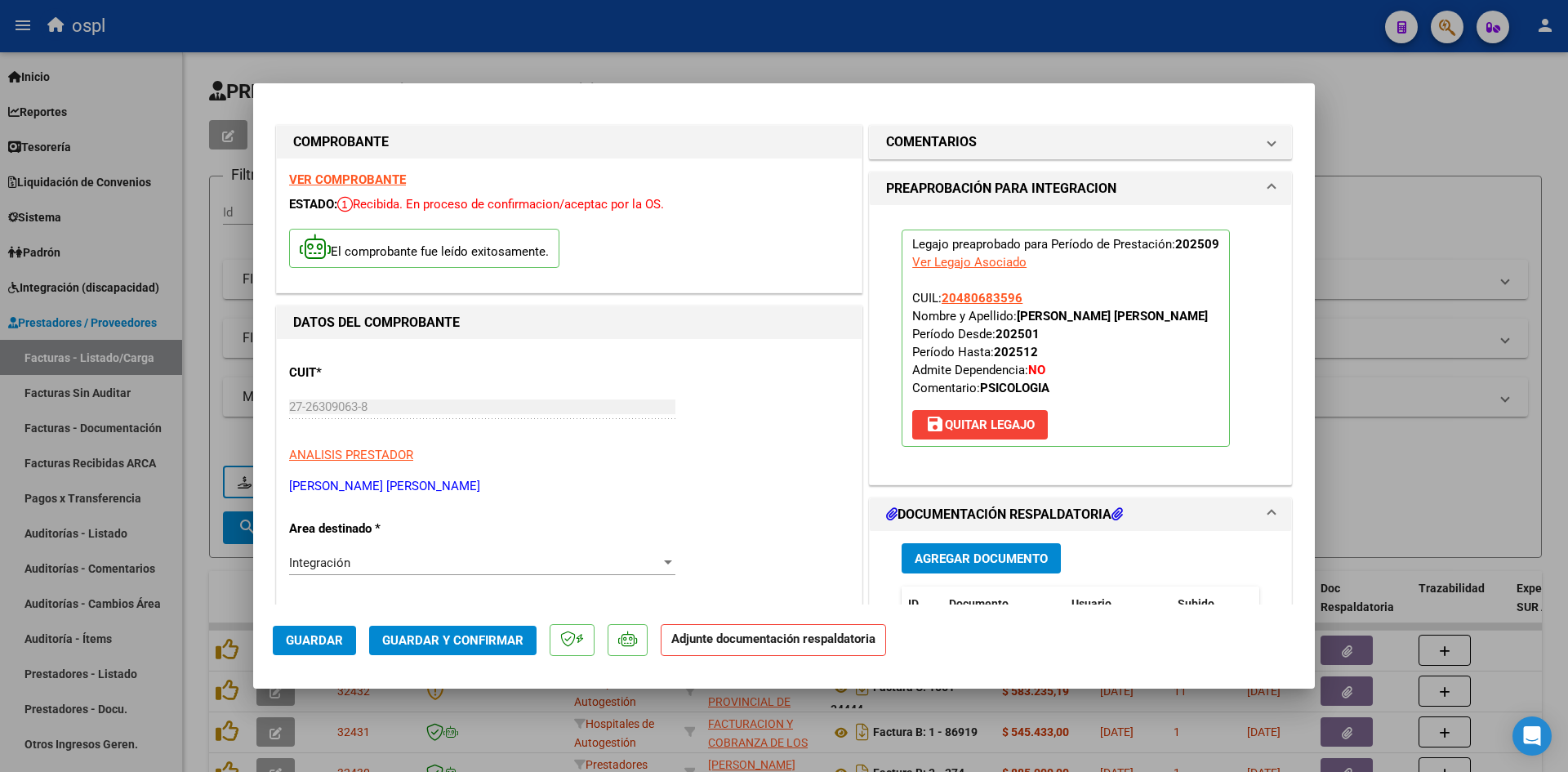
click at [1006, 564] on span "Agregar Documento" at bounding box center [981, 558] width 133 height 15
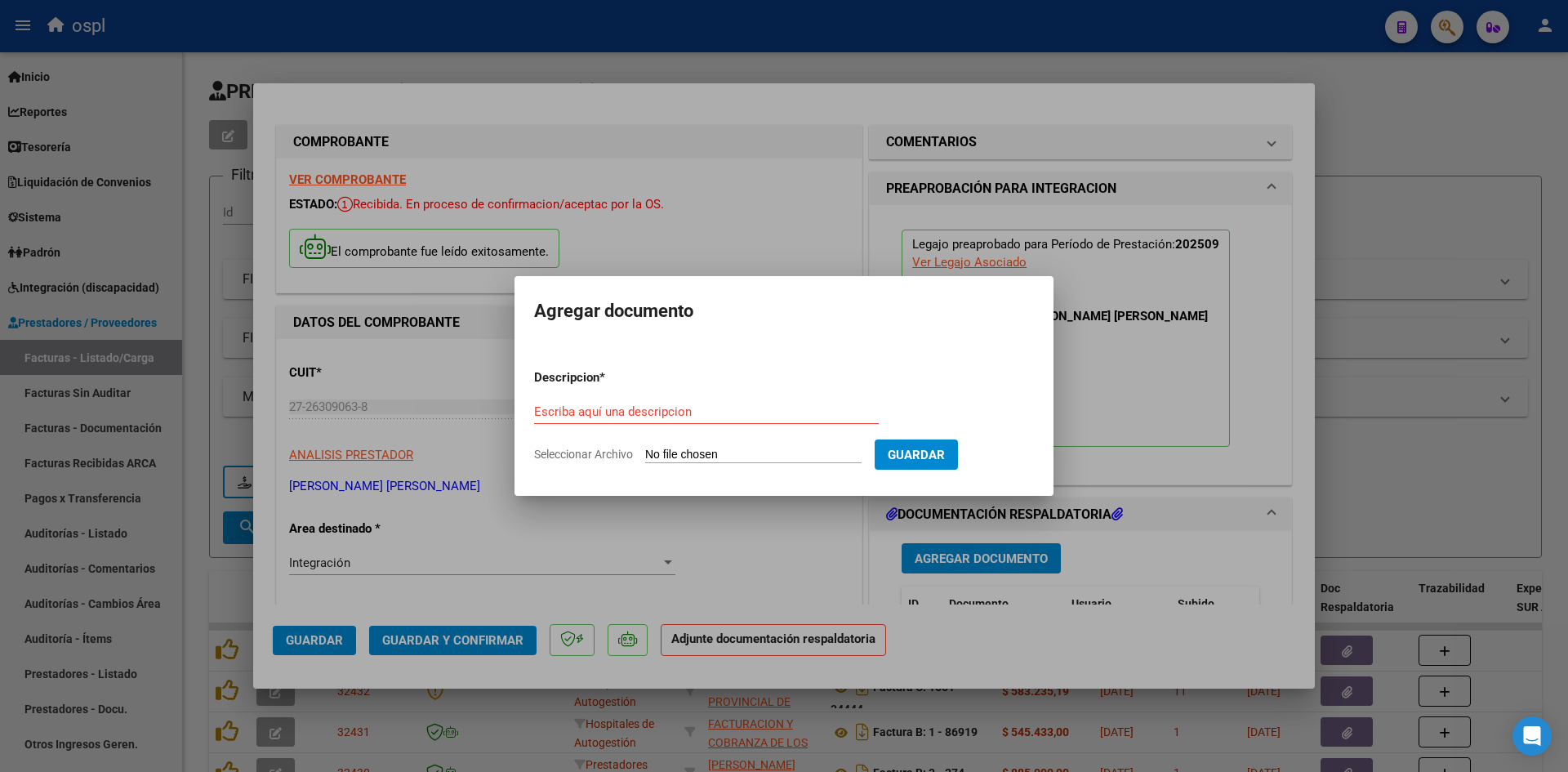
type input "C:\fakepath\Planilla asistencia 09-25.pdf"
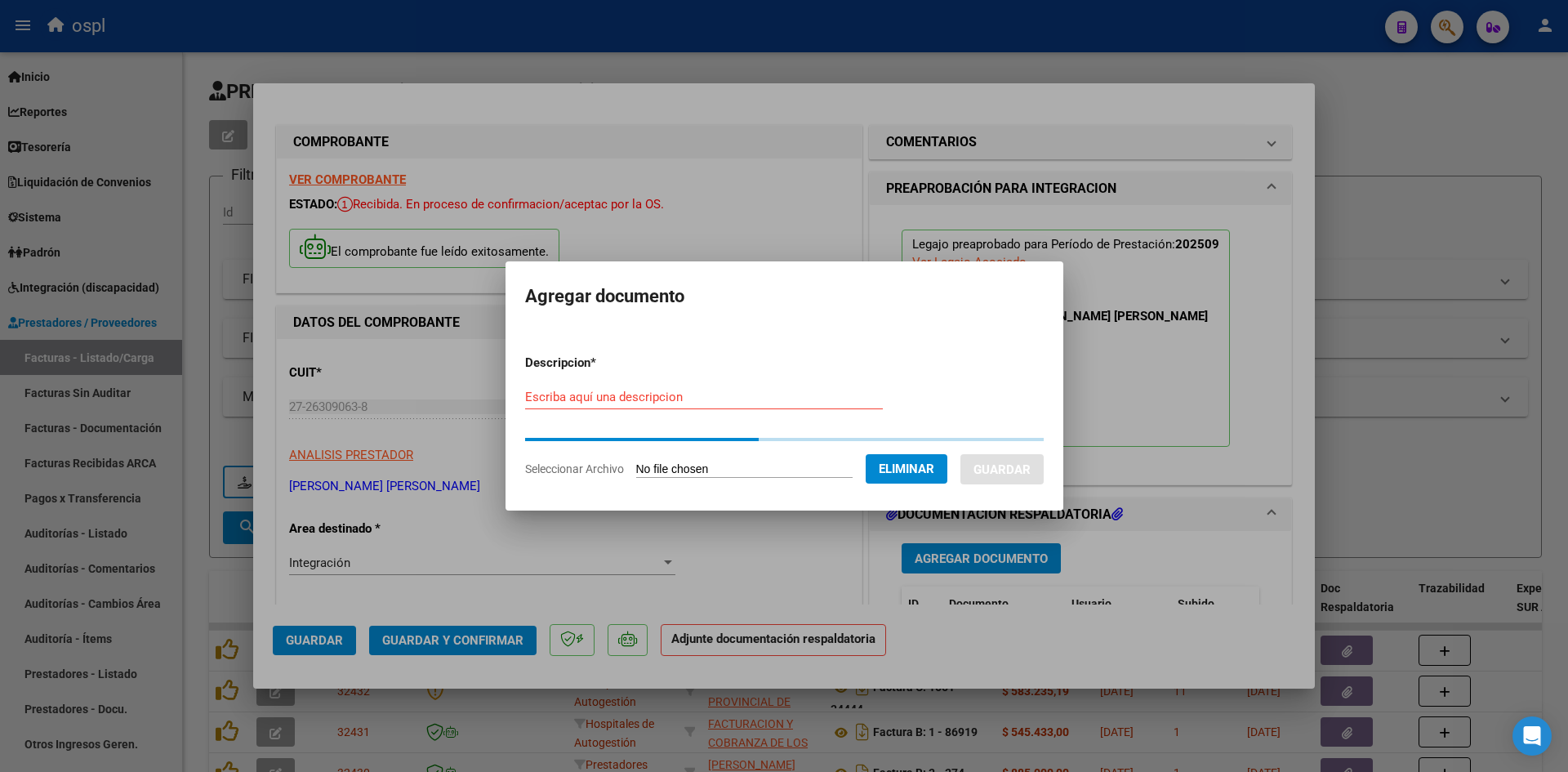
click at [690, 404] on input "Escriba aquí una descripcion" at bounding box center [704, 397] width 357 height 15
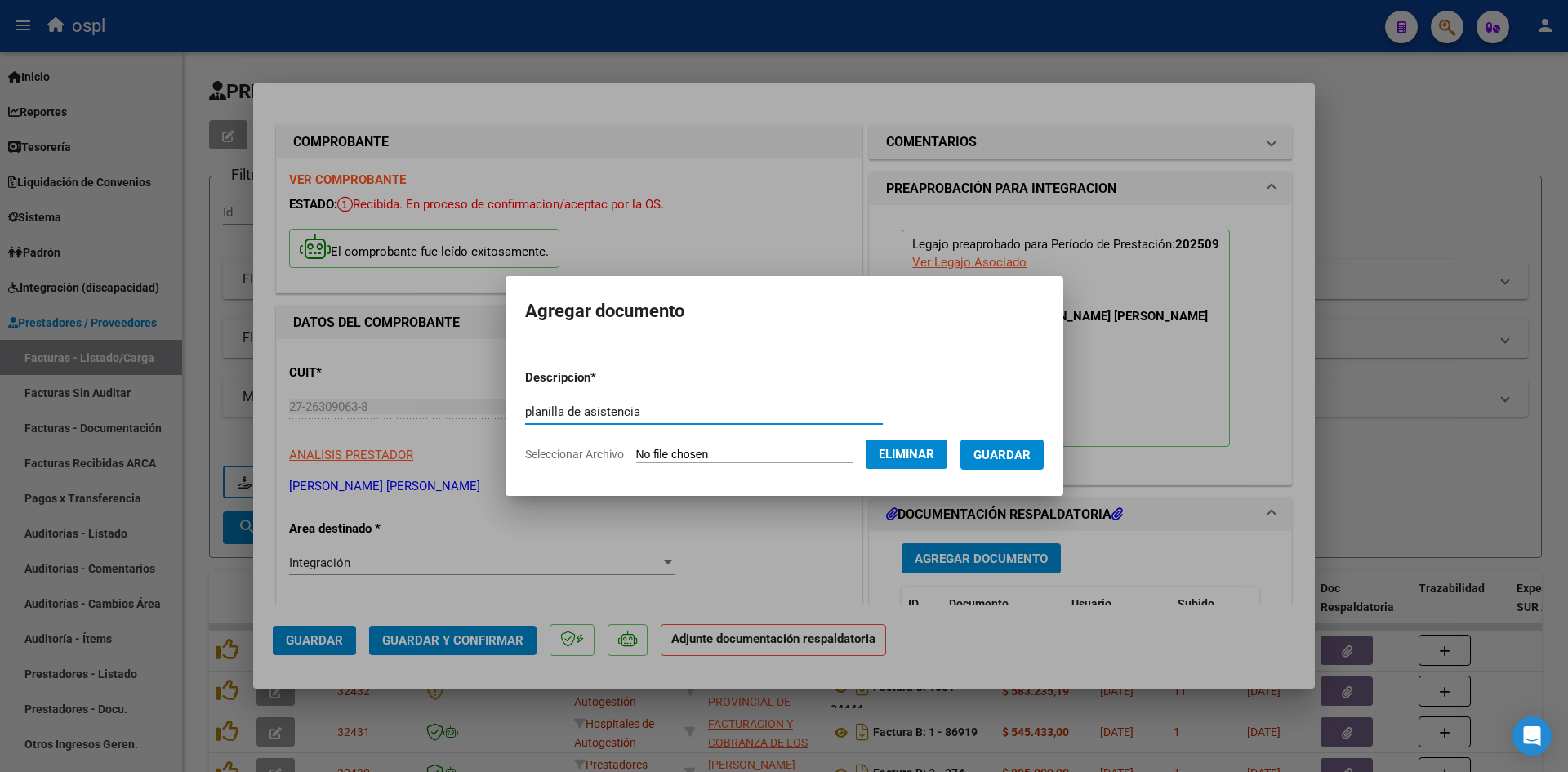
type input "planilla de asistencia"
click at [1029, 454] on span "Guardar" at bounding box center [1001, 455] width 57 height 15
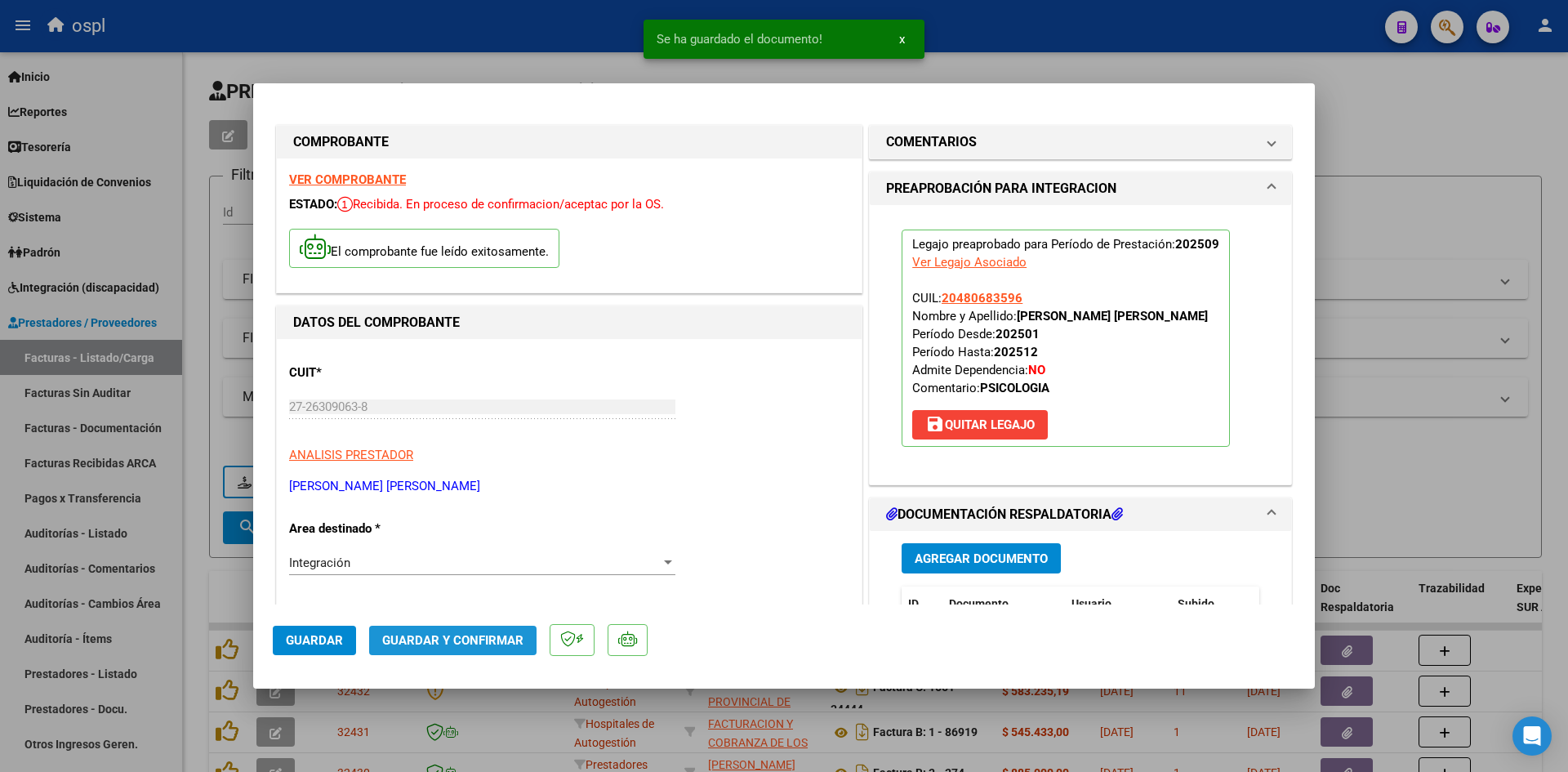
click at [494, 627] on button "Guardar y Confirmar" at bounding box center [452, 641] width 167 height 30
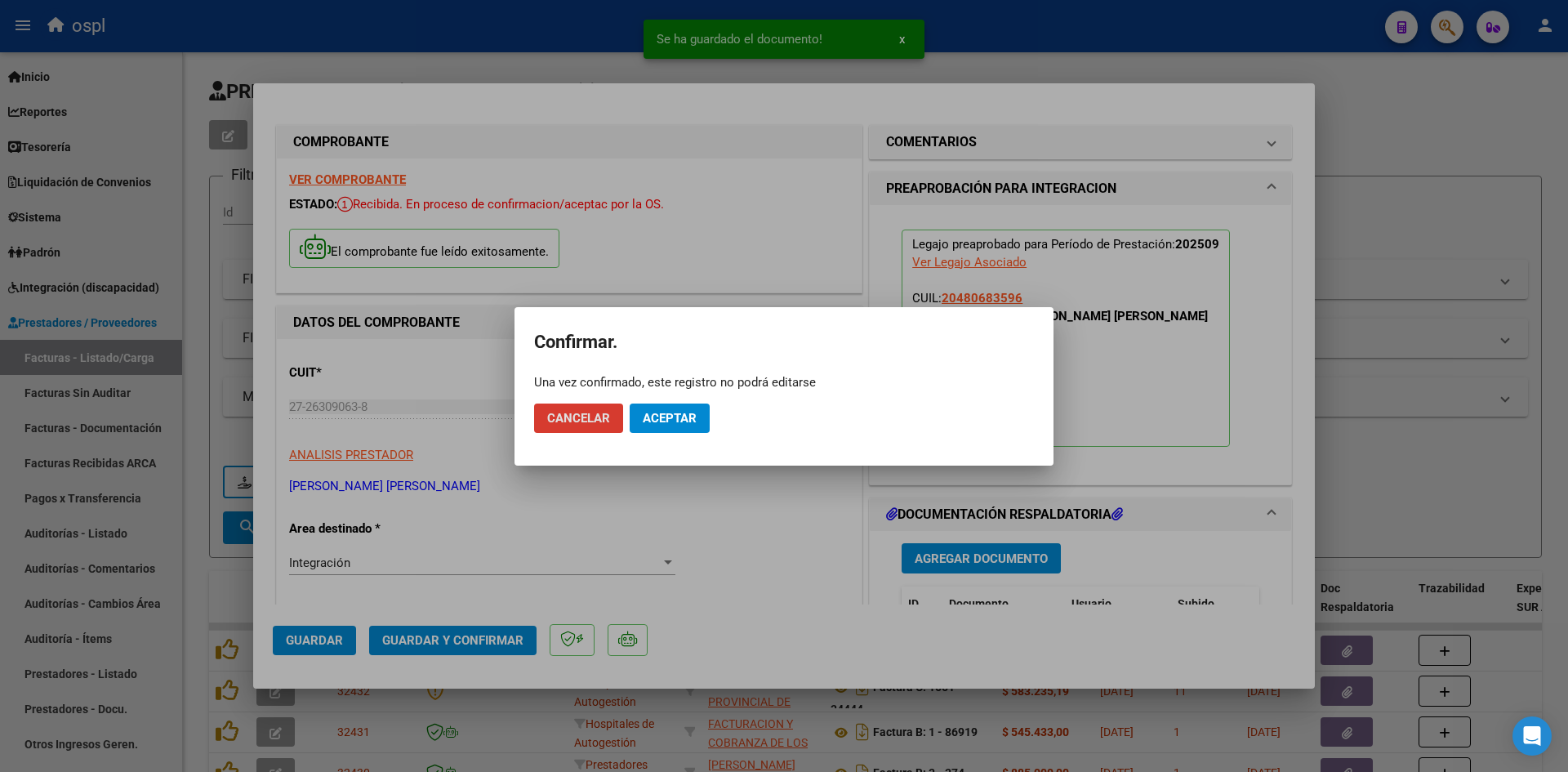
click at [689, 414] on span "Aceptar" at bounding box center [670, 418] width 54 height 15
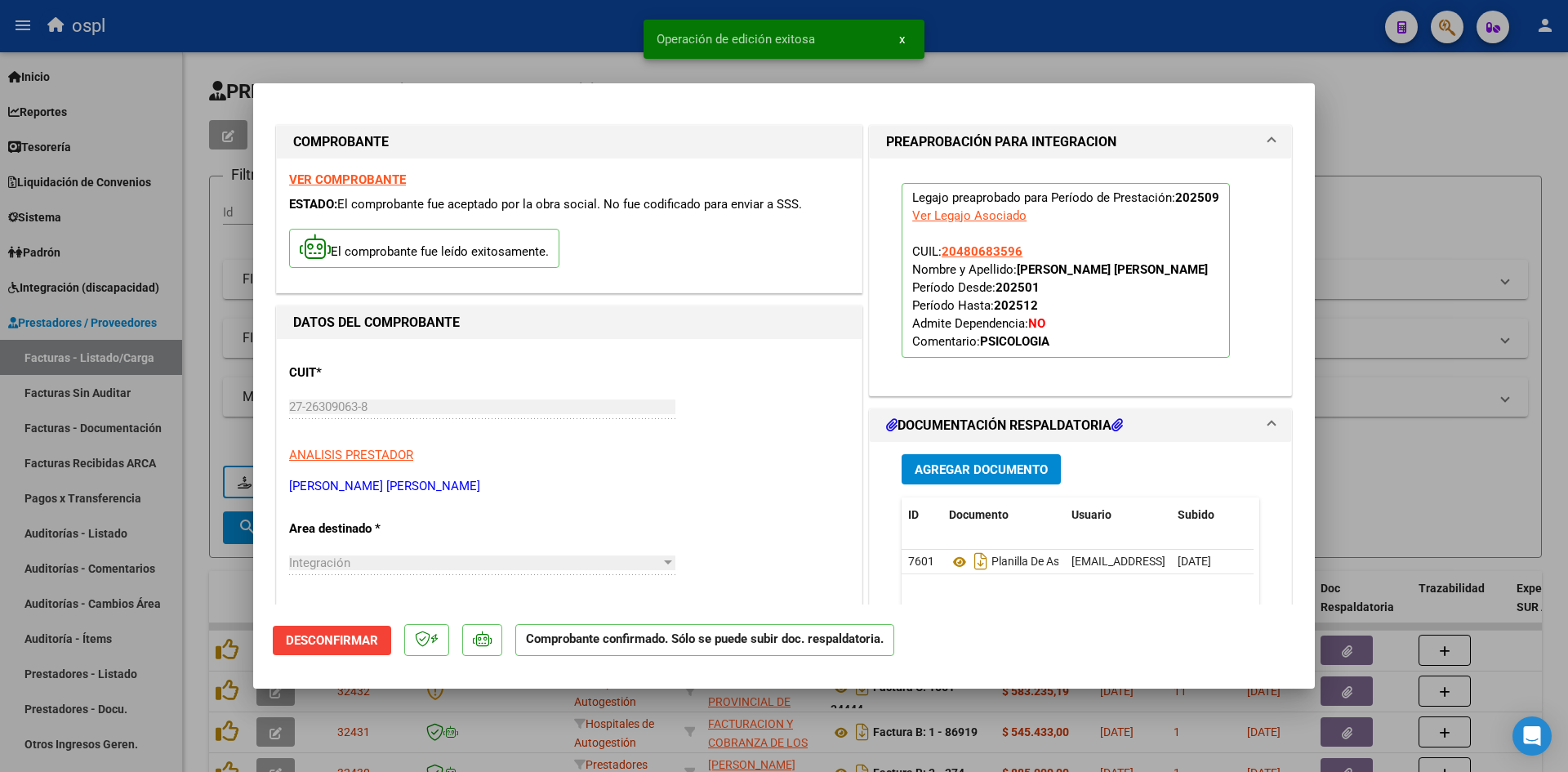
click at [1493, 107] on div at bounding box center [784, 386] width 1568 height 772
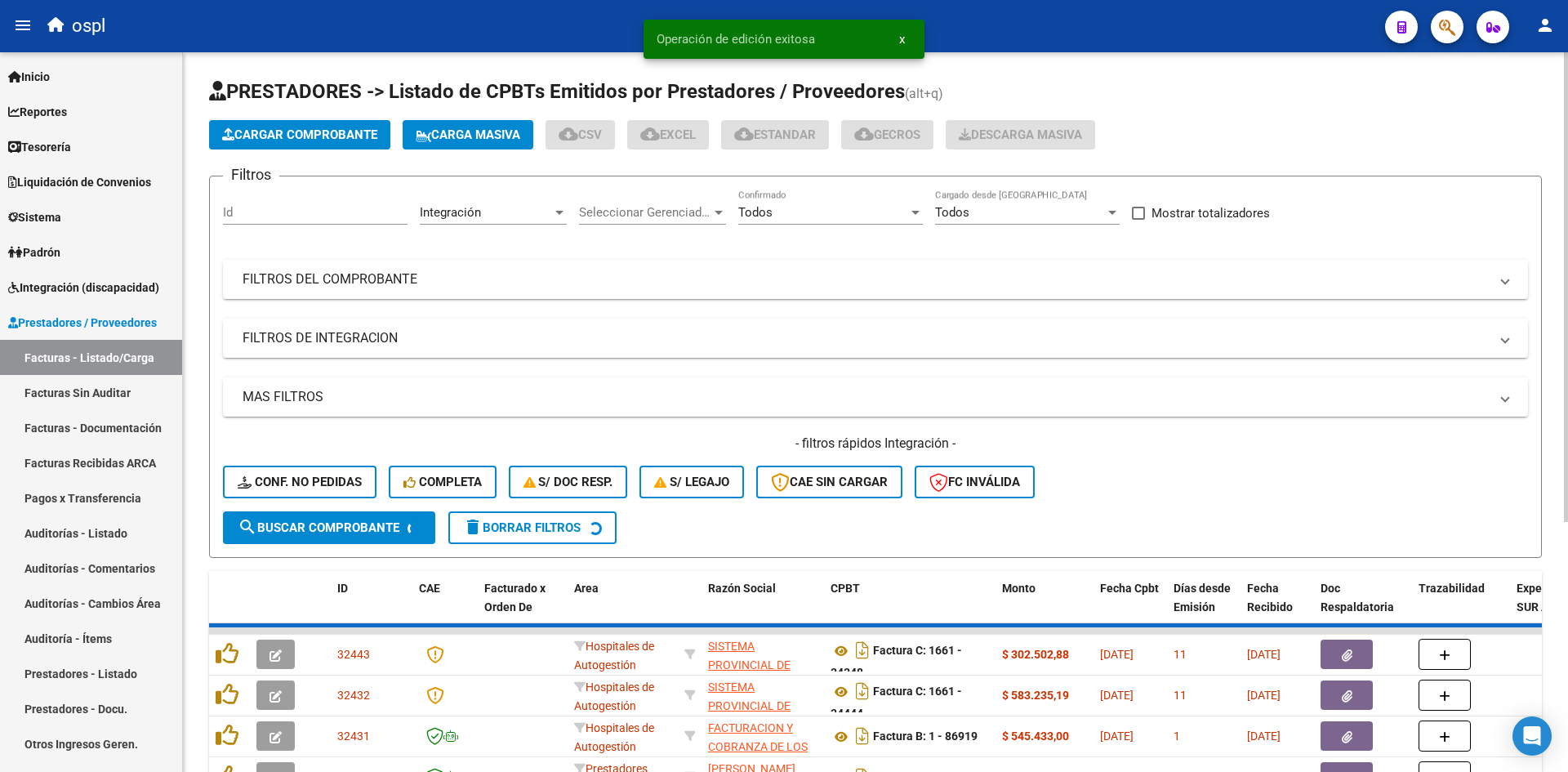
click at [325, 128] on span "Cargar Comprobante" at bounding box center [300, 134] width 155 height 15
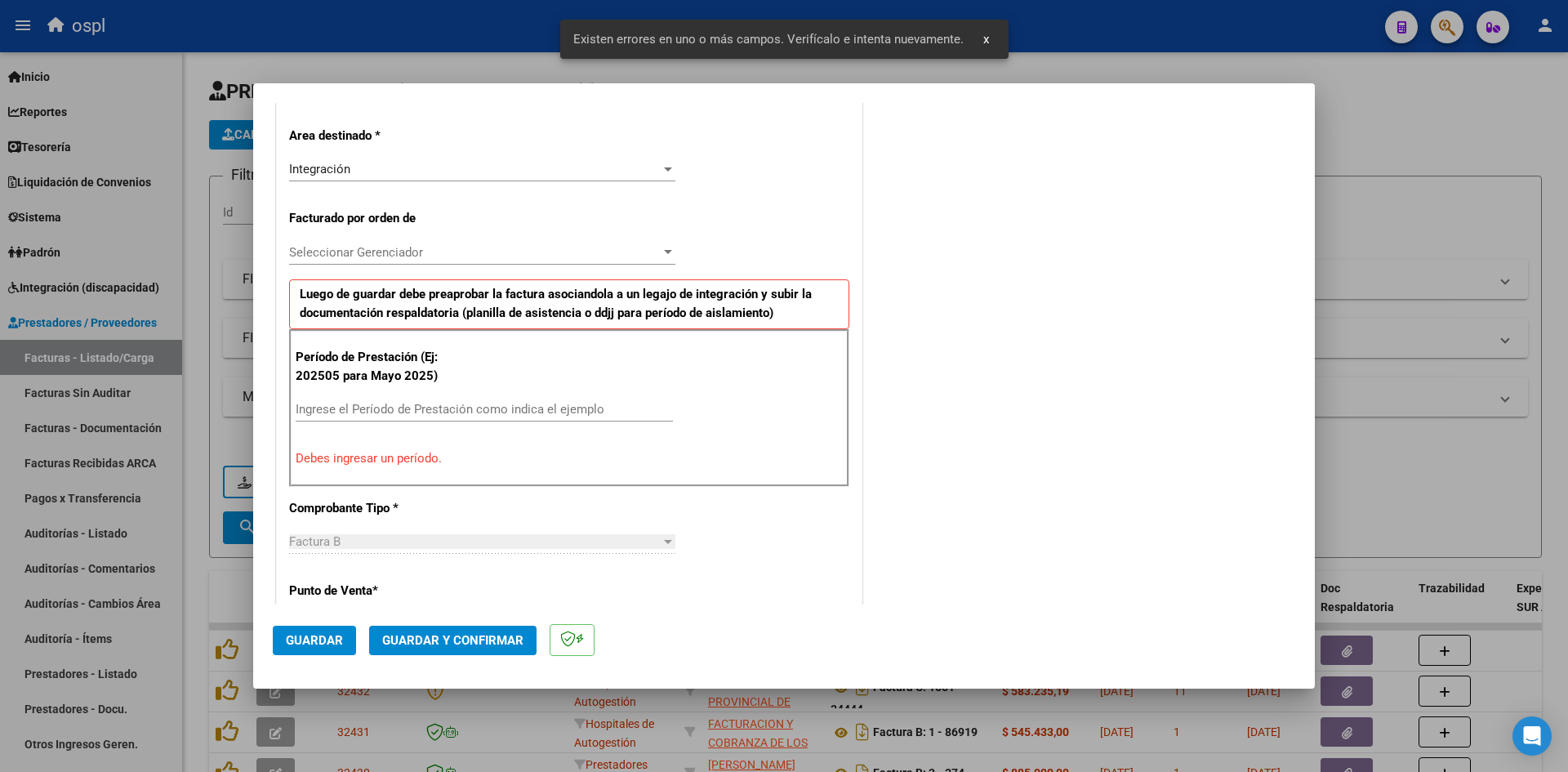
scroll to position [370, 0]
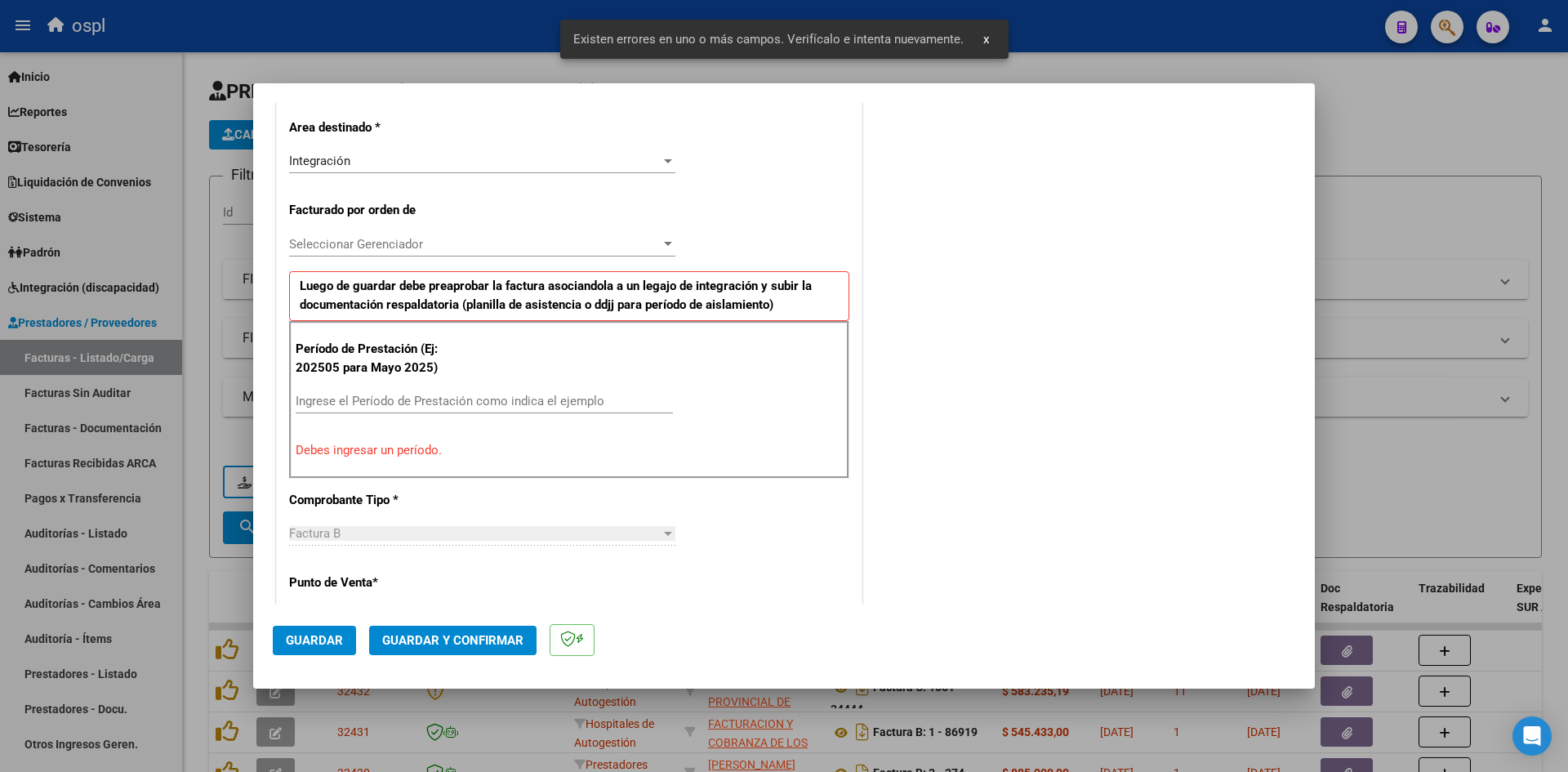
click at [391, 398] on input "Ingrese el Período de Prestación como indica el ejemplo" at bounding box center [484, 400] width 378 height 15
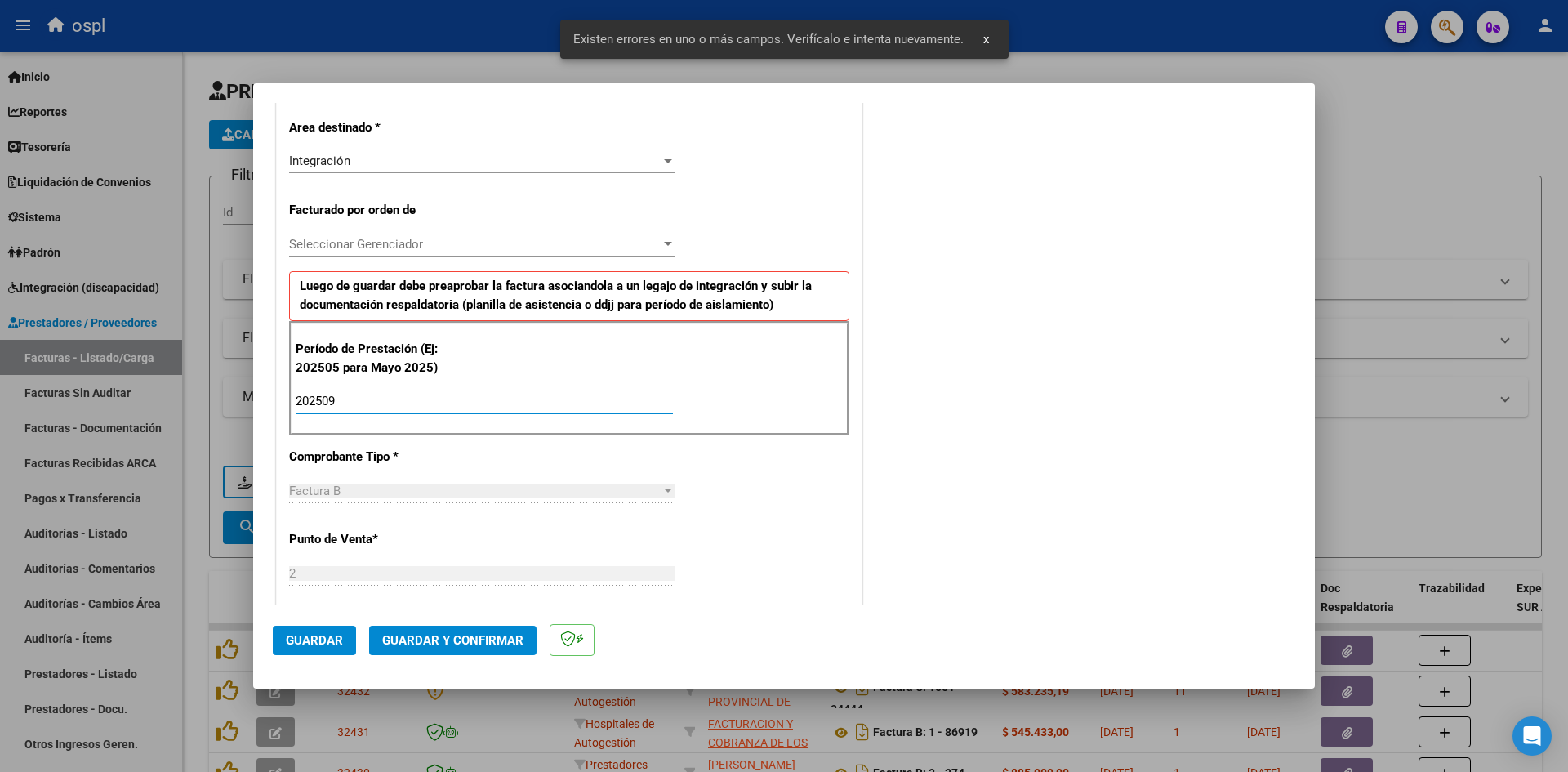
type input "202509"
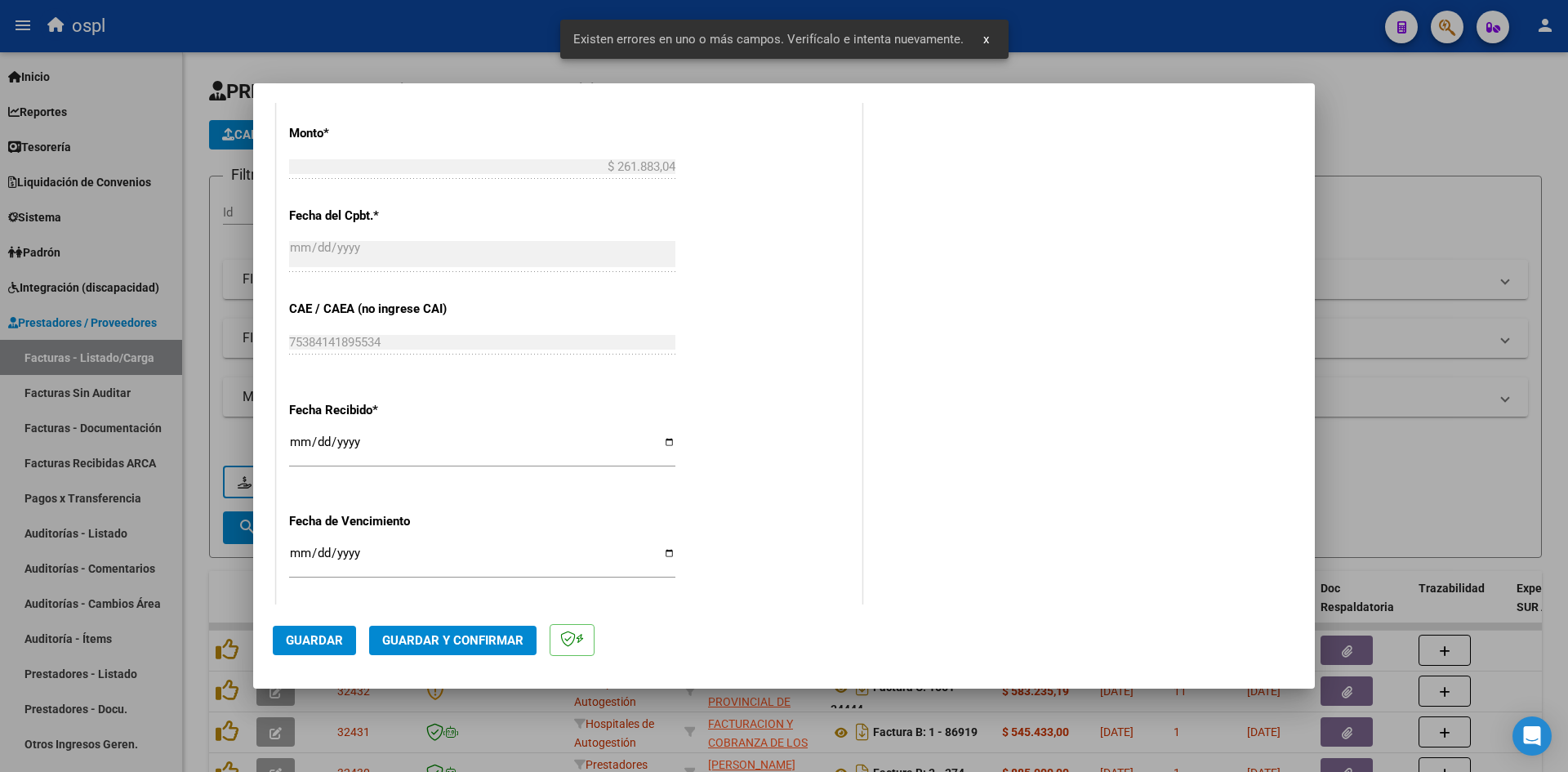
click at [290, 442] on input "[DATE]" at bounding box center [482, 449] width 386 height 26
type input "[DATE]"
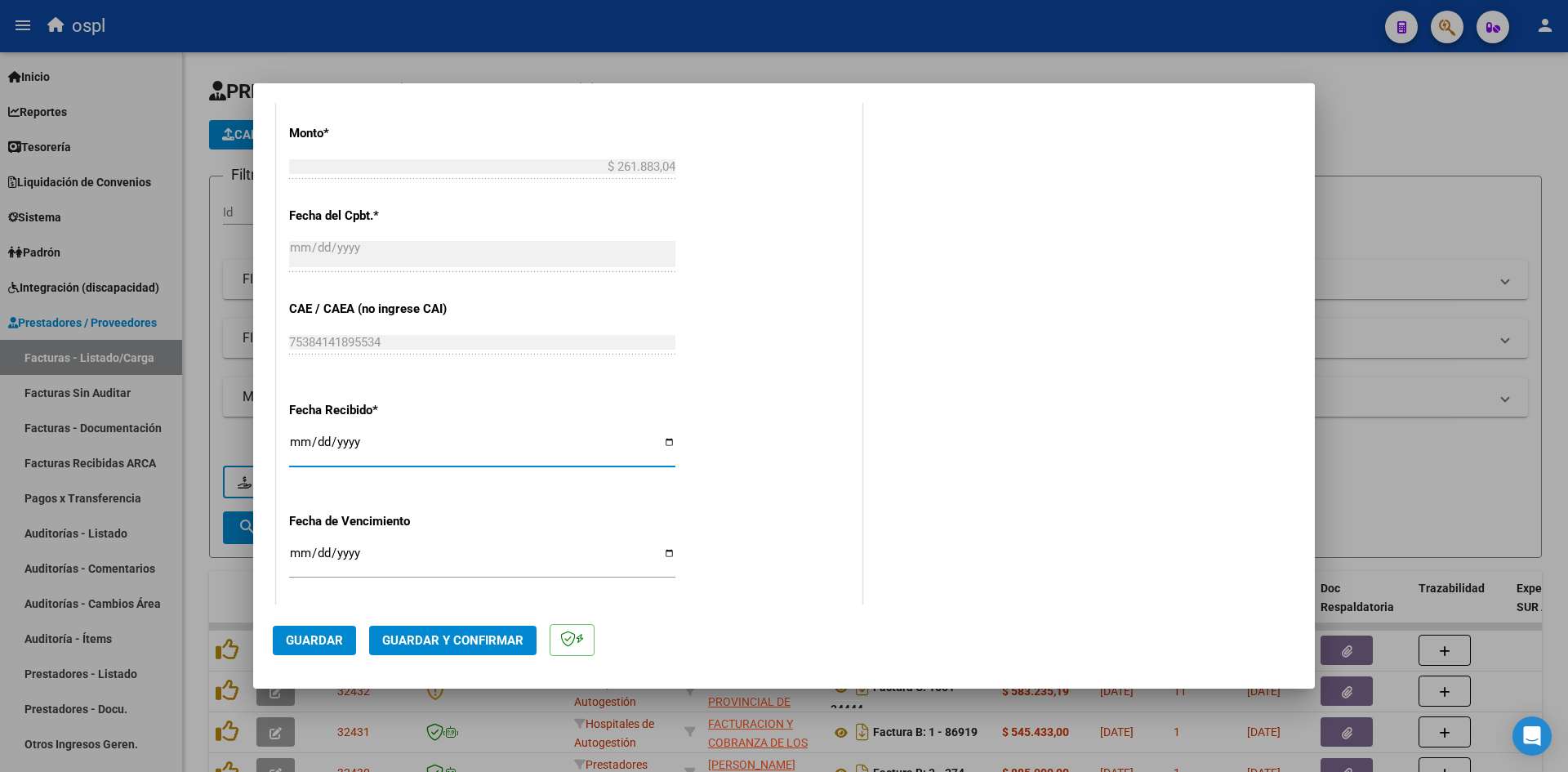
click at [333, 631] on button "Guardar" at bounding box center [314, 641] width 83 height 30
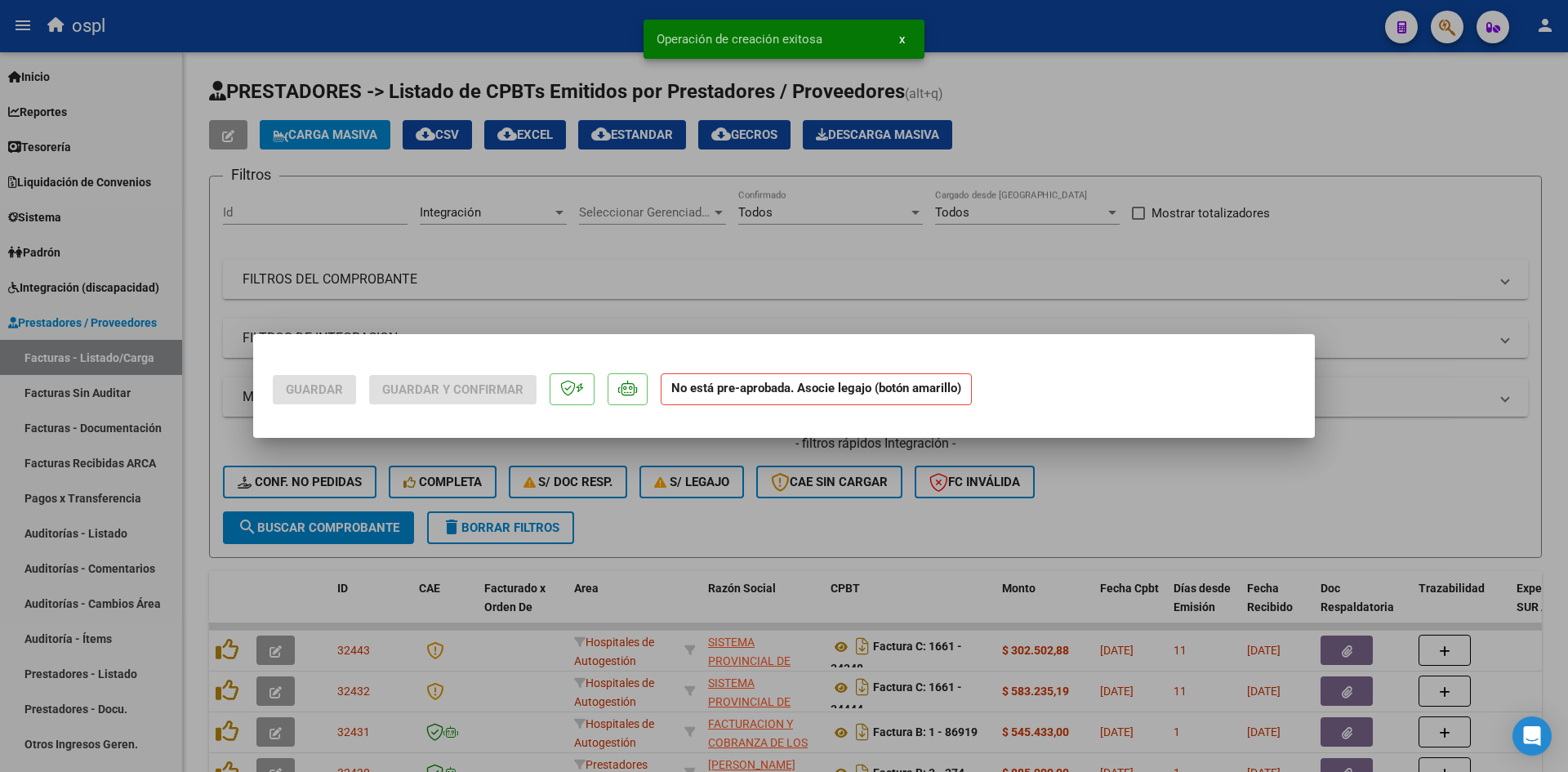
scroll to position [0, 0]
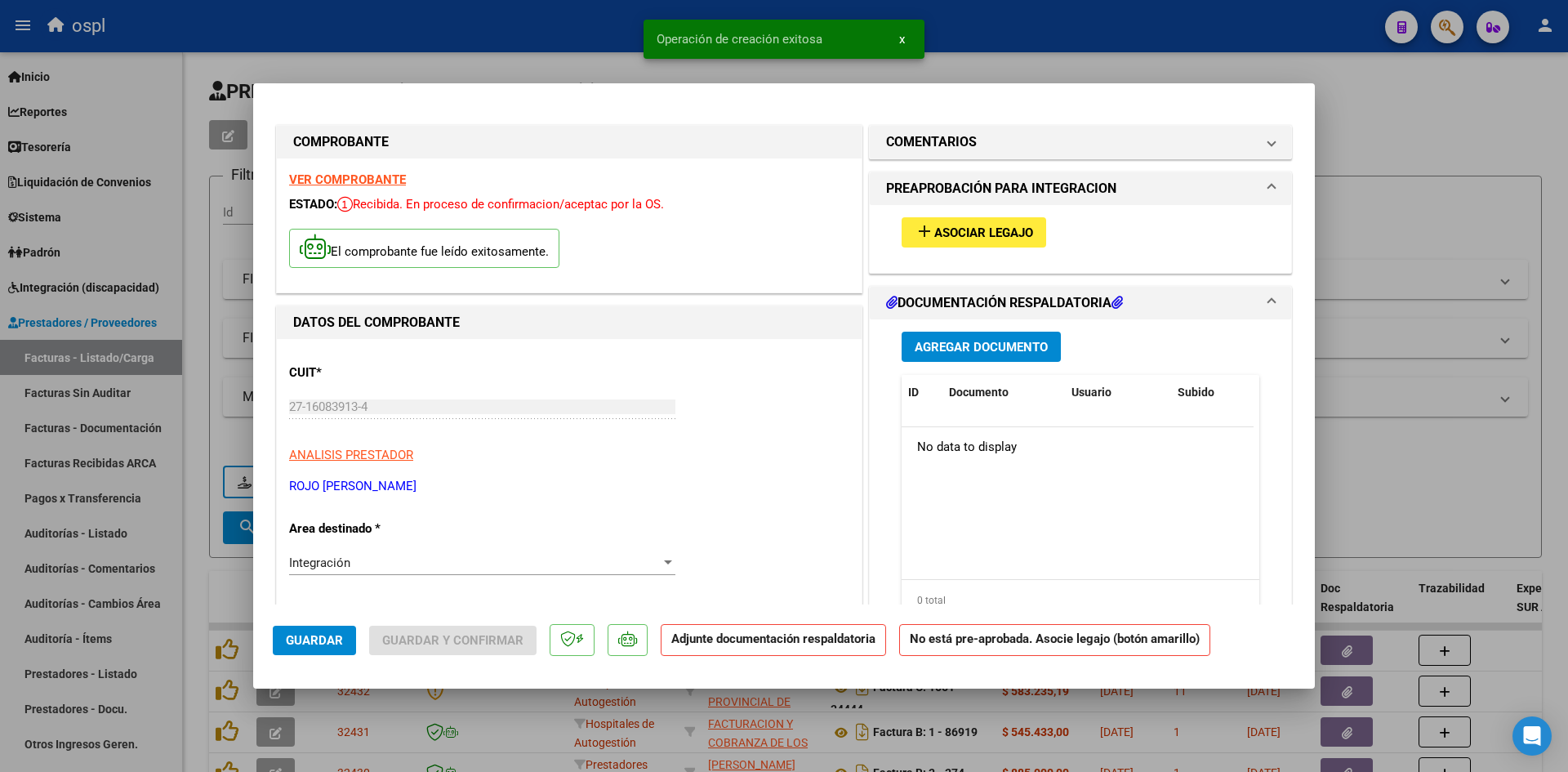
click at [940, 221] on button "add Asociar Legajo" at bounding box center [973, 232] width 145 height 31
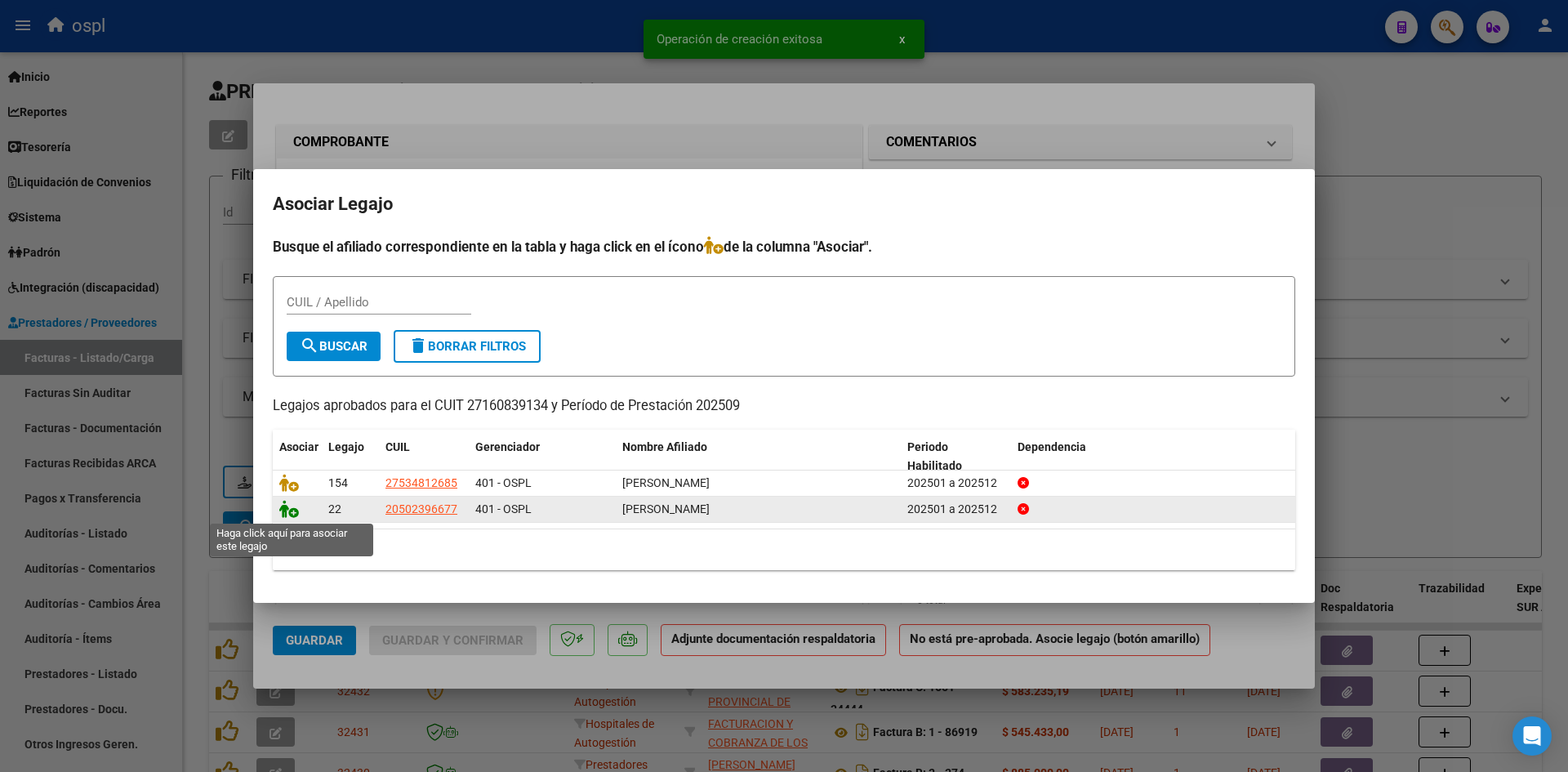
click at [296, 513] on icon at bounding box center [289, 509] width 19 height 18
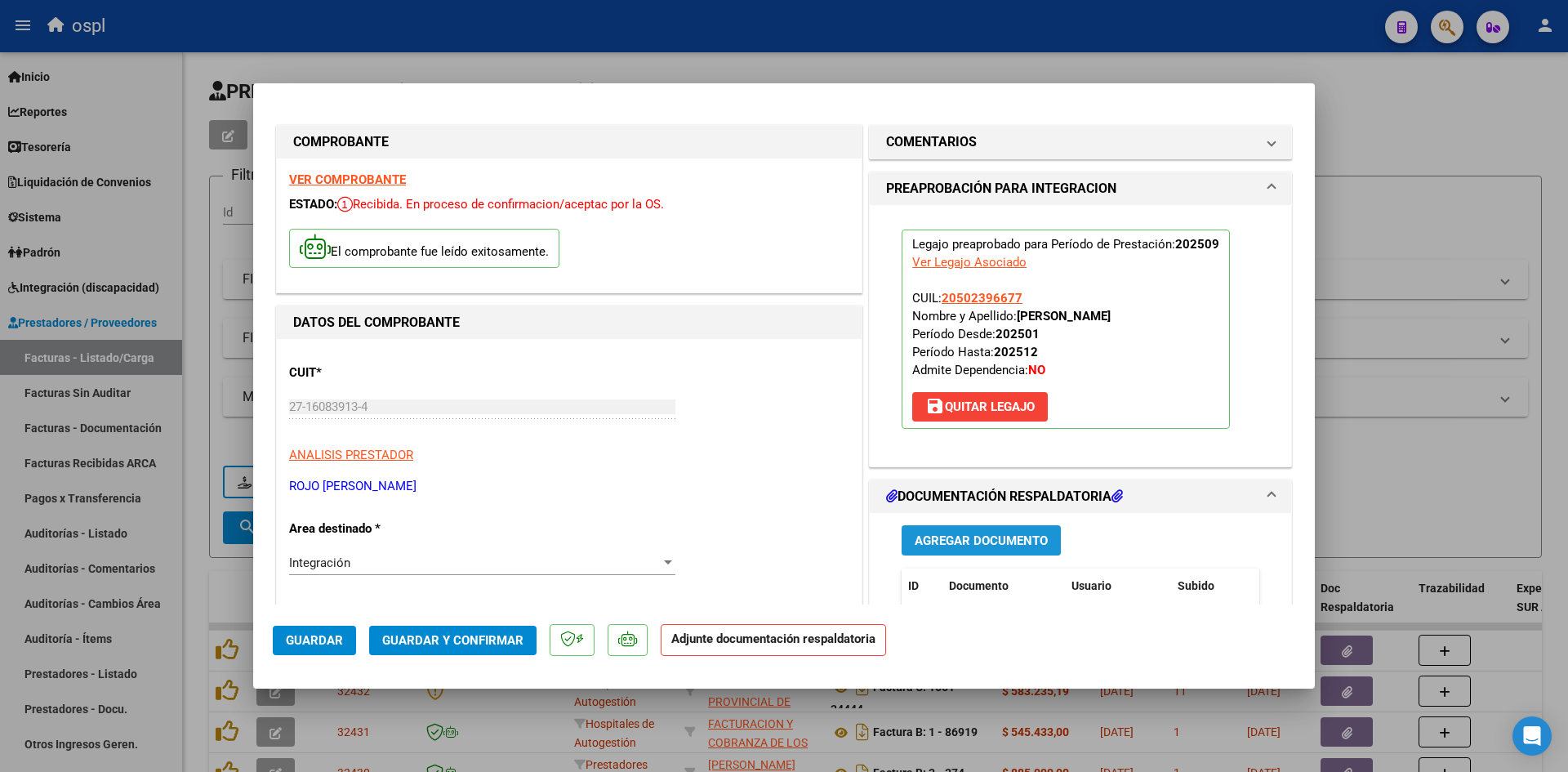
click at [999, 538] on span "Agregar Documento" at bounding box center [981, 541] width 133 height 15
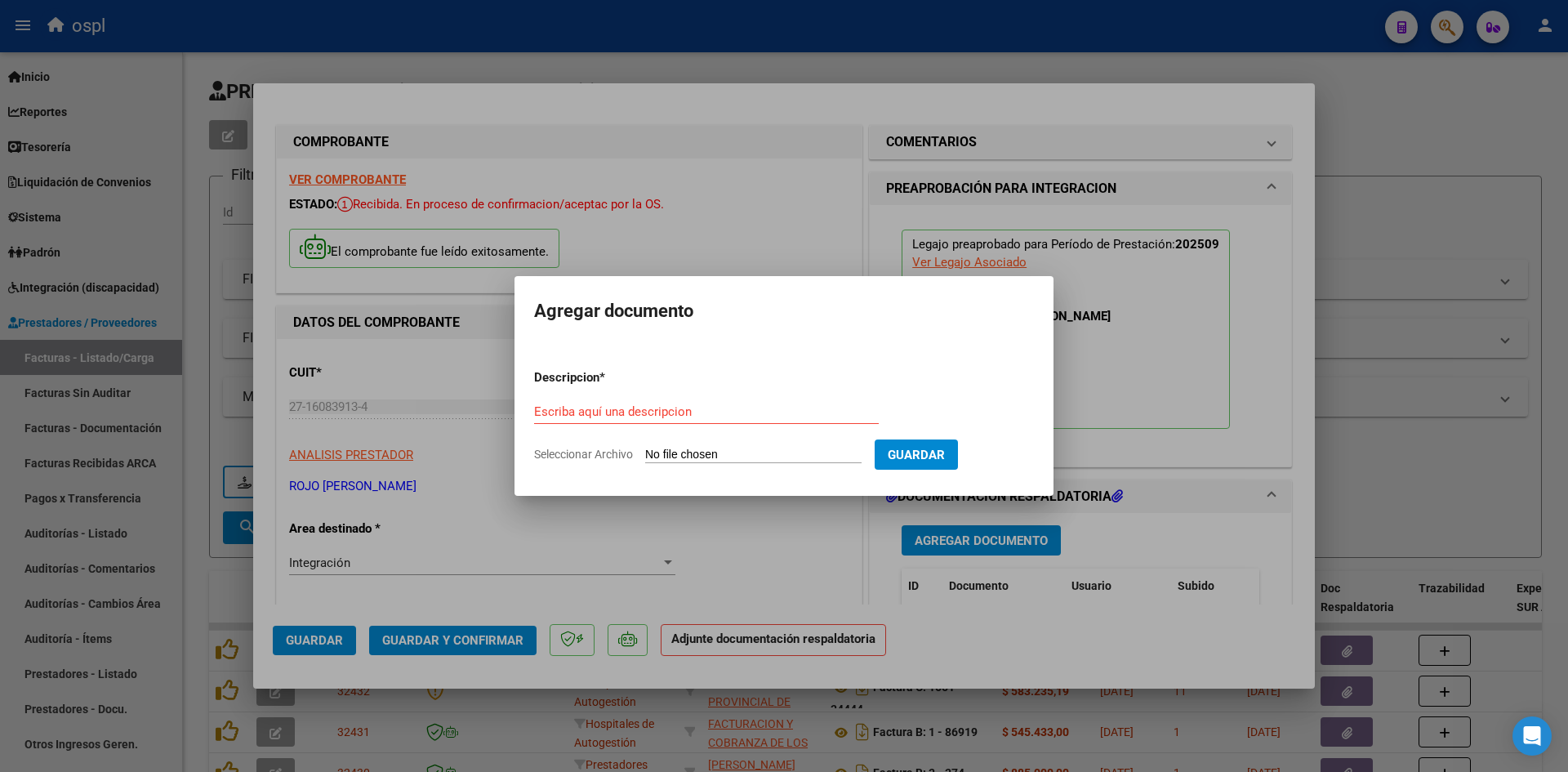
type input "C:\fakepath\[PERSON_NAME] MIS PLANILLA DE ASISTENCIA SEPT.pdf"
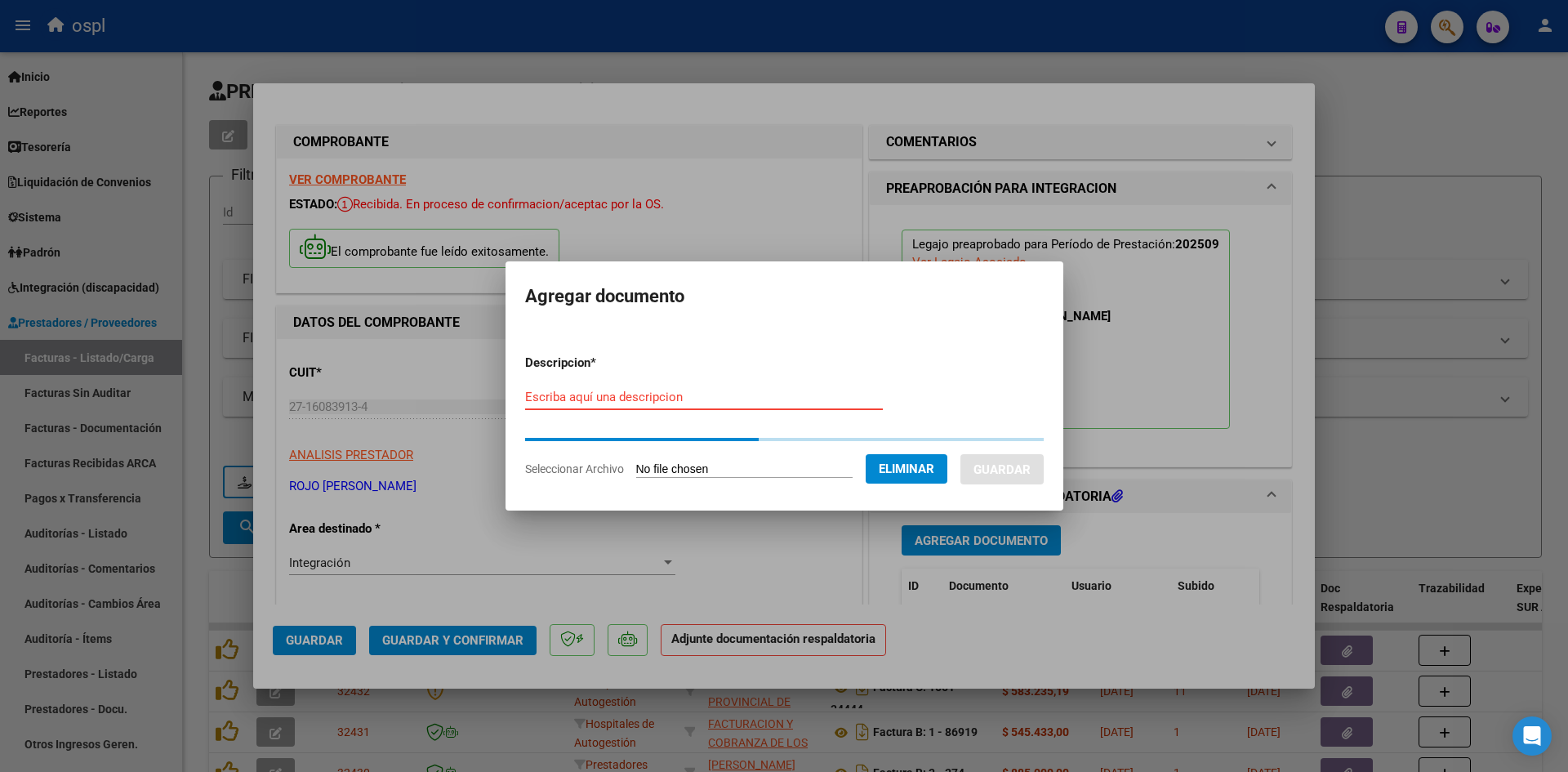
click at [739, 391] on input "Escriba aquí una descripcion" at bounding box center [704, 397] width 357 height 15
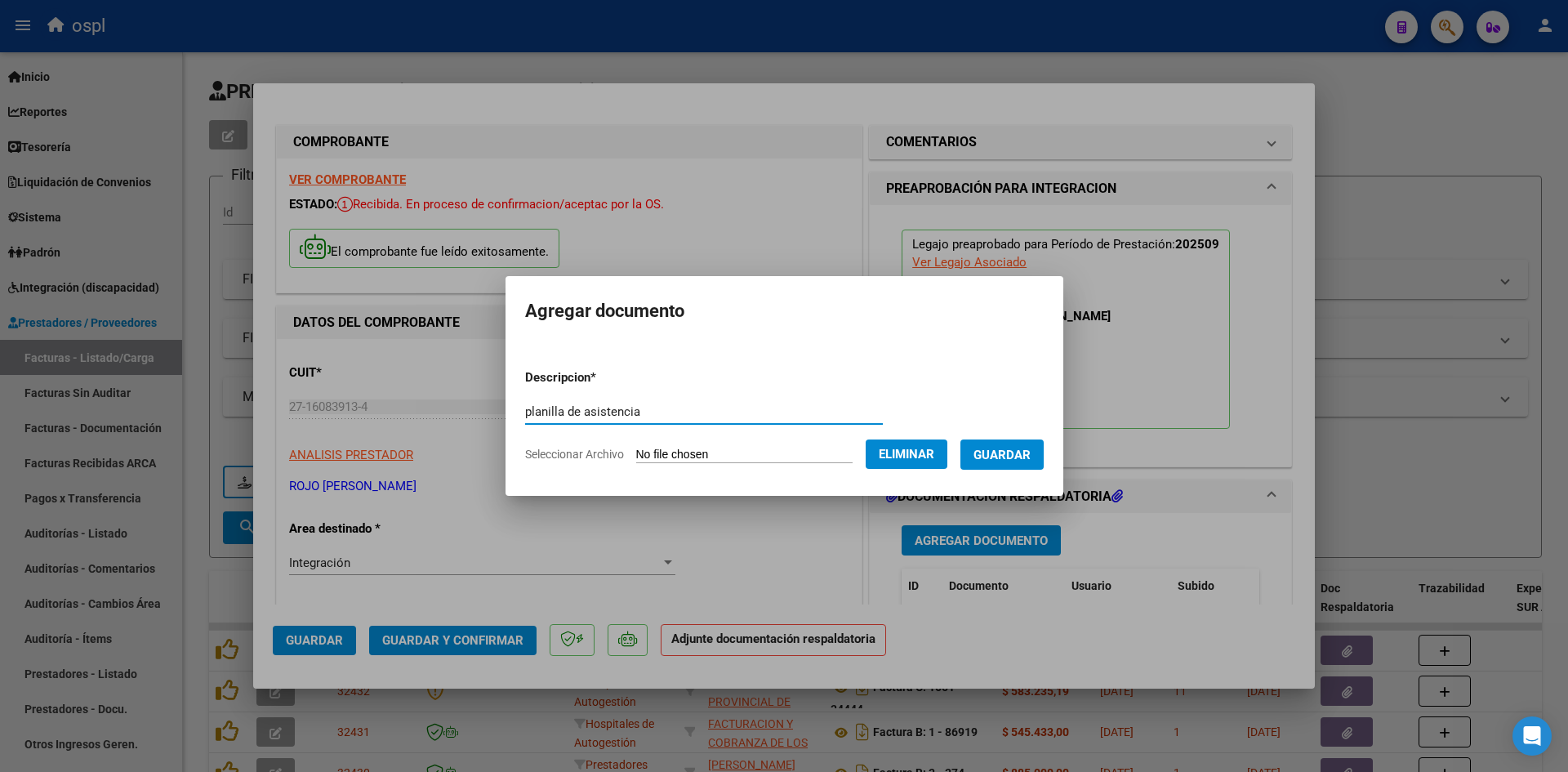
type input "planilla de asistencia"
click at [1001, 445] on button "Guardar" at bounding box center [1002, 455] width 83 height 31
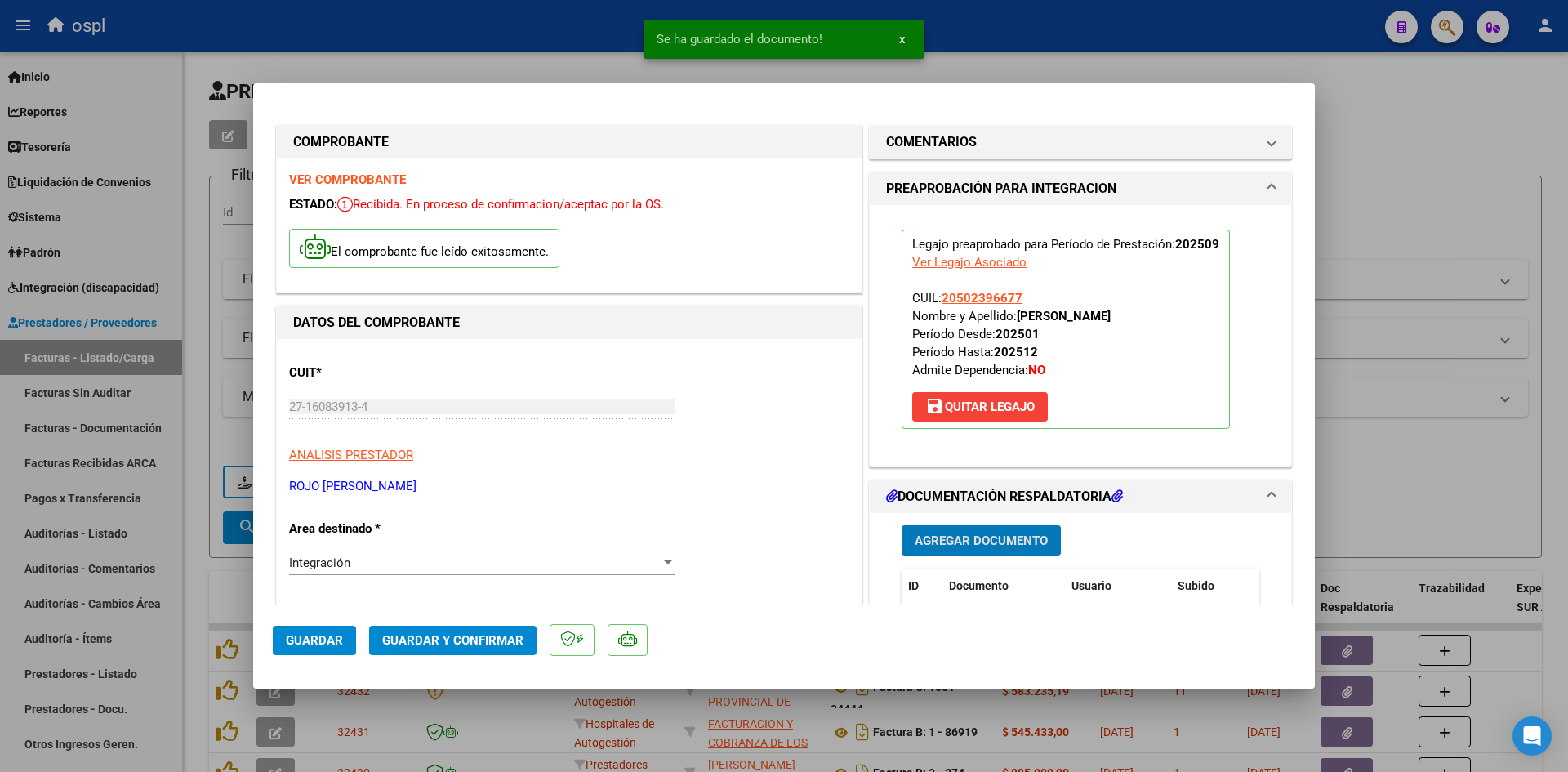
click at [478, 645] on span "Guardar y Confirmar" at bounding box center [452, 641] width 141 height 15
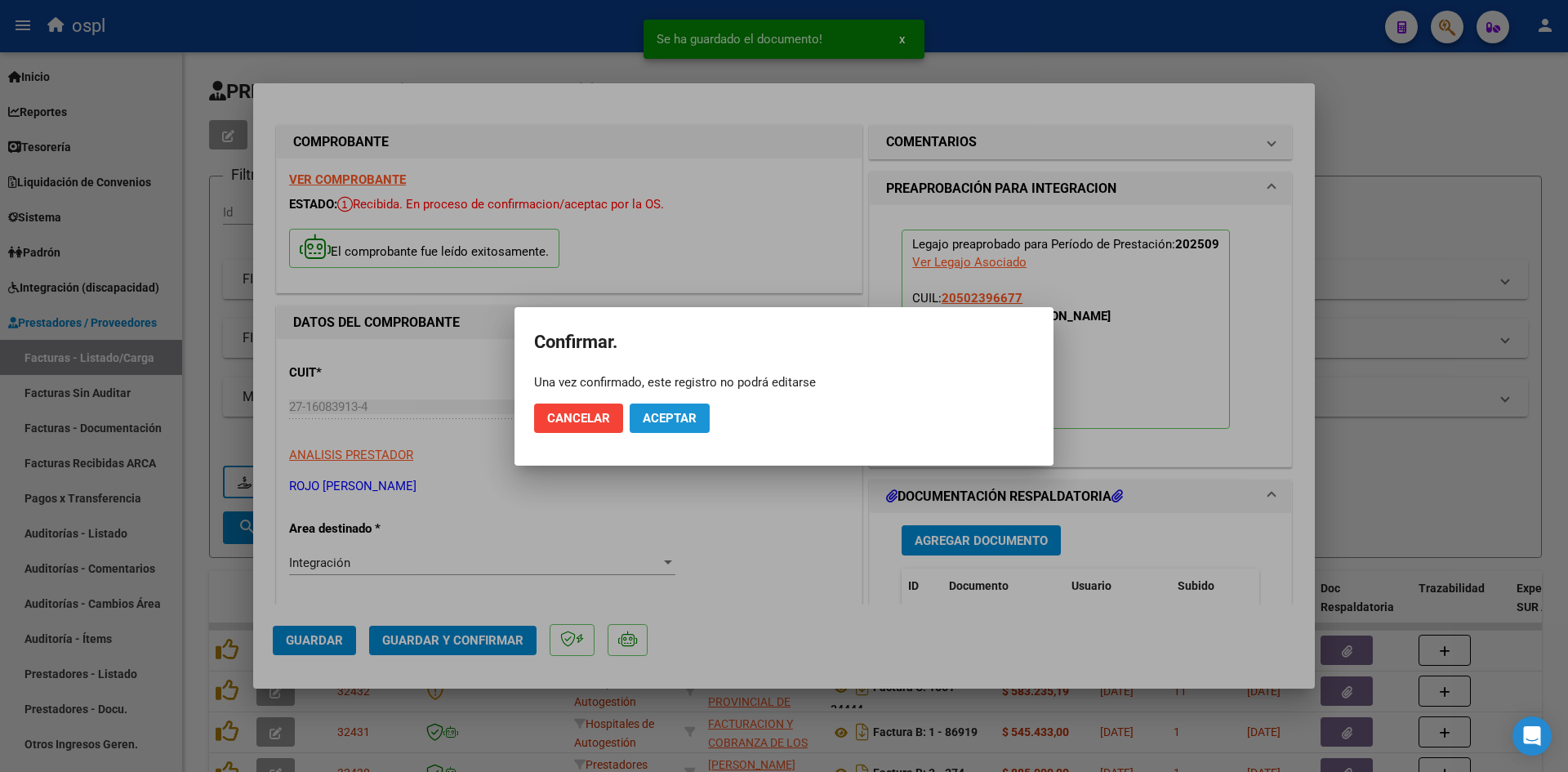
click at [677, 420] on span "Aceptar" at bounding box center [670, 418] width 54 height 15
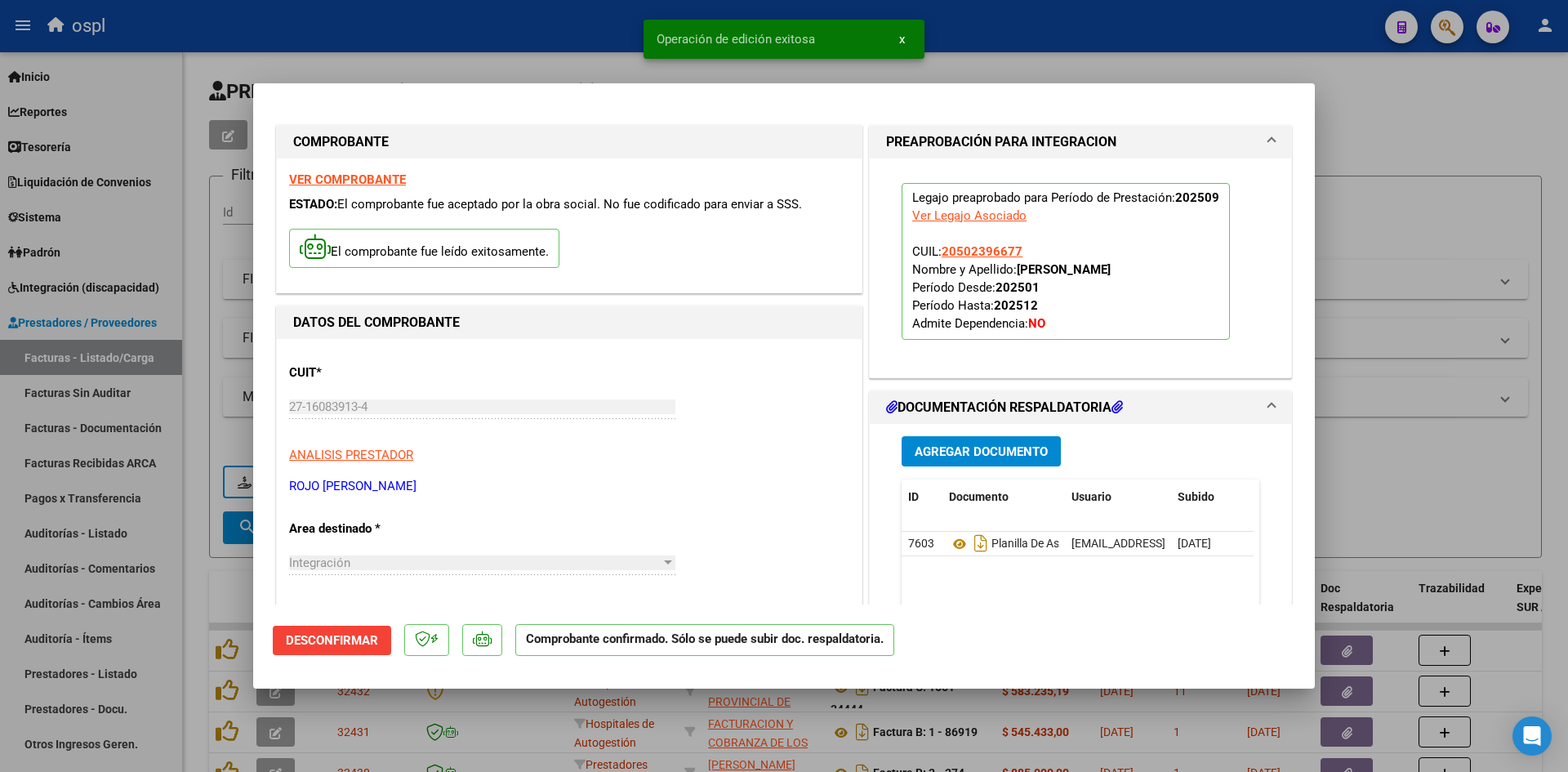
drag, startPoint x: 1508, startPoint y: 198, endPoint x: 605, endPoint y: 98, distance: 908.5
click at [1508, 198] on div at bounding box center [784, 386] width 1568 height 772
type input "$ 0,00"
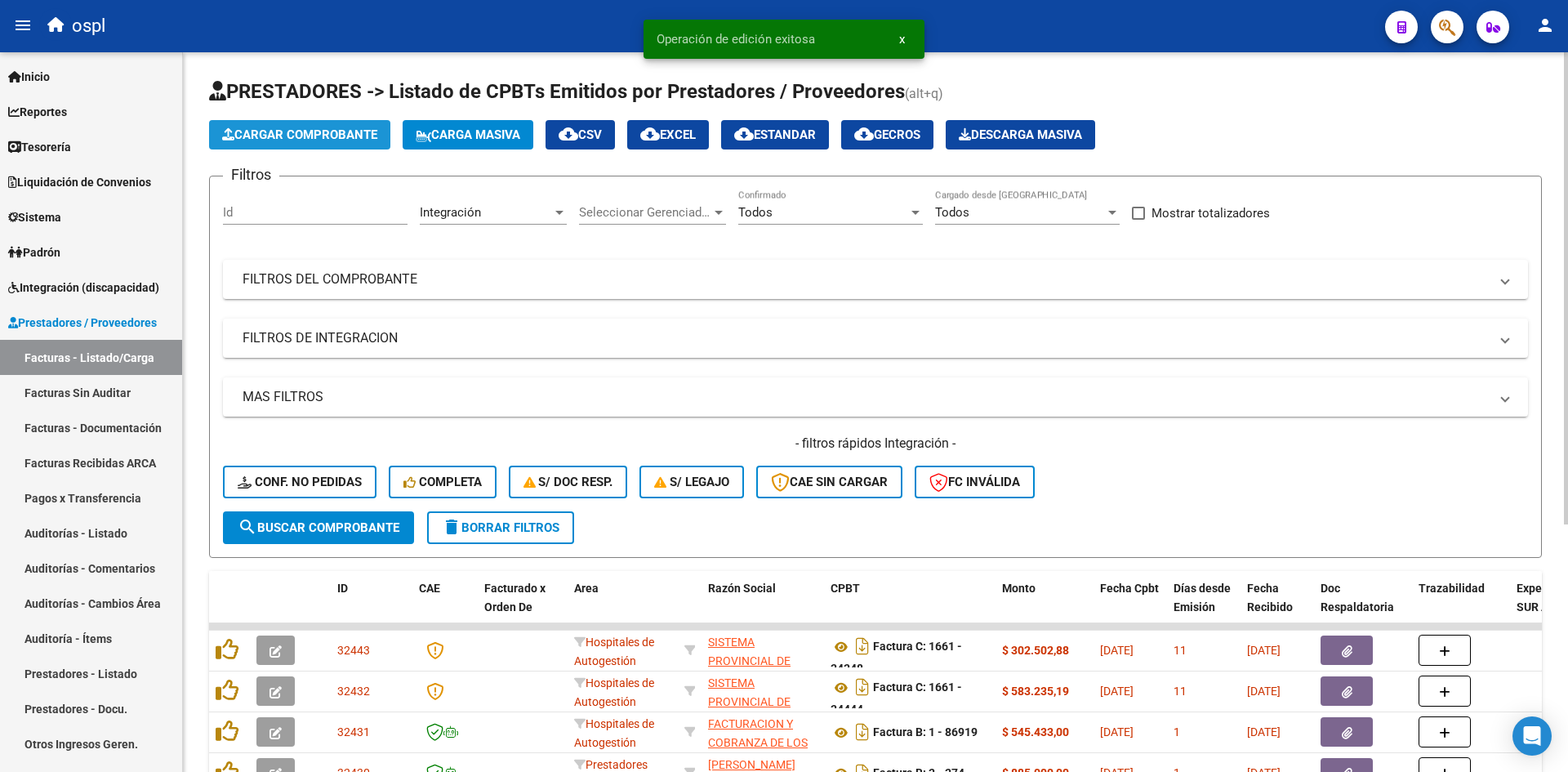
click at [365, 138] on span "Cargar Comprobante" at bounding box center [300, 134] width 155 height 15
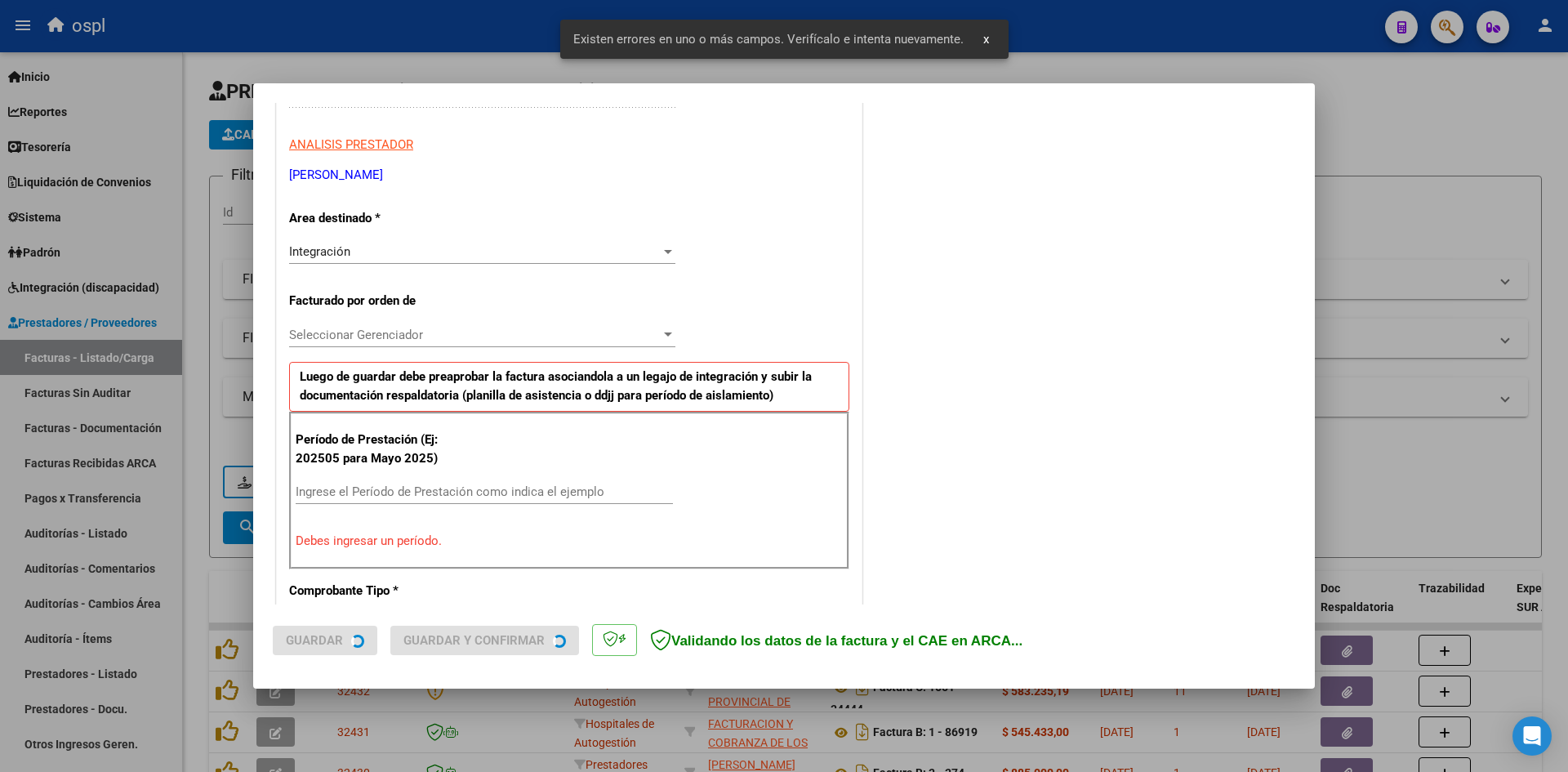
scroll to position [370, 0]
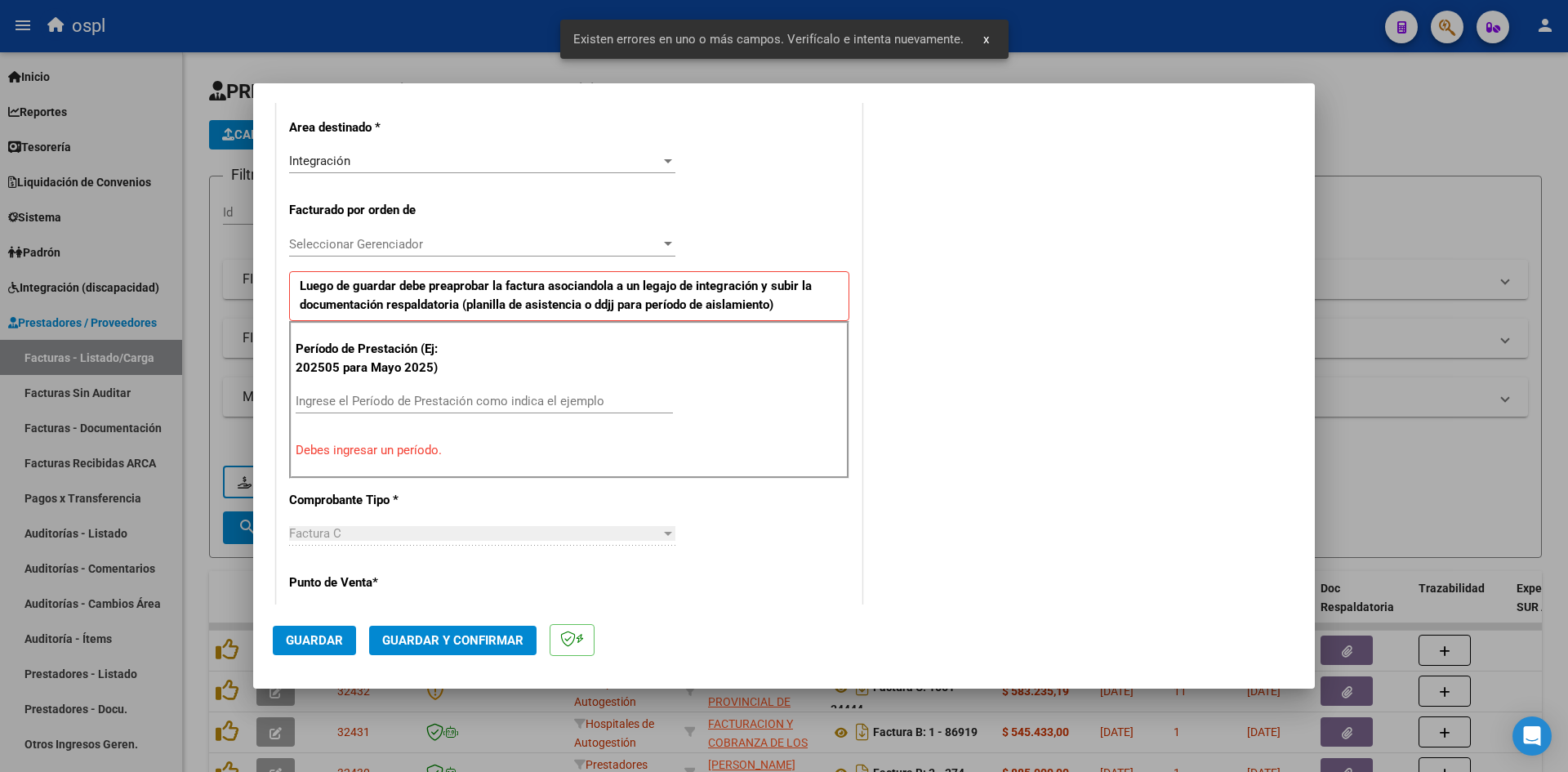
click at [405, 232] on div "Seleccionar Gerenciador Seleccionar Gerenciador" at bounding box center [482, 244] width 386 height 25
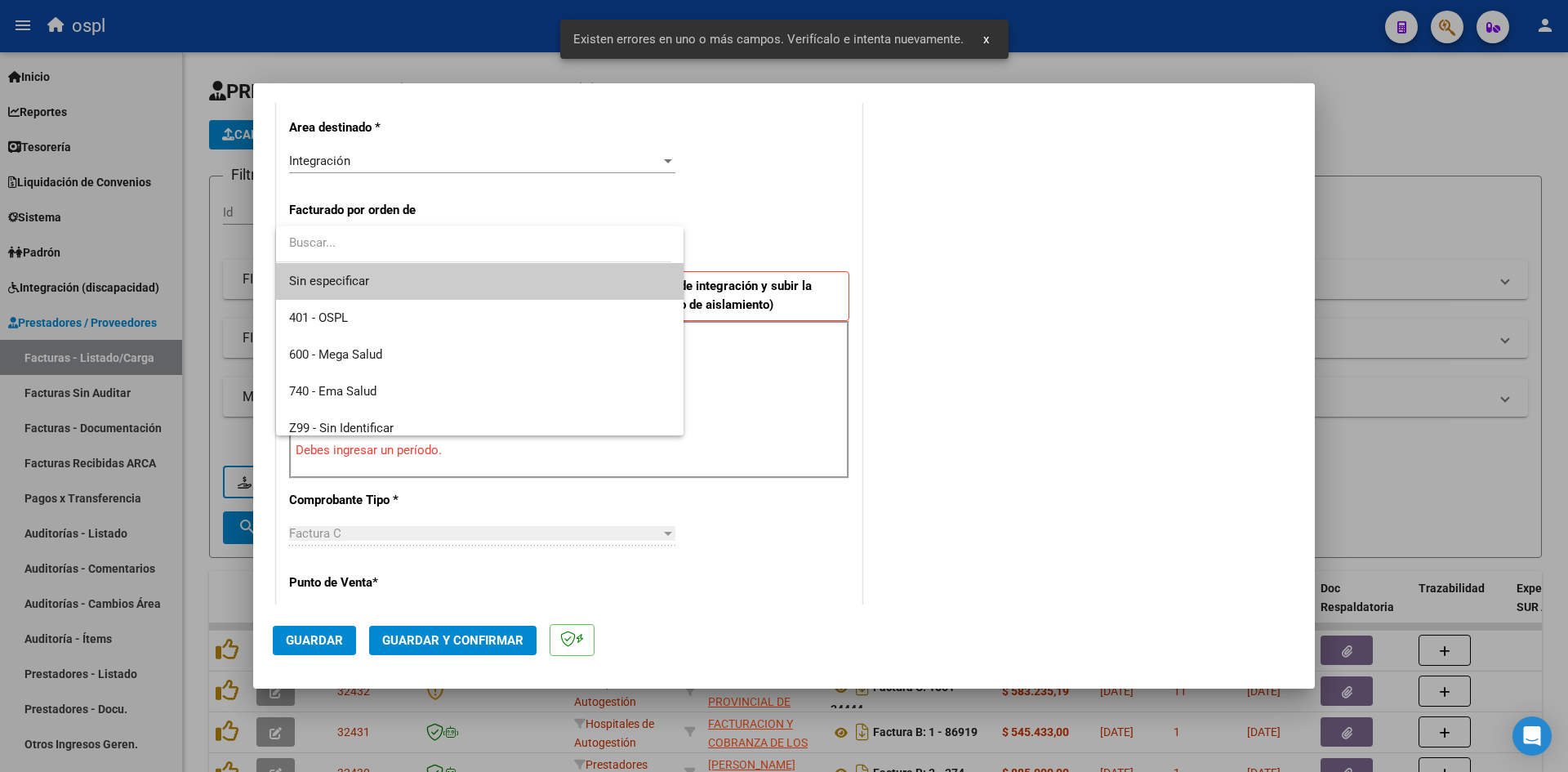
click at [752, 209] on div at bounding box center [784, 386] width 1568 height 772
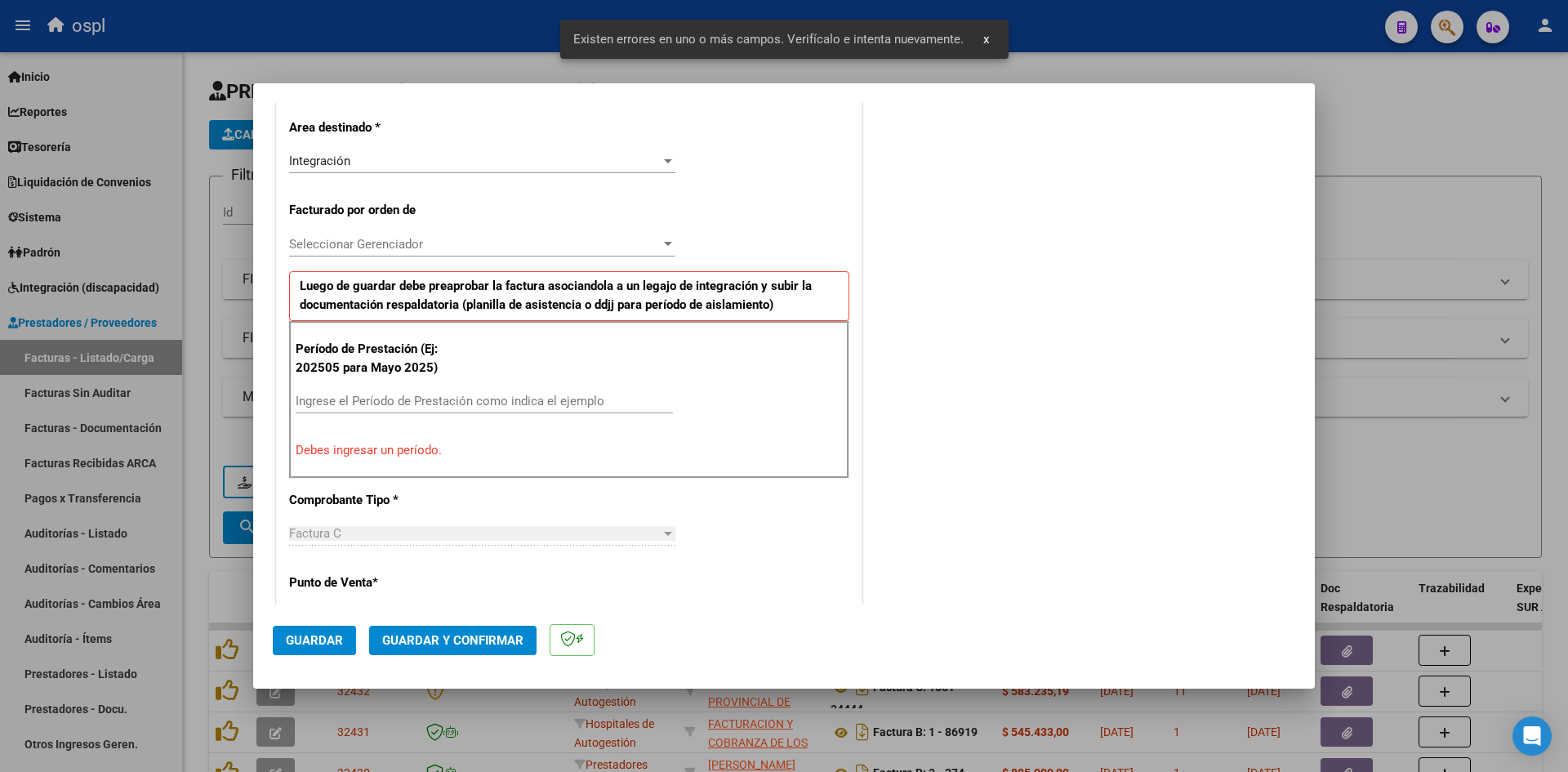
drag, startPoint x: 440, startPoint y: 382, endPoint x: 401, endPoint y: 407, distance: 46.3
click at [401, 407] on div "Período de Prestación (Ej: 202505 para Mayo 2025) Ingrese el Período de Prestac…" at bounding box center [569, 399] width 561 height 157
click at [403, 405] on input "Ingrese el Período de Prestación como indica el ejemplo" at bounding box center [484, 400] width 378 height 15
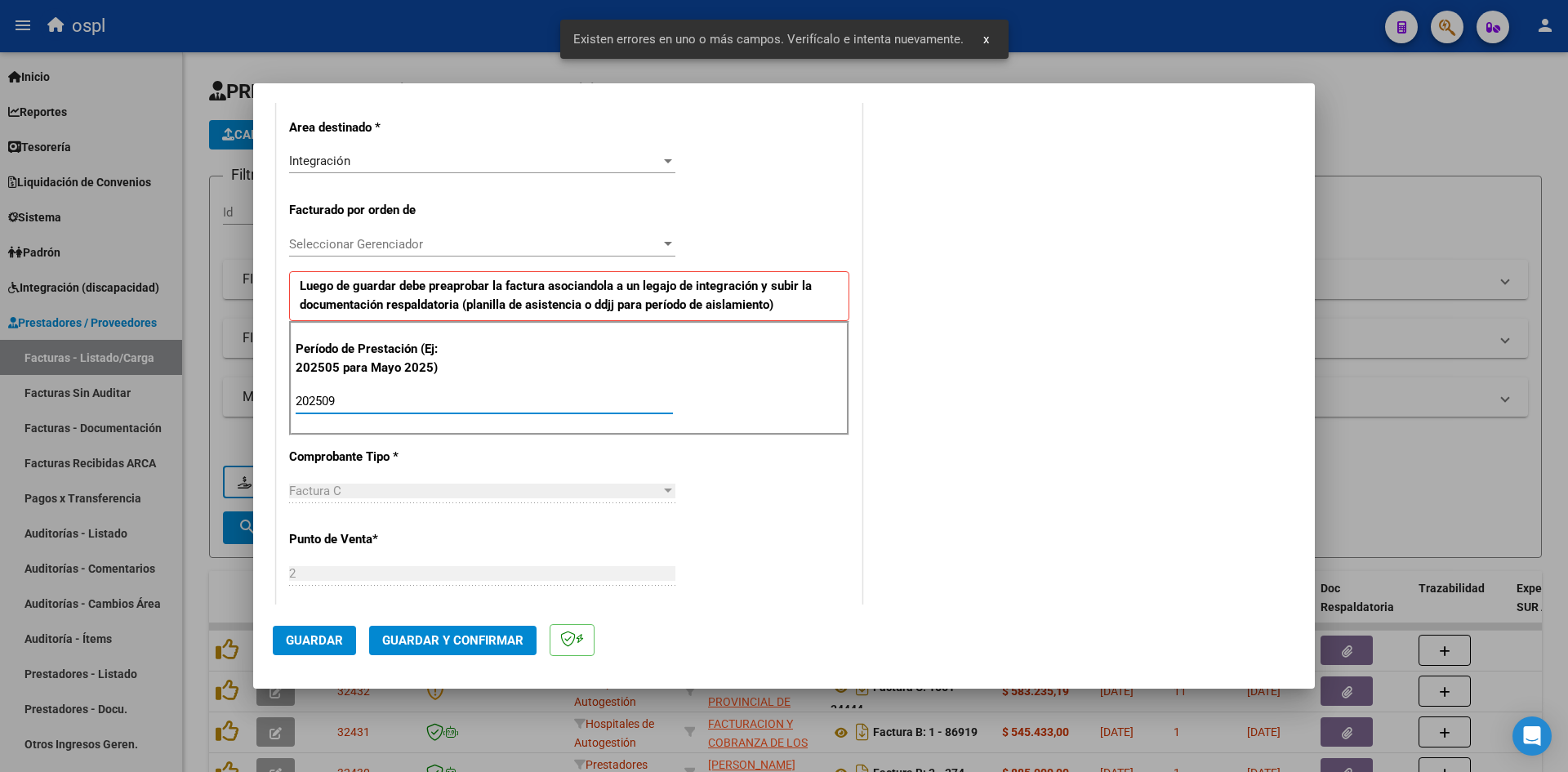
type input "202509"
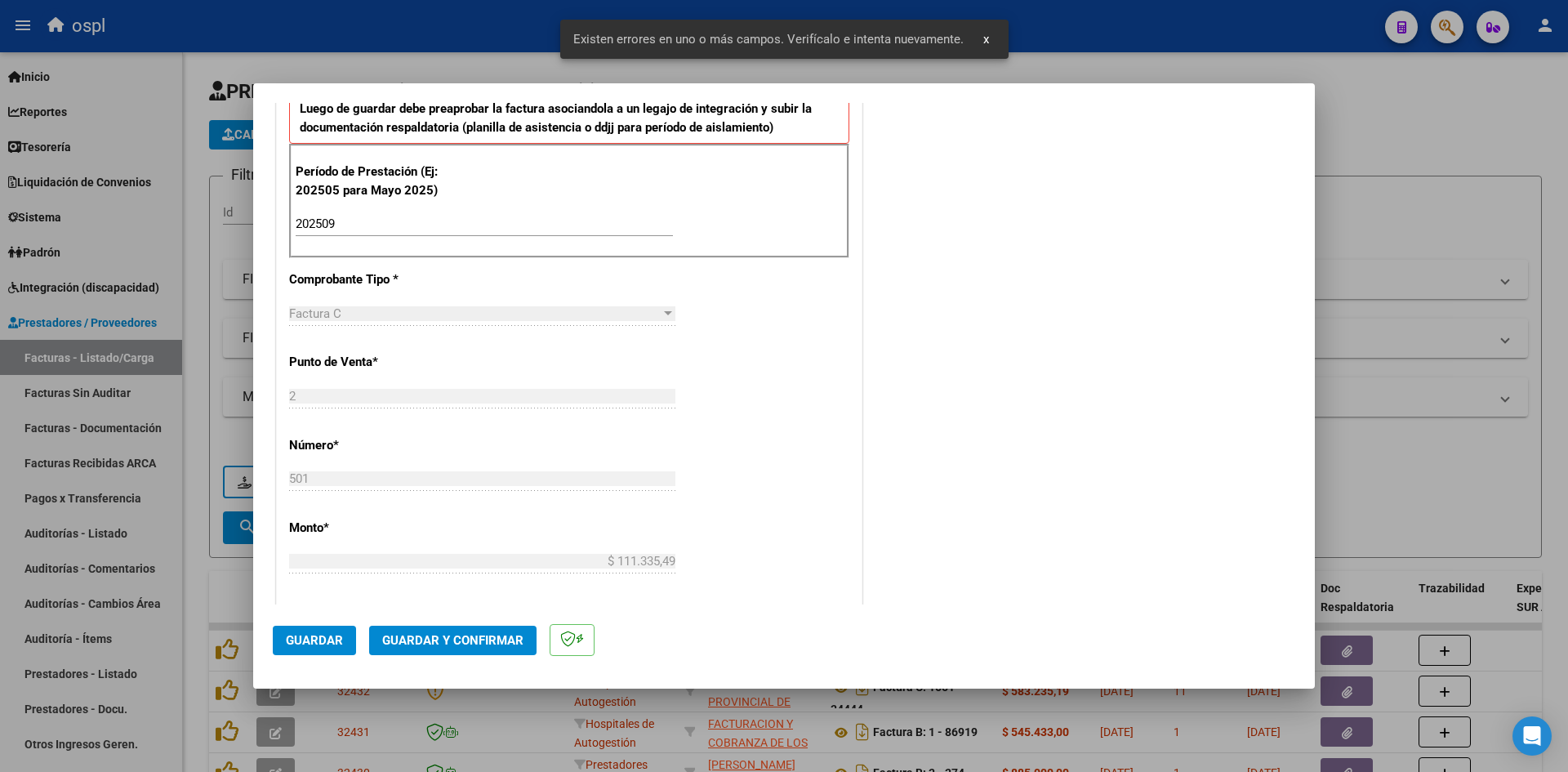
scroll to position [861, 0]
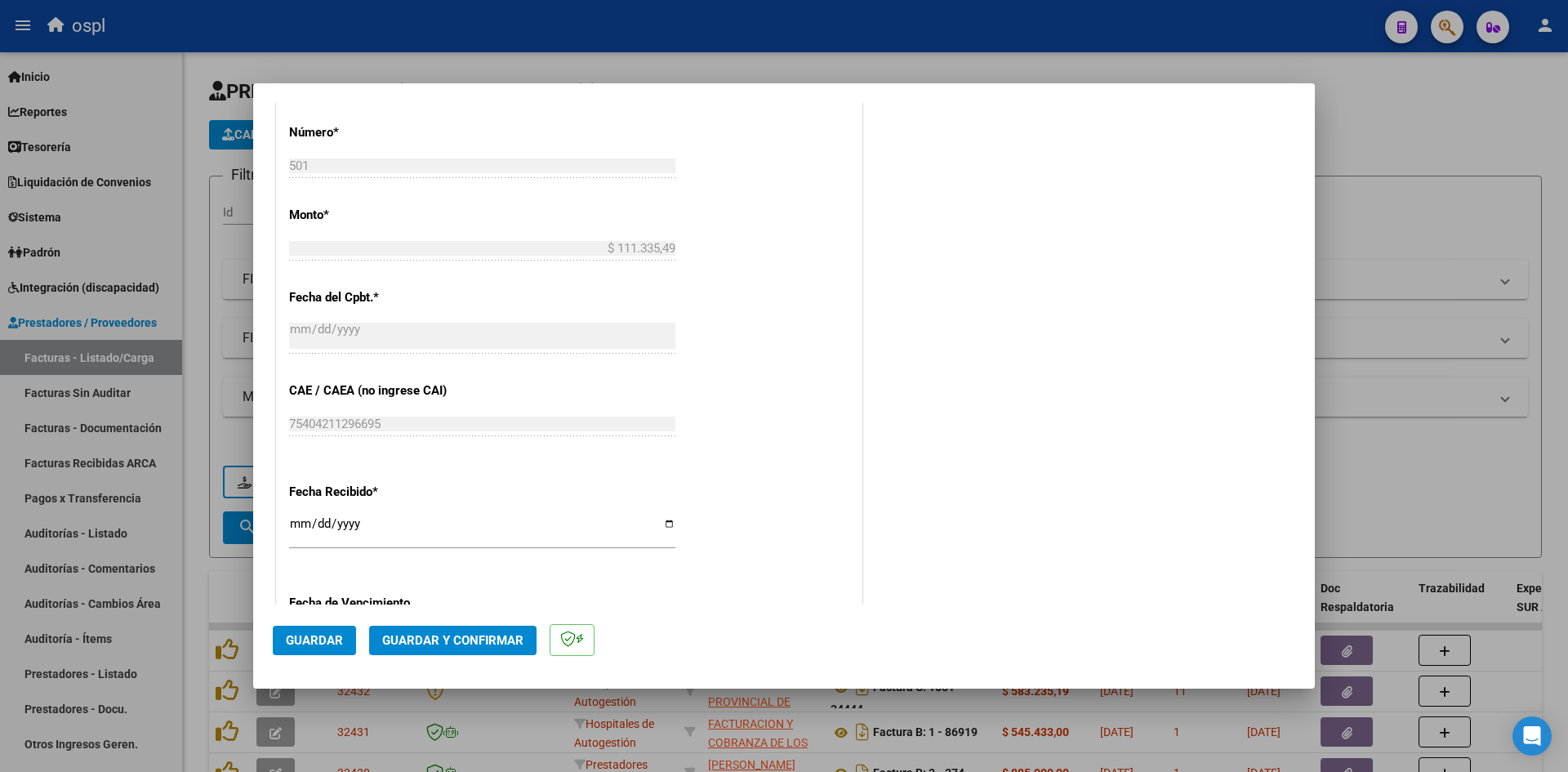
drag, startPoint x: 293, startPoint y: 522, endPoint x: 296, endPoint y: 513, distance: 9.5
click at [294, 522] on input "[DATE]" at bounding box center [482, 530] width 386 height 26
type input "[DATE]"
click at [300, 645] on span "Guardar" at bounding box center [314, 641] width 57 height 15
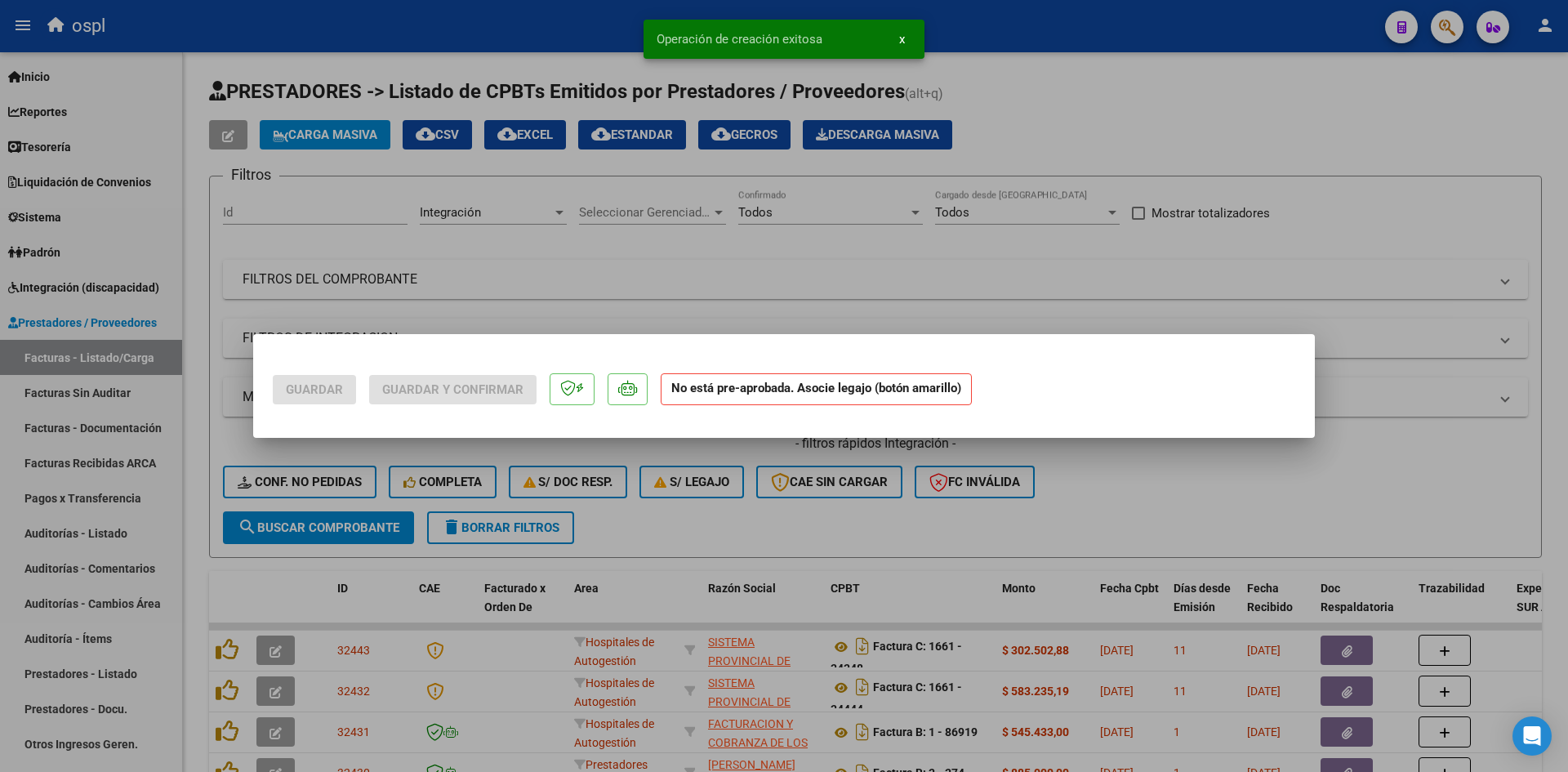
scroll to position [0, 0]
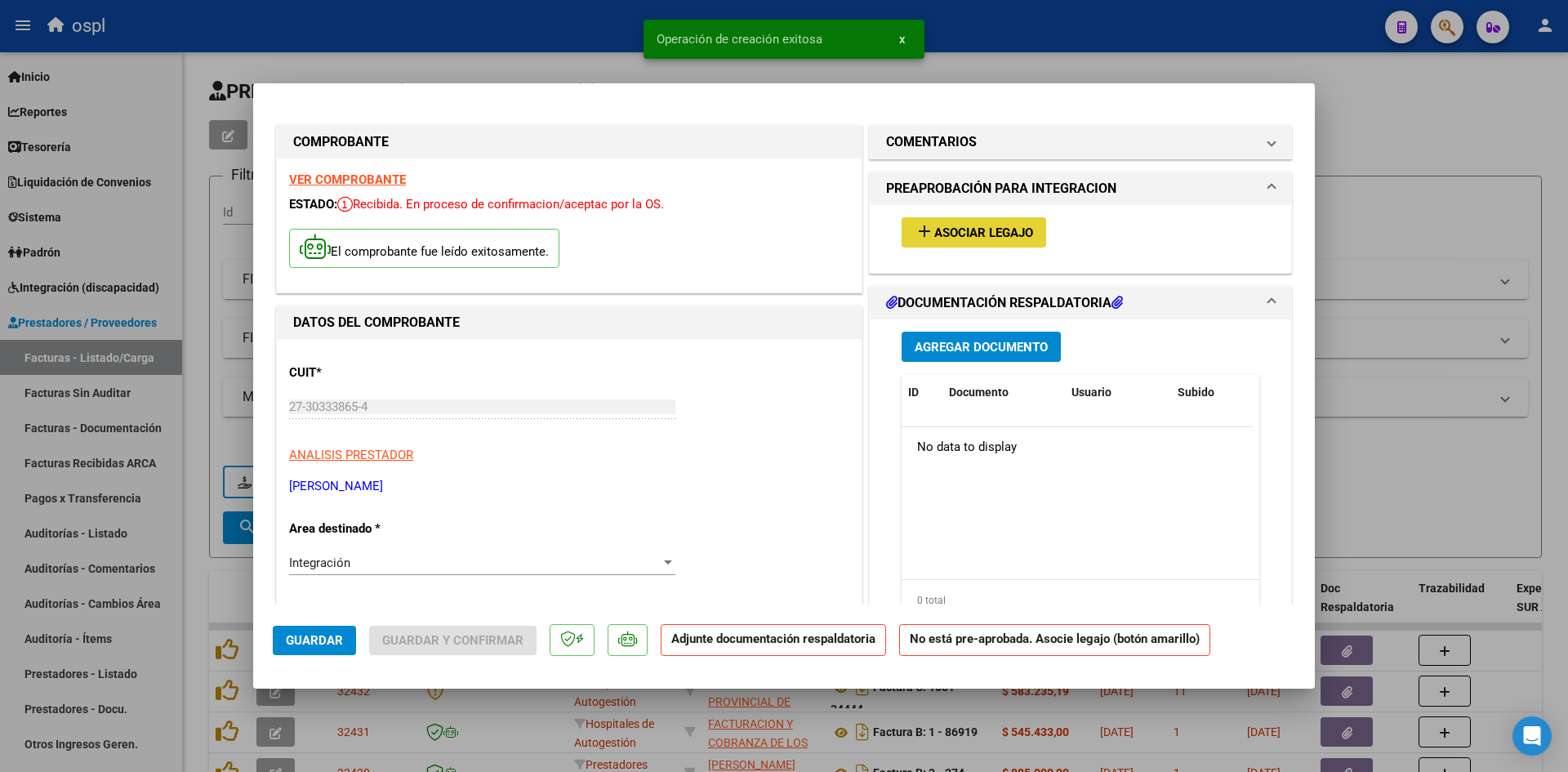
click at [976, 232] on span "Asociar Legajo" at bounding box center [984, 232] width 99 height 15
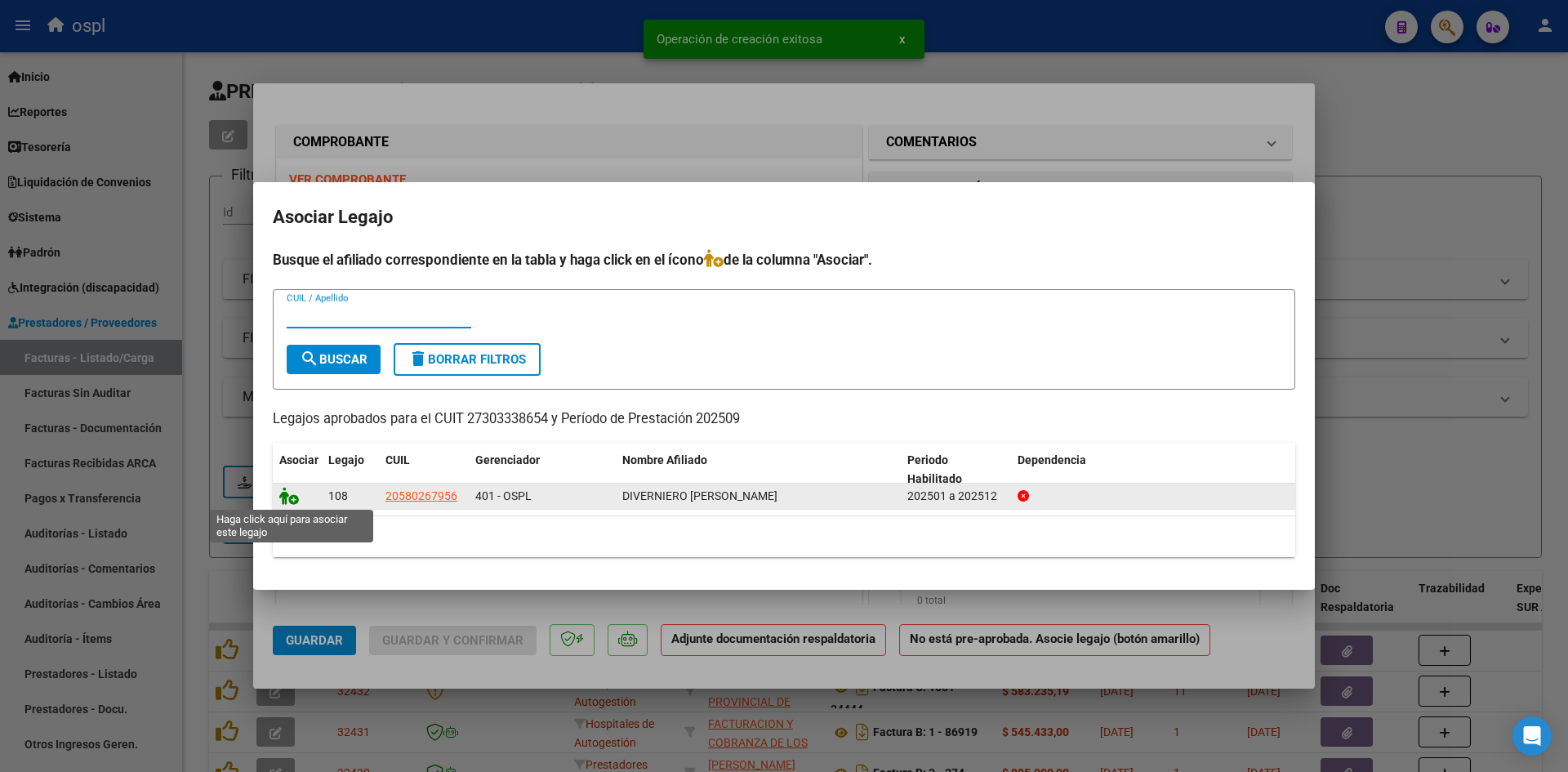
click at [287, 502] on icon at bounding box center [289, 496] width 19 height 18
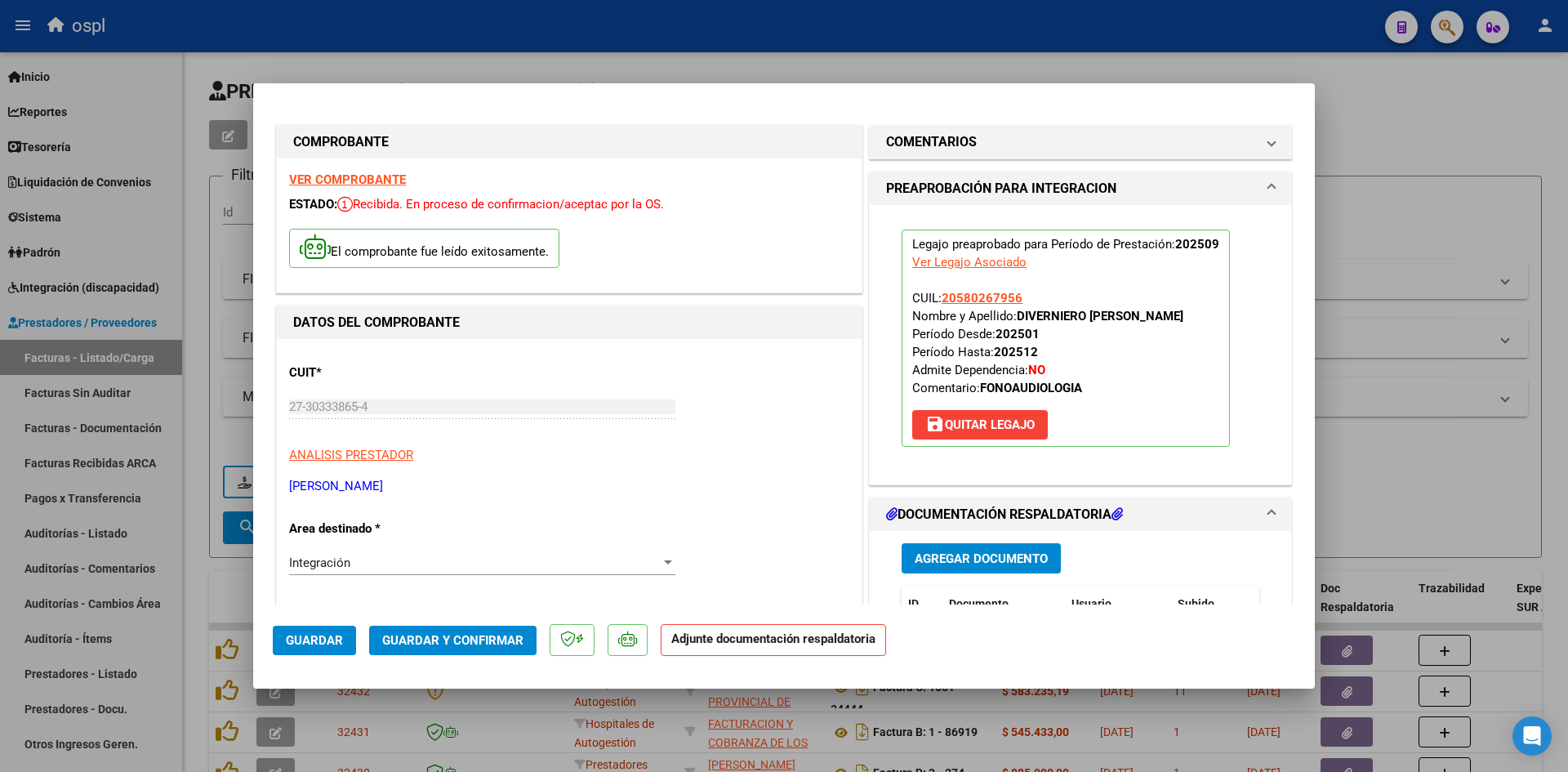
click at [962, 558] on span "Agregar Documento" at bounding box center [981, 558] width 133 height 15
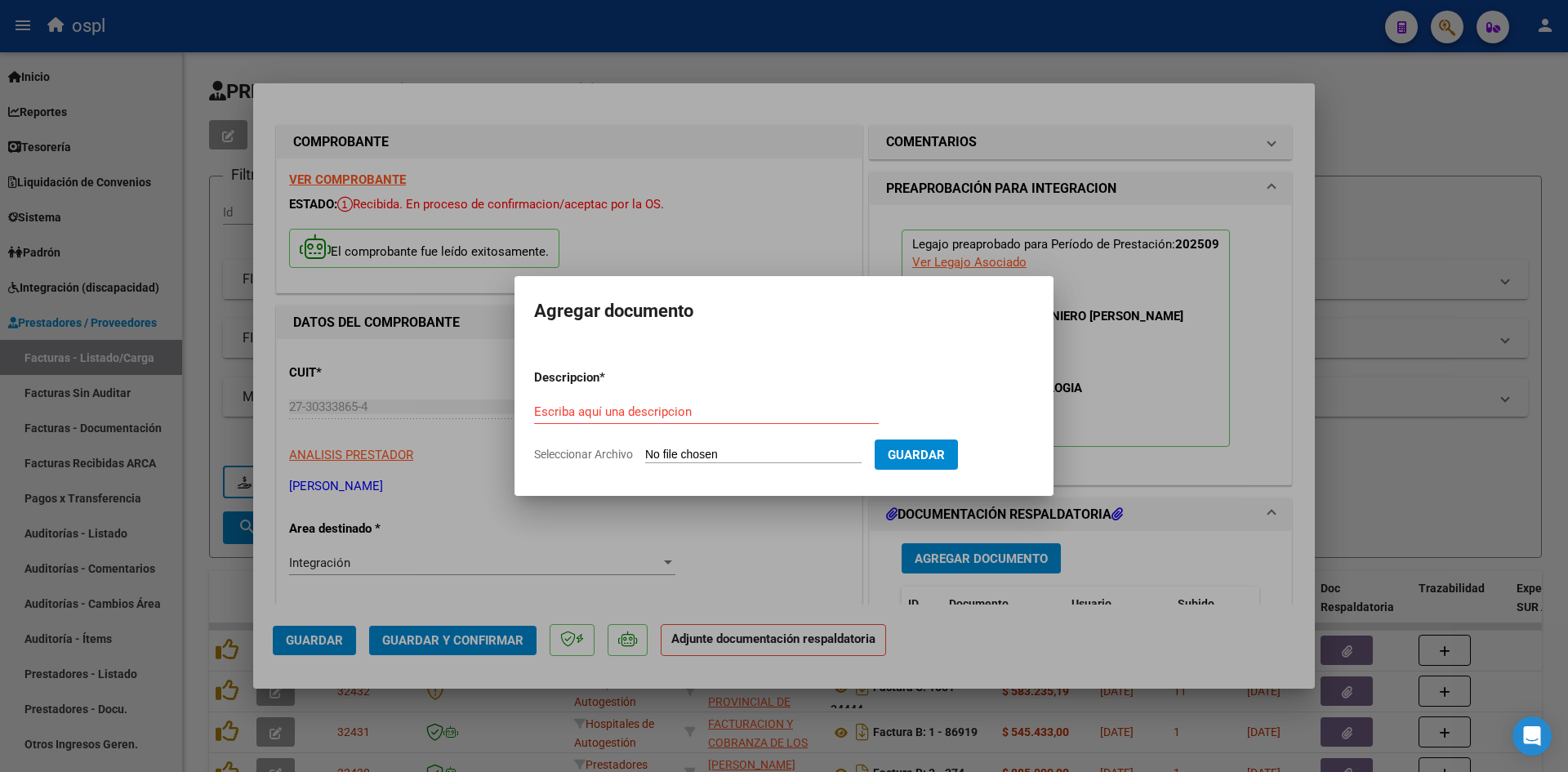
type input "C:\fakepath\Image to PDF [DATE] 08.58.29.pdf"
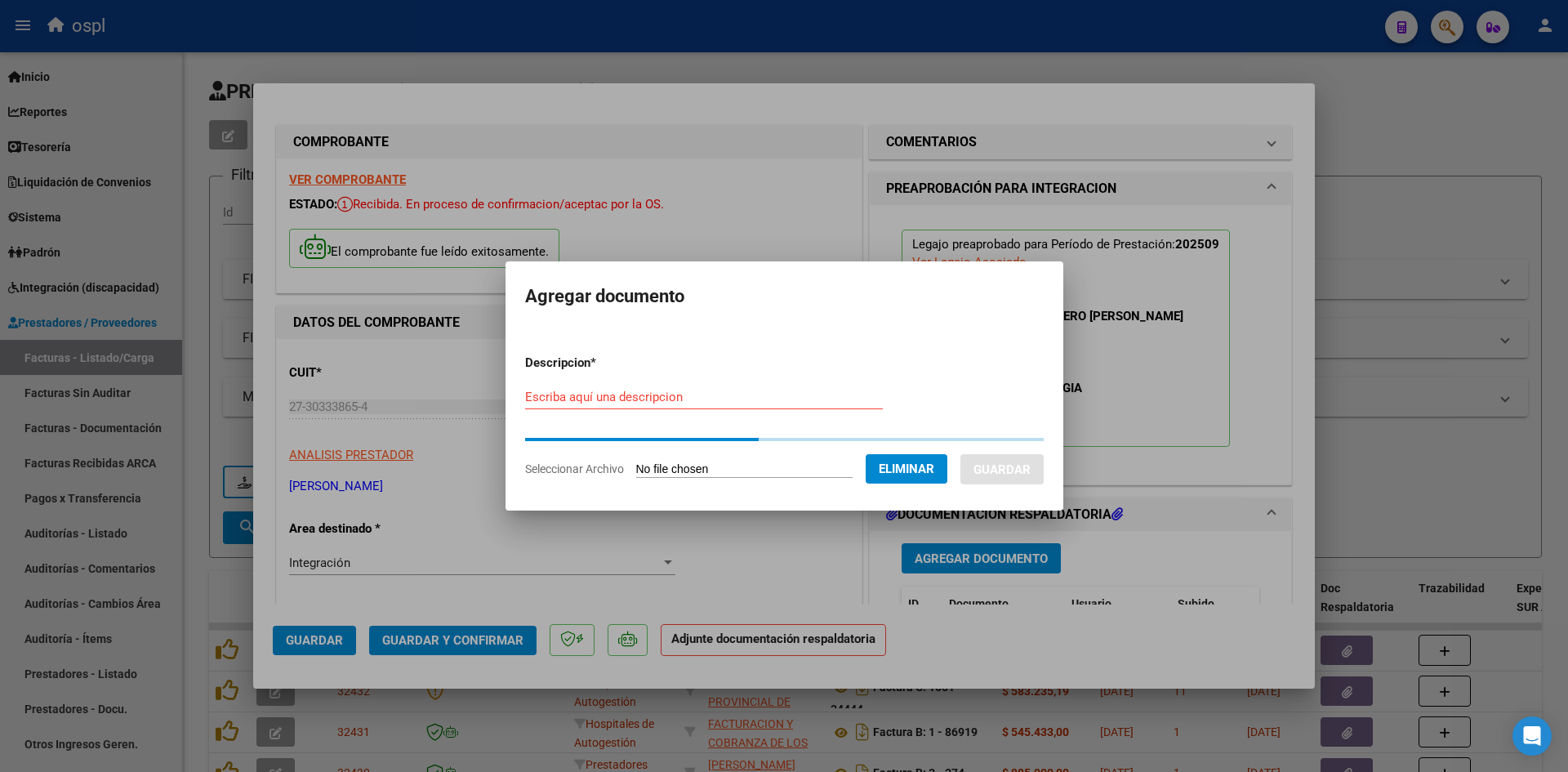
click at [780, 387] on div "Escriba aquí una descripcion" at bounding box center [704, 397] width 357 height 25
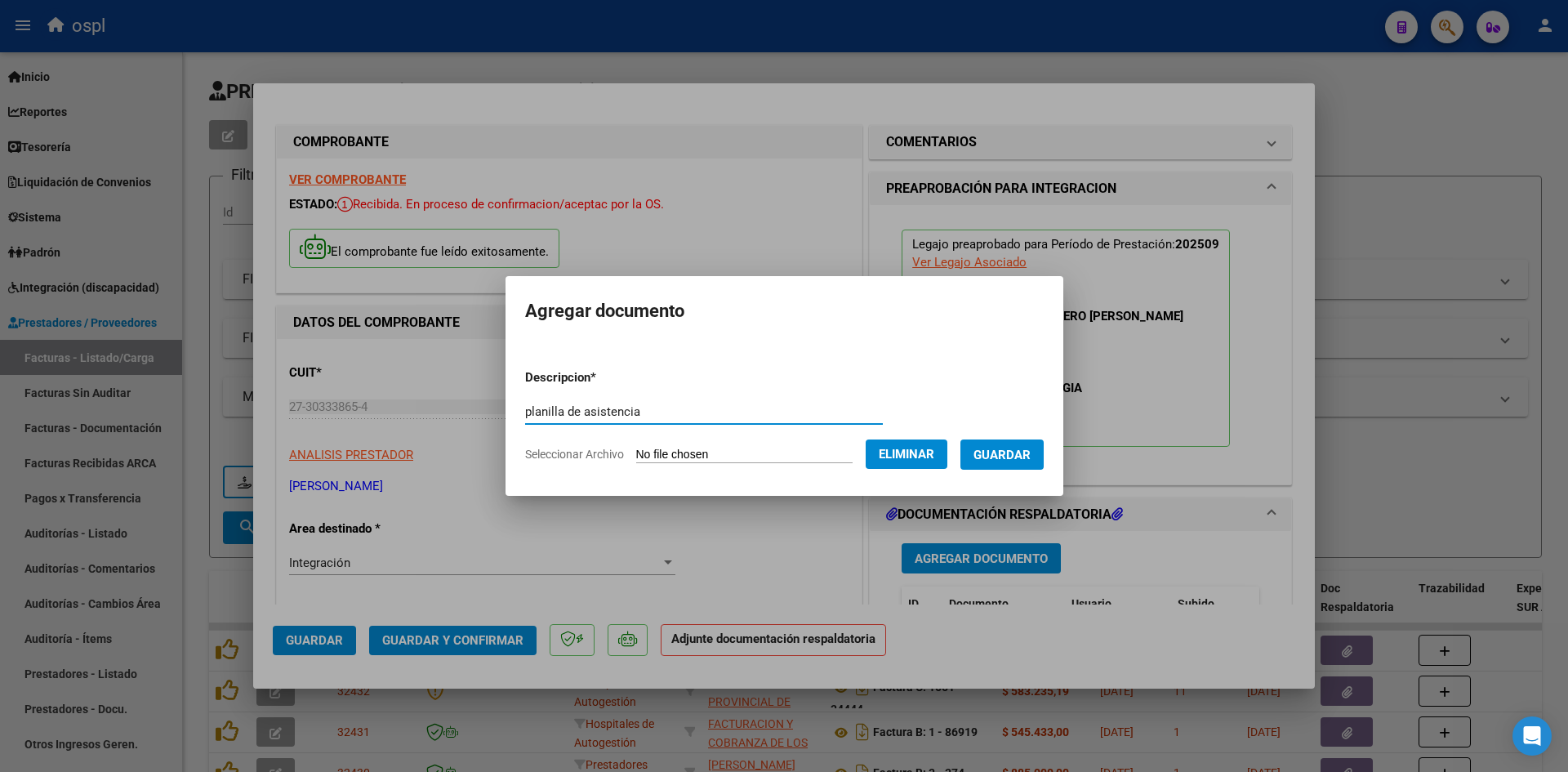
type input "planilla de asistencia"
click at [1010, 441] on button "Guardar" at bounding box center [1002, 455] width 83 height 31
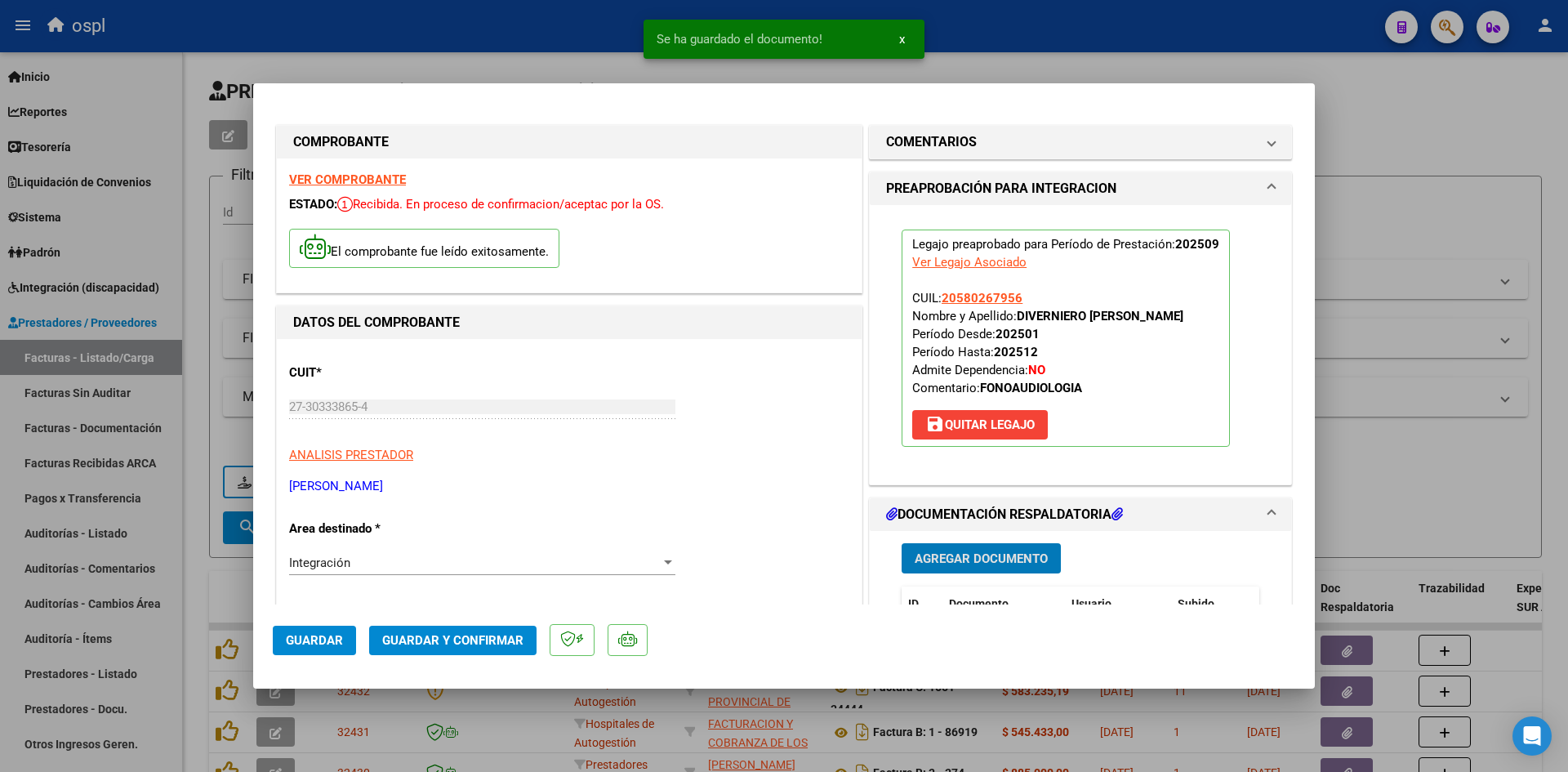
click at [478, 644] on span "Guardar y Confirmar" at bounding box center [452, 641] width 141 height 15
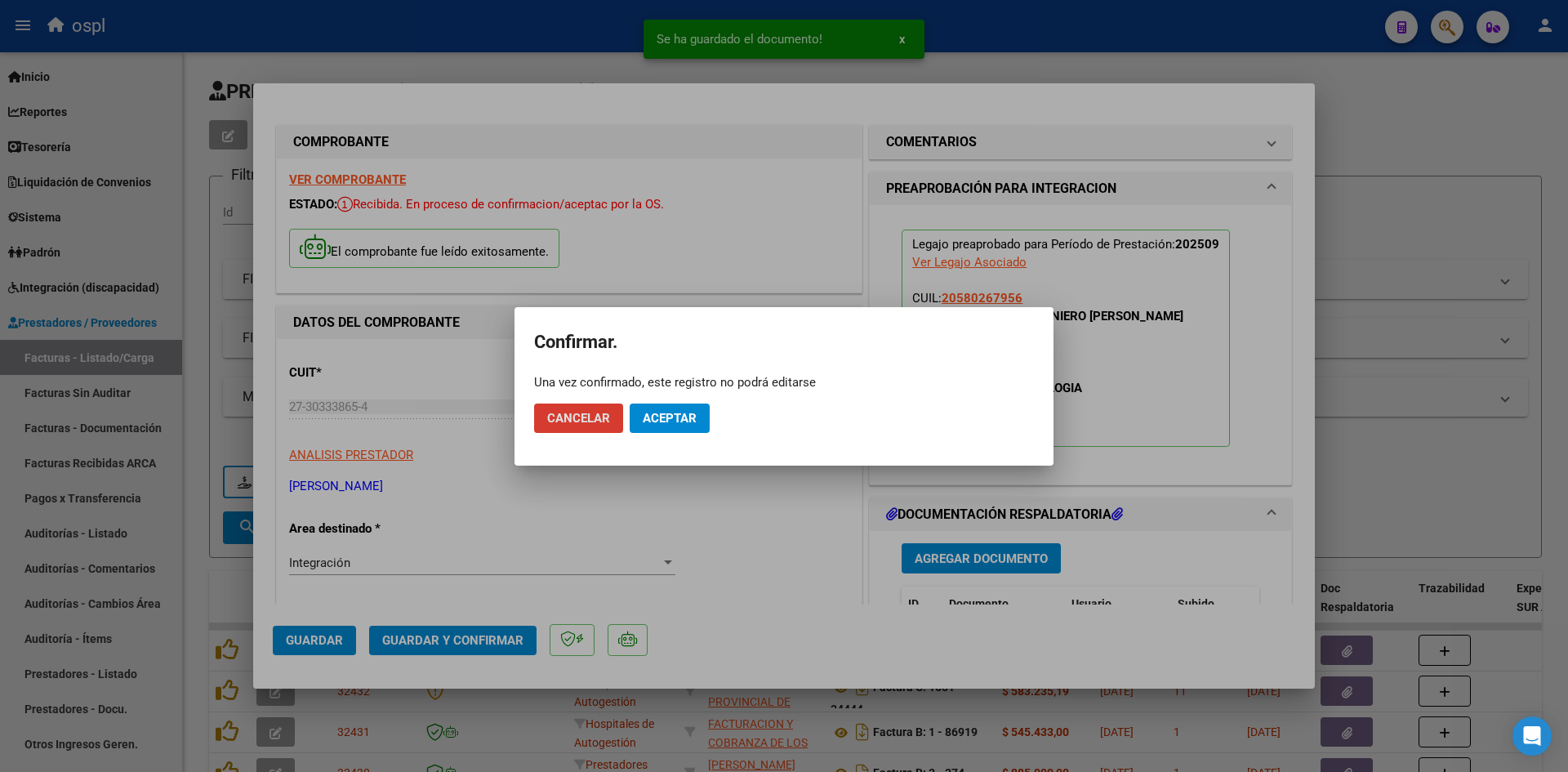
click at [690, 417] on span "Aceptar" at bounding box center [670, 418] width 54 height 15
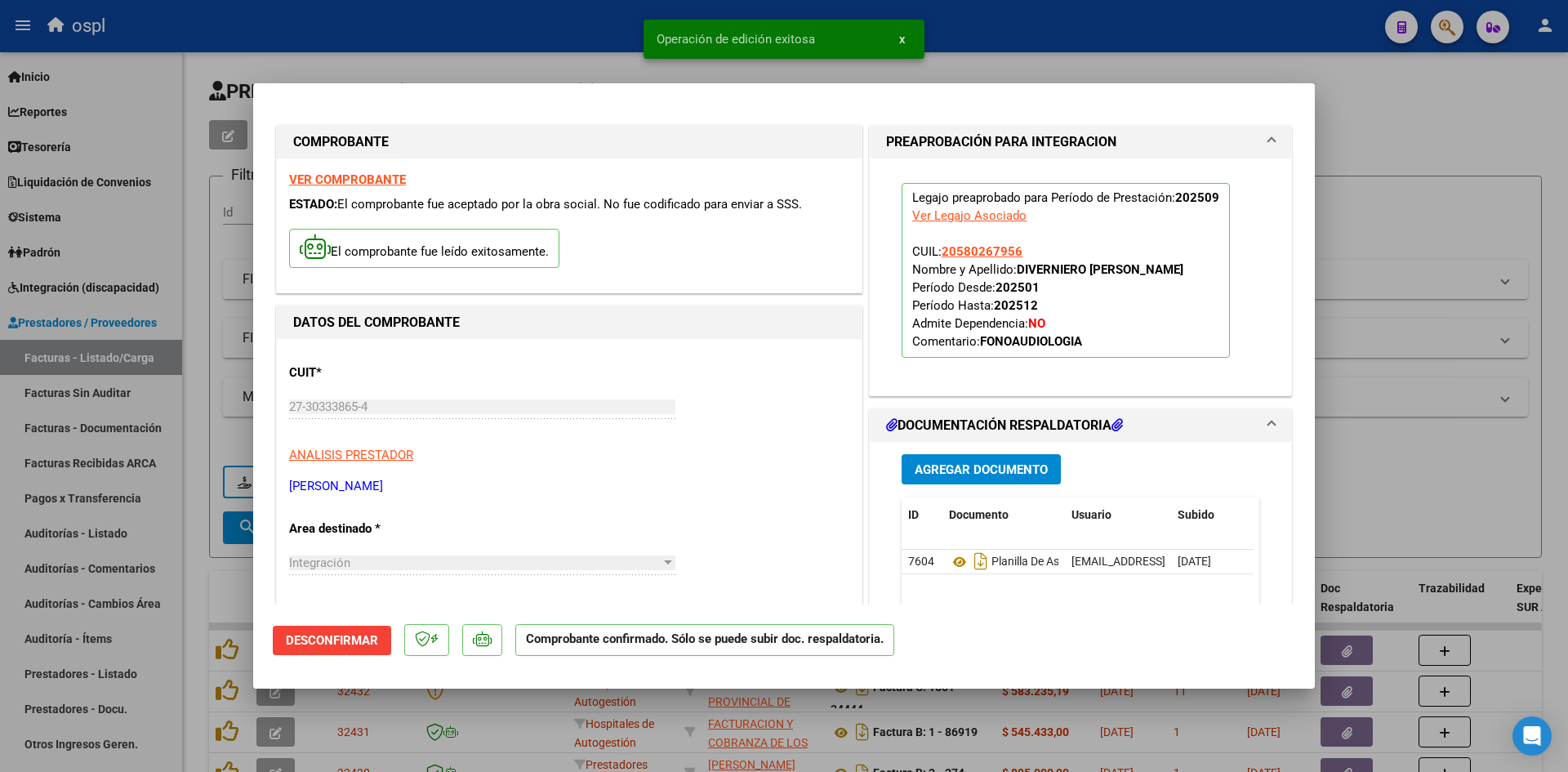
click at [1493, 178] on div at bounding box center [784, 386] width 1568 height 772
type input "$ 0,00"
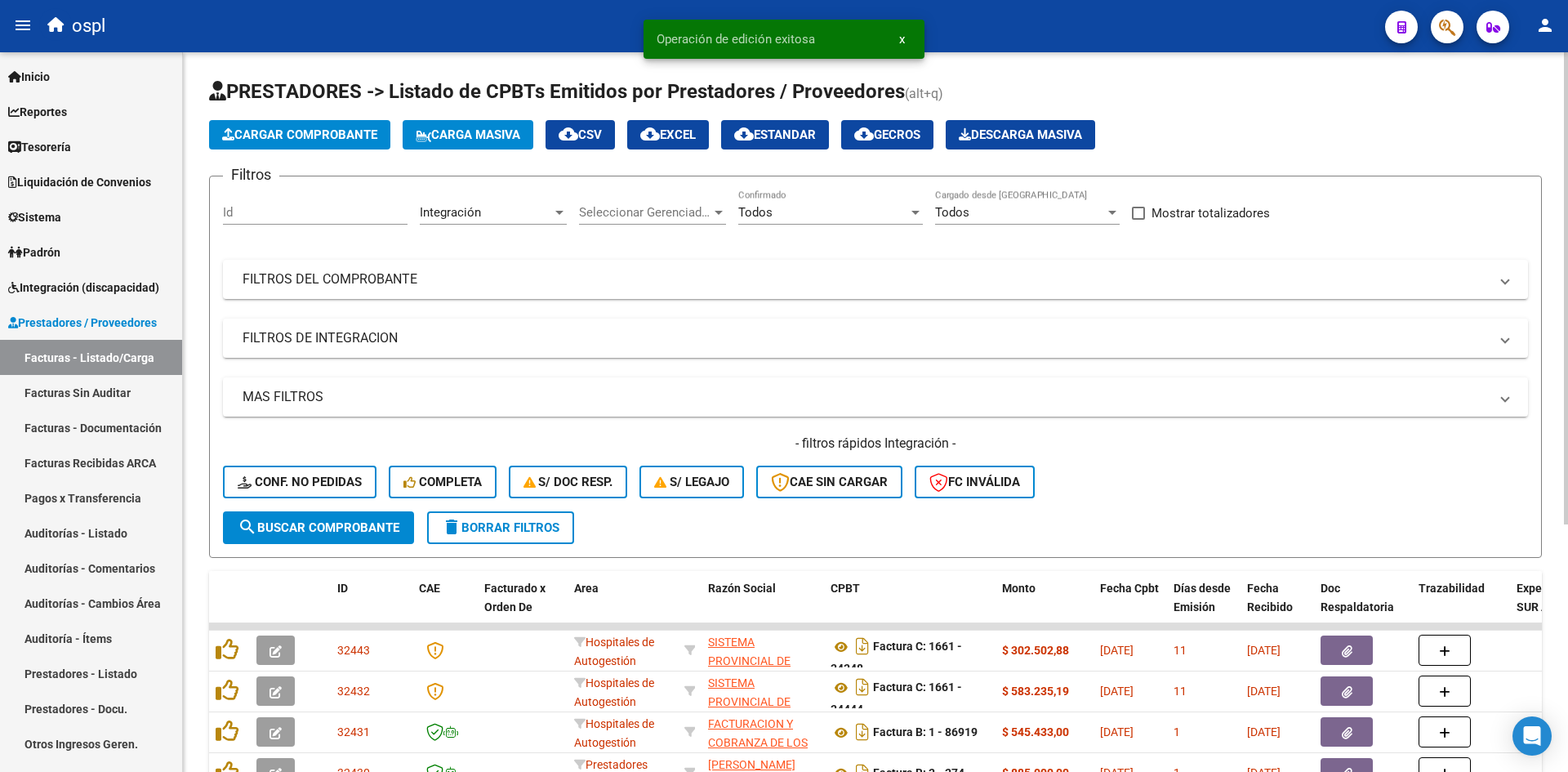
click at [298, 135] on span "Cargar Comprobante" at bounding box center [300, 134] width 155 height 15
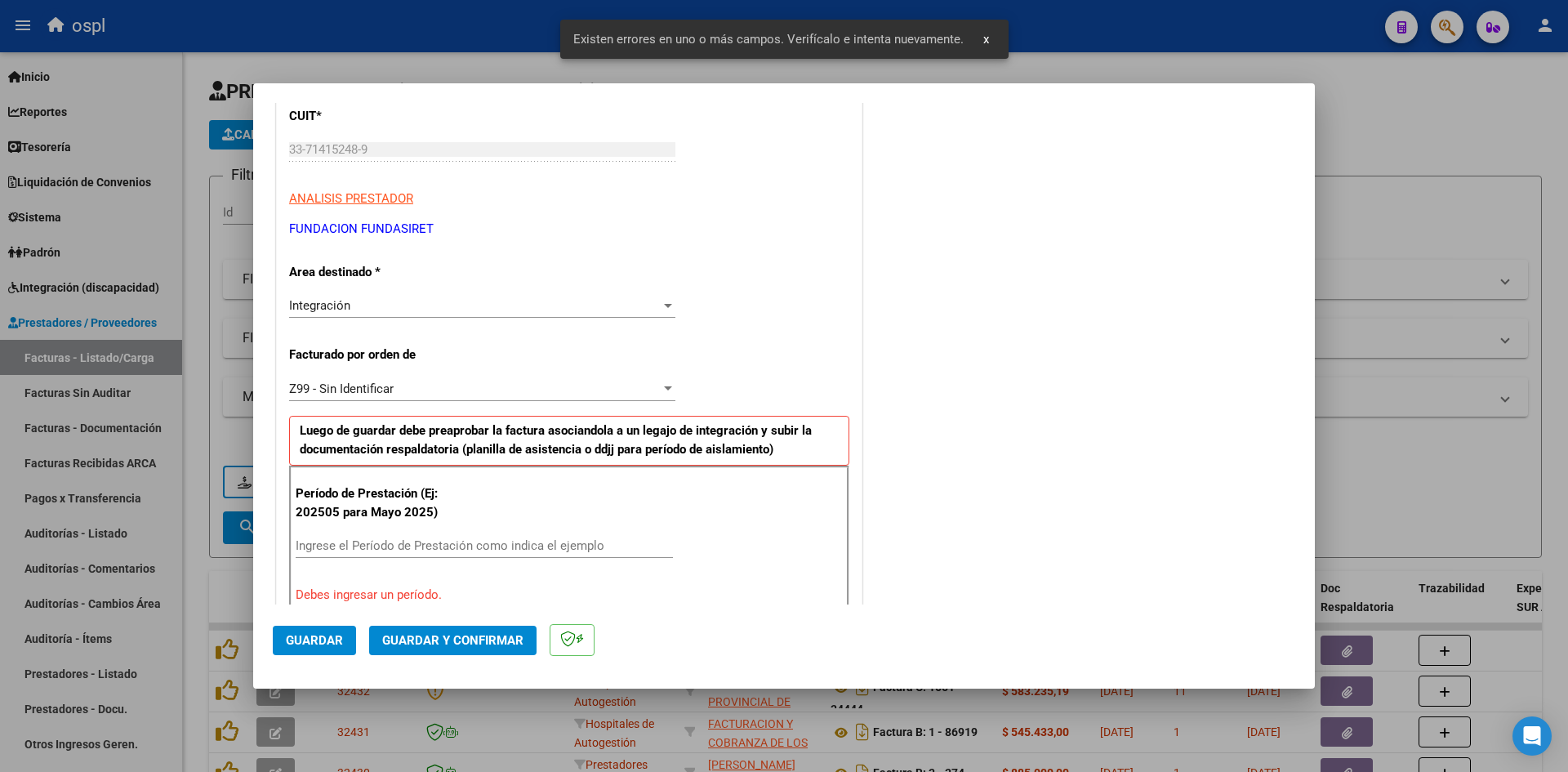
scroll to position [370, 0]
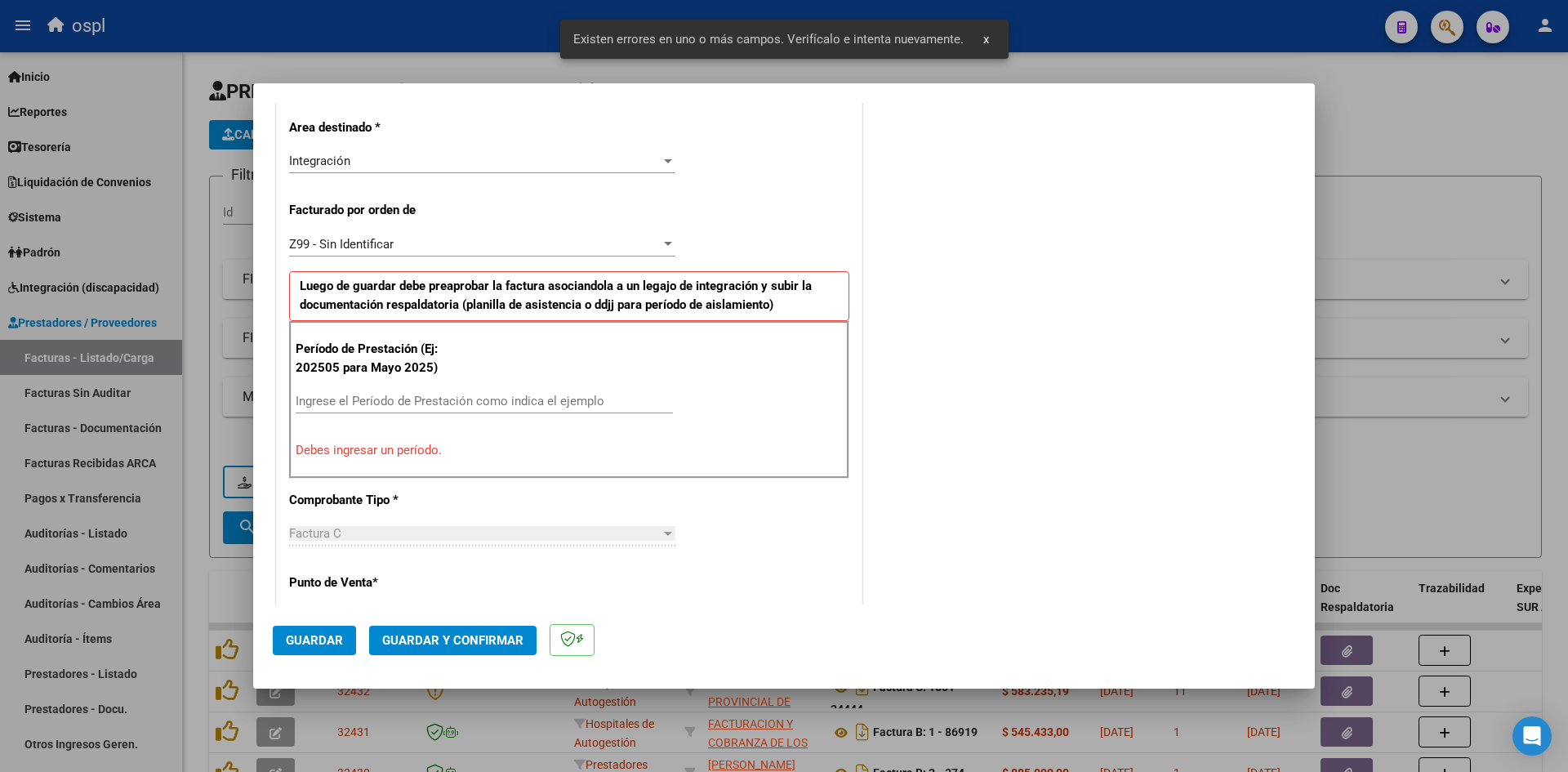
click at [375, 393] on div "Ingrese el Período de Prestación como indica el ejemplo" at bounding box center [484, 401] width 378 height 25
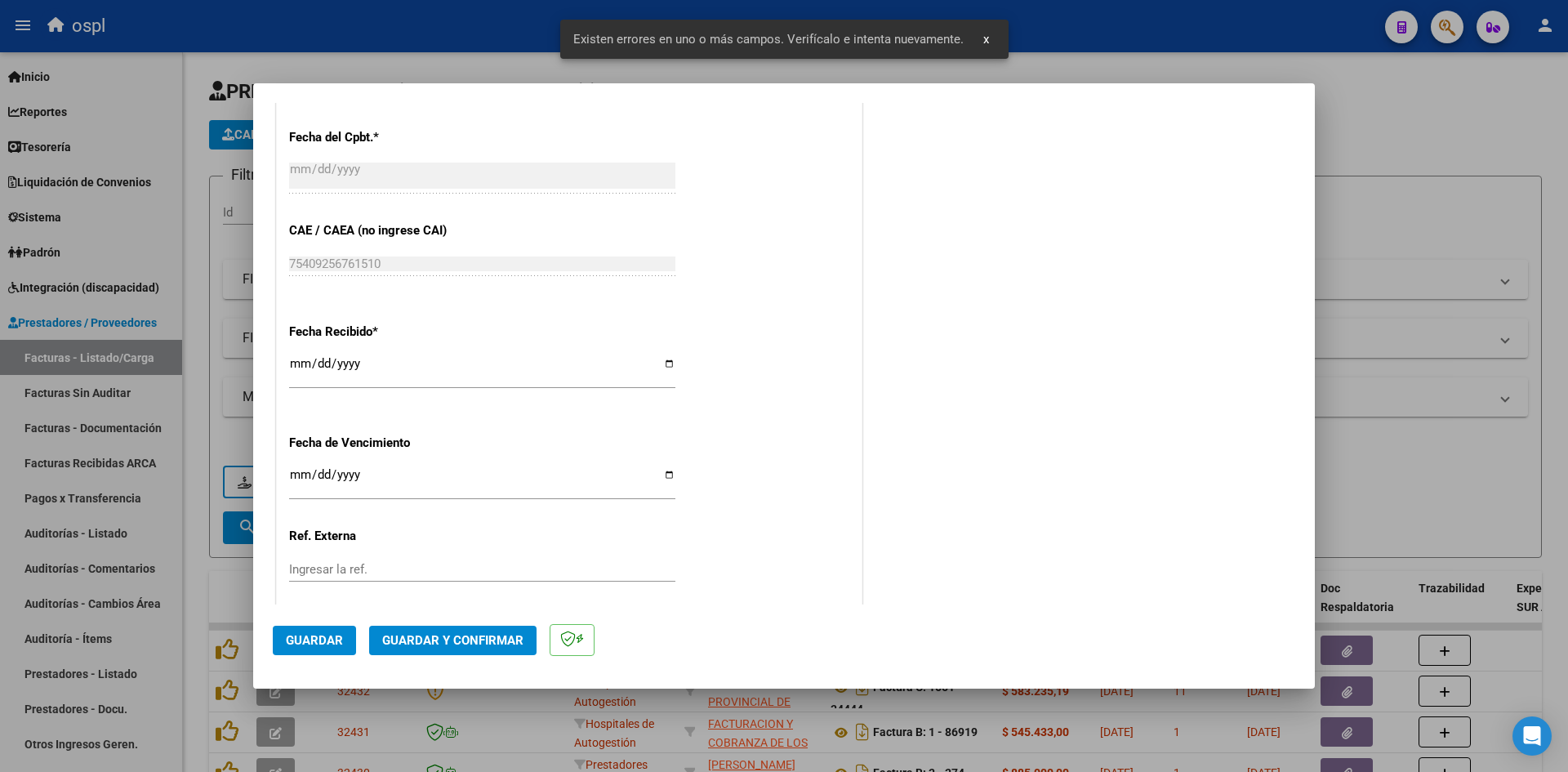
scroll to position [1023, 0]
type input "202509"
click at [294, 363] on input "[DATE]" at bounding box center [482, 367] width 386 height 26
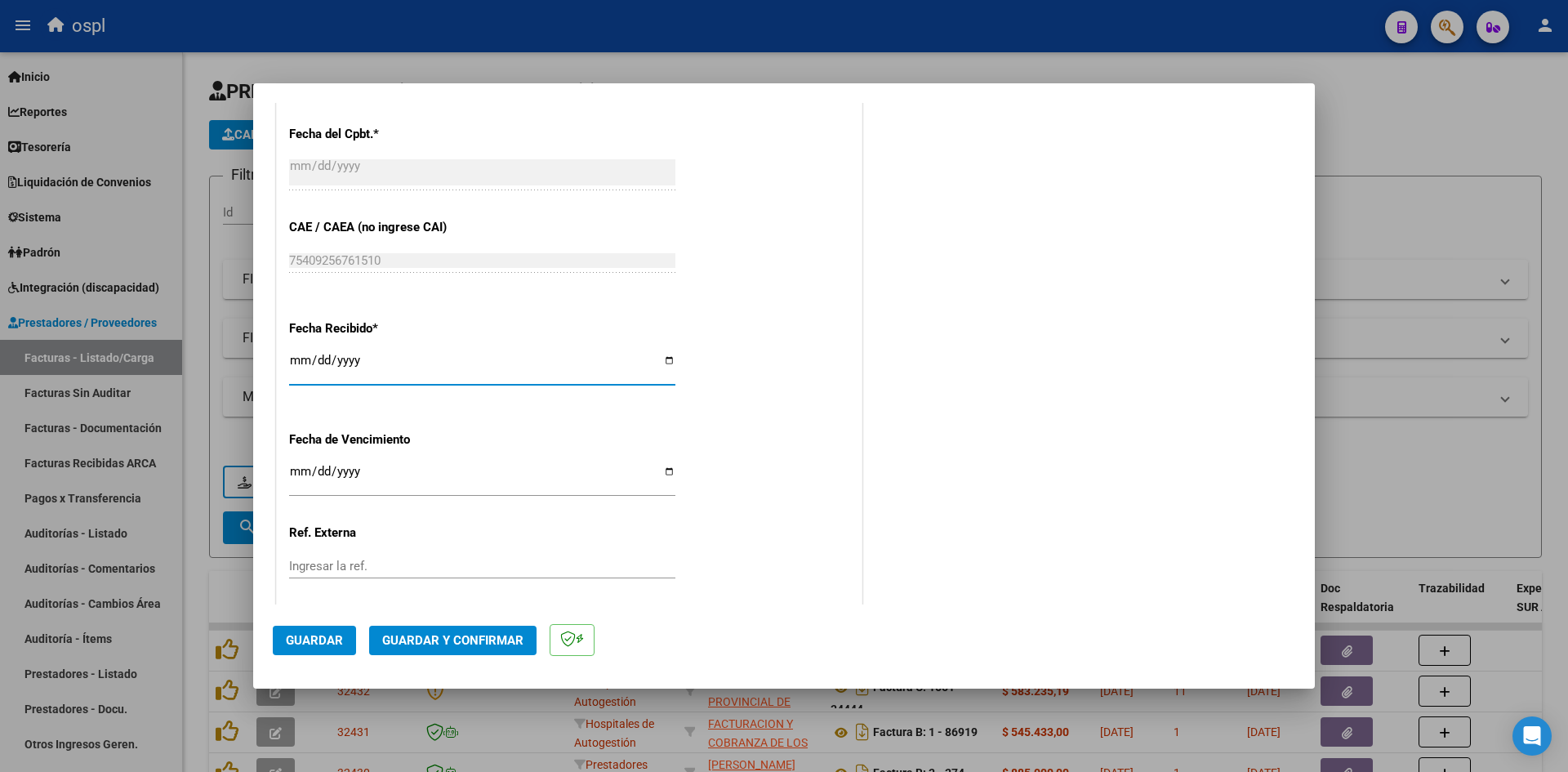
type input "[DATE]"
click at [320, 631] on button "Guardar" at bounding box center [314, 641] width 83 height 30
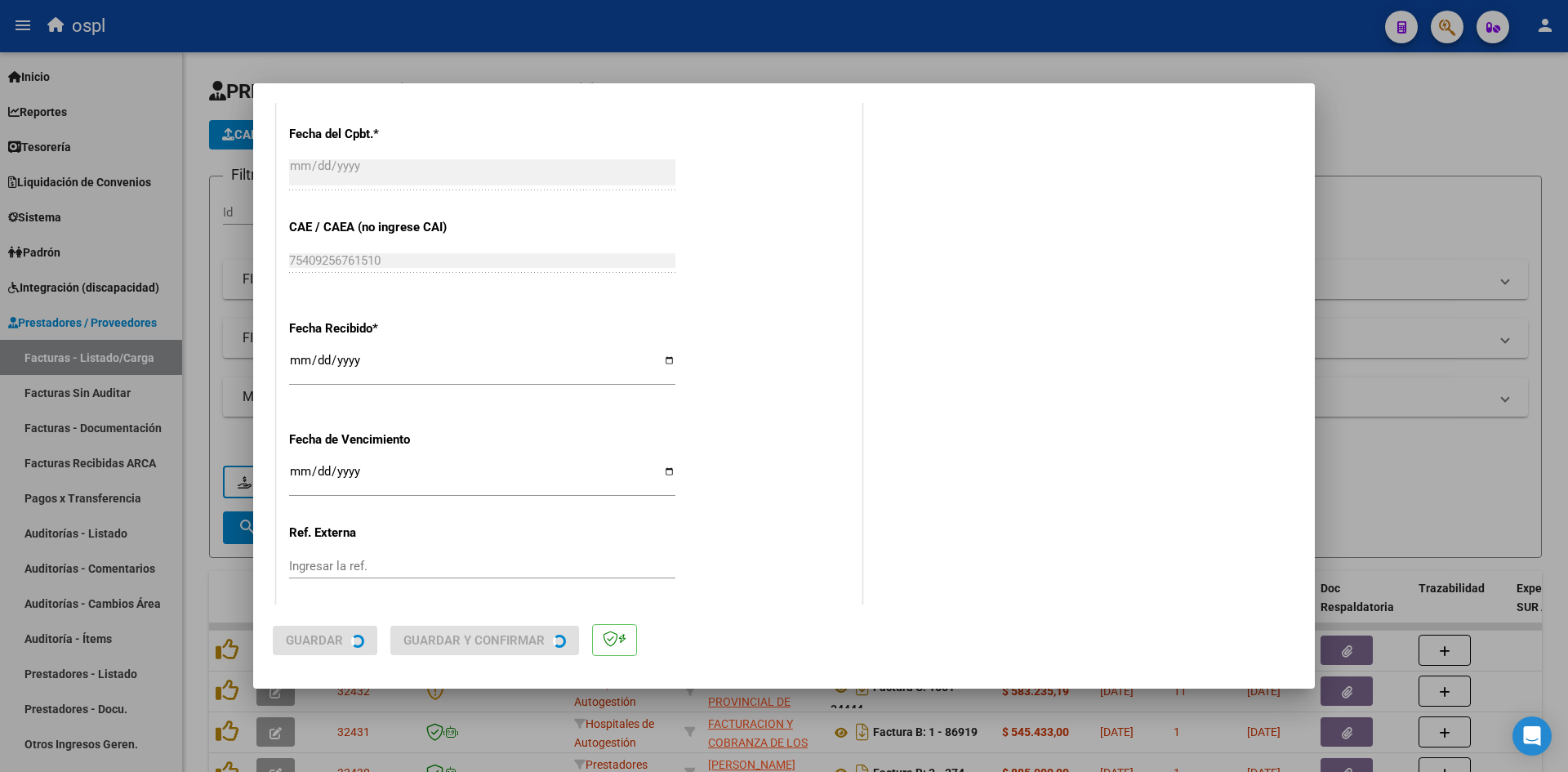
scroll to position [0, 0]
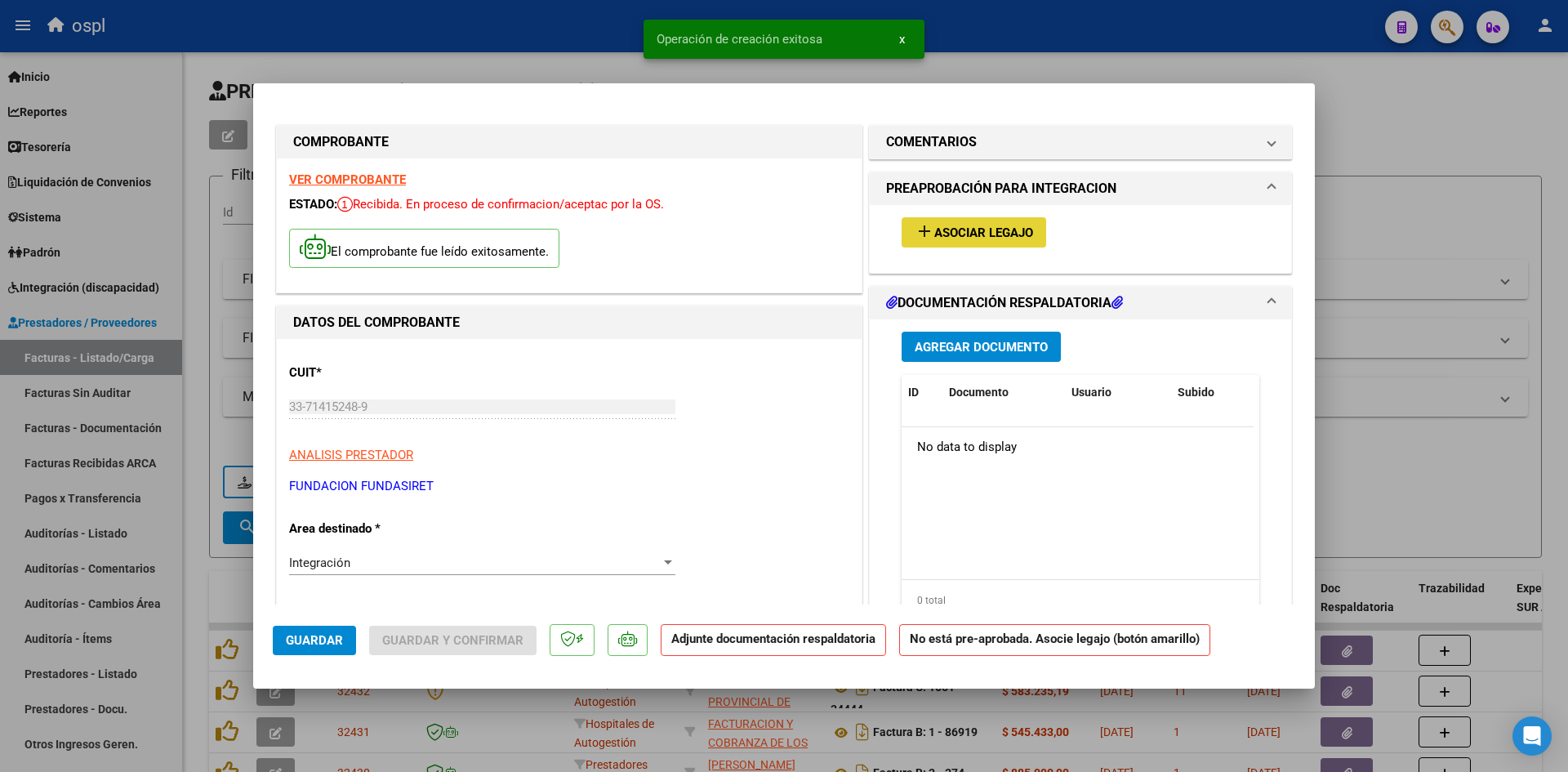
click at [947, 227] on span "Asociar Legajo" at bounding box center [984, 232] width 99 height 15
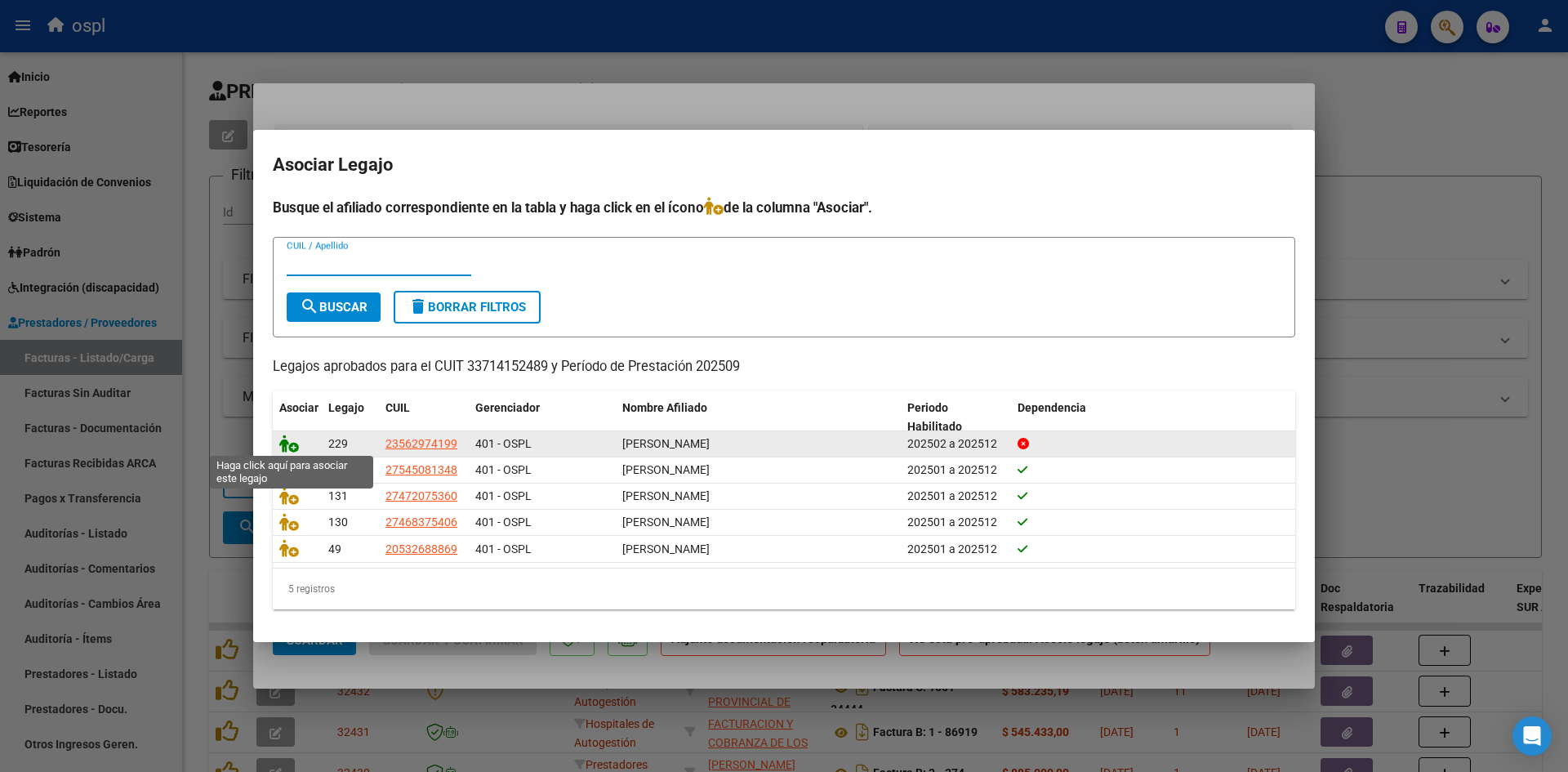
click at [286, 444] on icon at bounding box center [289, 443] width 19 height 18
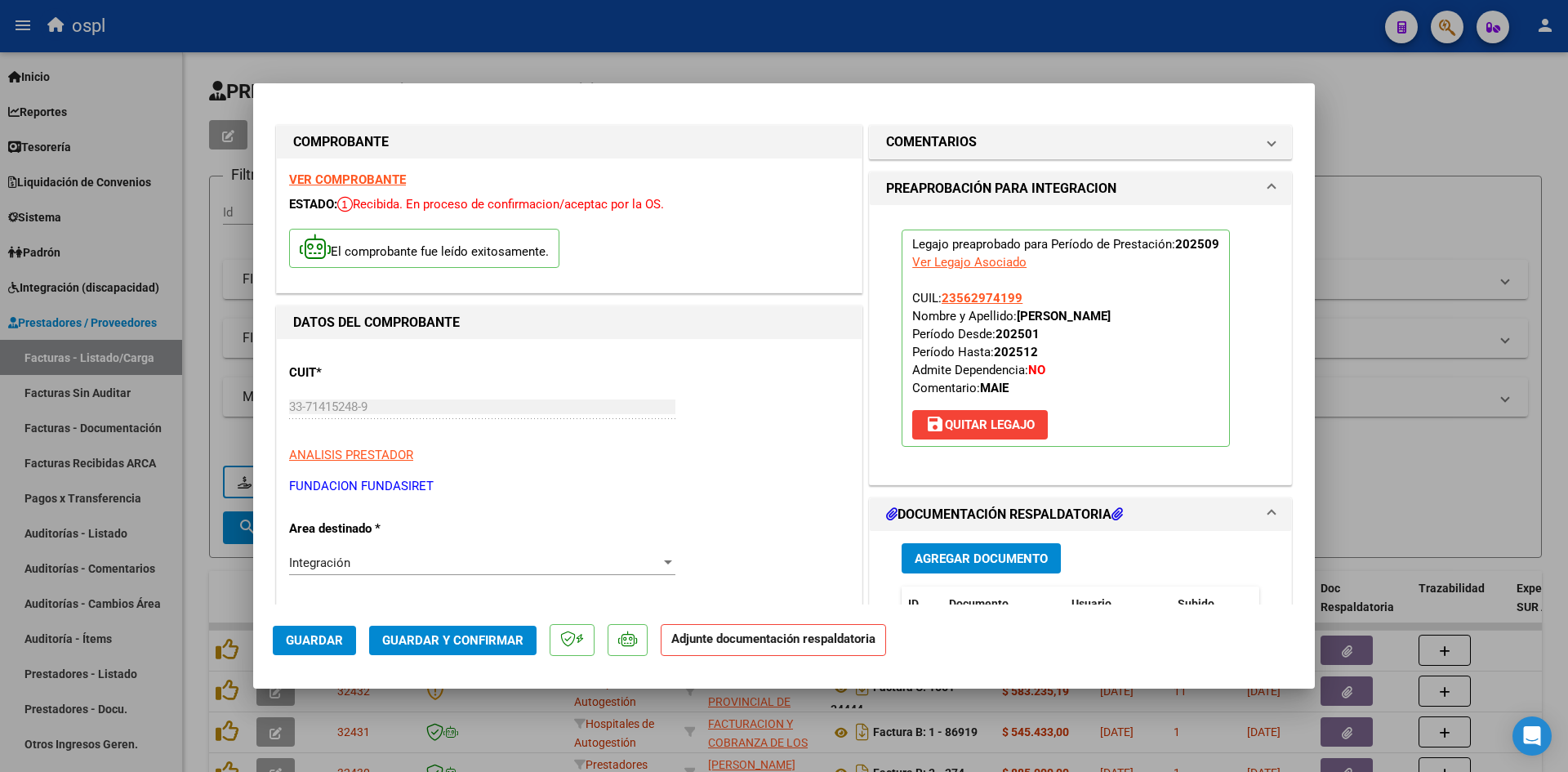
click at [429, 643] on span "Guardar y Confirmar" at bounding box center [452, 641] width 141 height 15
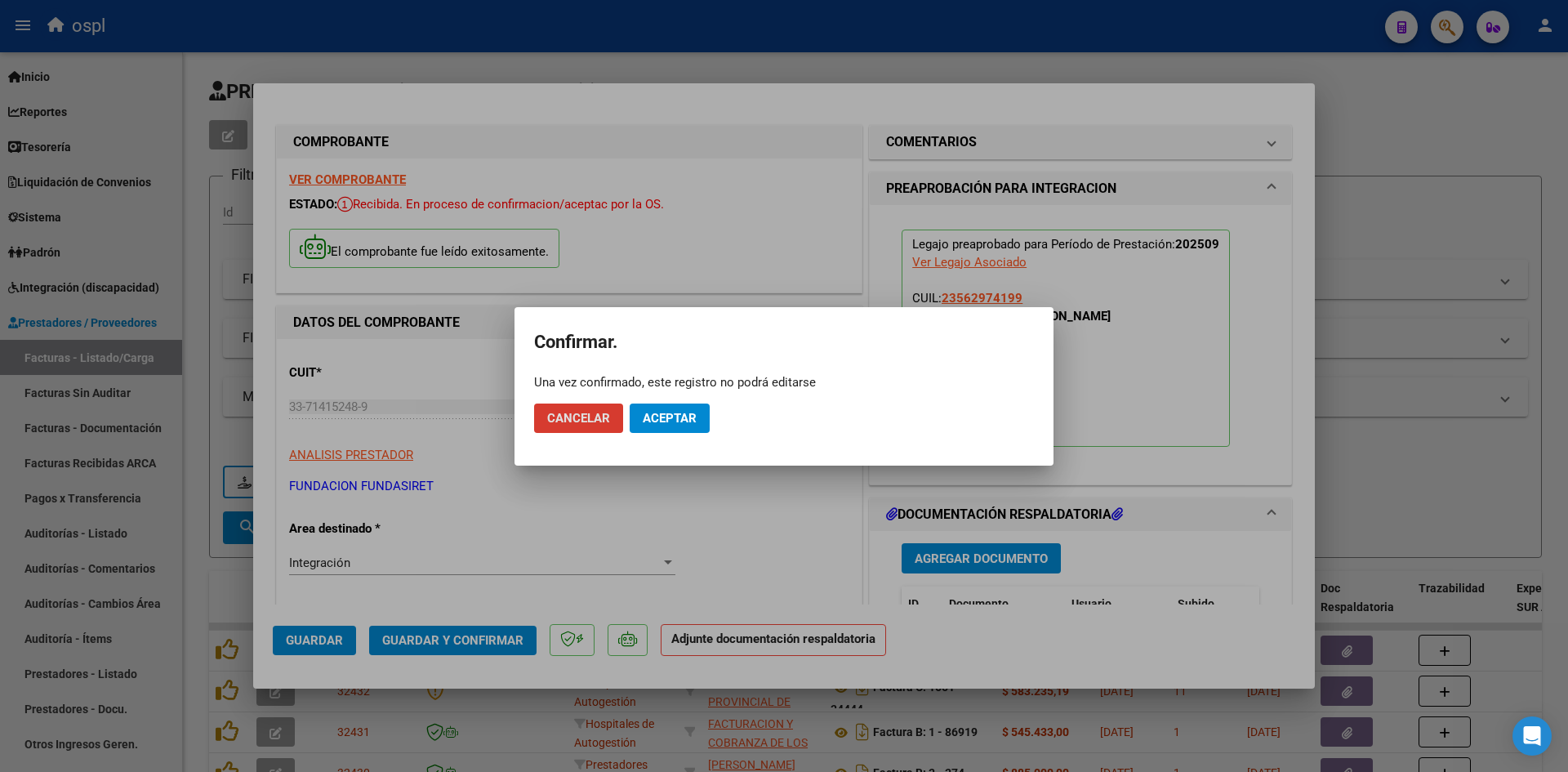
click at [676, 411] on span "Aceptar" at bounding box center [670, 418] width 54 height 15
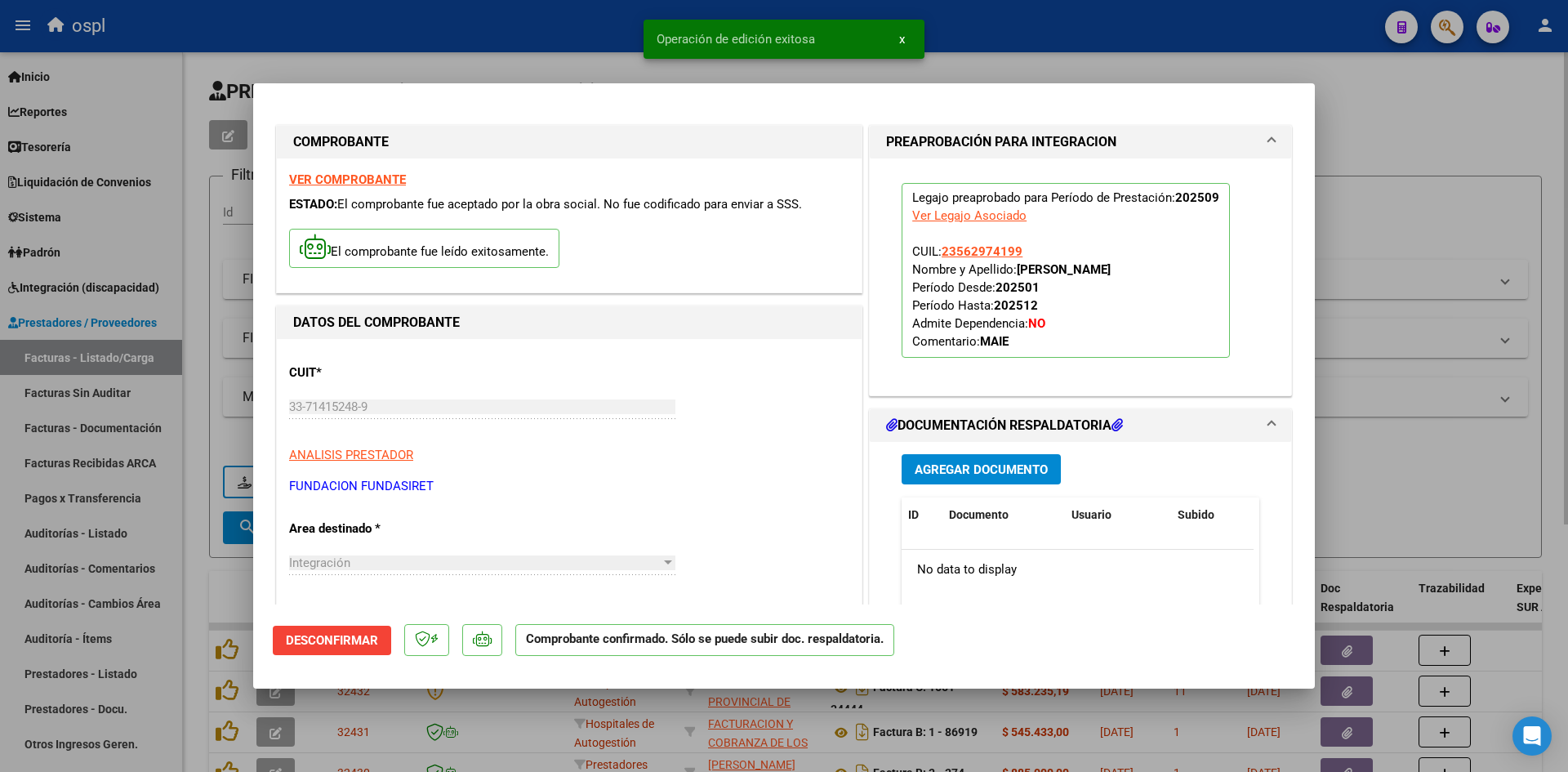
click at [1405, 181] on div at bounding box center [784, 386] width 1568 height 772
type input "$ 0,00"
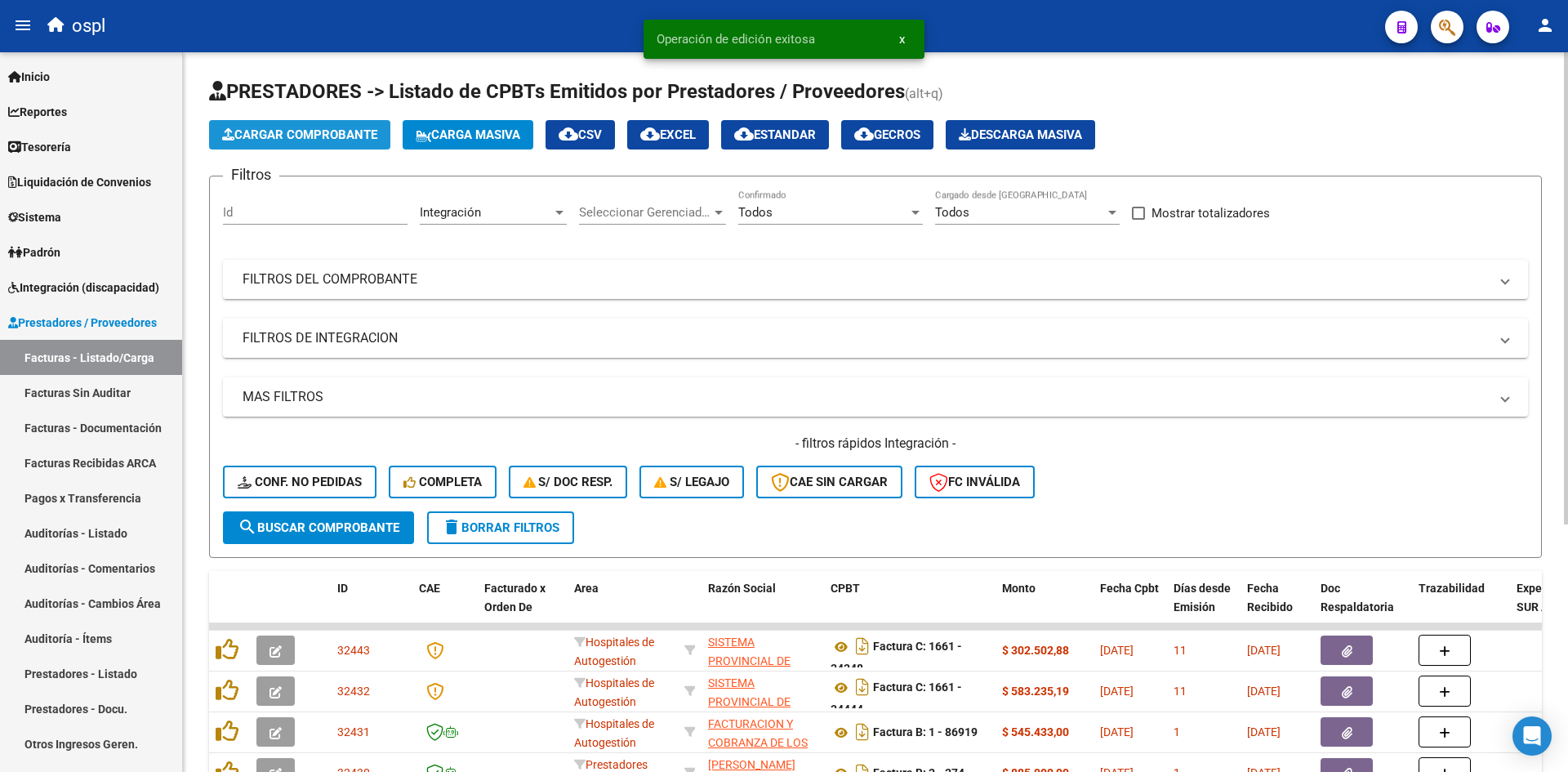
click at [321, 132] on span "Cargar Comprobante" at bounding box center [300, 134] width 155 height 15
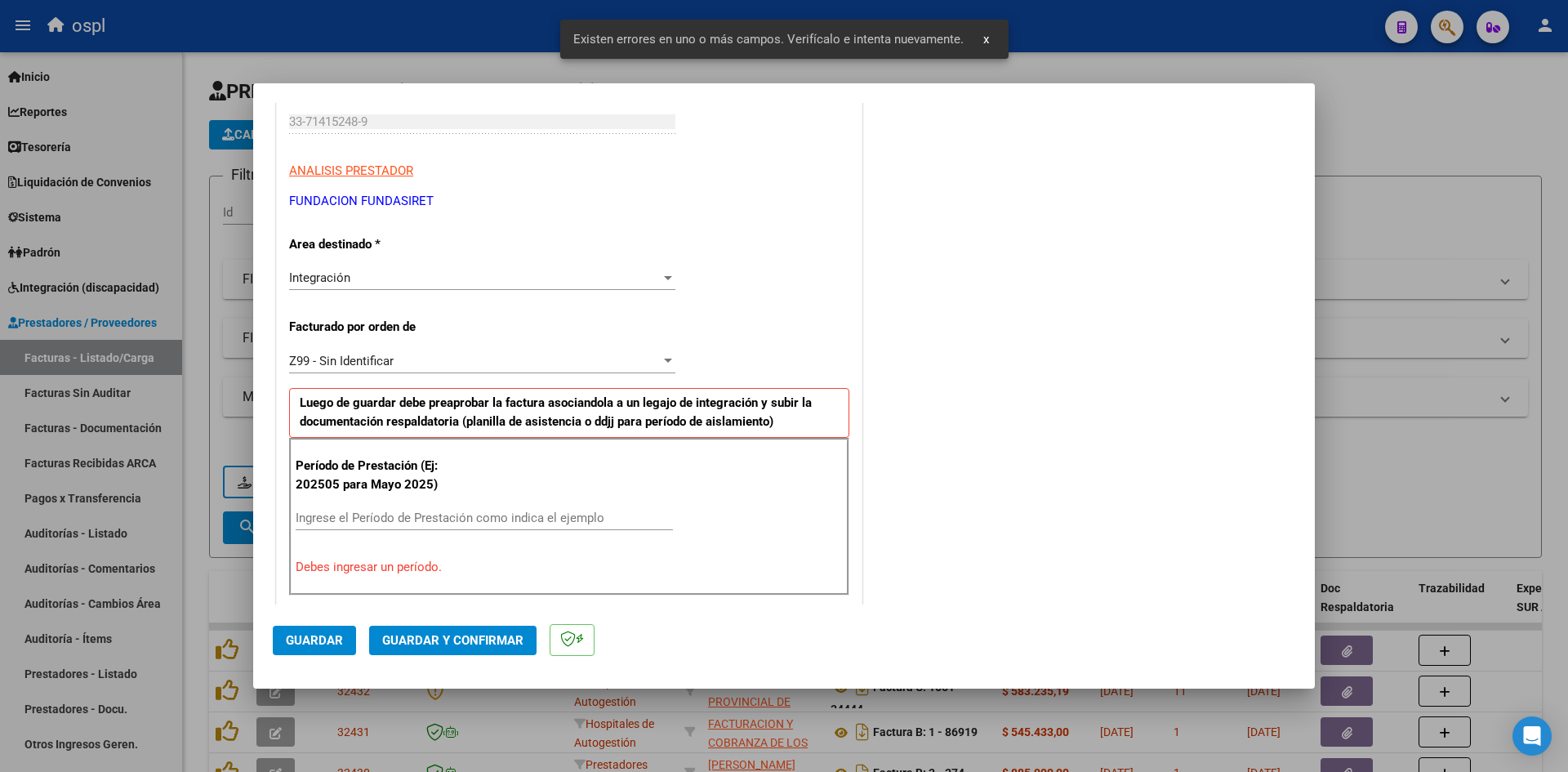
scroll to position [370, 0]
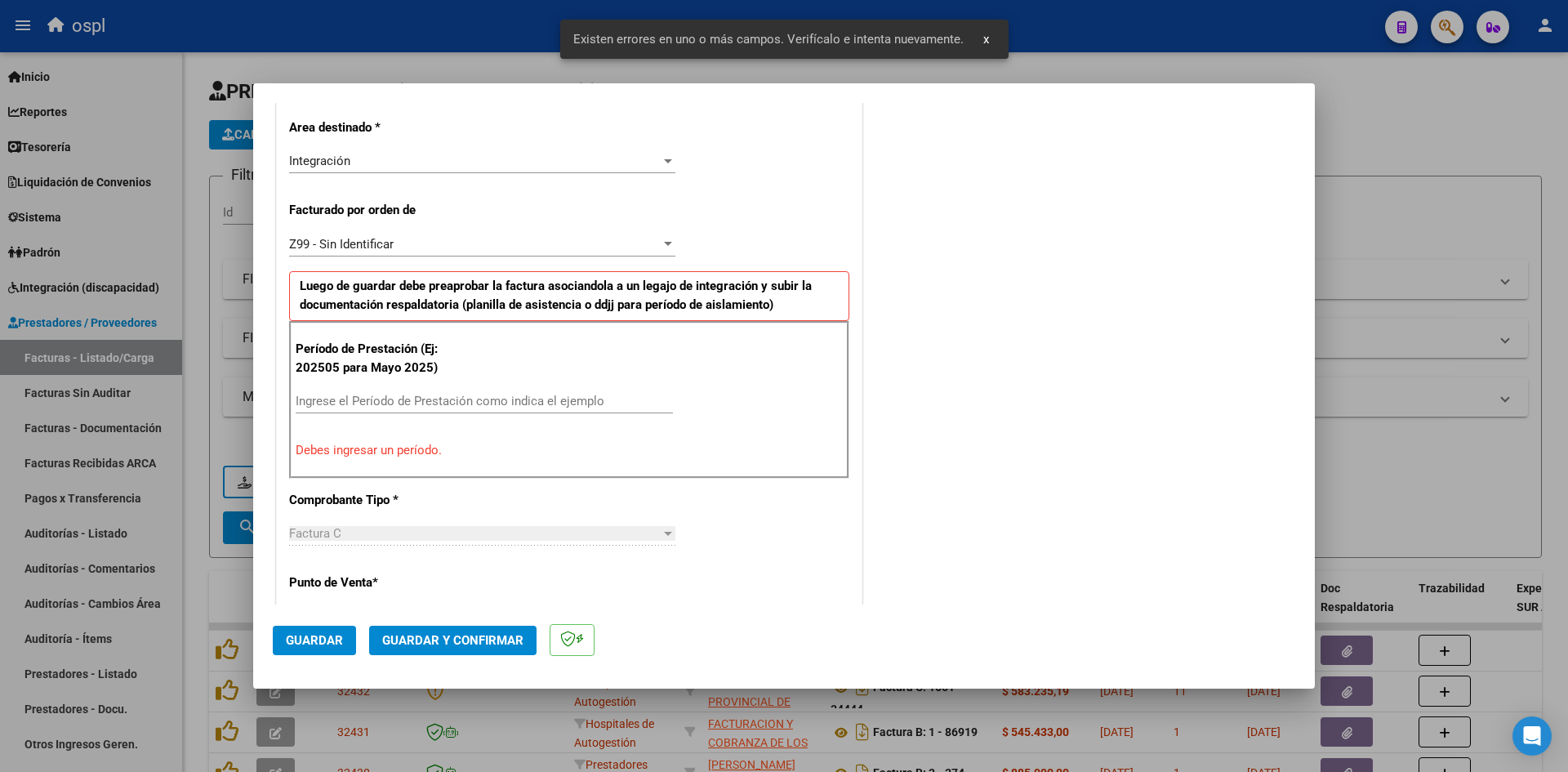
click at [354, 393] on input "Ingrese el Período de Prestación como indica el ejemplo" at bounding box center [484, 400] width 378 height 15
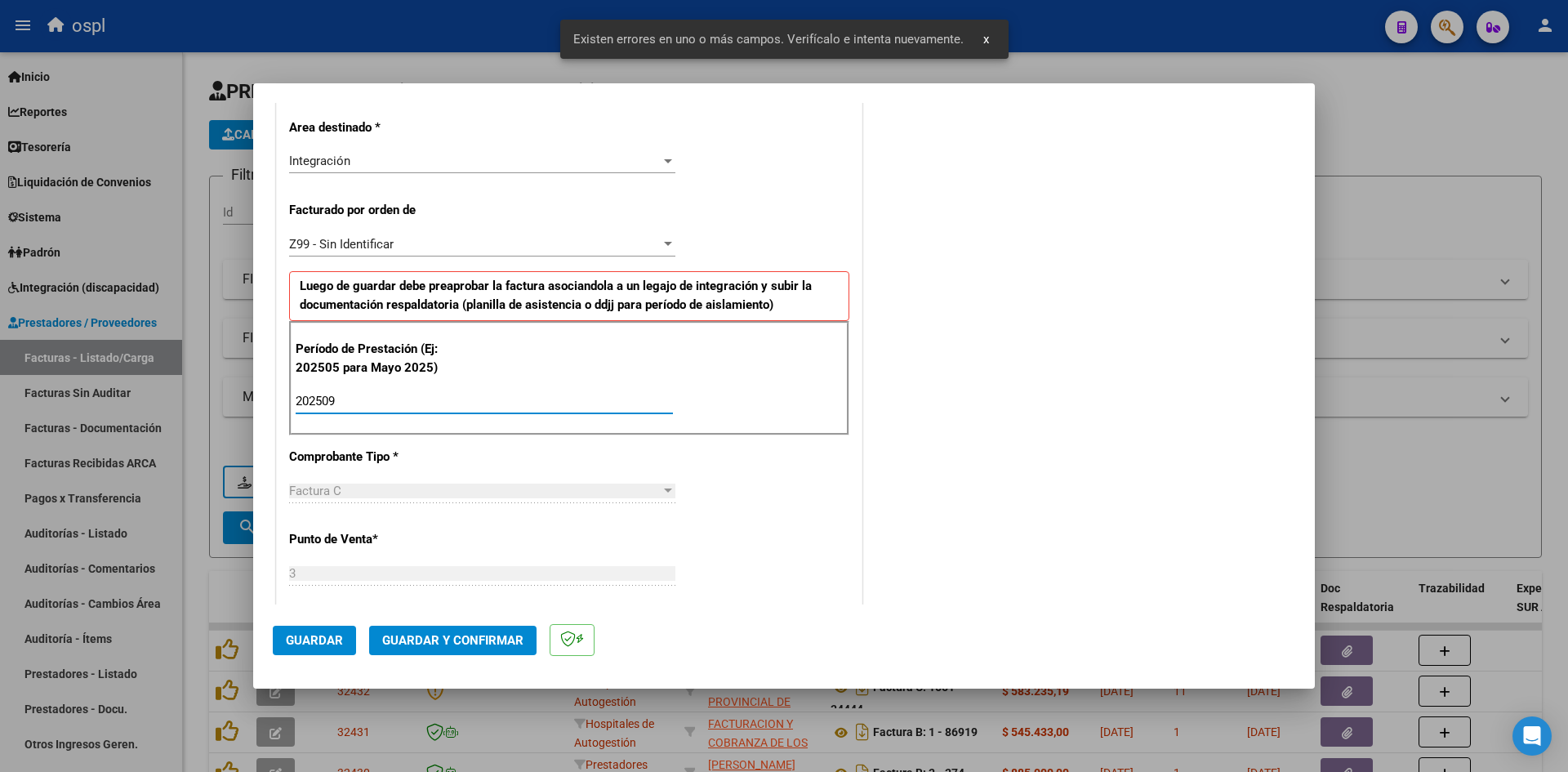
scroll to position [1023, 0]
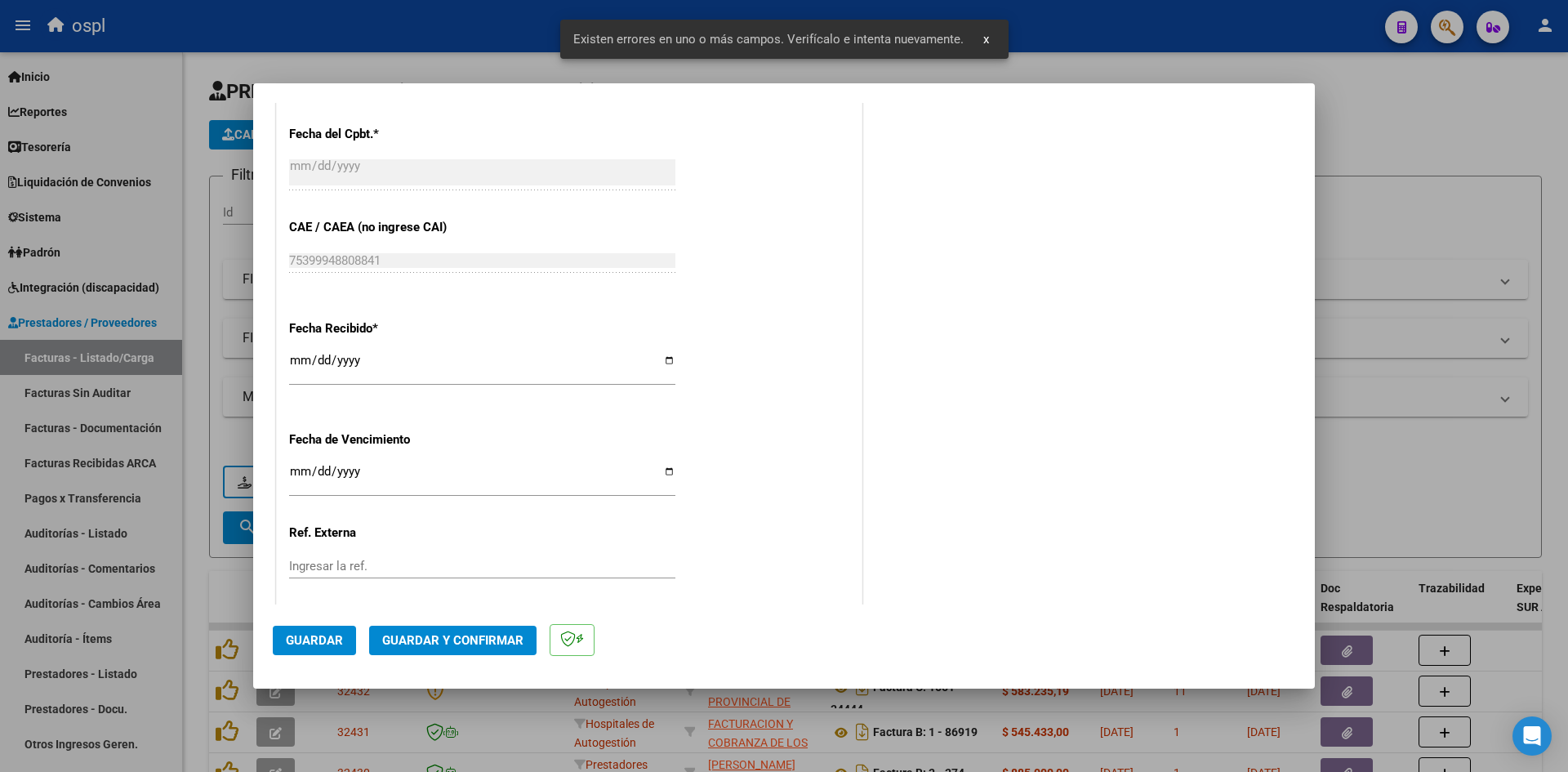
type input "202509"
click at [299, 359] on input "[DATE]" at bounding box center [482, 367] width 386 height 26
type input "[DATE]"
click at [307, 632] on button "Guardar" at bounding box center [314, 641] width 83 height 30
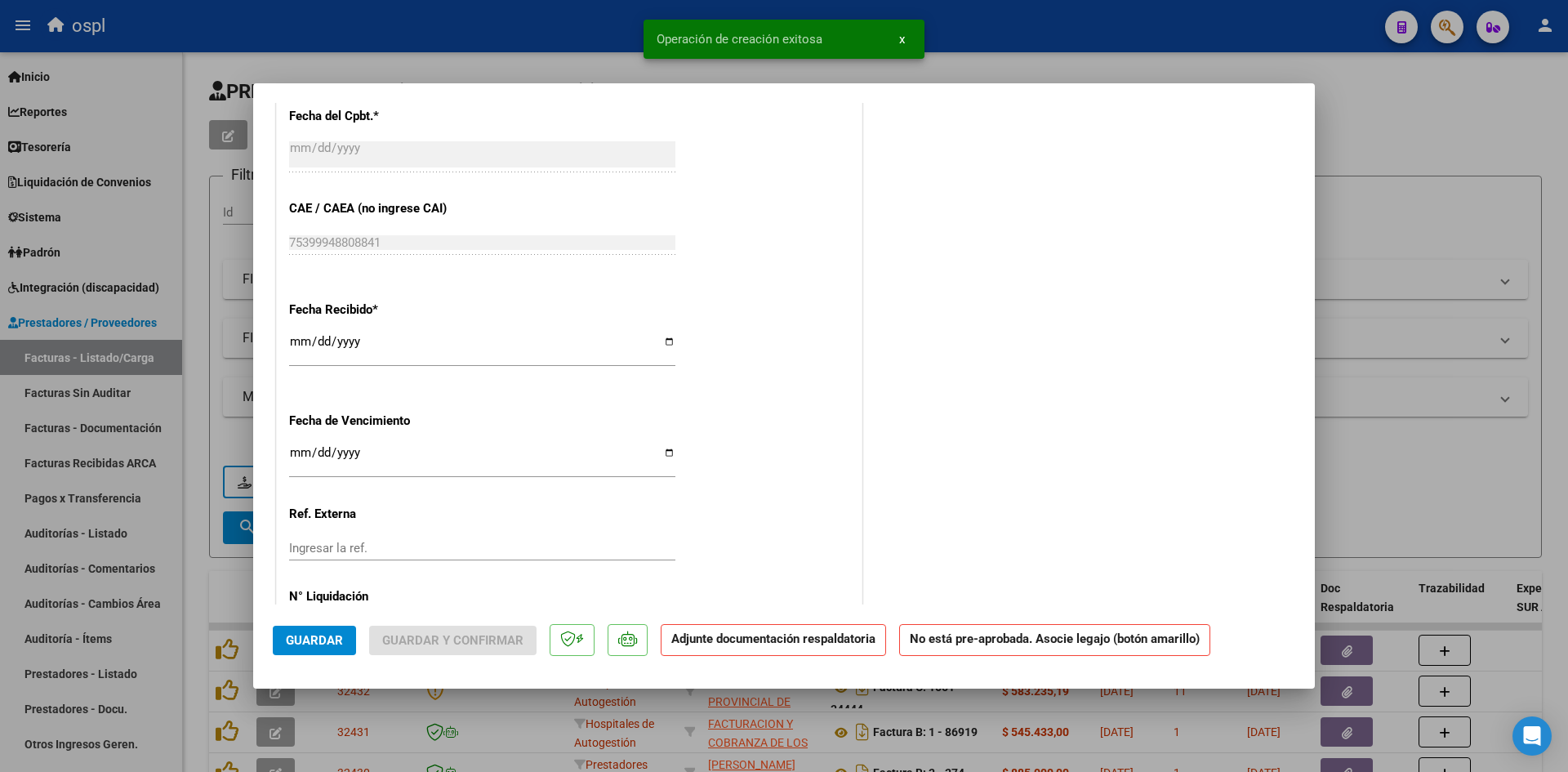
scroll to position [0, 0]
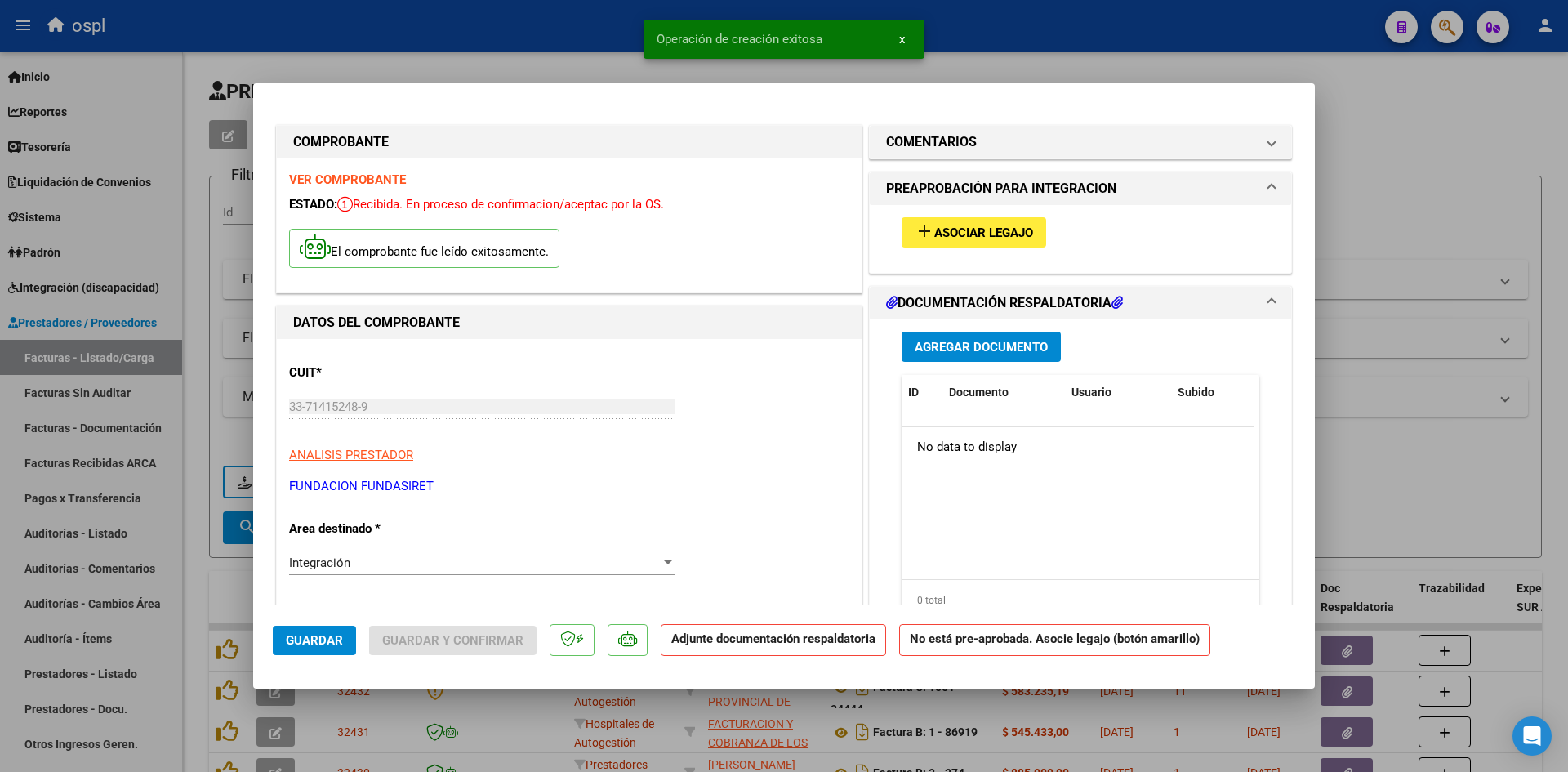
click at [981, 232] on span "Asociar Legajo" at bounding box center [984, 232] width 99 height 15
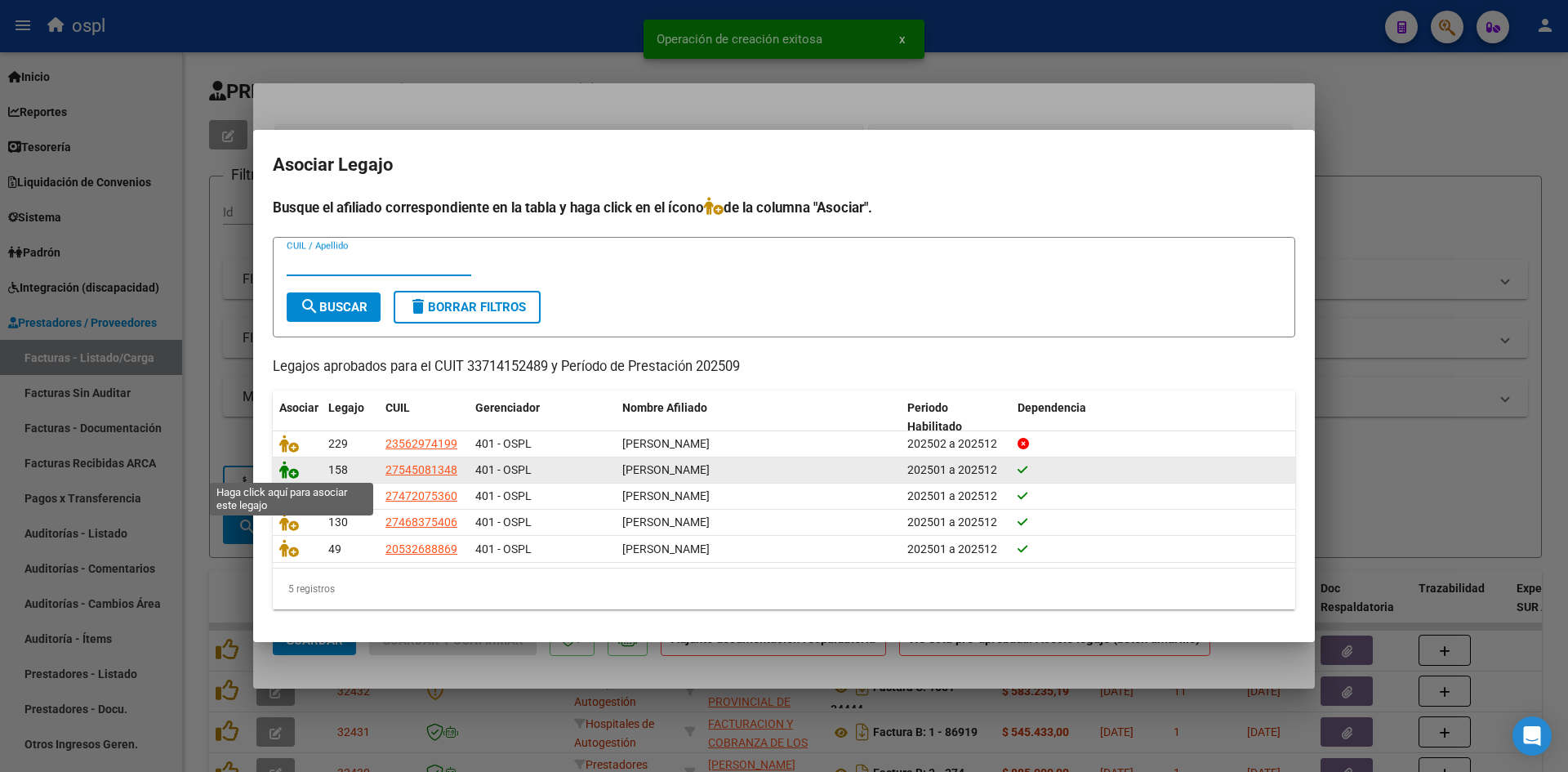
click at [294, 473] on icon at bounding box center [289, 470] width 19 height 18
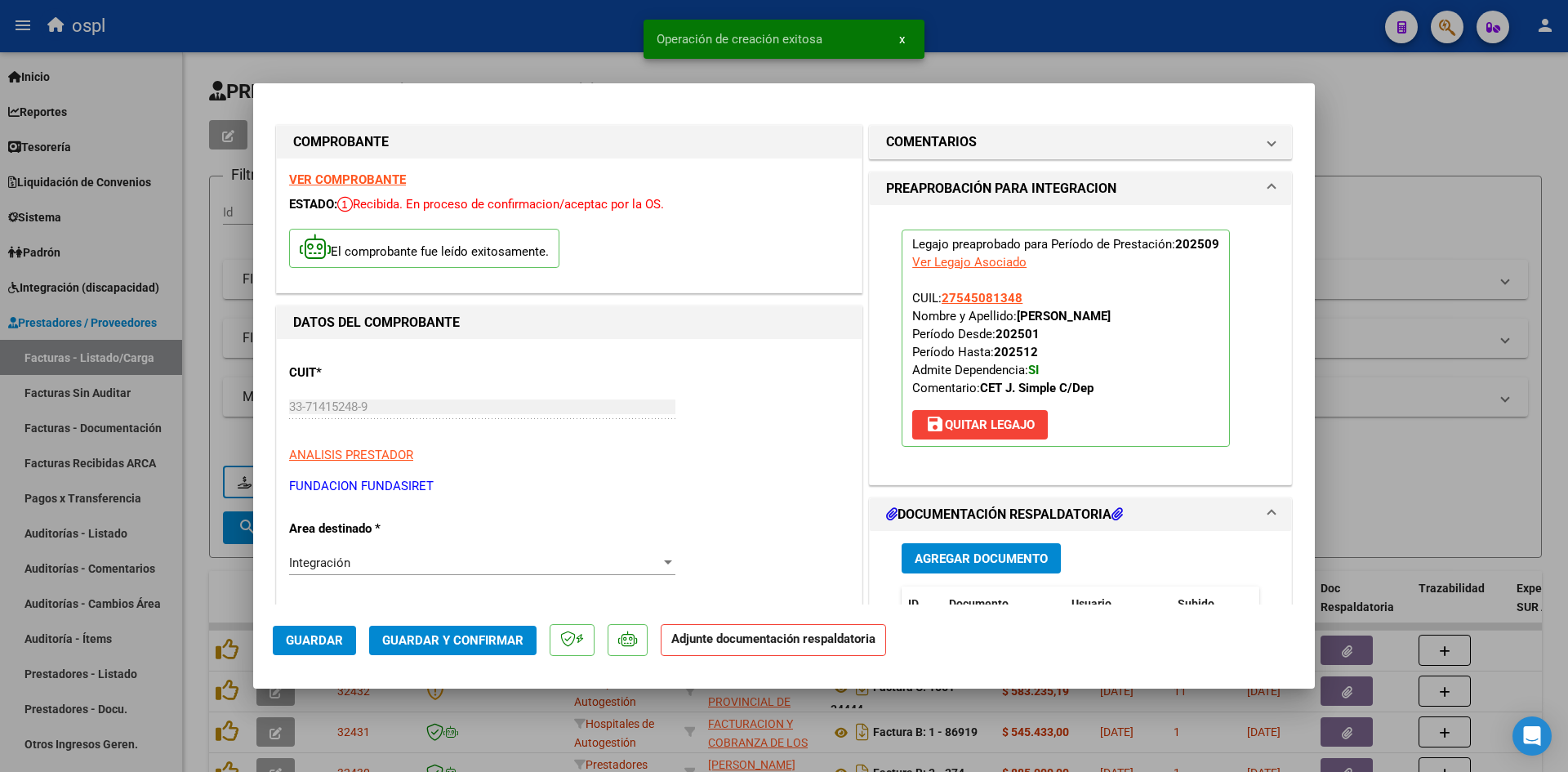
click at [469, 641] on span "Guardar y Confirmar" at bounding box center [452, 641] width 141 height 15
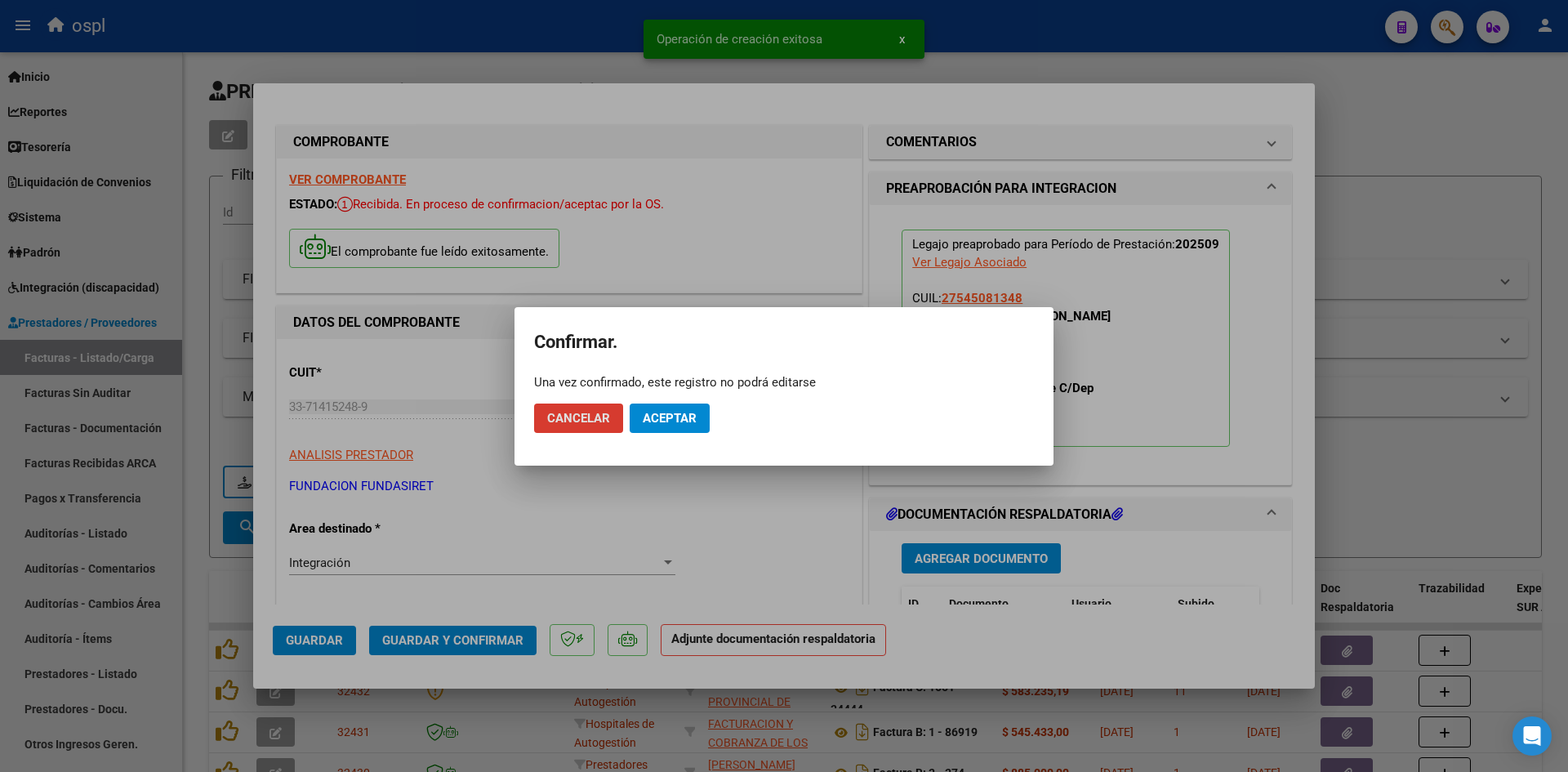
click at [660, 416] on span "Aceptar" at bounding box center [670, 418] width 54 height 15
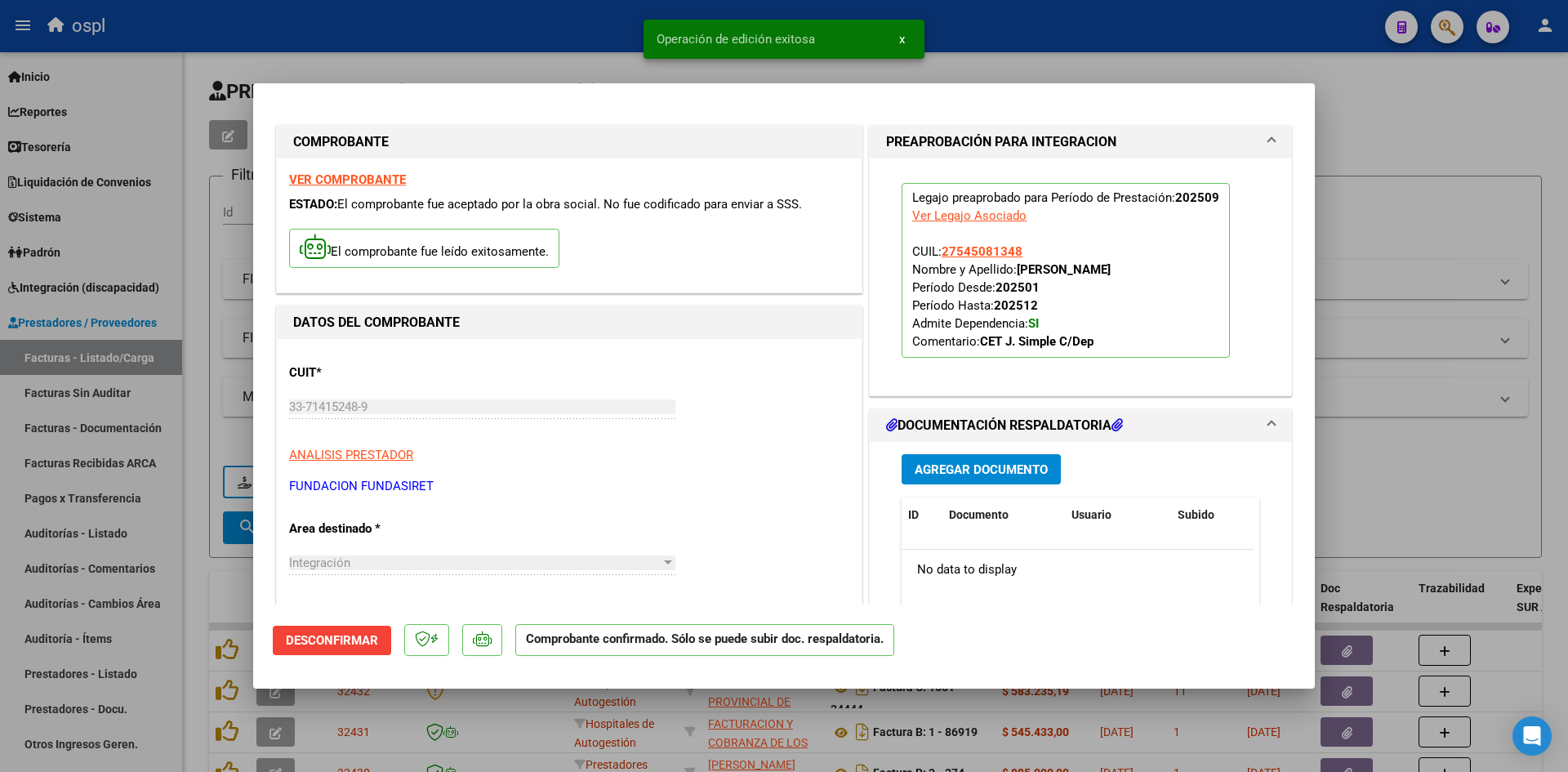
drag, startPoint x: 1488, startPoint y: 195, endPoint x: 645, endPoint y: 157, distance: 843.9
click at [1488, 195] on div at bounding box center [784, 386] width 1568 height 772
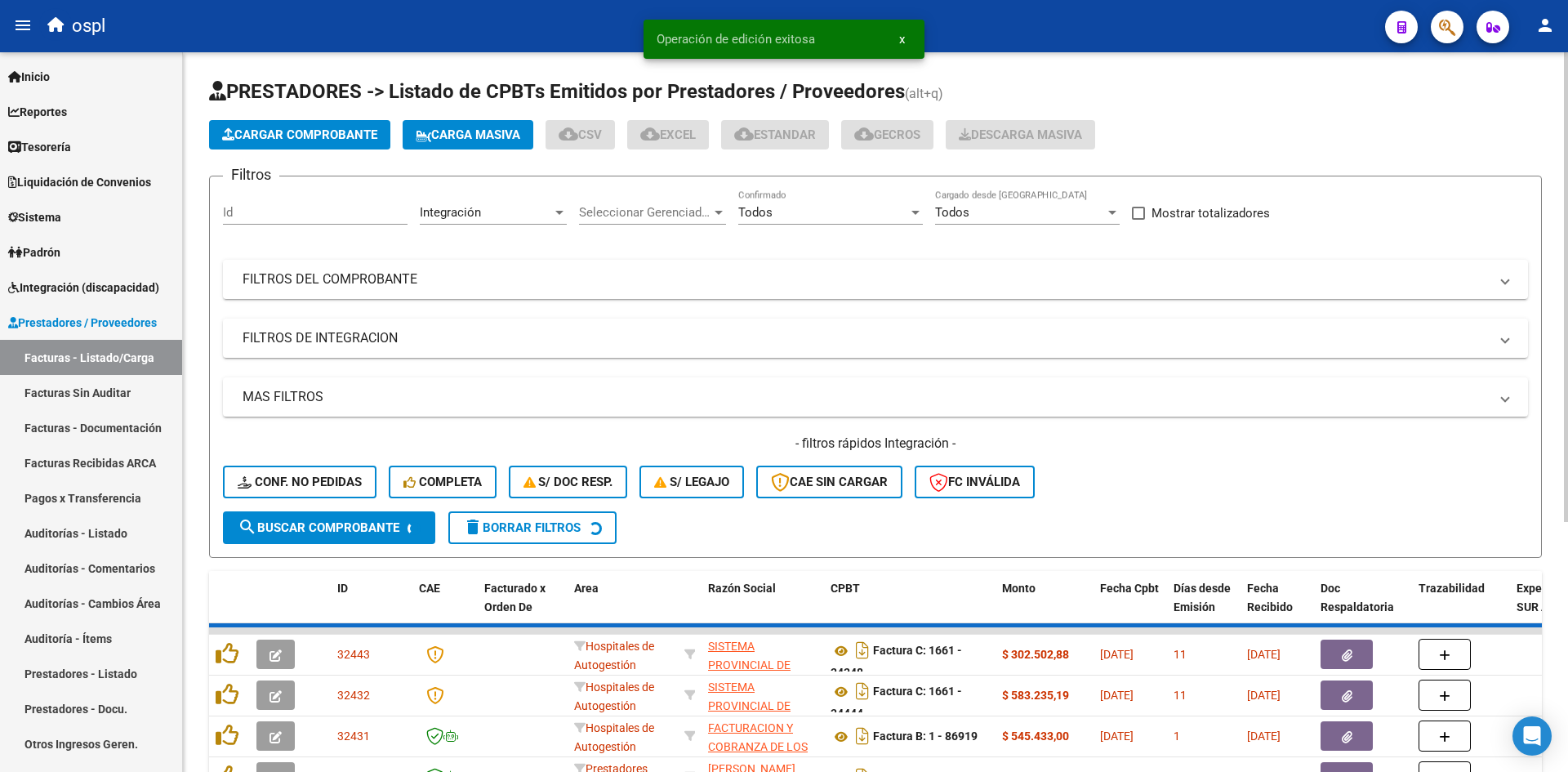
click at [265, 141] on span "Cargar Comprobante" at bounding box center [300, 134] width 155 height 15
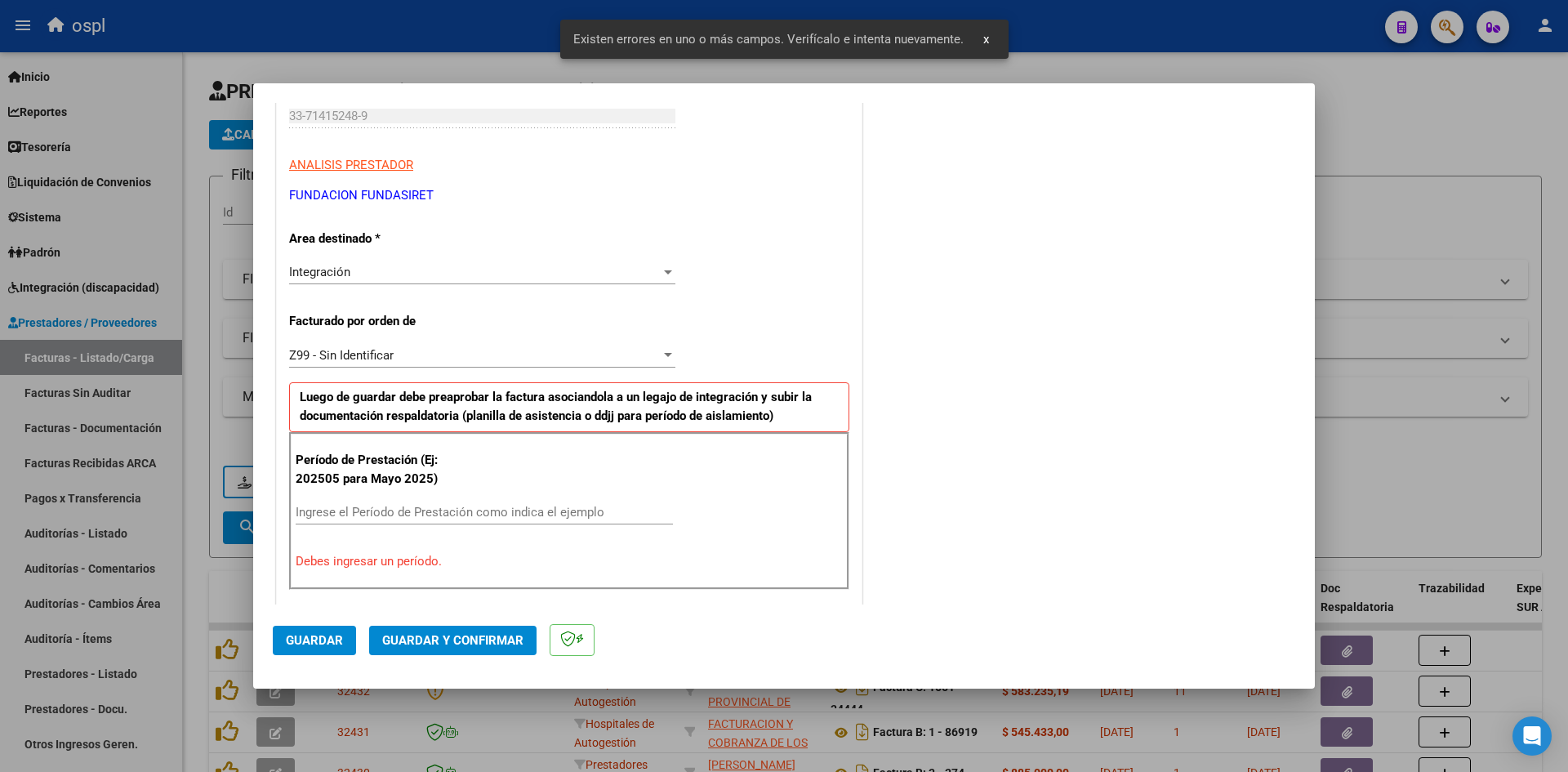
scroll to position [401, 0]
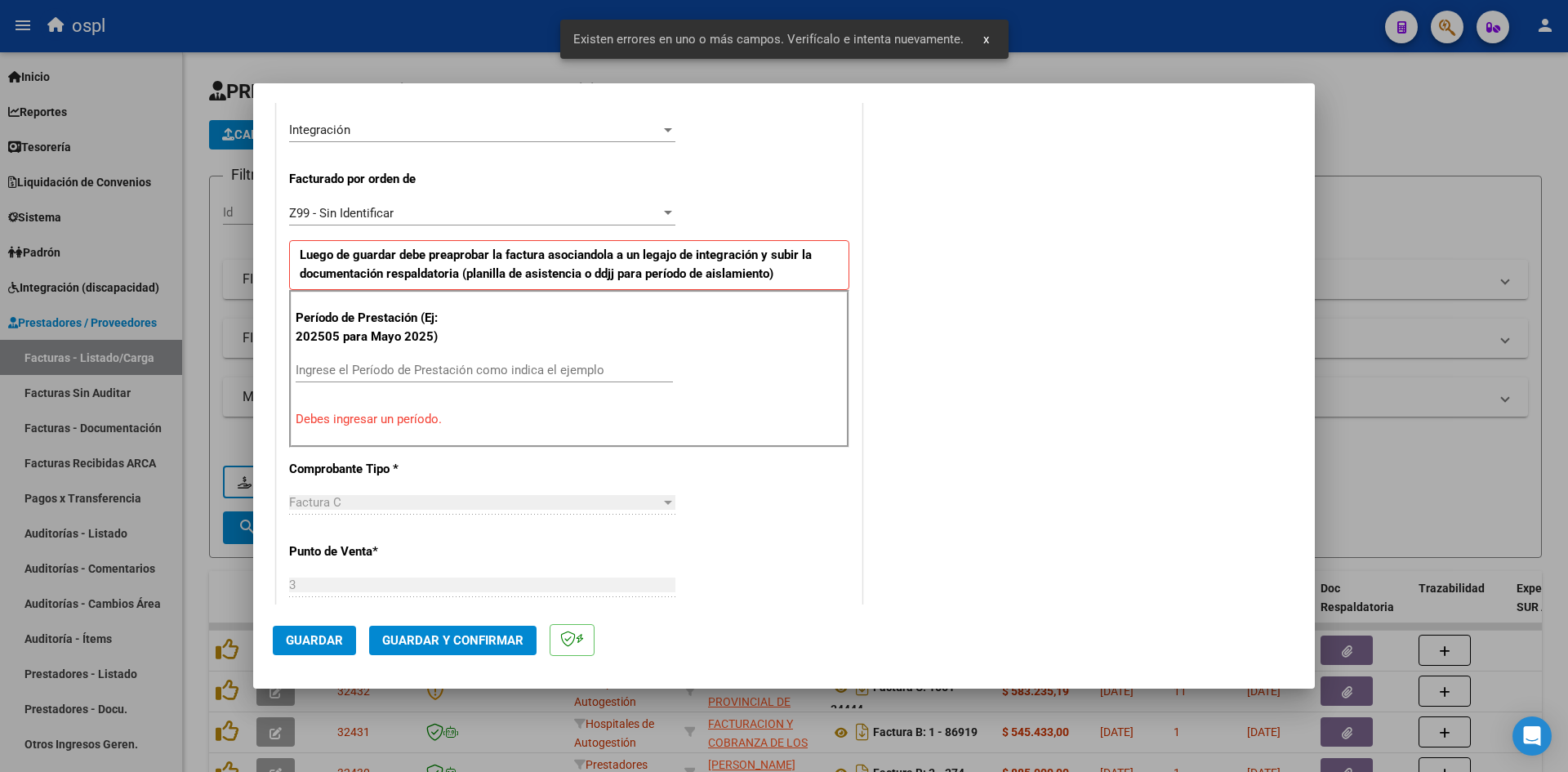
click at [393, 366] on input "Ingrese el Período de Prestación como indica el ejemplo" at bounding box center [484, 370] width 378 height 15
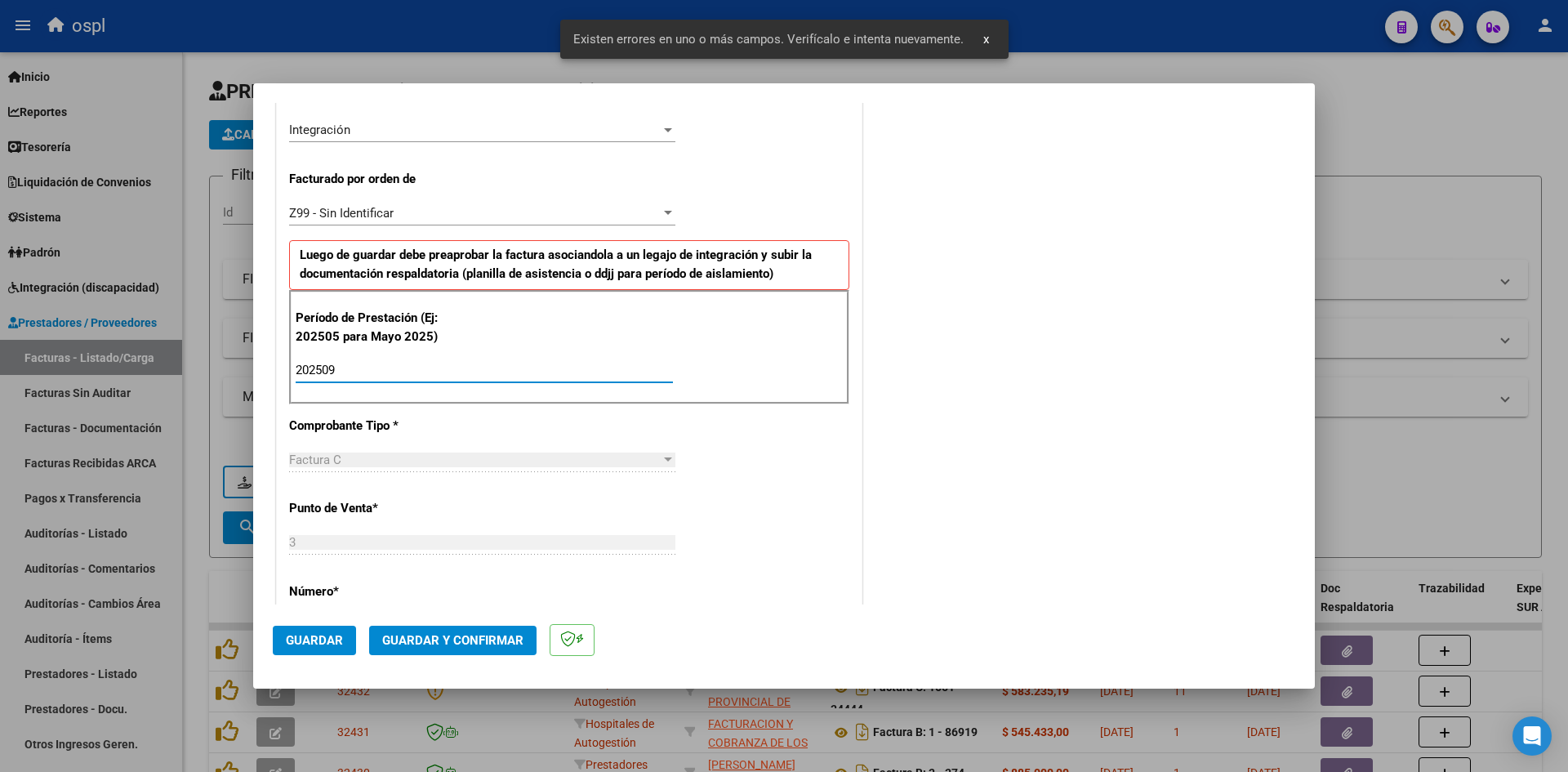
scroll to position [810, 0]
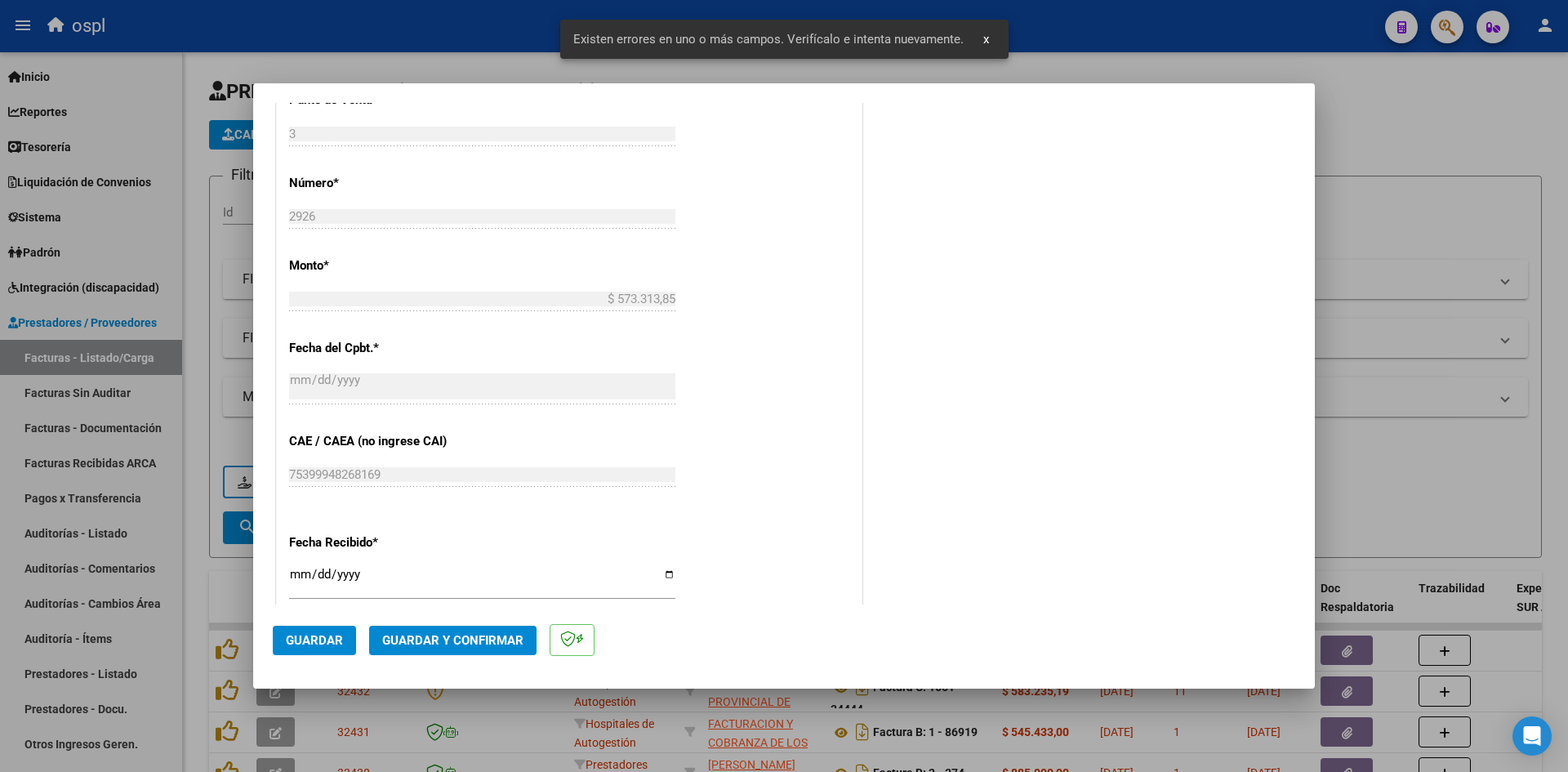
type input "202509"
click at [296, 572] on input "[DATE]" at bounding box center [482, 581] width 386 height 26
type input "[DATE]"
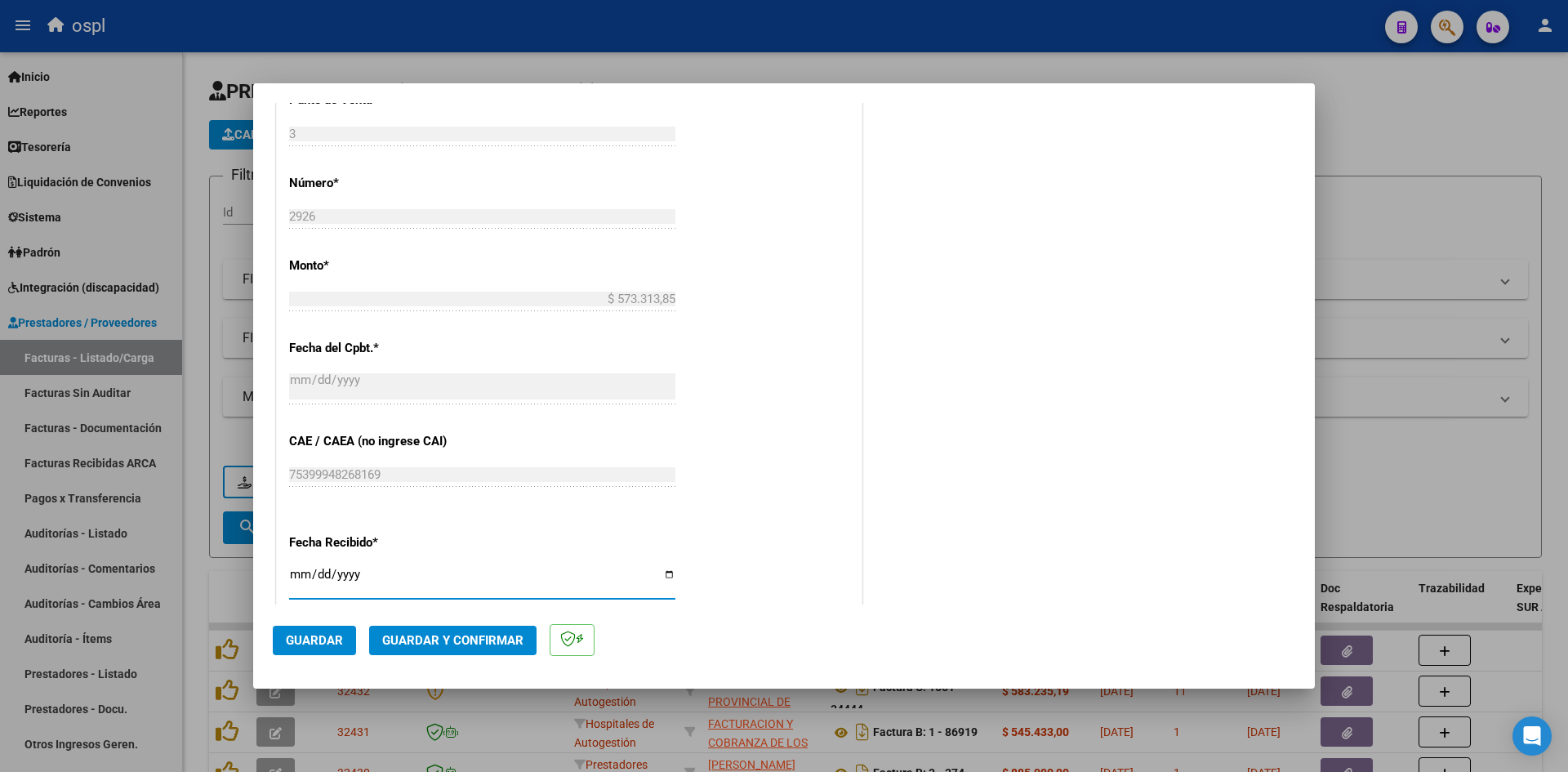
click at [345, 642] on button "Guardar" at bounding box center [314, 641] width 83 height 30
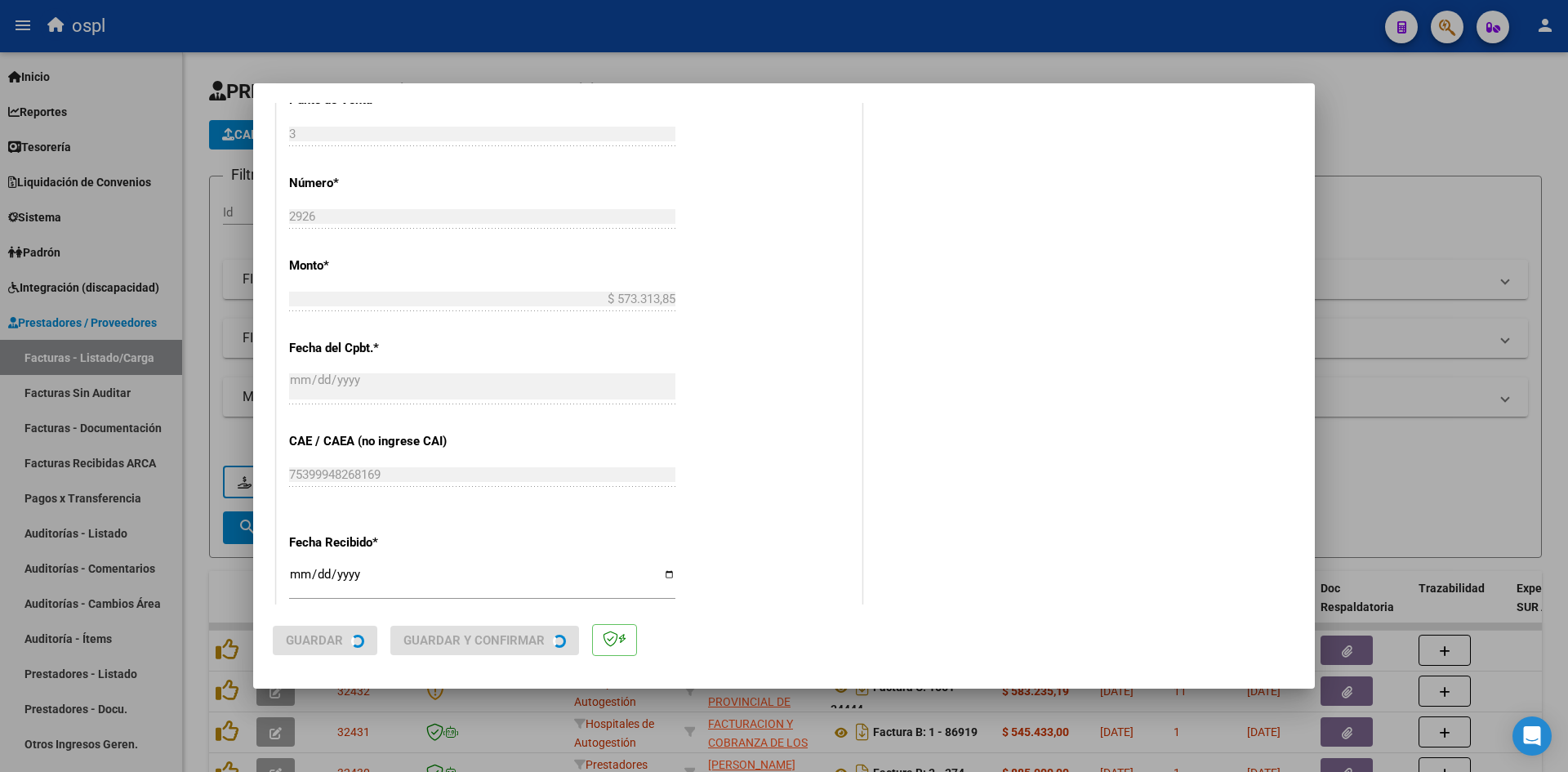
scroll to position [0, 0]
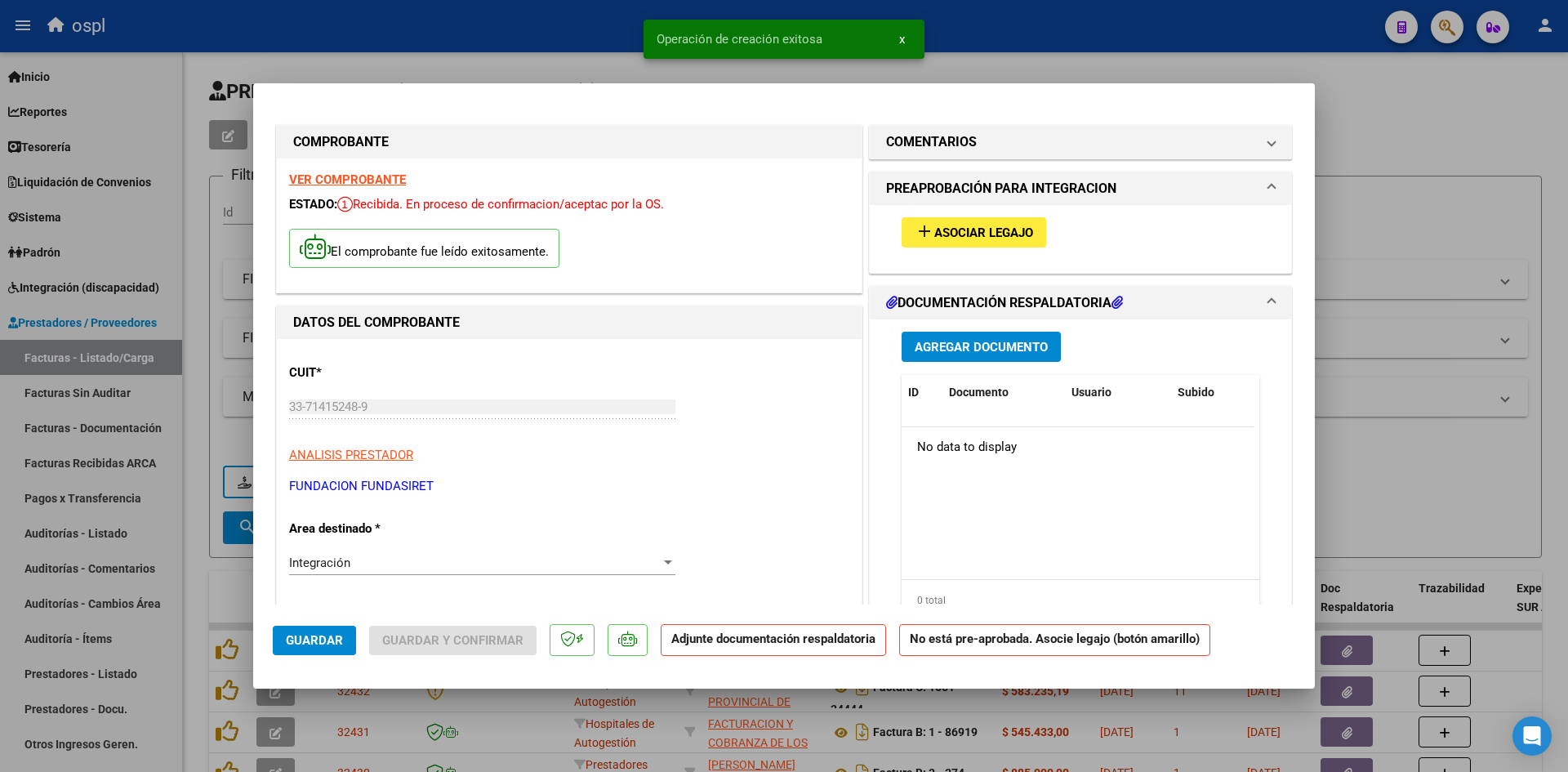
click at [1010, 232] on span "Asociar Legajo" at bounding box center [984, 232] width 99 height 15
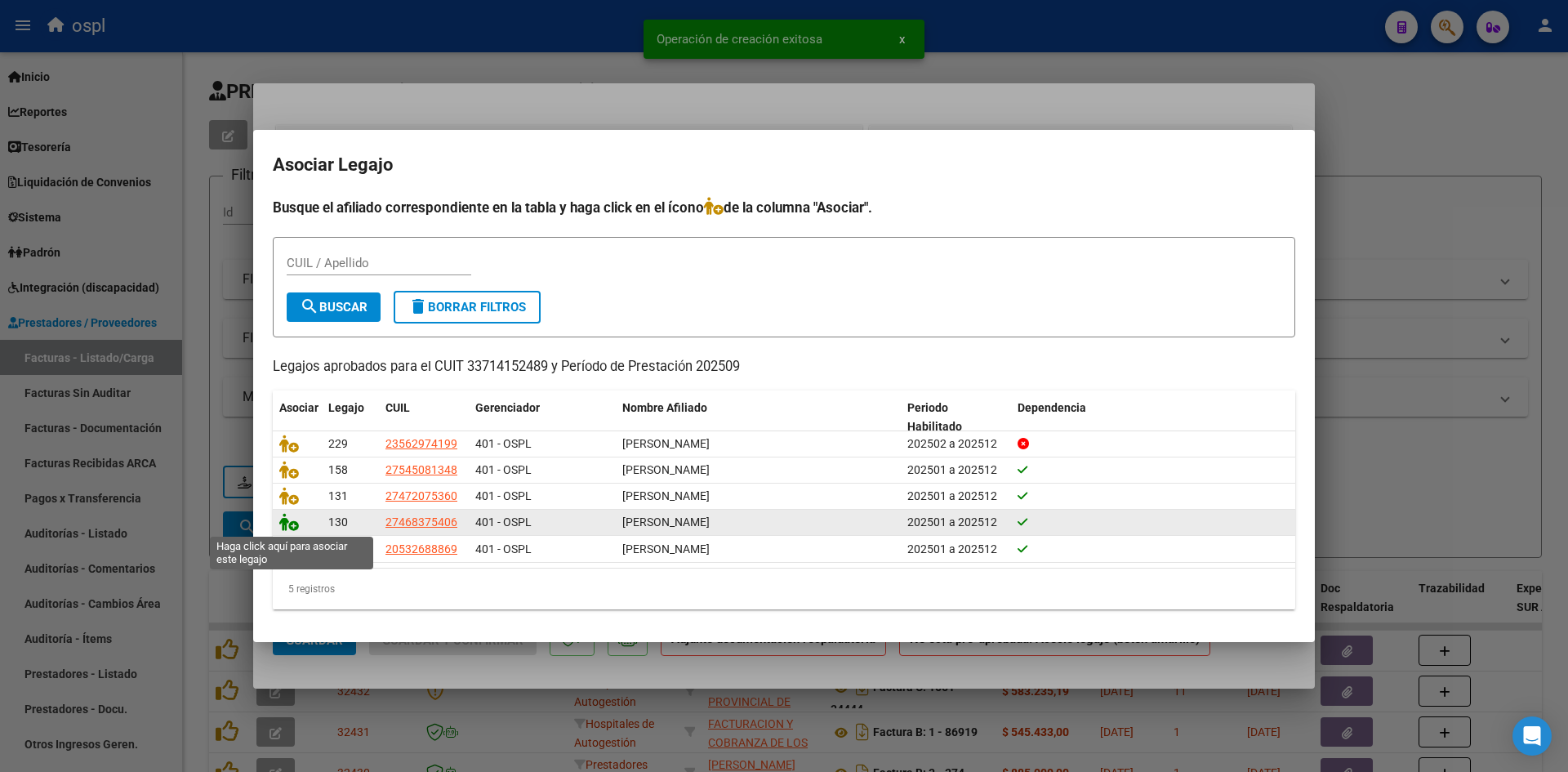
click at [292, 523] on icon at bounding box center [289, 522] width 19 height 18
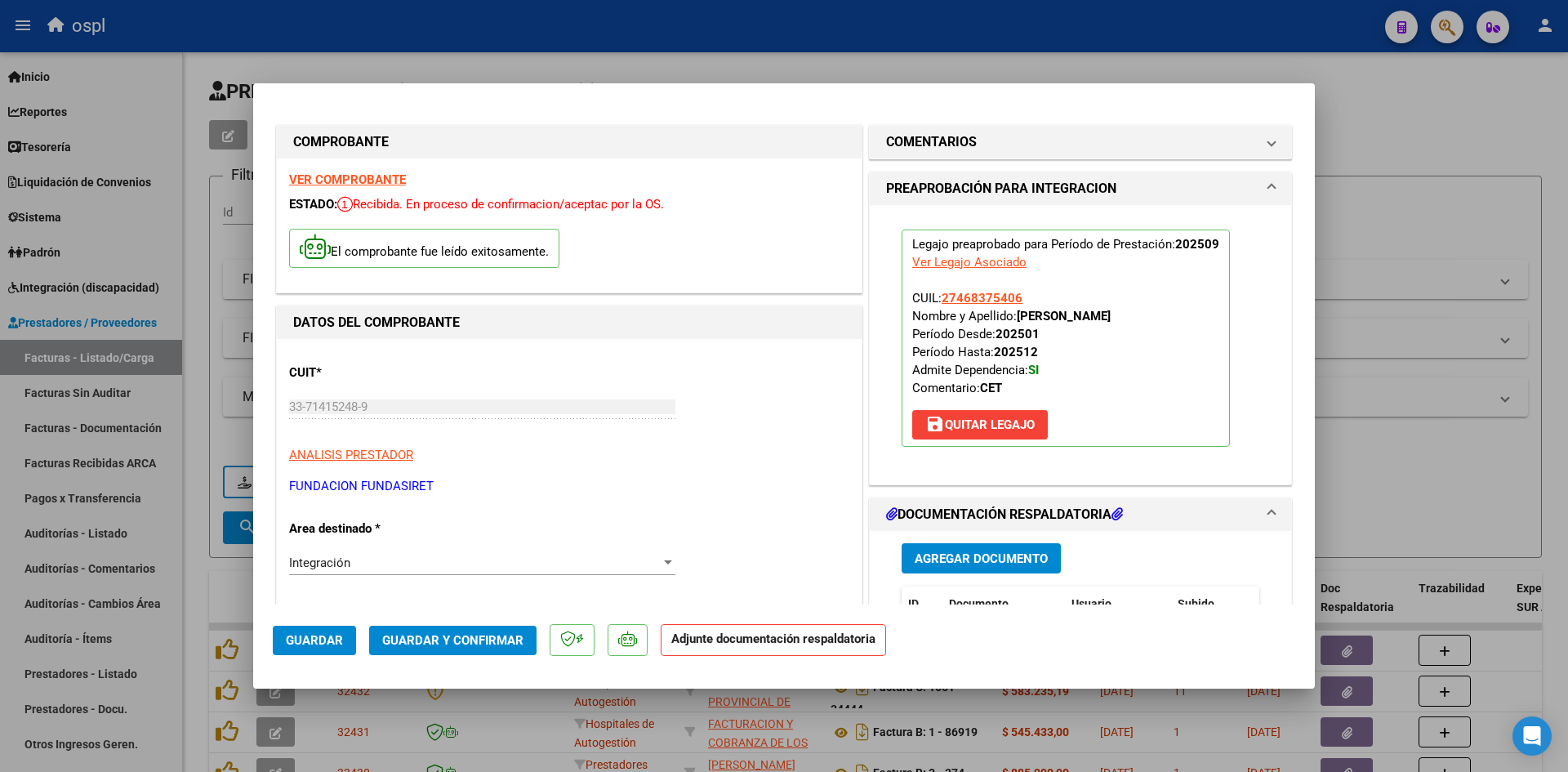
click at [456, 640] on span "Guardar y Confirmar" at bounding box center [452, 641] width 141 height 15
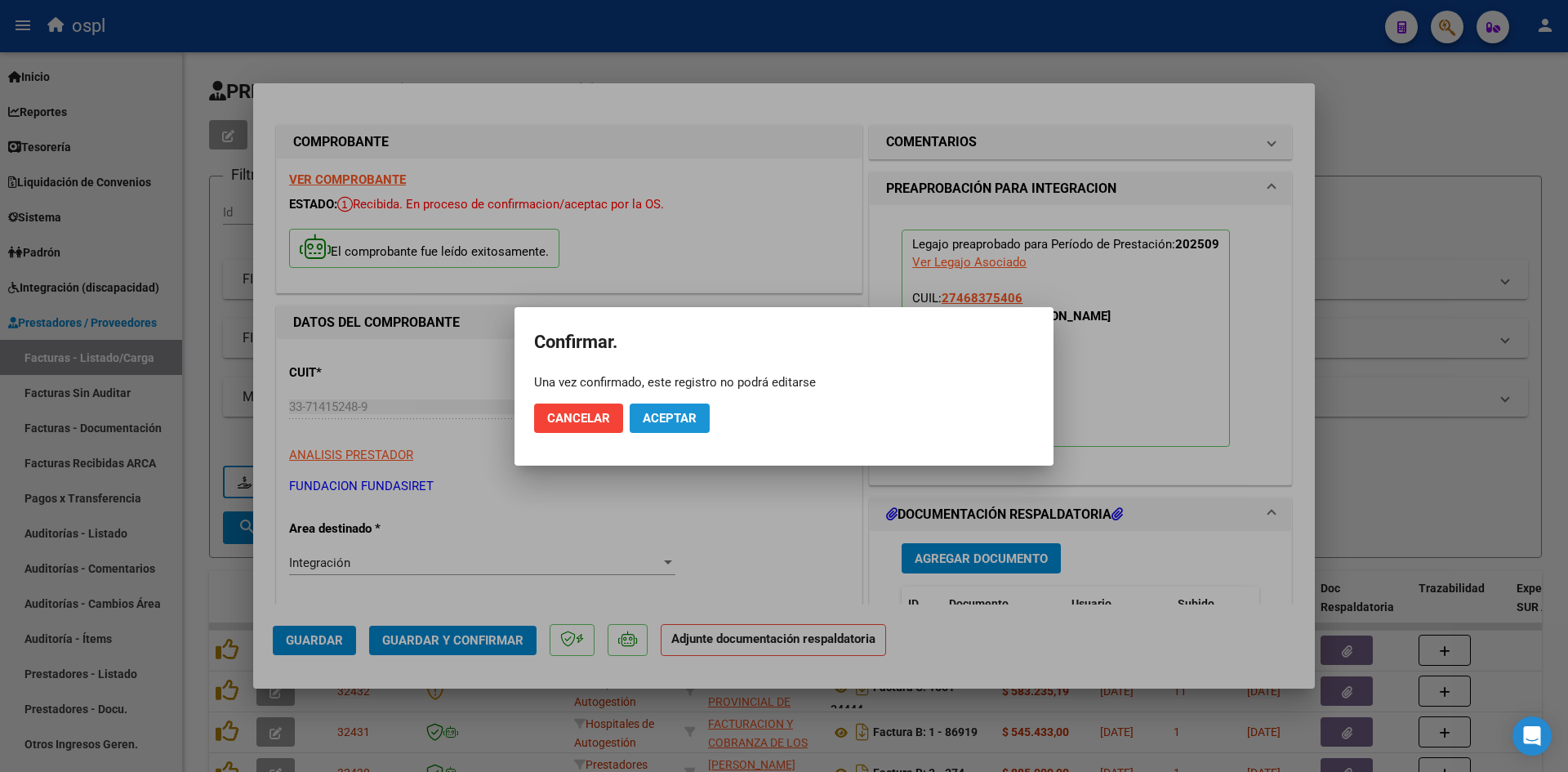
click at [670, 421] on span "Aceptar" at bounding box center [670, 418] width 54 height 15
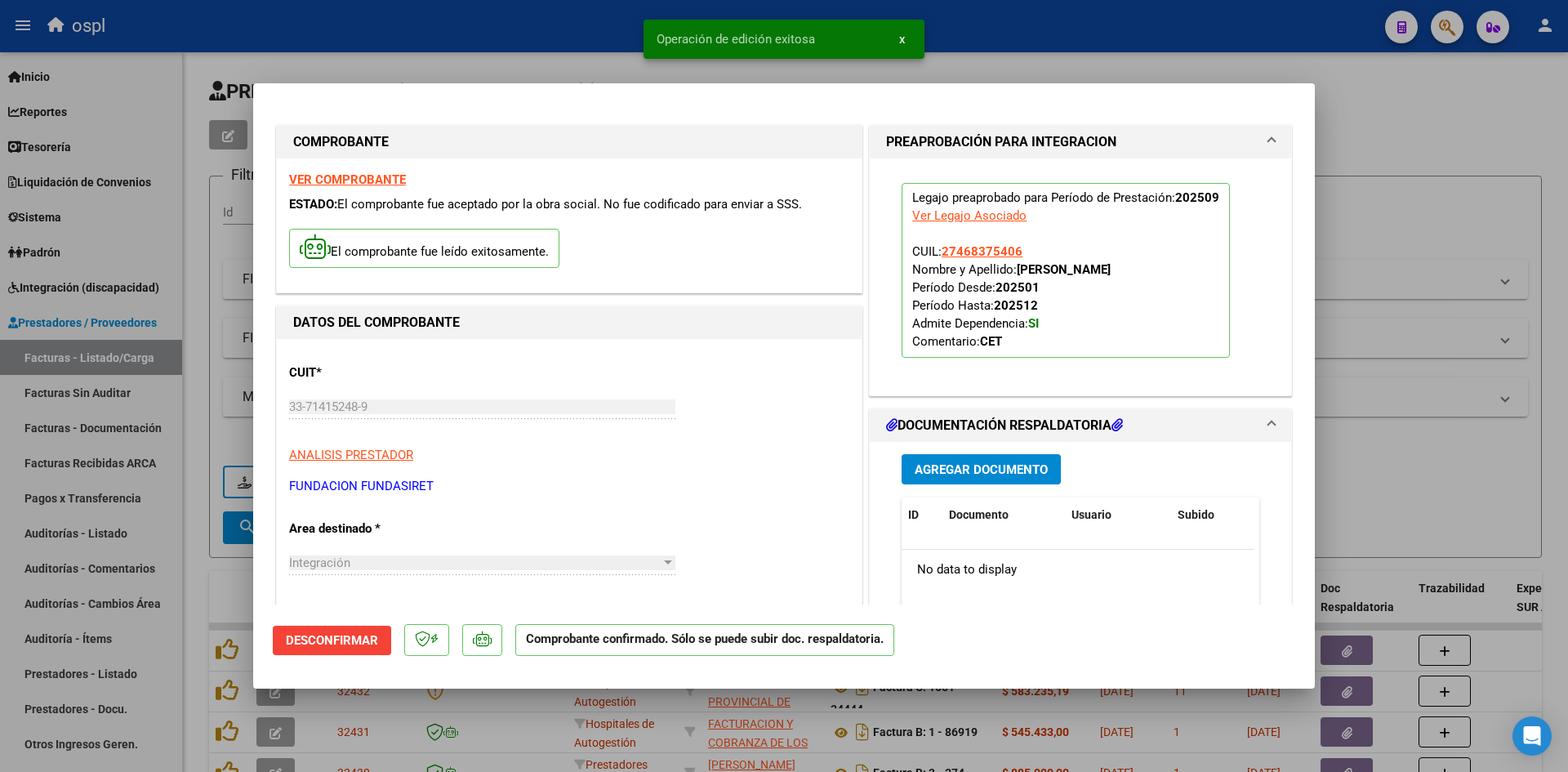
drag, startPoint x: 1419, startPoint y: 199, endPoint x: 305, endPoint y: 121, distance: 1116.7
click at [1418, 199] on div at bounding box center [784, 386] width 1568 height 772
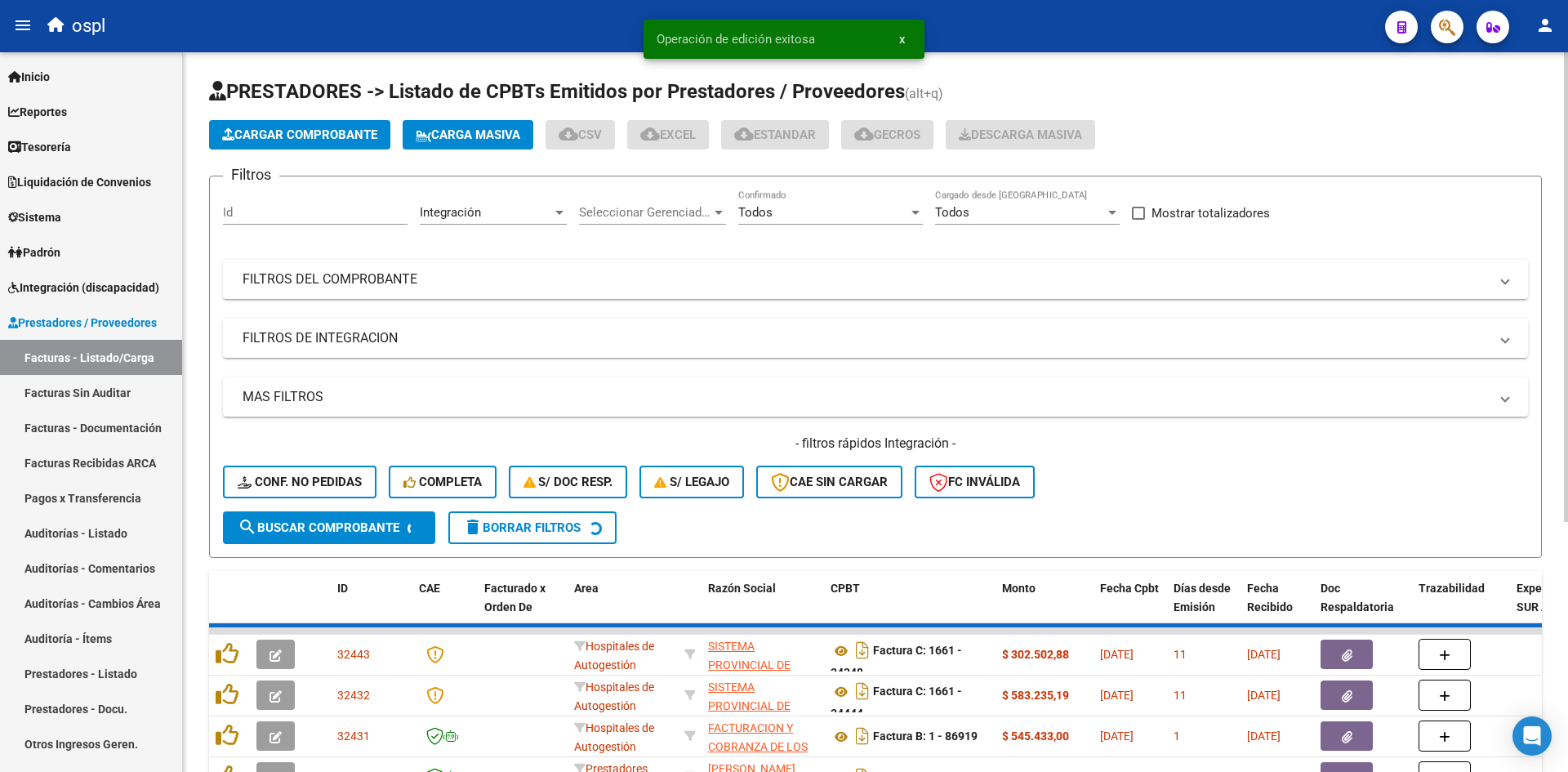
click at [280, 137] on span "Cargar Comprobante" at bounding box center [300, 134] width 155 height 15
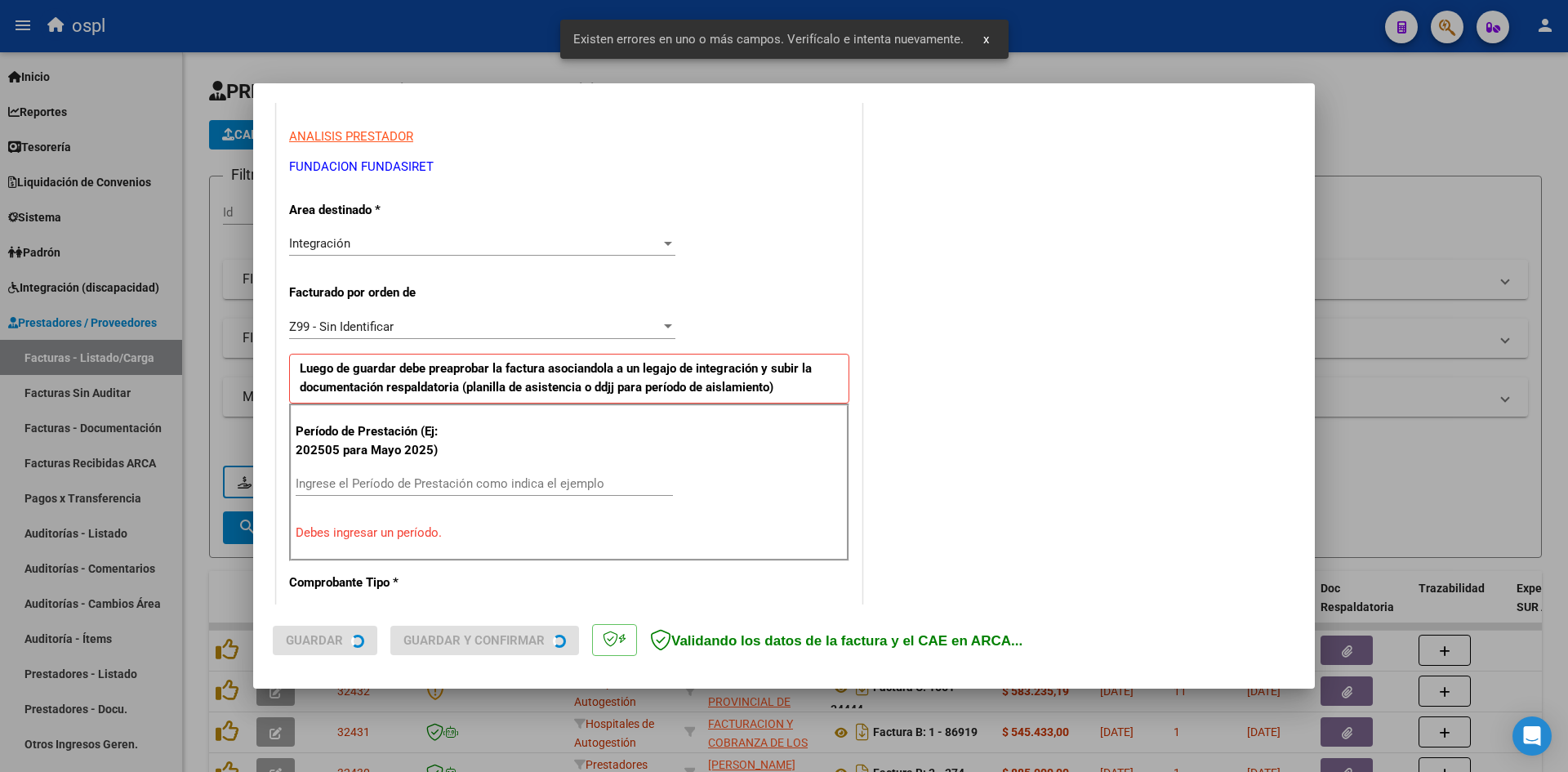
scroll to position [401, 0]
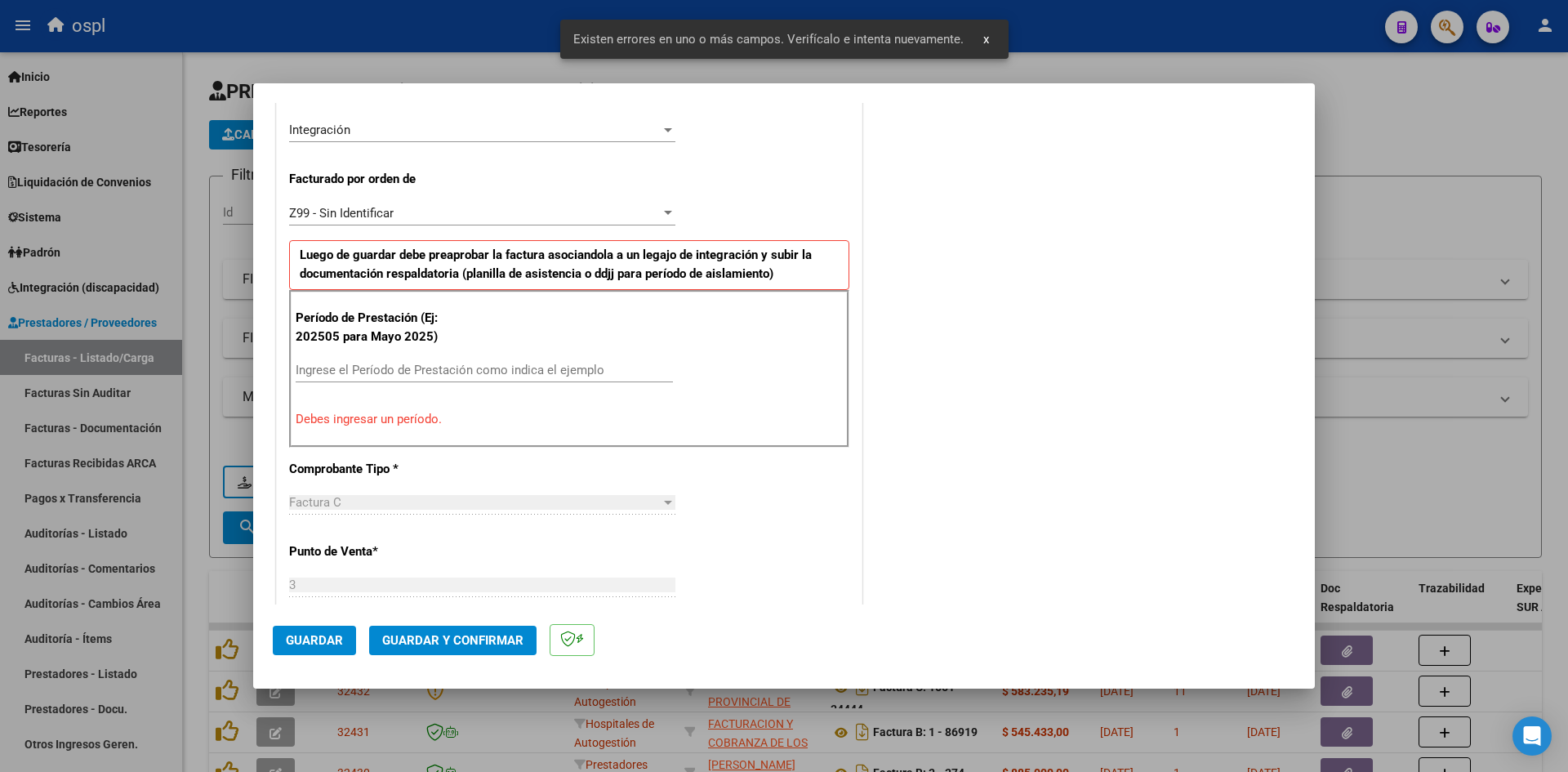
click at [418, 376] on input "Ingrese el Período de Prestación como indica el ejemplo" at bounding box center [484, 370] width 378 height 15
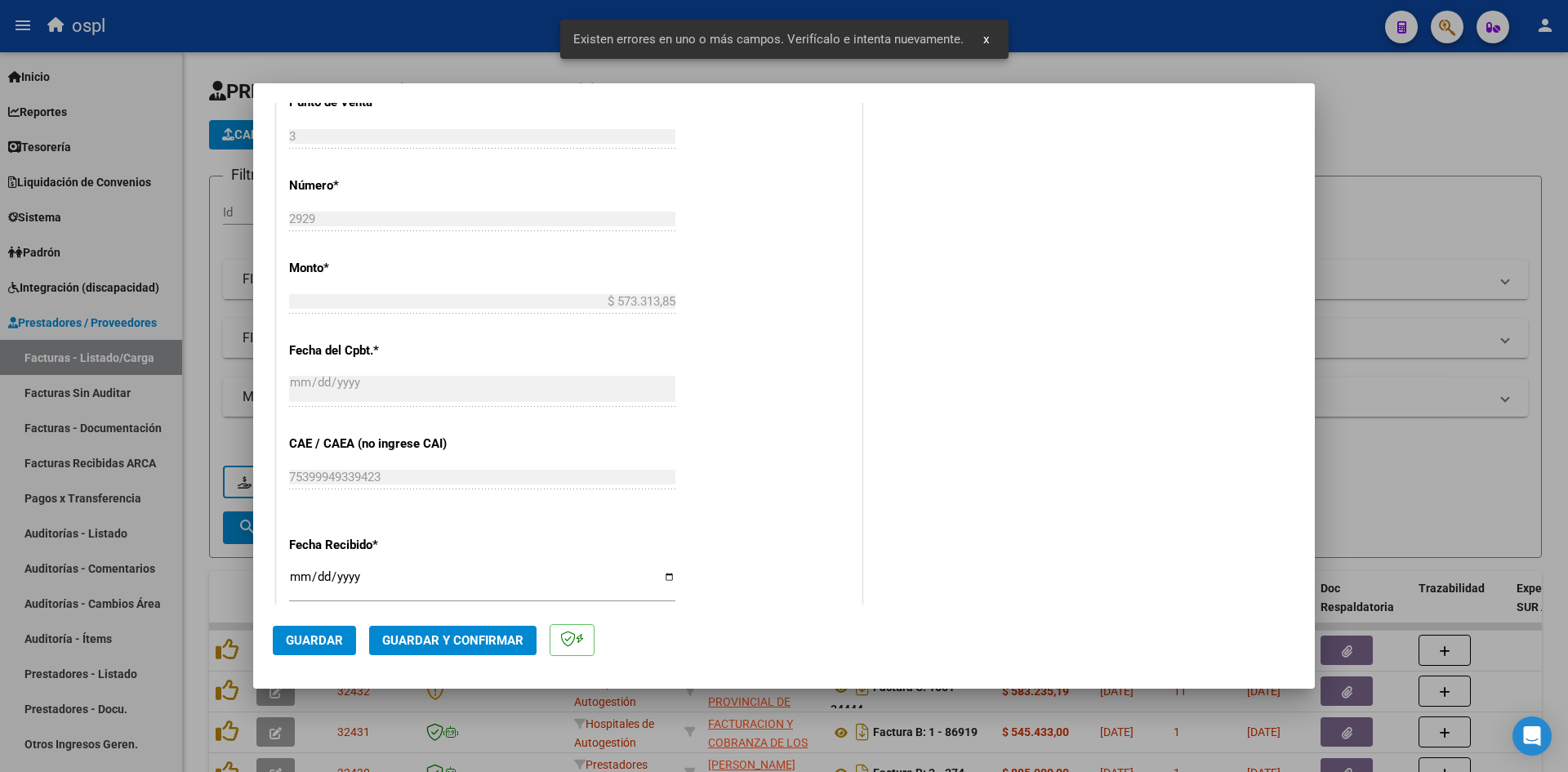
scroll to position [891, 0]
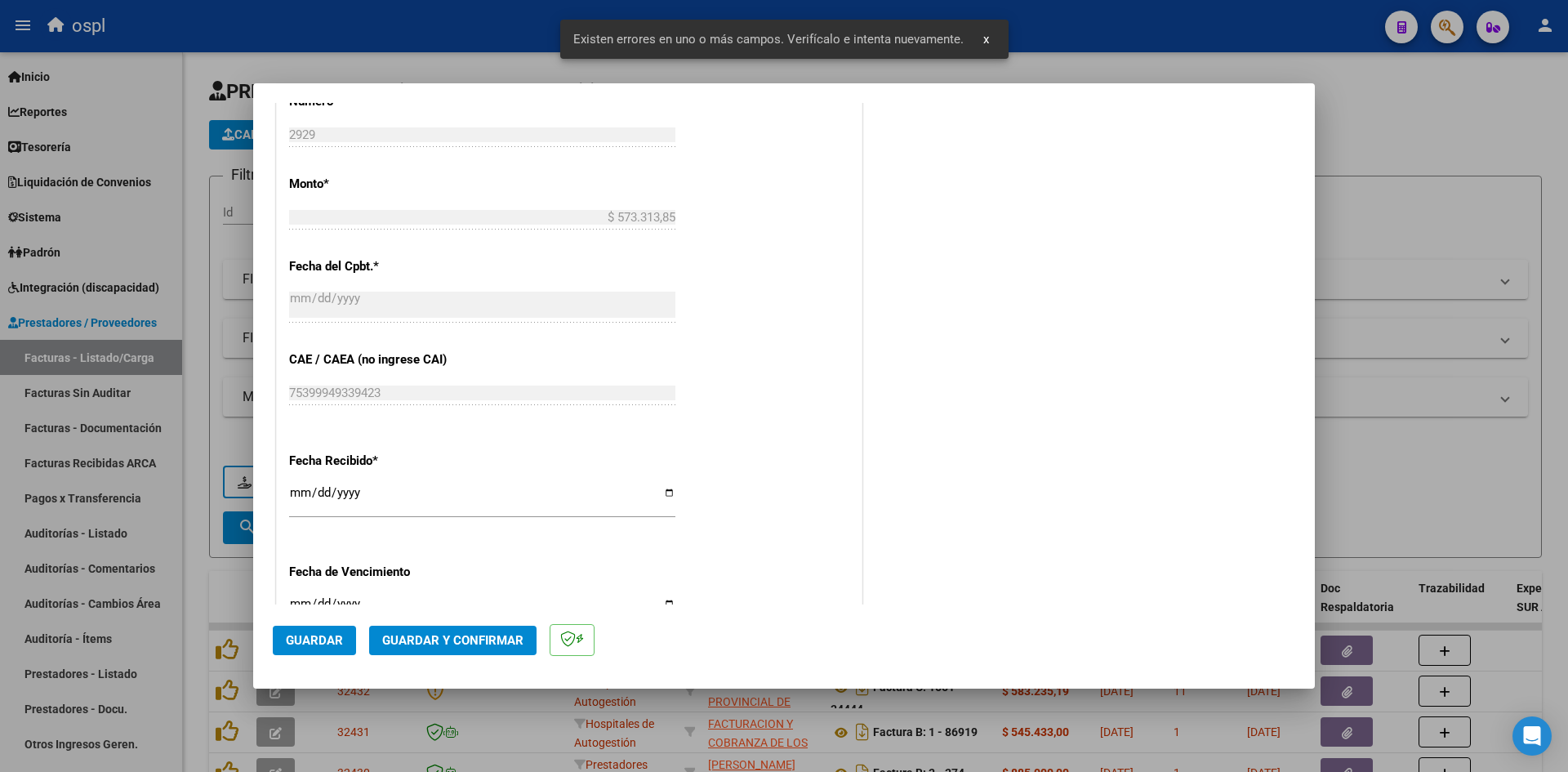
type input "202509"
click at [300, 497] on input "[DATE]" at bounding box center [482, 499] width 386 height 26
type input "[DATE]"
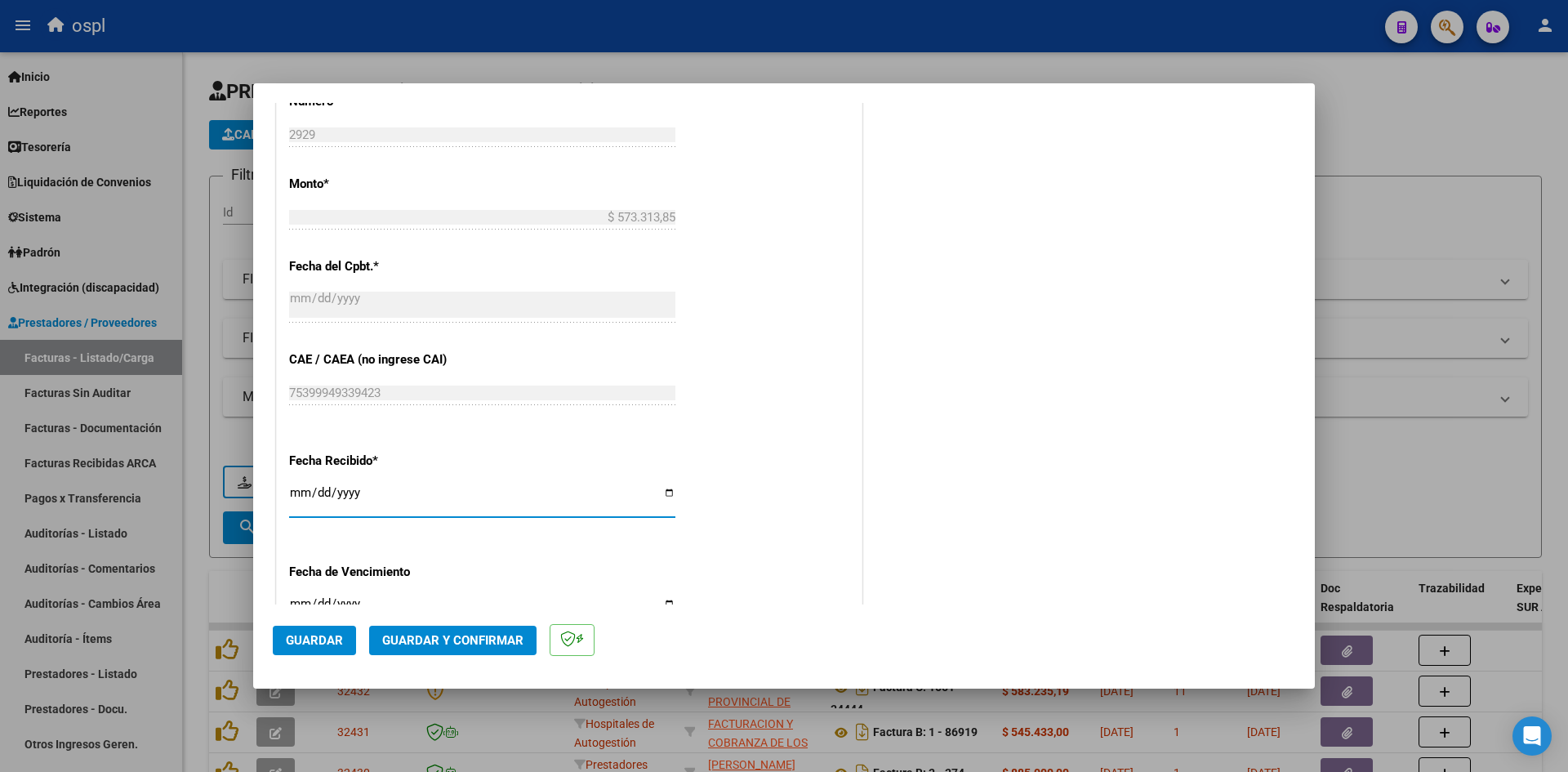
click at [313, 640] on span "Guardar" at bounding box center [314, 641] width 57 height 15
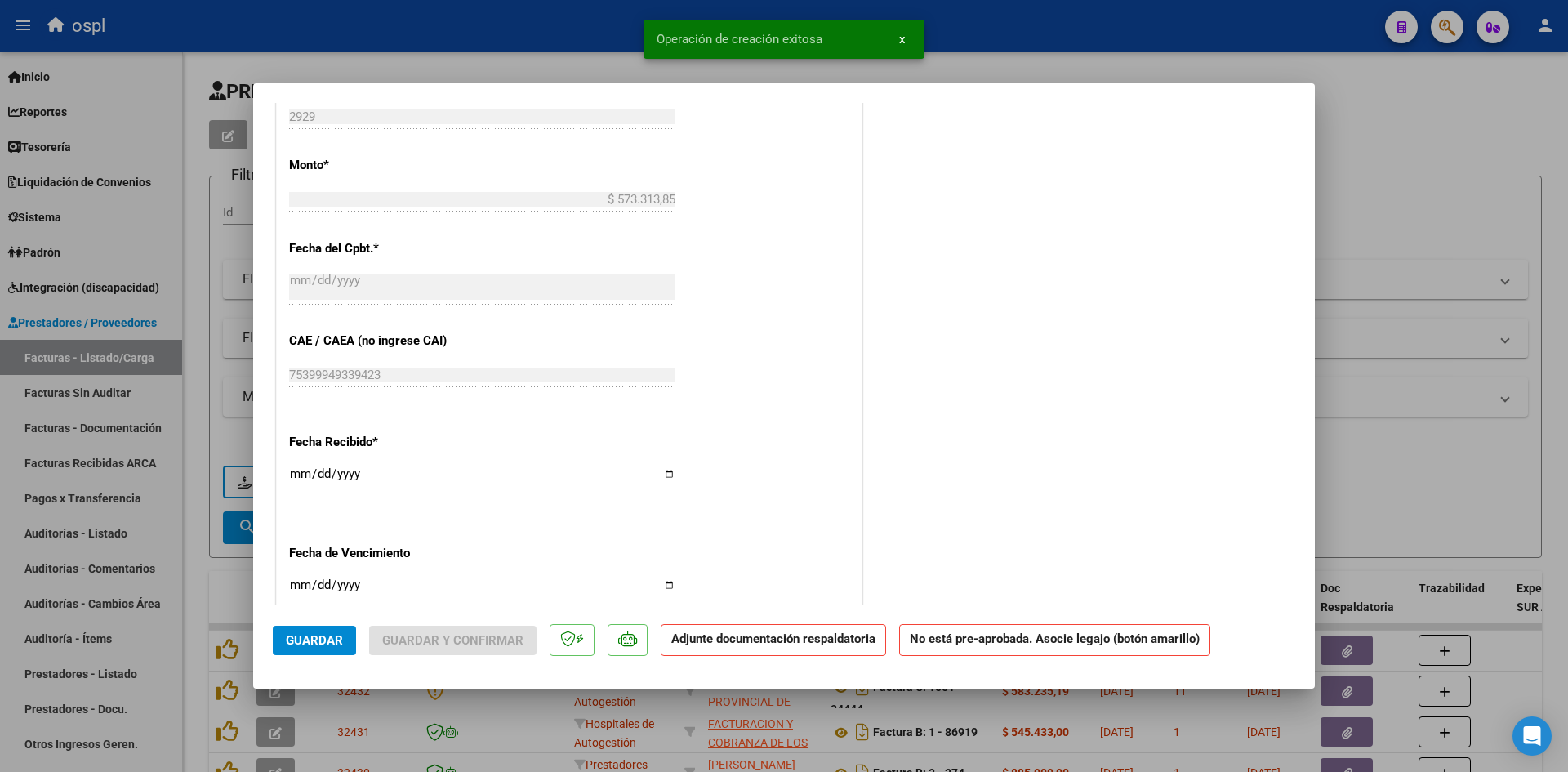
scroll to position [0, 0]
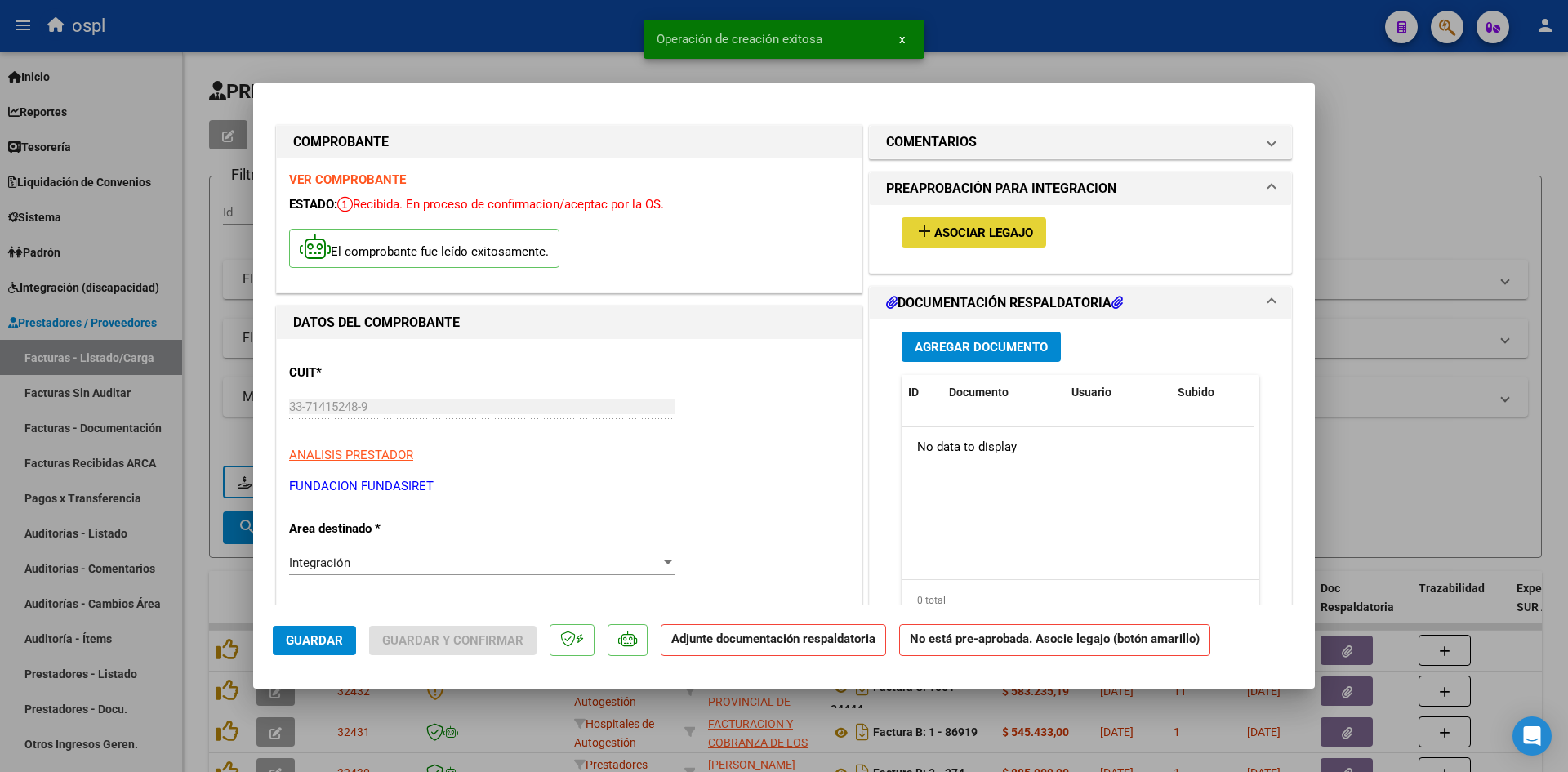
click at [1014, 230] on span "Asociar Legajo" at bounding box center [984, 232] width 99 height 15
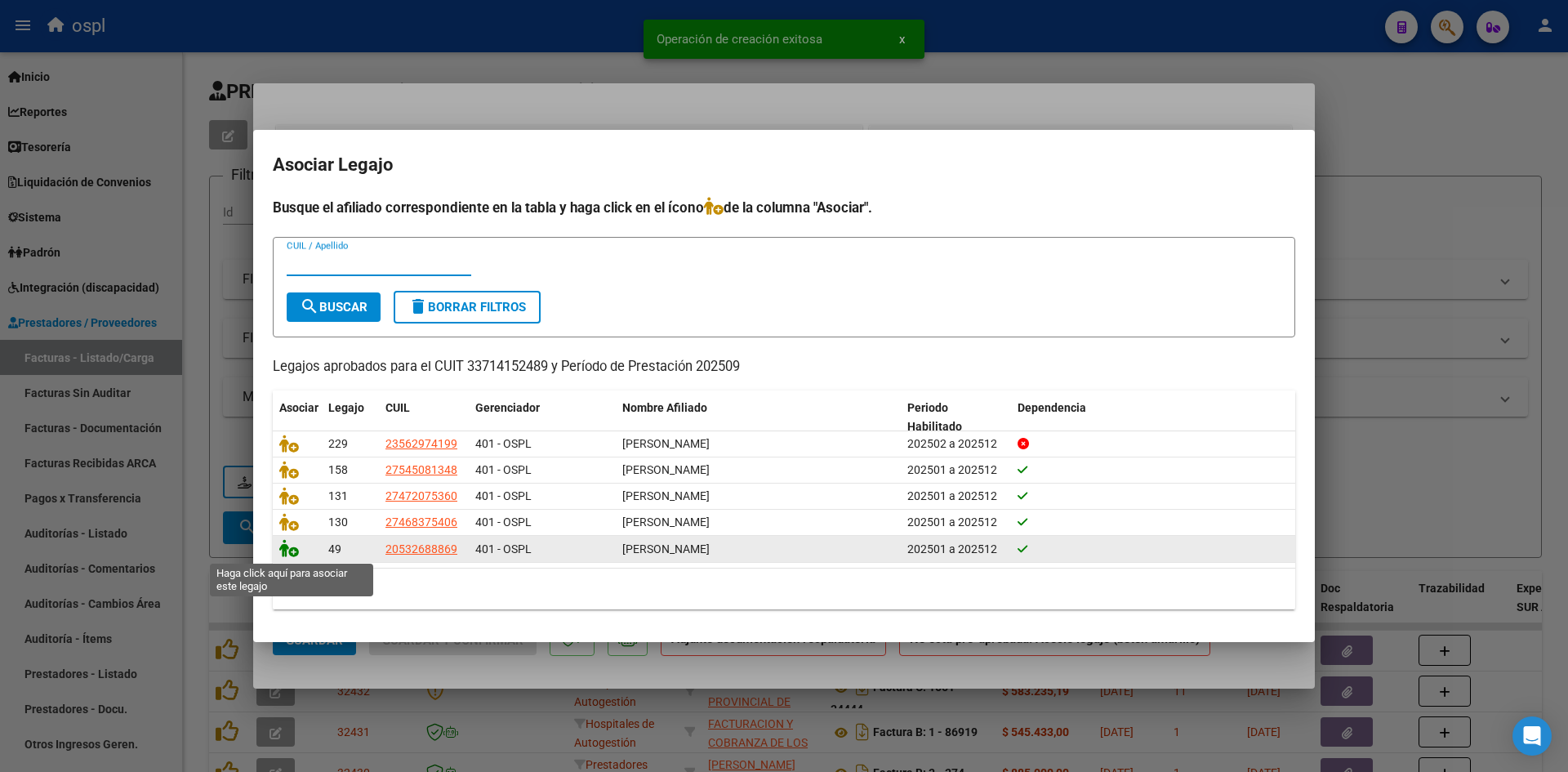
click at [295, 557] on icon at bounding box center [289, 548] width 19 height 18
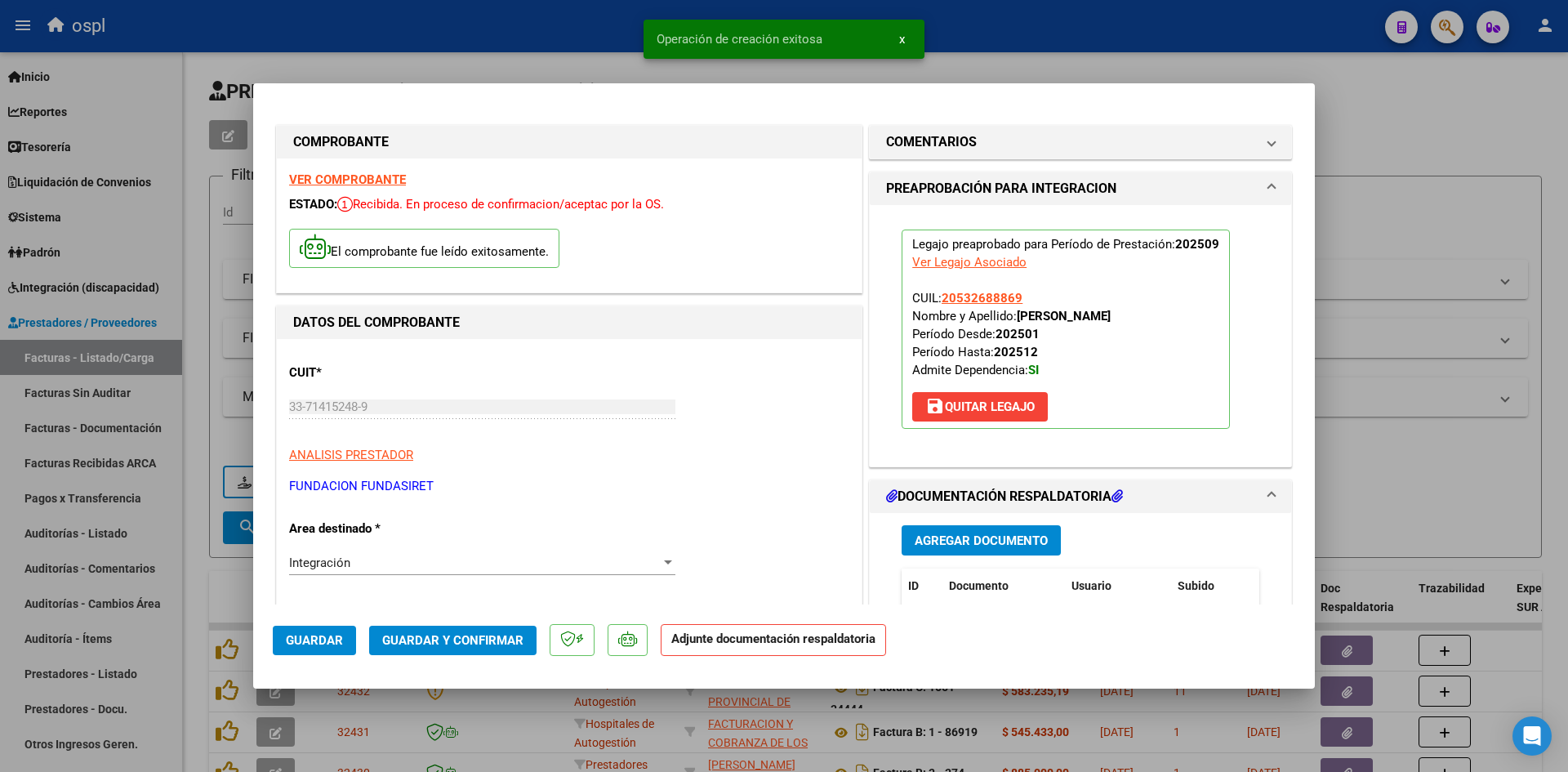
click at [456, 641] on span "Guardar y Confirmar" at bounding box center [452, 641] width 141 height 15
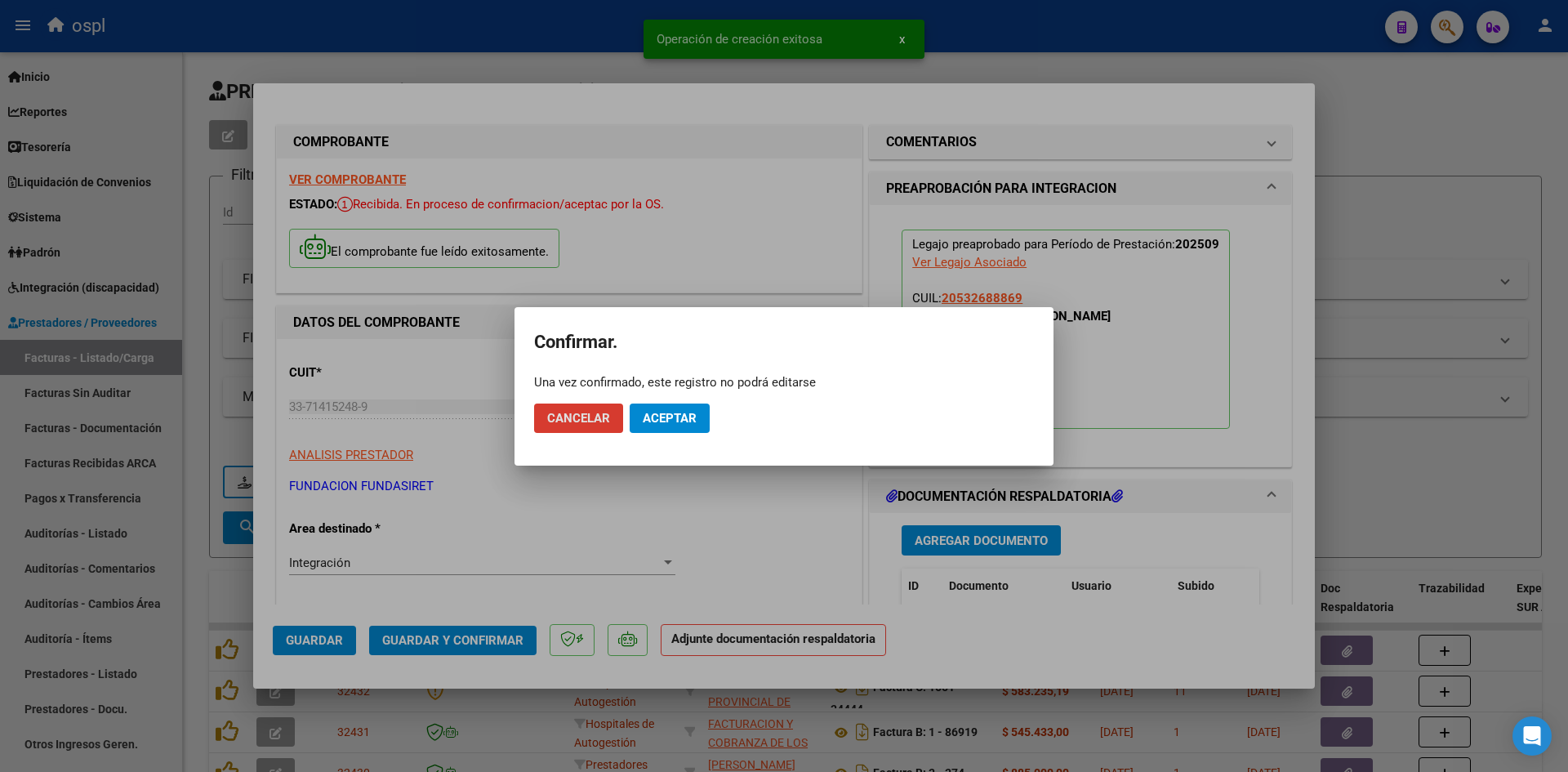
click at [664, 425] on span "Aceptar" at bounding box center [670, 418] width 54 height 15
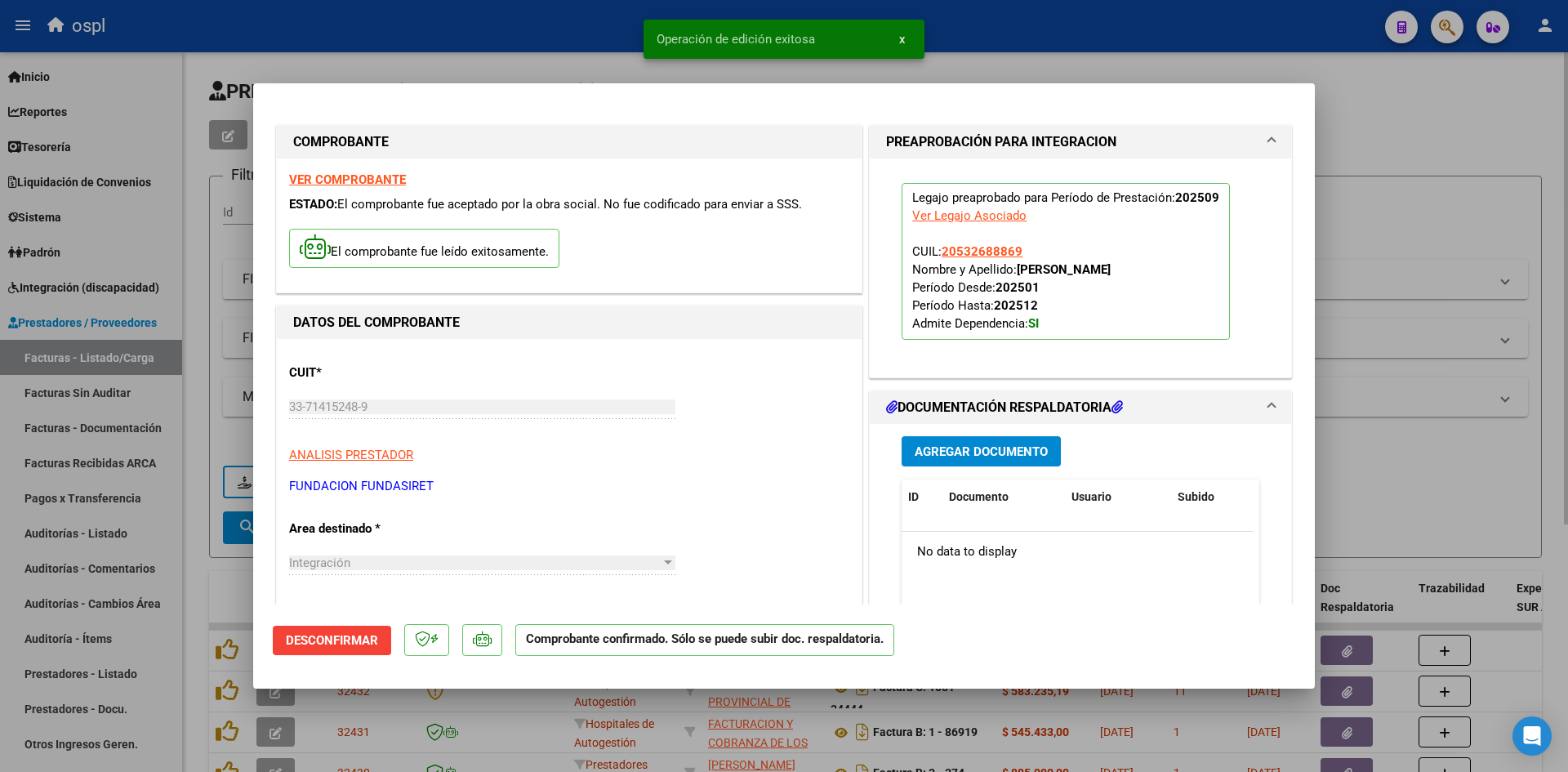
click at [1432, 176] on div at bounding box center [784, 386] width 1568 height 772
type input "$ 0,00"
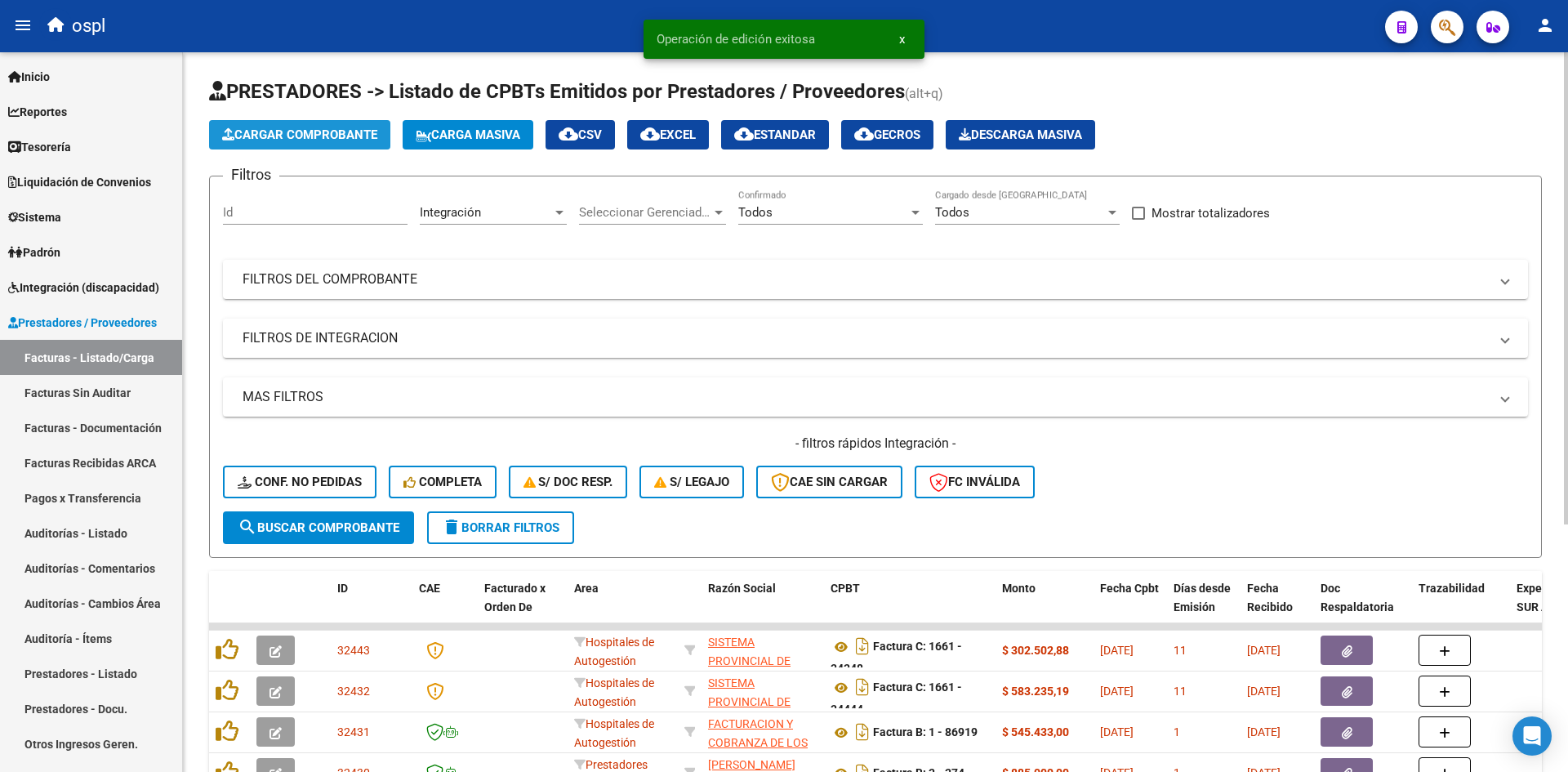
click at [316, 121] on button "Cargar Comprobante" at bounding box center [300, 135] width 181 height 30
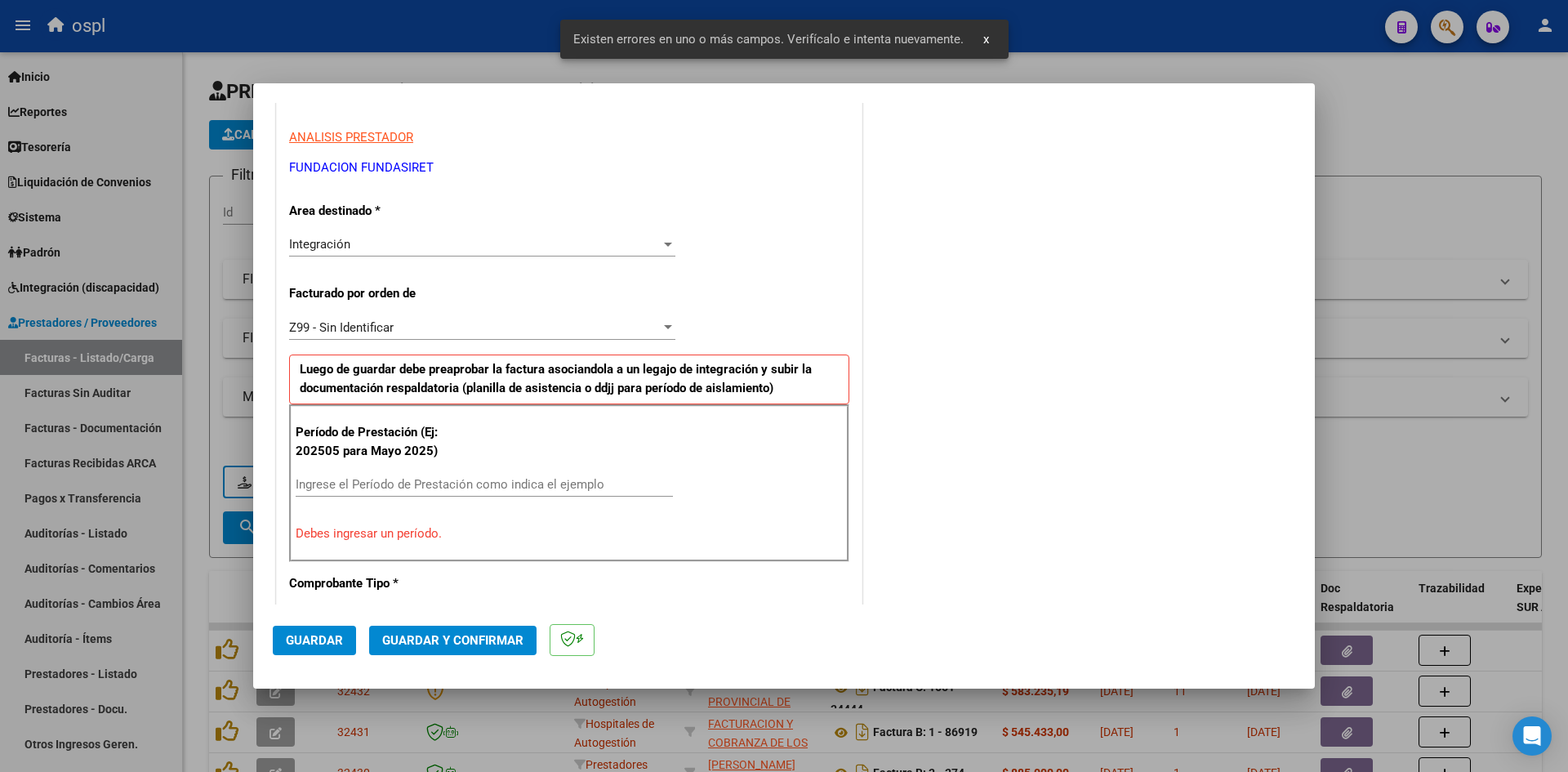
scroll to position [327, 0]
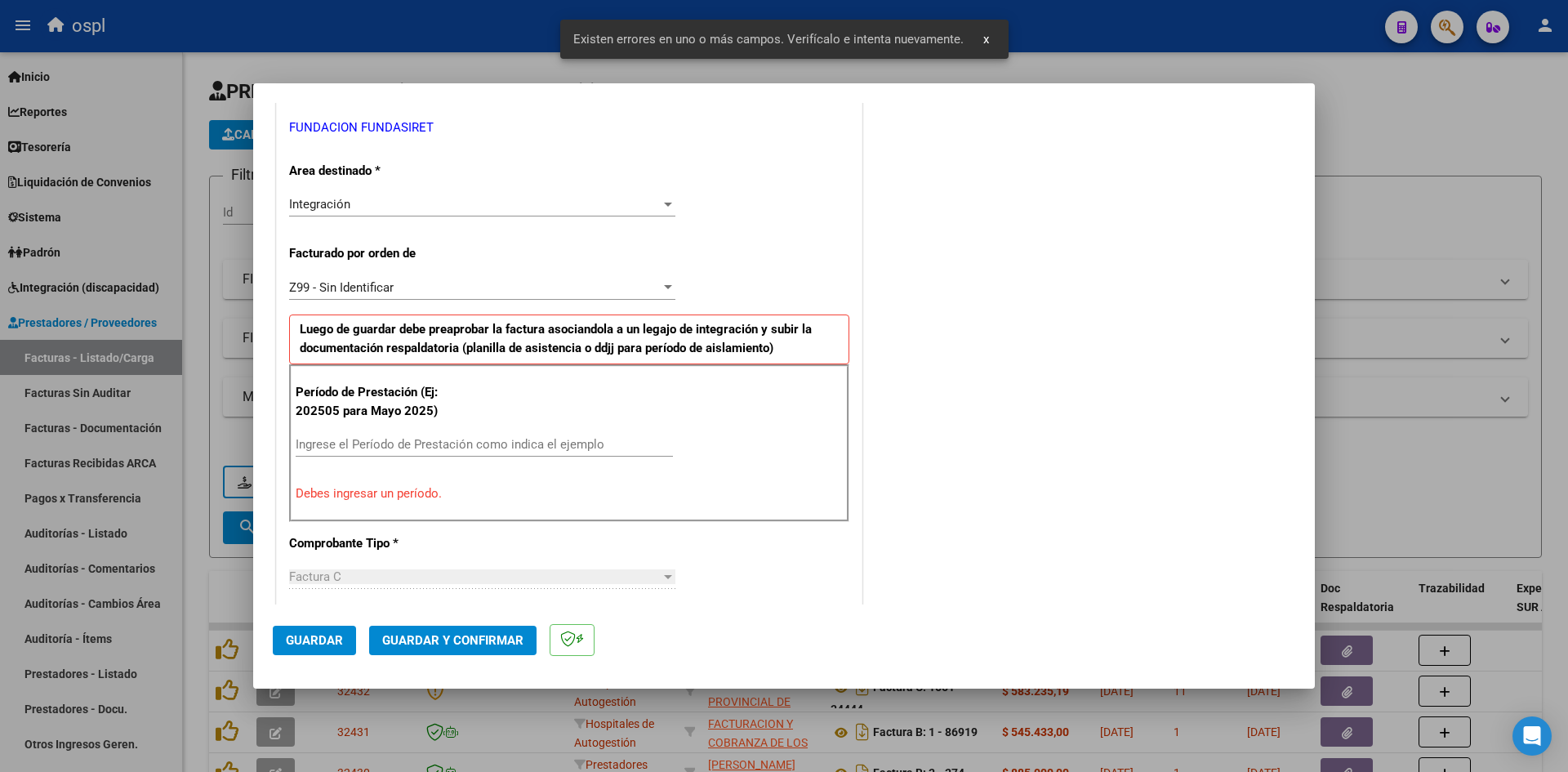
click at [385, 442] on input "Ingrese el Período de Prestación como indica el ejemplo" at bounding box center [484, 444] width 378 height 15
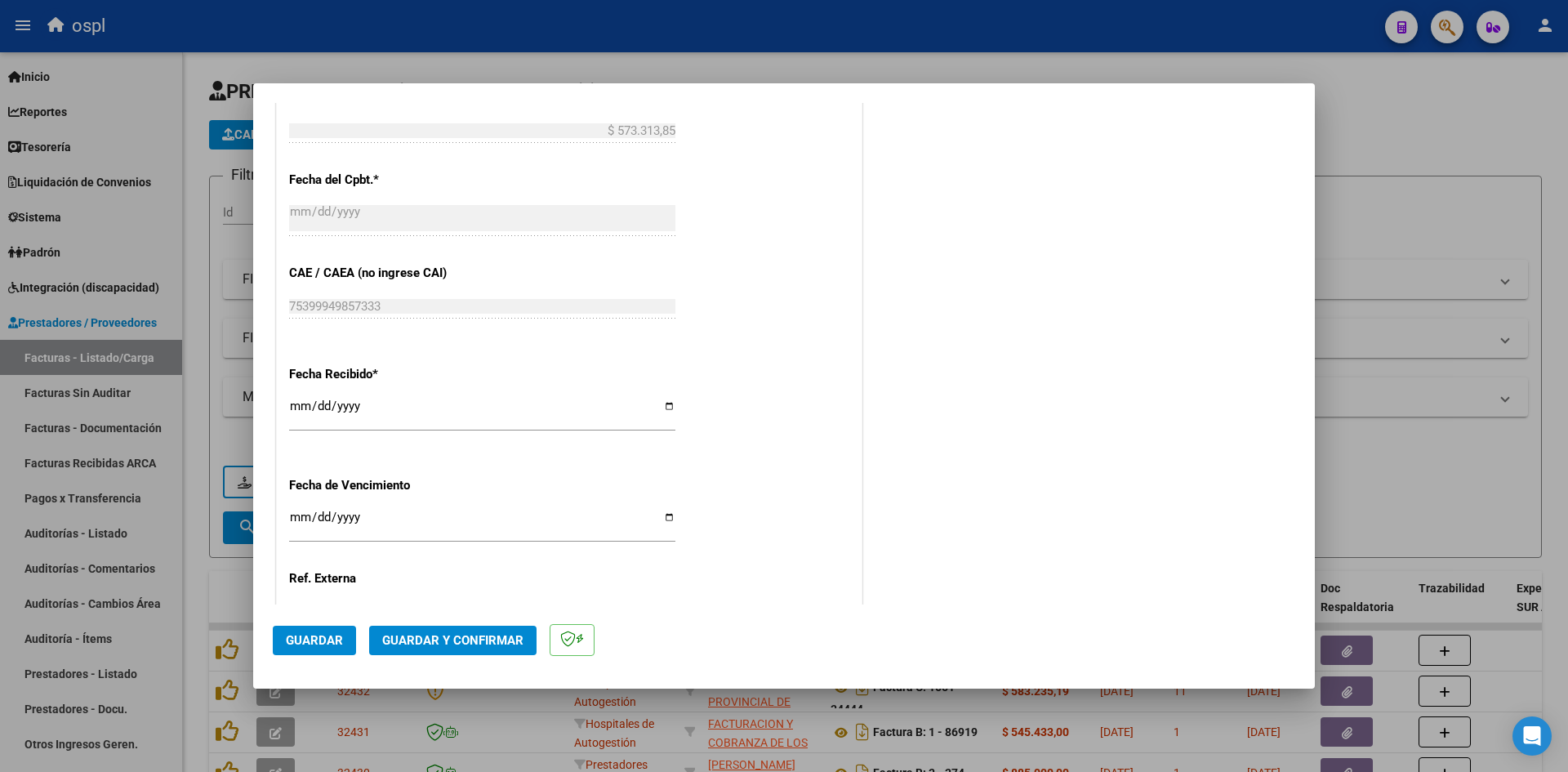
scroll to position [981, 0]
type input "202509"
click at [302, 405] on input "[DATE]" at bounding box center [482, 410] width 386 height 26
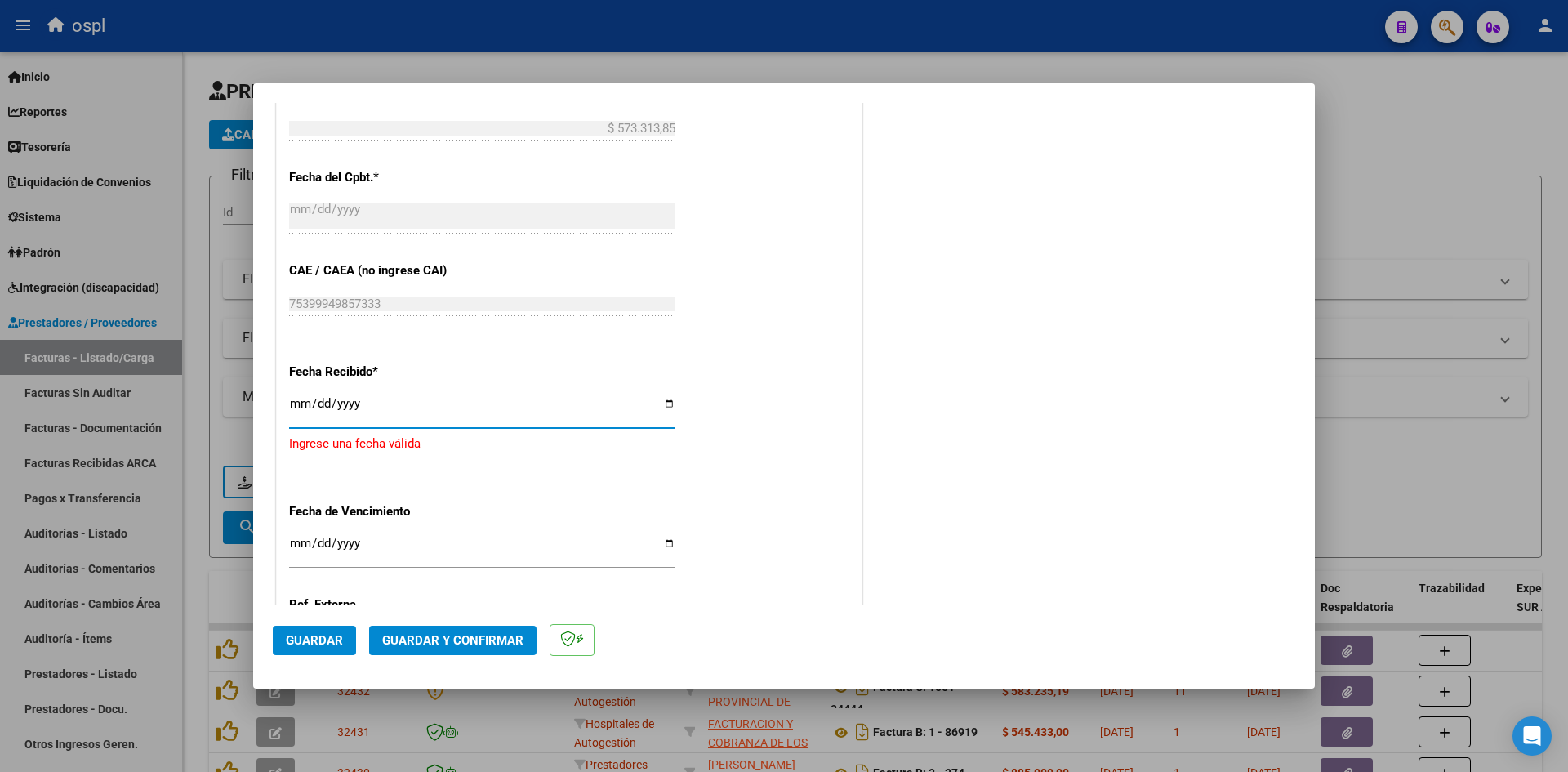
type input "[DATE]"
click at [303, 638] on span "Guardar" at bounding box center [314, 641] width 57 height 15
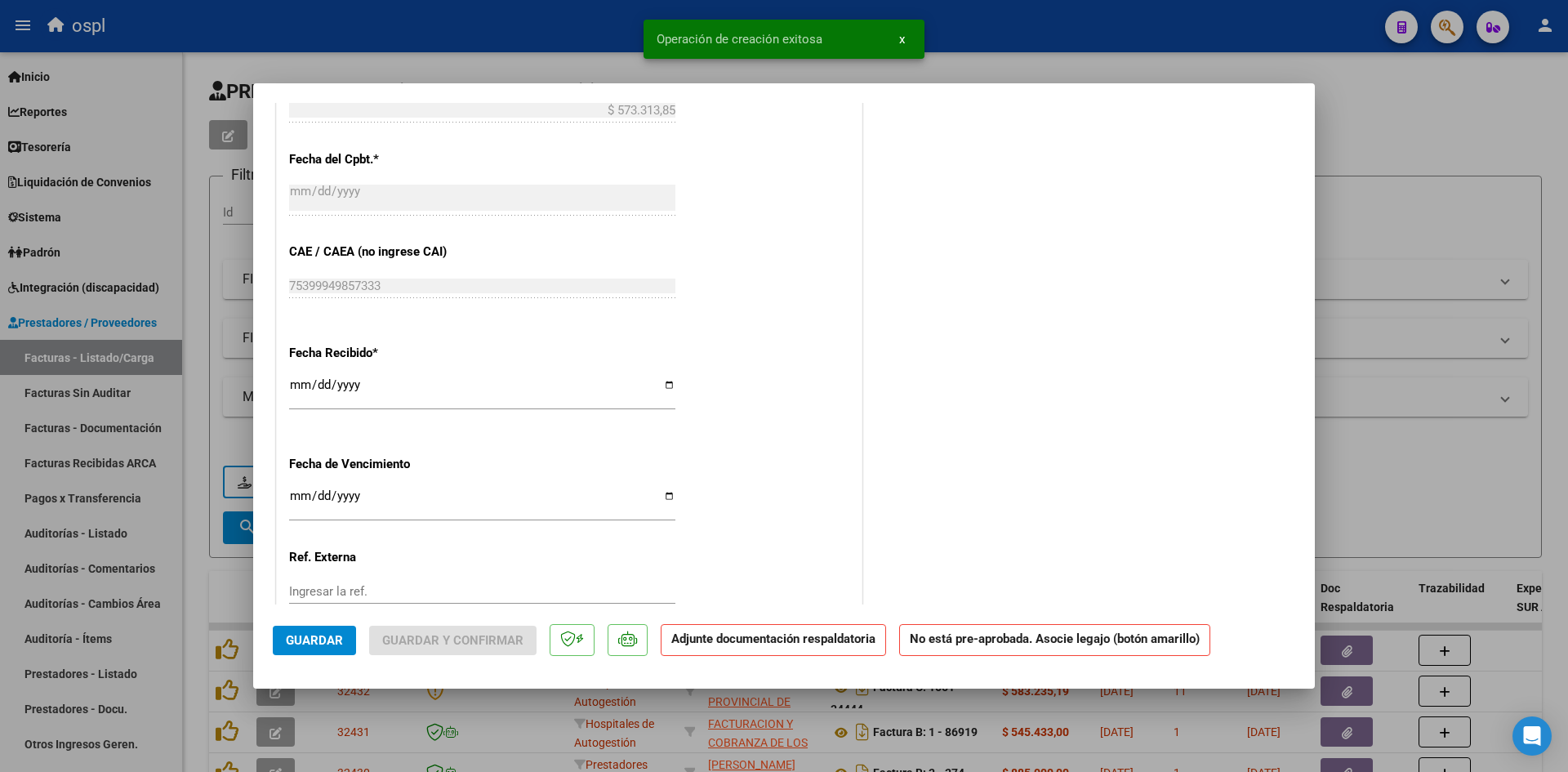
scroll to position [0, 0]
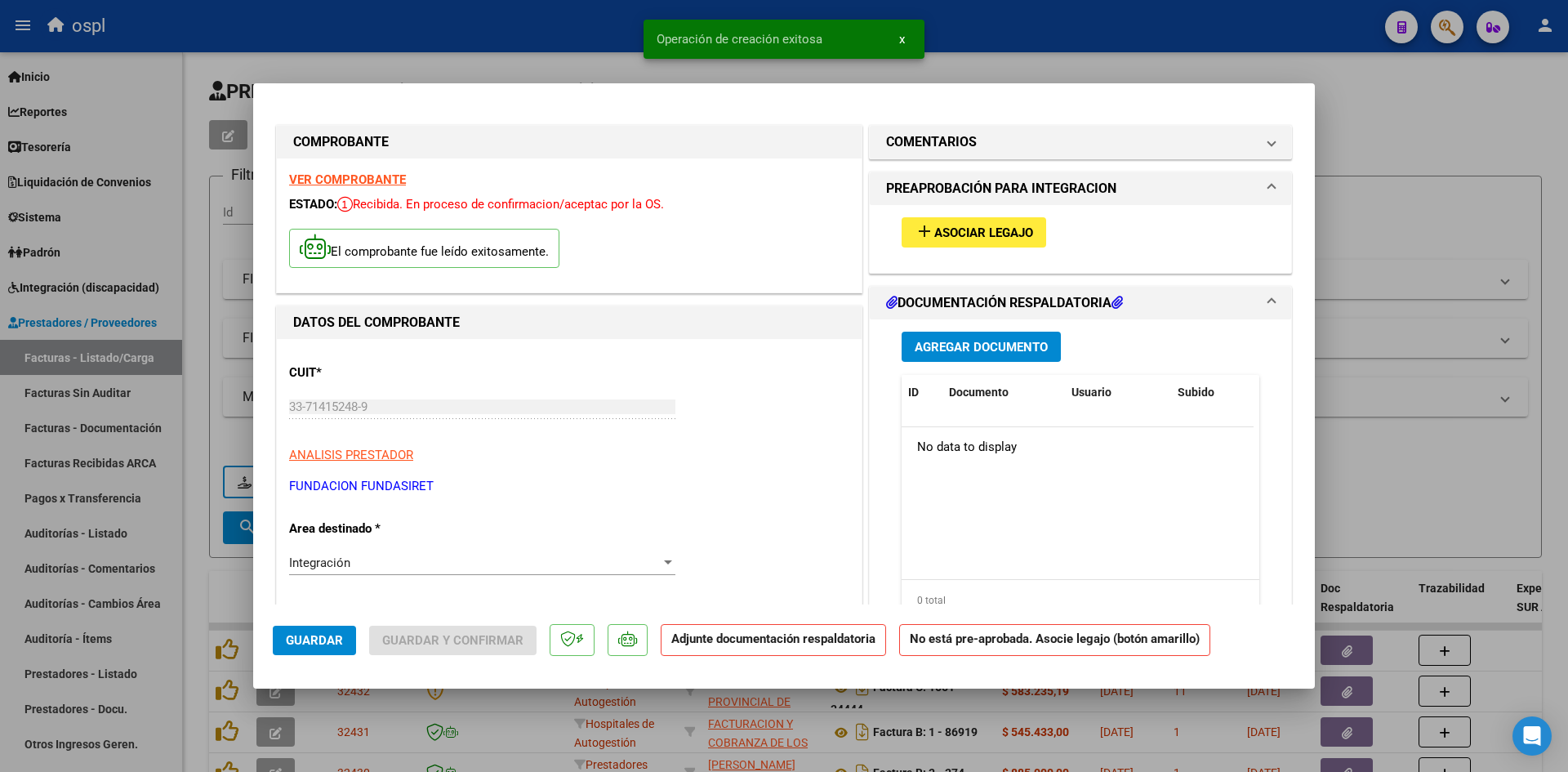
click at [989, 218] on button "add Asociar Legajo" at bounding box center [973, 232] width 145 height 31
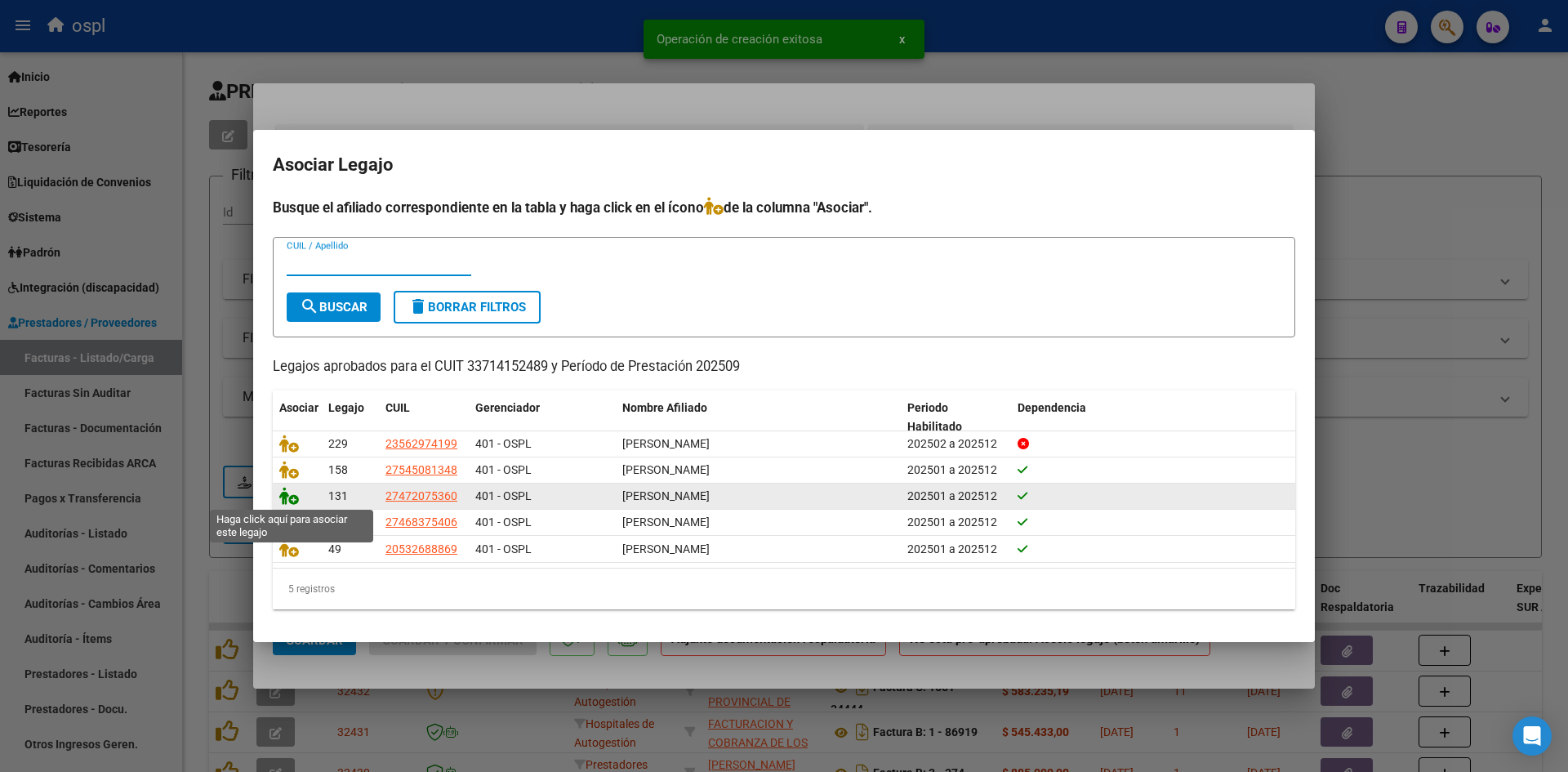
click at [292, 497] on icon at bounding box center [289, 496] width 19 height 18
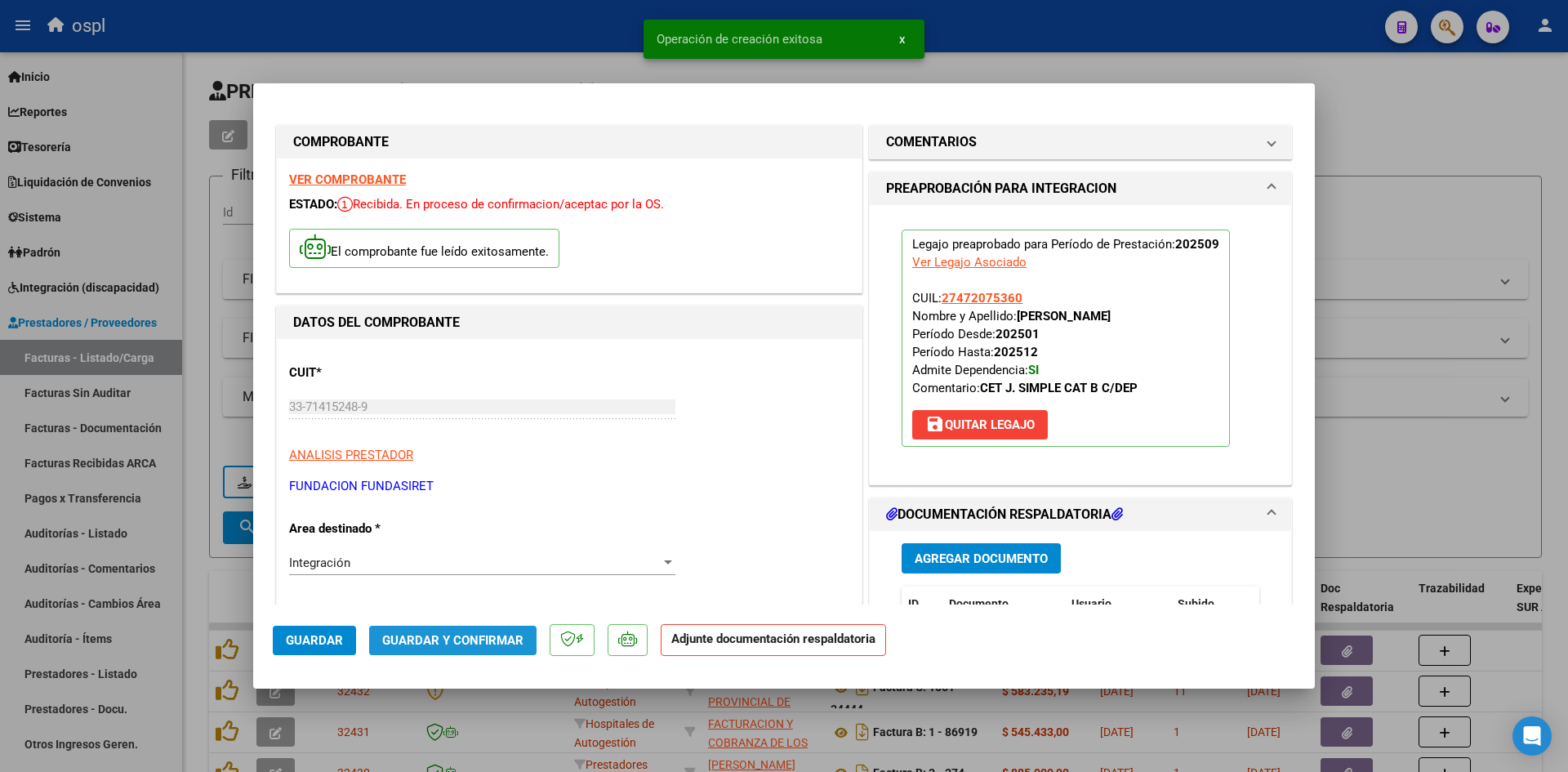
click at [464, 647] on span "Guardar y Confirmar" at bounding box center [452, 641] width 141 height 15
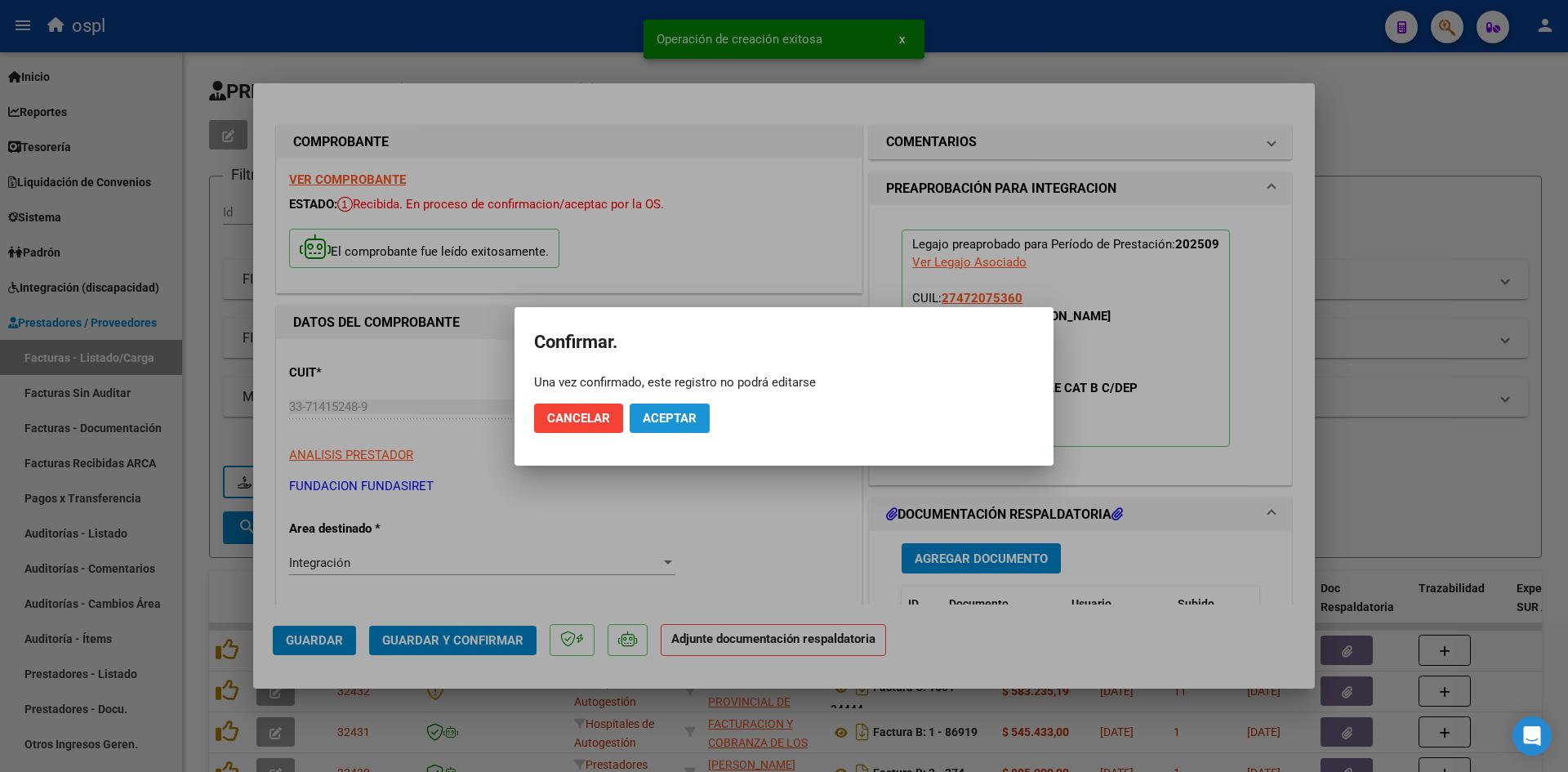
click at [690, 417] on span "Aceptar" at bounding box center [670, 418] width 54 height 15
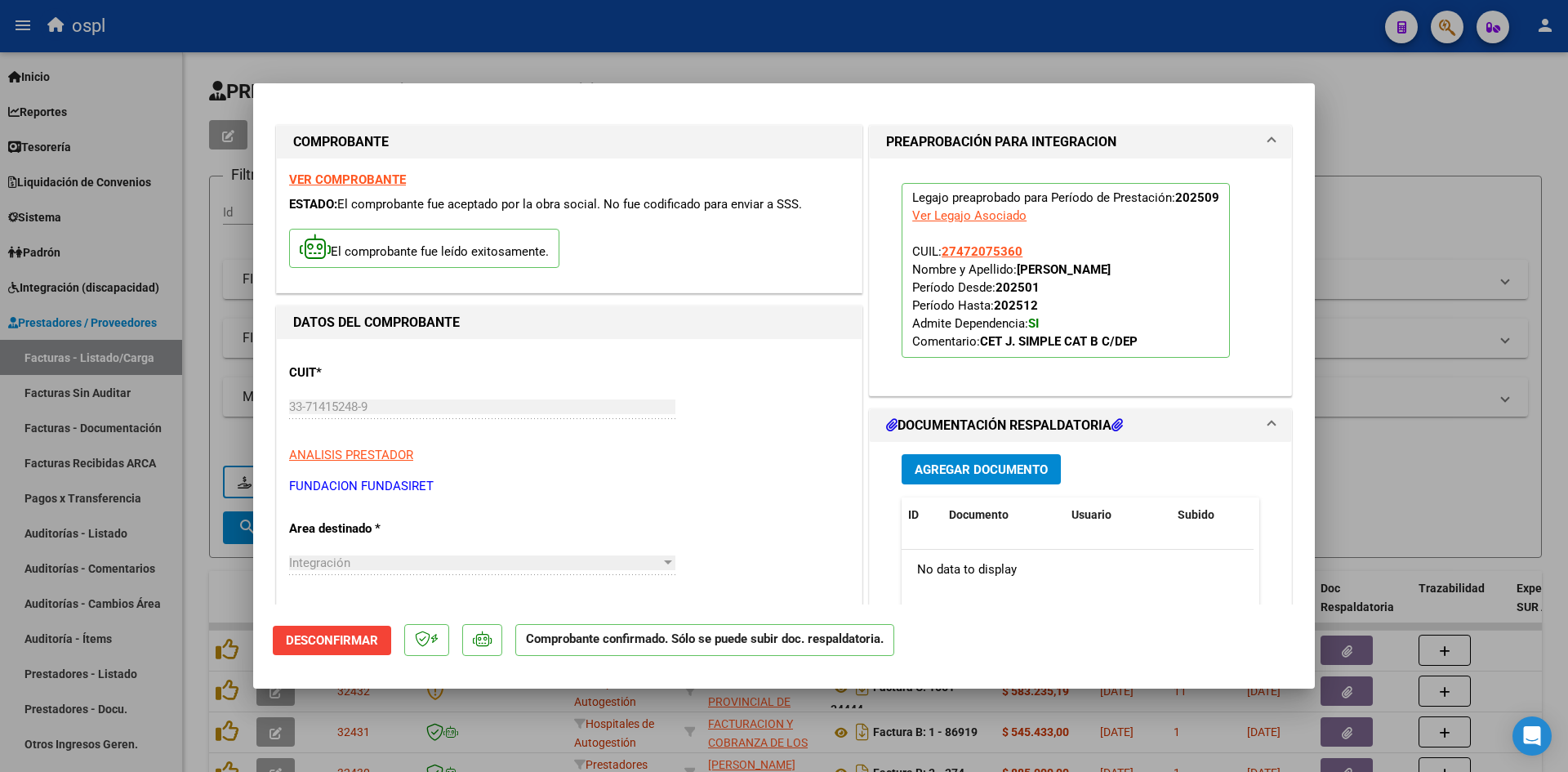
click at [1418, 237] on div at bounding box center [784, 386] width 1568 height 772
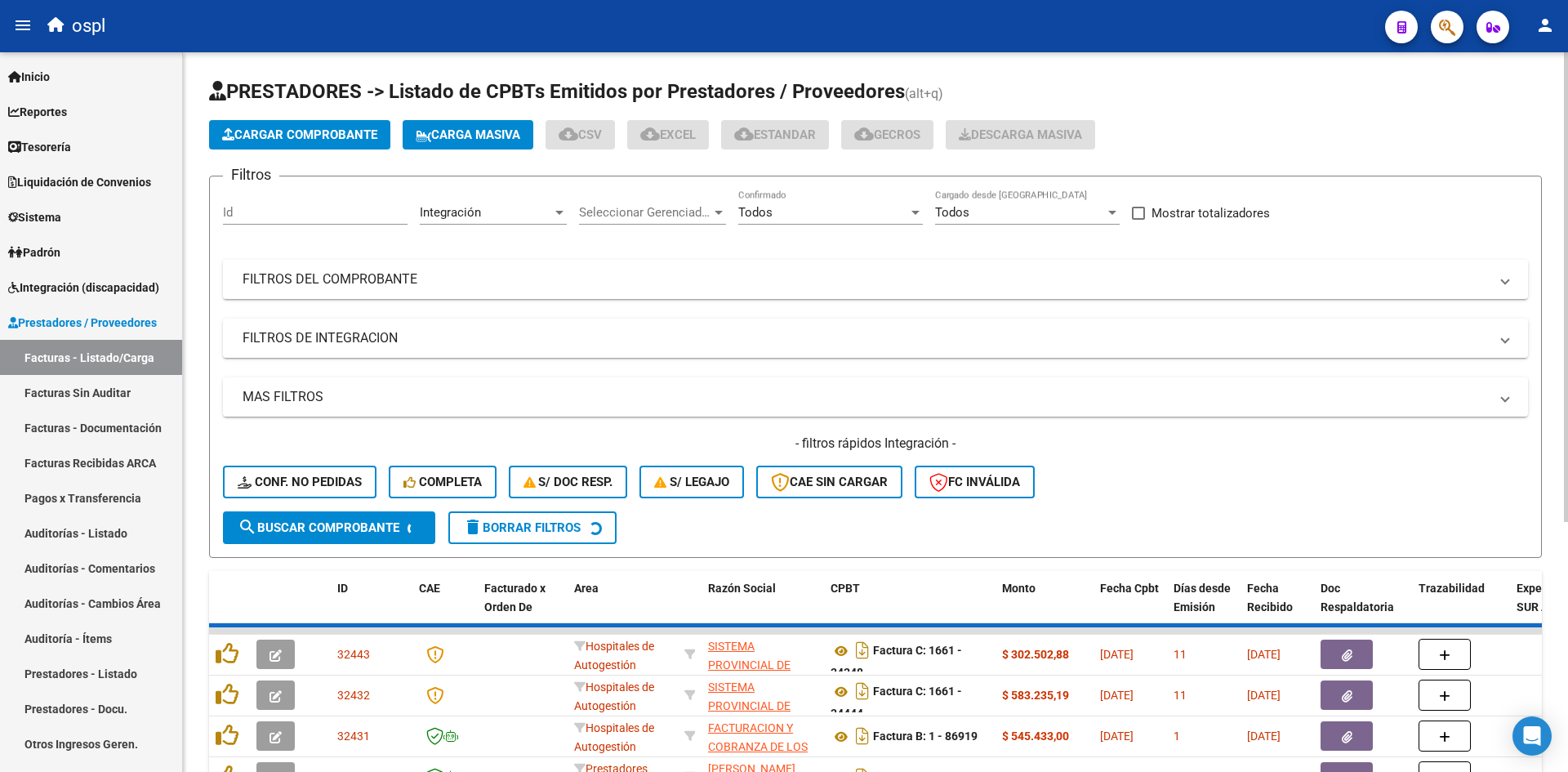
click at [308, 147] on button "Cargar Comprobante" at bounding box center [300, 135] width 181 height 30
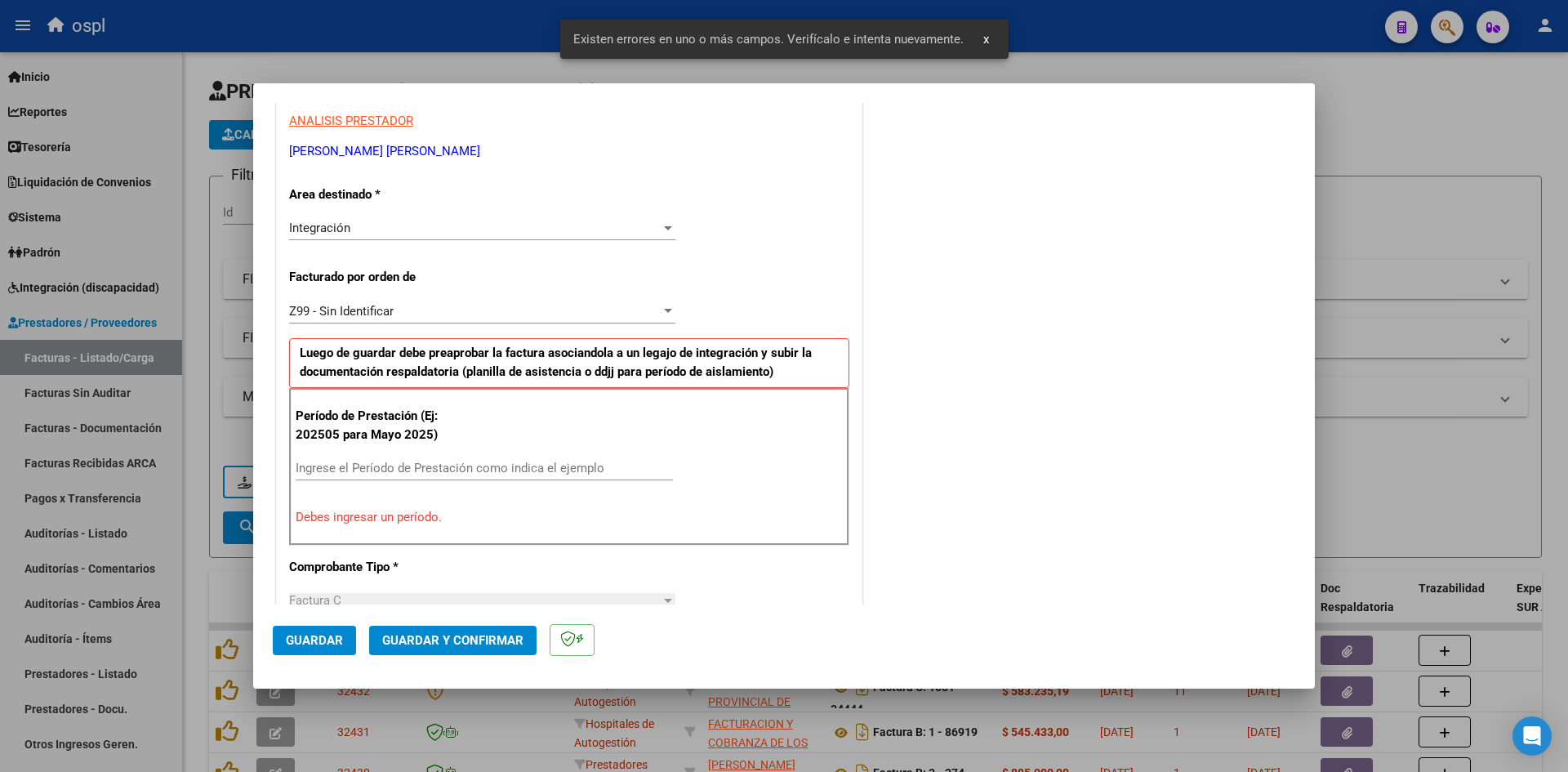
scroll to position [370, 0]
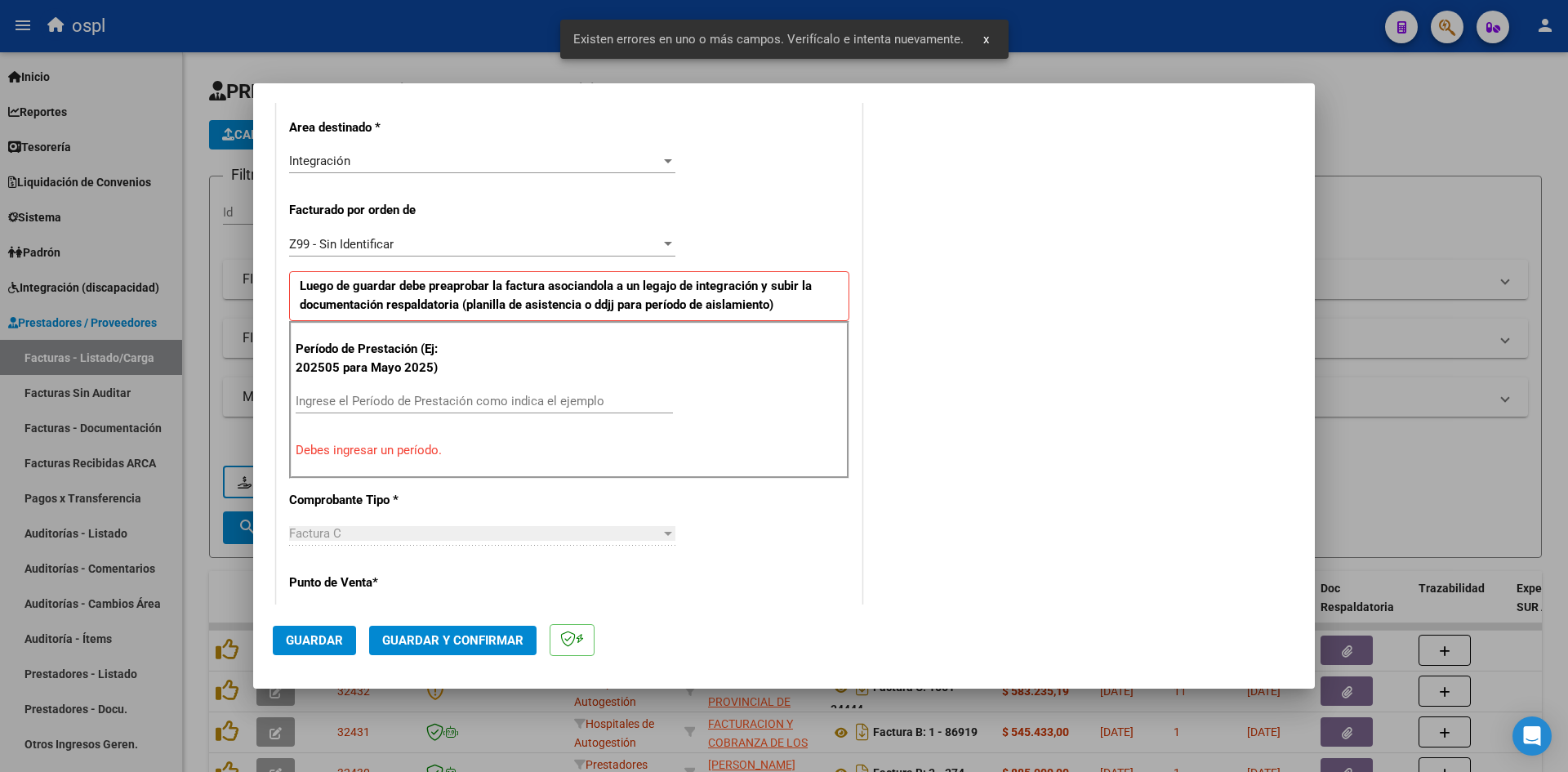
click at [404, 389] on div "Período de Prestación (Ej: 202505 para Mayo 2025) Ingrese el Período de Prestac…" at bounding box center [569, 399] width 561 height 157
click at [406, 398] on input "Ingrese el Período de Prestación como indica el ejemplo" at bounding box center [484, 400] width 378 height 15
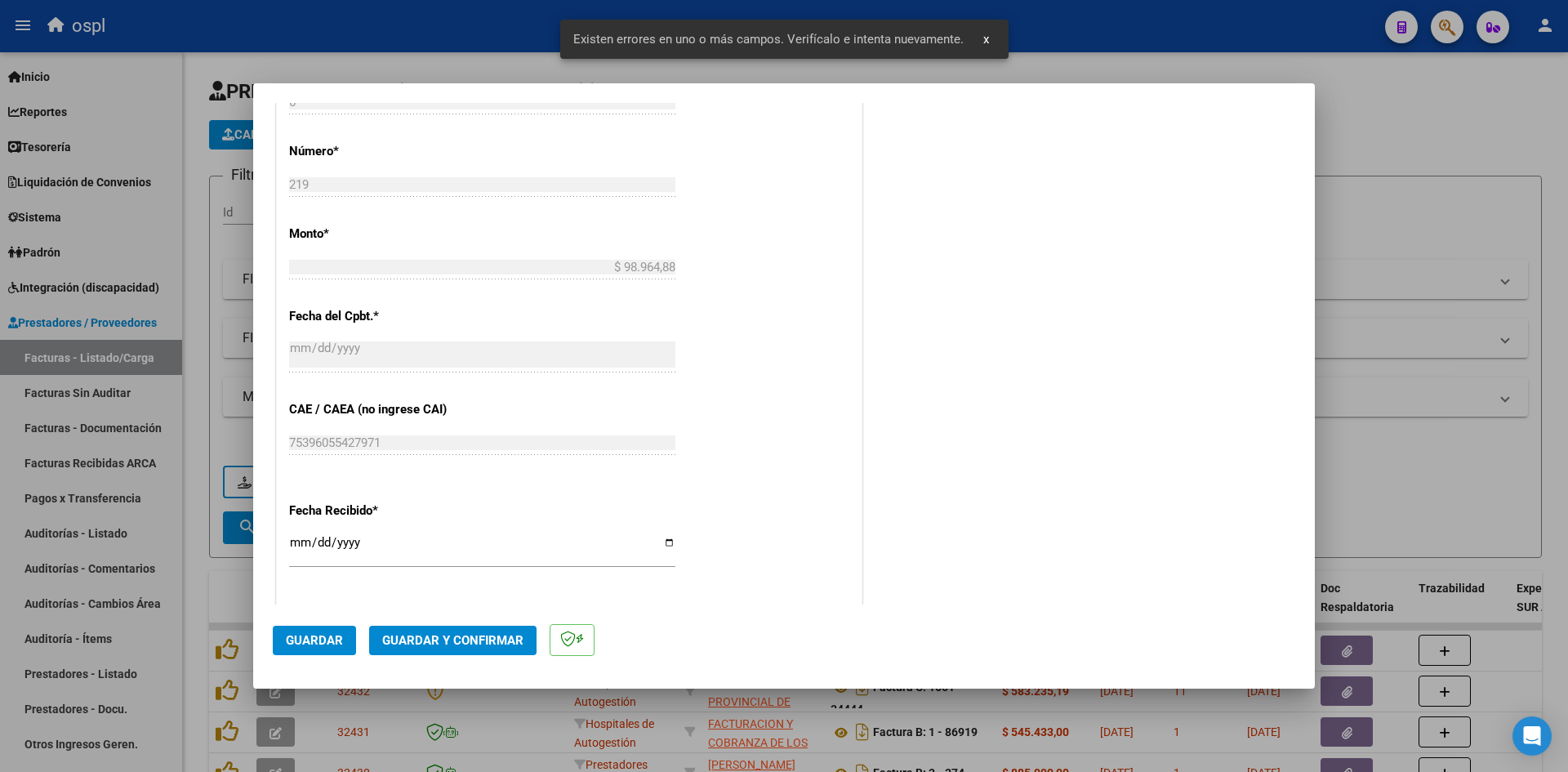
scroll to position [942, 0]
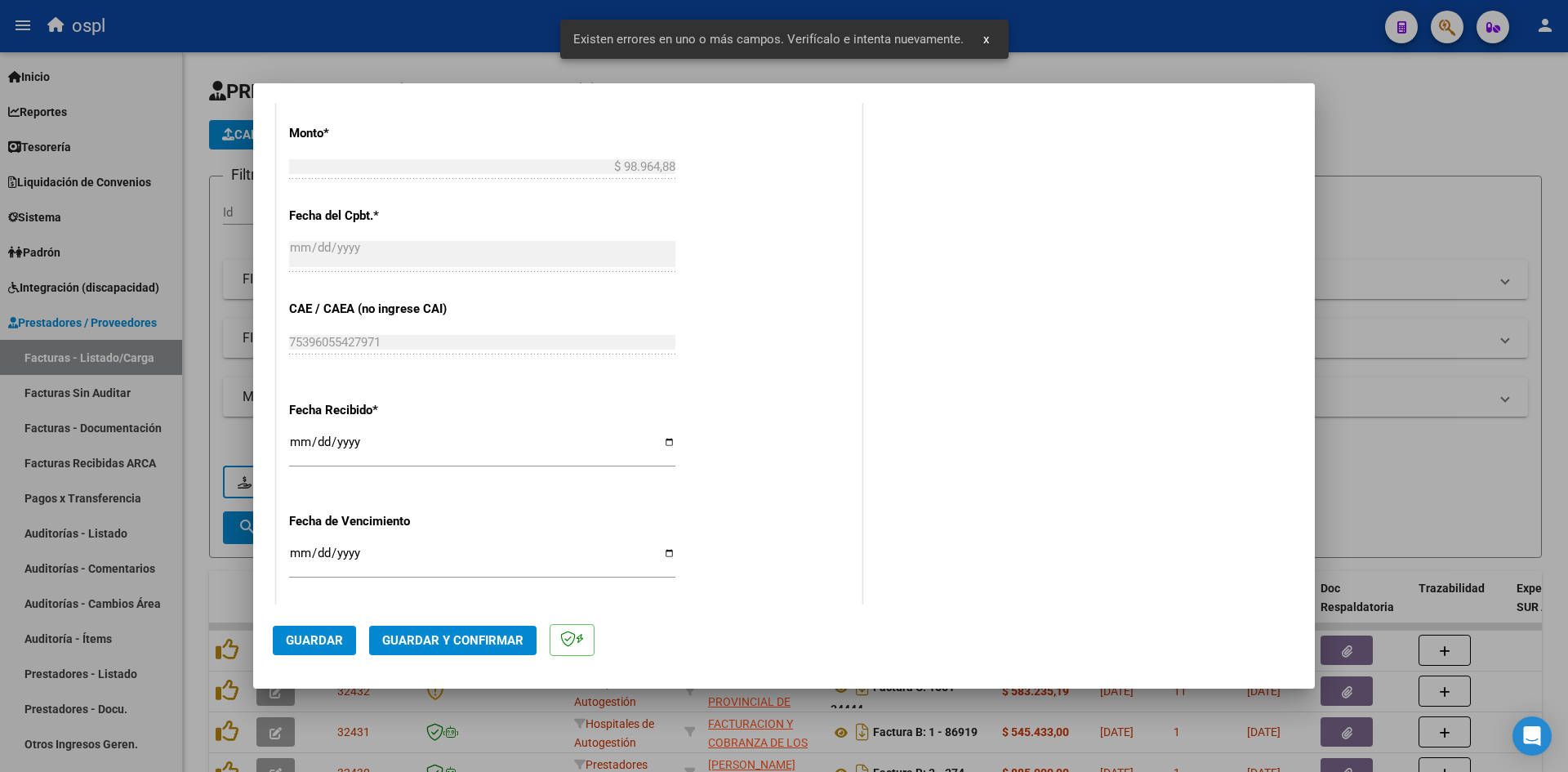
type input "202509"
click at [293, 436] on input "[DATE]" at bounding box center [482, 449] width 386 height 26
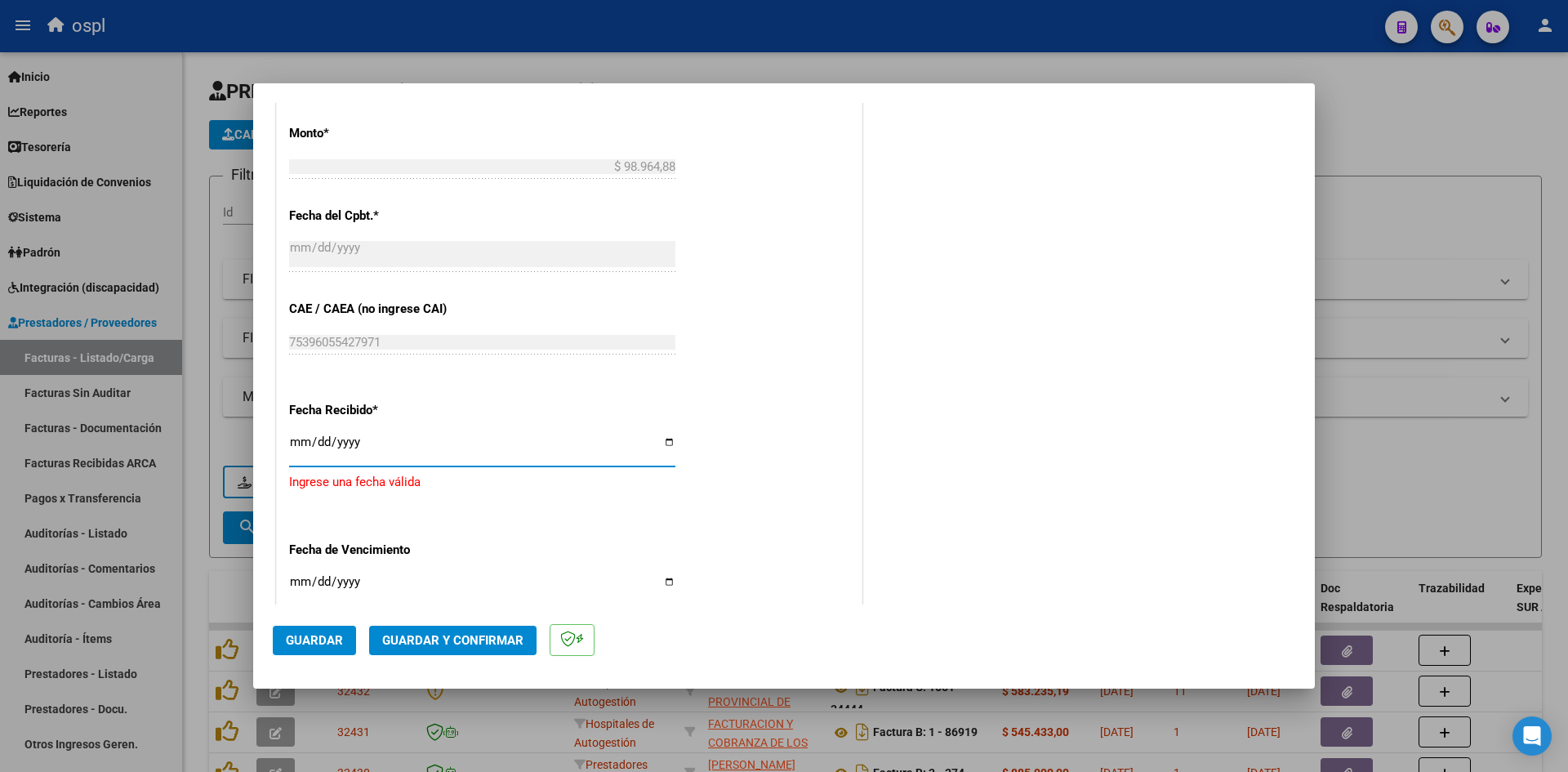
type input "[DATE]"
click at [317, 641] on span "Guardar" at bounding box center [314, 641] width 57 height 15
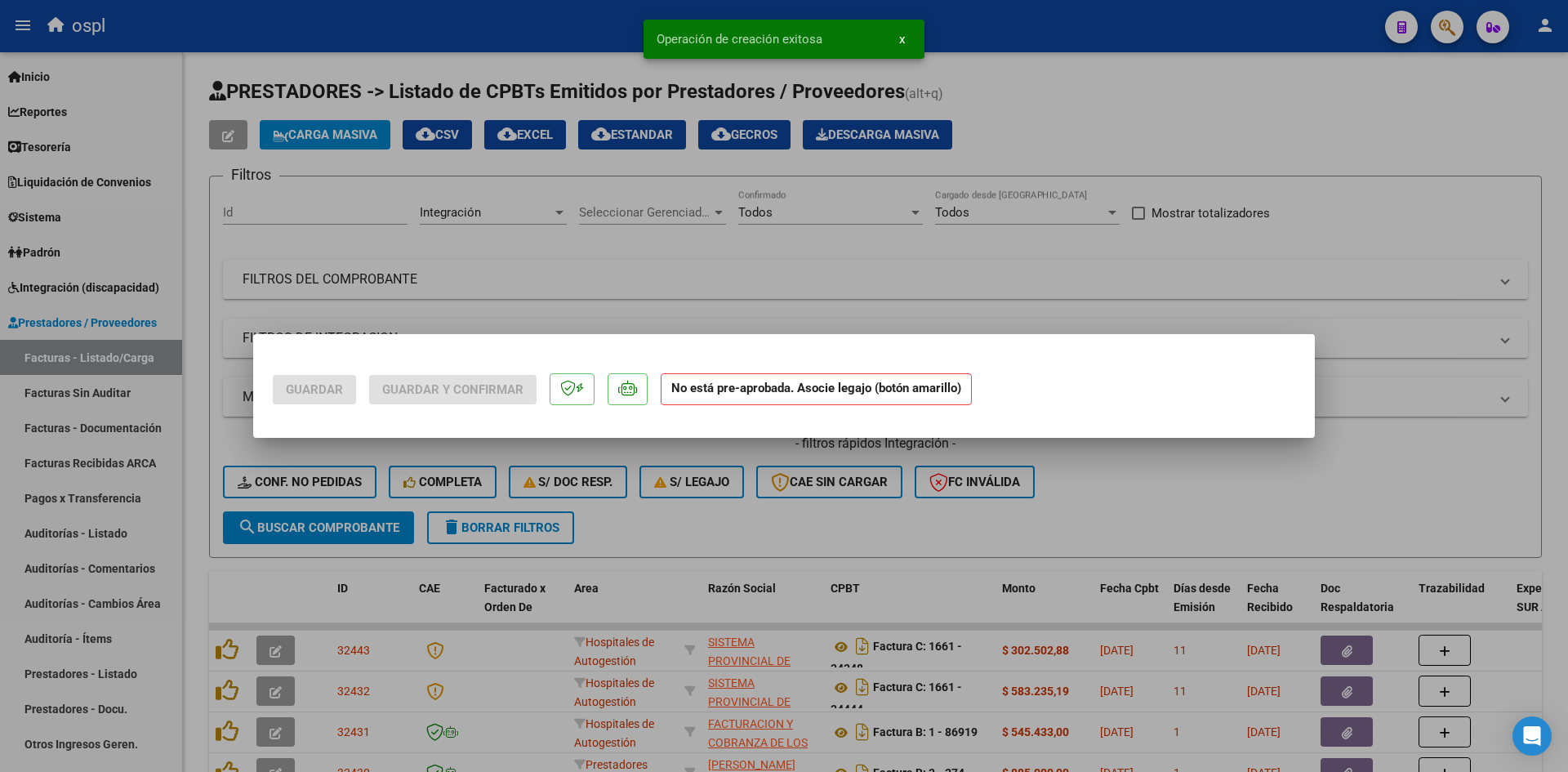
scroll to position [0, 0]
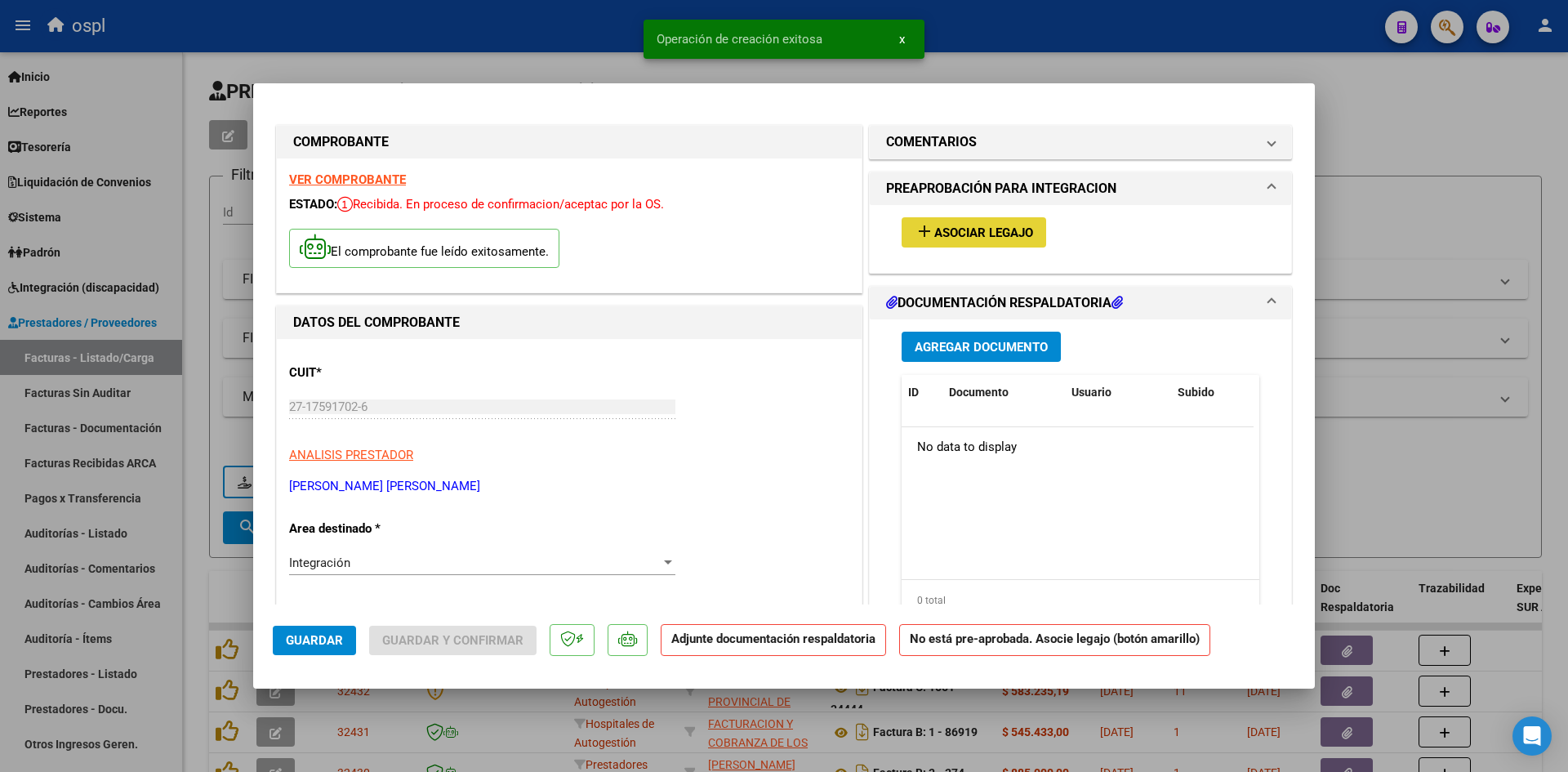
click at [948, 230] on span "Asociar Legajo" at bounding box center [984, 232] width 99 height 15
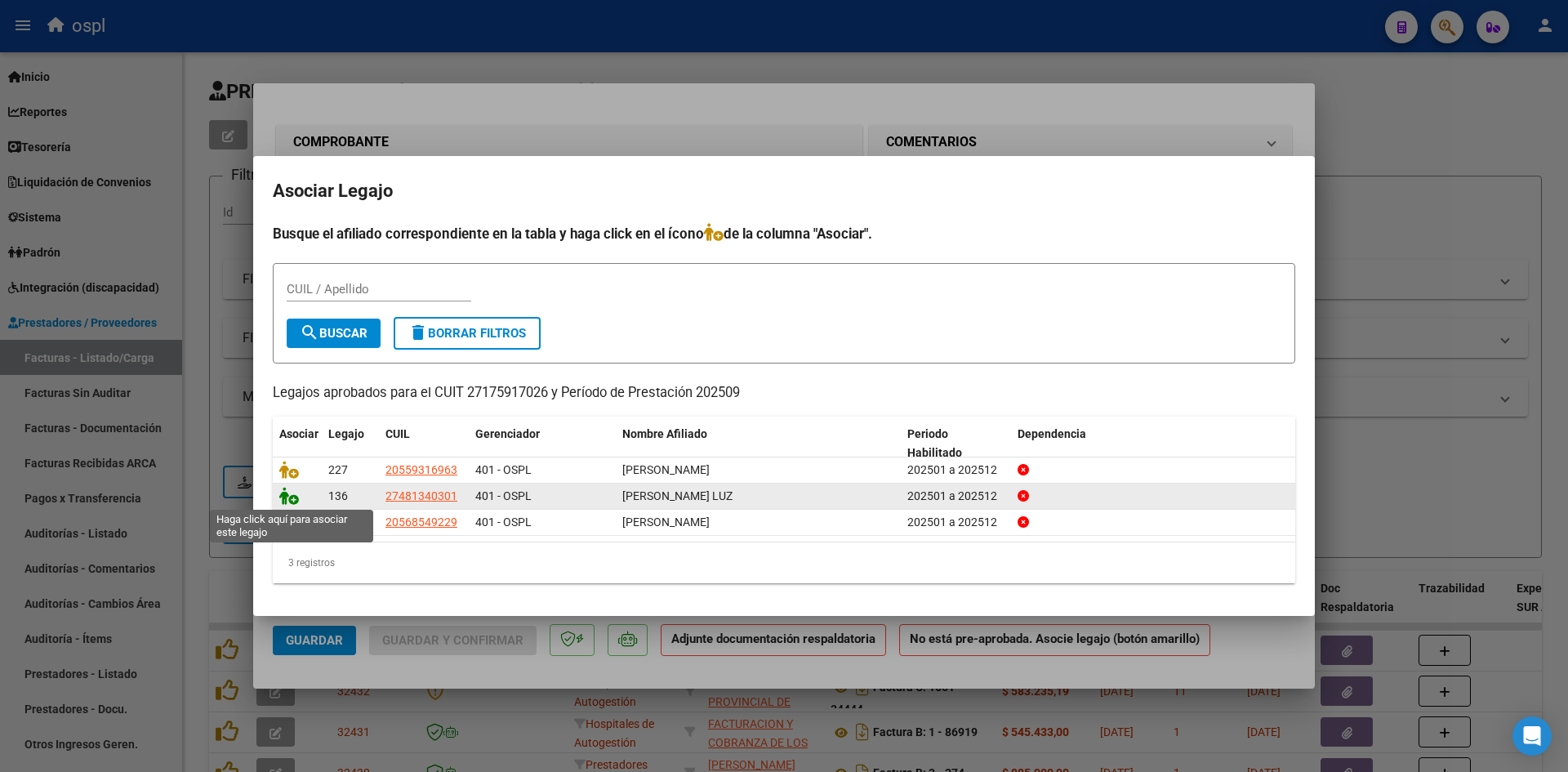
click at [281, 498] on icon at bounding box center [289, 496] width 19 height 18
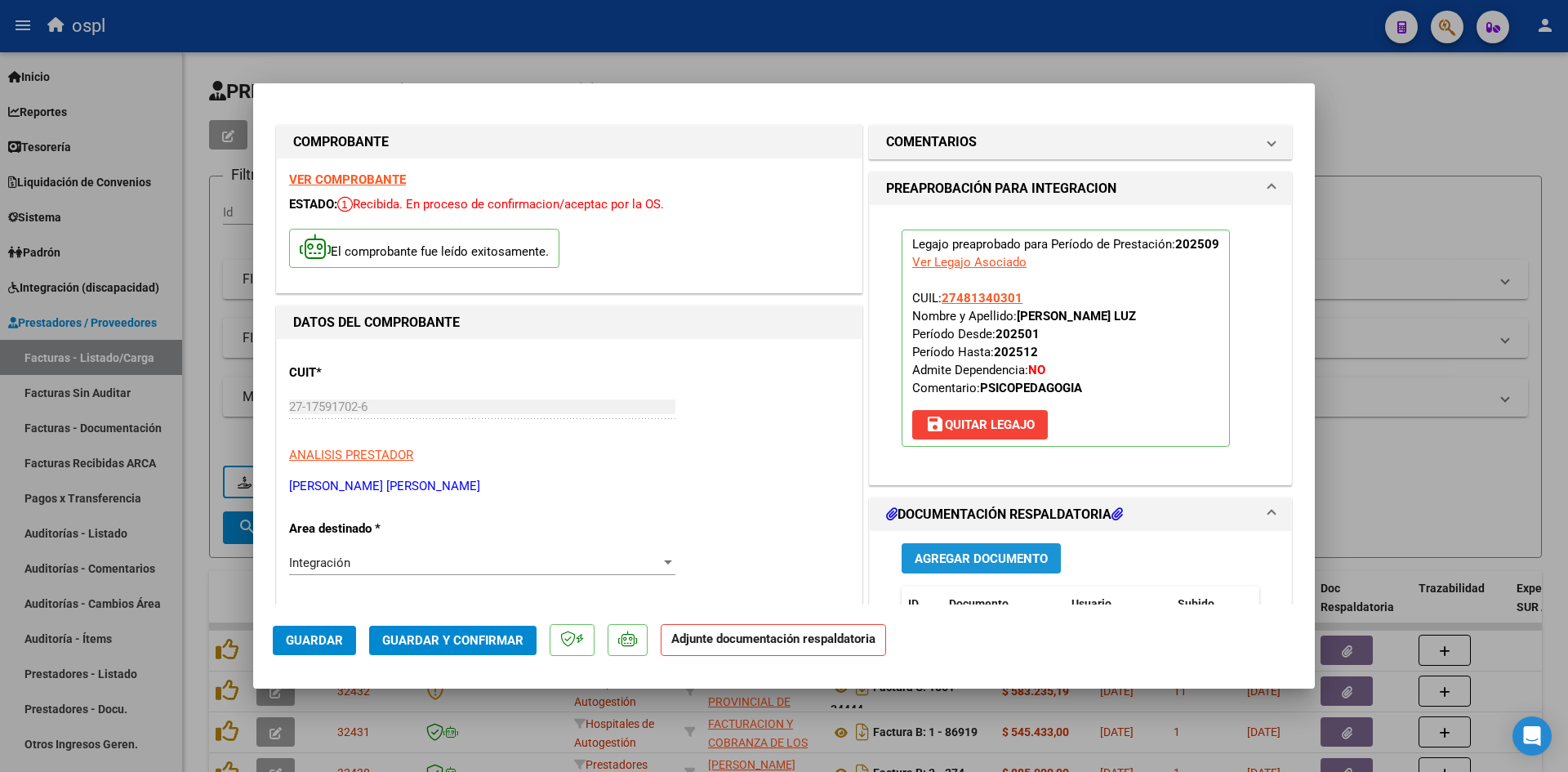
click at [943, 563] on span "Agregar Documento" at bounding box center [981, 558] width 133 height 15
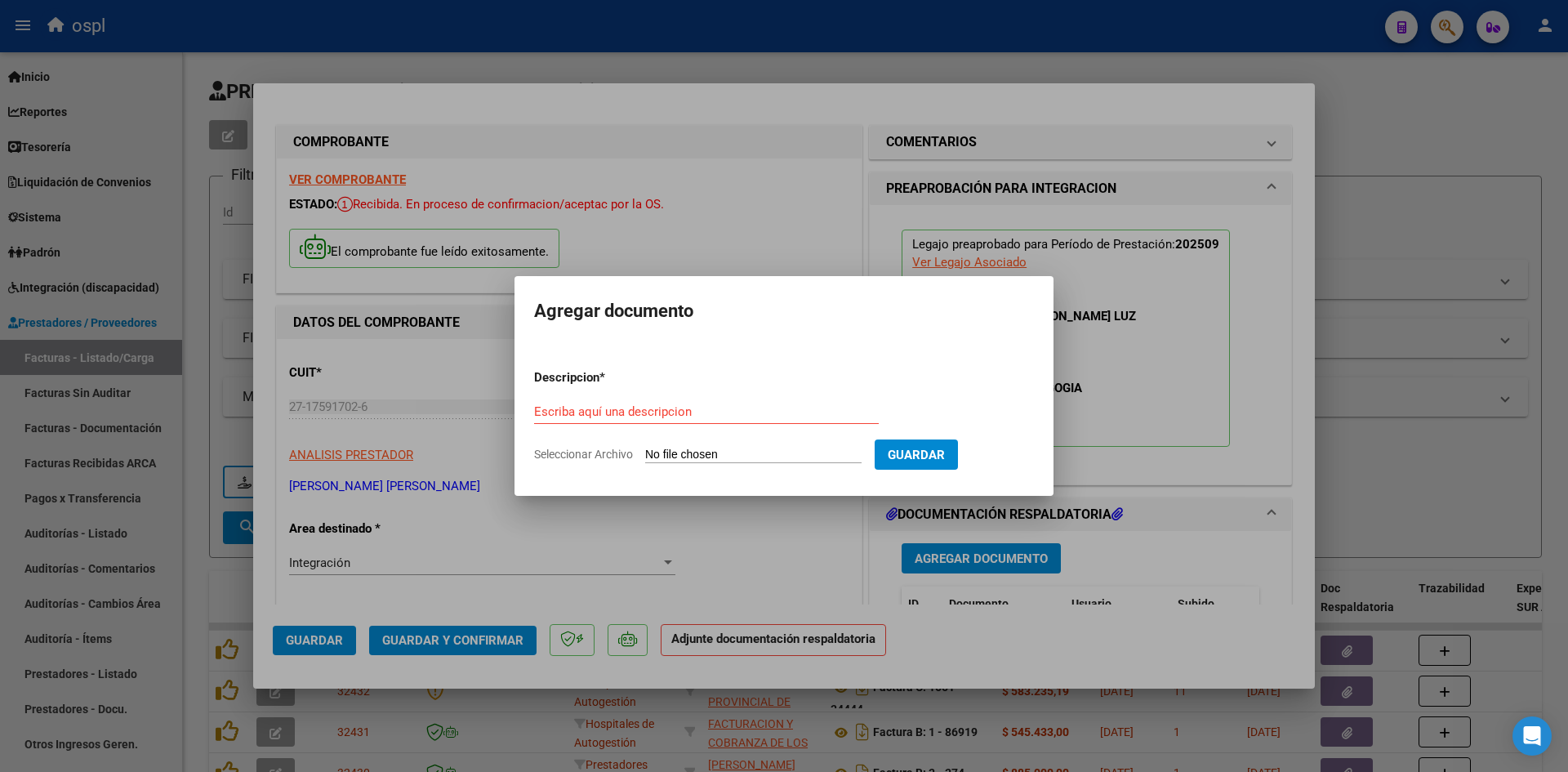
type input "C:\fakepath\Planilla asistencia [DATE] [PERSON_NAME].pdf"
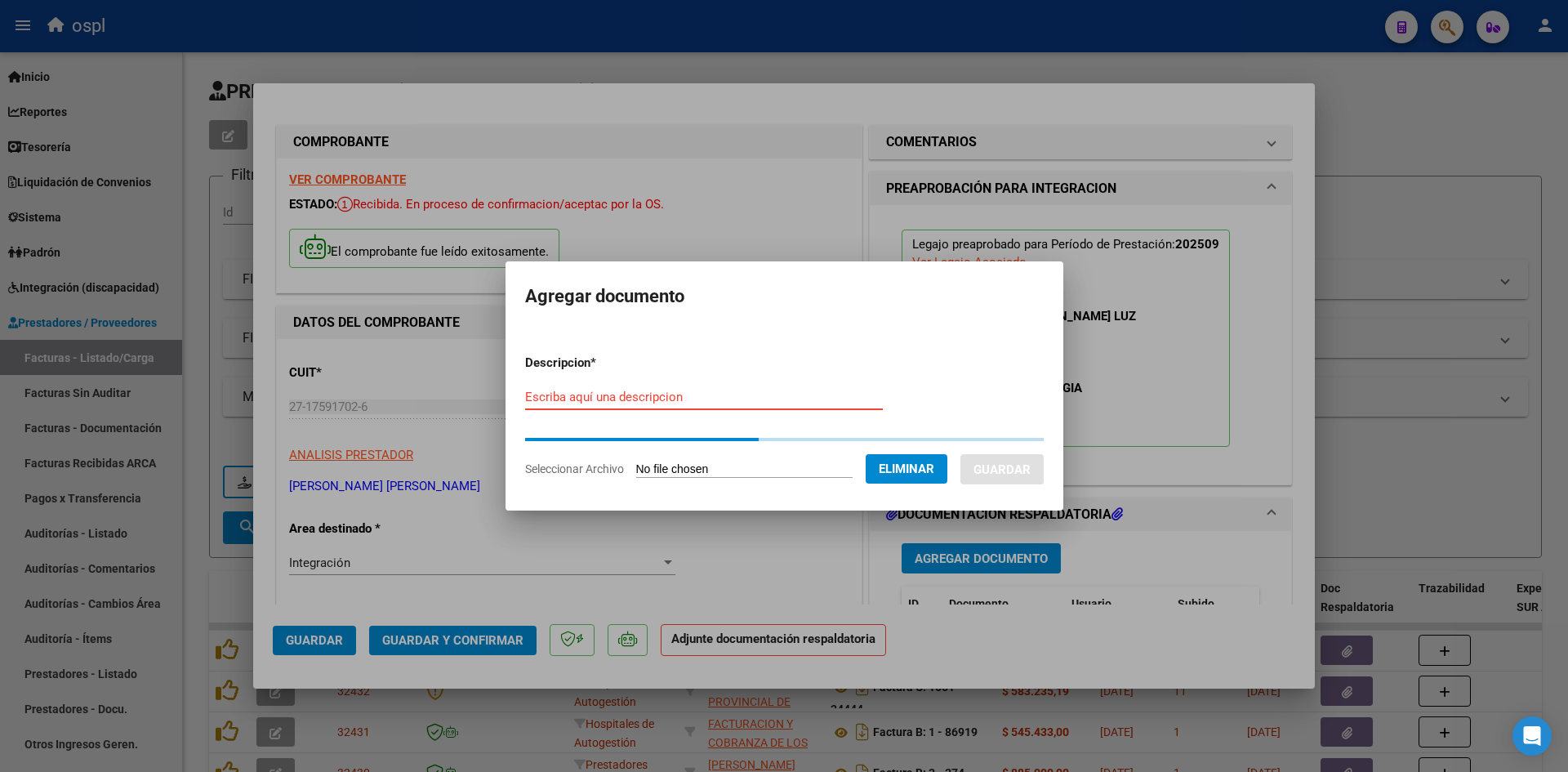
click at [756, 397] on input "Escriba aquí una descripcion" at bounding box center [704, 397] width 357 height 15
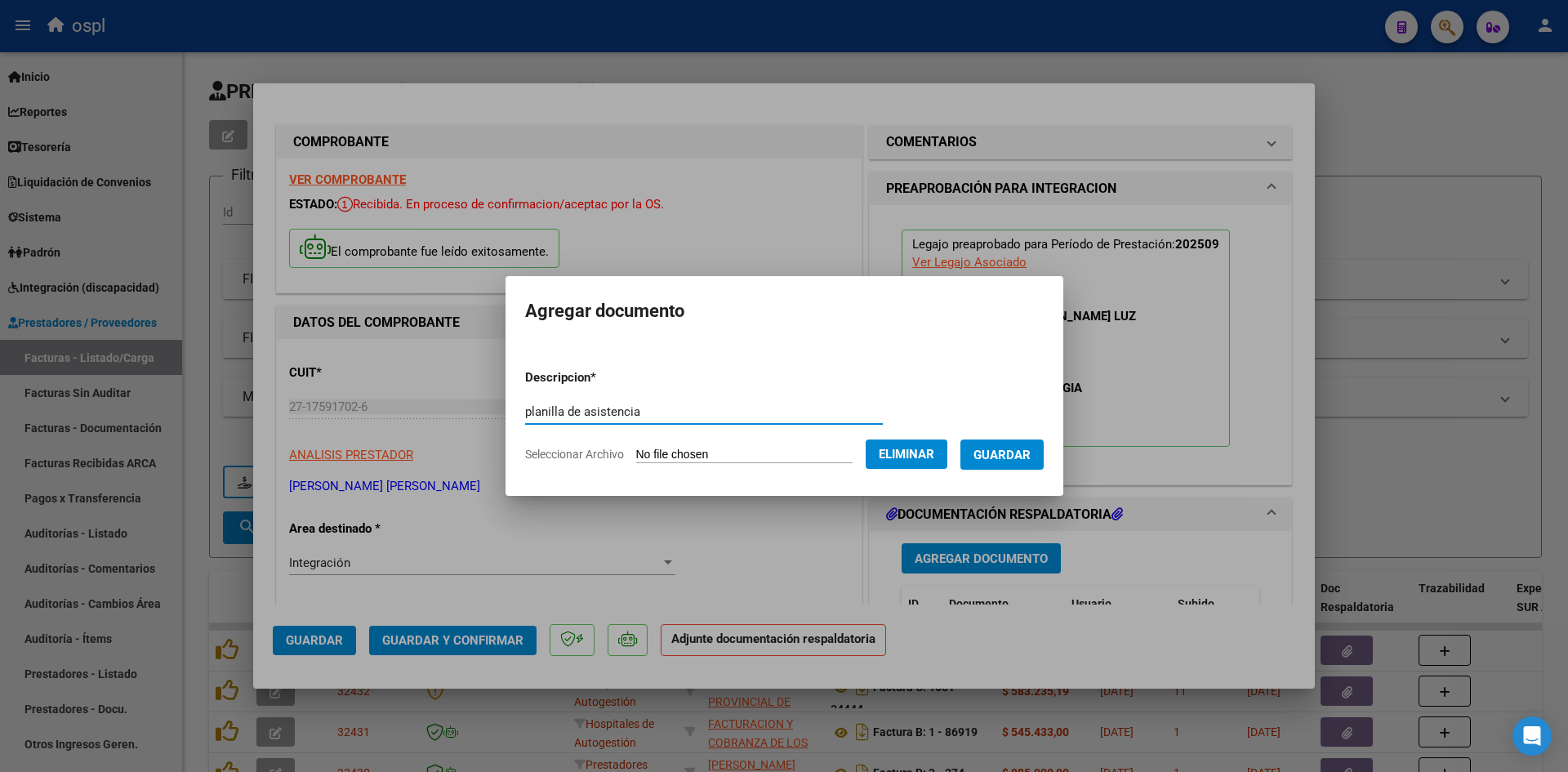
type input "planilla de asistencia"
click at [1031, 451] on span "Guardar" at bounding box center [1001, 455] width 57 height 15
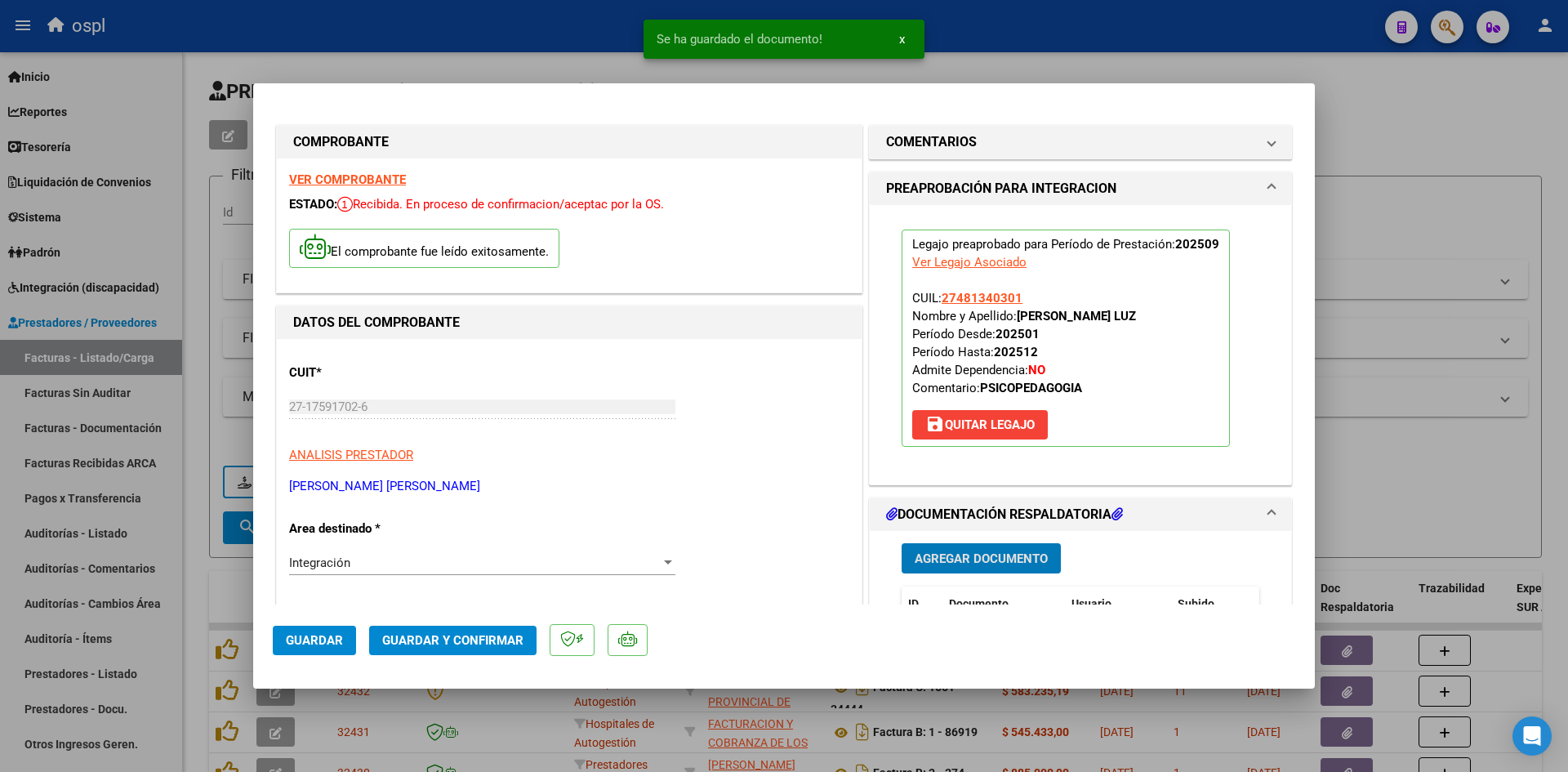
click at [477, 646] on span "Guardar y Confirmar" at bounding box center [452, 641] width 141 height 15
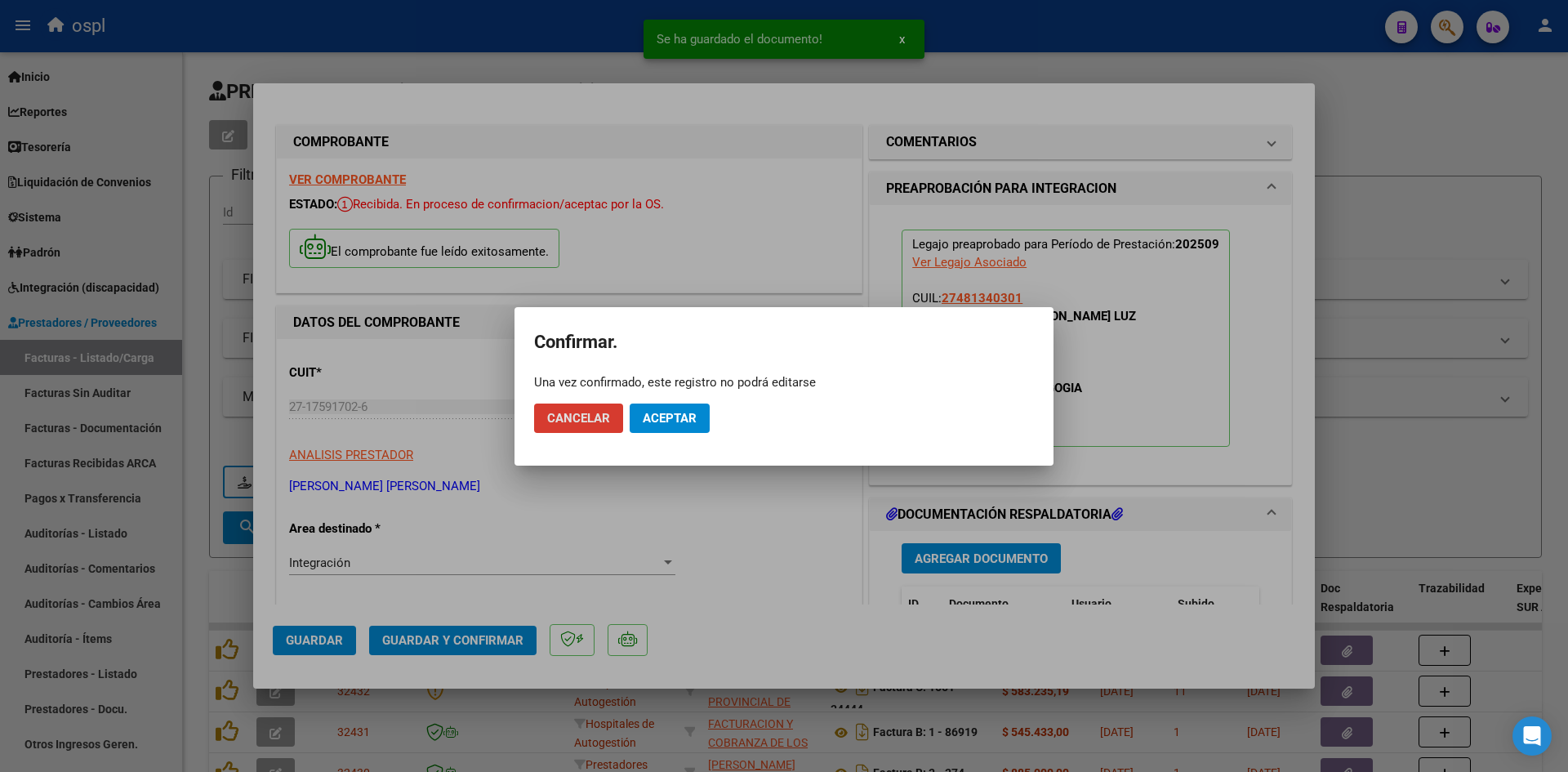
click at [677, 419] on span "Aceptar" at bounding box center [670, 418] width 54 height 15
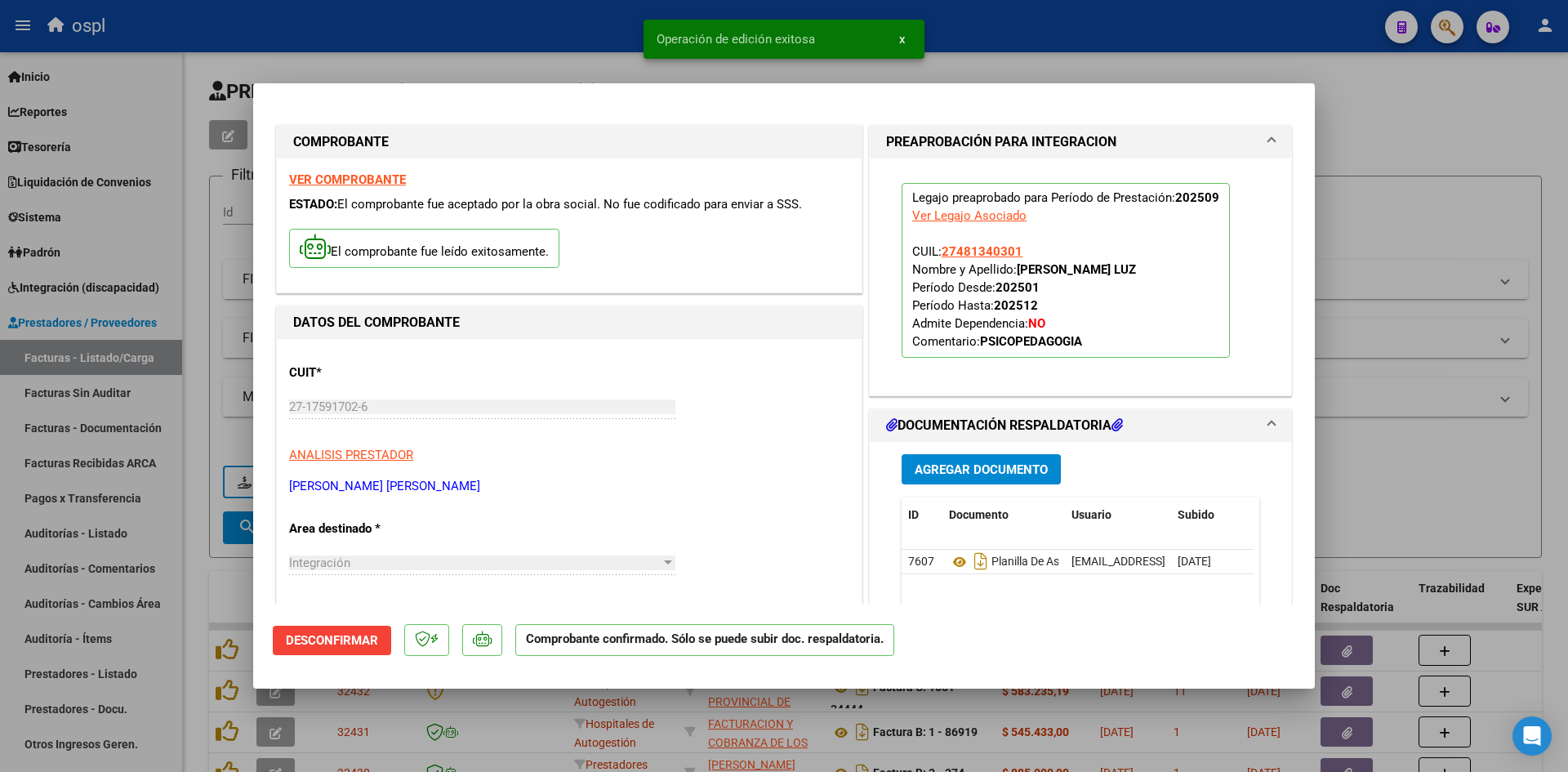
click at [1426, 248] on div at bounding box center [784, 386] width 1568 height 772
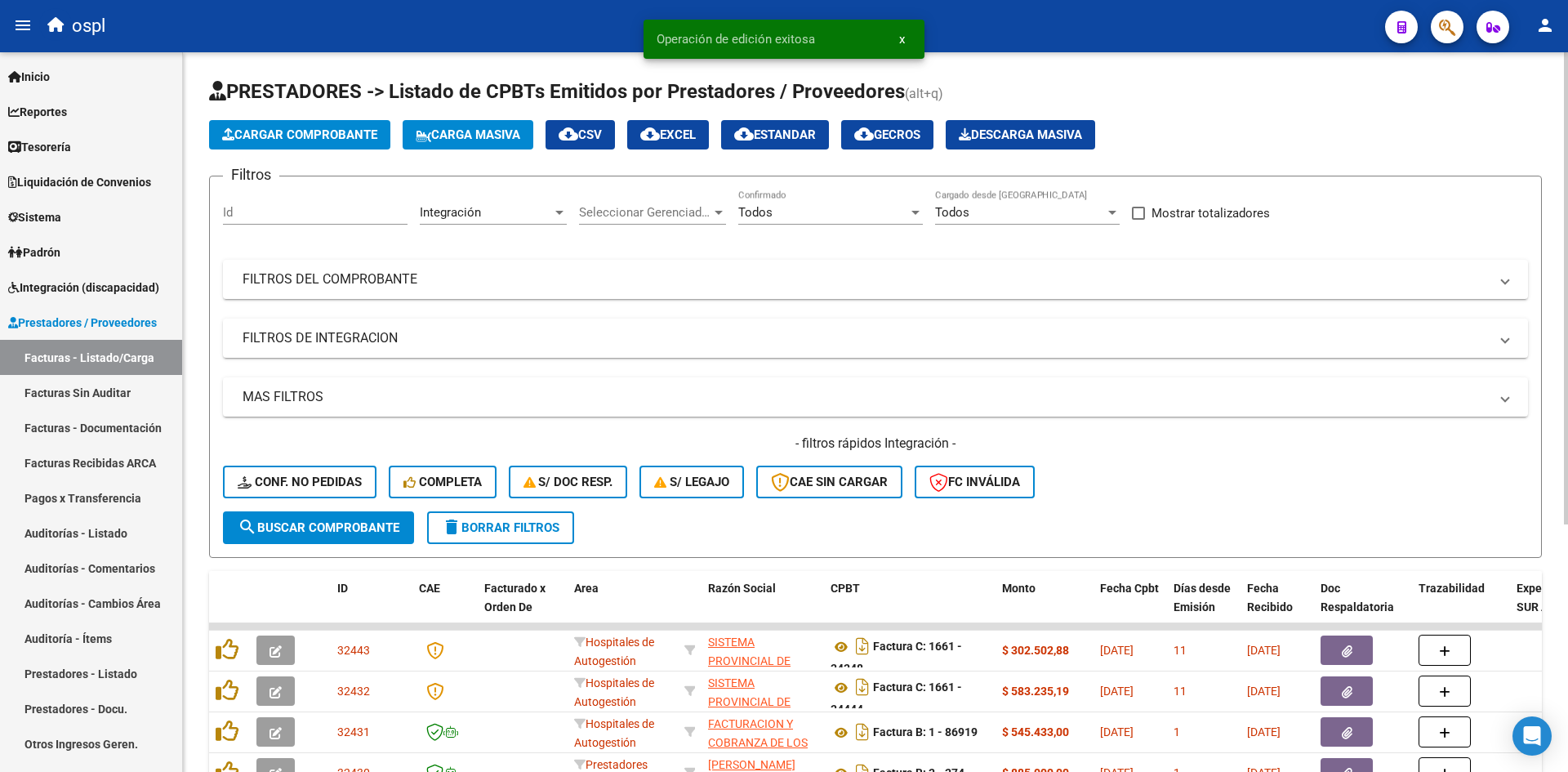
click at [308, 134] on span "Cargar Comprobante" at bounding box center [300, 134] width 155 height 15
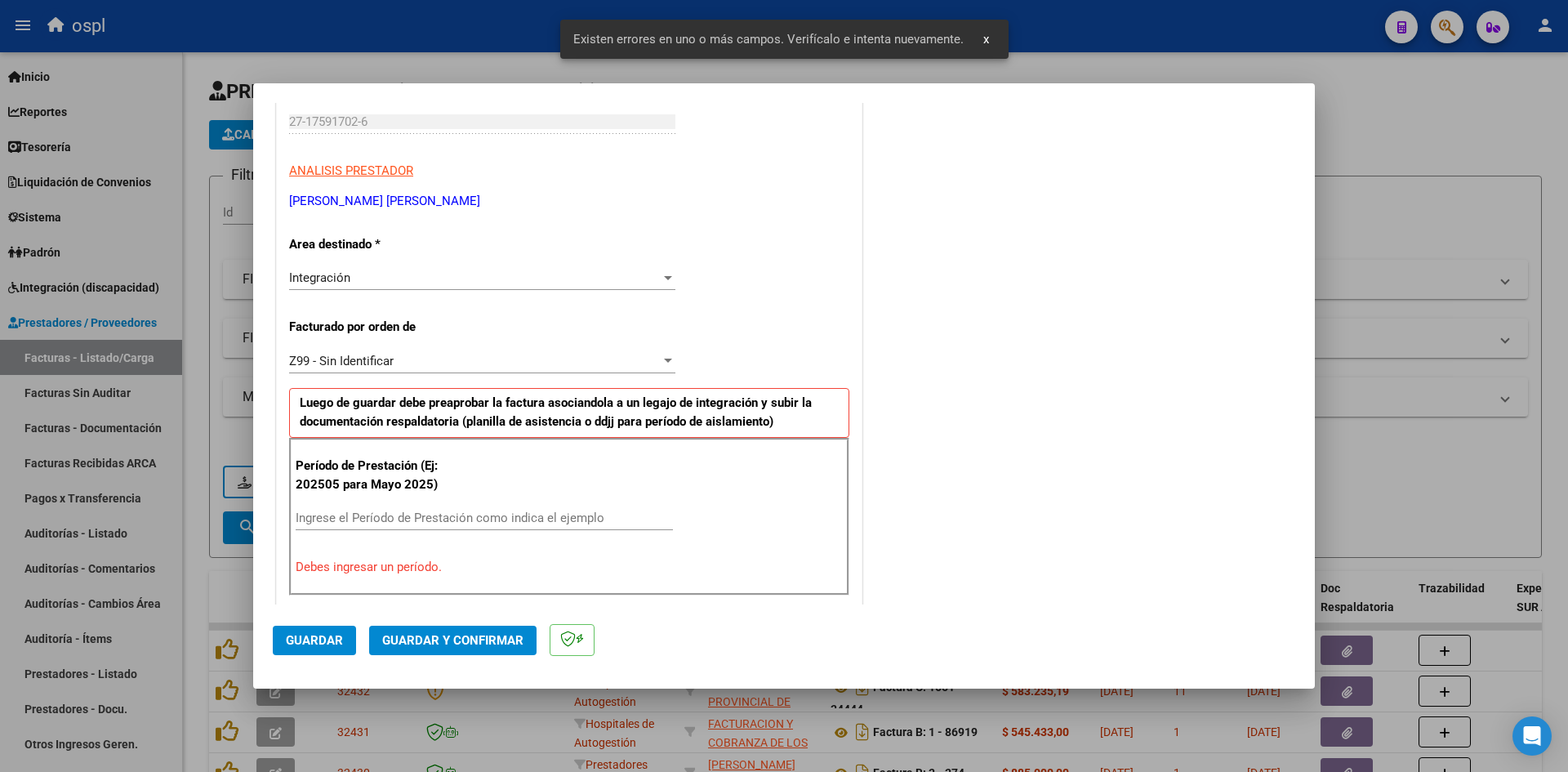
scroll to position [370, 0]
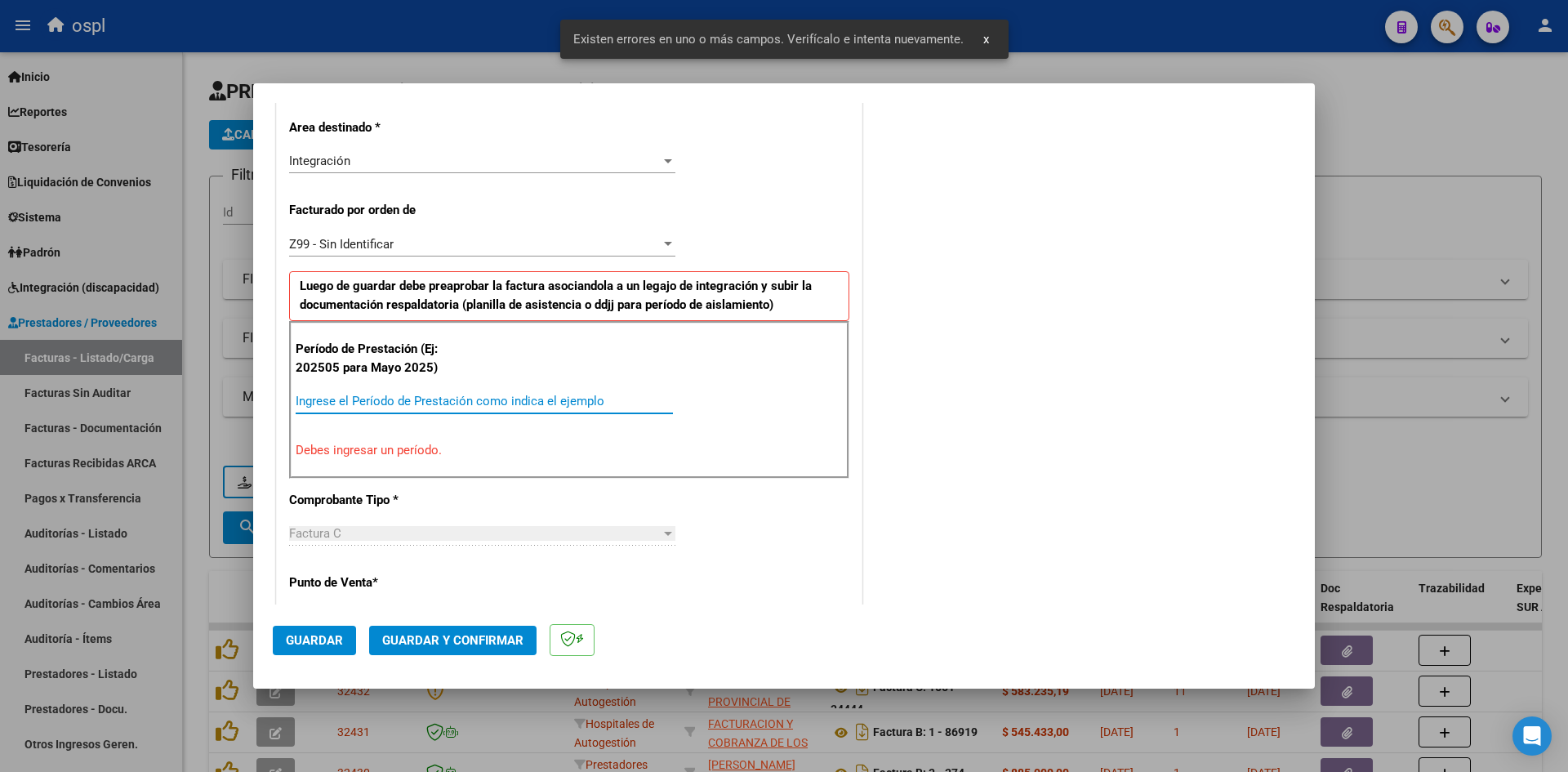
click at [374, 398] on input "Ingrese el Período de Prestación como indica el ejemplo" at bounding box center [484, 400] width 378 height 15
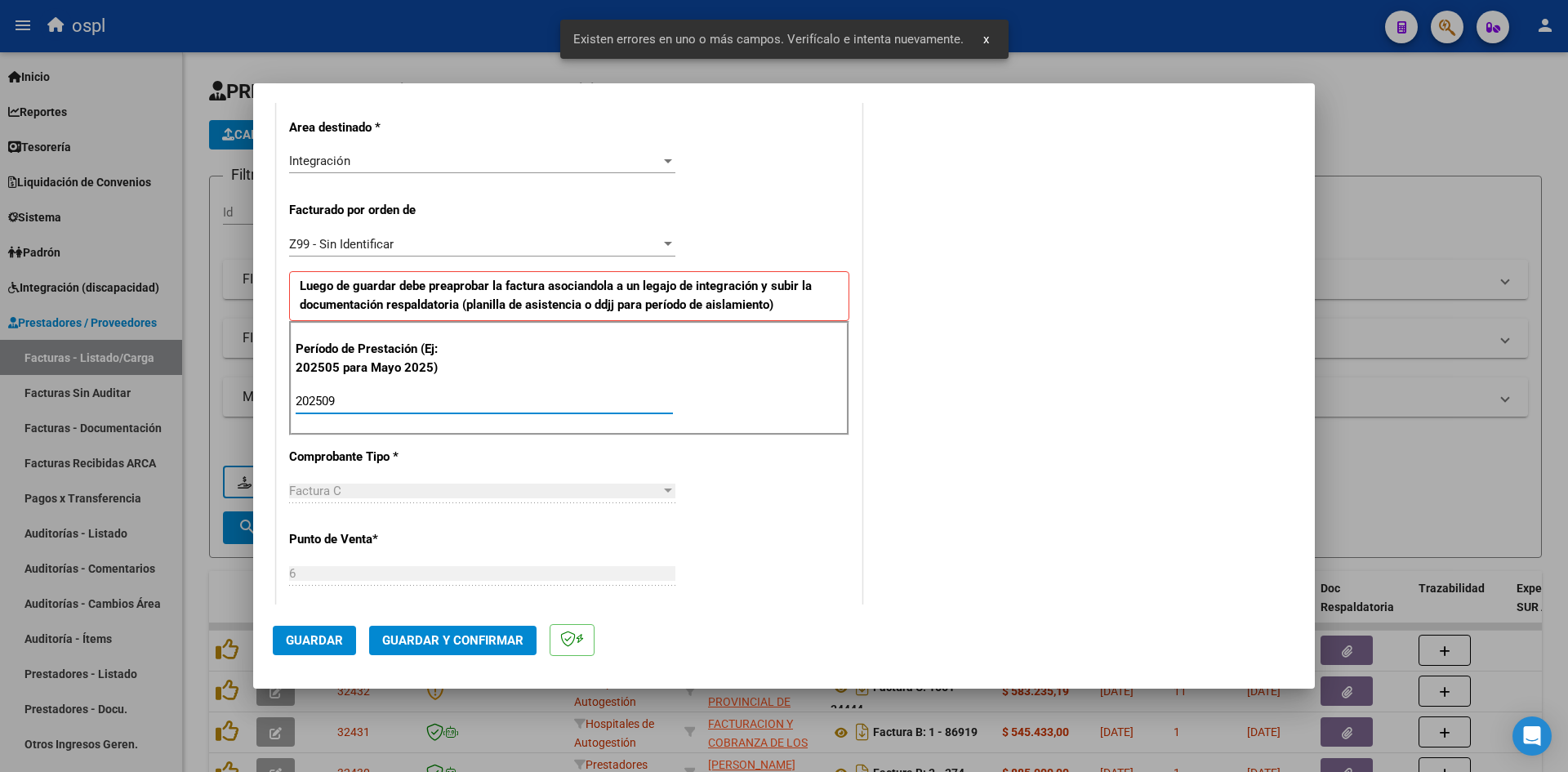
scroll to position [861, 0]
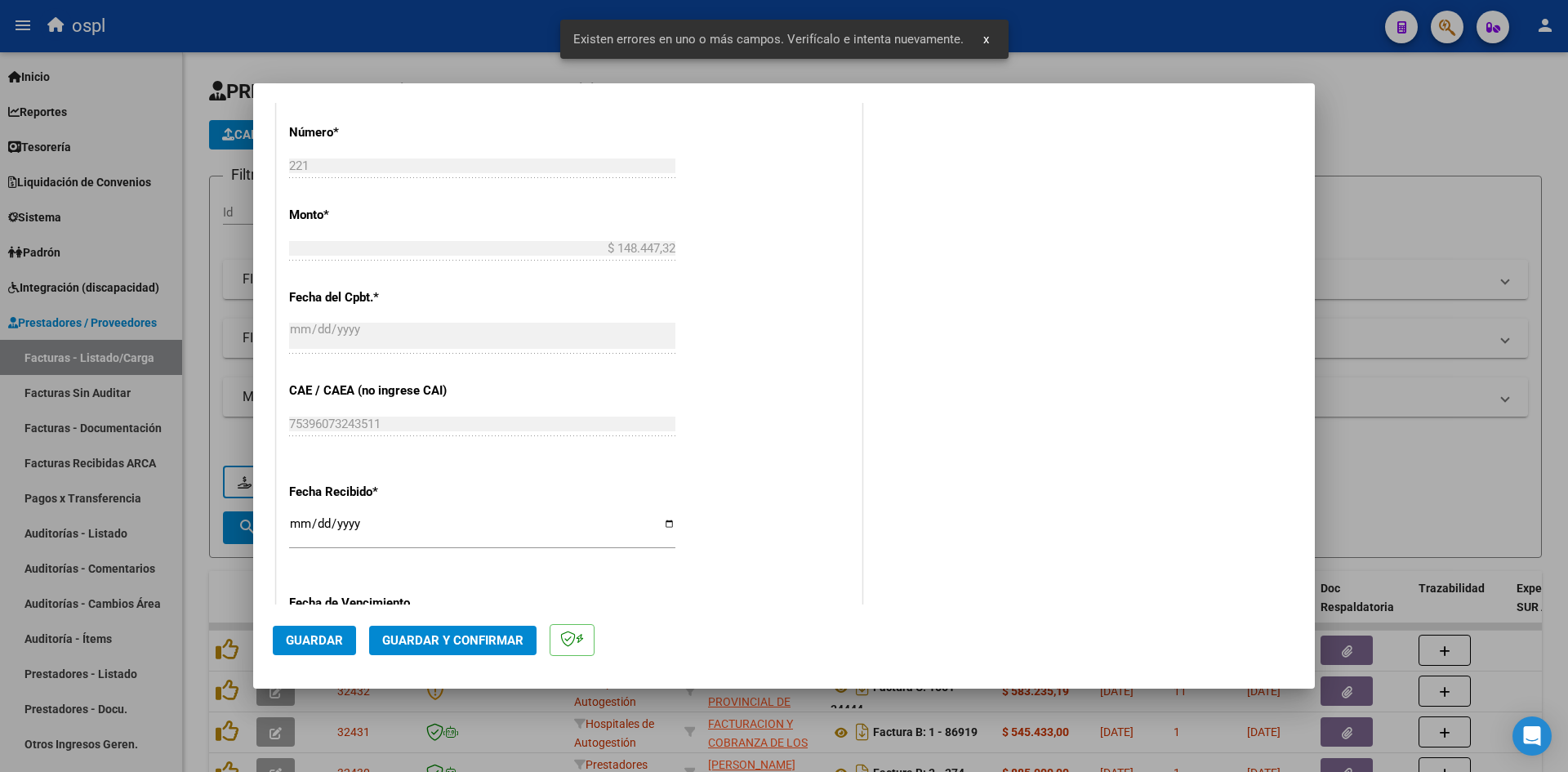
type input "202509"
click at [307, 528] on input "[DATE]" at bounding box center [482, 530] width 386 height 26
type input "[DATE]"
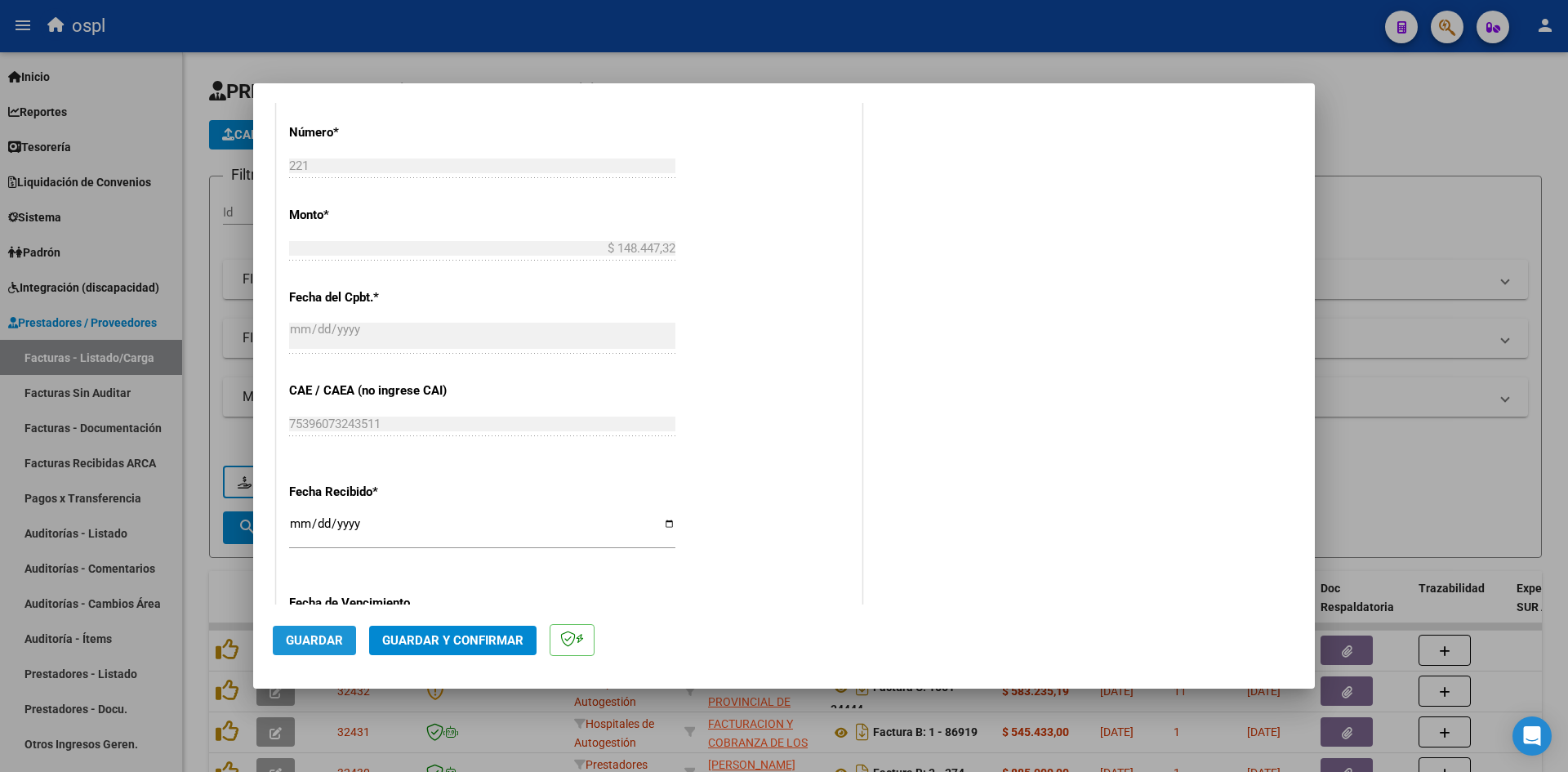
click at [316, 645] on span "Guardar" at bounding box center [314, 641] width 57 height 15
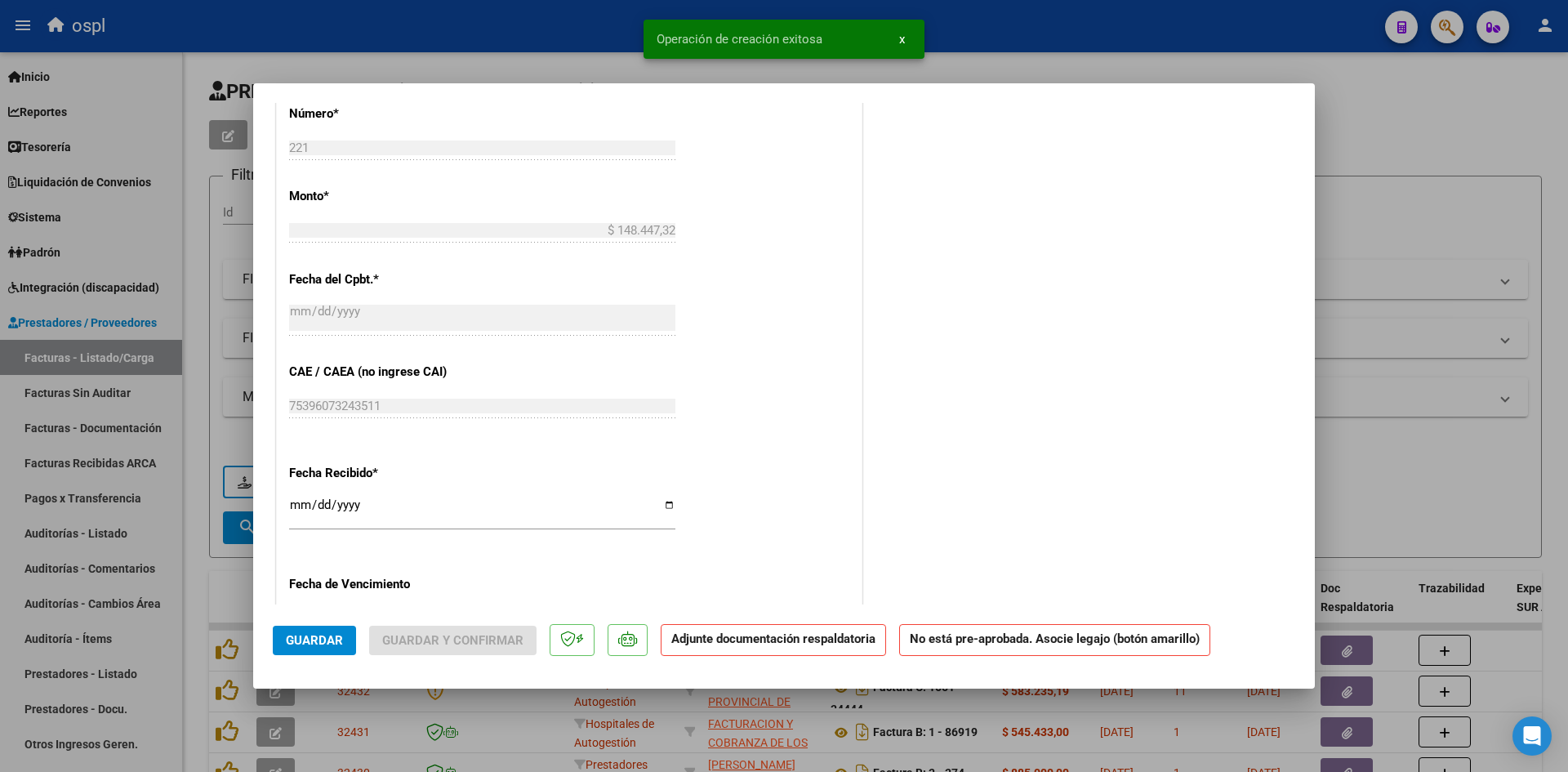
scroll to position [0, 0]
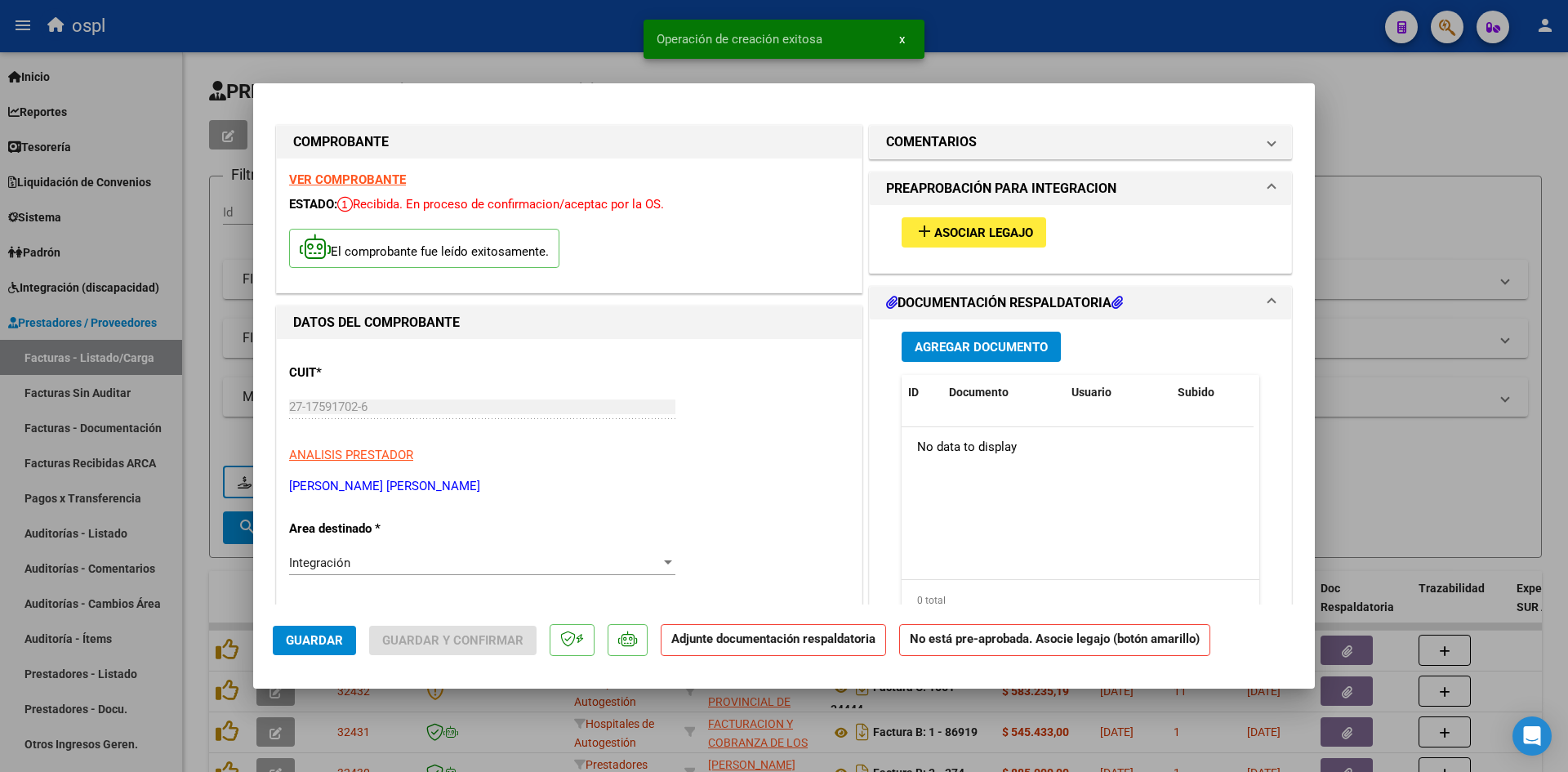
click at [984, 228] on span "Asociar Legajo" at bounding box center [984, 232] width 99 height 15
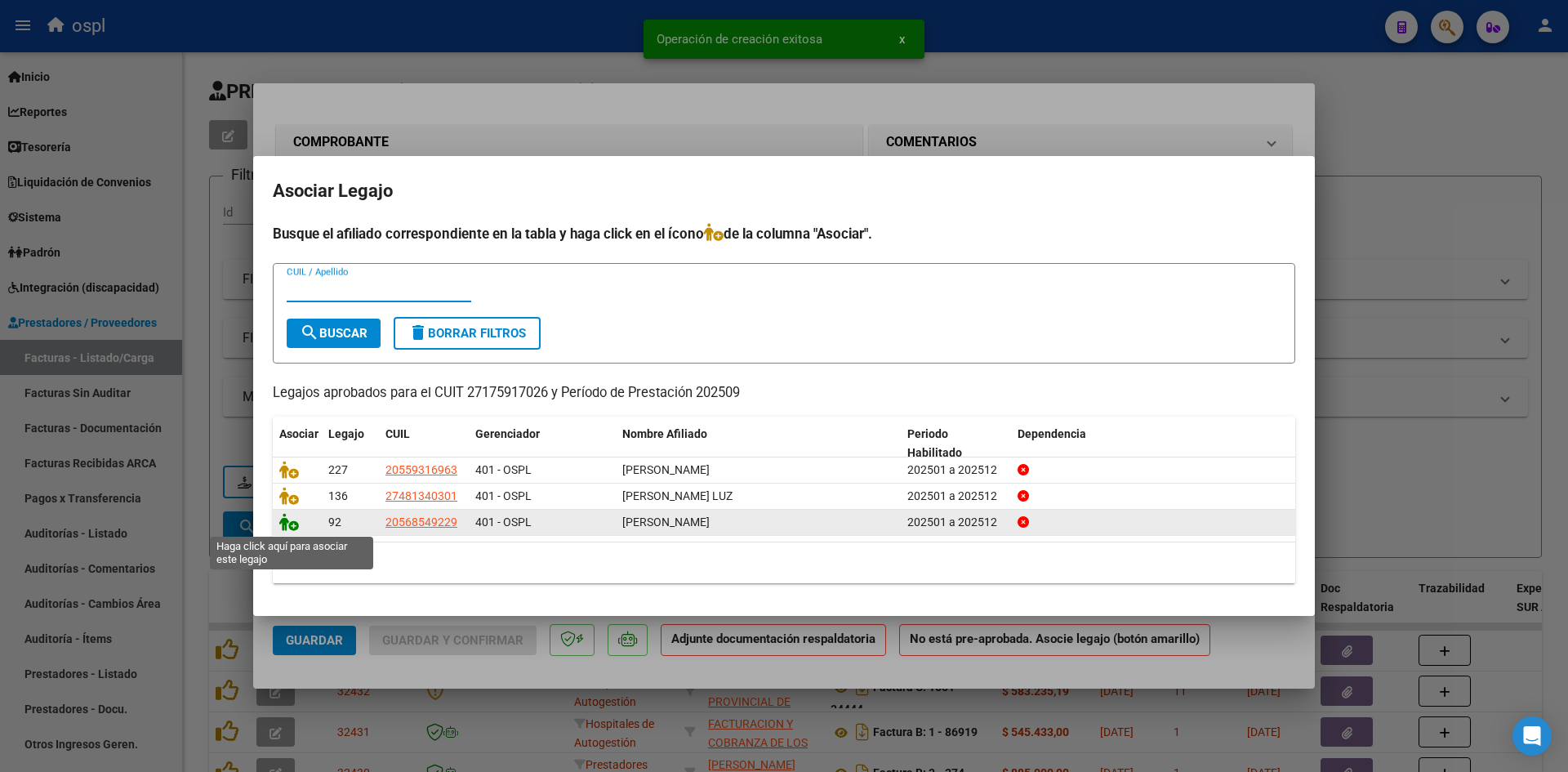
click at [286, 525] on icon at bounding box center [289, 522] width 19 height 18
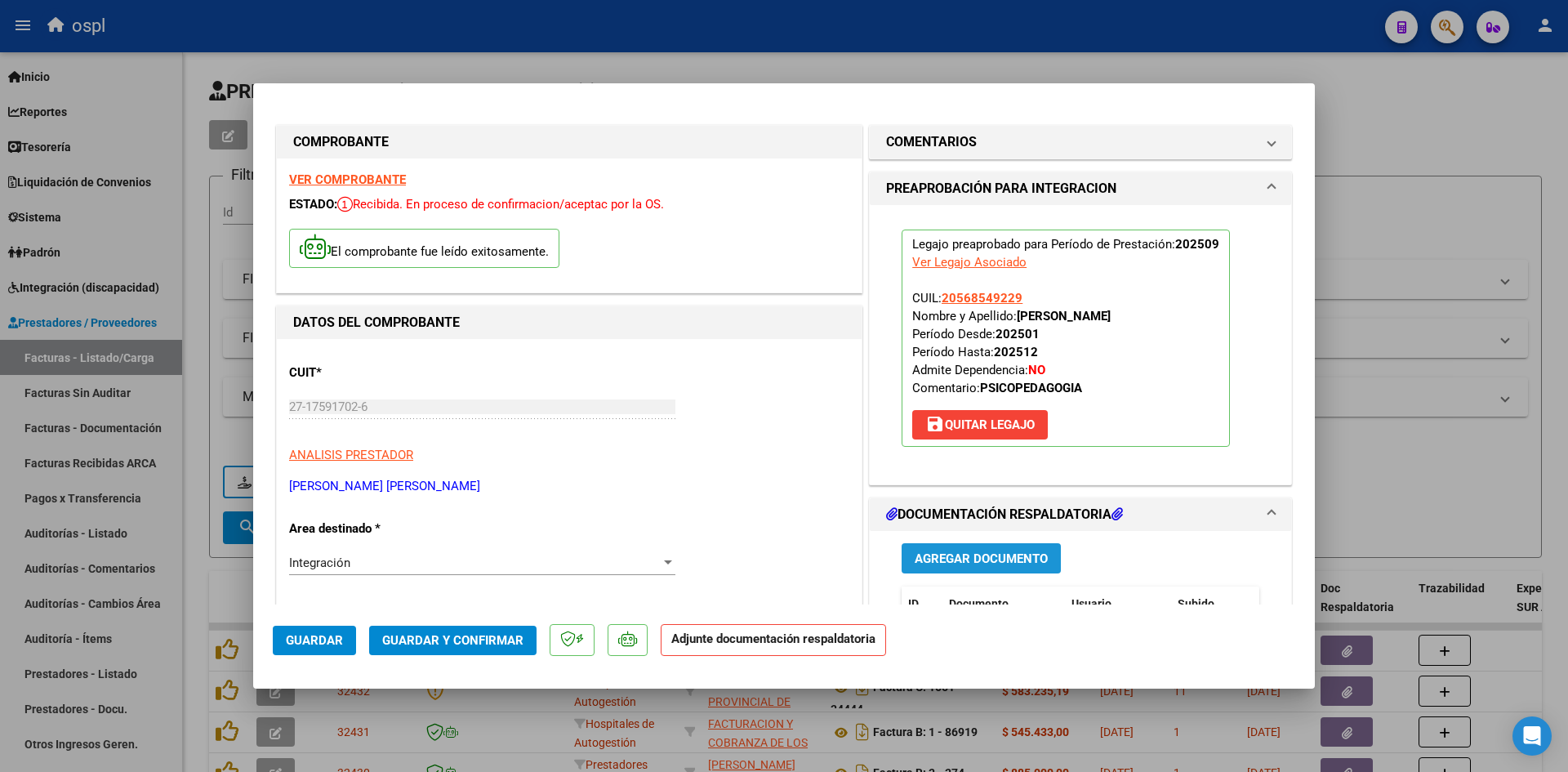
click at [960, 559] on span "Agregar Documento" at bounding box center [981, 558] width 133 height 15
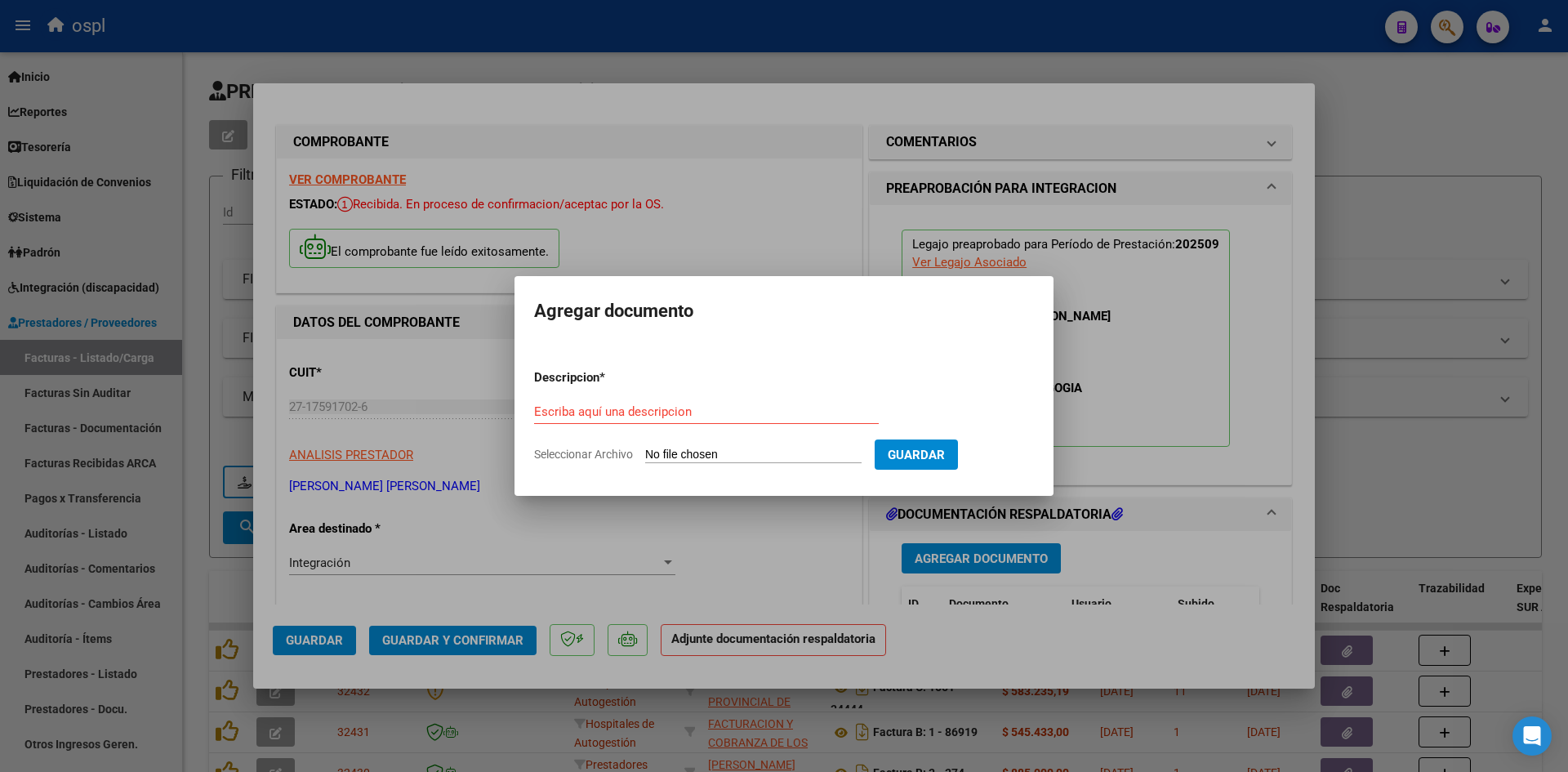
type input "C:\fakepath\Planilla asistencia [PERSON_NAME] [DATE].pdf"
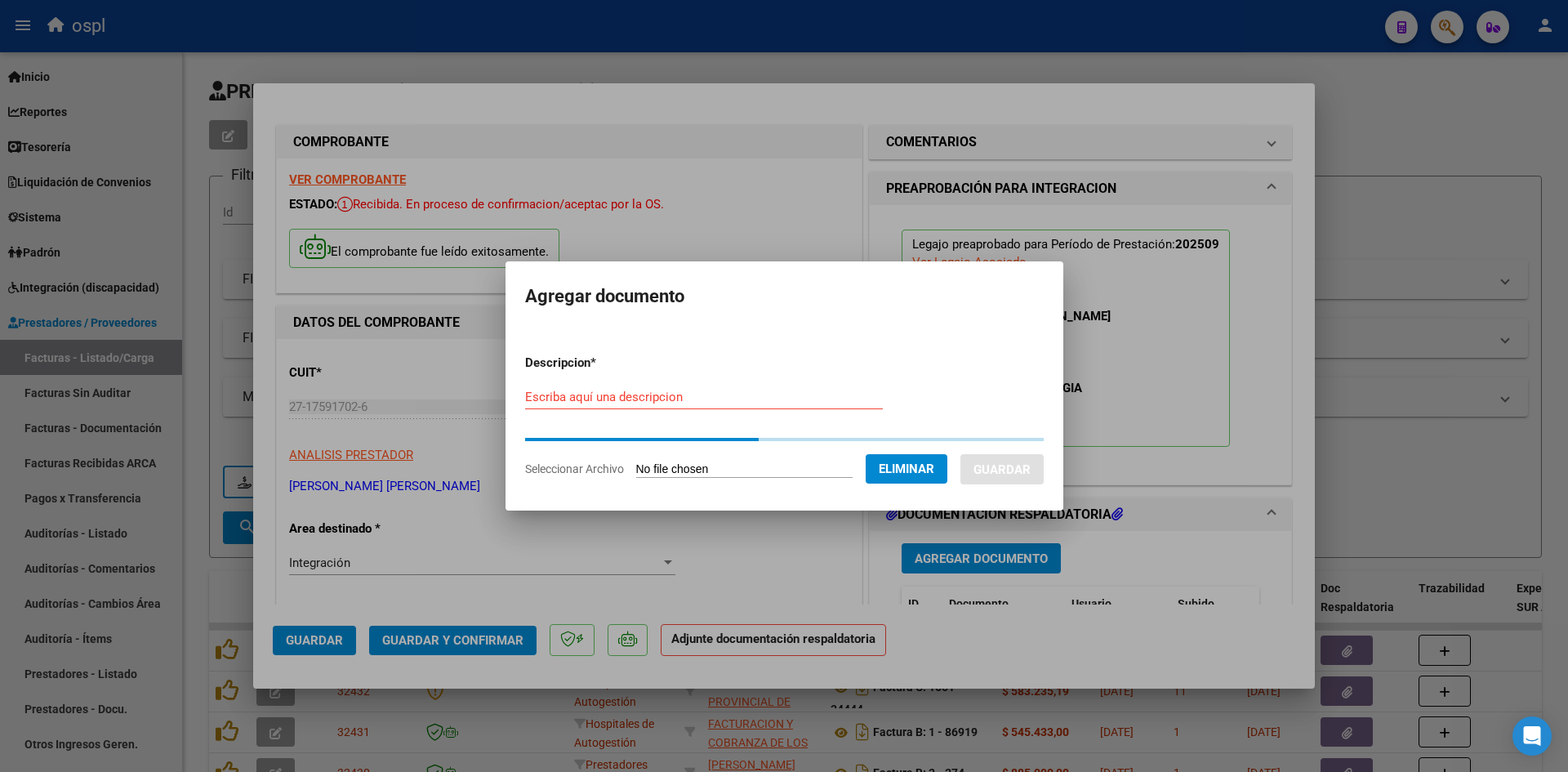
click at [731, 381] on form "Descripcion * Escriba aquí una descripcion Seleccionar Archivo Eliminar Guardar" at bounding box center [785, 416] width 519 height 149
click at [708, 398] on input "Escriba aquí una descripcion" at bounding box center [704, 397] width 357 height 15
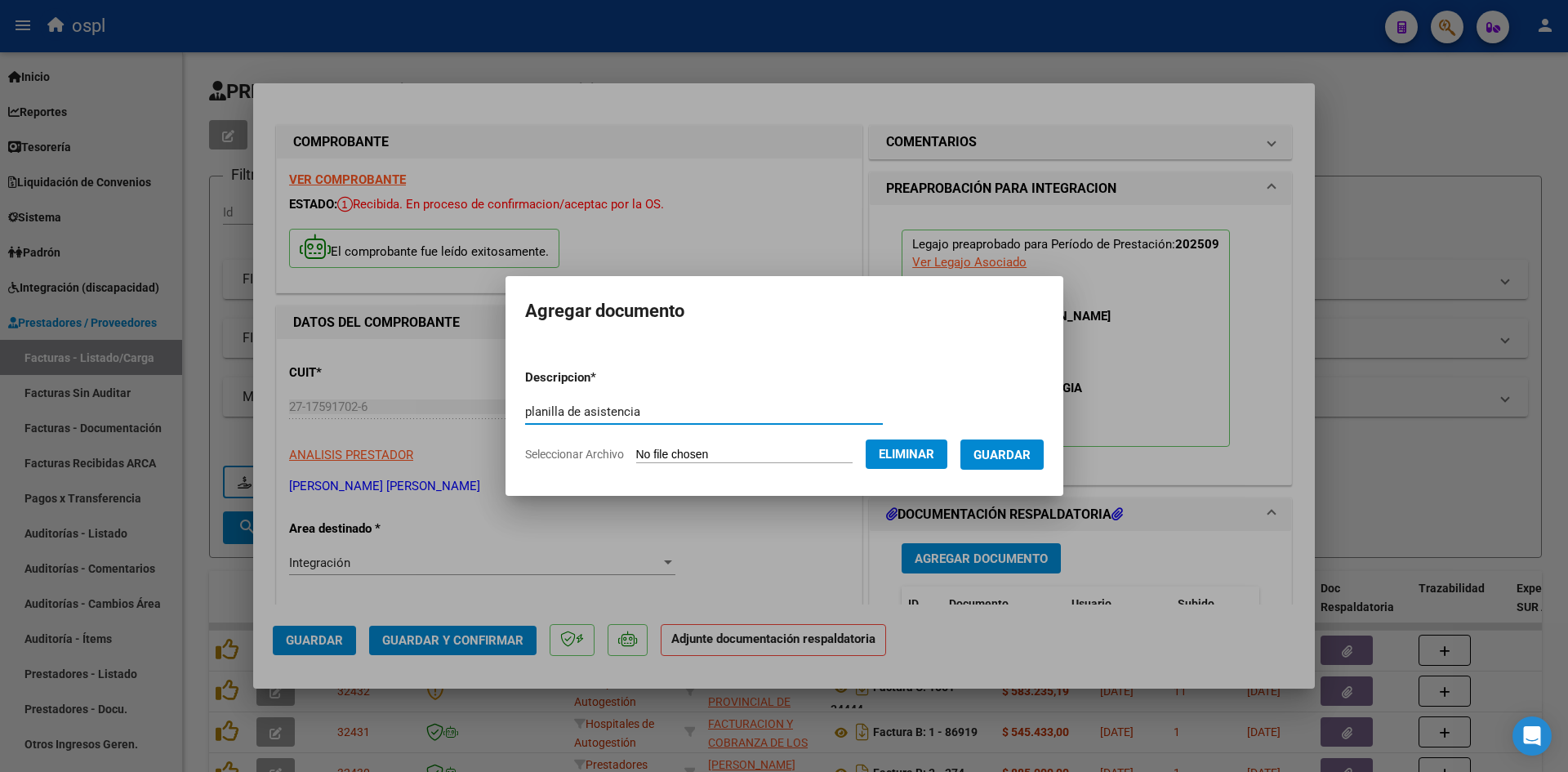
type input "planilla de asistencia"
click at [1023, 448] on span "Guardar" at bounding box center [1001, 455] width 57 height 15
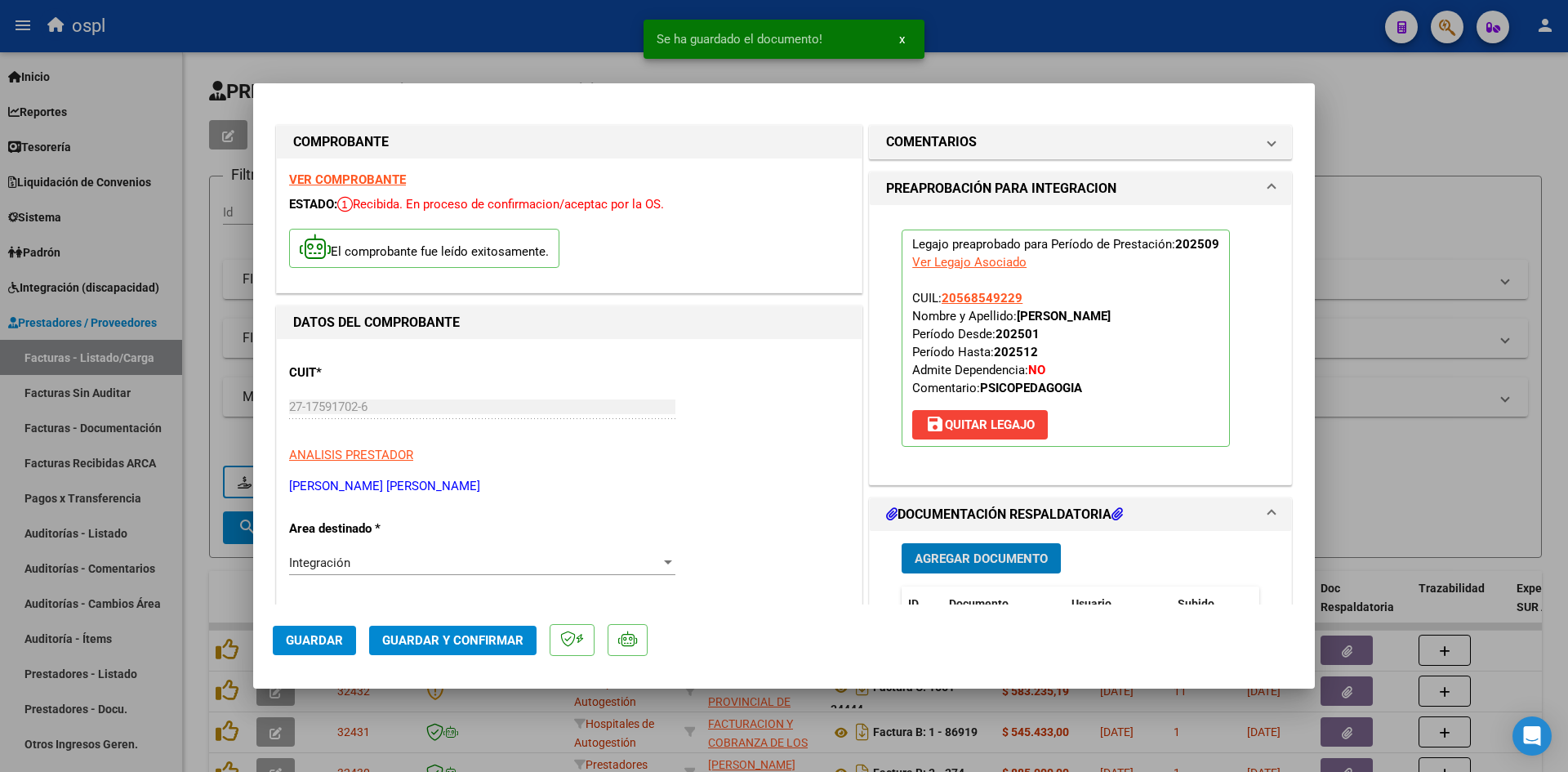
click at [484, 637] on span "Guardar y Confirmar" at bounding box center [452, 641] width 141 height 15
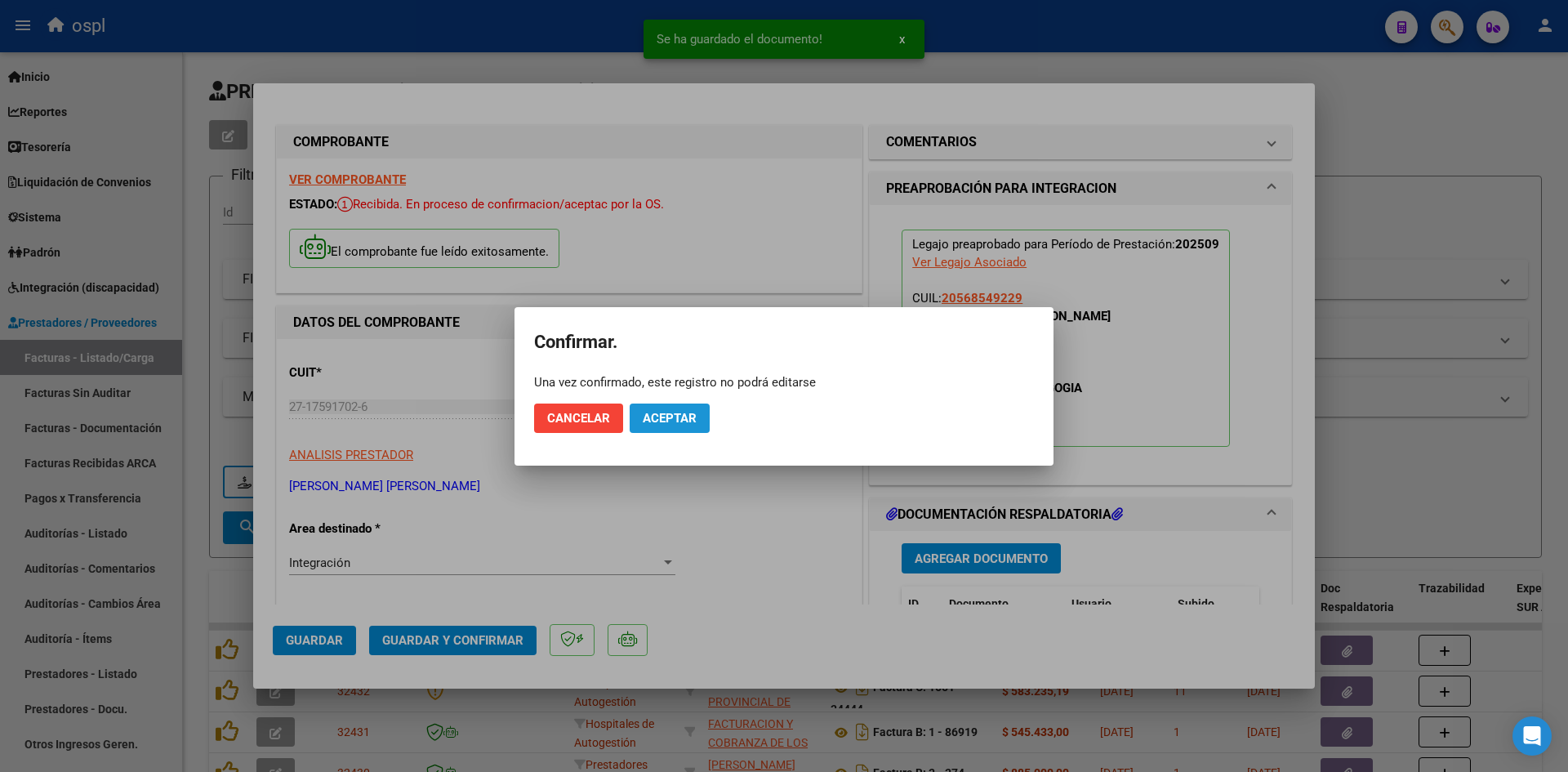
click at [675, 413] on span "Aceptar" at bounding box center [670, 418] width 54 height 15
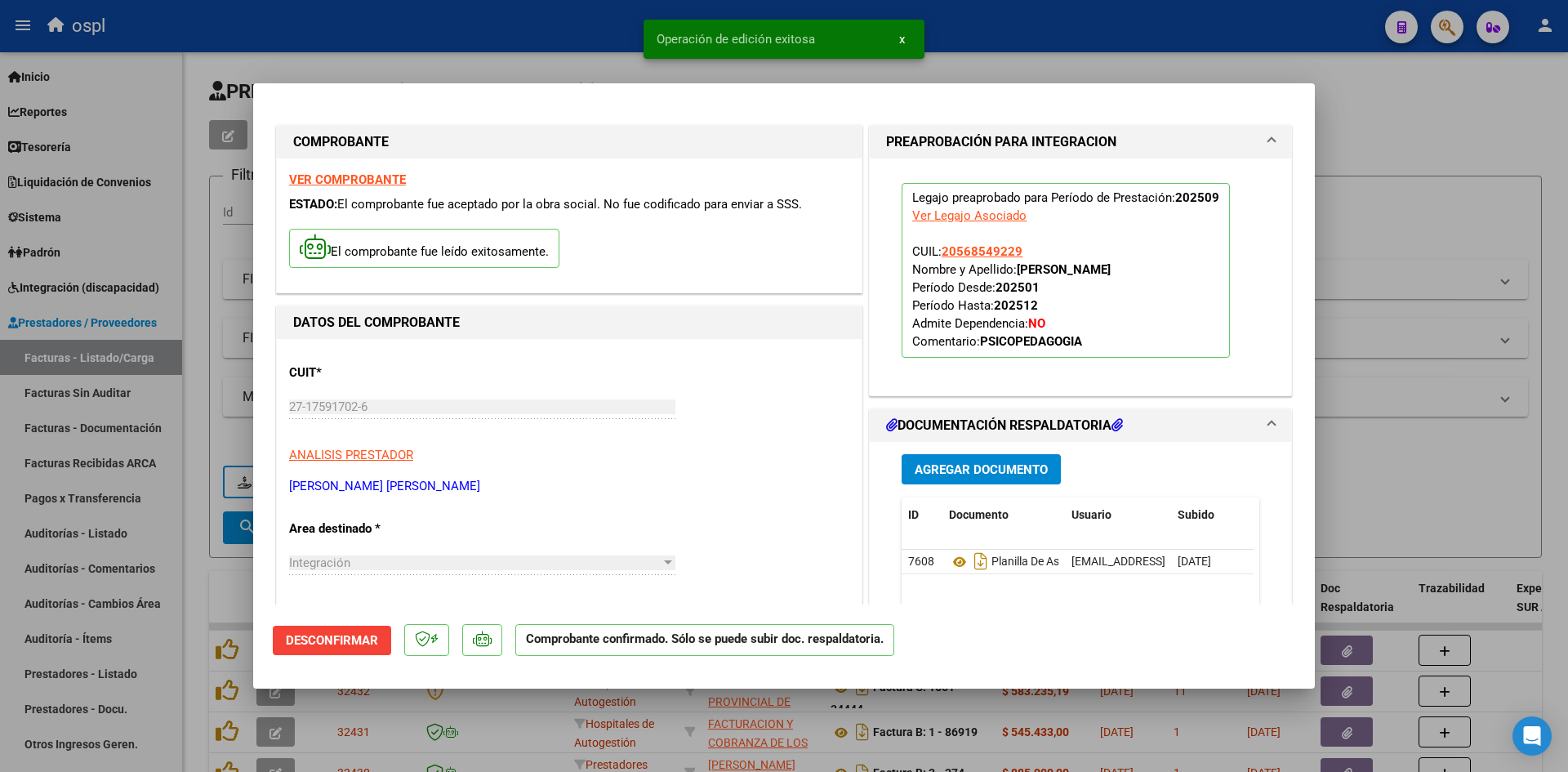
click at [1424, 255] on div at bounding box center [784, 386] width 1568 height 772
type input "$ 0,00"
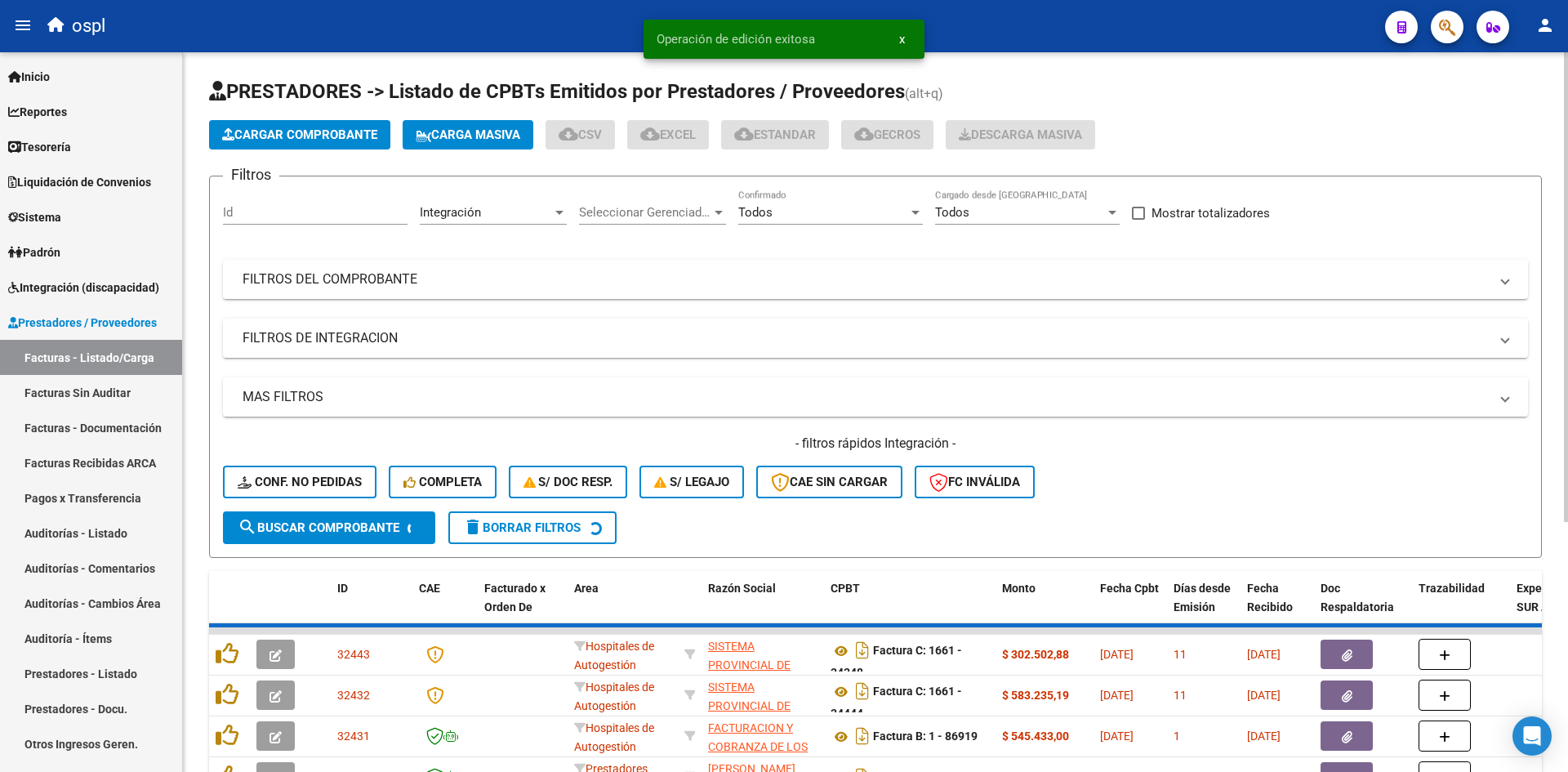
click at [323, 128] on span "Cargar Comprobante" at bounding box center [300, 134] width 155 height 15
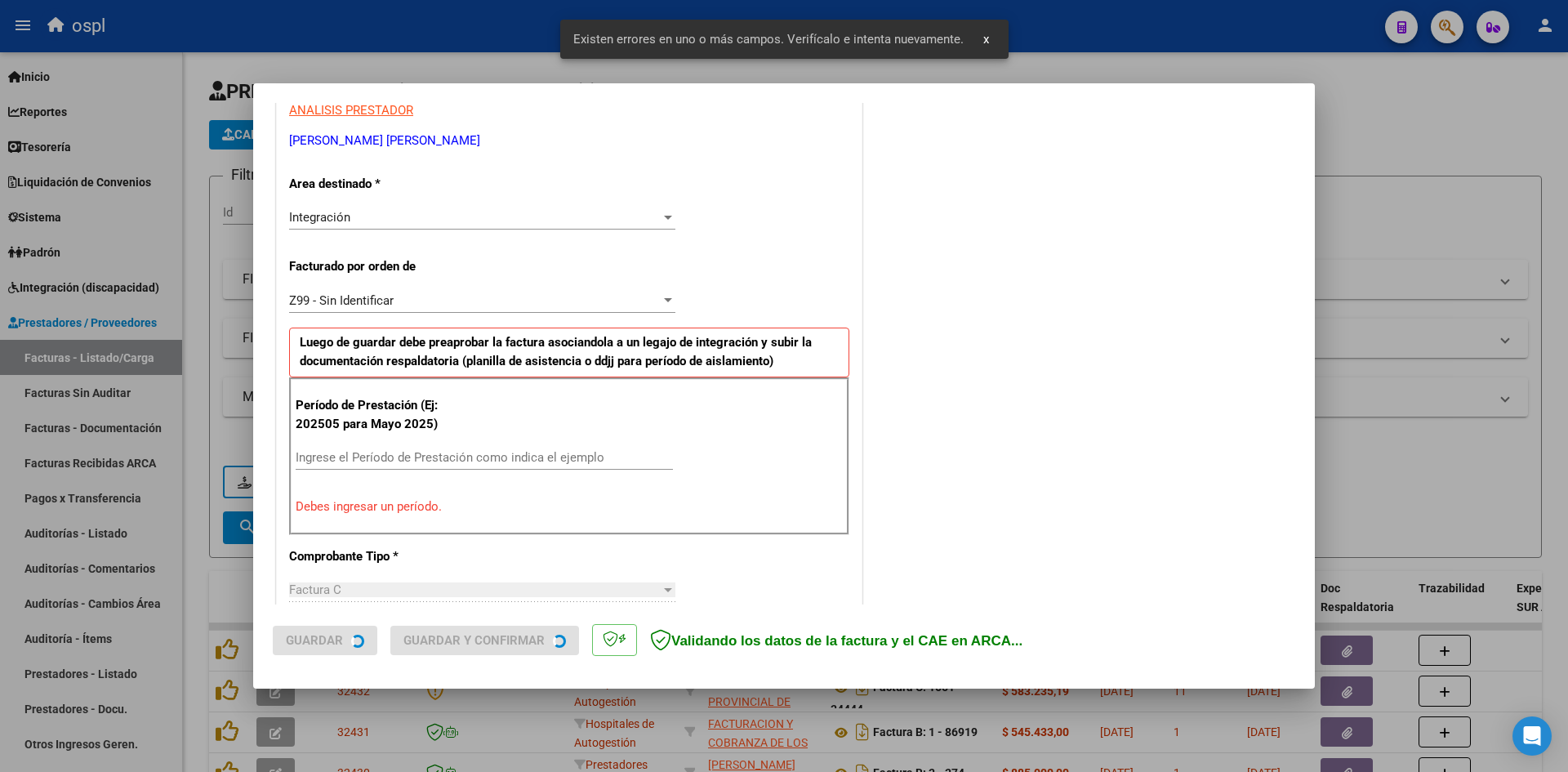
scroll to position [401, 0]
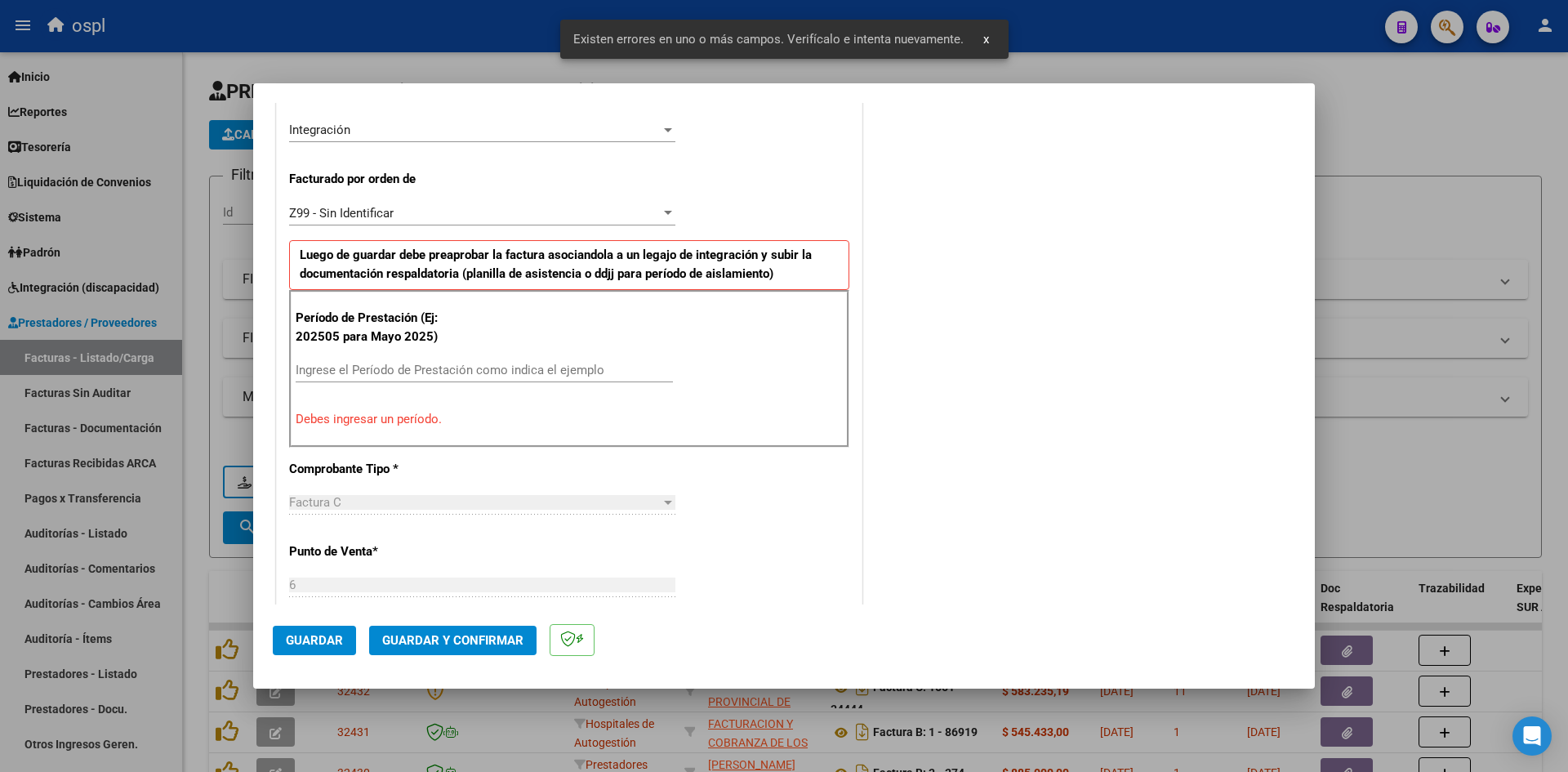
click at [418, 359] on div "Ingrese el Período de Prestación como indica el ejemplo" at bounding box center [484, 370] width 378 height 25
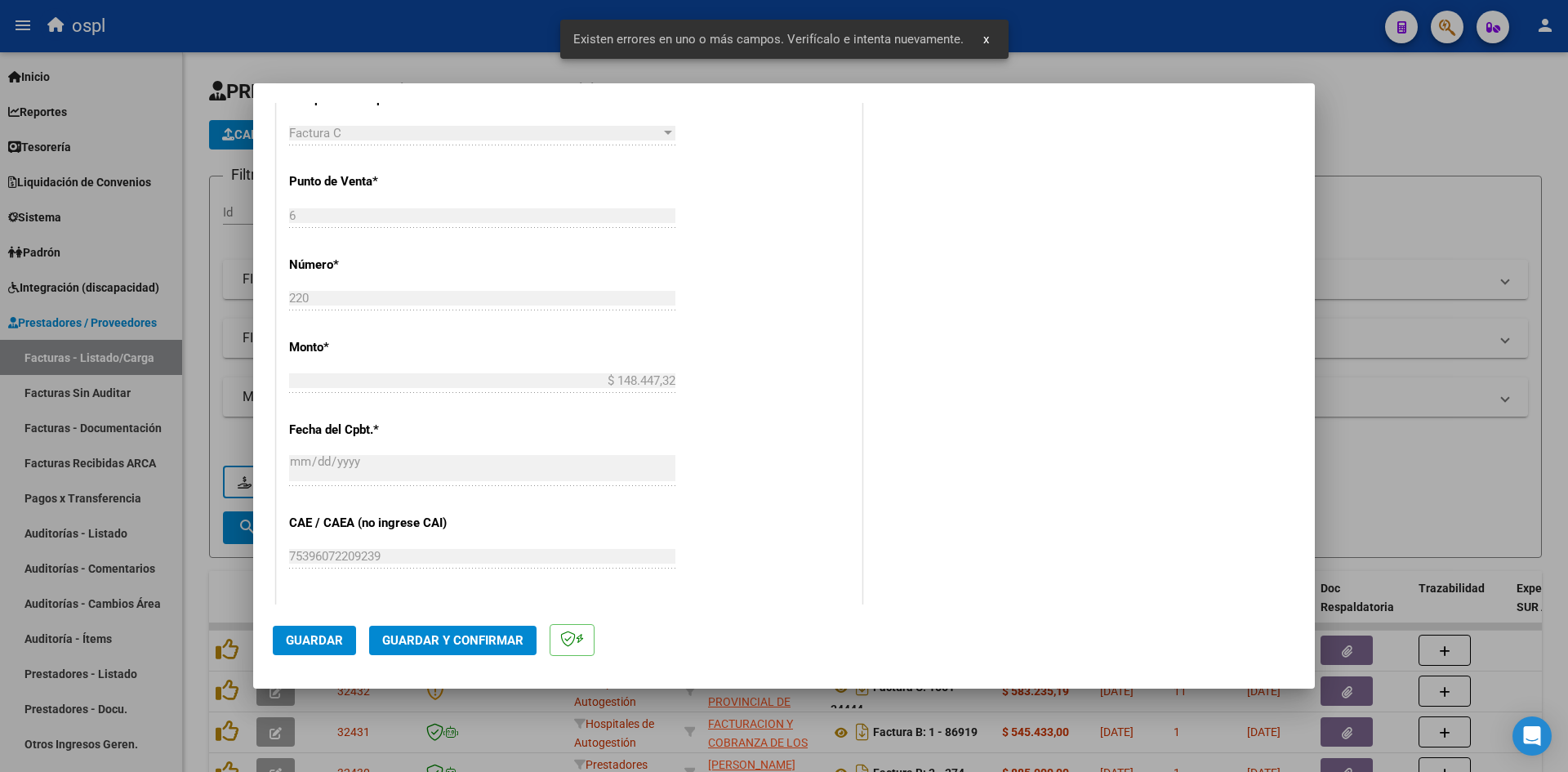
scroll to position [810, 0]
type input "202509"
click at [299, 564] on div "[DATE] Ingresar la fecha" at bounding box center [482, 581] width 386 height 35
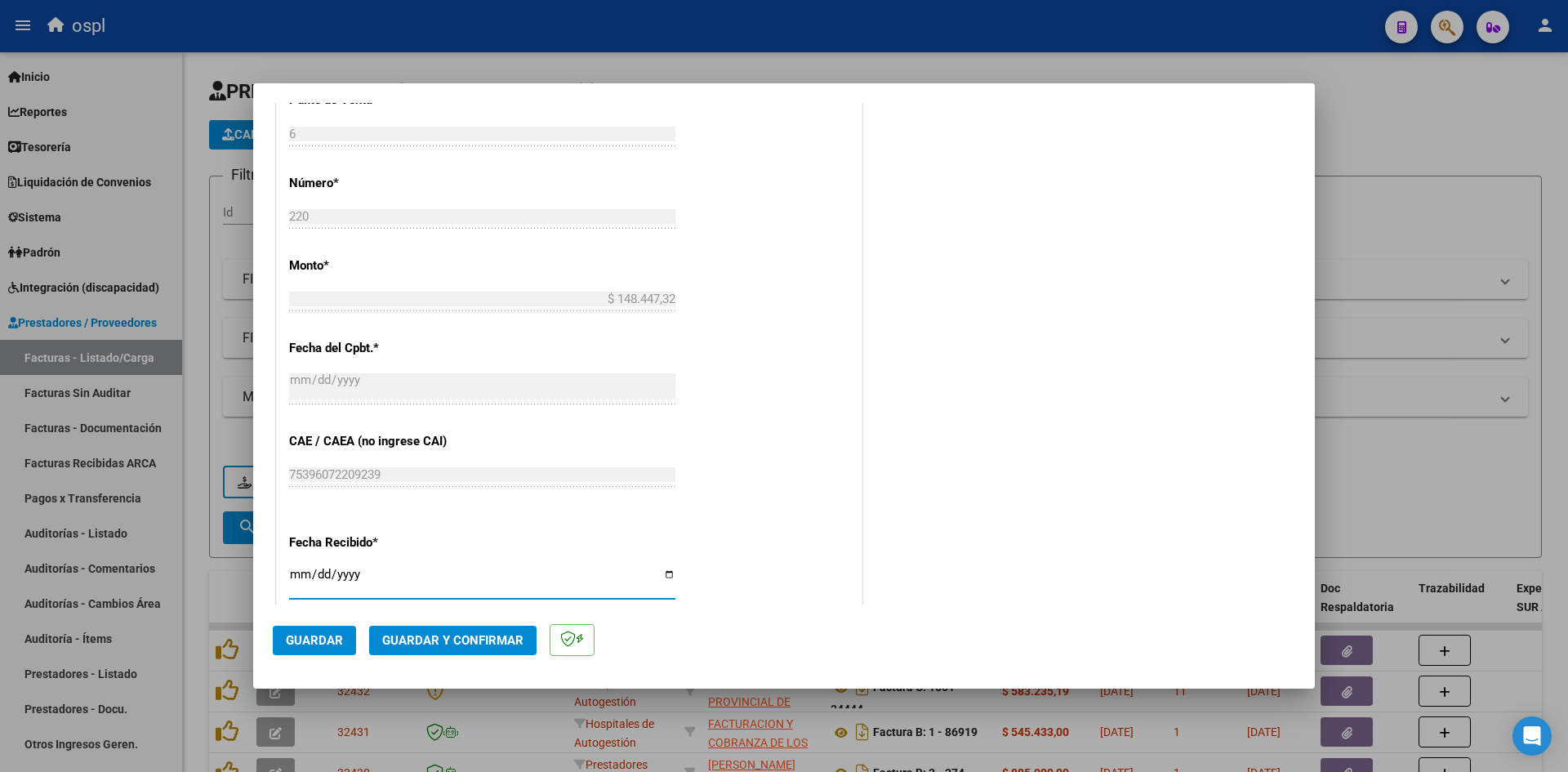
type input "[DATE]"
click at [296, 639] on span "Guardar" at bounding box center [314, 641] width 57 height 15
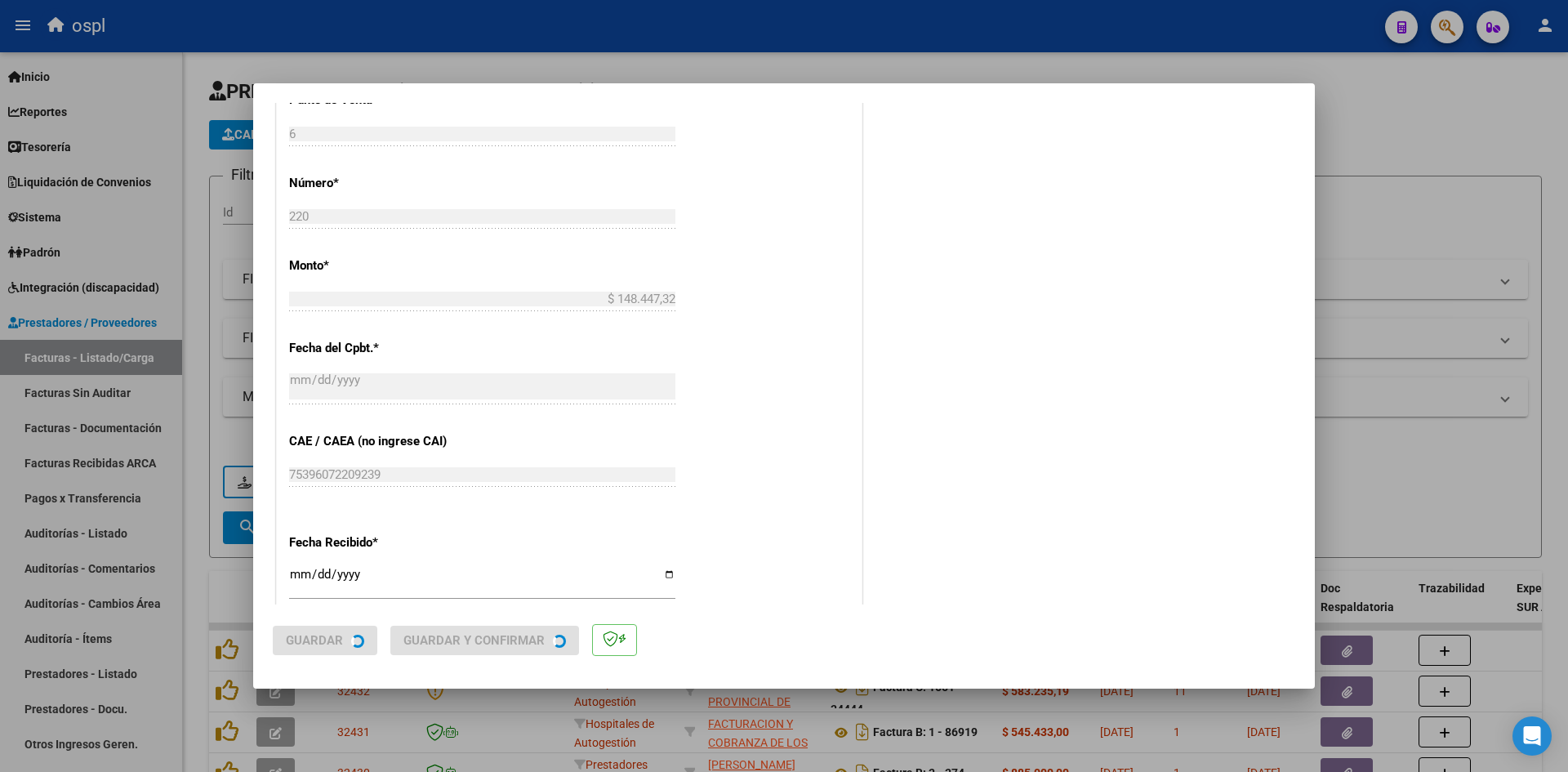
scroll to position [0, 0]
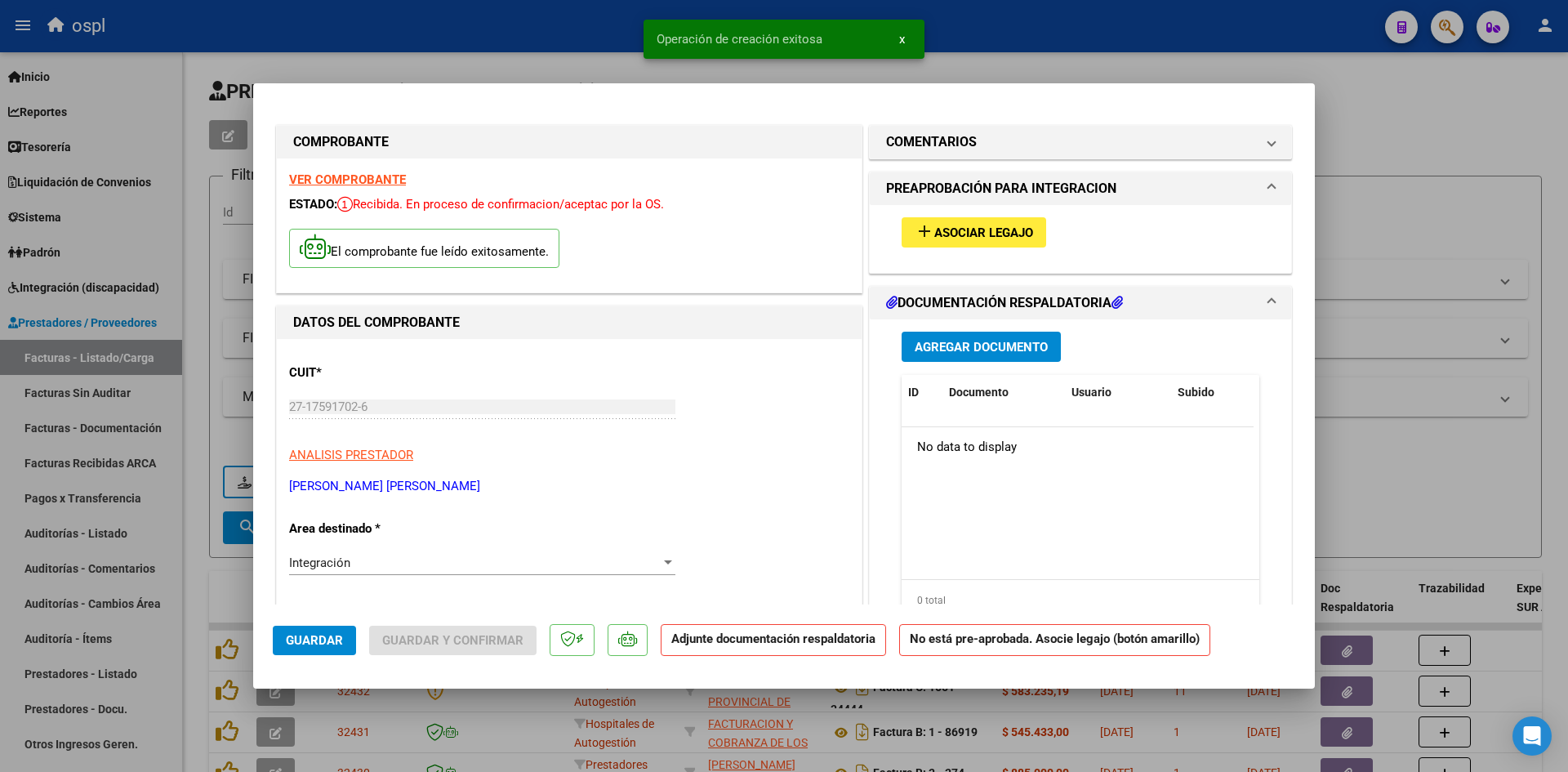
click at [980, 343] on span "Agregar Documento" at bounding box center [981, 347] width 133 height 15
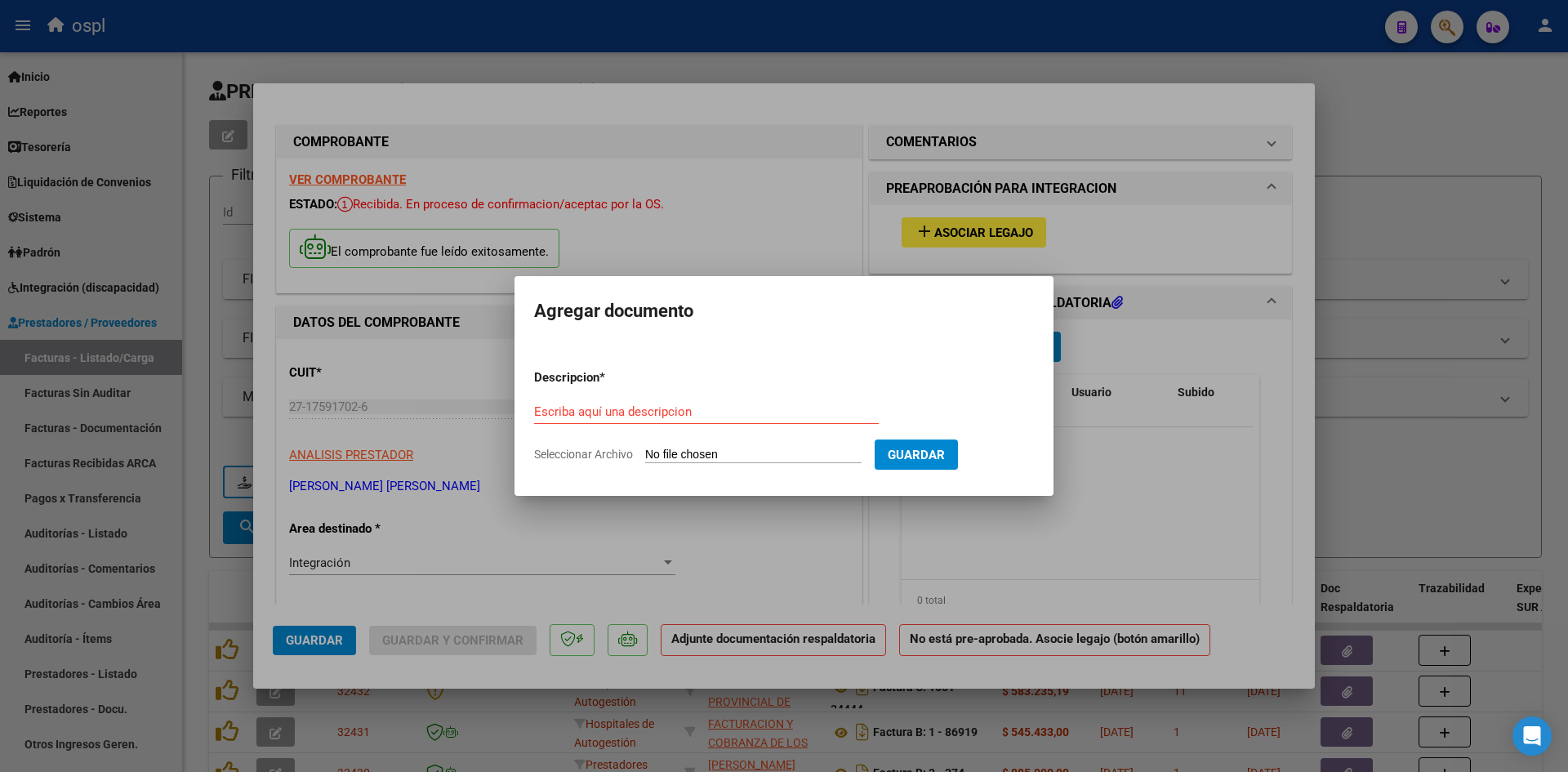
type input "C:\fakepath\Planilla asistencia [PERSON_NAME] [DATE].pdf"
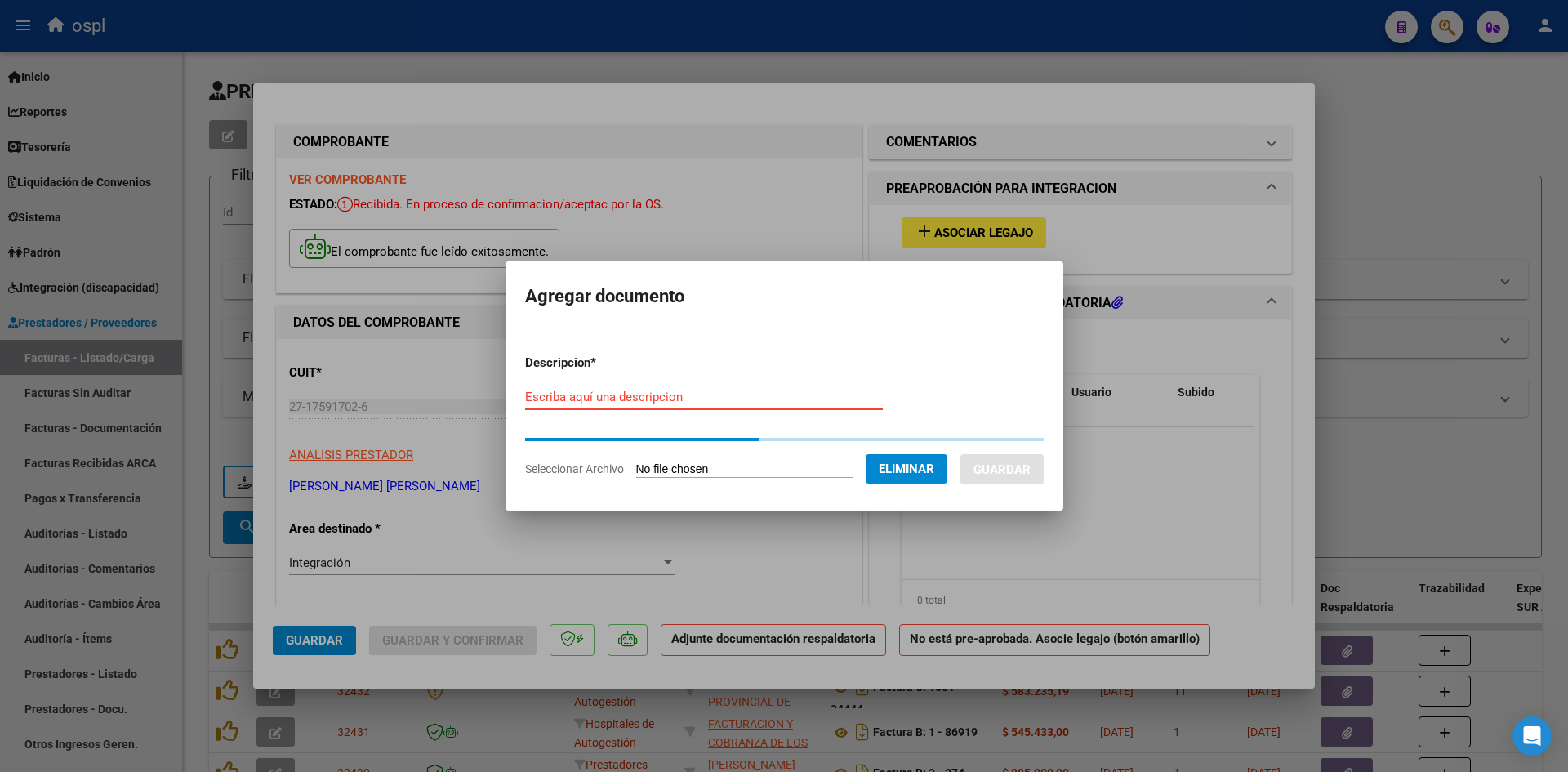
click at [673, 392] on input "Escriba aquí una descripcion" at bounding box center [704, 397] width 357 height 15
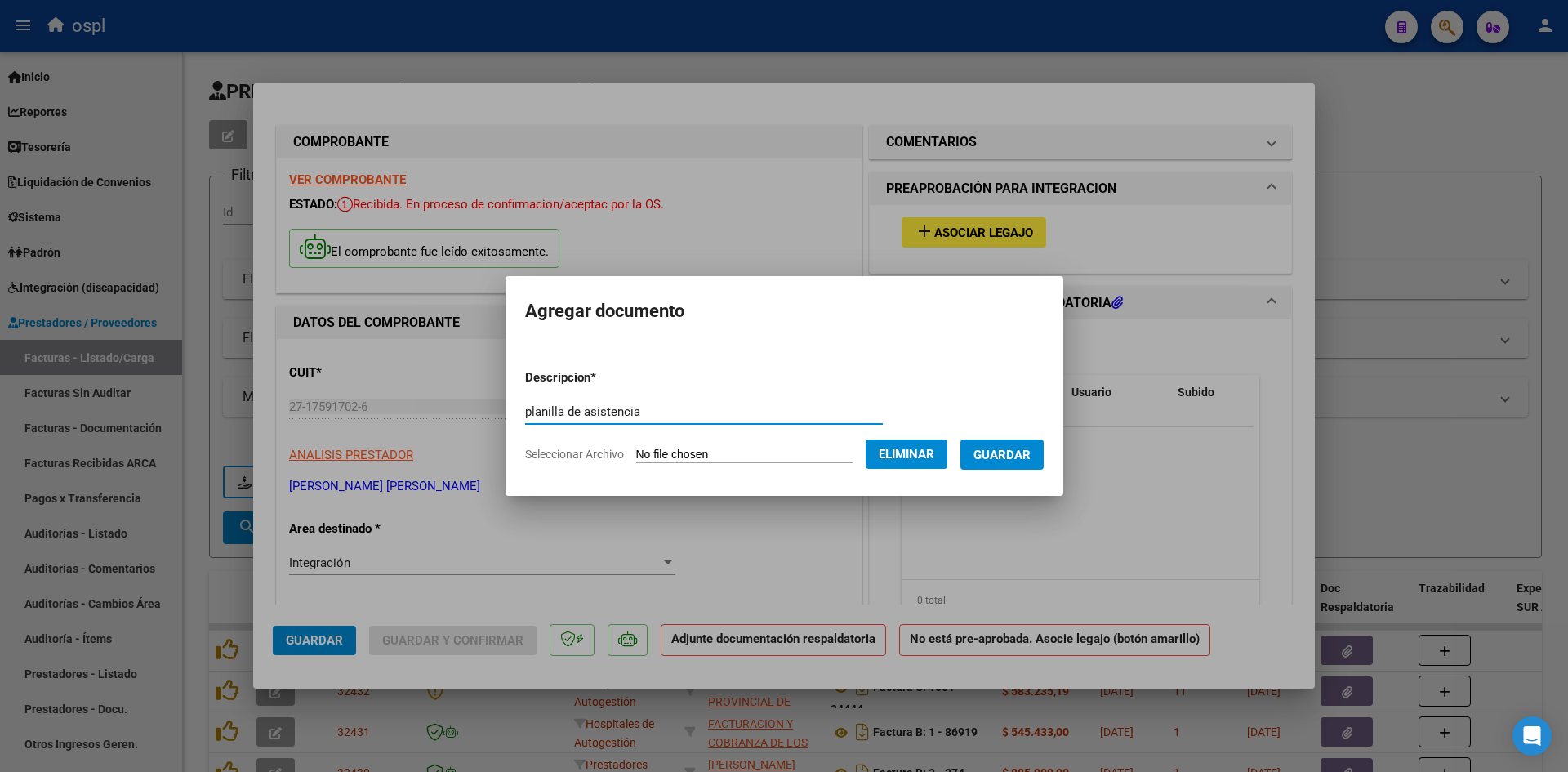
type input "planilla de asistencia"
click at [1017, 450] on span "Guardar" at bounding box center [1001, 455] width 57 height 15
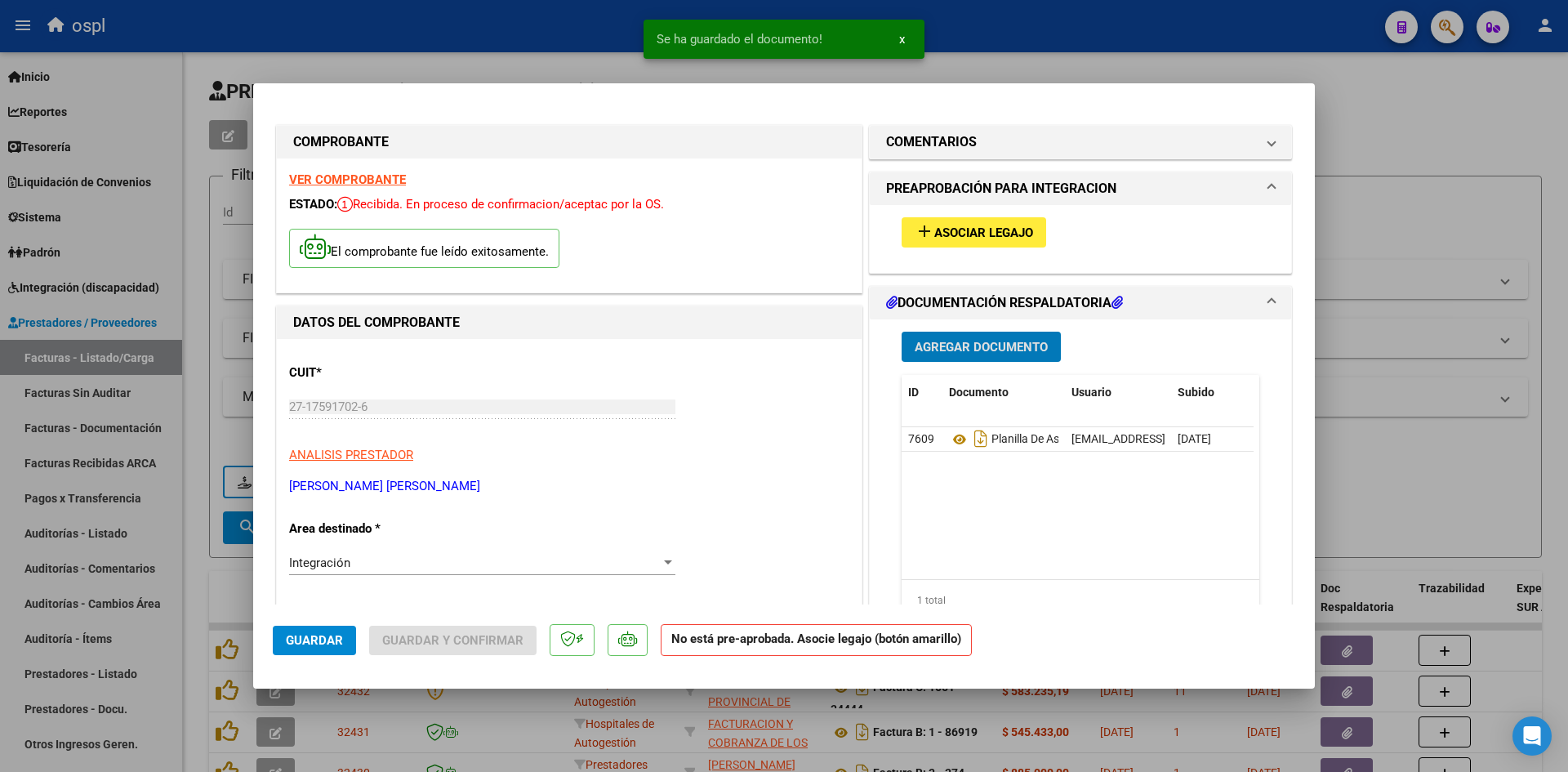
click at [948, 236] on span "Asociar Legajo" at bounding box center [984, 232] width 99 height 15
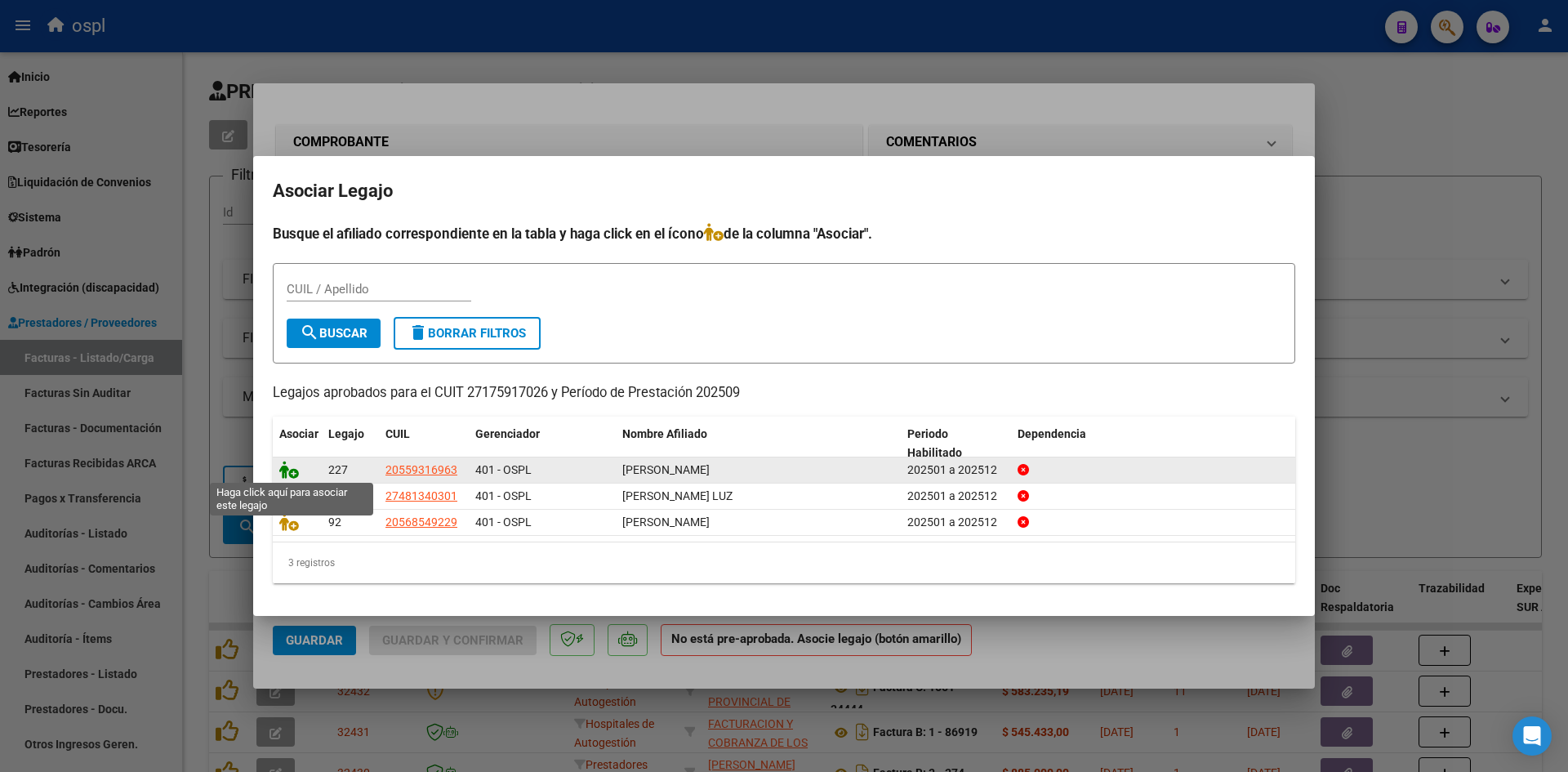
click at [298, 475] on icon at bounding box center [289, 470] width 19 height 18
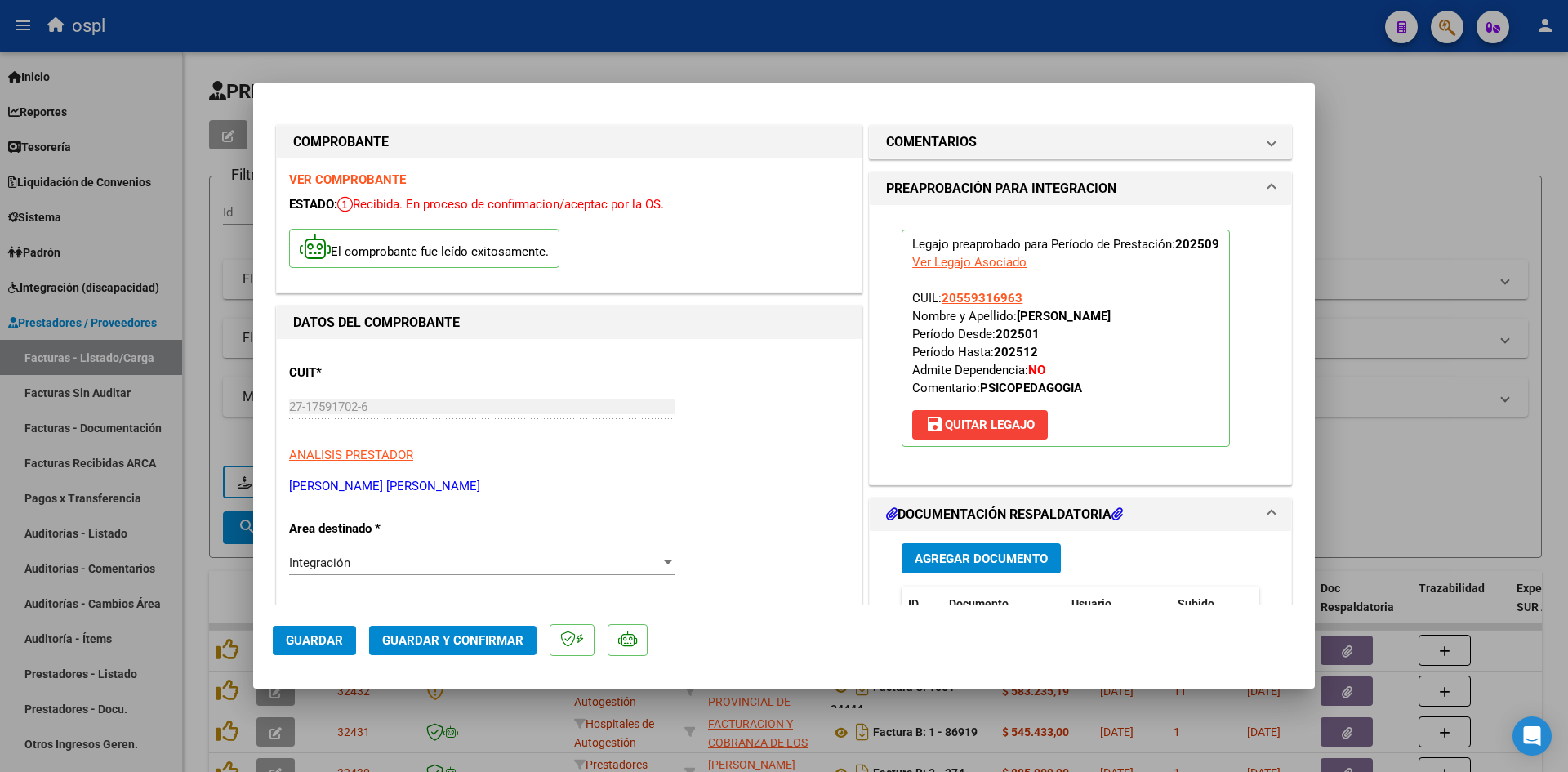
click at [438, 629] on button "Guardar y Confirmar" at bounding box center [452, 641] width 167 height 30
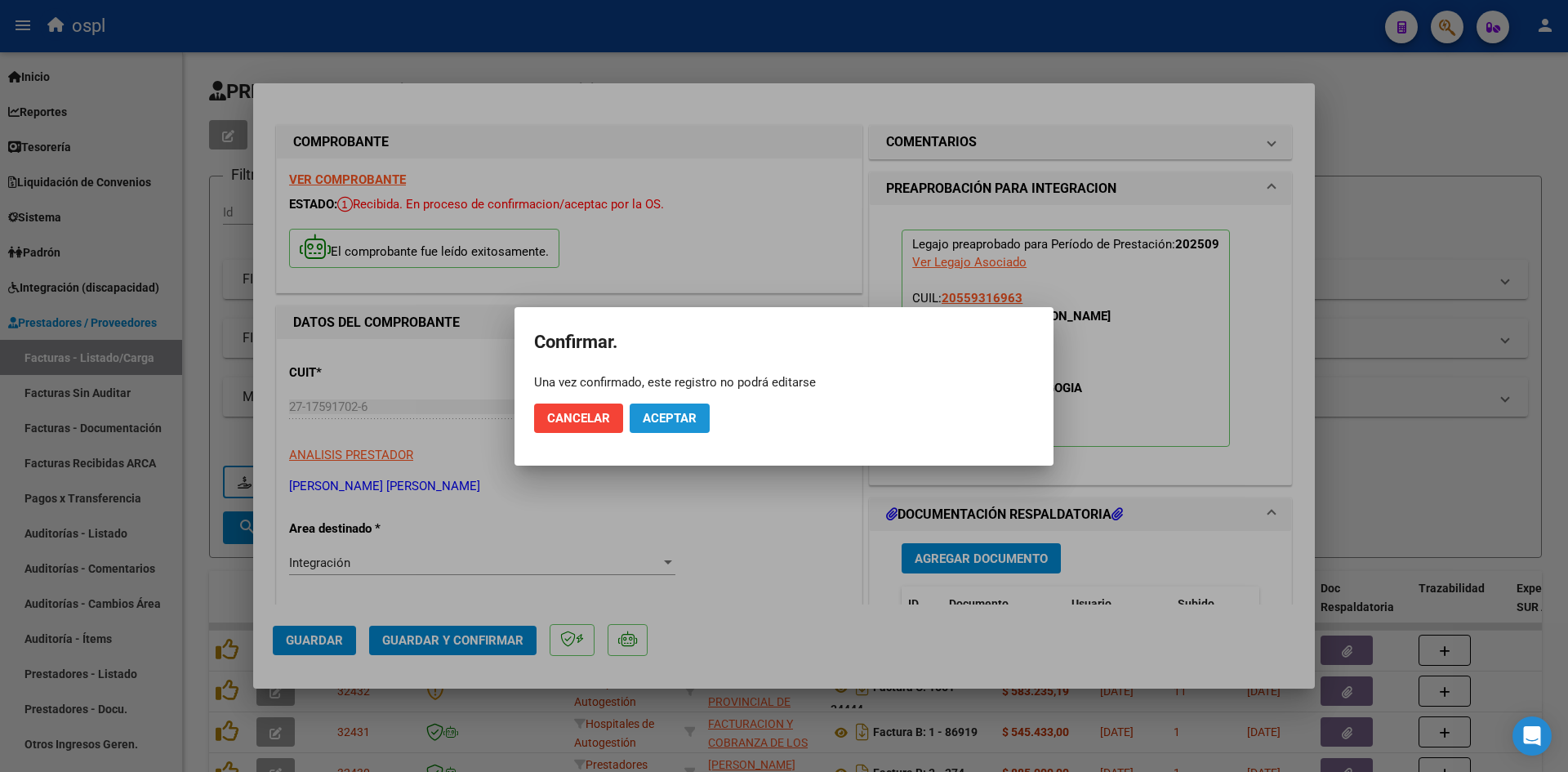
click at [683, 411] on span "Aceptar" at bounding box center [670, 418] width 54 height 15
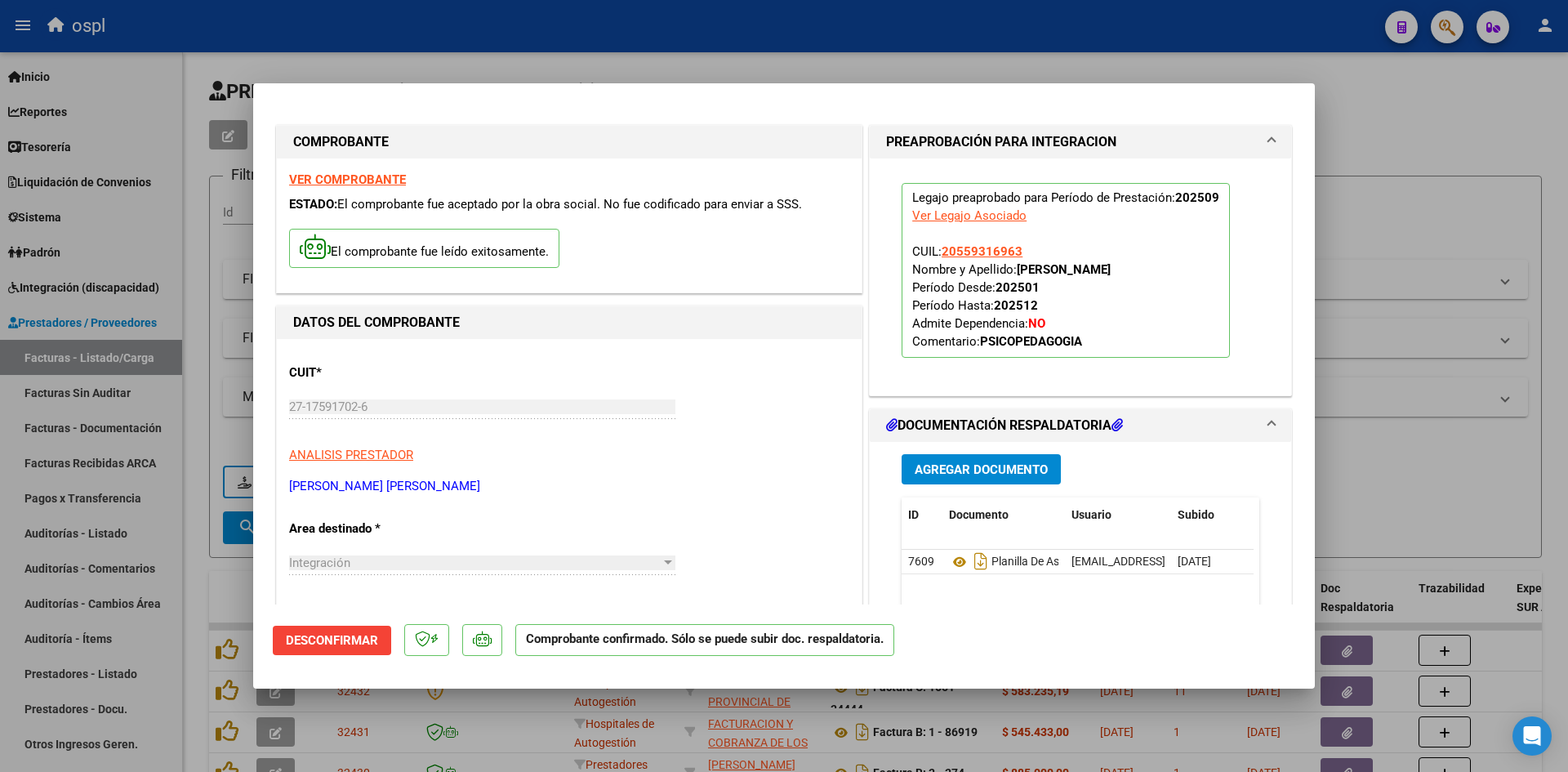
drag, startPoint x: 1438, startPoint y: 231, endPoint x: 1000, endPoint y: 170, distance: 442.2
click at [1437, 231] on div at bounding box center [784, 386] width 1568 height 772
type input "$ 0,00"
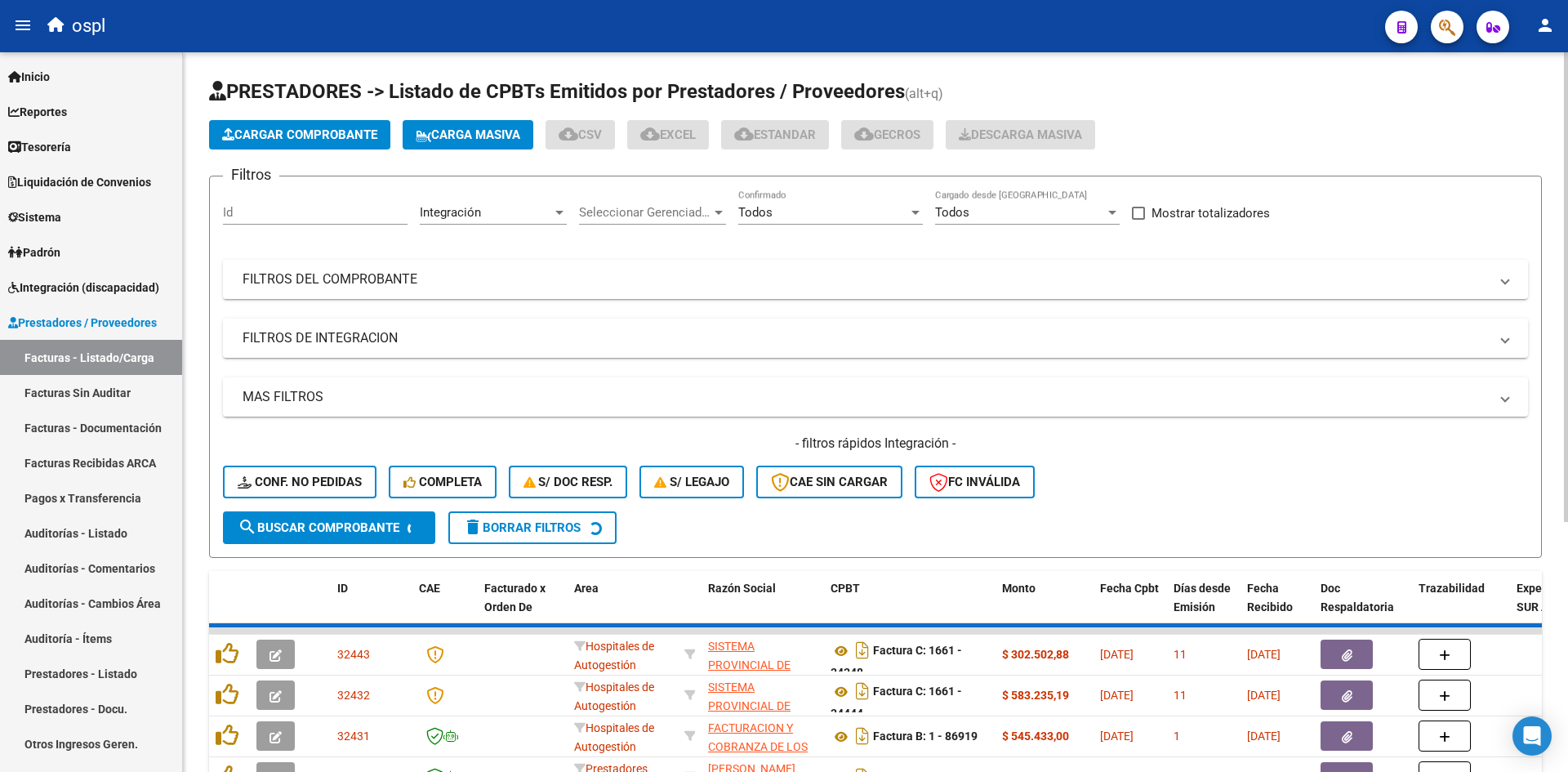
click at [304, 130] on span "Cargar Comprobante" at bounding box center [300, 134] width 155 height 15
